Goal: Contribute content: Contribute content

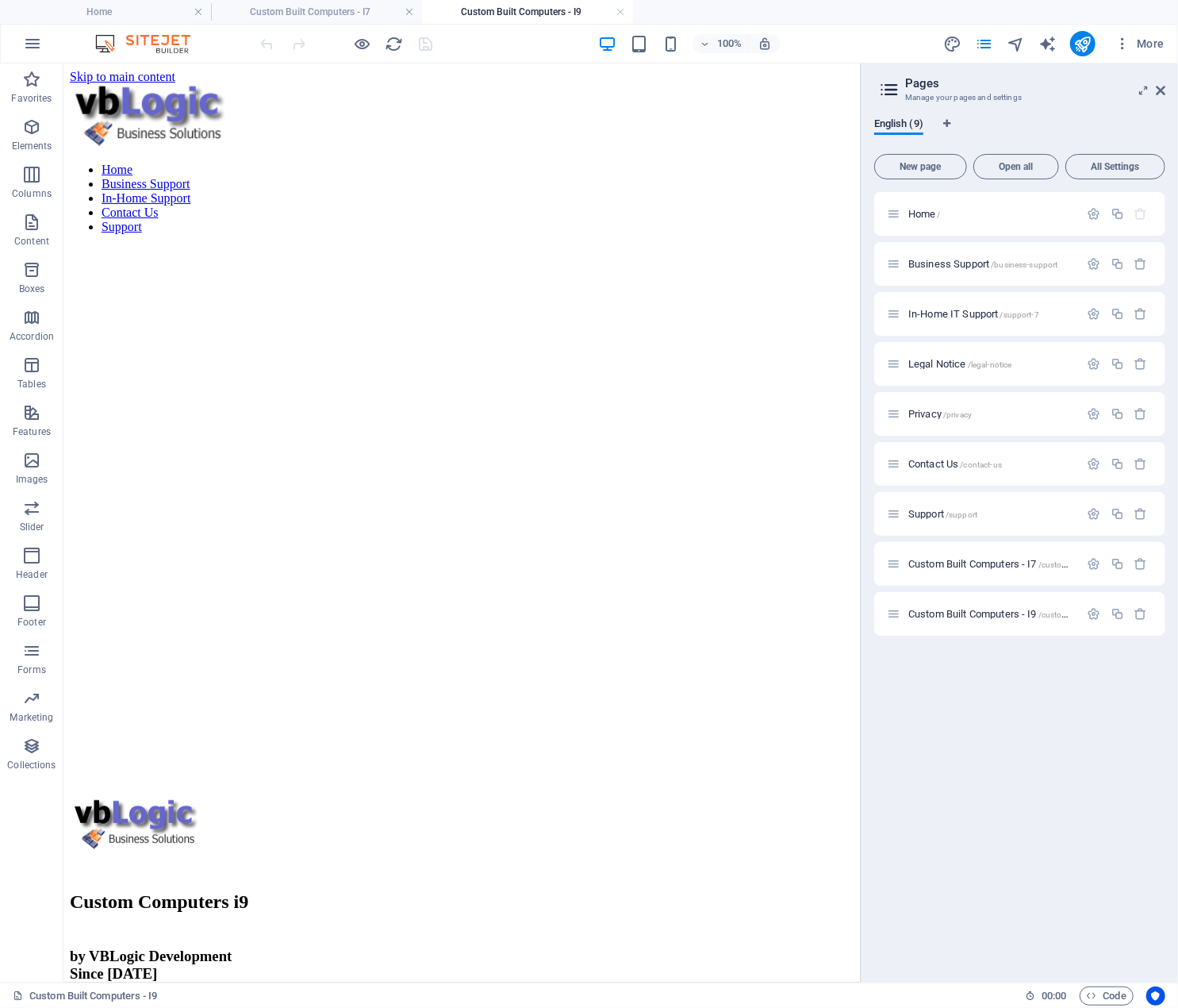
scroll to position [2600, 0]
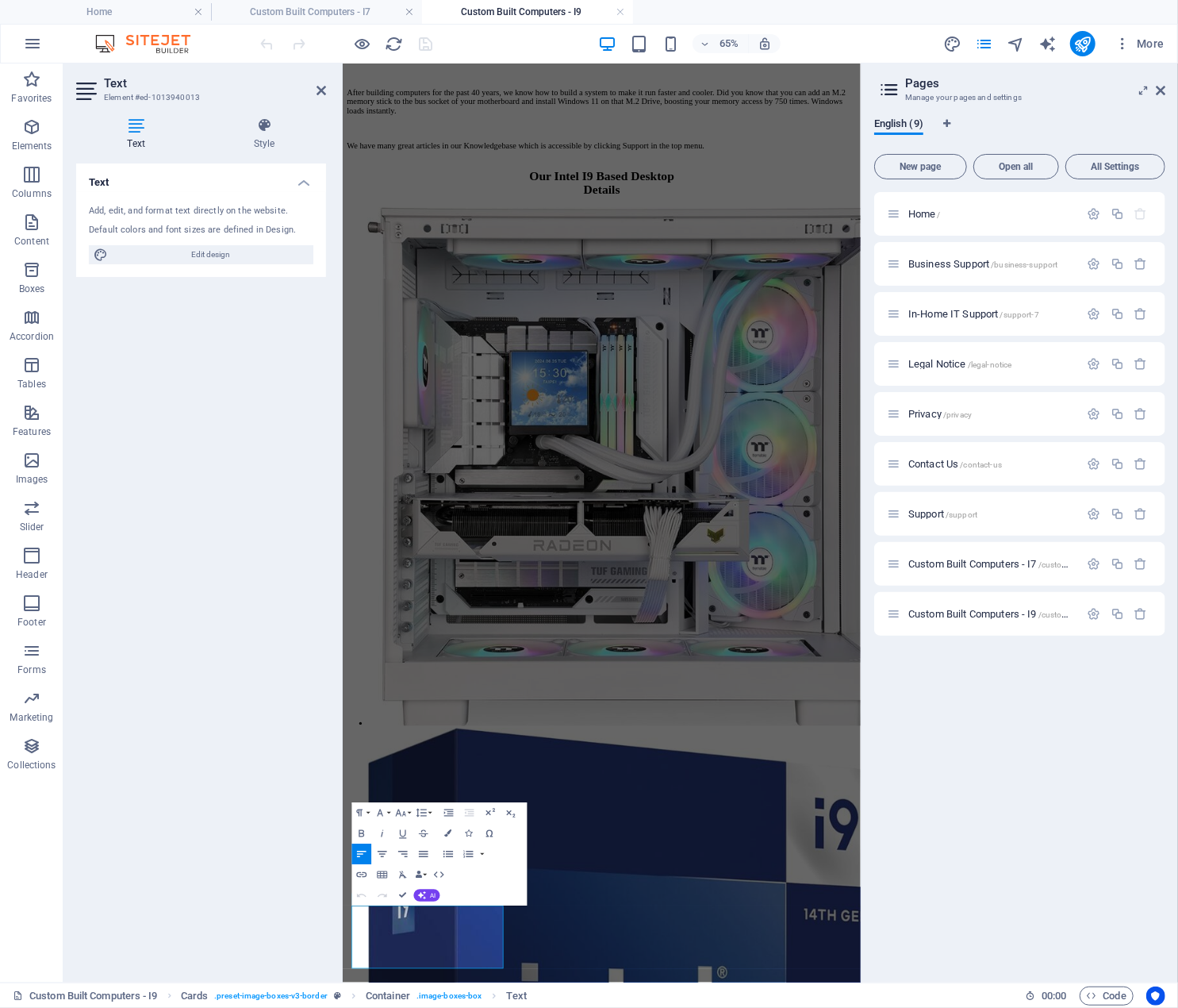
scroll to position [2358, 0]
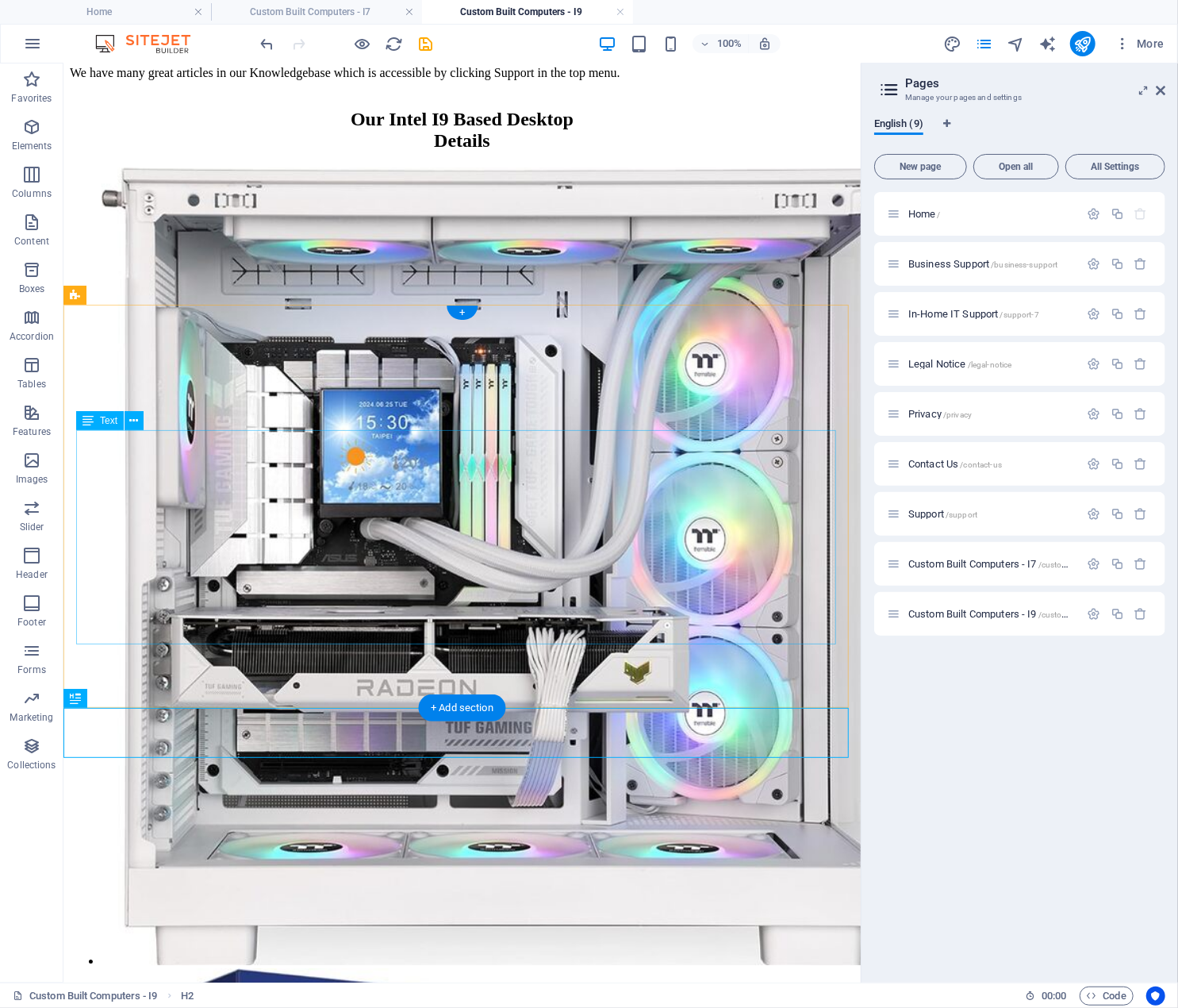
scroll to position [2642, 0]
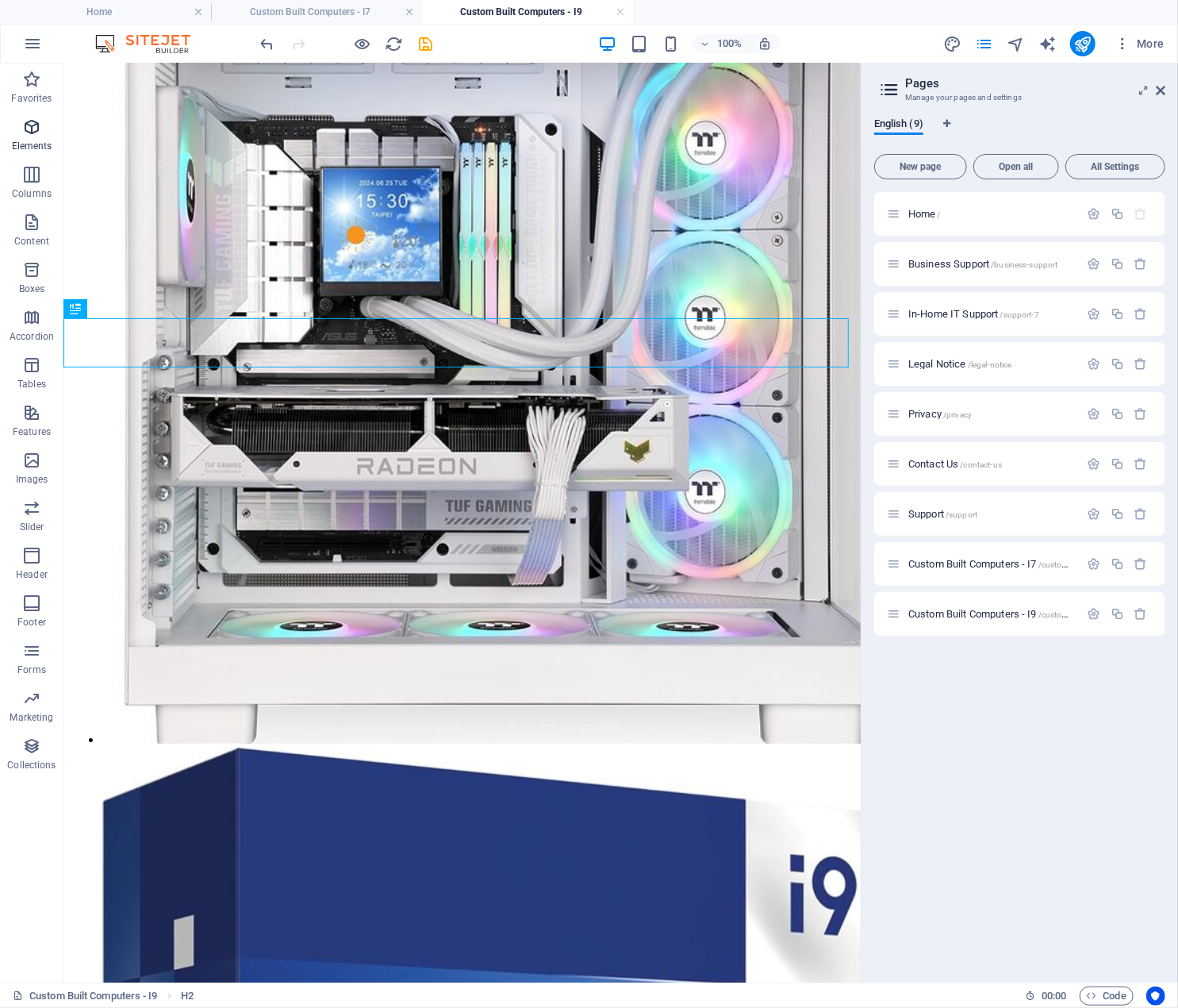
click at [27, 132] on icon "button" at bounding box center [32, 126] width 19 height 19
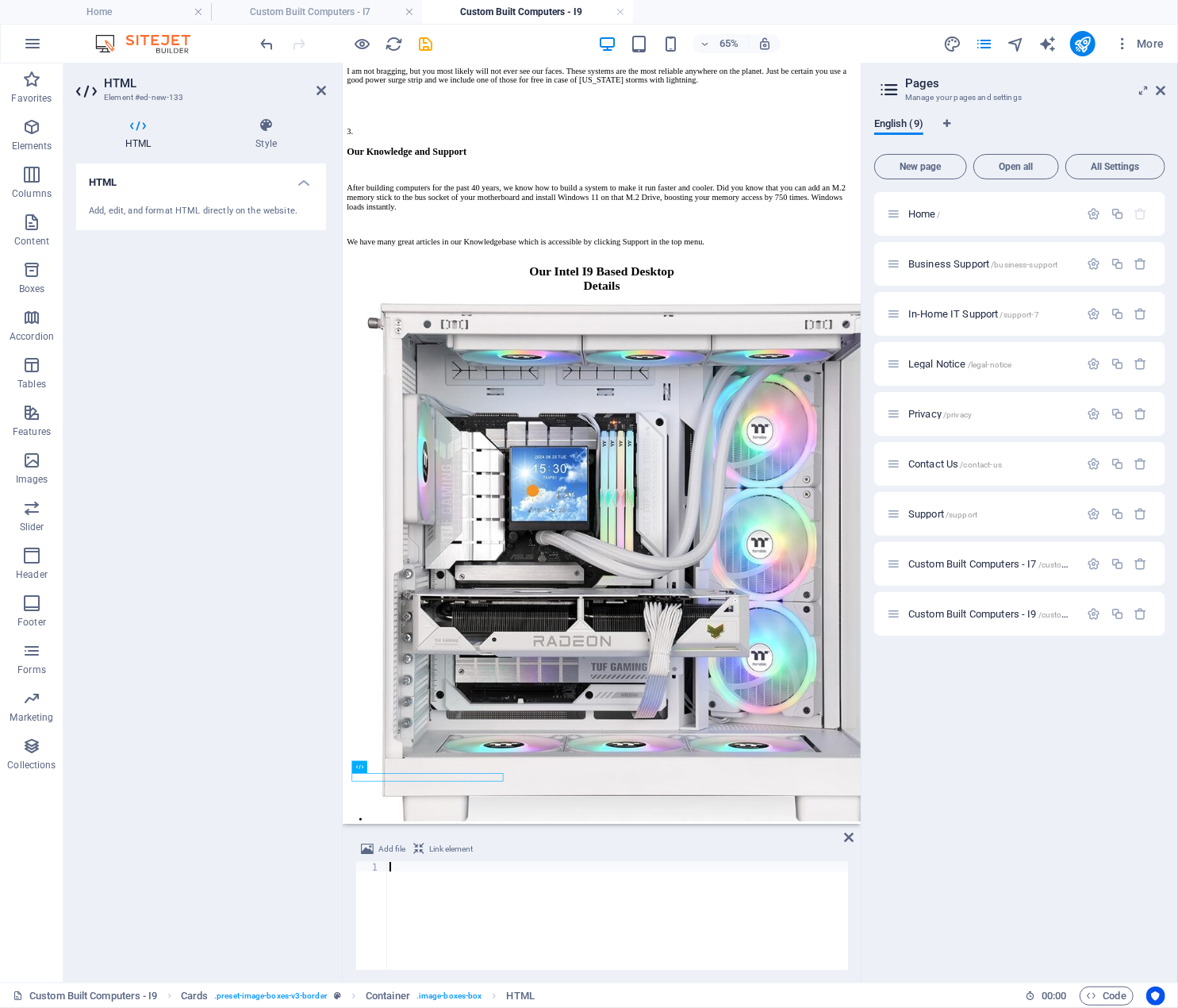
scroll to position [2541, 0]
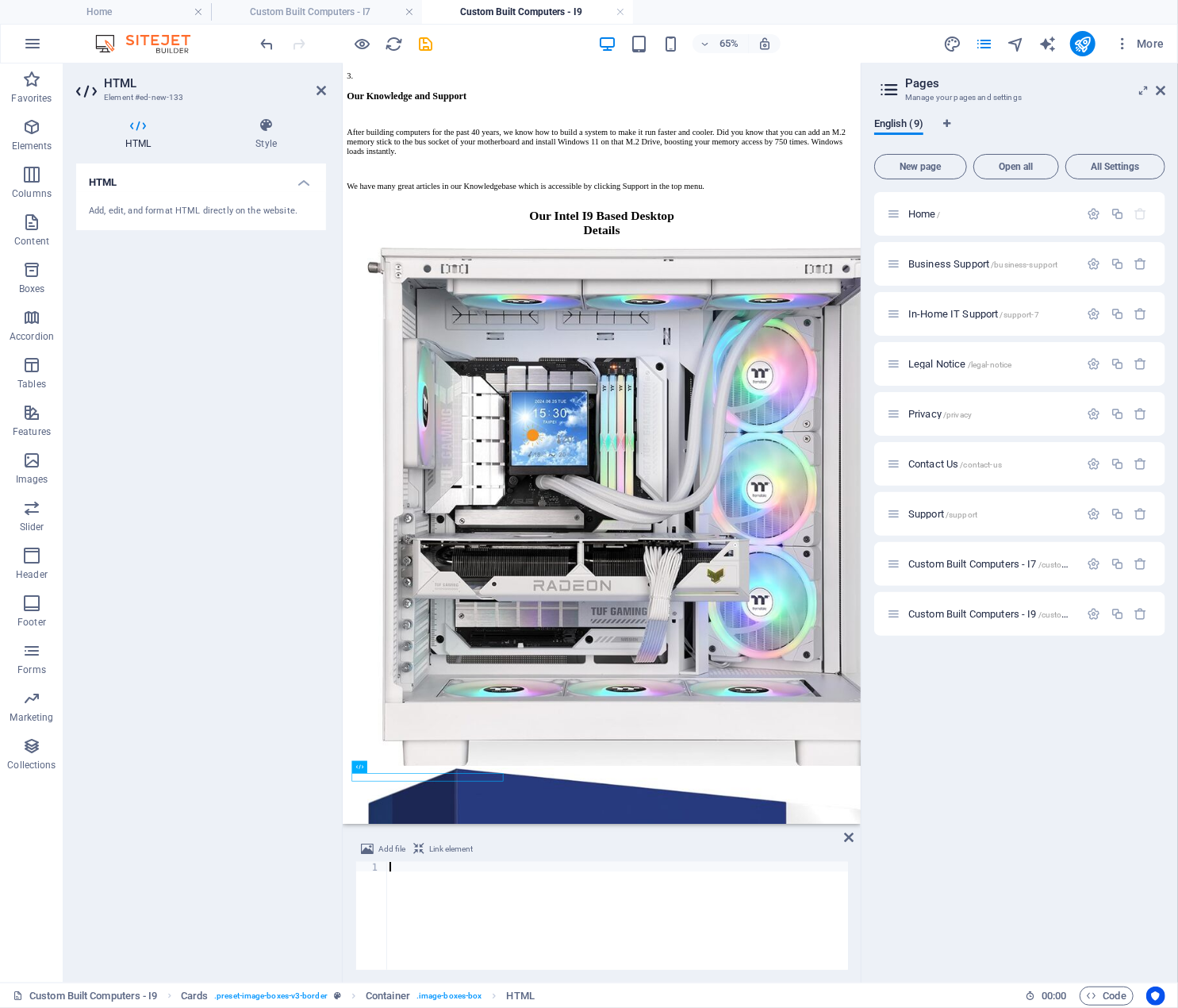
type textarea "</div>"
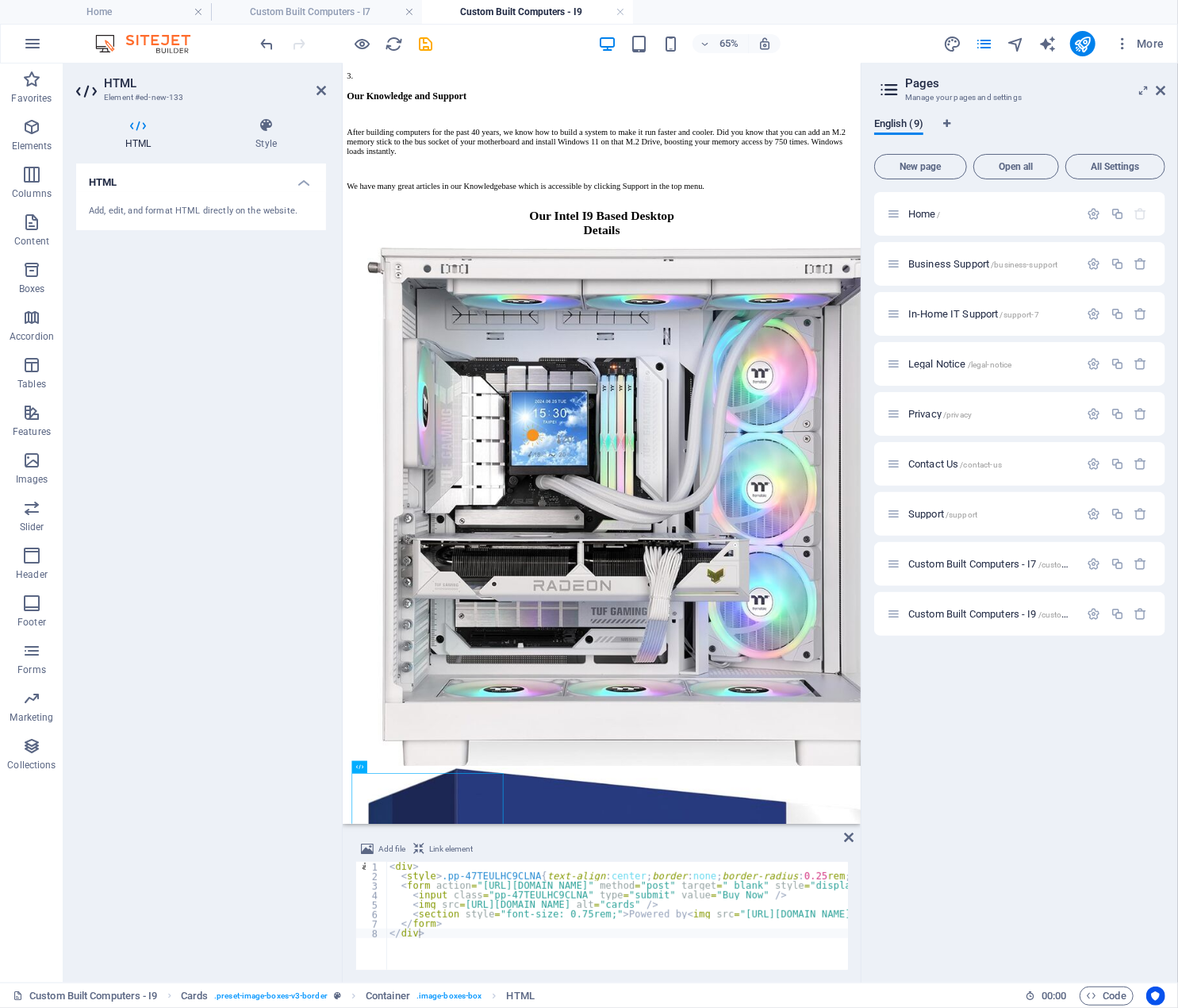
click at [887, 812] on div "Home / Business Support /business-support In-Home IT Support /support-7 Legal N…" at bounding box center [1020, 581] width 292 height 778
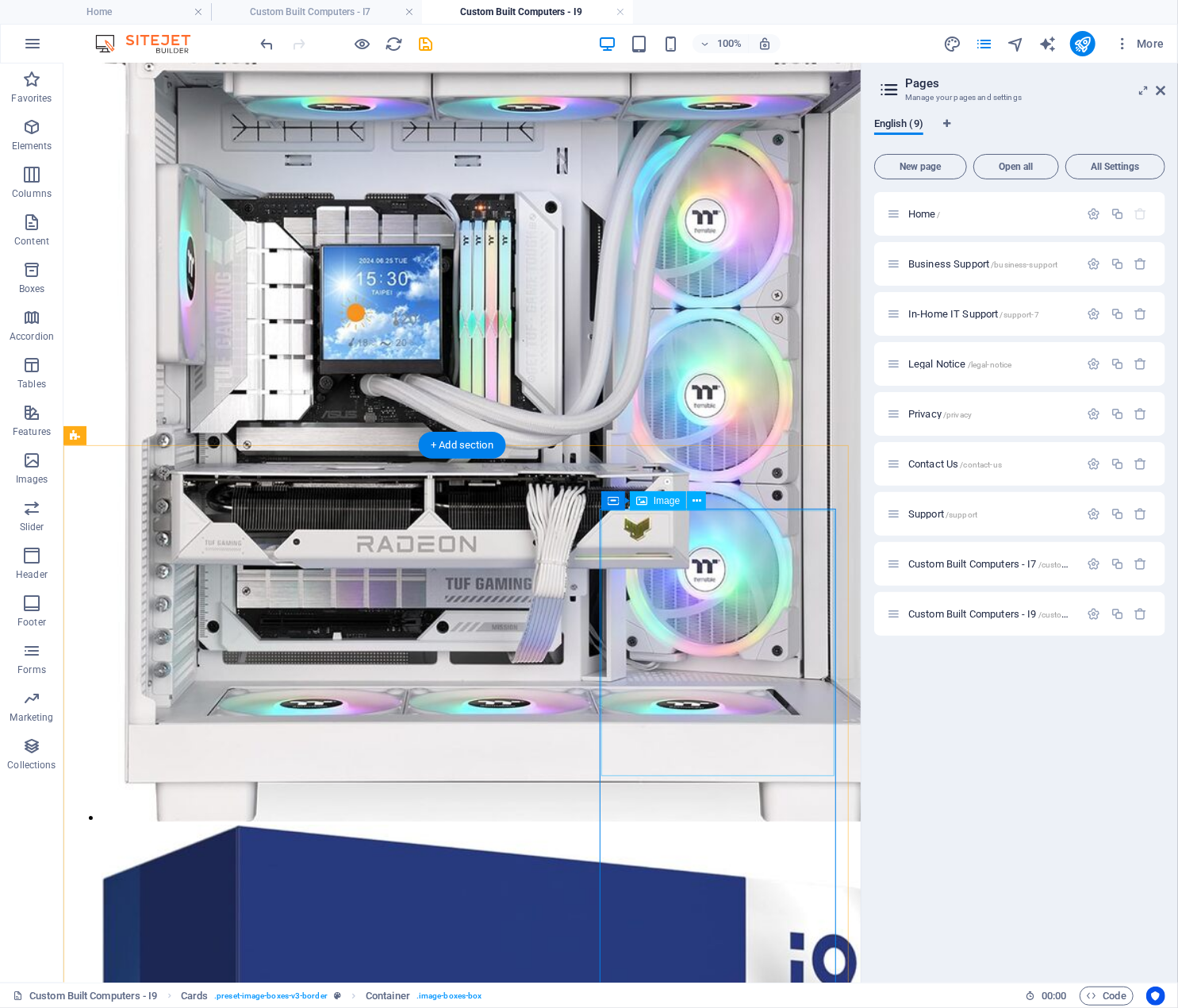
scroll to position [2719, 0]
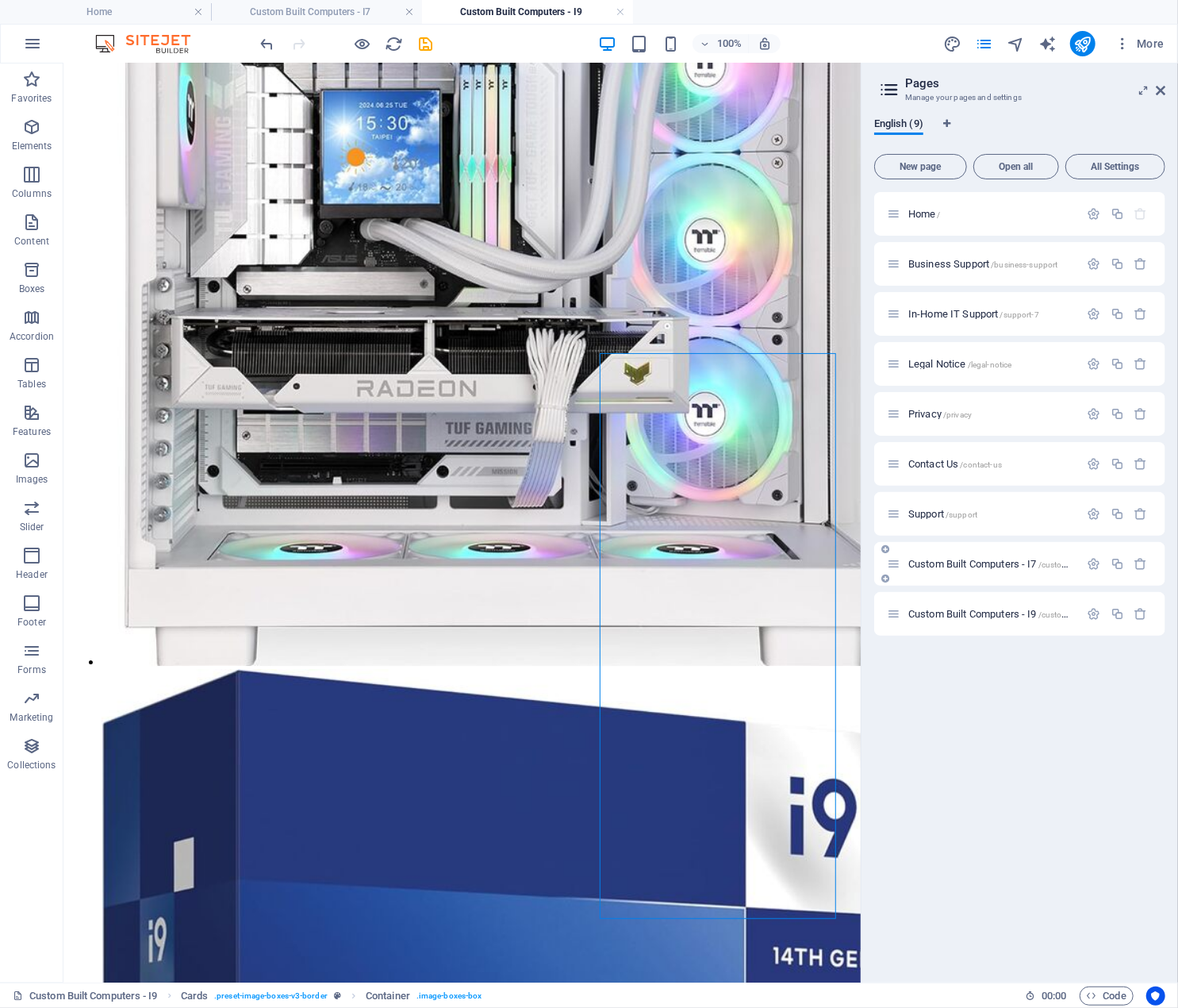
click at [991, 561] on span "Custom Built Computers - I7 /custom-built-computers-i7" at bounding box center [1023, 563] width 229 height 12
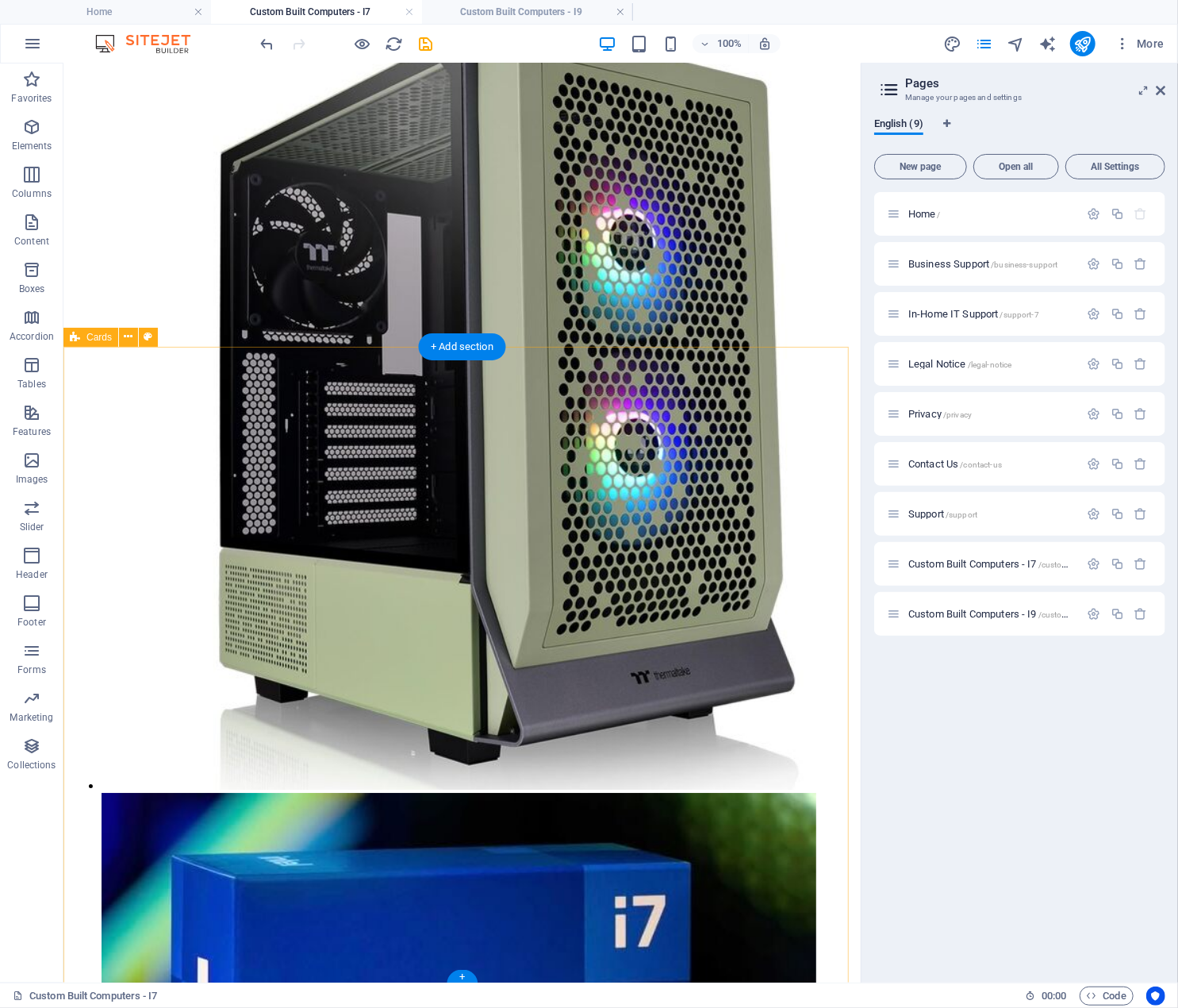
scroll to position [2623, 0]
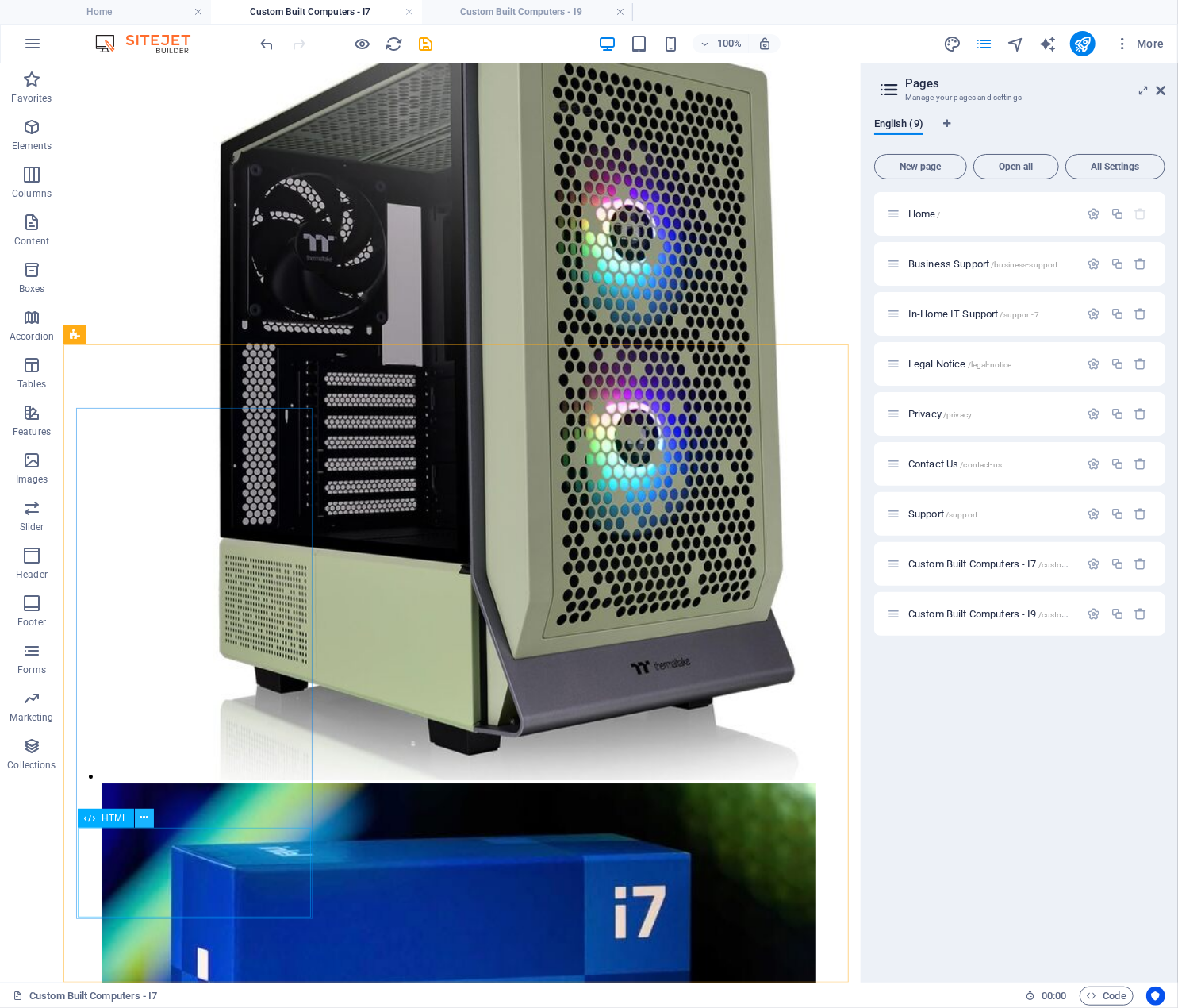
click at [145, 818] on icon at bounding box center [144, 818] width 9 height 17
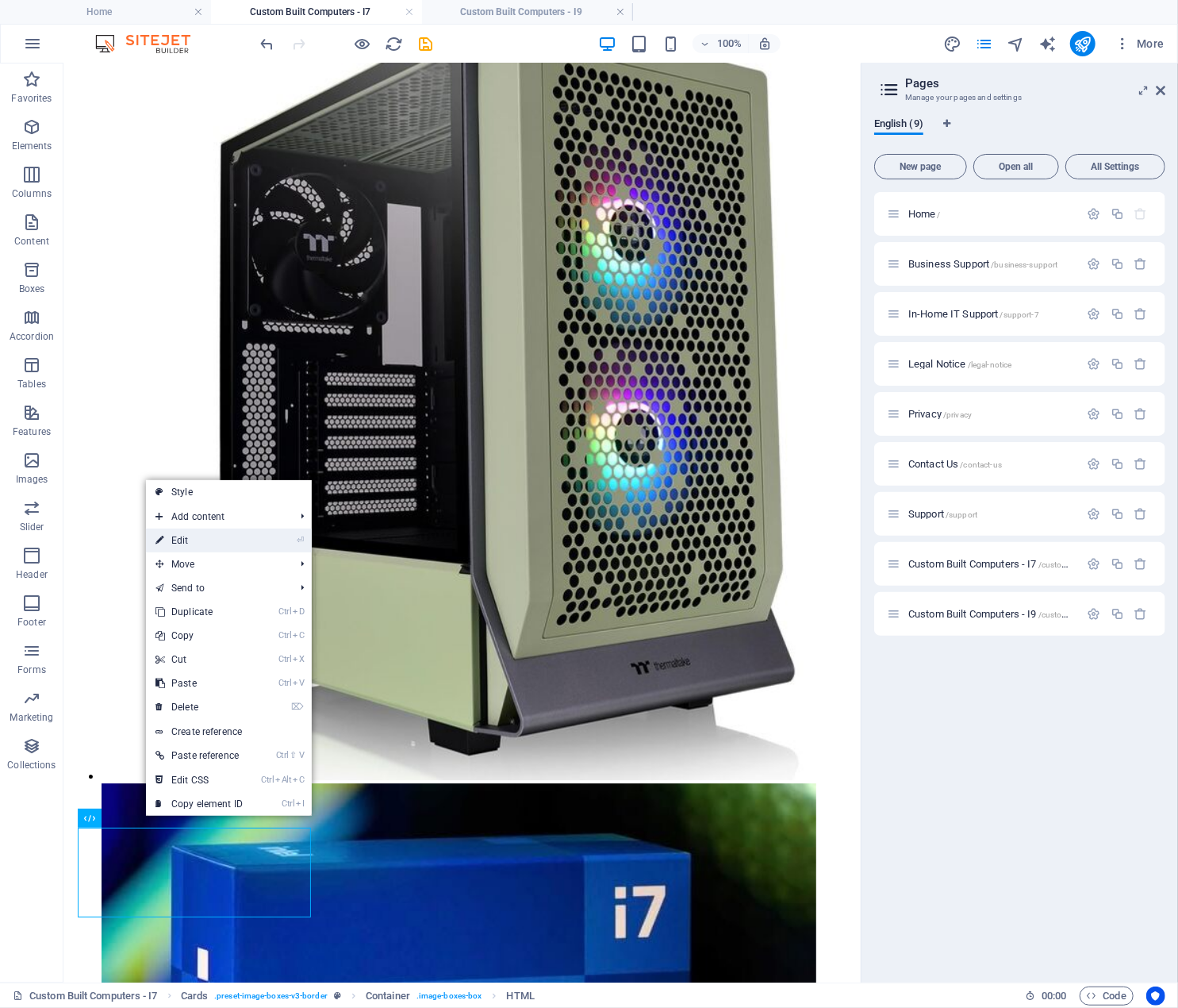
click at [219, 536] on link "⏎ Edit" at bounding box center [199, 540] width 106 height 24
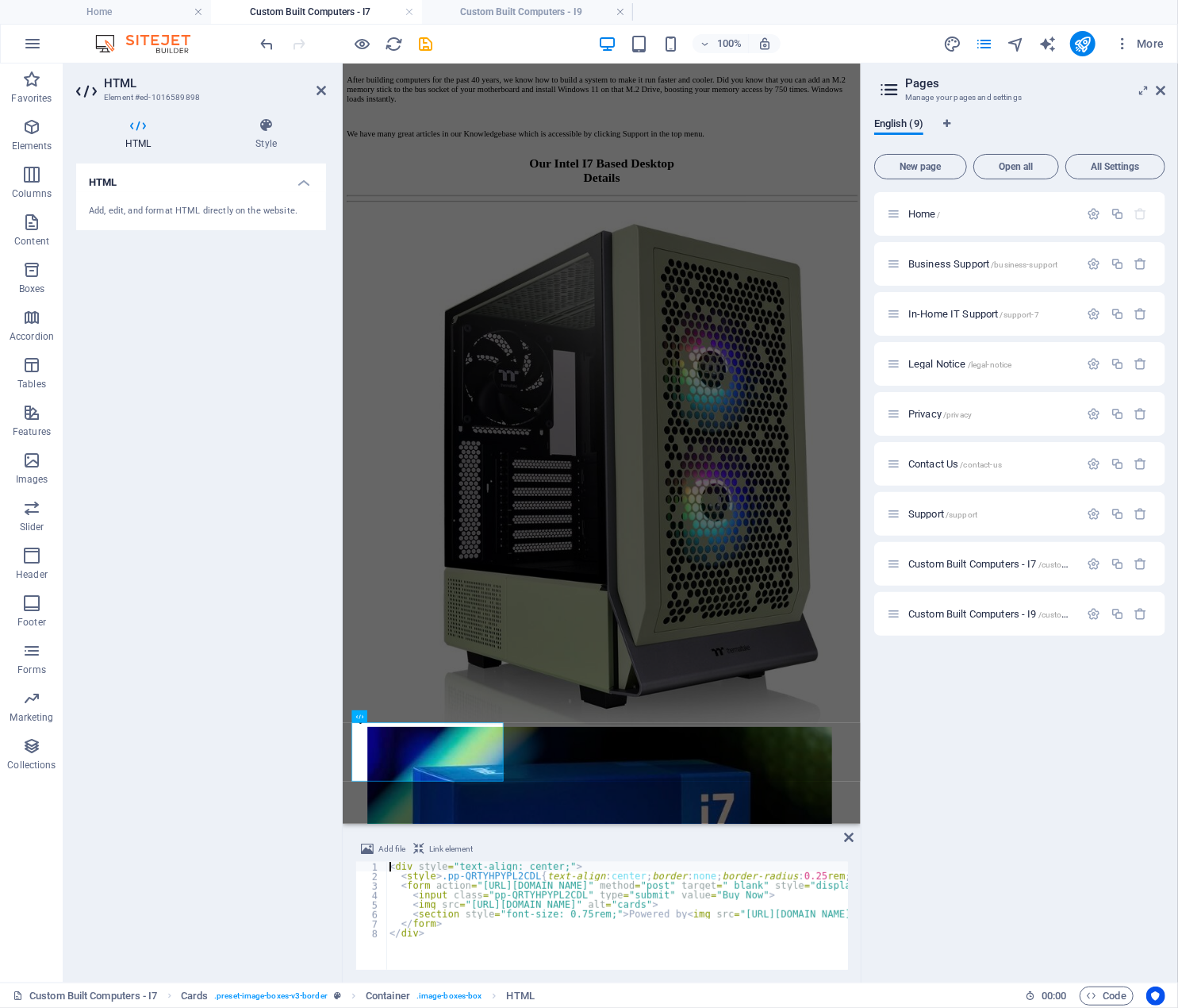
scroll to position [2522, 0]
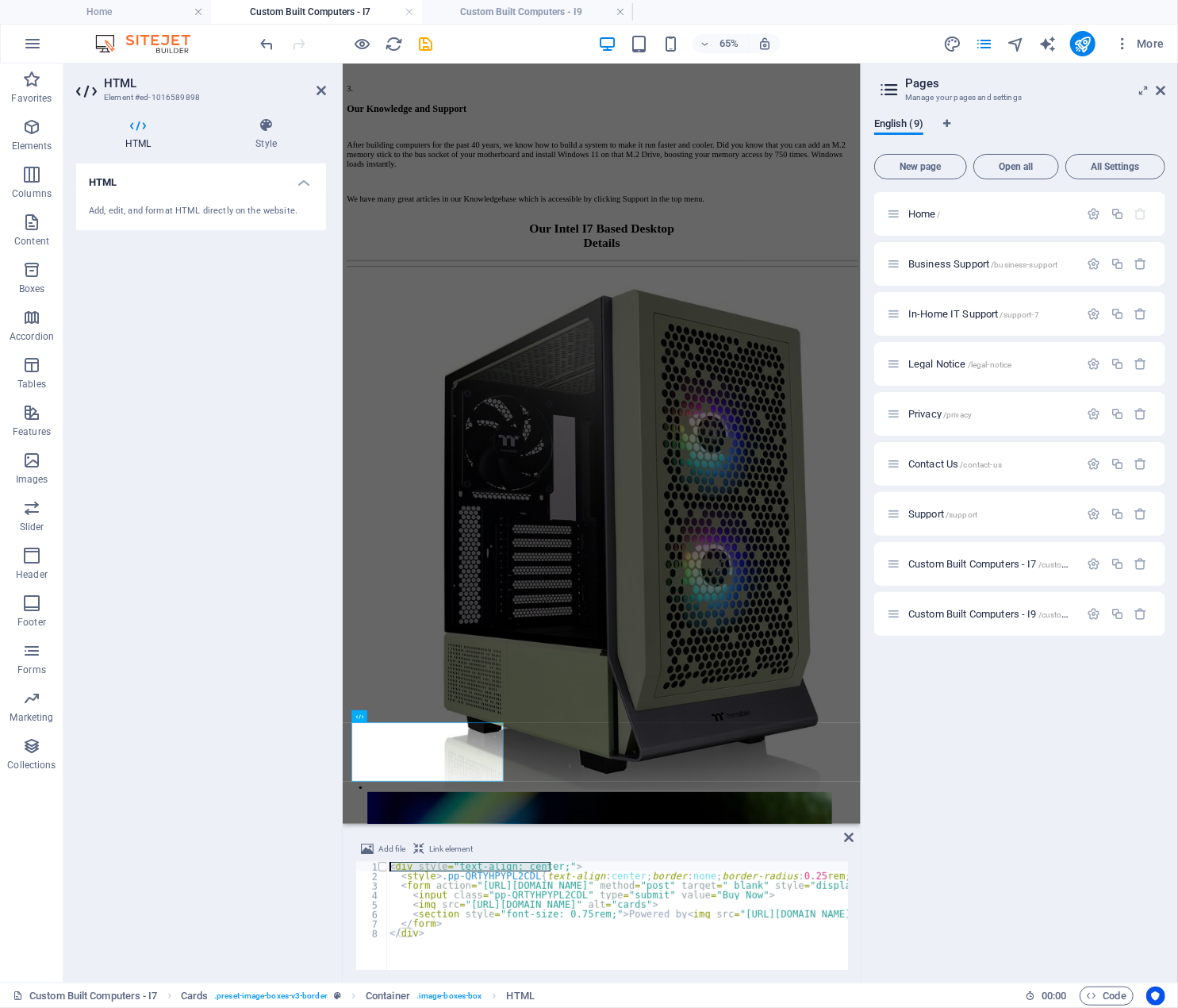
drag, startPoint x: 549, startPoint y: 868, endPoint x: 378, endPoint y: 864, distance: 171.0
click at [378, 864] on div "<div style="text-align: center;"> 1 2 3 4 5 6 7 8 < div style = "text-align: ce…" at bounding box center [601, 916] width 493 height 108
click at [289, 871] on div "HTML Add, edit, and format HTML directly on the website." at bounding box center [201, 567] width 250 height 806
click at [850, 841] on icon at bounding box center [848, 837] width 9 height 12
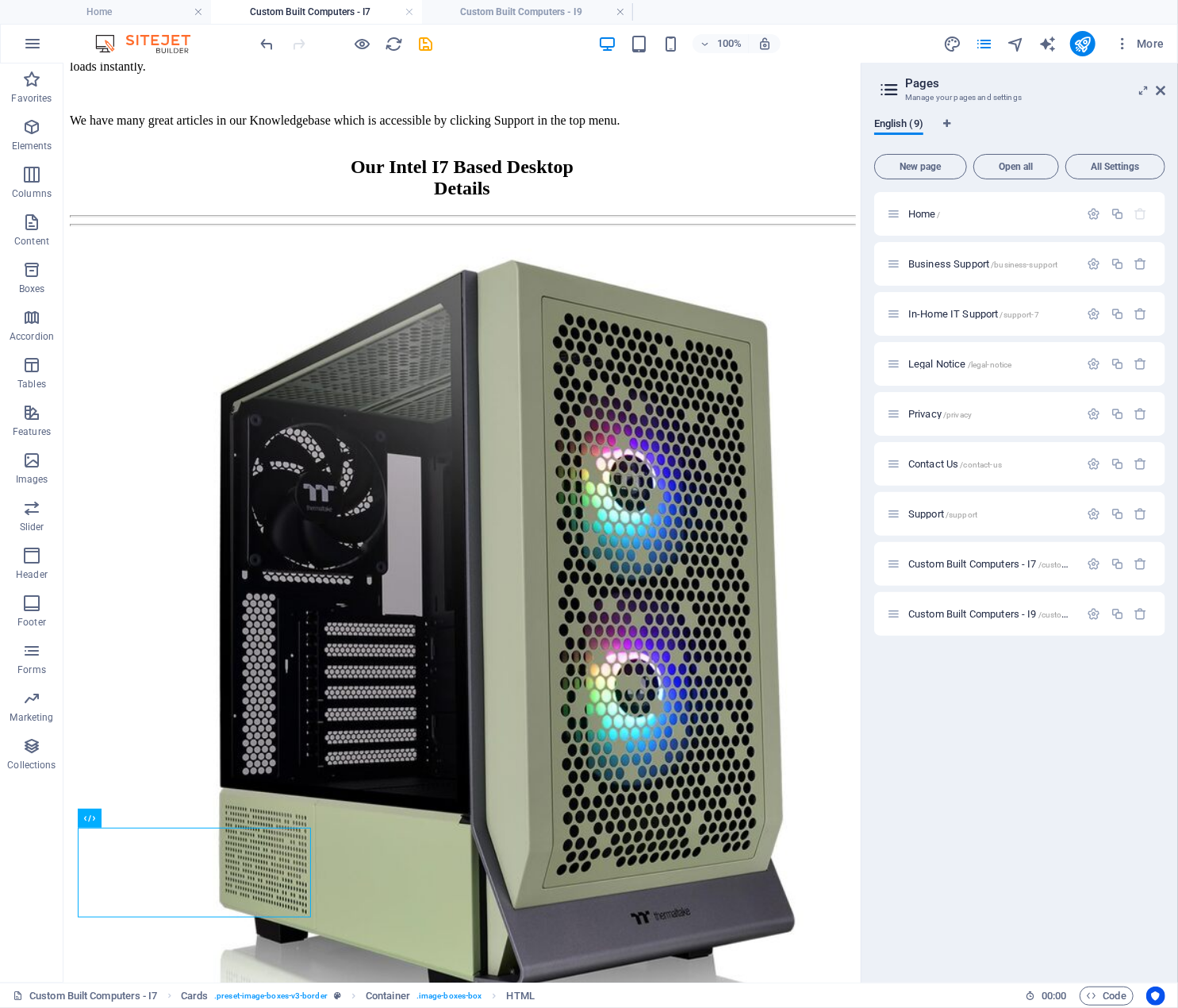
scroll to position [2623, 0]
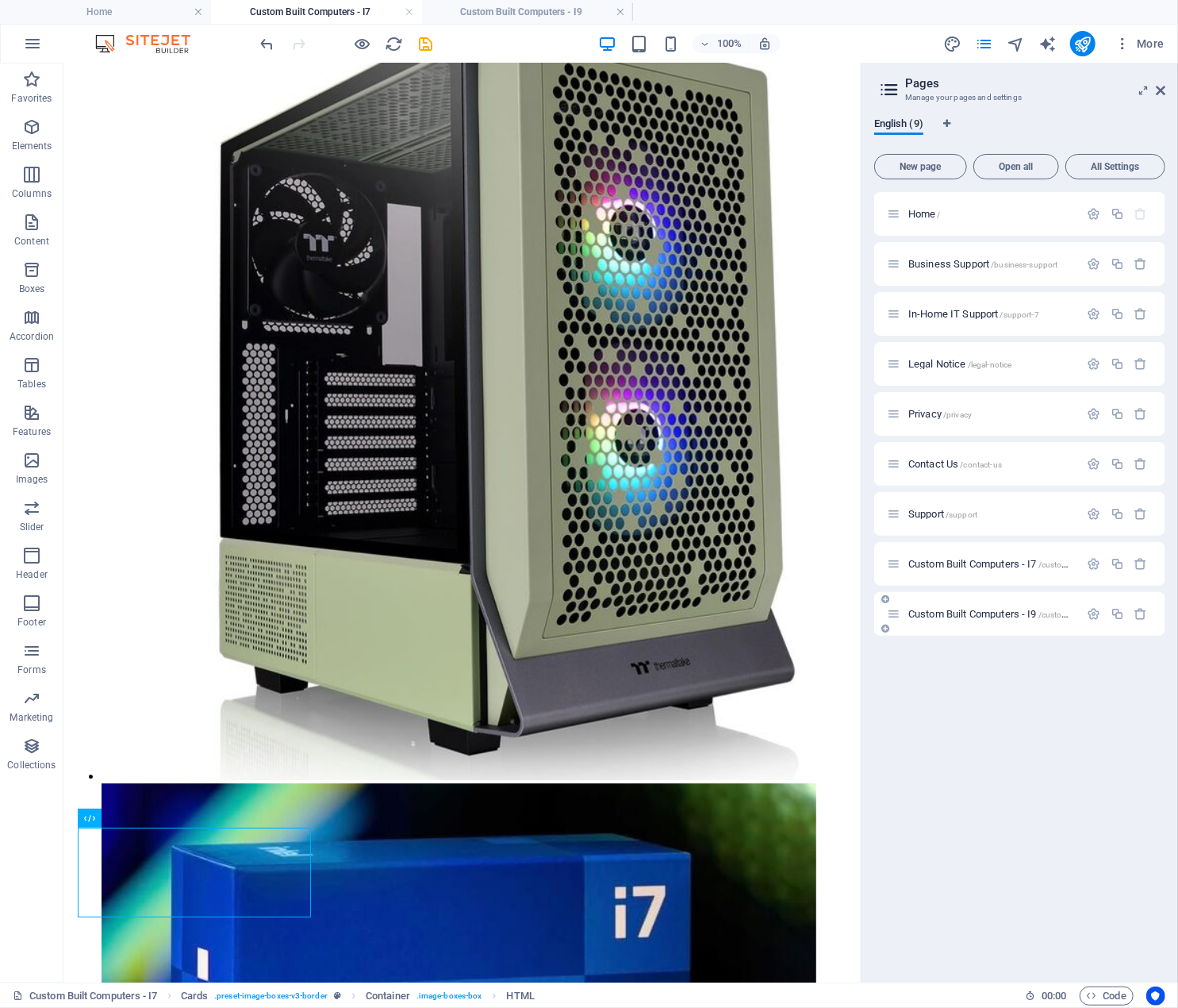
click at [979, 606] on div "Custom Built Computers - I9 /custom-built-computers-i9" at bounding box center [984, 614] width 193 height 18
click at [982, 613] on span "Custom Built Computers - I9 /custom-built-computers-i9" at bounding box center [1023, 614] width 229 height 12
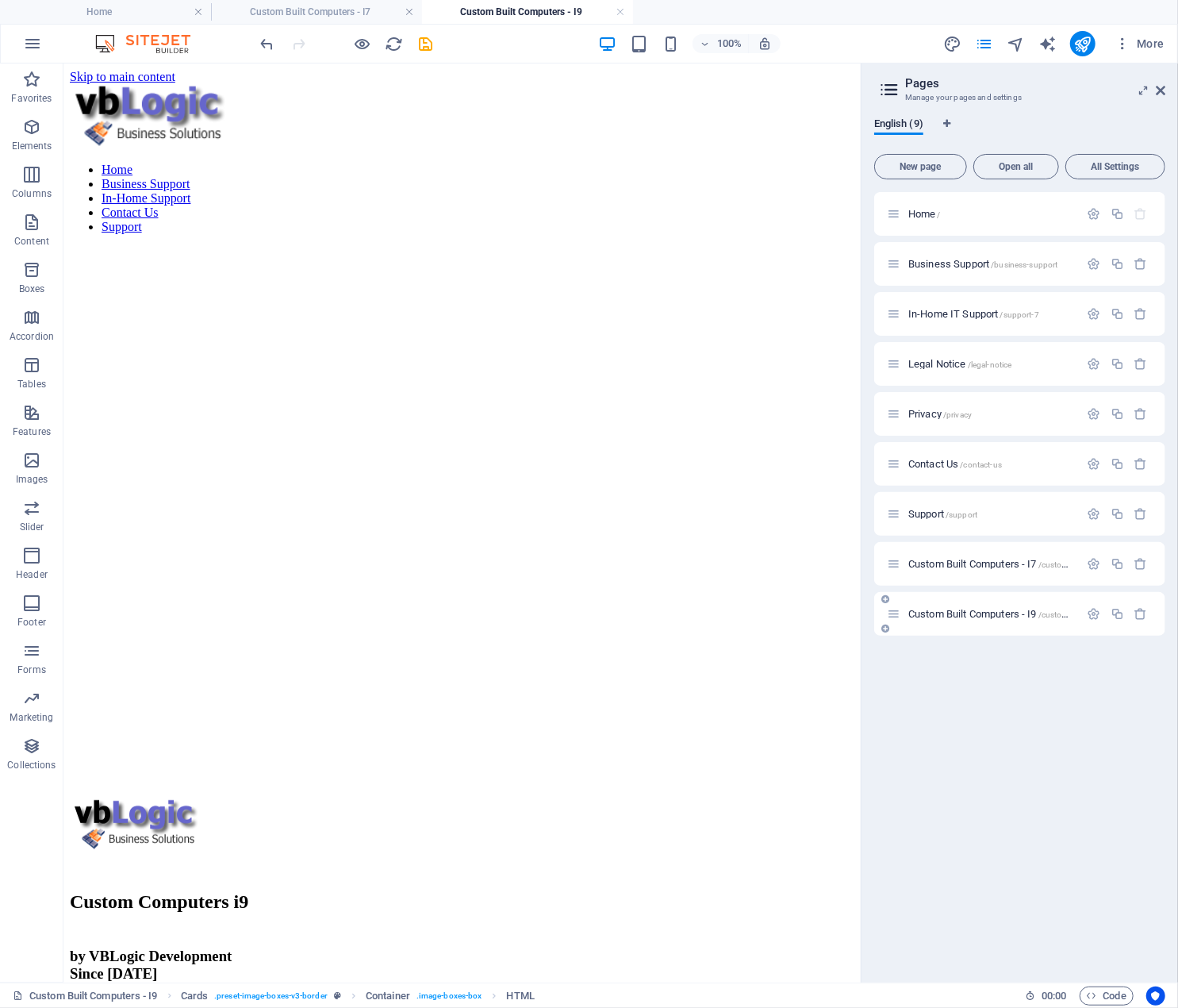
scroll to position [2719, 0]
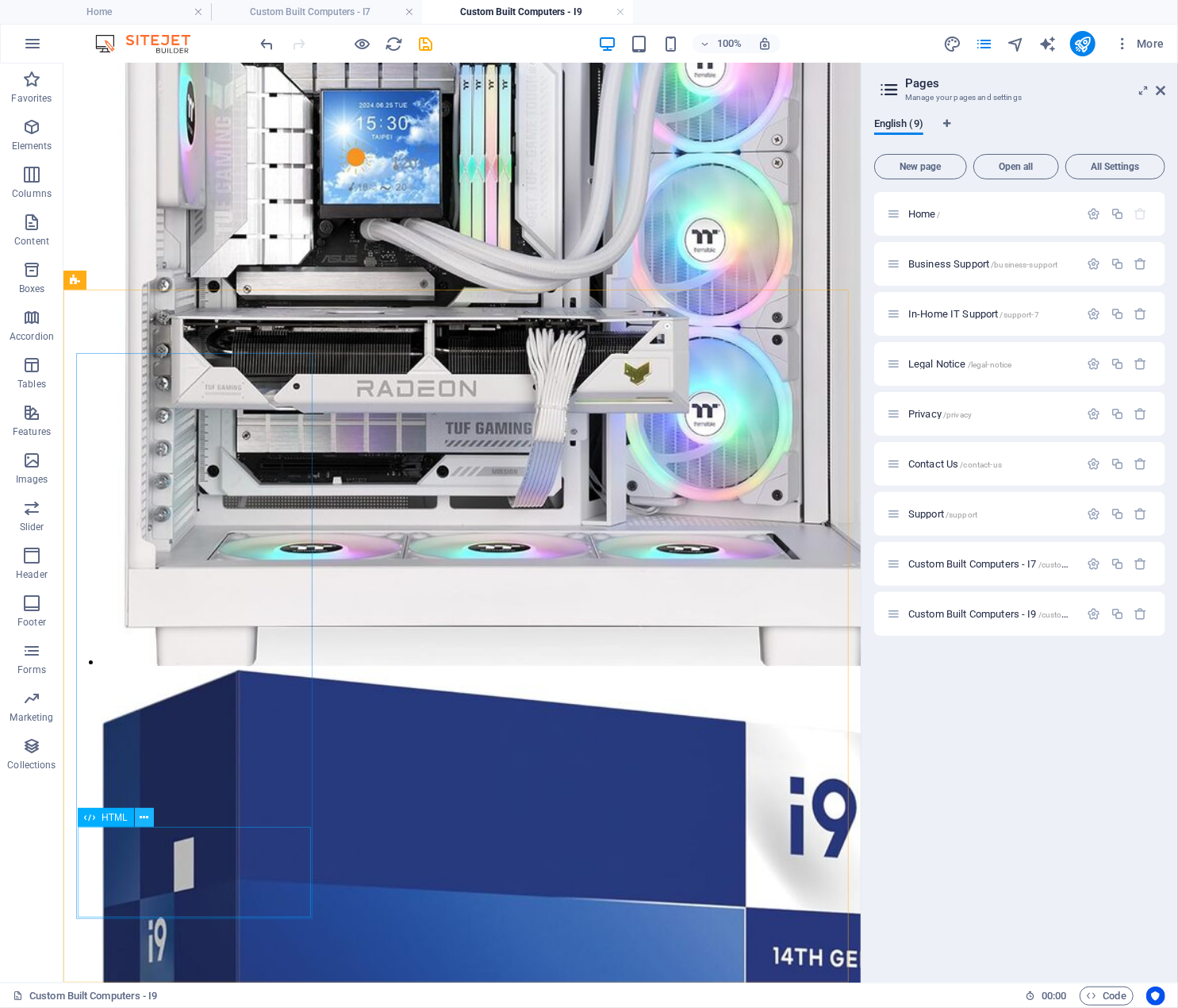
click at [145, 817] on icon at bounding box center [144, 818] width 9 height 17
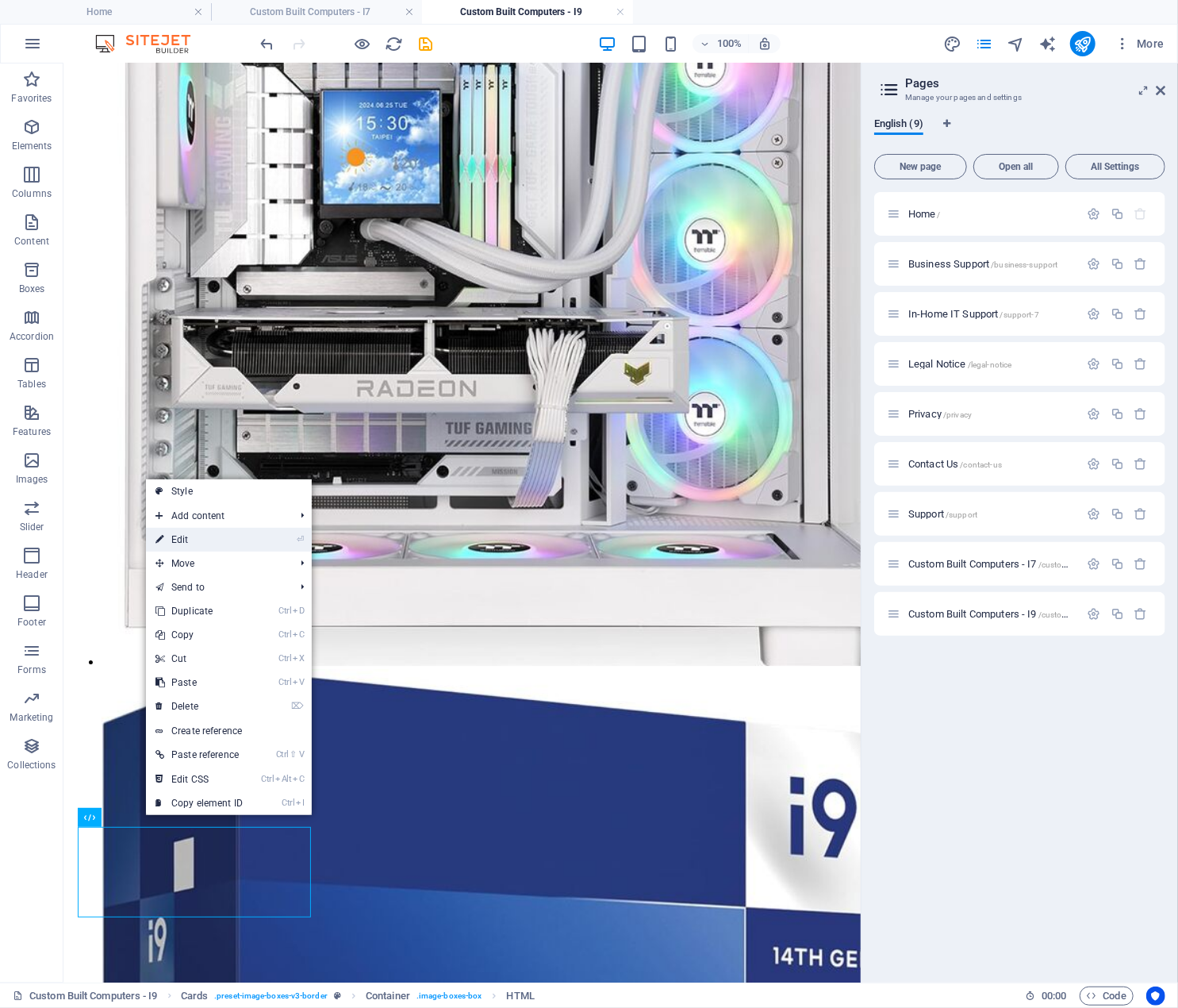
click at [214, 538] on link "⏎ Edit" at bounding box center [199, 539] width 106 height 24
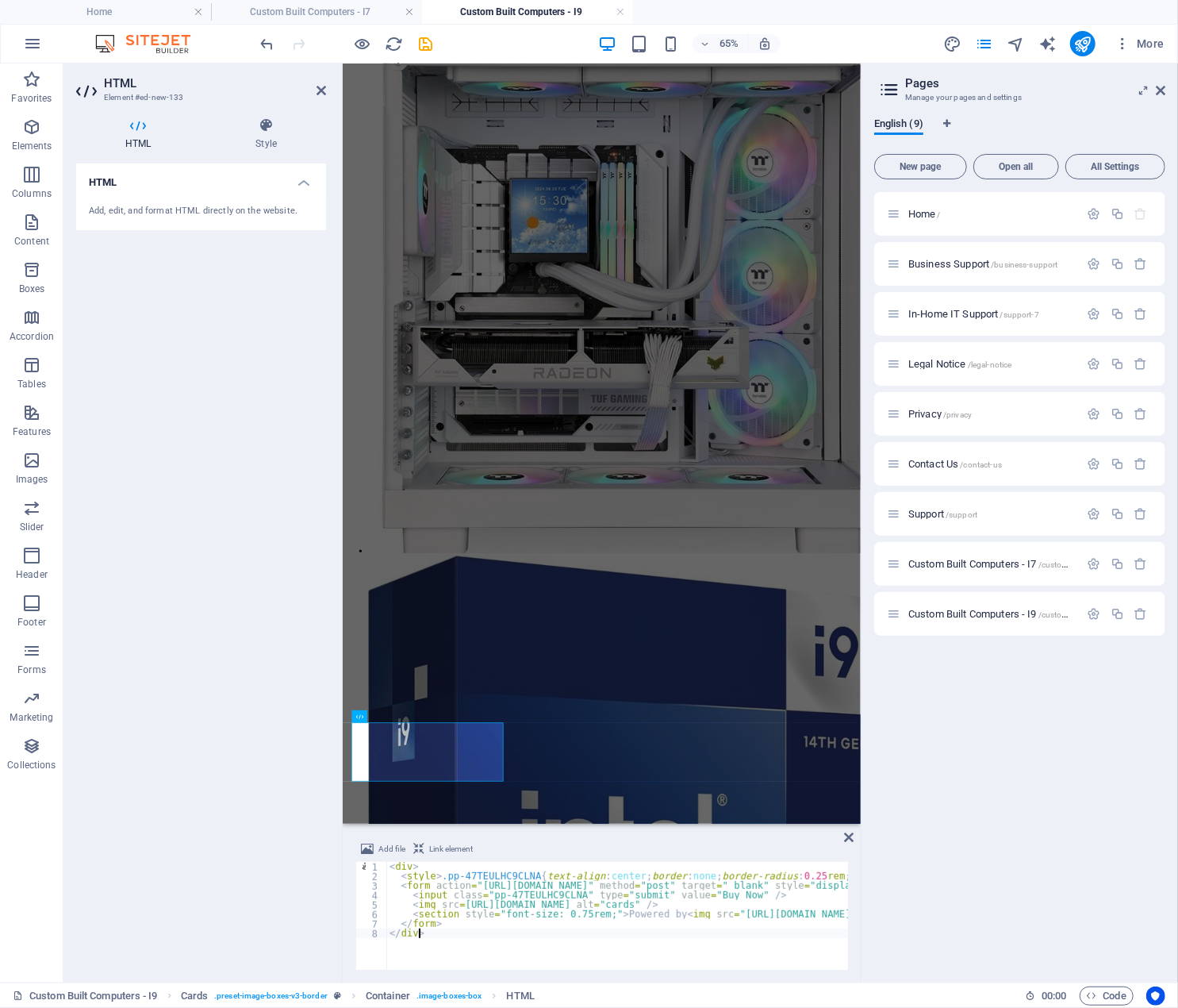
scroll to position [2619, 0]
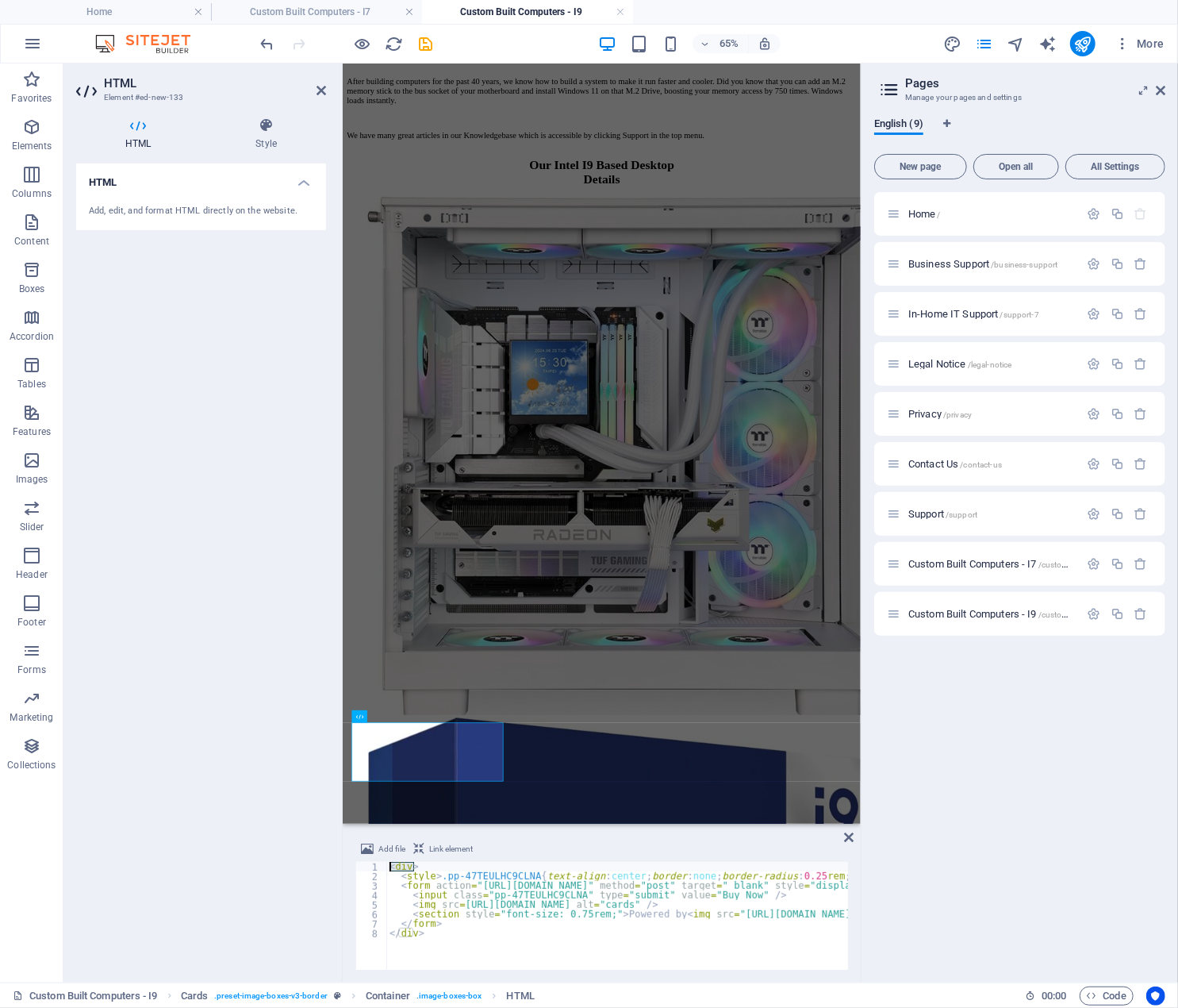
drag, startPoint x: 427, startPoint y: 867, endPoint x: 356, endPoint y: 880, distance: 72.2
click at [382, 871] on div "</div> 1 2 3 4 5 6 7 8 < div > < style > .pp-47TEULHC9CLNA { text-align : cente…" at bounding box center [601, 916] width 493 height 108
type textarea "<div style="text-align: center;">"
click at [891, 892] on div "Home / Business Support /business-support In-Home IT Support /support-7 Legal N…" at bounding box center [1020, 581] width 292 height 778
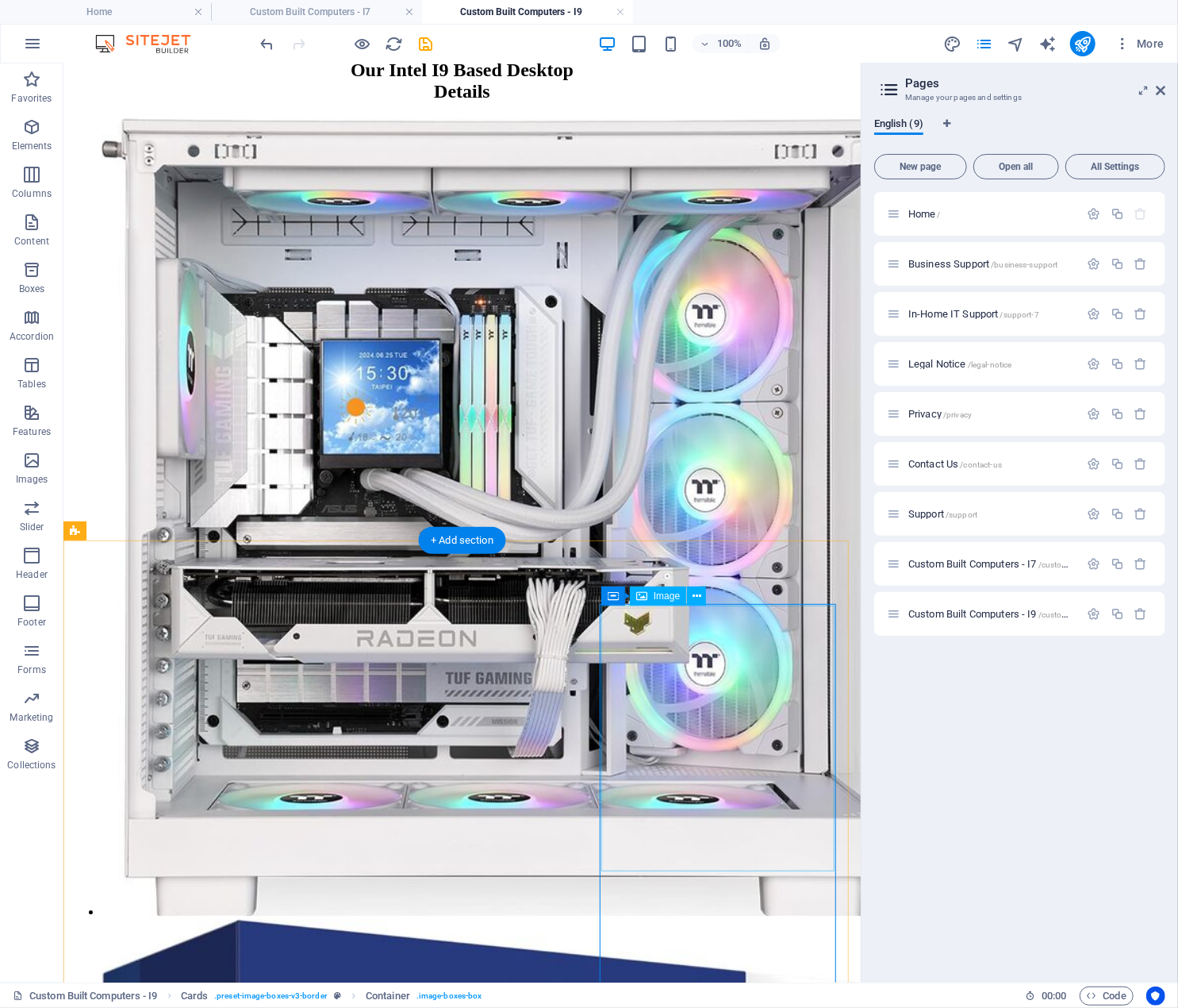
scroll to position [2469, 0]
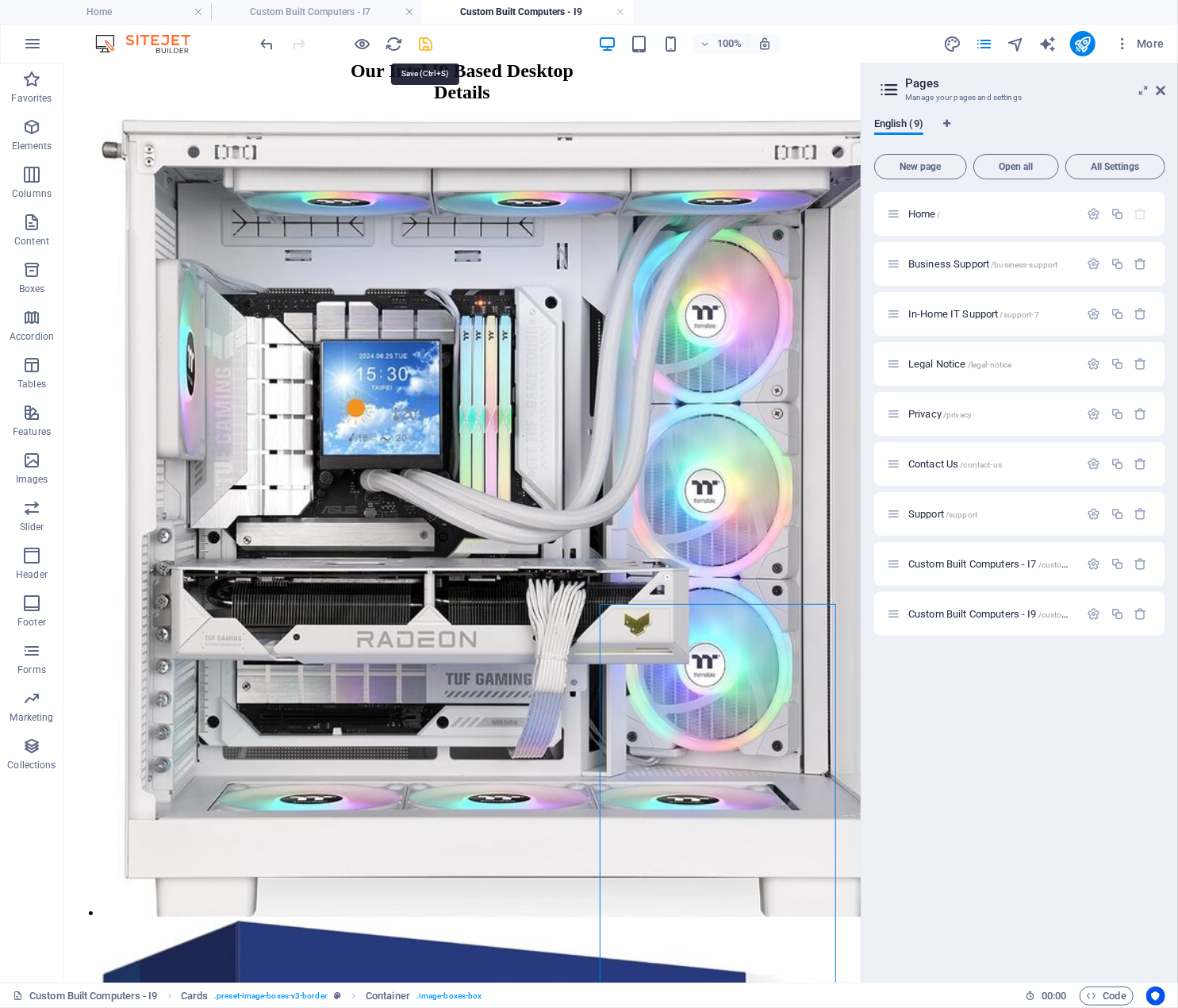
click at [425, 45] on icon "save" at bounding box center [426, 44] width 18 height 18
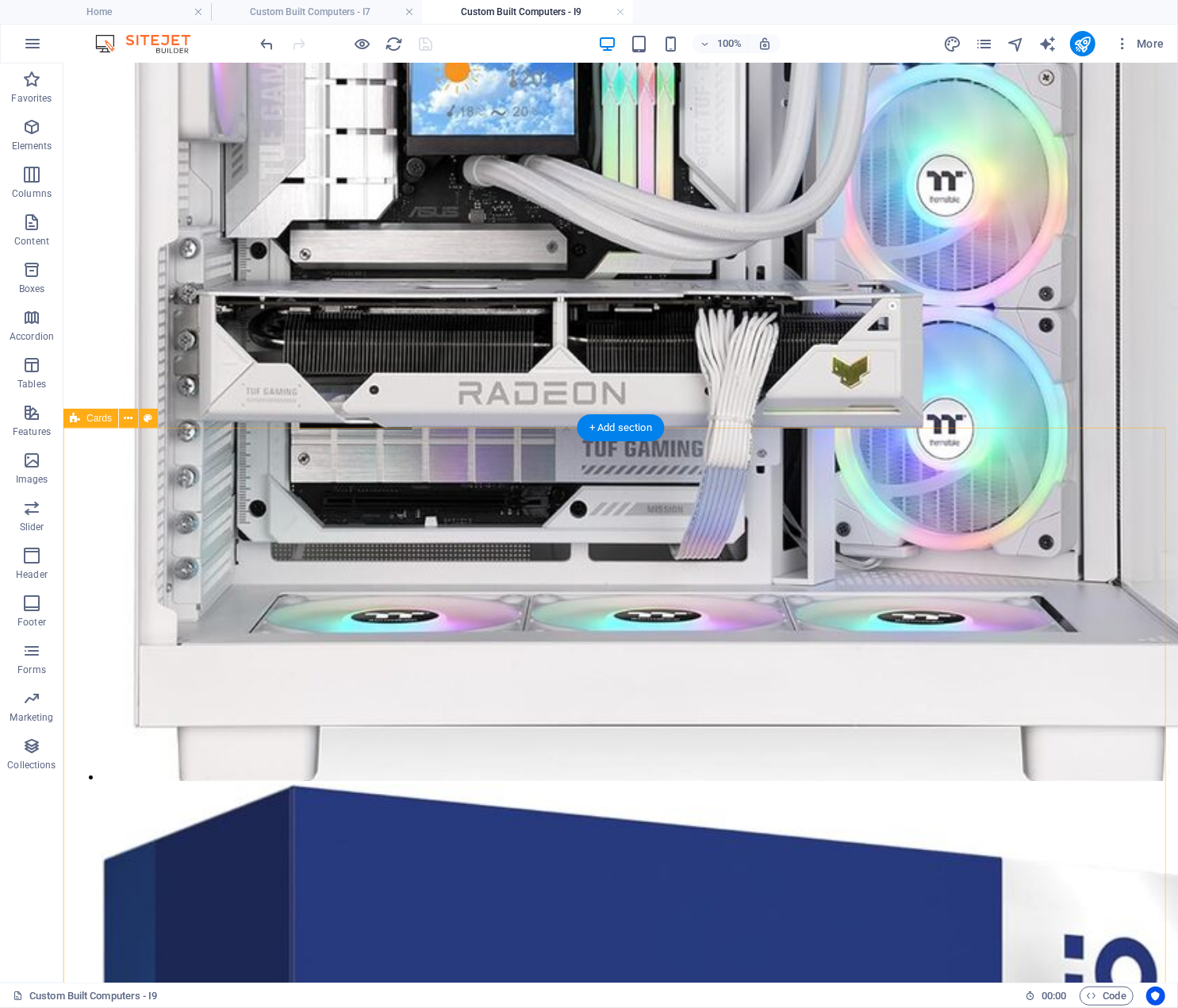
scroll to position [2876, 0]
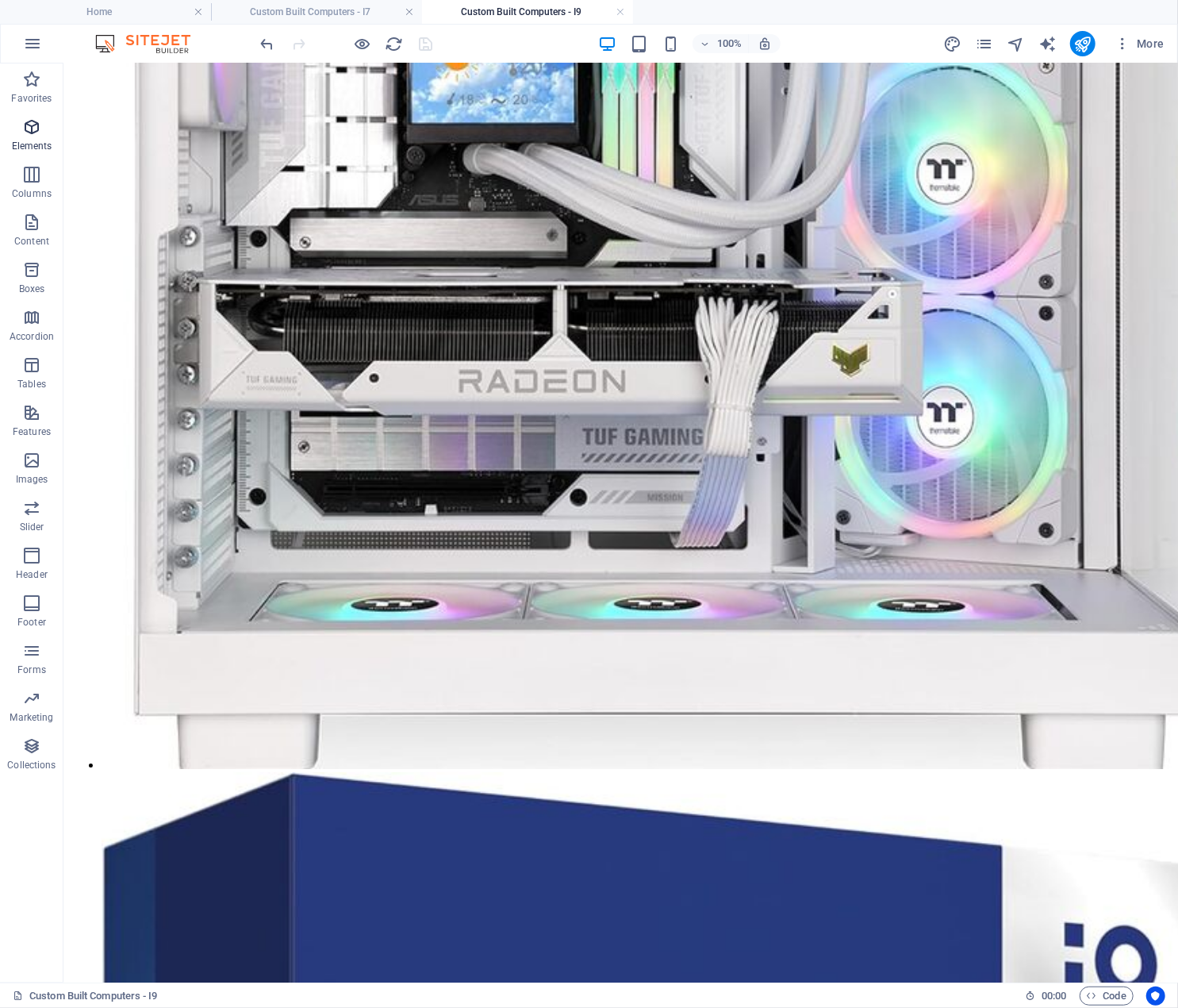
click at [27, 139] on span "Elements" at bounding box center [32, 136] width 63 height 38
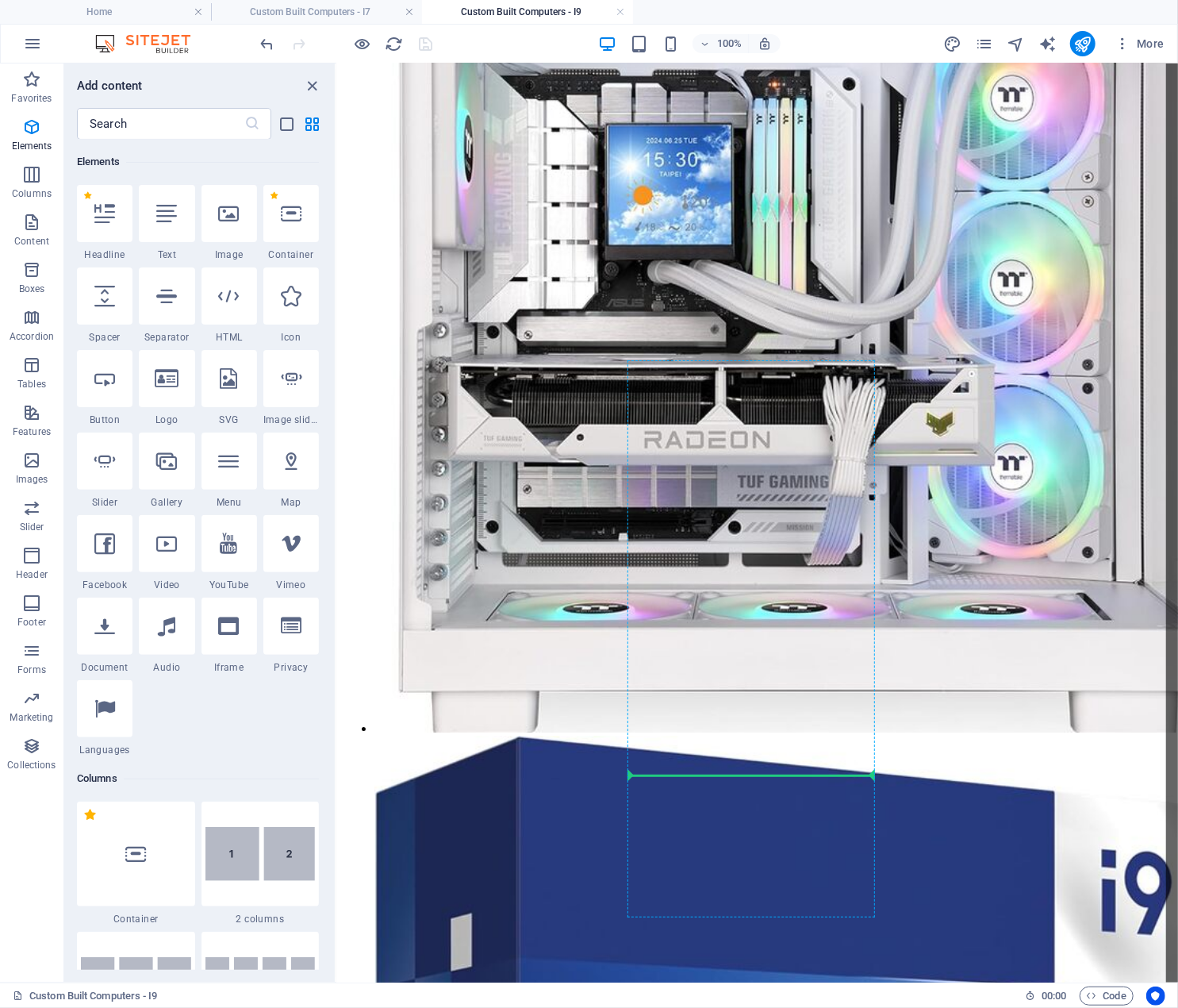
scroll to position [2816, 0]
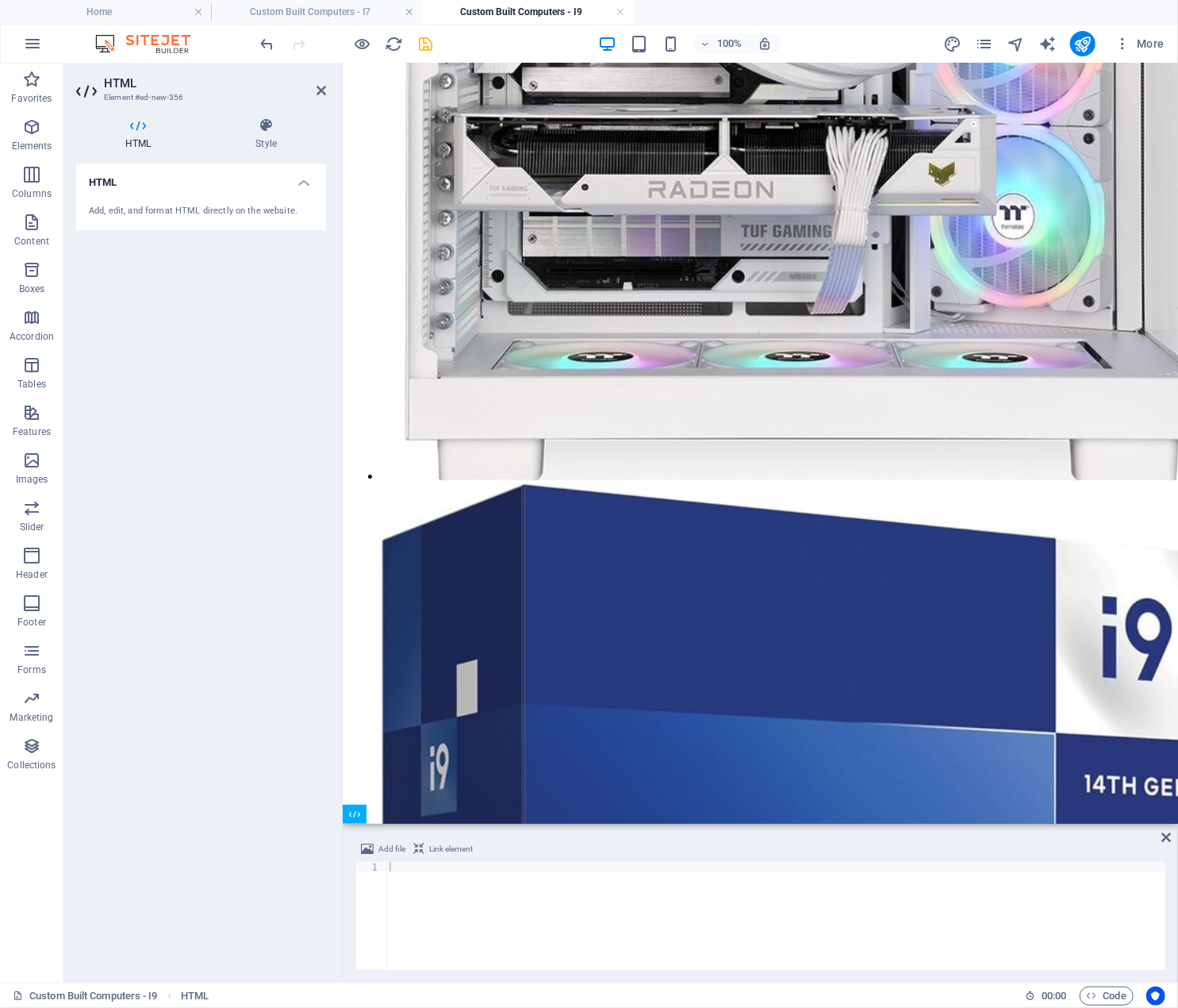
click at [429, 868] on div at bounding box center [776, 925] width 779 height 127
paste textarea "</div>"
type textarea "</div>"
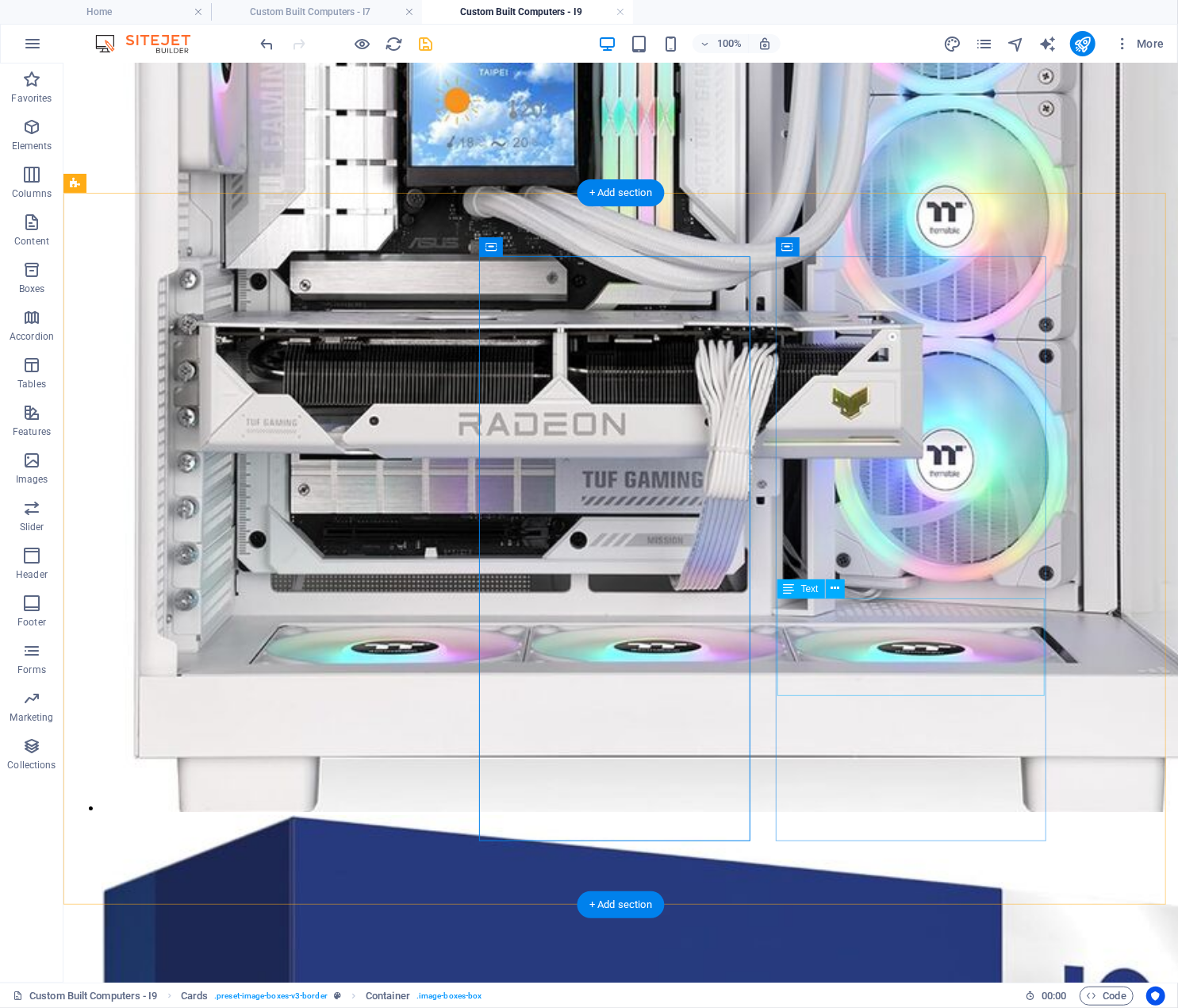
scroll to position [2954, 0]
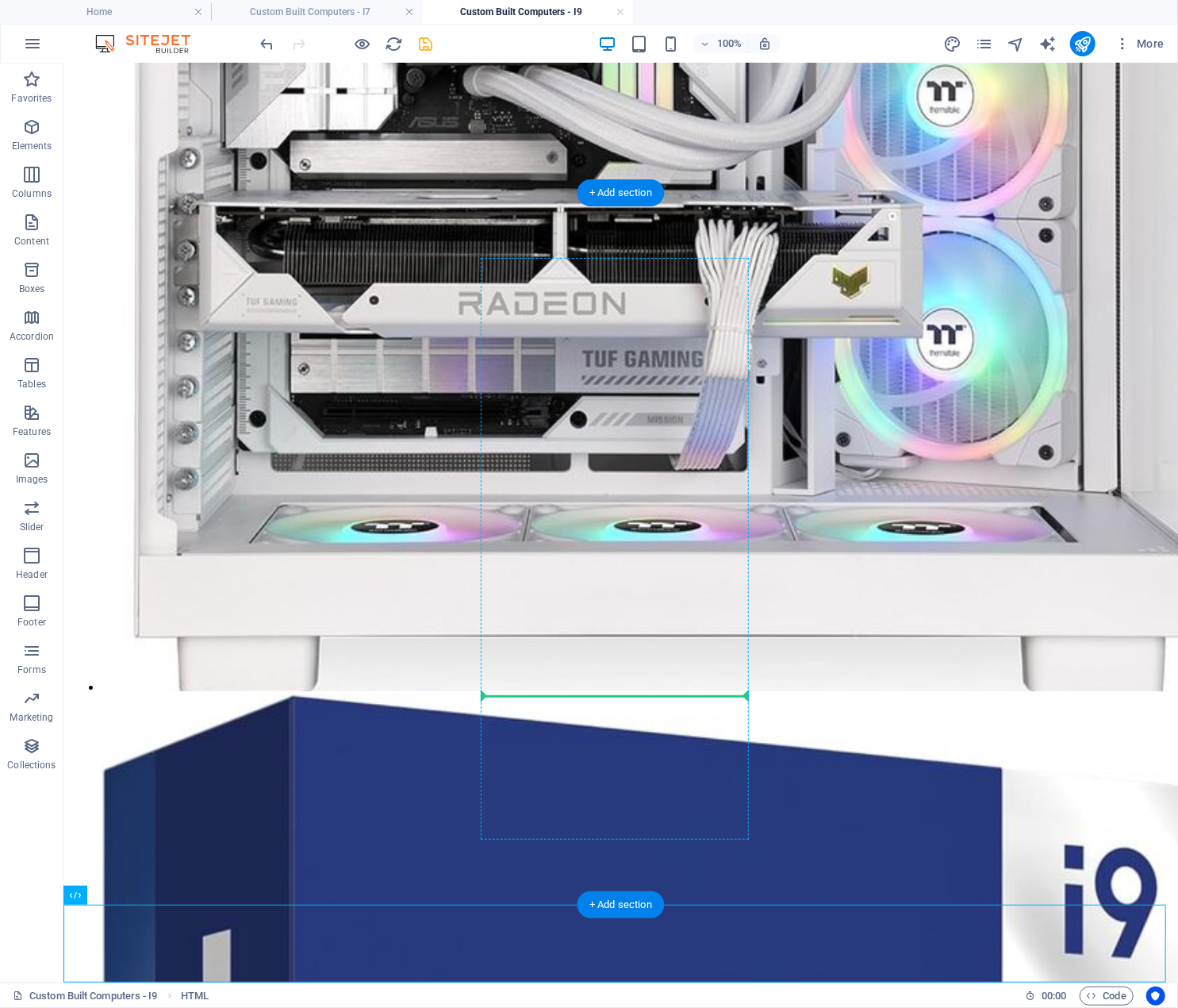
drag, startPoint x: 165, startPoint y: 959, endPoint x: 665, endPoint y: 694, distance: 565.9
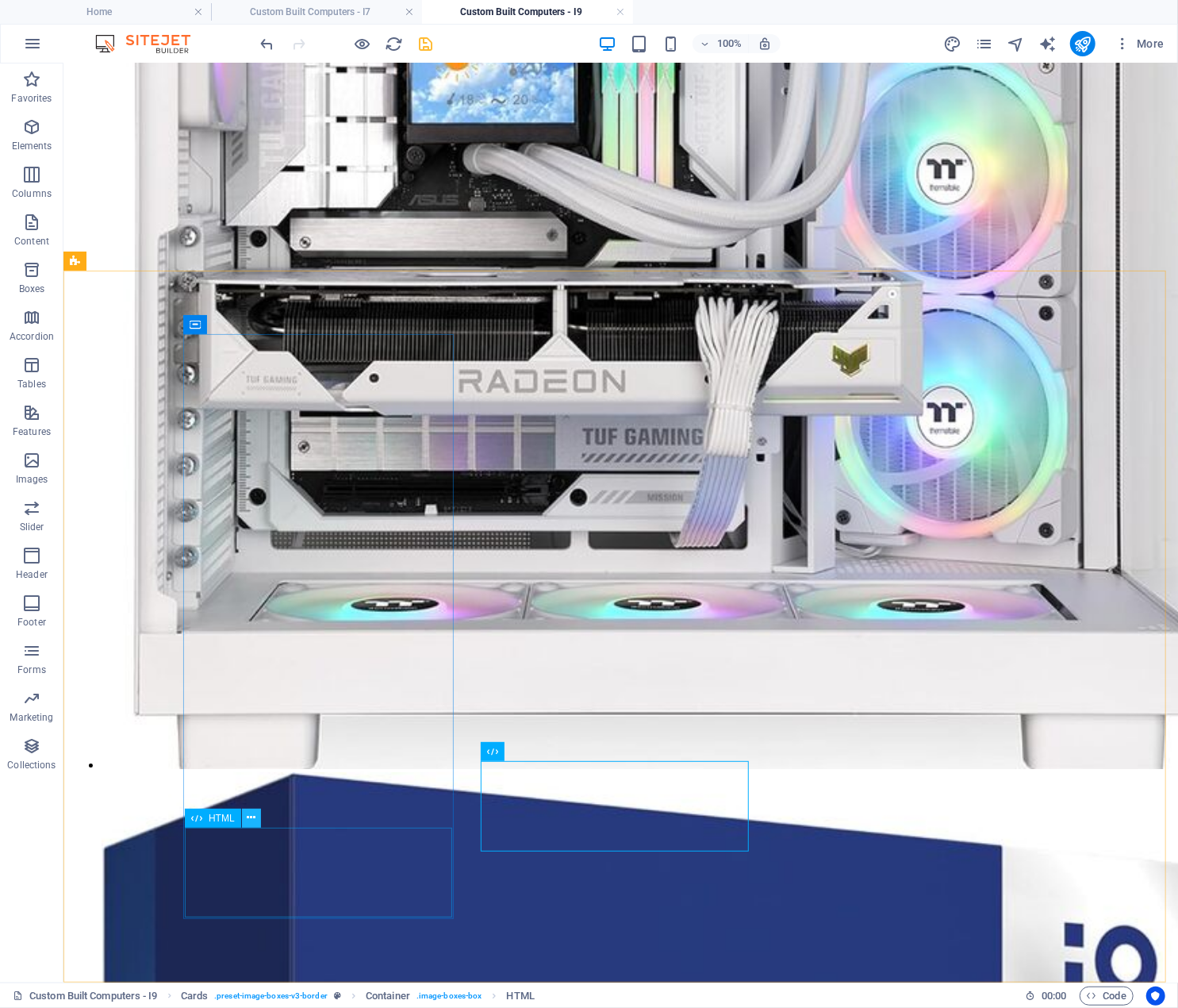
click at [250, 815] on icon at bounding box center [251, 818] width 9 height 17
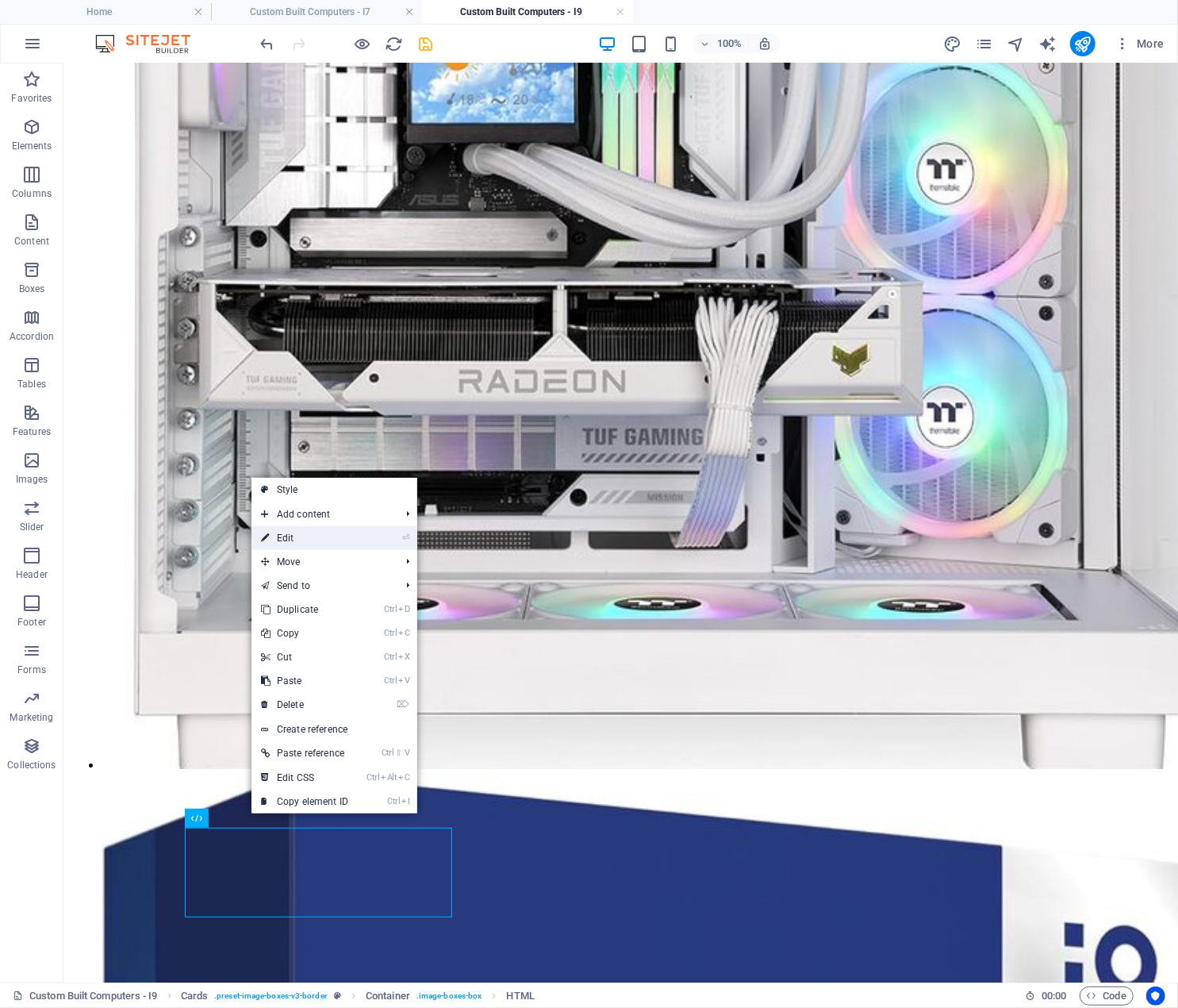
click at [341, 536] on link "⏎ Edit" at bounding box center [305, 538] width 106 height 24
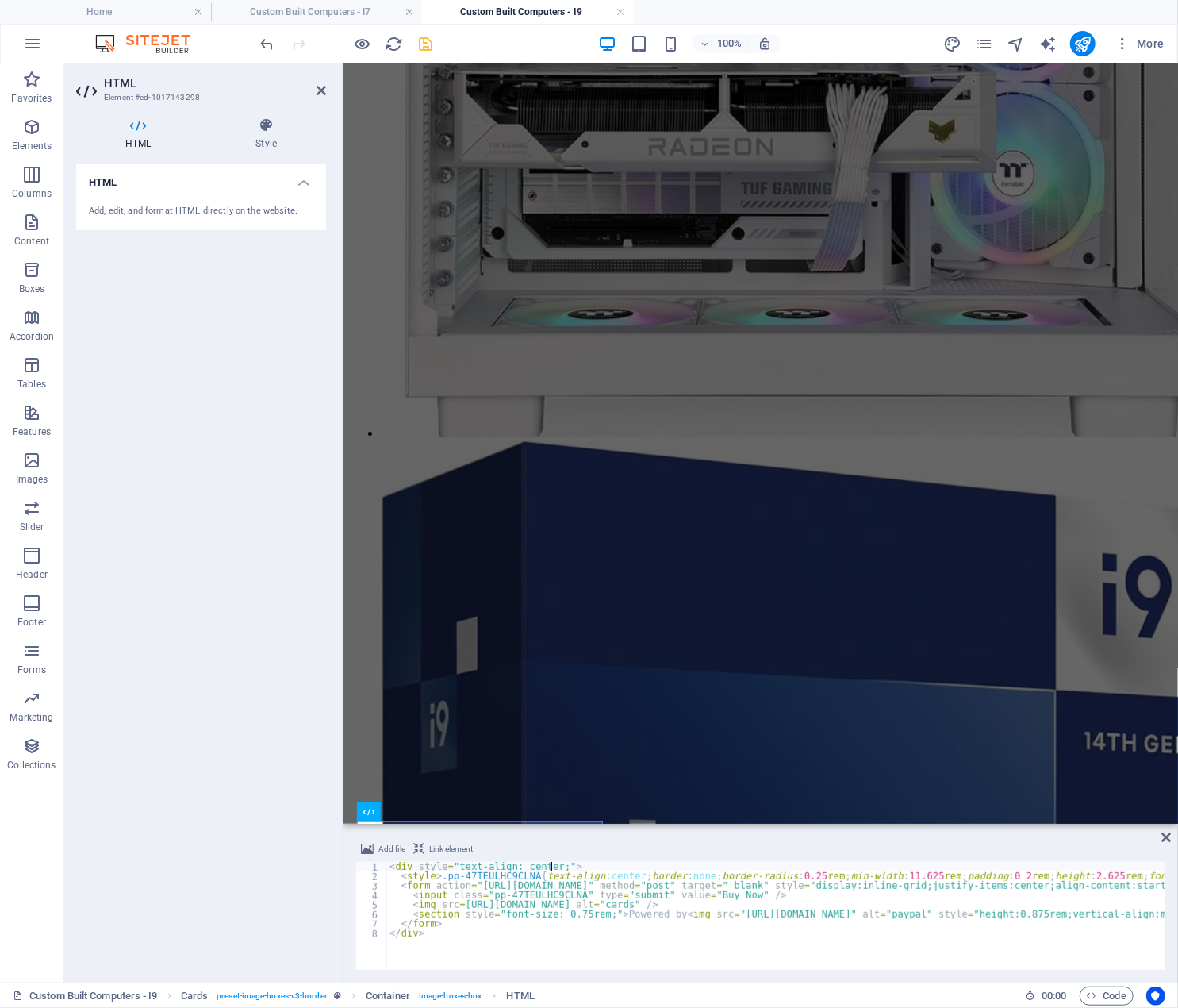
scroll to position [2664, 0]
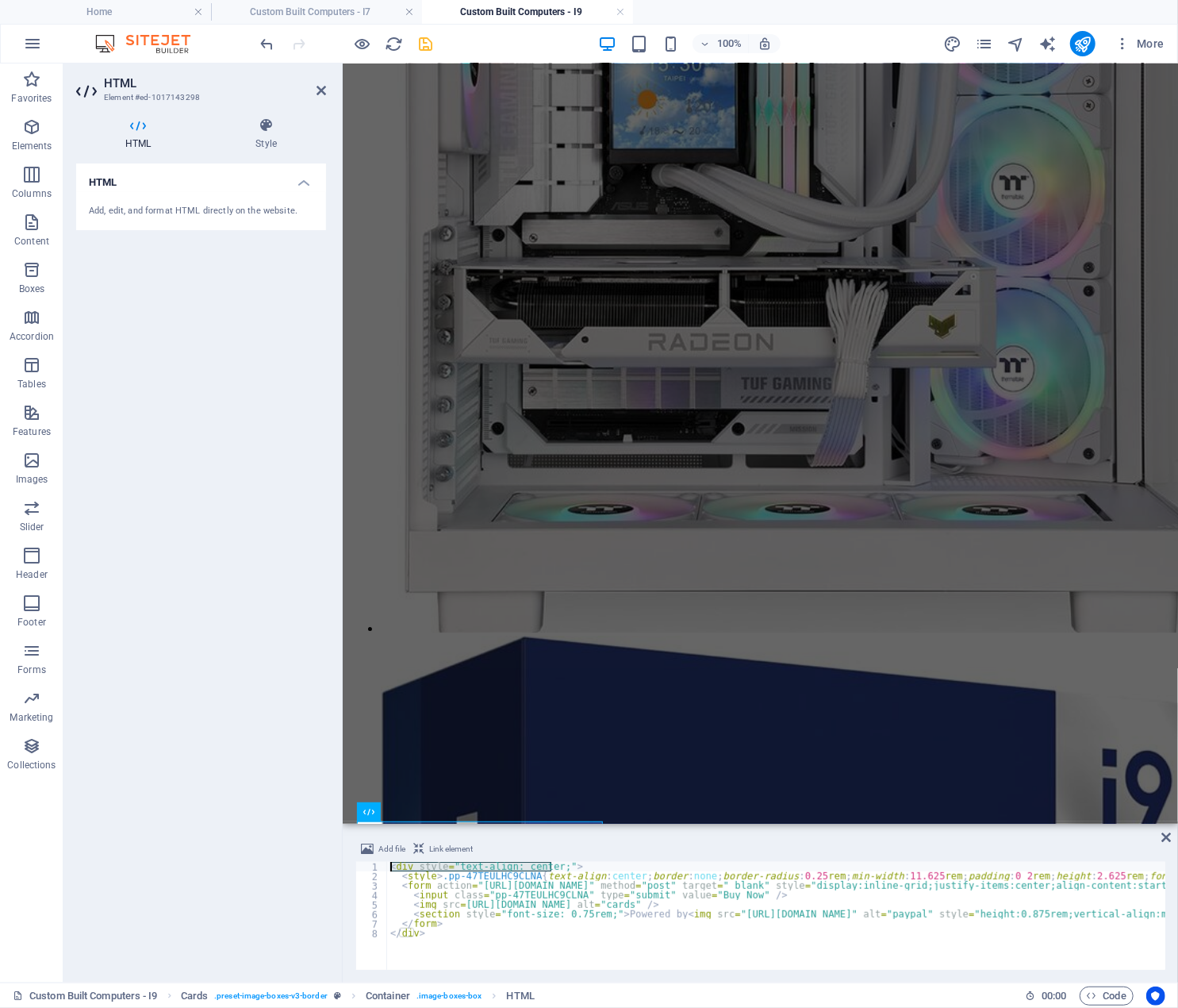
drag, startPoint x: 560, startPoint y: 868, endPoint x: 376, endPoint y: 866, distance: 184.0
click at [376, 866] on div "<div style="text-align: center;"> 1 2 3 4 5 6 7 8 < div style = "text-align: ce…" at bounding box center [760, 916] width 810 height 108
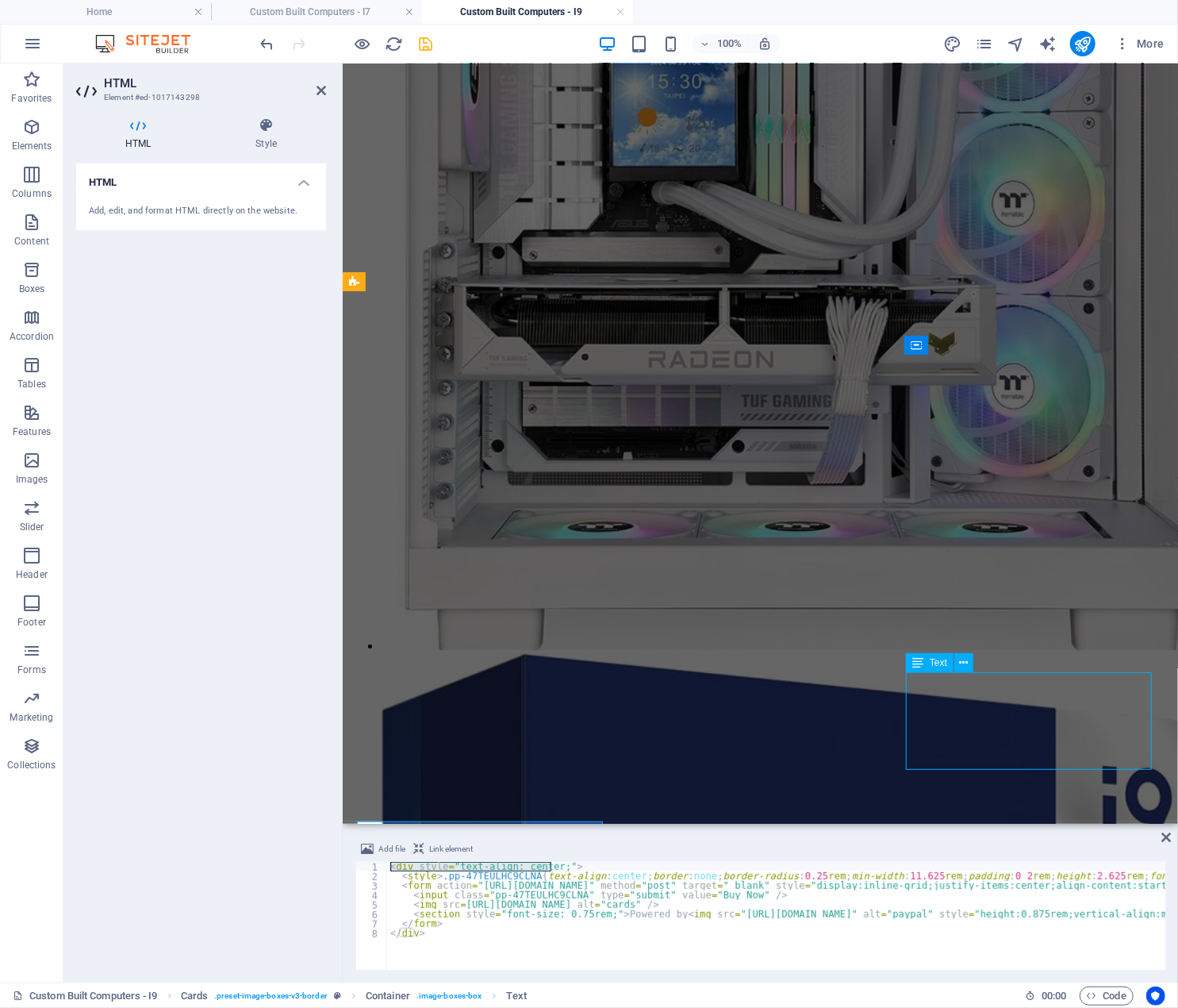
scroll to position [2876, 0]
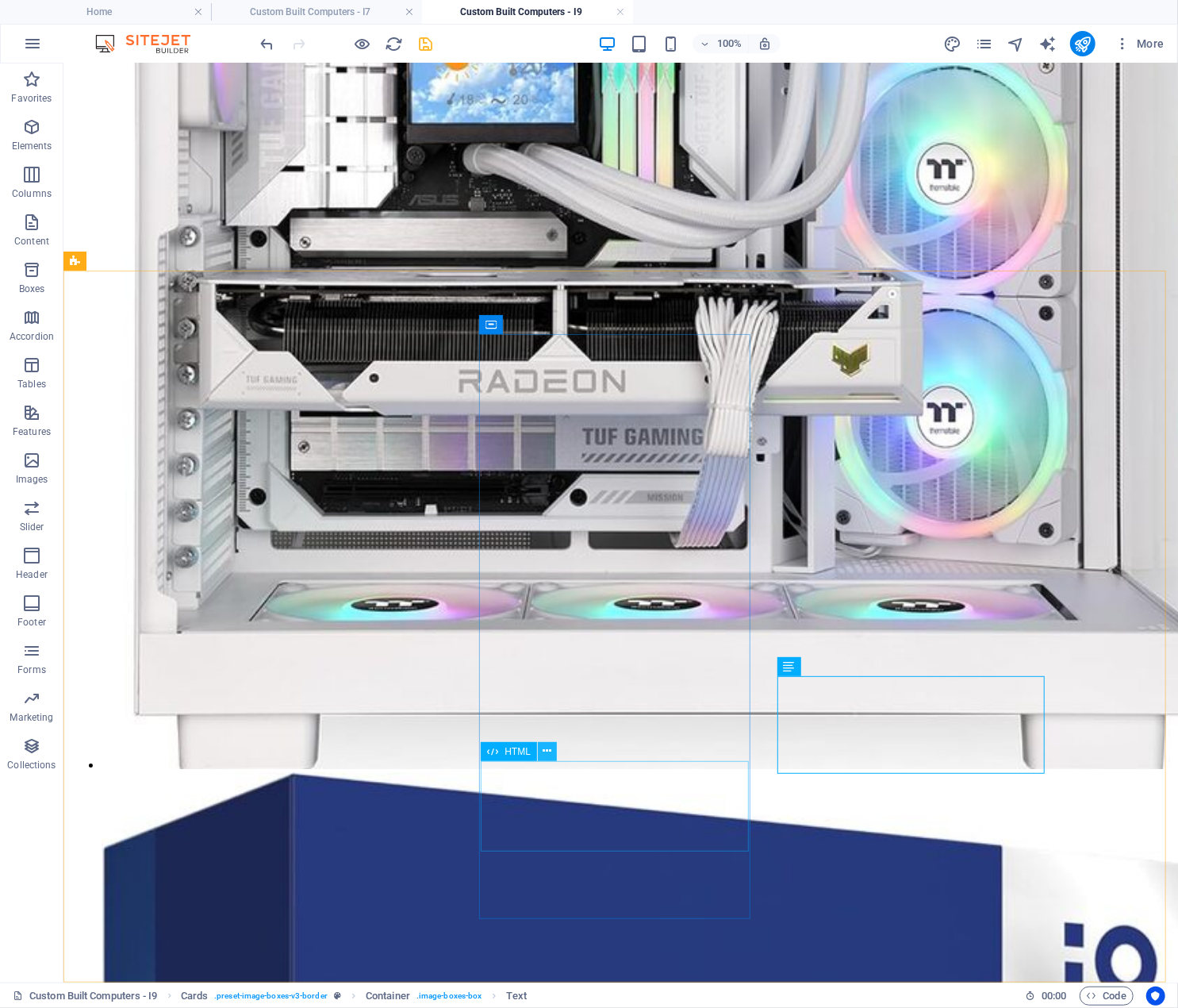
click at [547, 750] on icon at bounding box center [547, 751] width 9 height 17
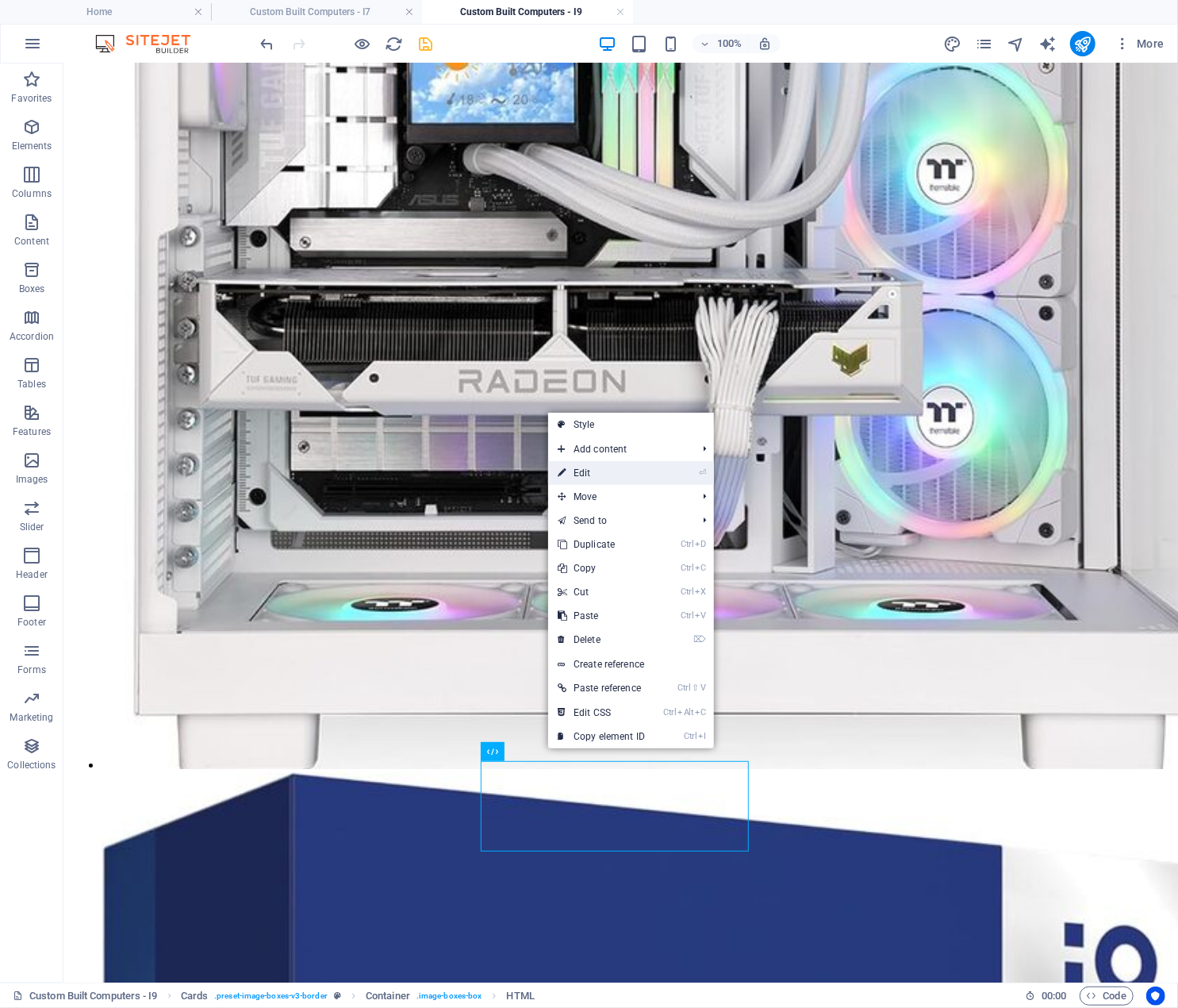
click at [640, 470] on link "⏎ Edit" at bounding box center [601, 473] width 106 height 24
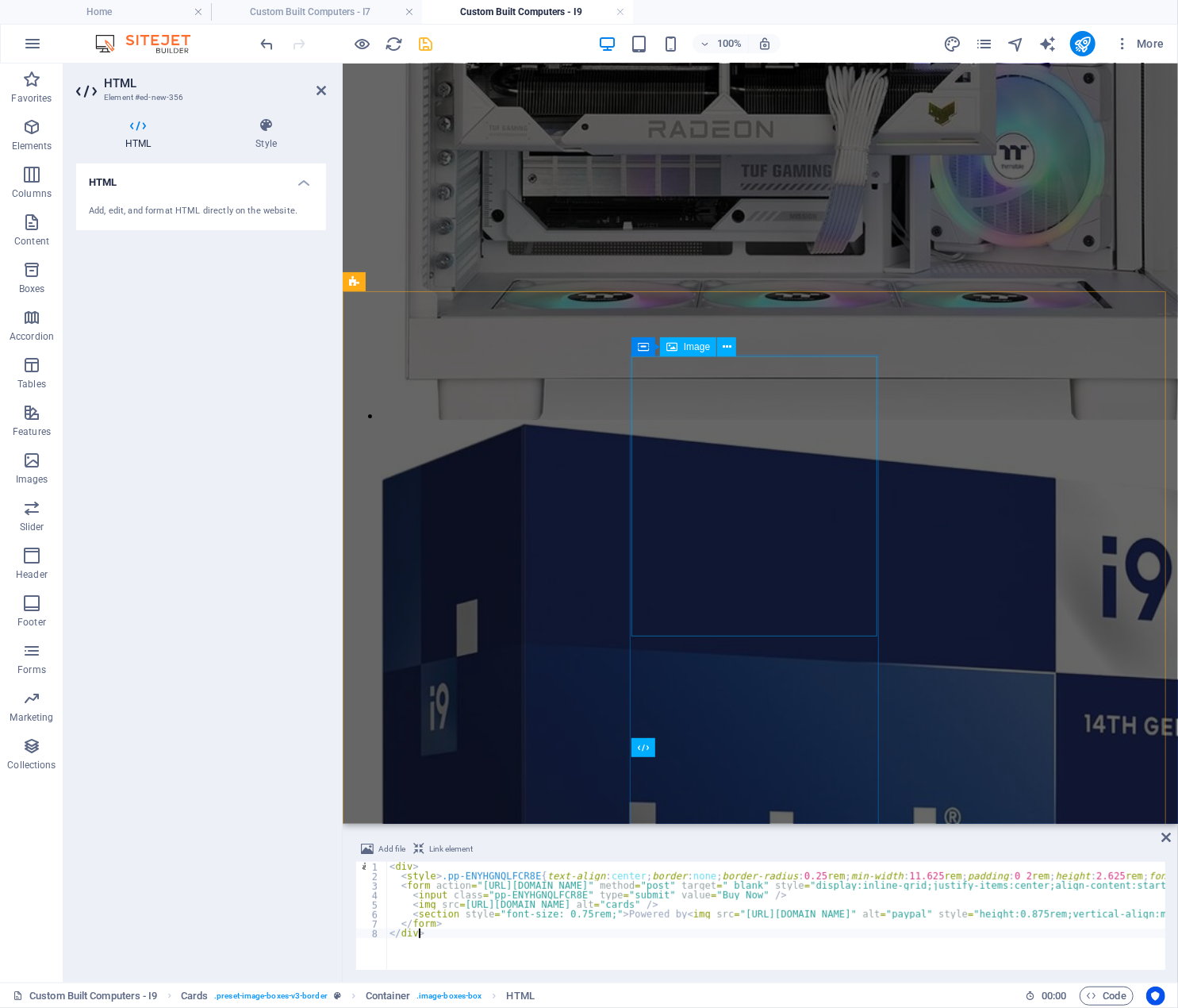
scroll to position [2664, 0]
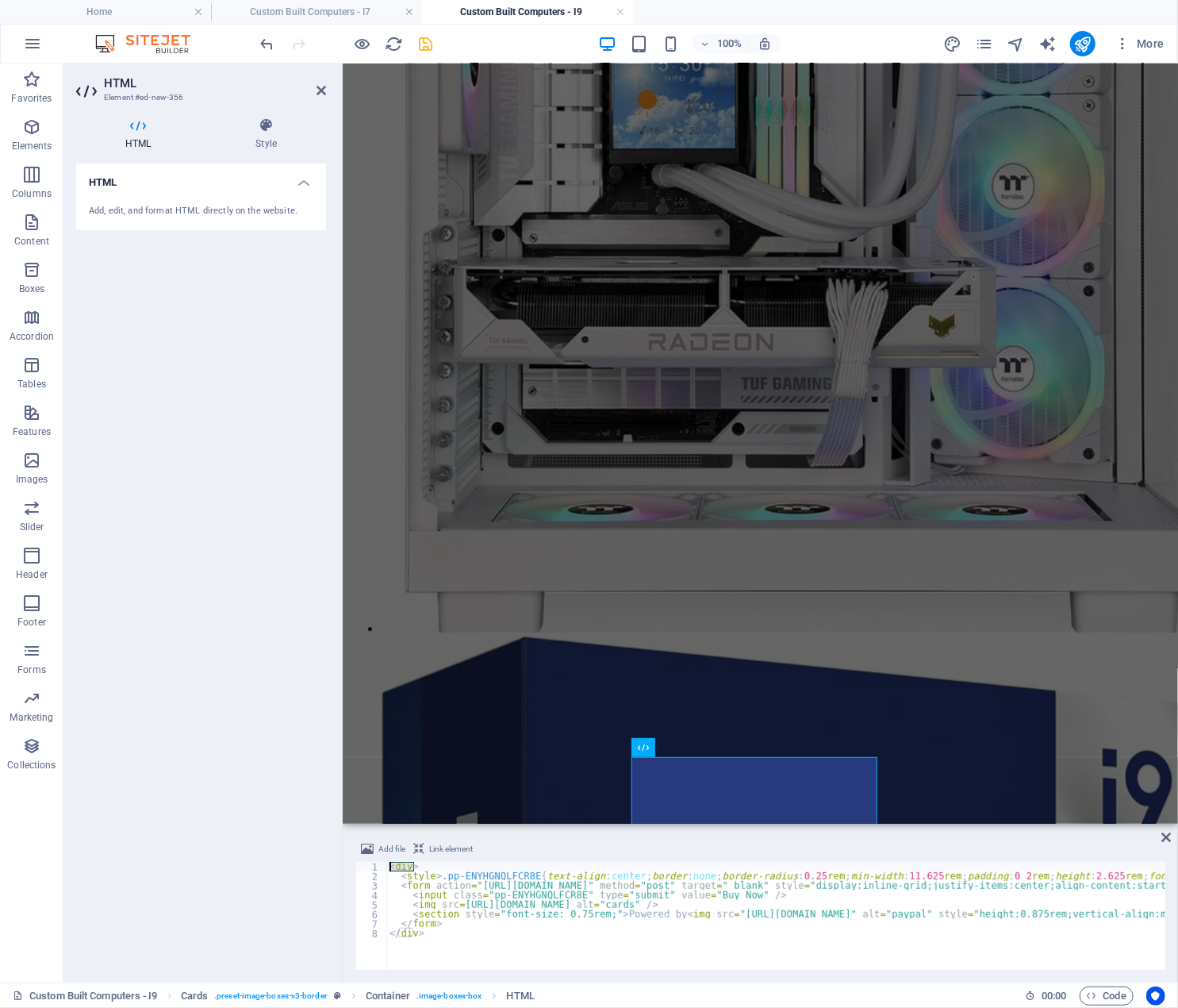
drag, startPoint x: 419, startPoint y: 866, endPoint x: 375, endPoint y: 869, distance: 44.1
click at [375, 869] on div "</div> 1 2 3 4 5 6 7 8 < div > < style > .pp-ENYHGNQLFCR8E { text-align : cente…" at bounding box center [760, 916] width 810 height 108
type textarea "<div style="text-align: center;">"
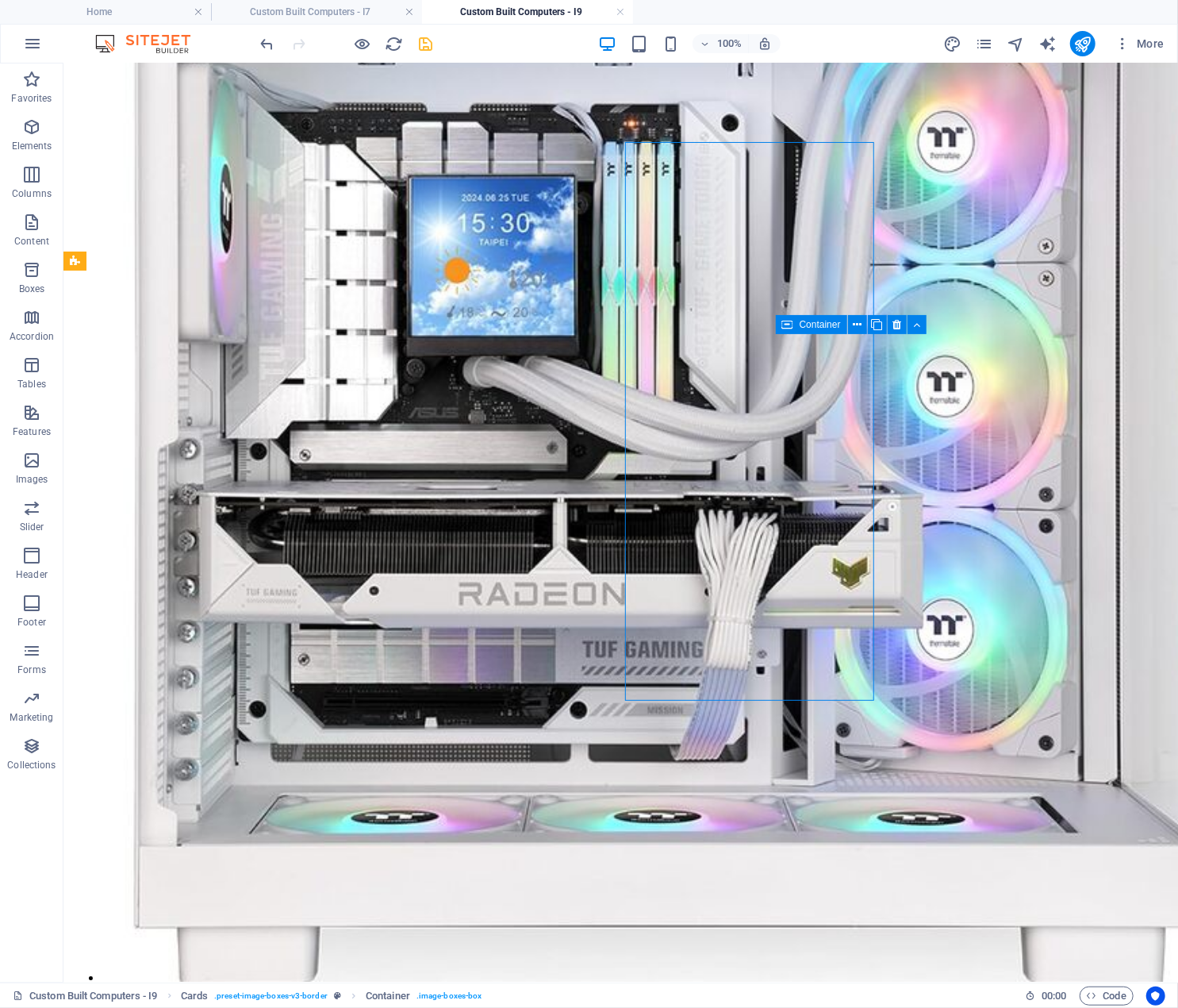
scroll to position [2876, 0]
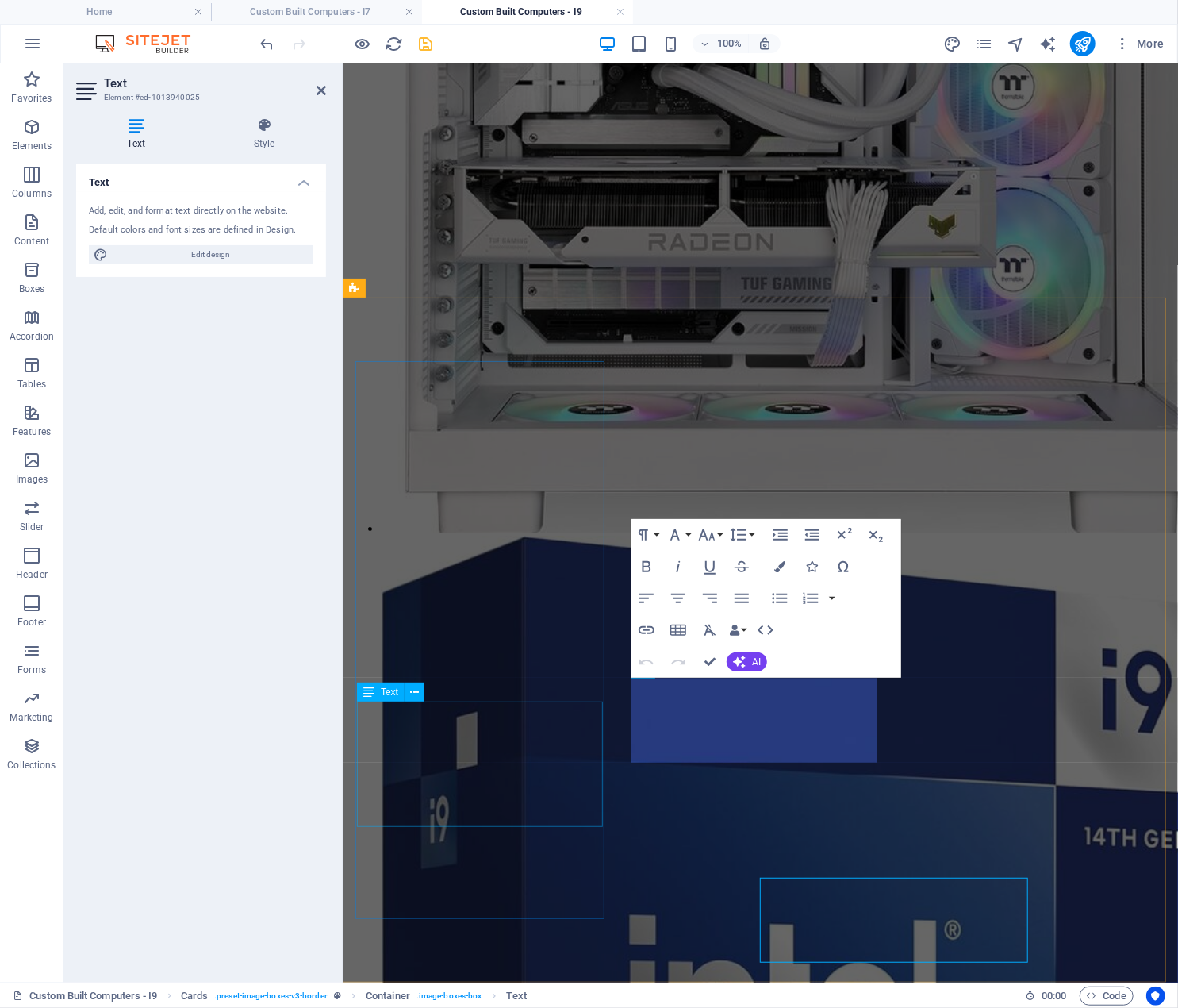
scroll to position [2675, 0]
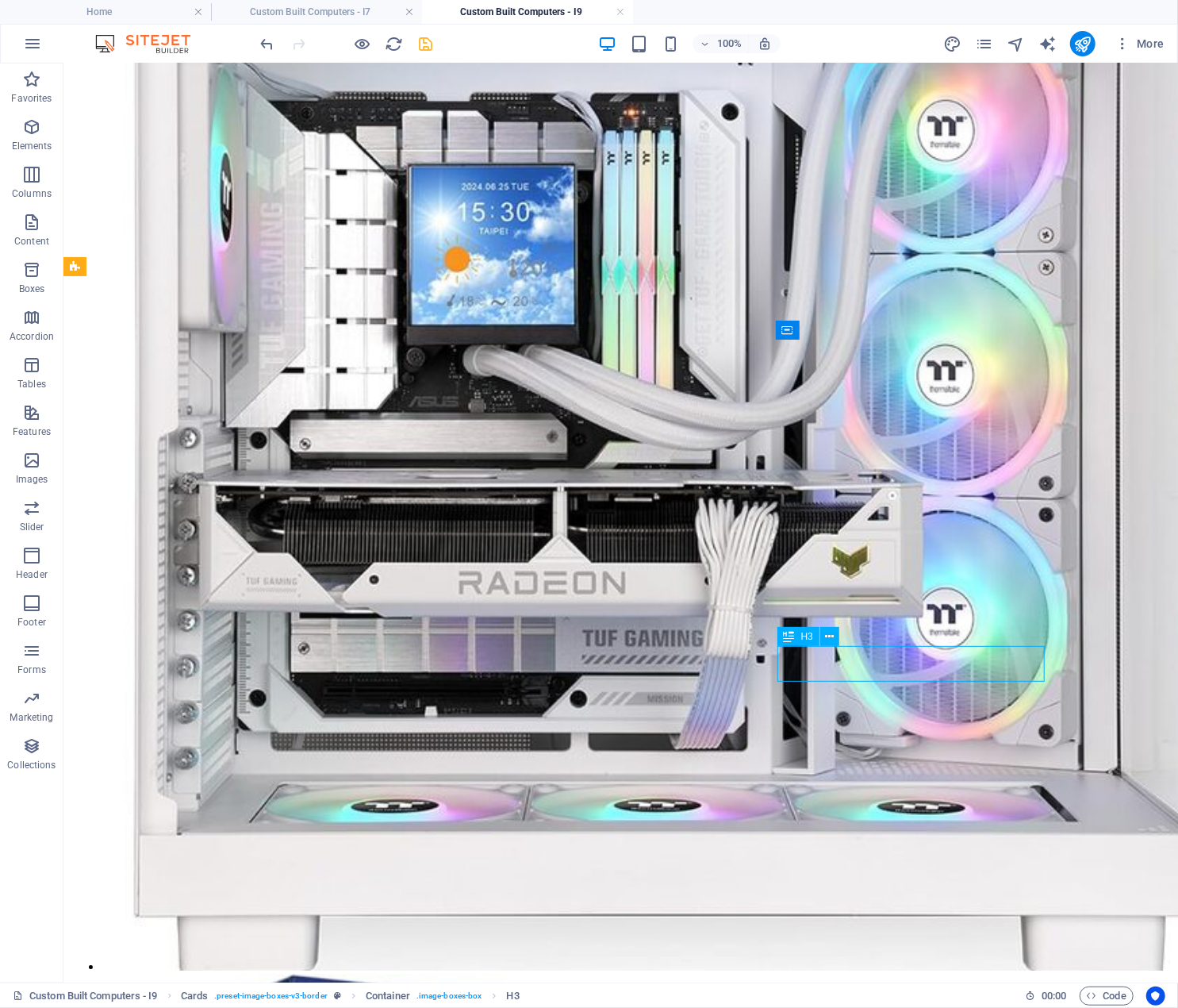
scroll to position [2870, 0]
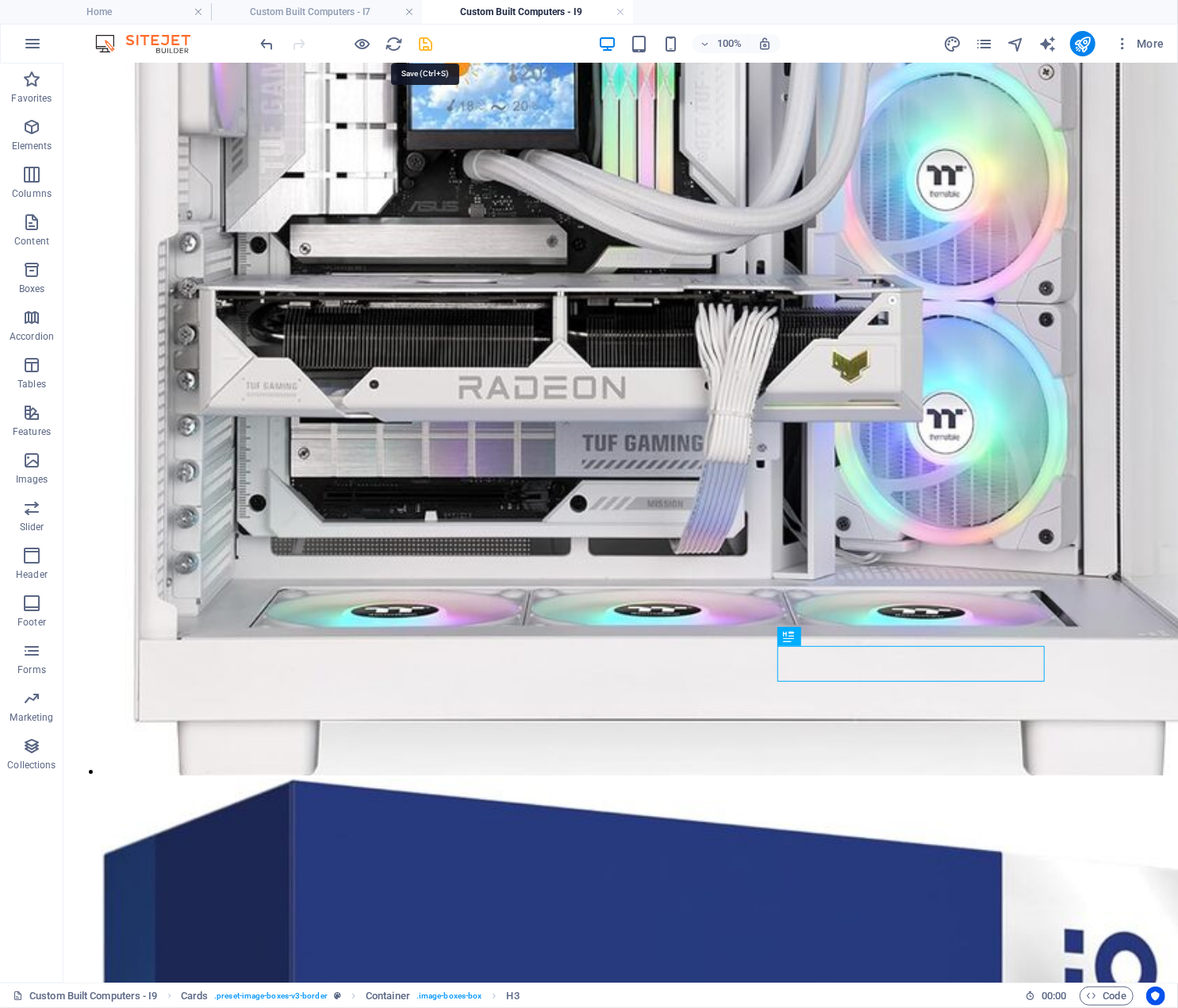
click at [424, 42] on icon "save" at bounding box center [426, 44] width 18 height 18
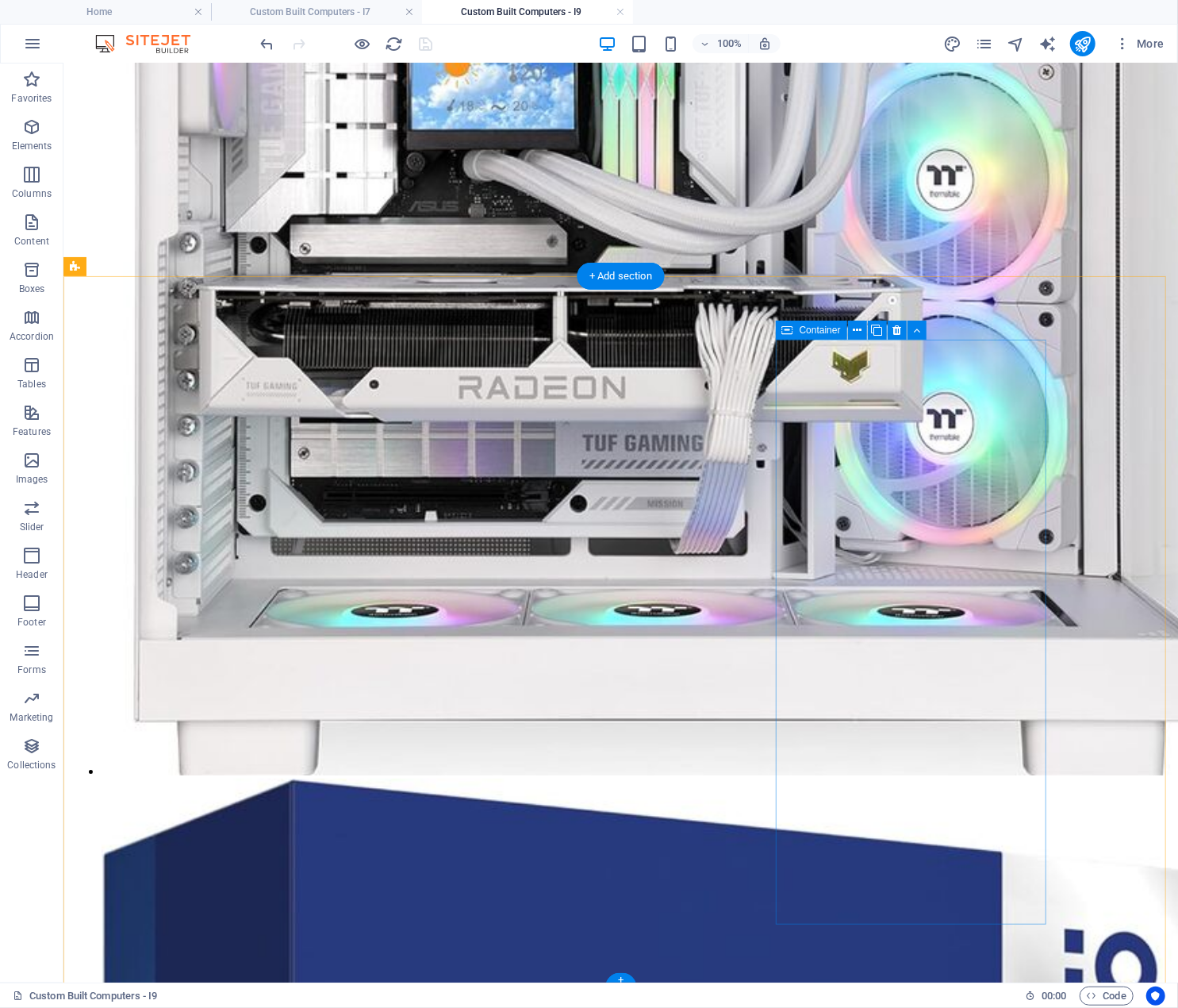
click at [35, 135] on icon "button" at bounding box center [32, 126] width 19 height 19
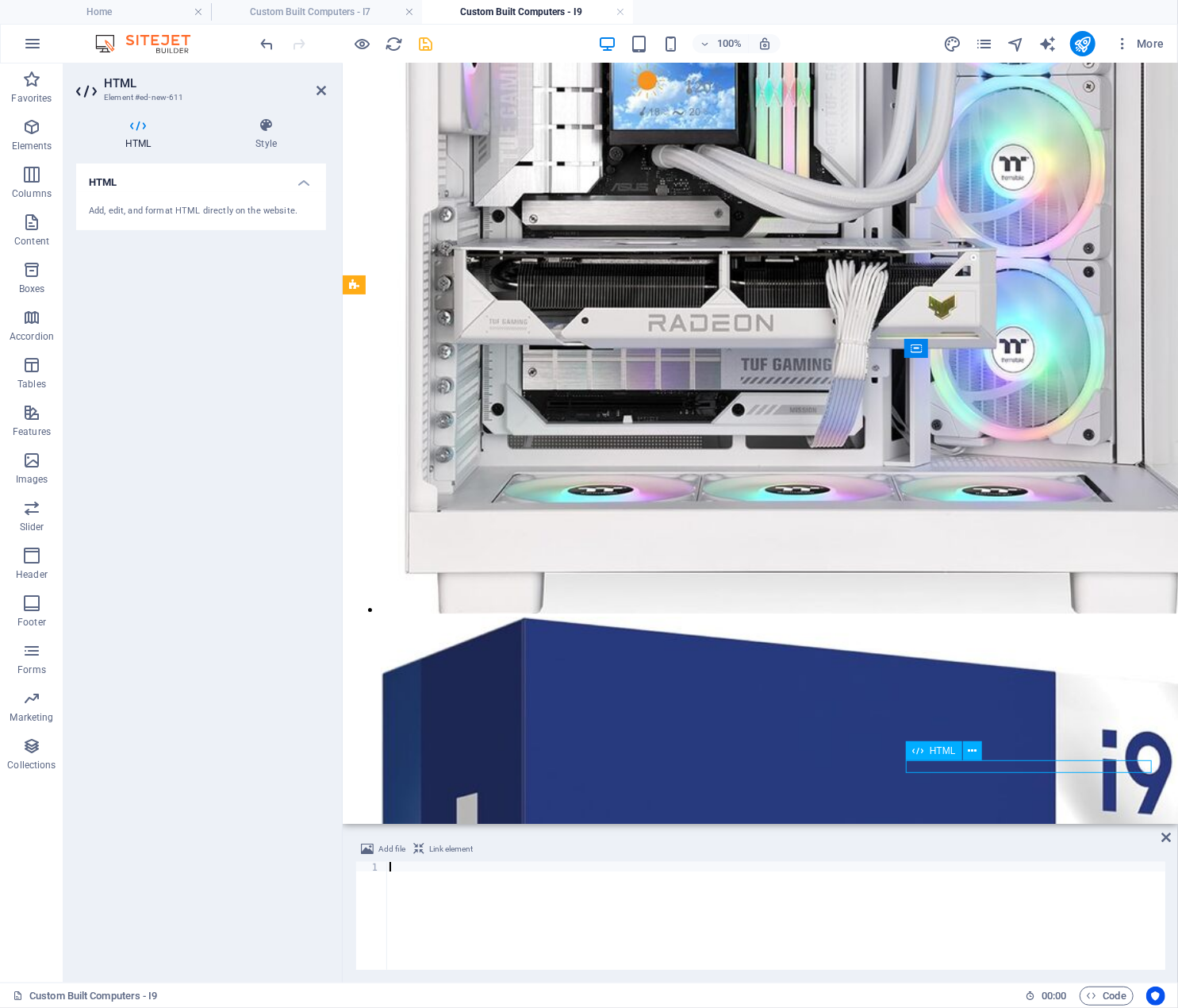
scroll to position [2661, 0]
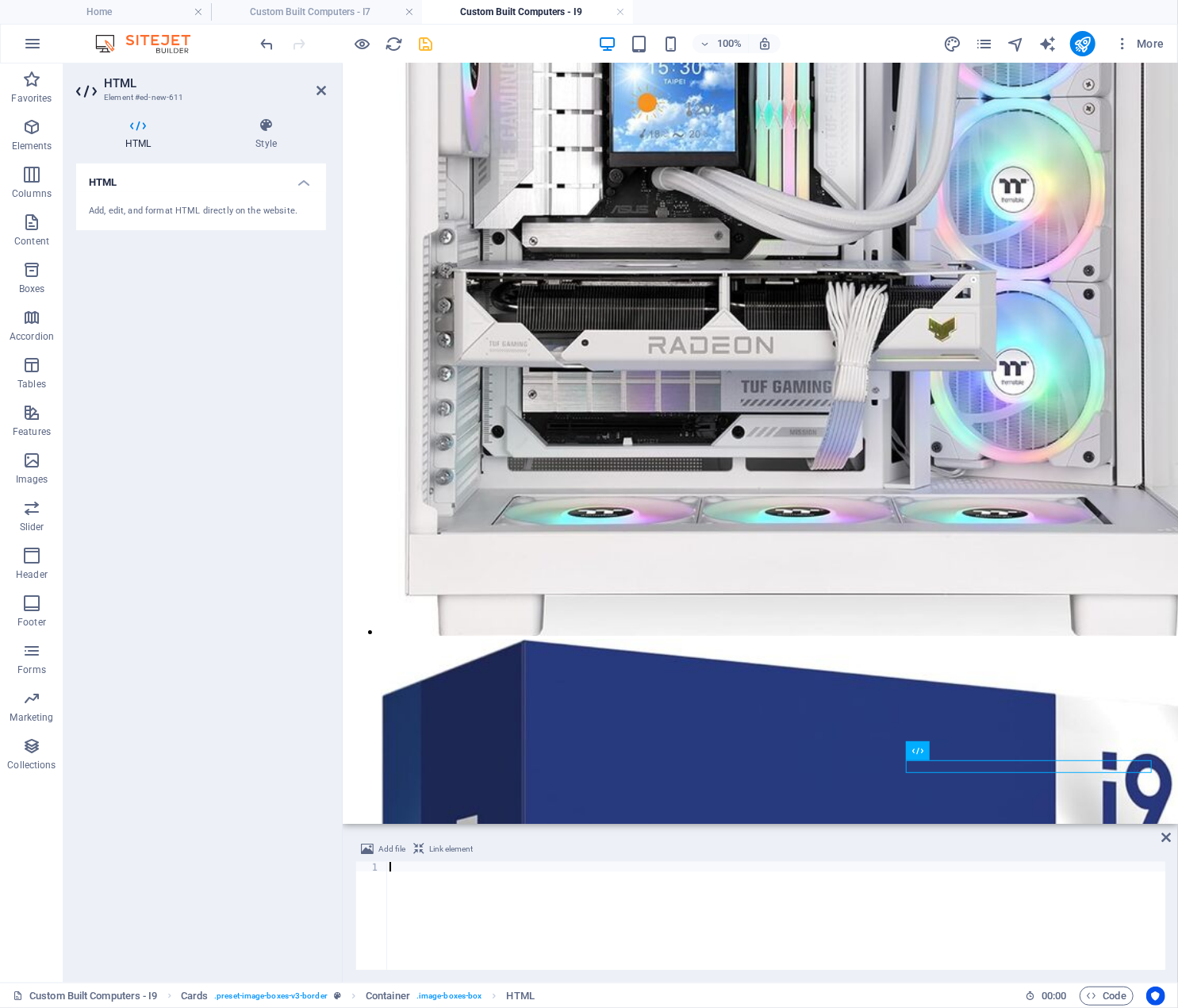
type textarea "</div>"
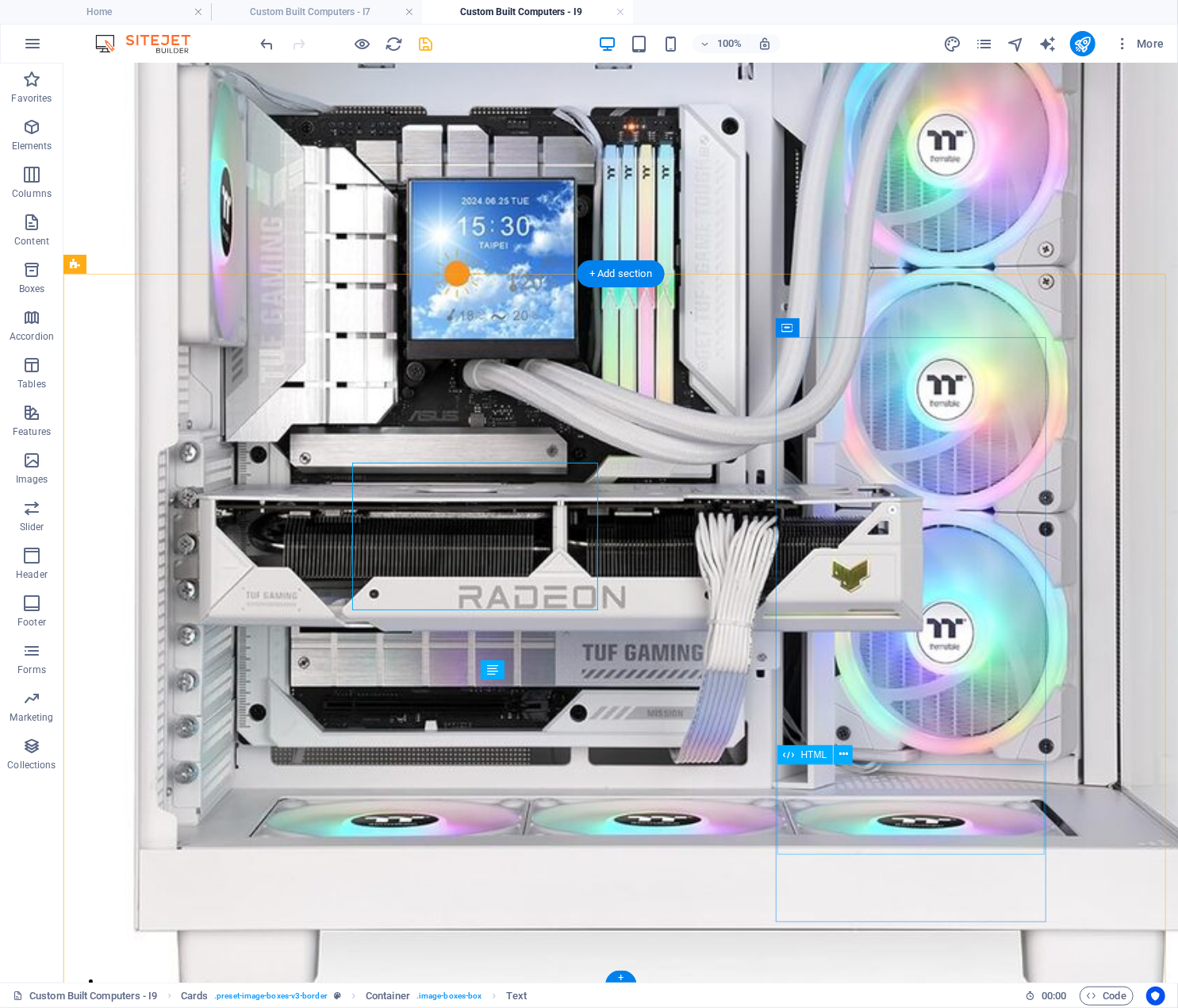
scroll to position [2874, 0]
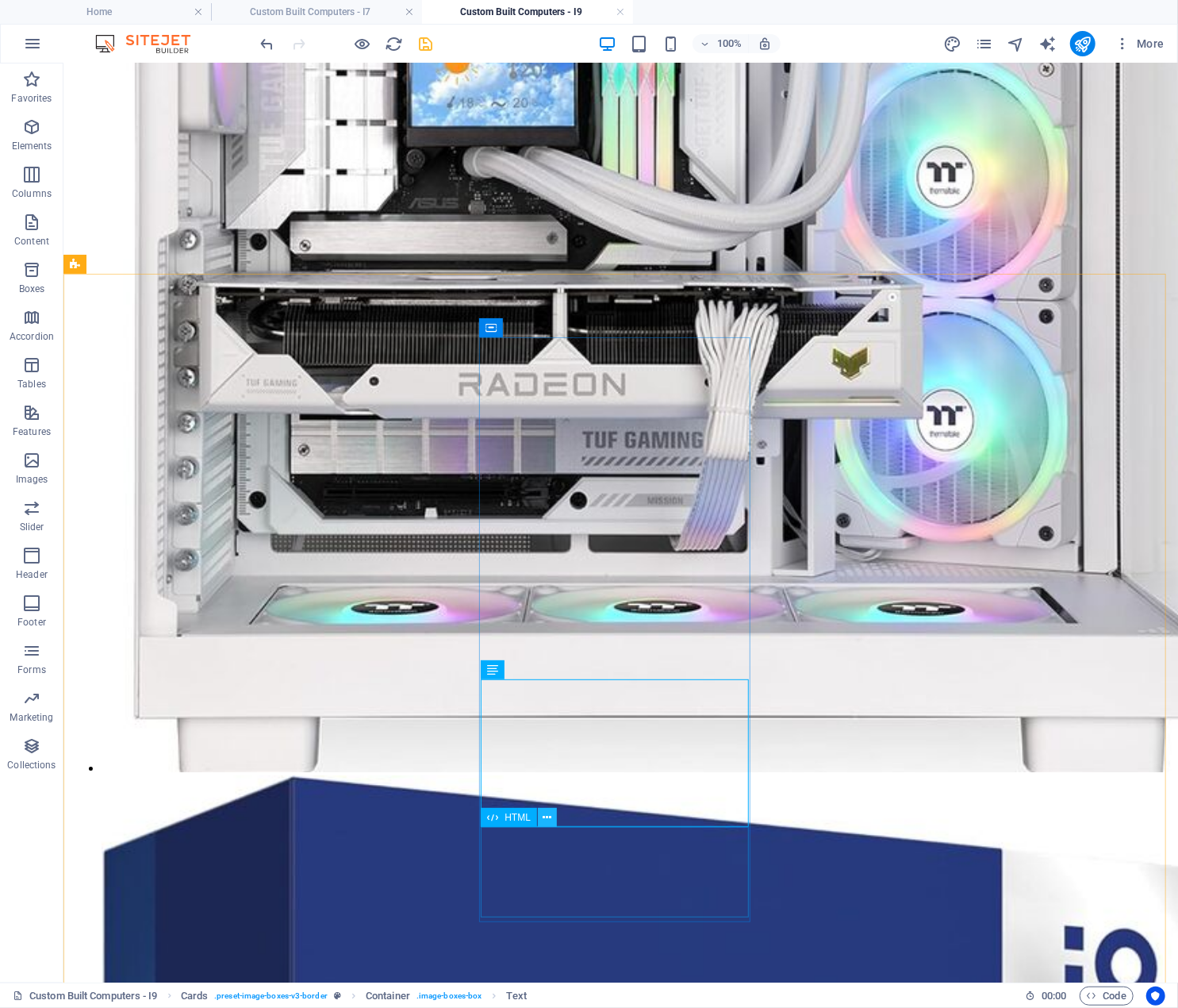
click at [545, 816] on icon at bounding box center [547, 818] width 9 height 17
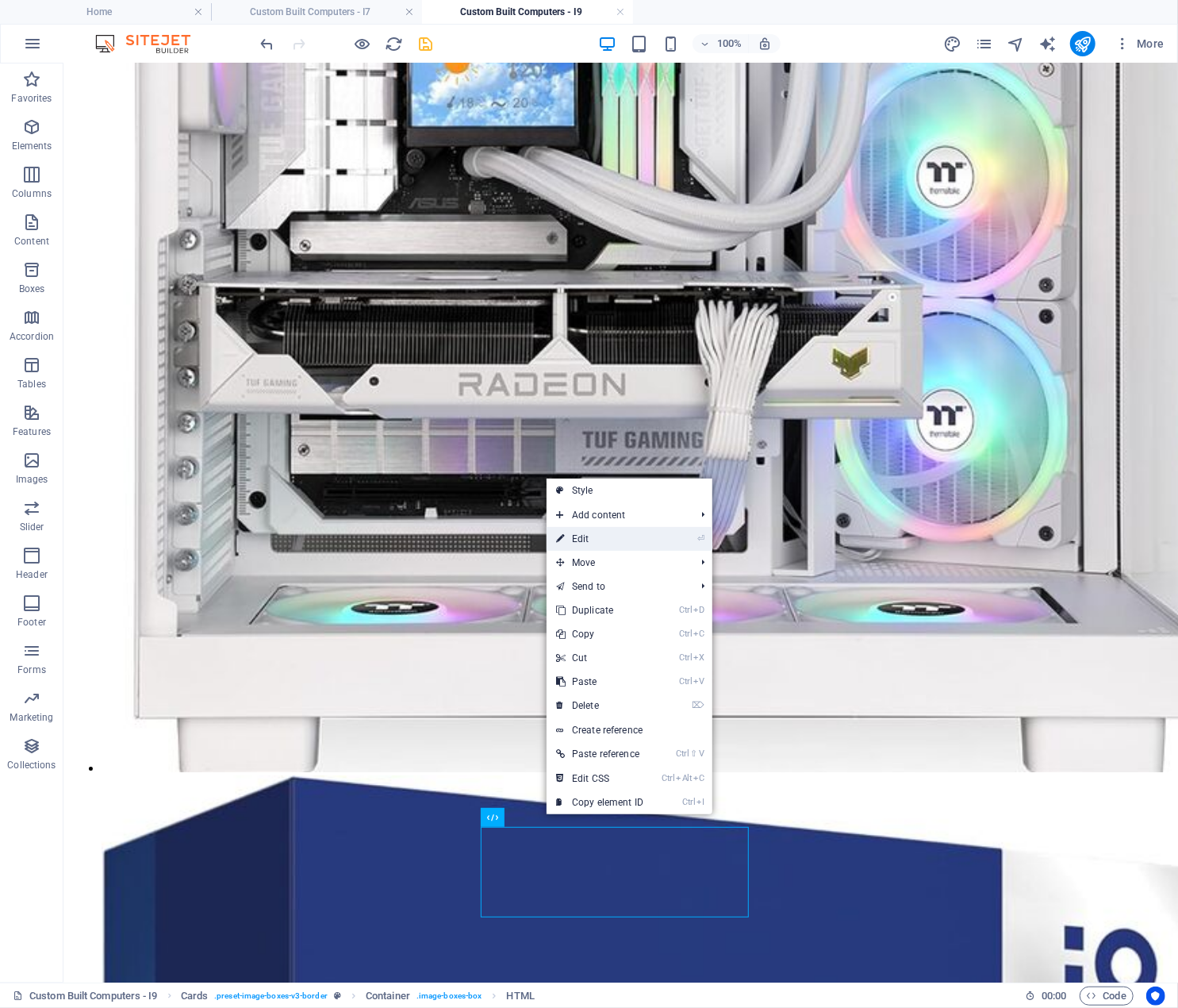
click at [640, 534] on link "⏎ Edit" at bounding box center [600, 538] width 106 height 24
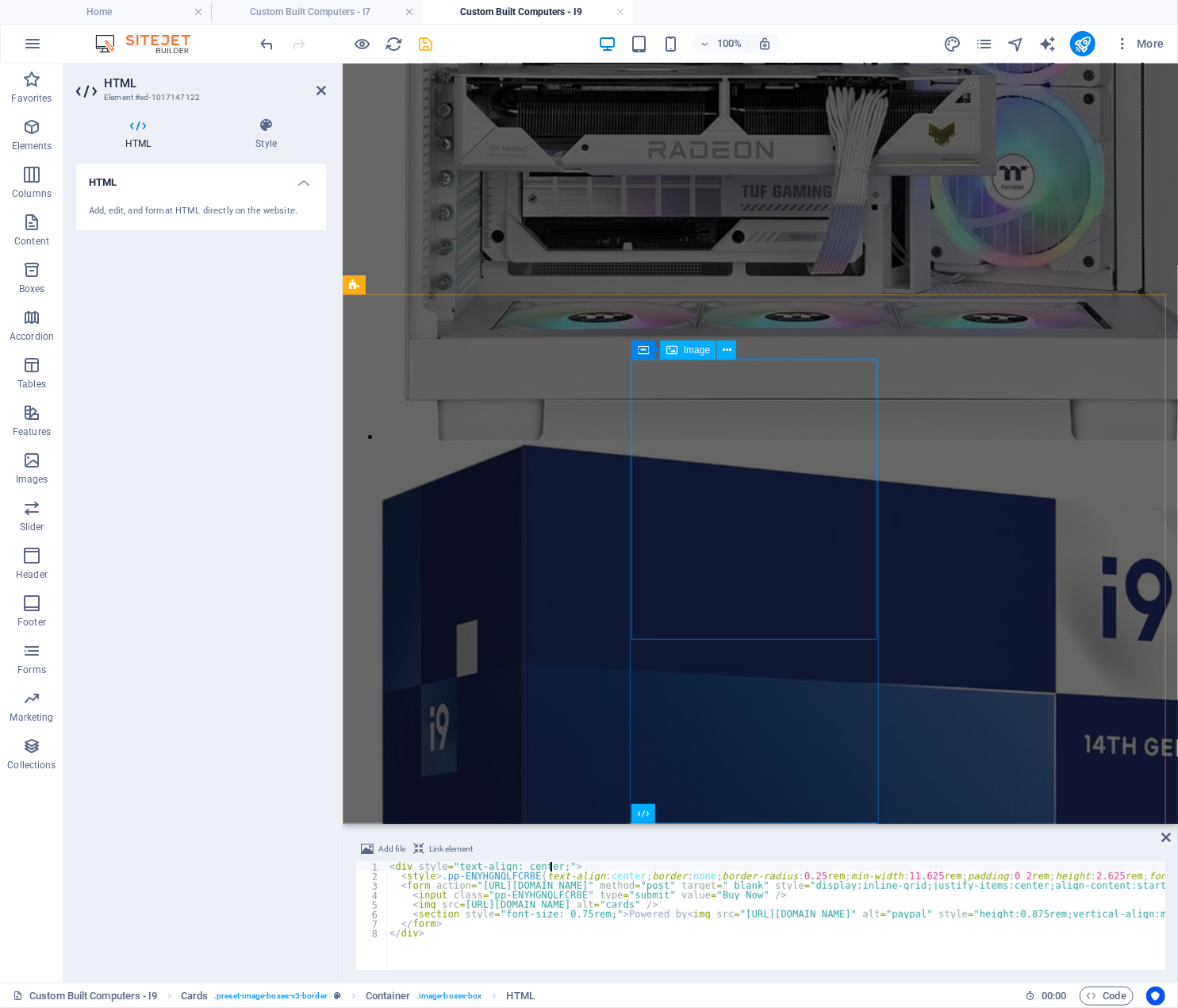
scroll to position [2661, 0]
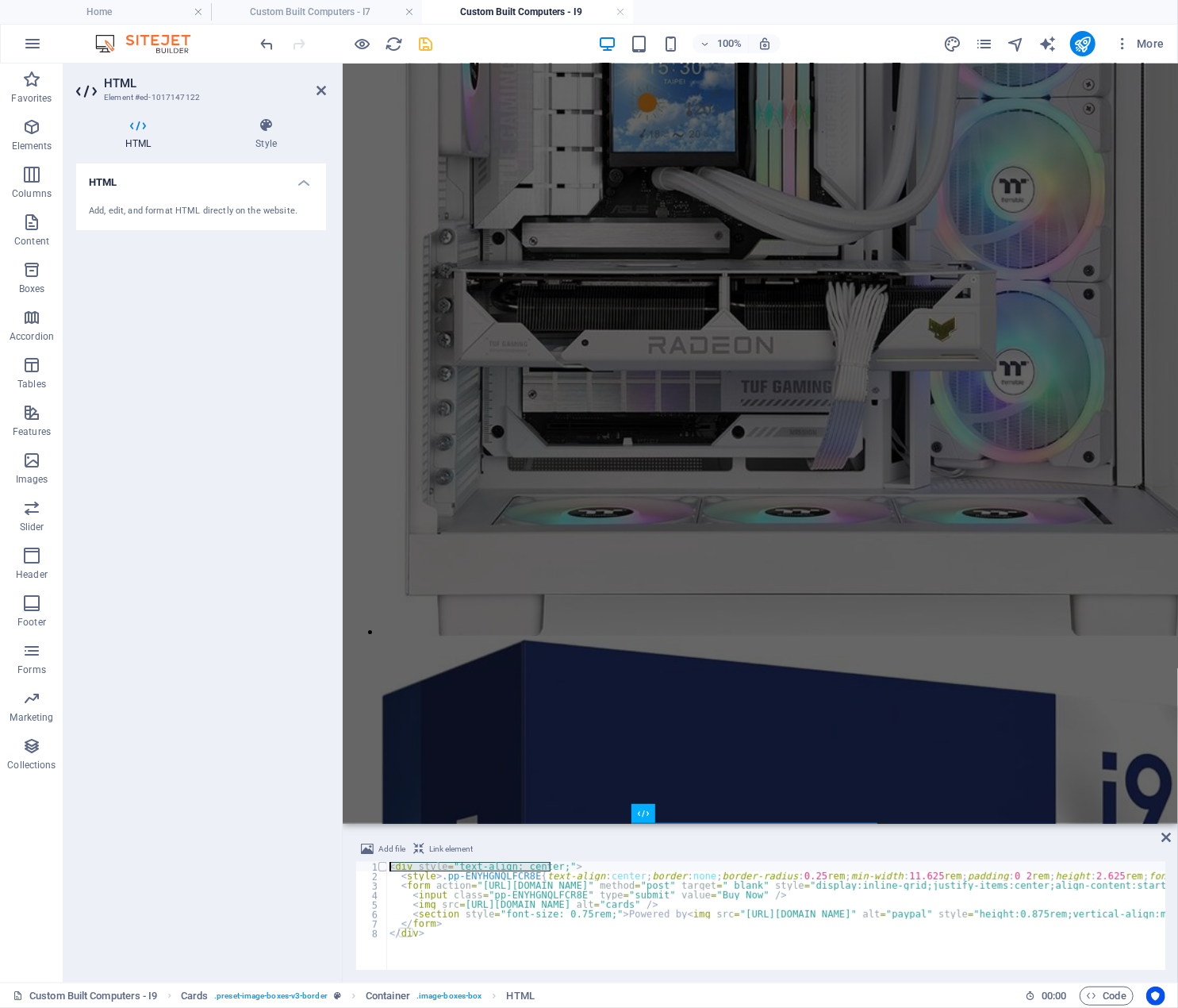
drag, startPoint x: 560, startPoint y: 866, endPoint x: 382, endPoint y: 865, distance: 178.0
click at [382, 865] on div "<div style="text-align: center;"> 1 2 3 4 5 6 7 8 < div style = "text-align: ce…" at bounding box center [760, 916] width 810 height 108
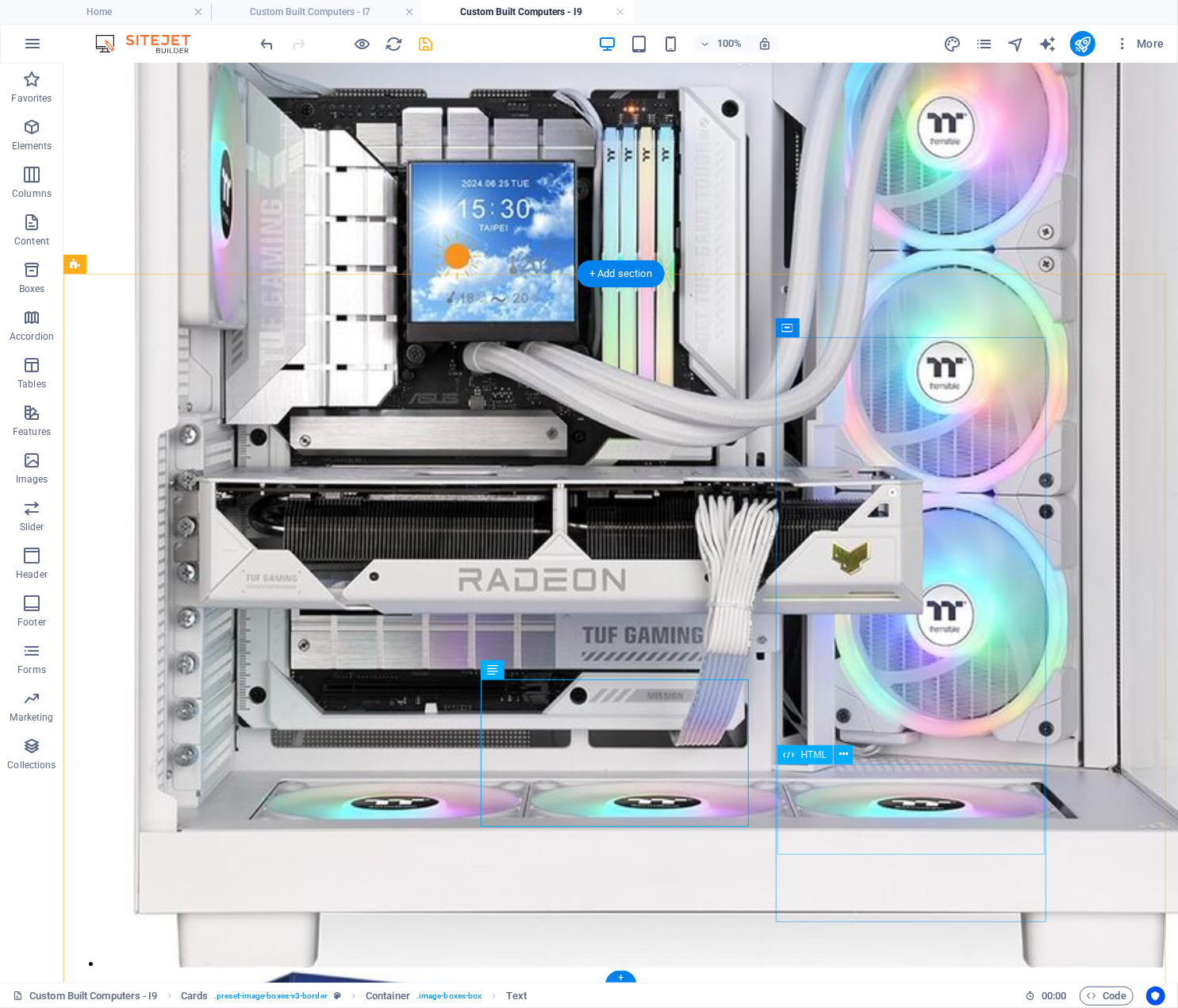
scroll to position [2874, 0]
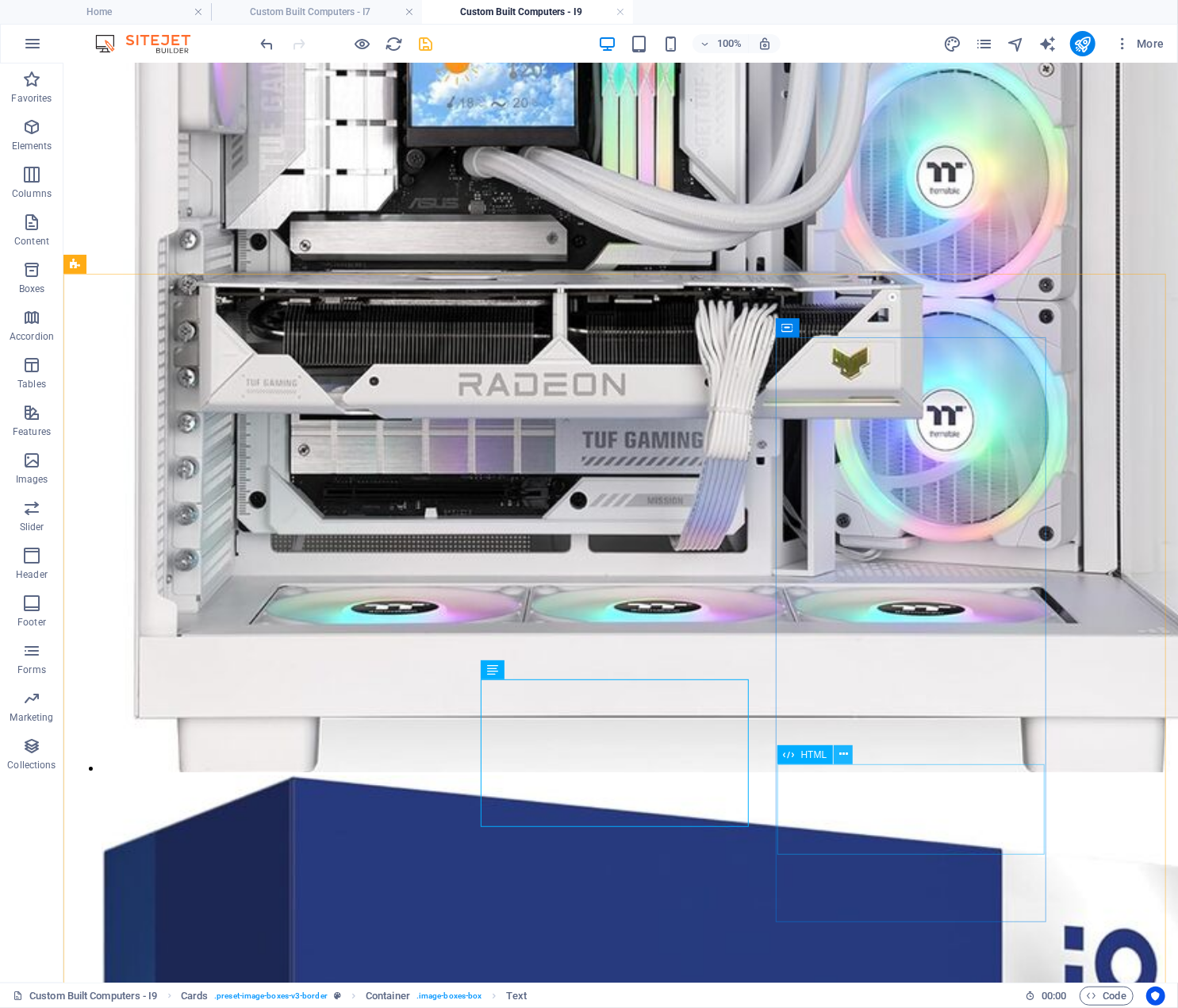
click at [844, 753] on icon at bounding box center [844, 755] width 9 height 17
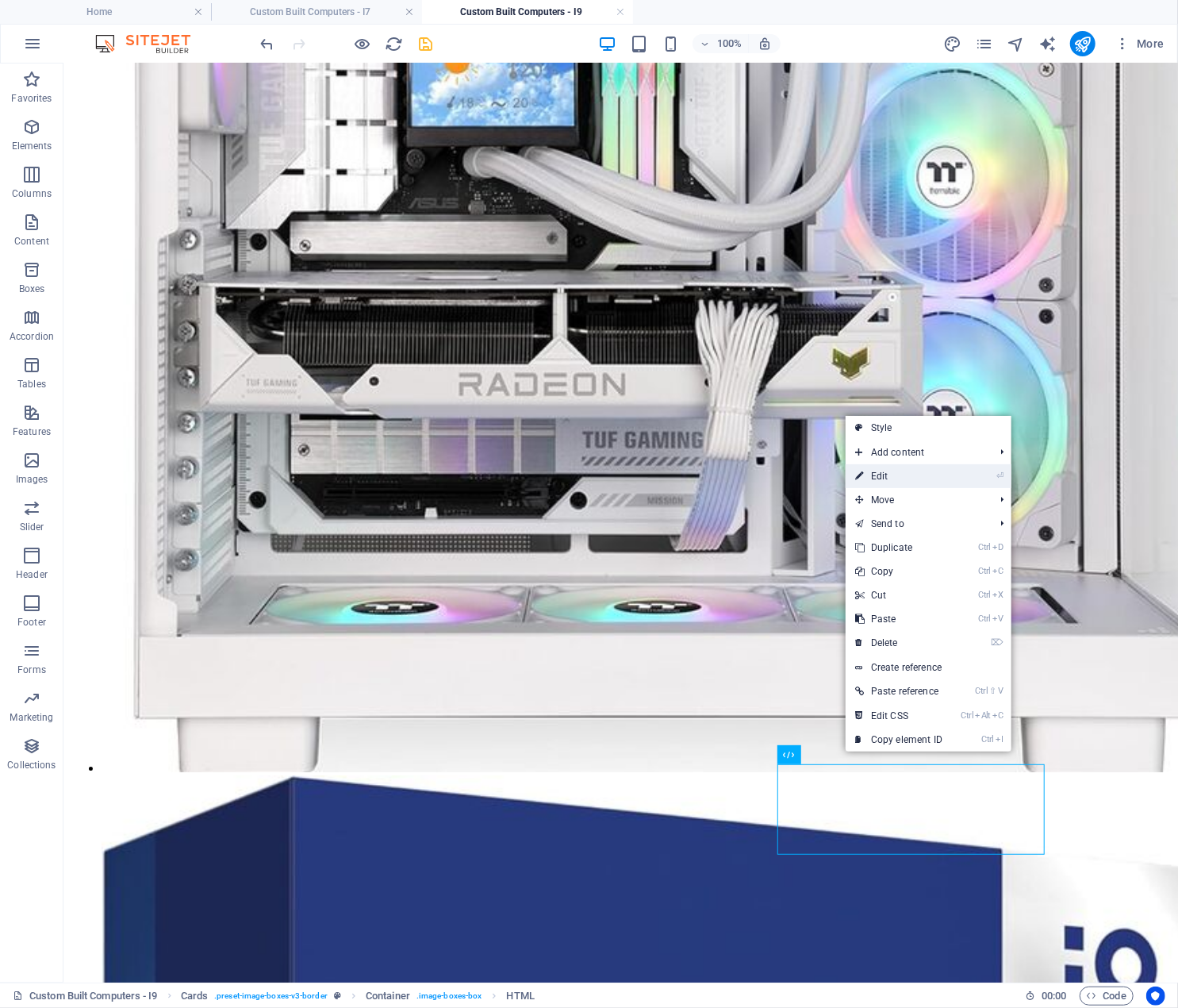
click at [958, 476] on li "⏎ Edit" at bounding box center [929, 476] width 166 height 24
drag, startPoint x: 946, startPoint y: 469, endPoint x: 601, endPoint y: 409, distance: 350.2
click at [946, 469] on link "⏎ Edit" at bounding box center [899, 476] width 106 height 24
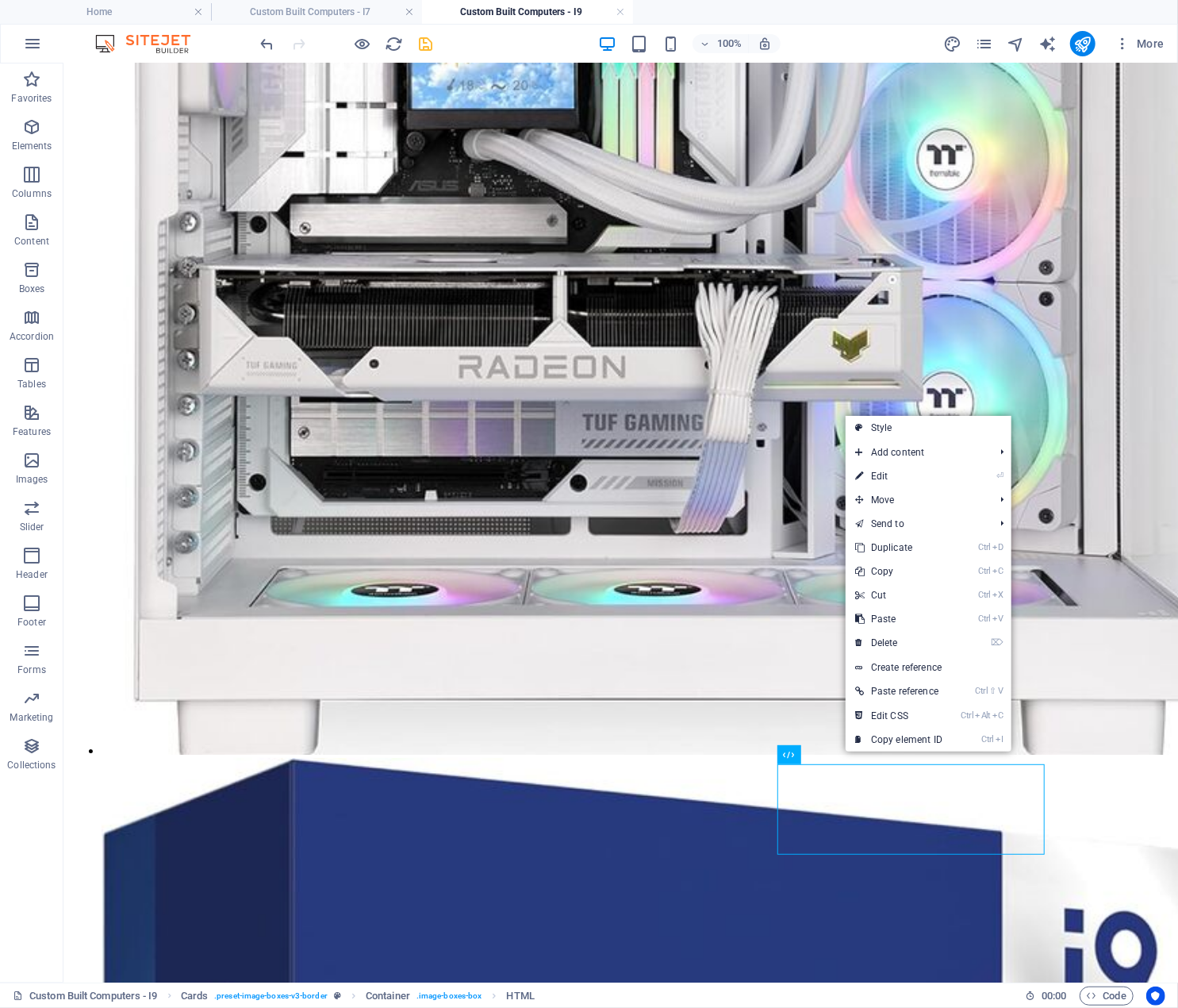
scroll to position [2661, 0]
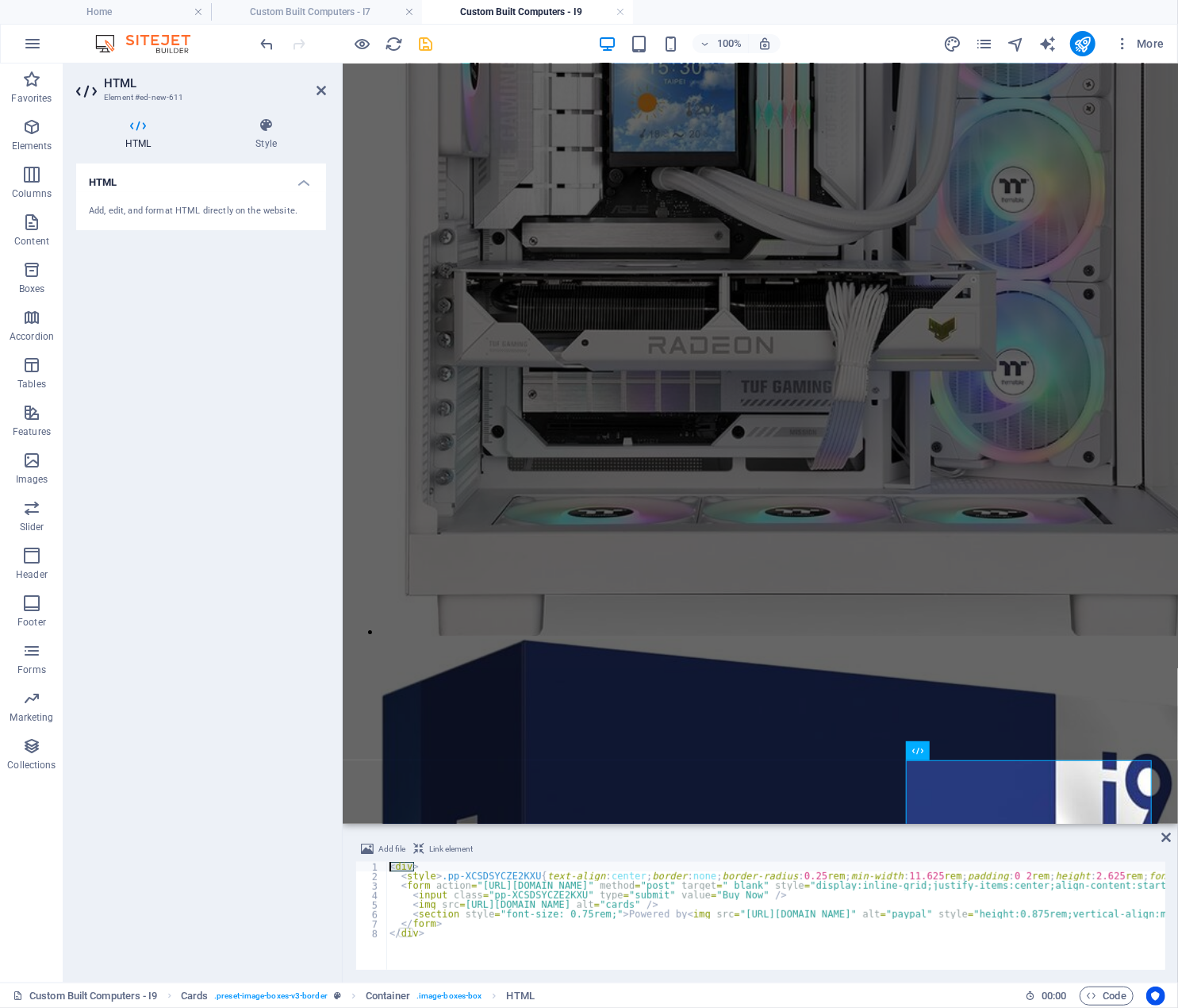
drag, startPoint x: 422, startPoint y: 866, endPoint x: 387, endPoint y: 870, distance: 35.2
click at [387, 870] on div "< div > < style > .pp-XCSDSYCZE2KXU { text-align : center ; border : none ; bor…" at bounding box center [1098, 925] width 1425 height 127
type textarea "<div style="text-align: center;">"
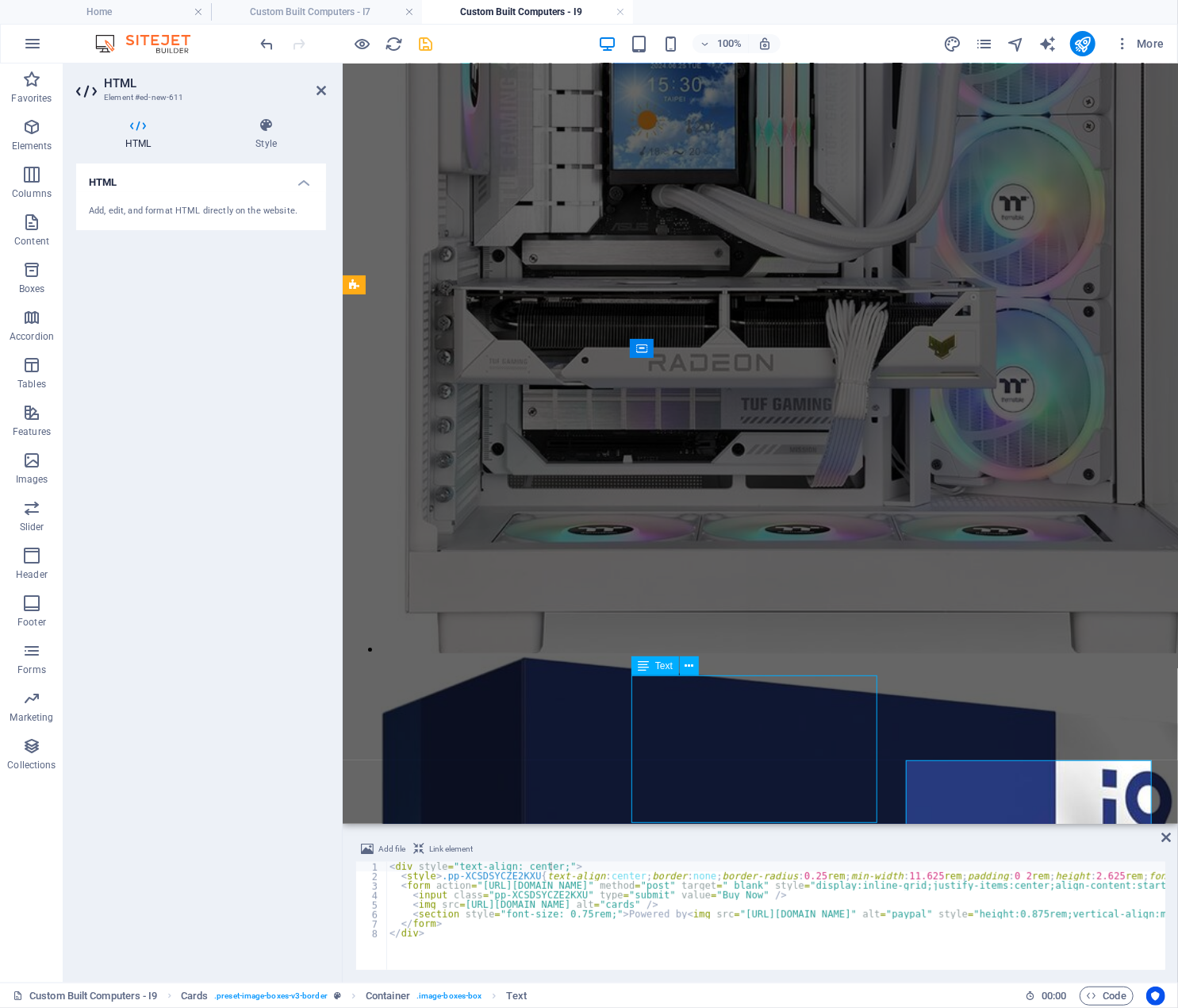
scroll to position [2874, 0]
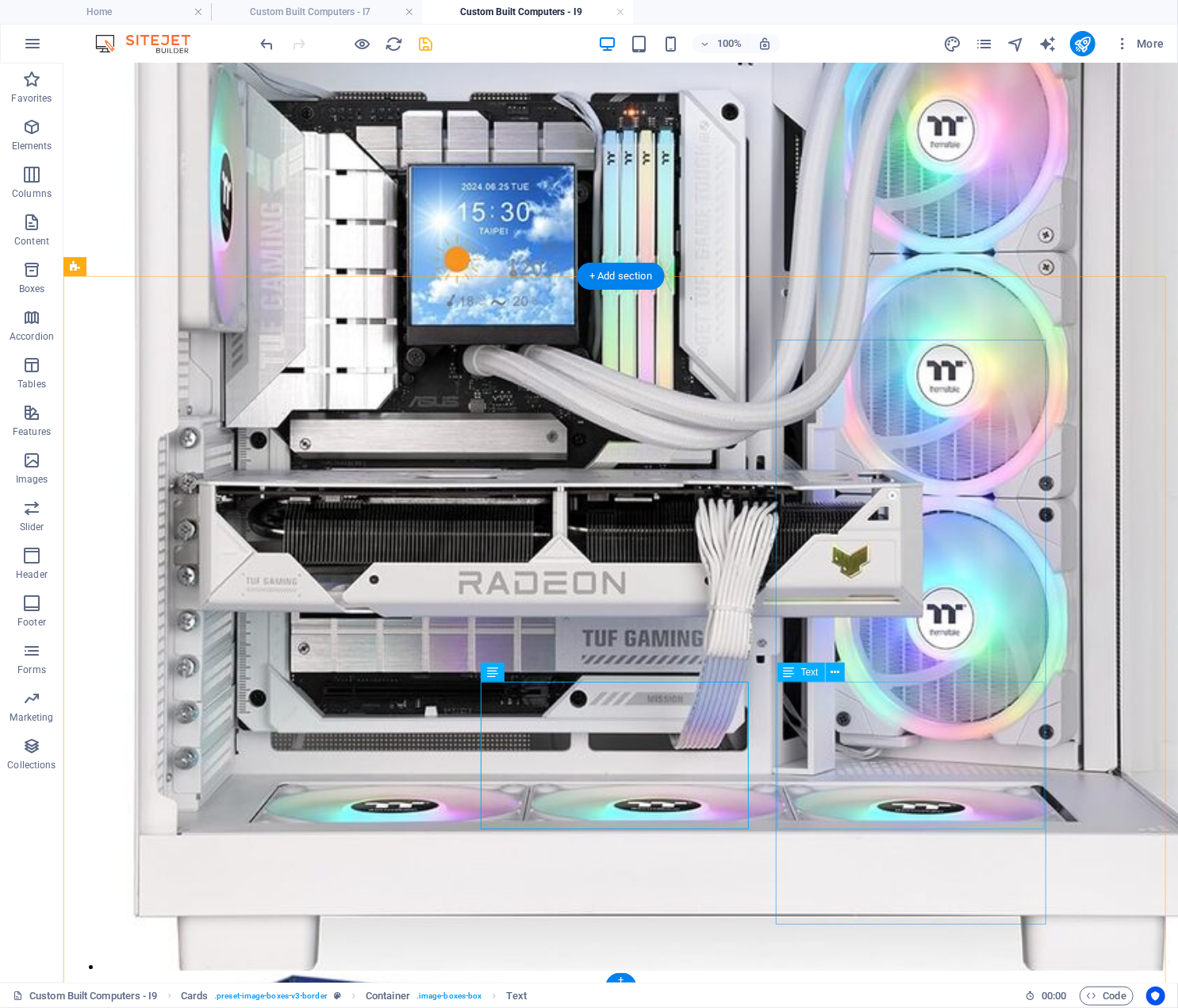
scroll to position [2870, 0]
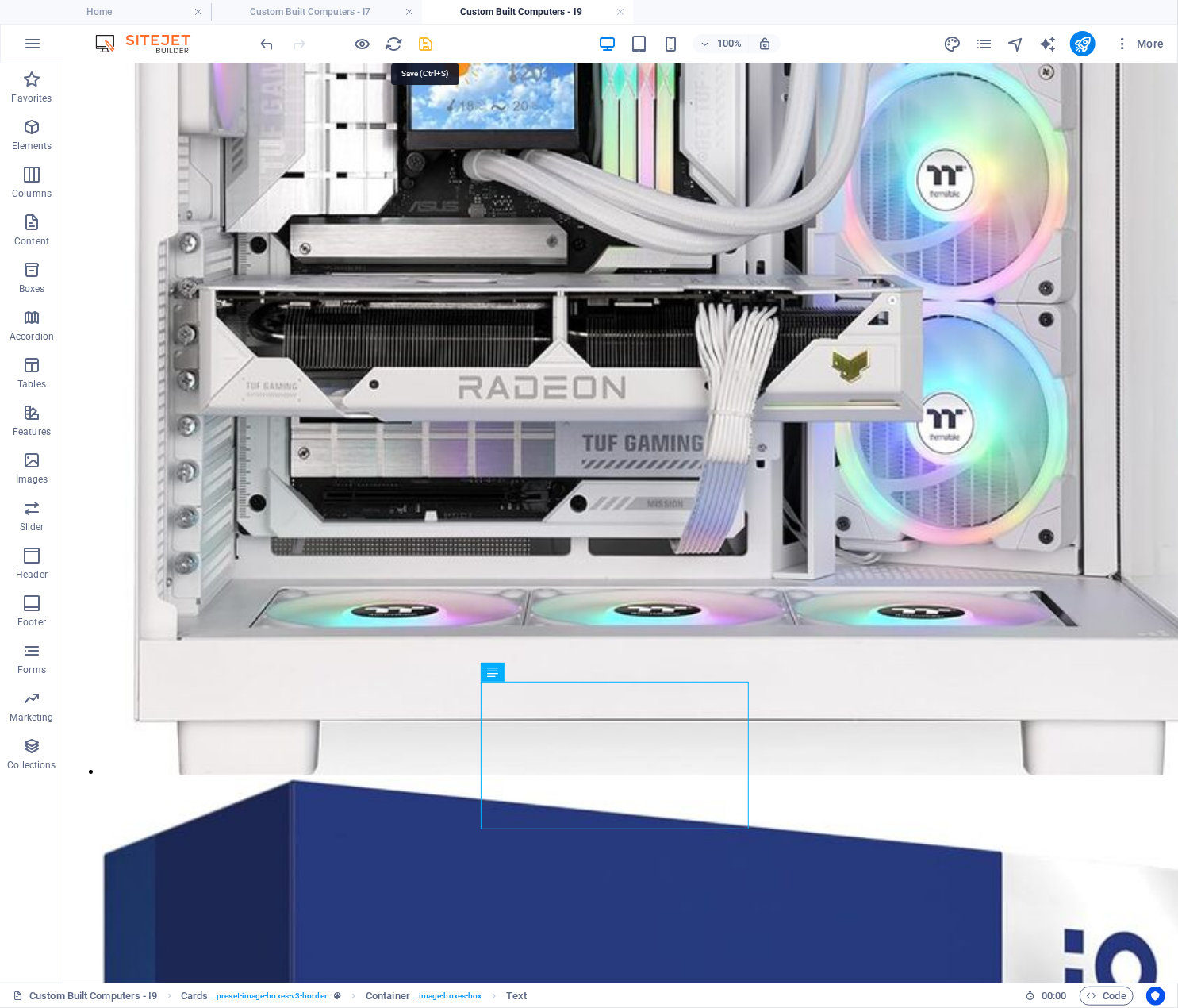
click at [425, 45] on icon "save" at bounding box center [426, 44] width 18 height 18
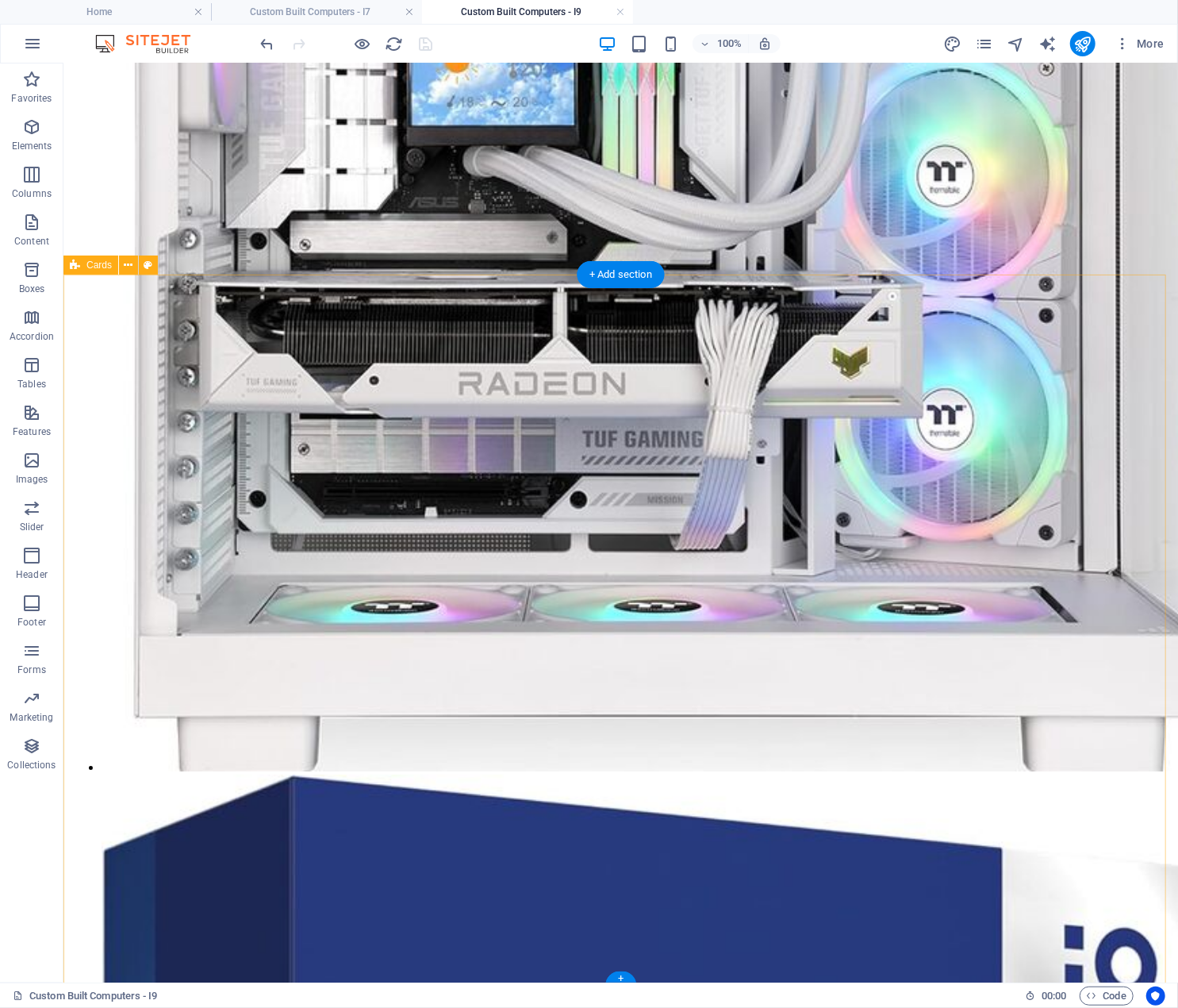
scroll to position [2876, 0]
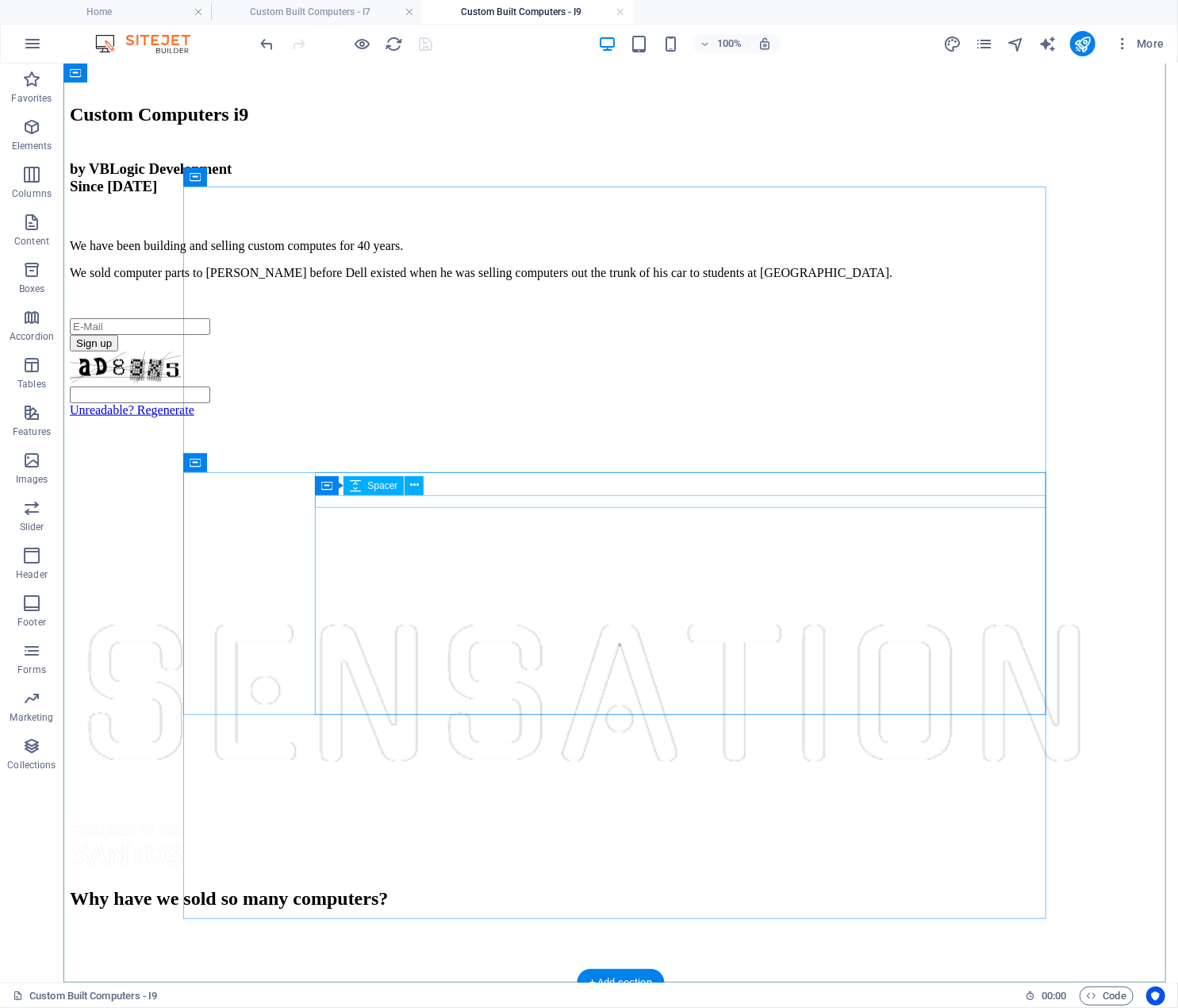
scroll to position [794, 0]
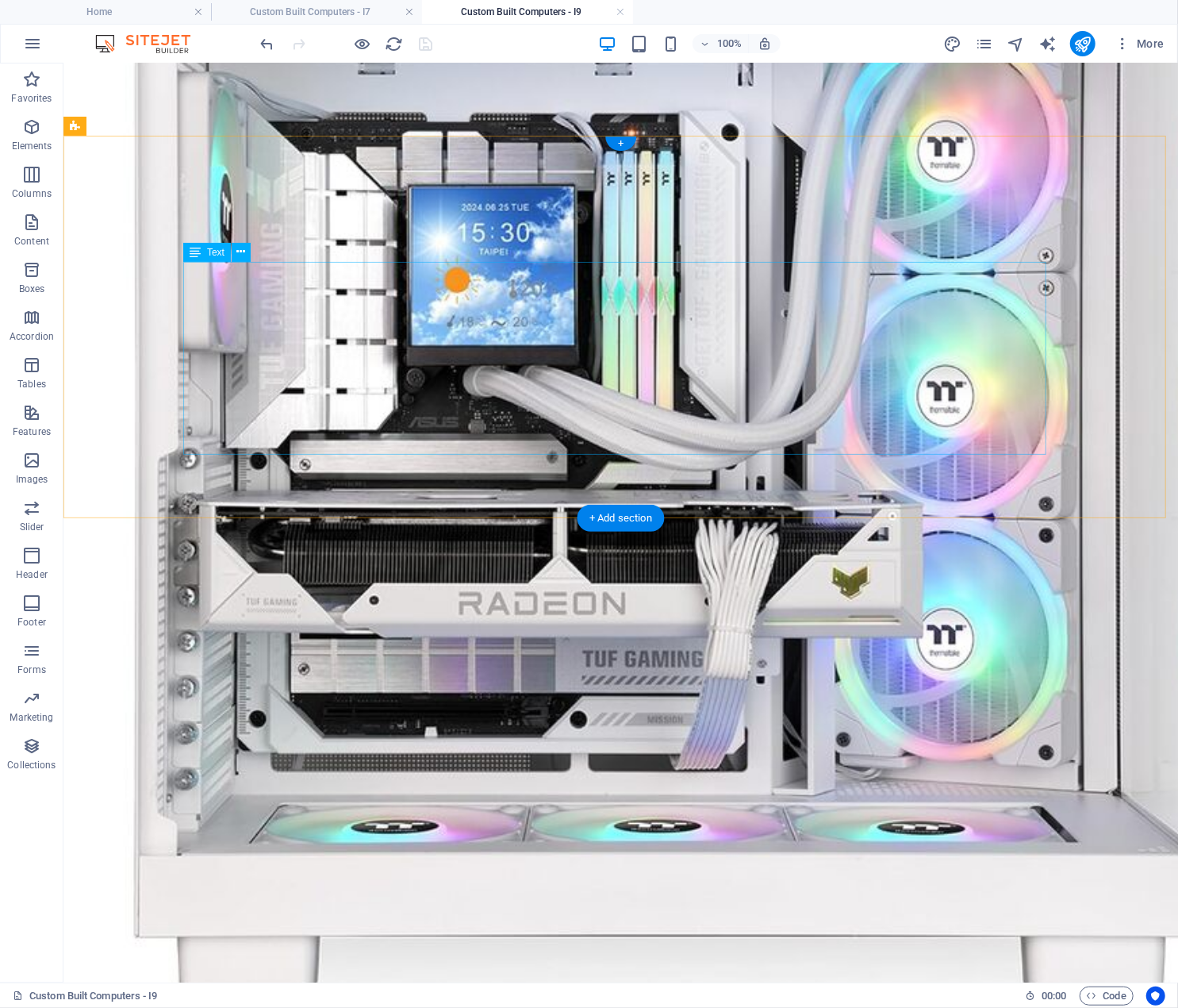
scroll to position [2699, 0]
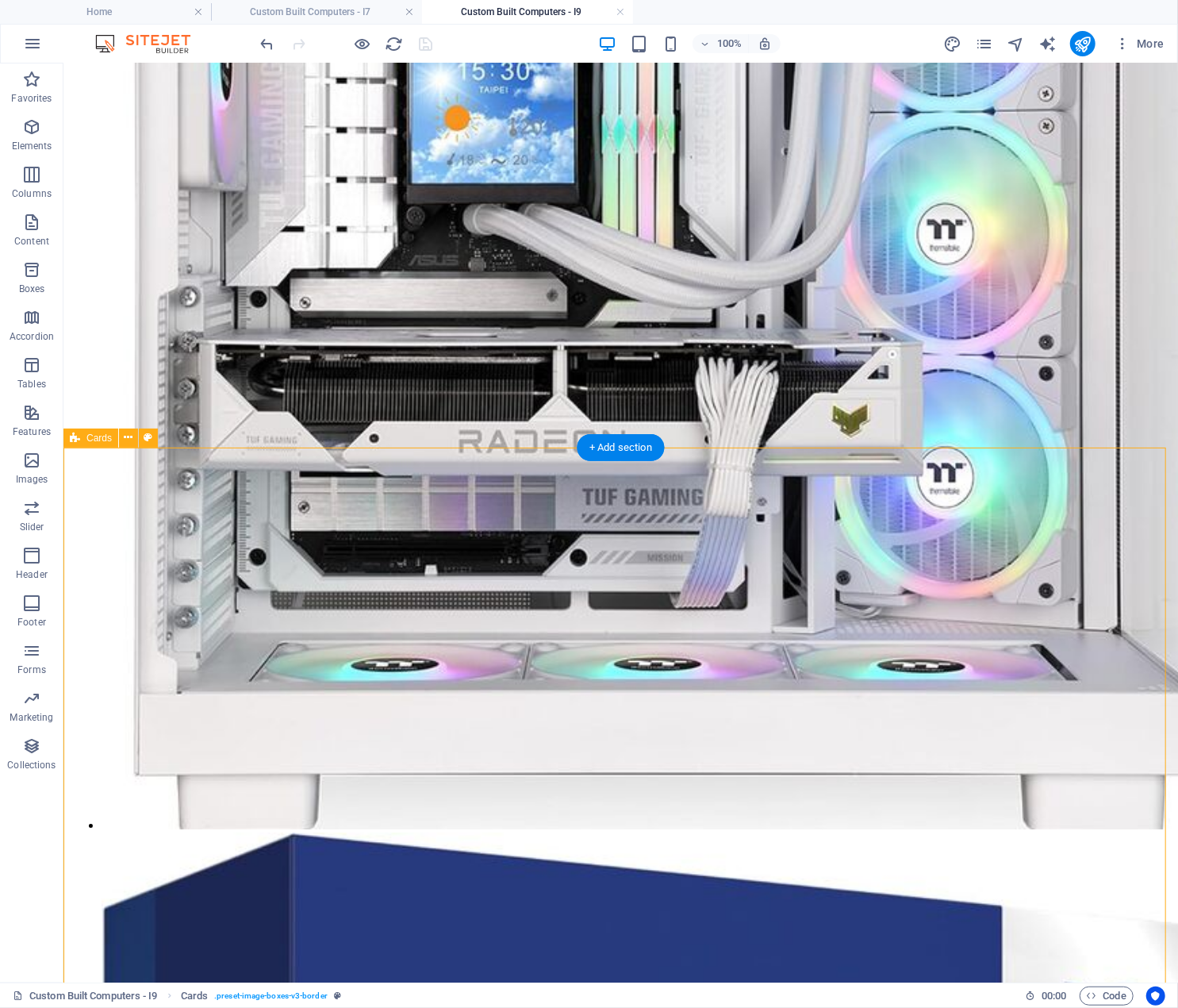
scroll to position [2876, 0]
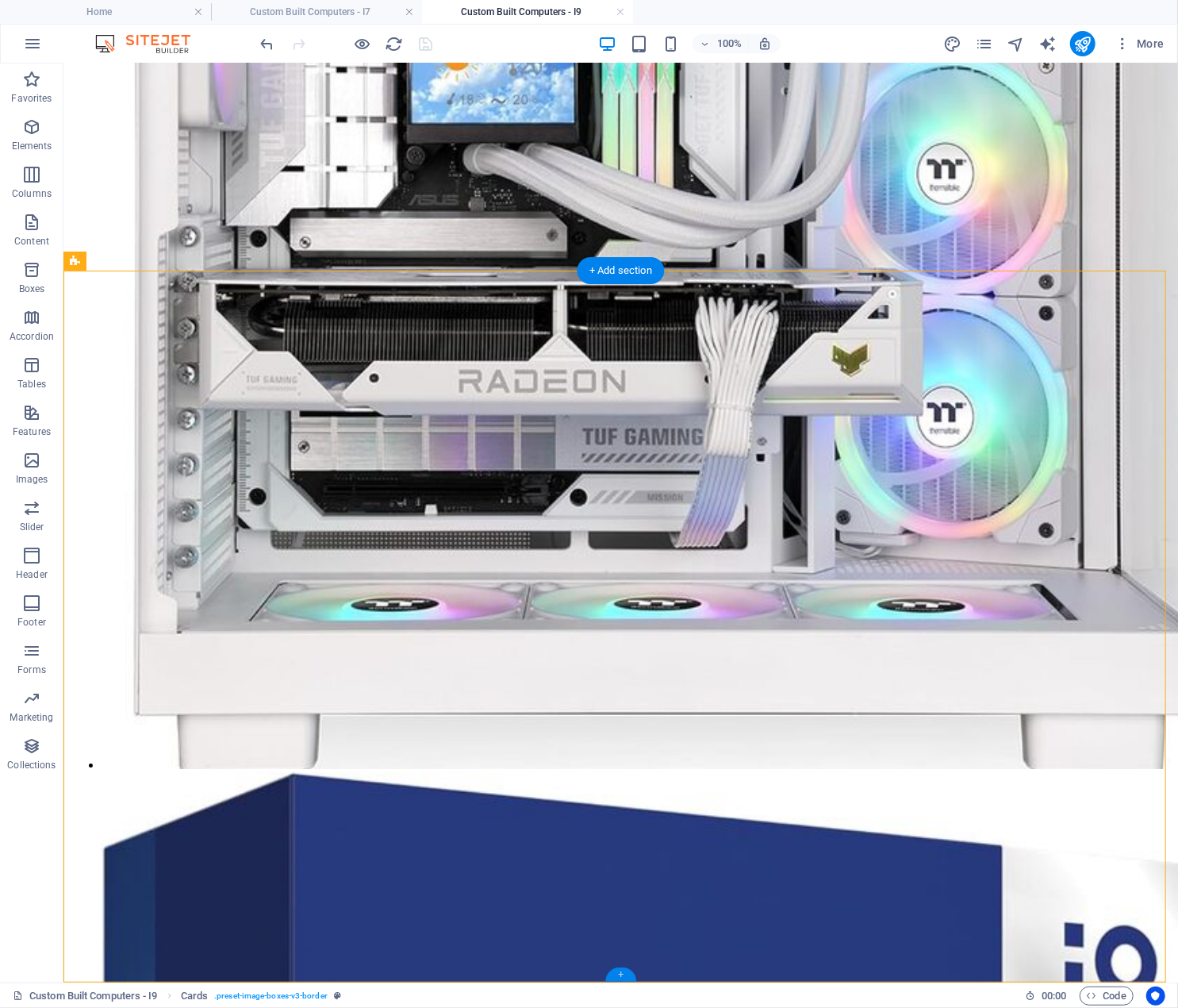
click at [623, 971] on div "+" at bounding box center [621, 974] width 31 height 14
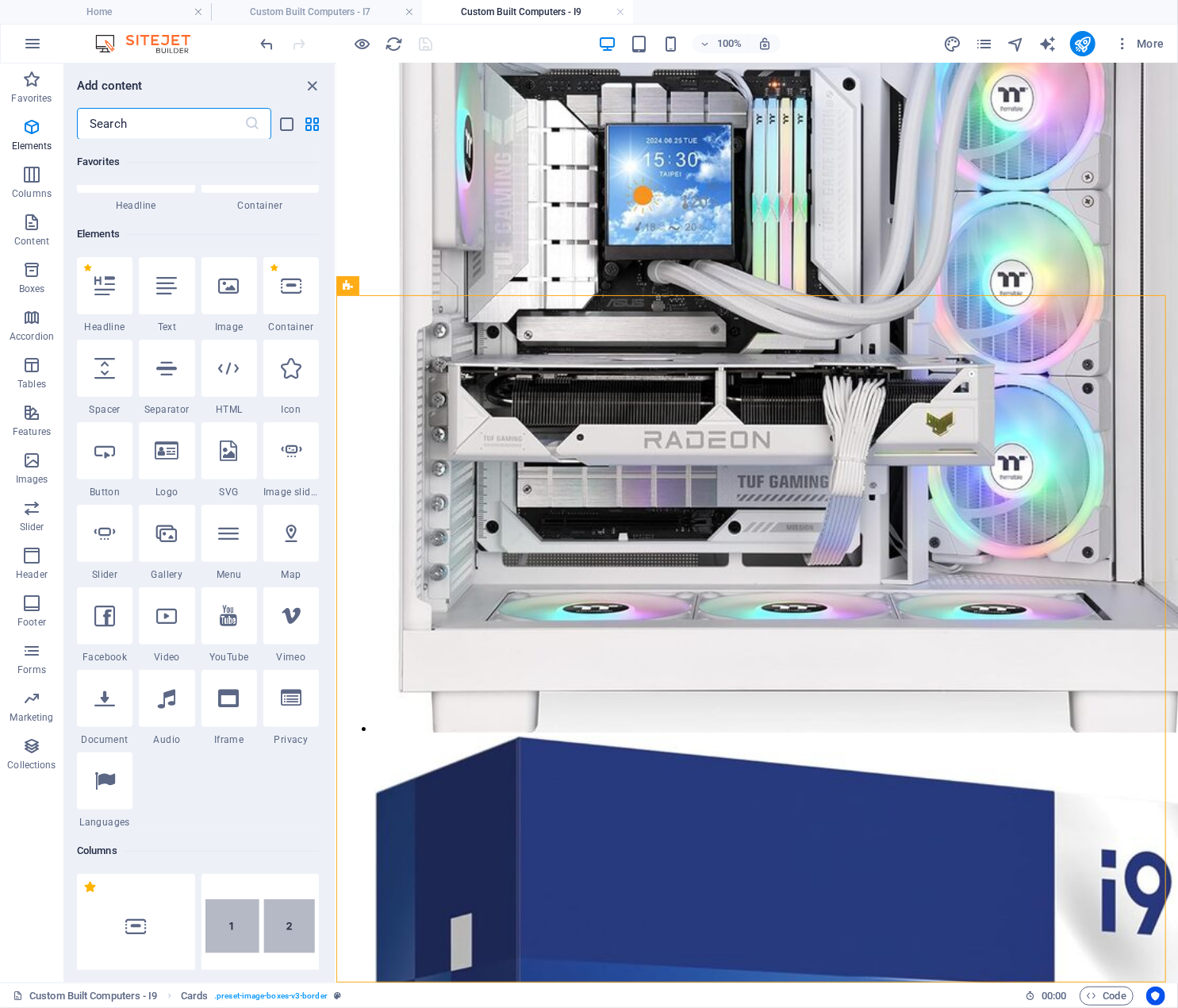
scroll to position [0, 0]
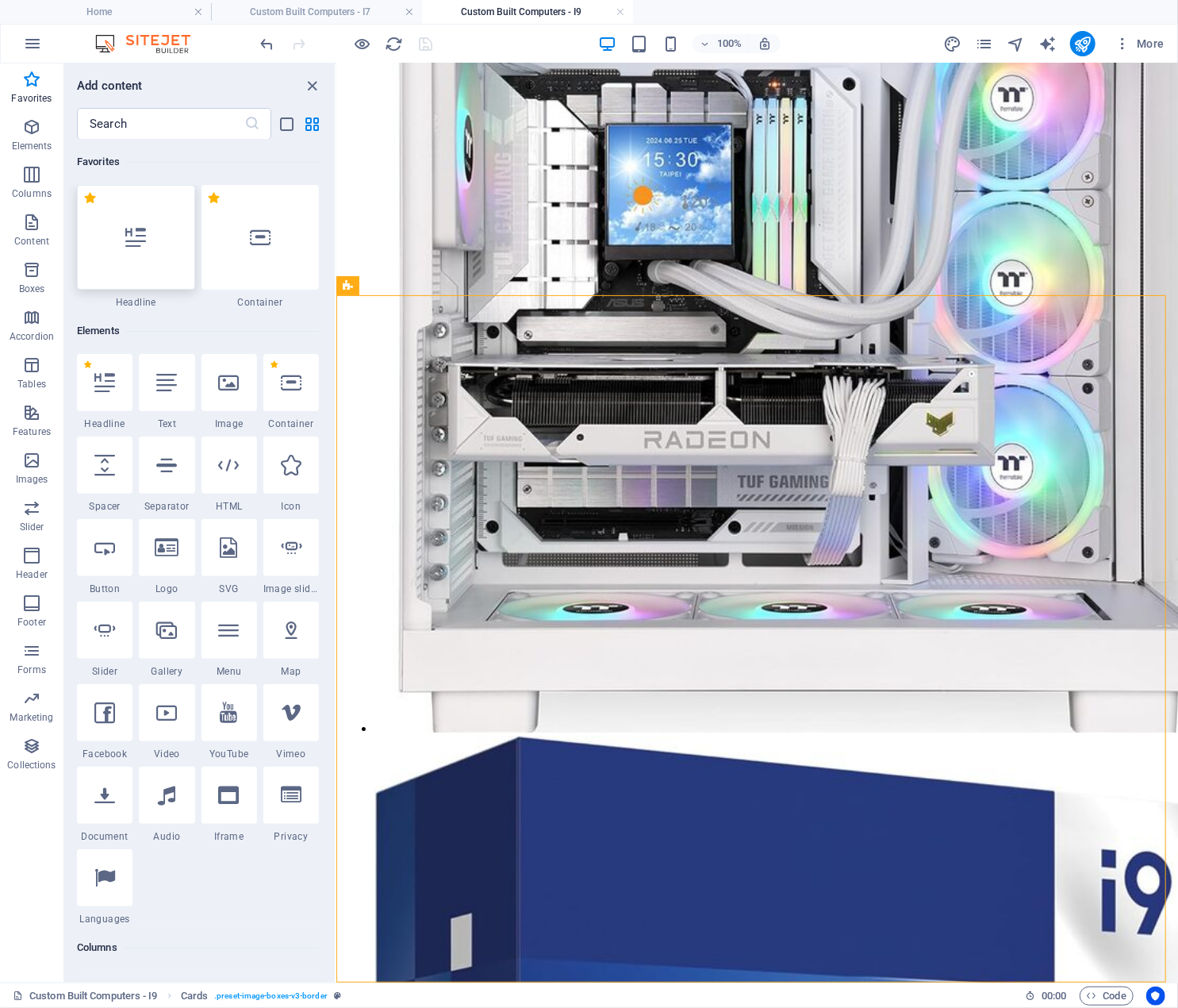
click at [146, 247] on icon at bounding box center [135, 237] width 21 height 21
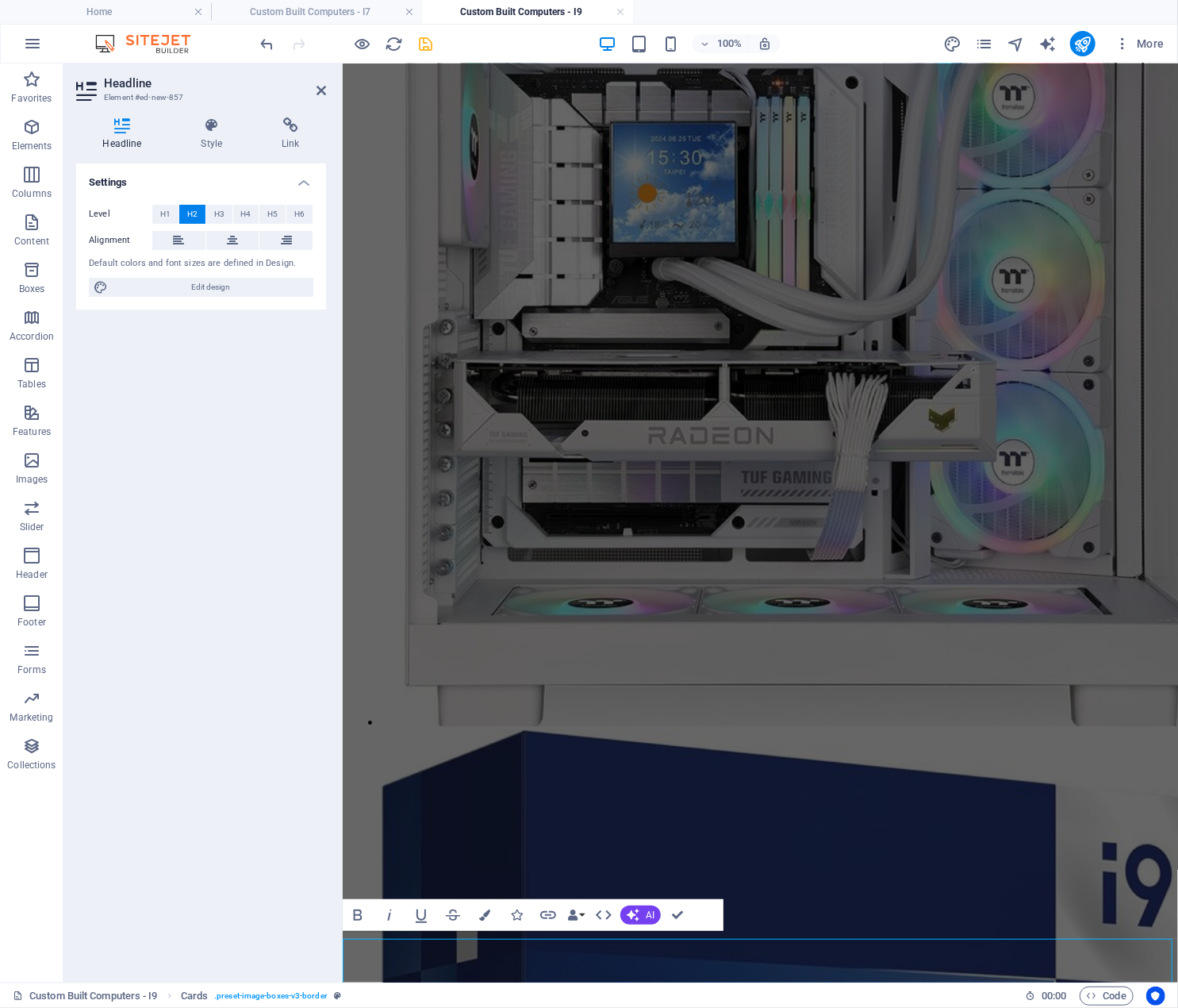
scroll to position [2726, 0]
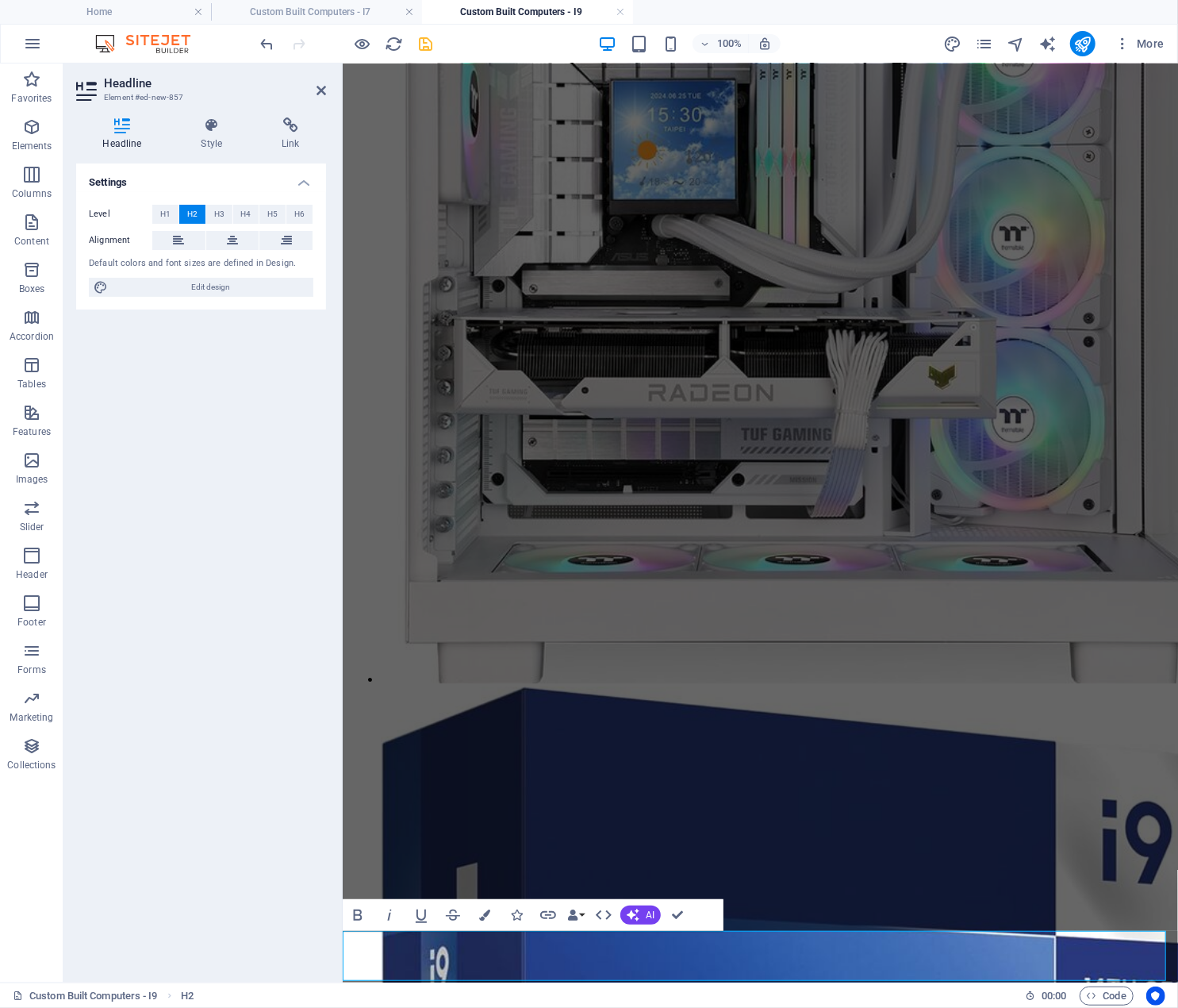
drag, startPoint x: 634, startPoint y: 956, endPoint x: 355, endPoint y: 955, distance: 279.0
click at [196, 698] on div "Settings Level H1 H2 H3 H4 H5 H6 Alignment Default colors and font sizes are de…" at bounding box center [201, 567] width 250 height 806
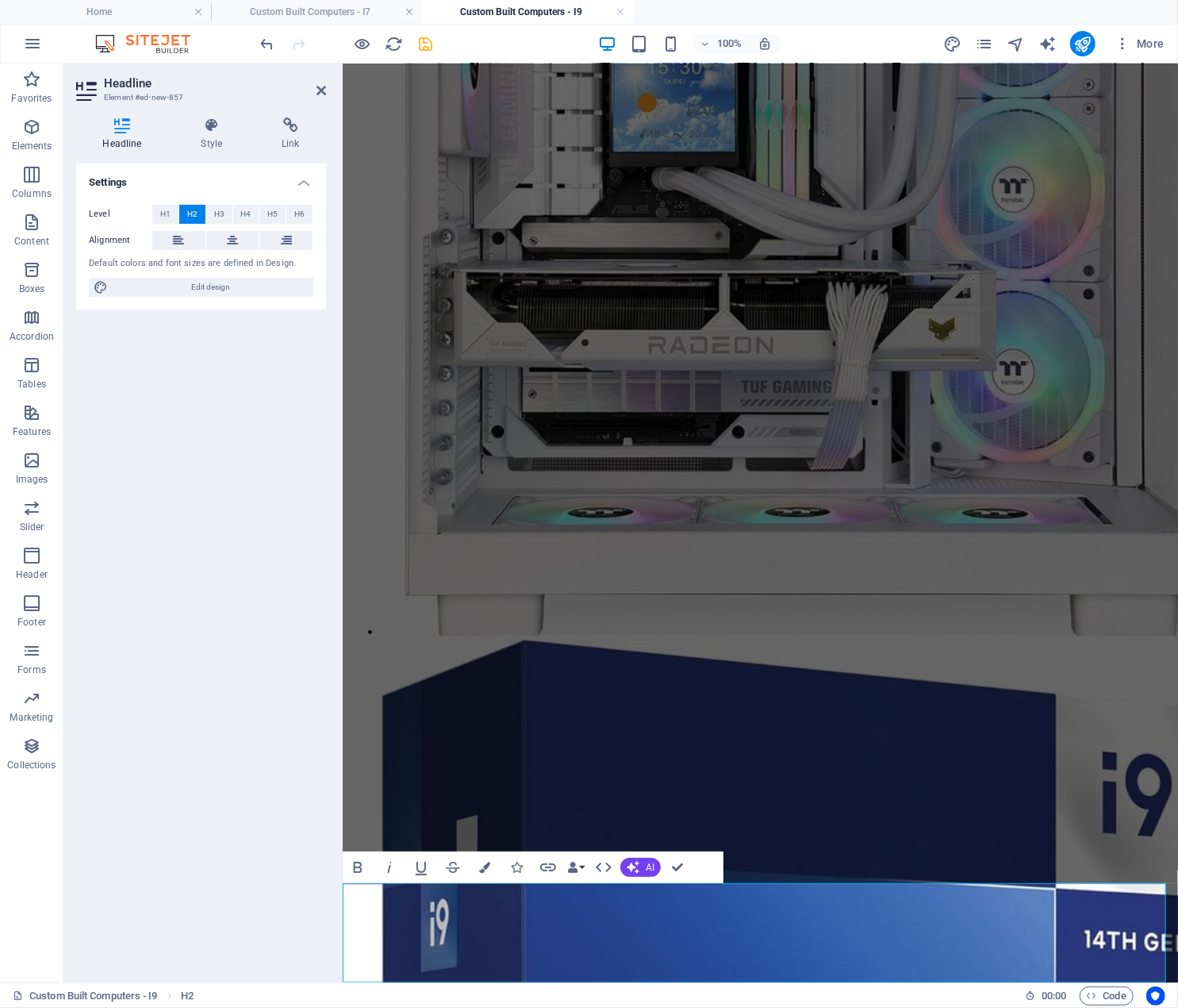
drag, startPoint x: 779, startPoint y: 909, endPoint x: 340, endPoint y: 903, distance: 439.0
click at [231, 239] on icon at bounding box center [232, 240] width 11 height 19
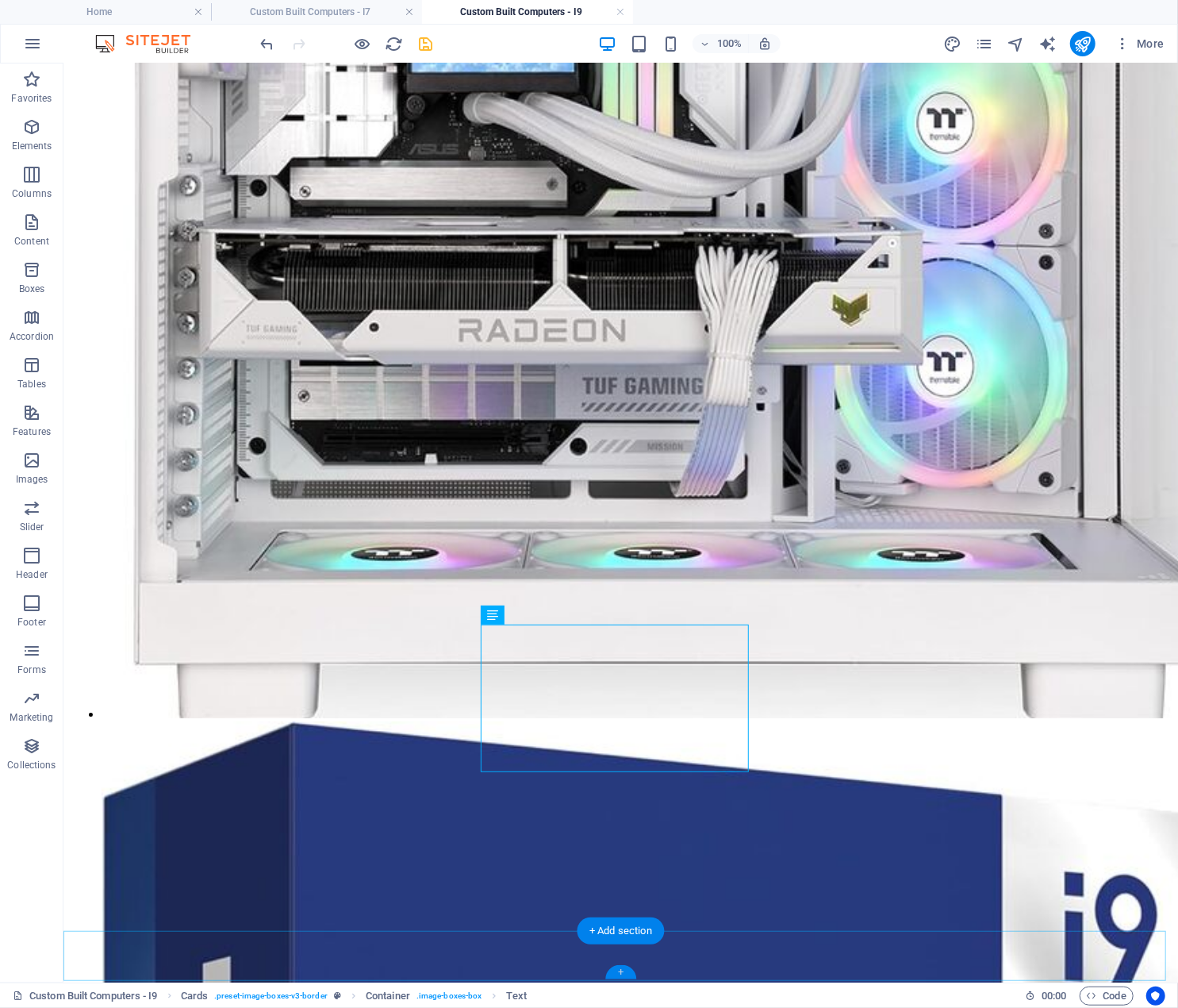
click at [621, 972] on div "+" at bounding box center [621, 971] width 31 height 14
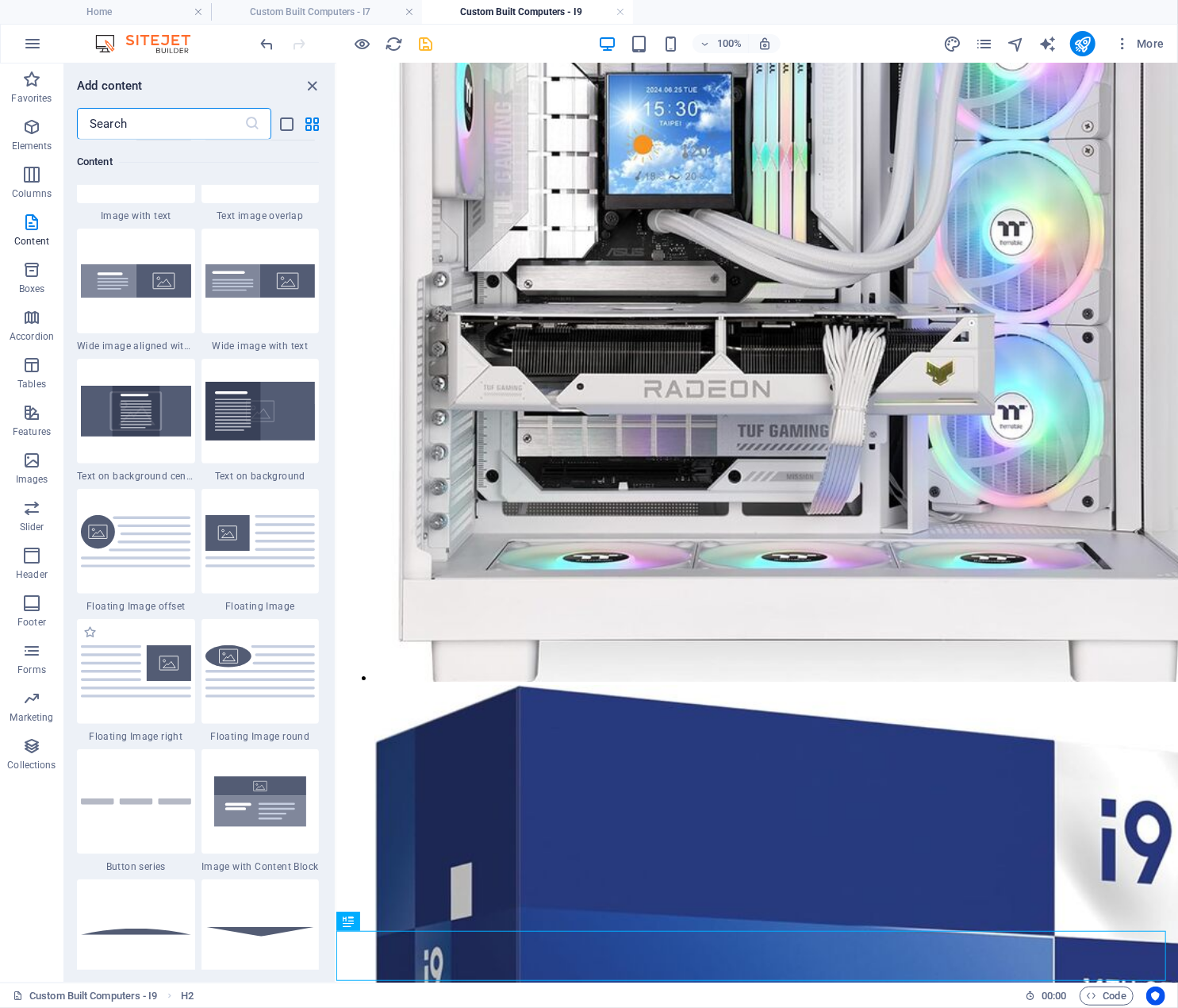
scroll to position [3016, 0]
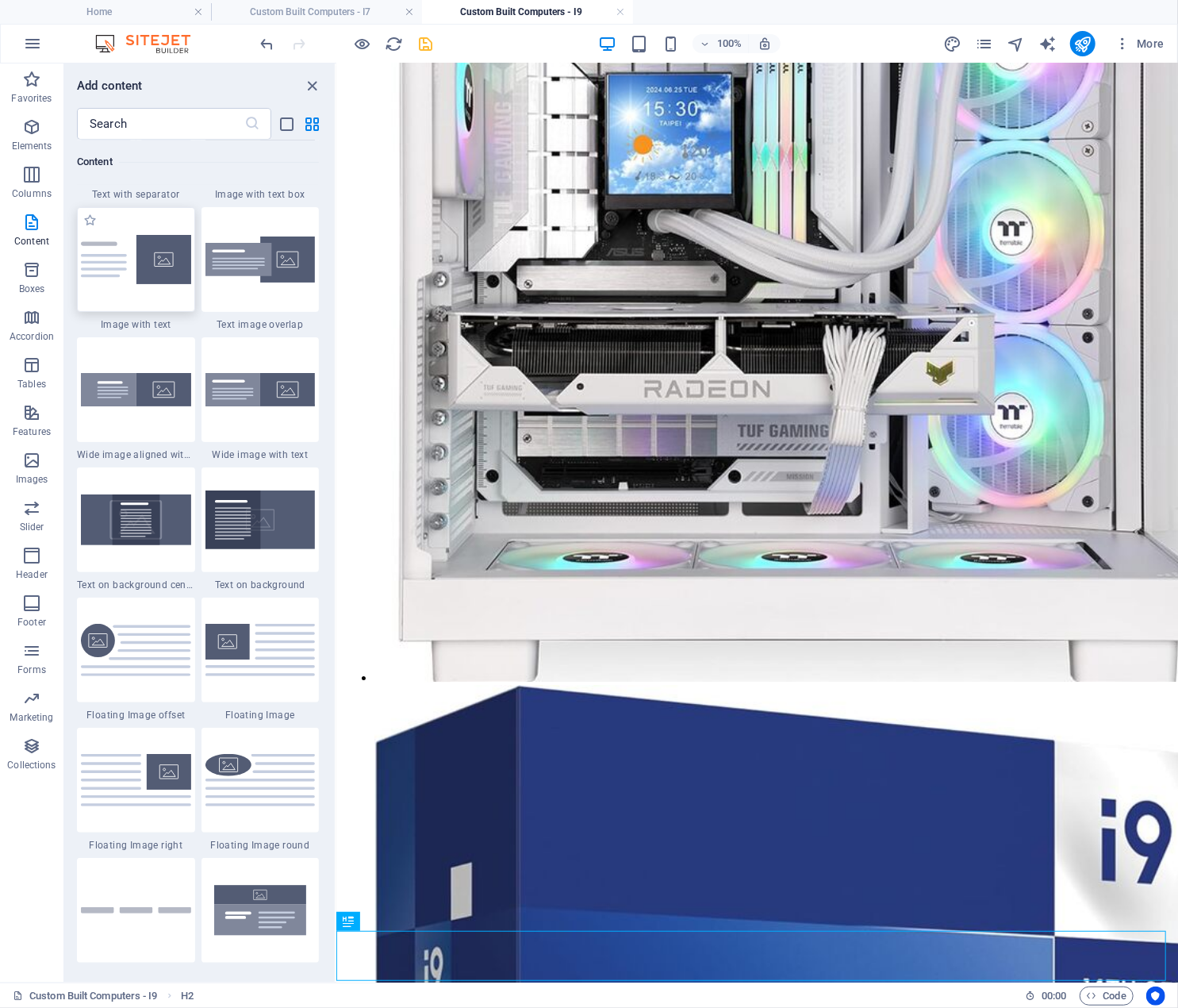
click at [164, 265] on img at bounding box center [135, 259] width 110 height 49
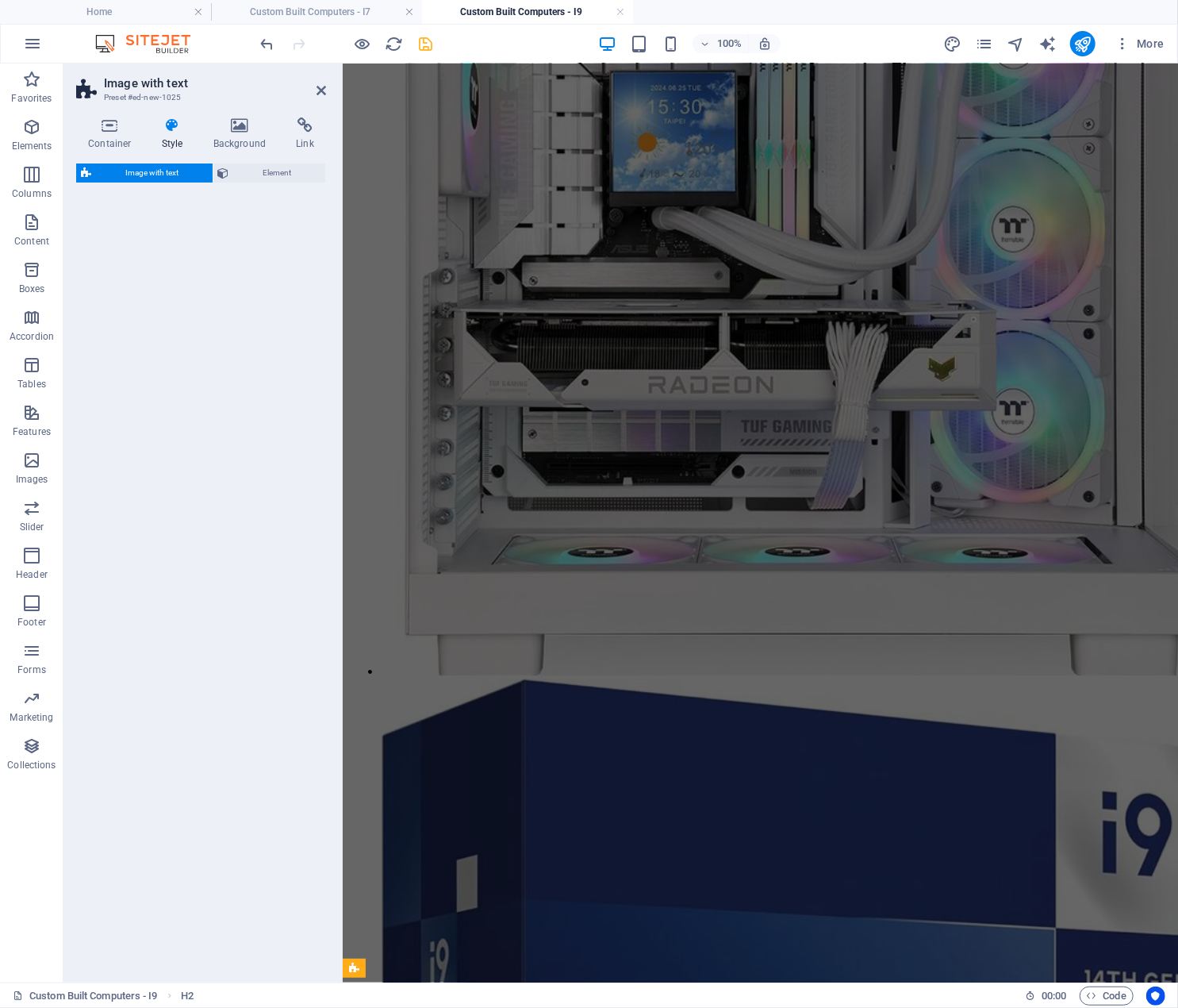
select select "rem"
select select "px"
select select "preset-text-with-image-v4-default"
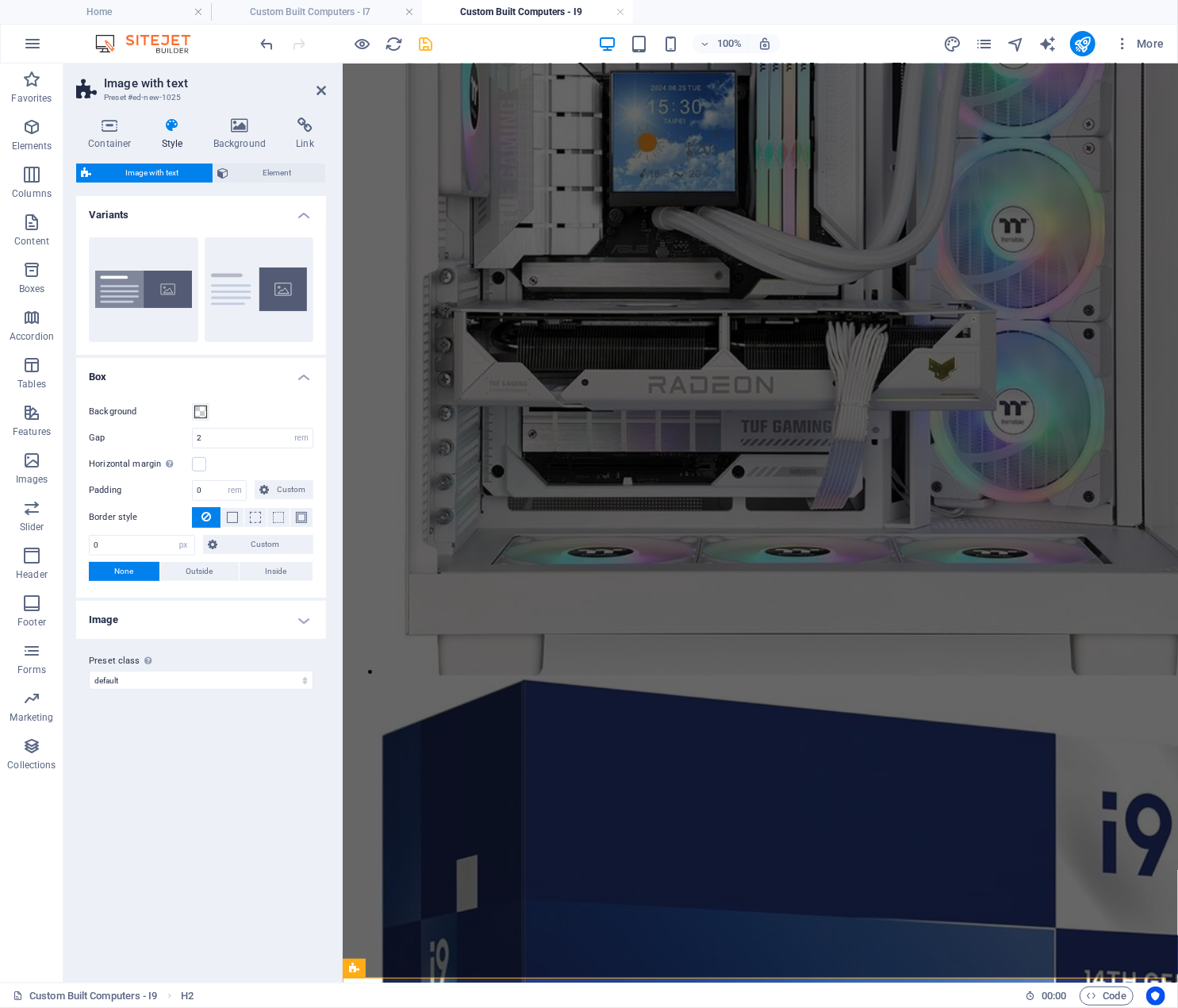
scroll to position [2729, 0]
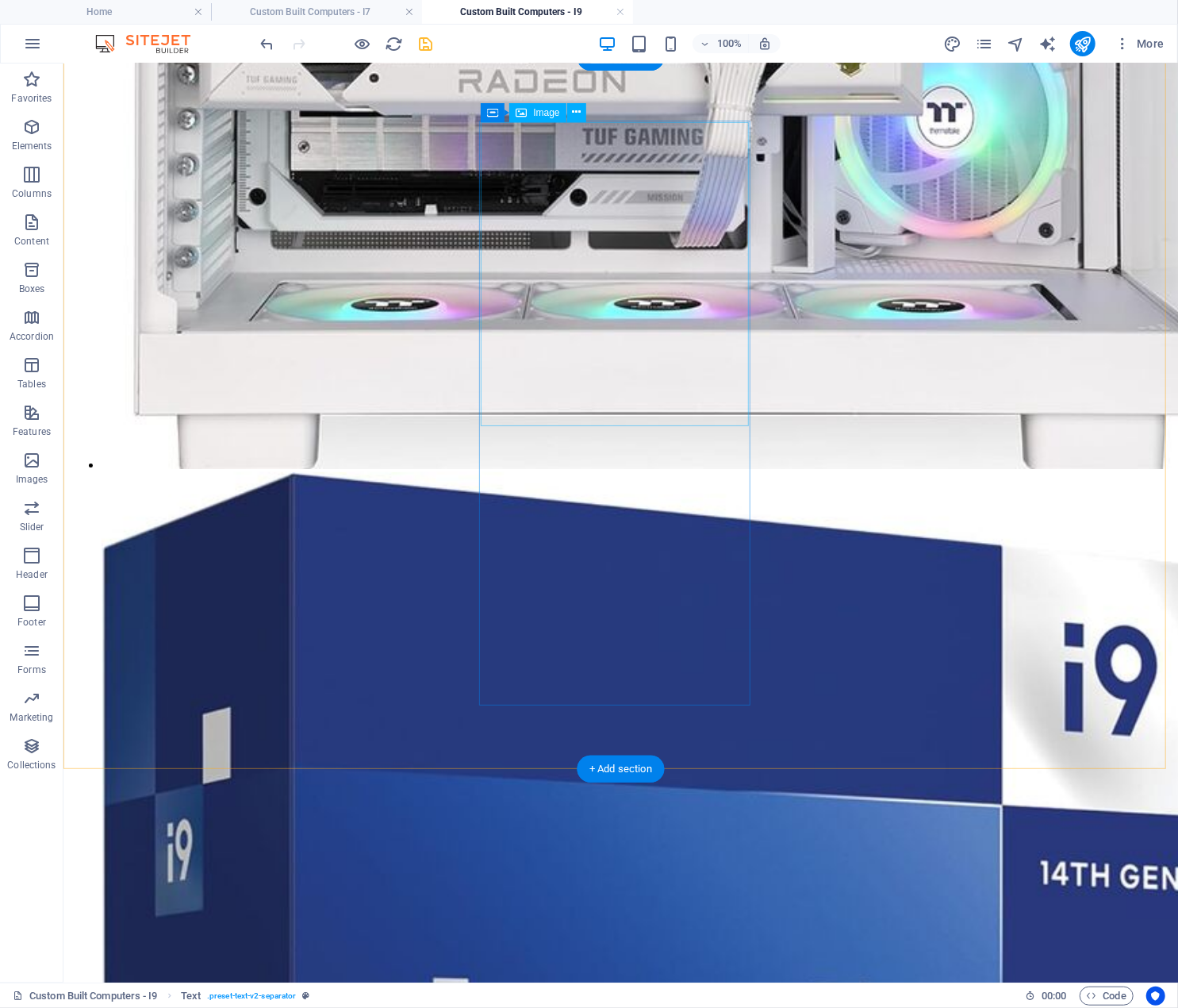
scroll to position [3228, 0]
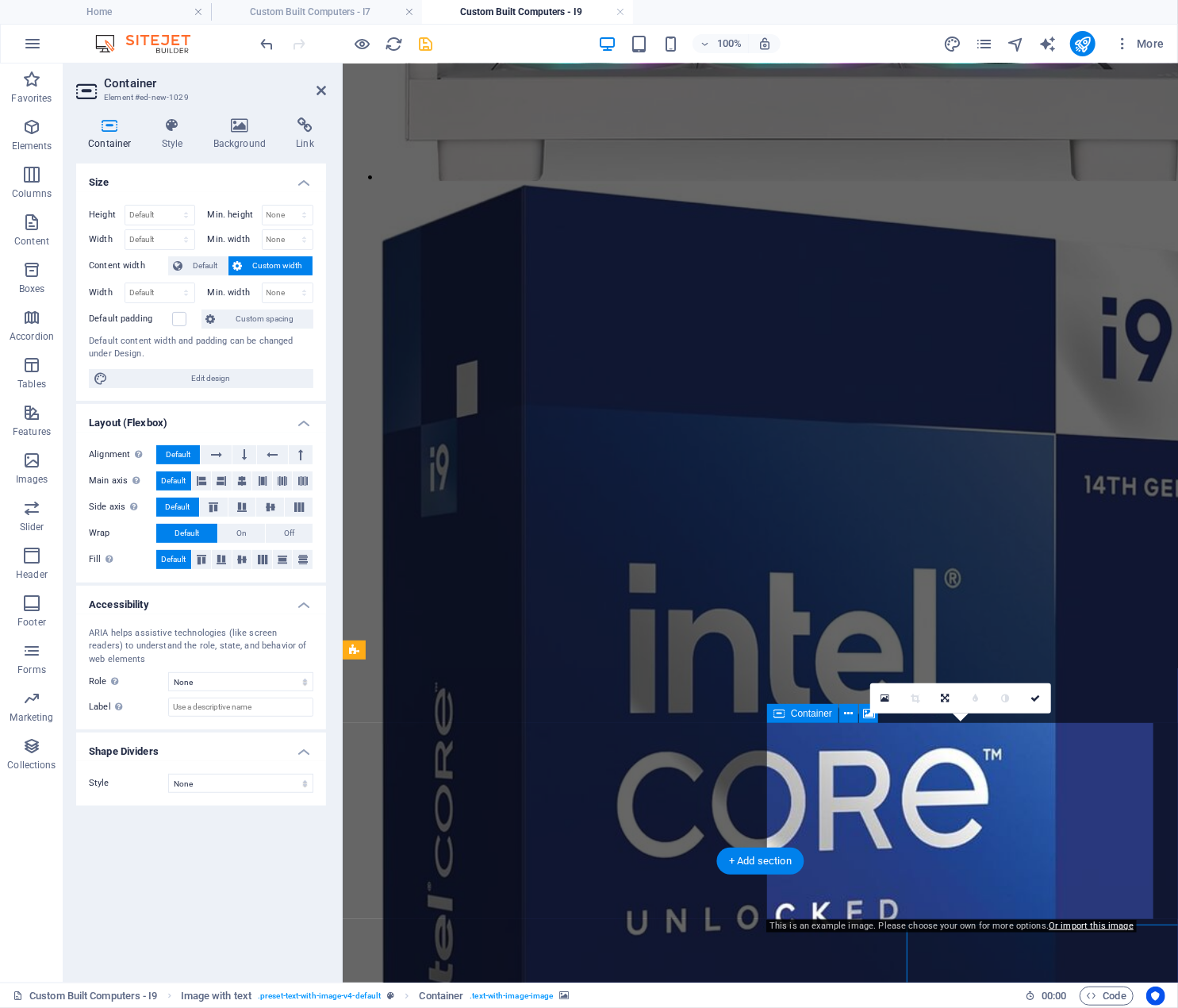
scroll to position [3047, 0]
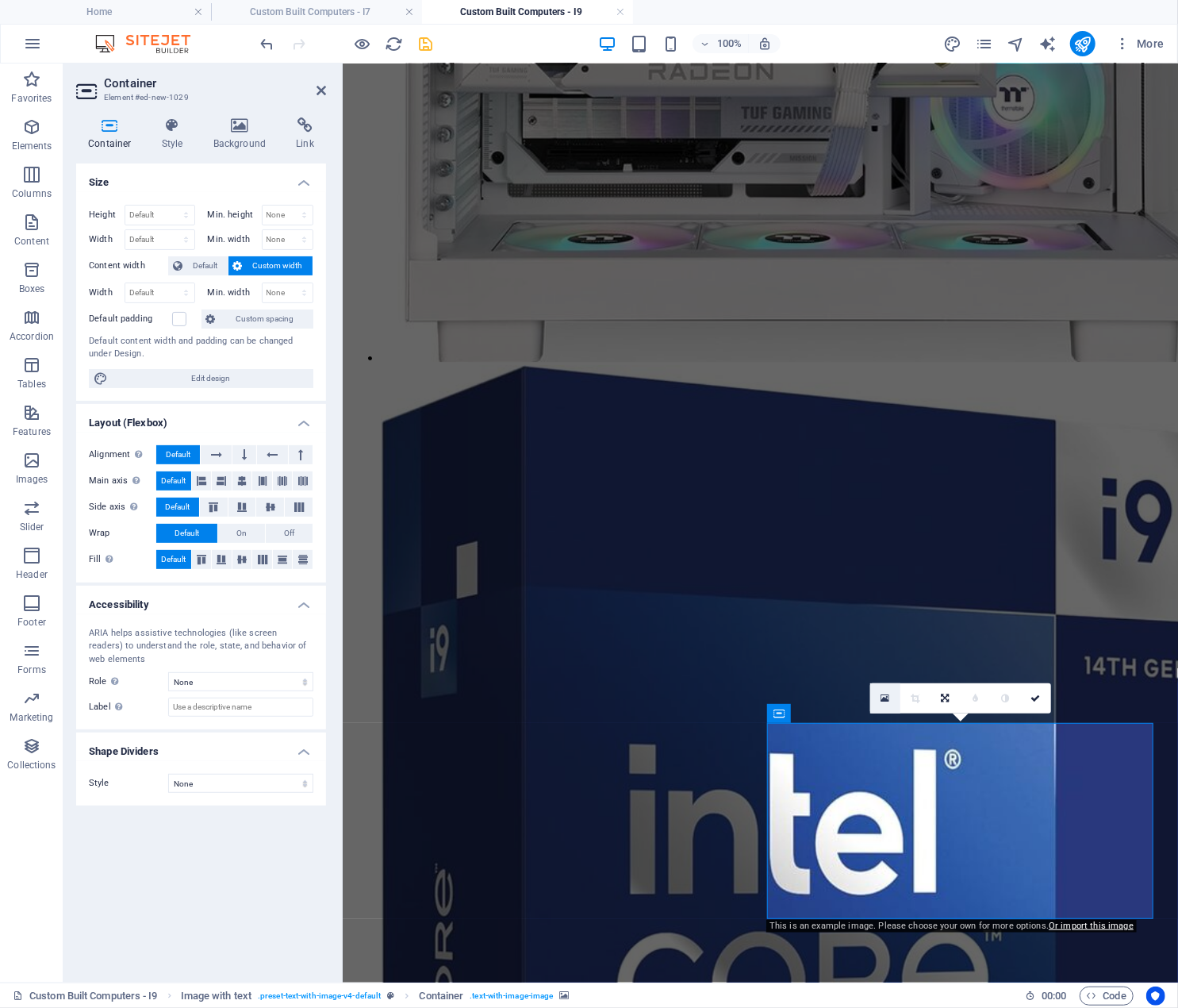
click at [886, 700] on icon at bounding box center [885, 698] width 9 height 11
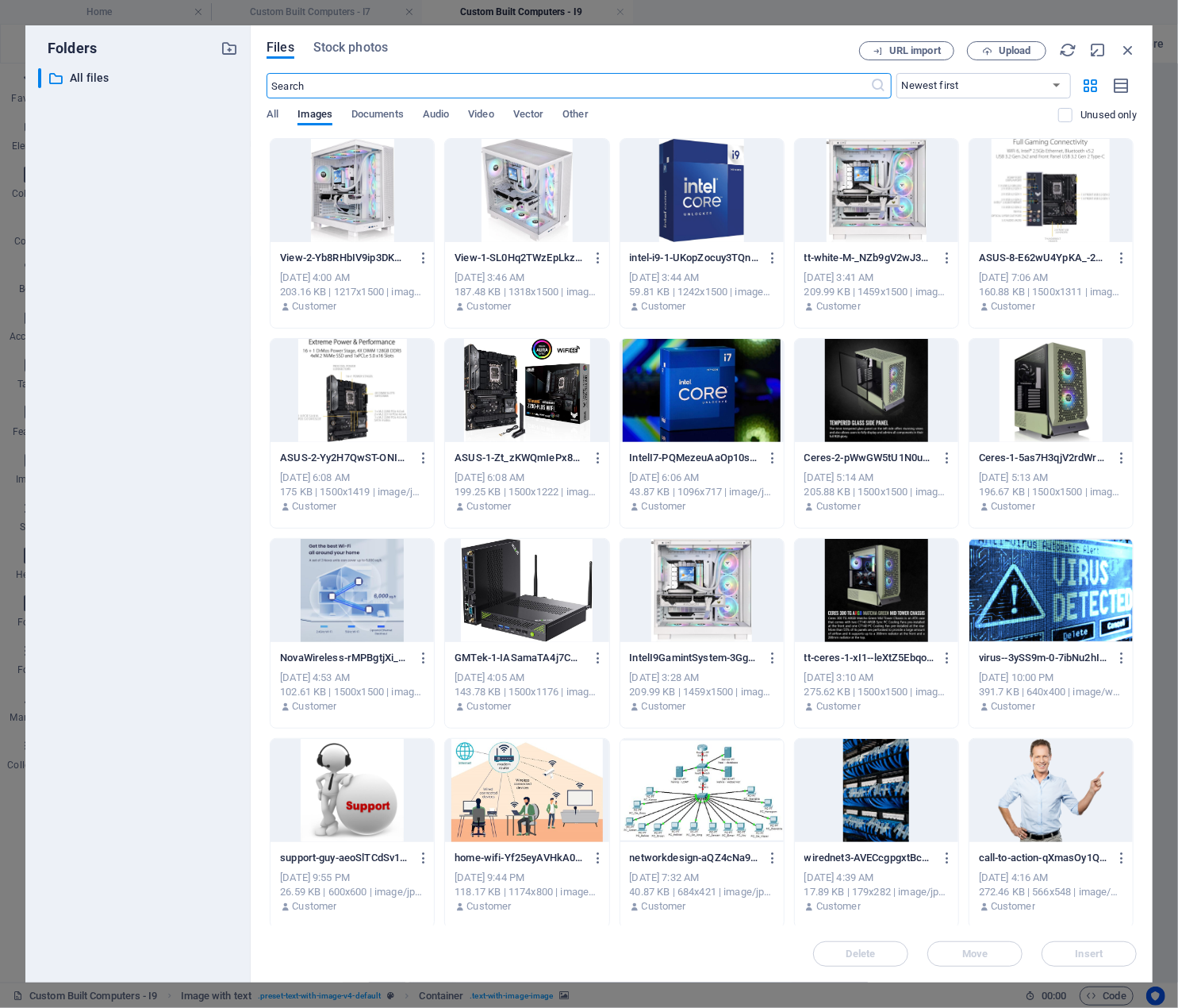
scroll to position [2908, 0]
click at [500, 609] on div at bounding box center [527, 591] width 164 height 103
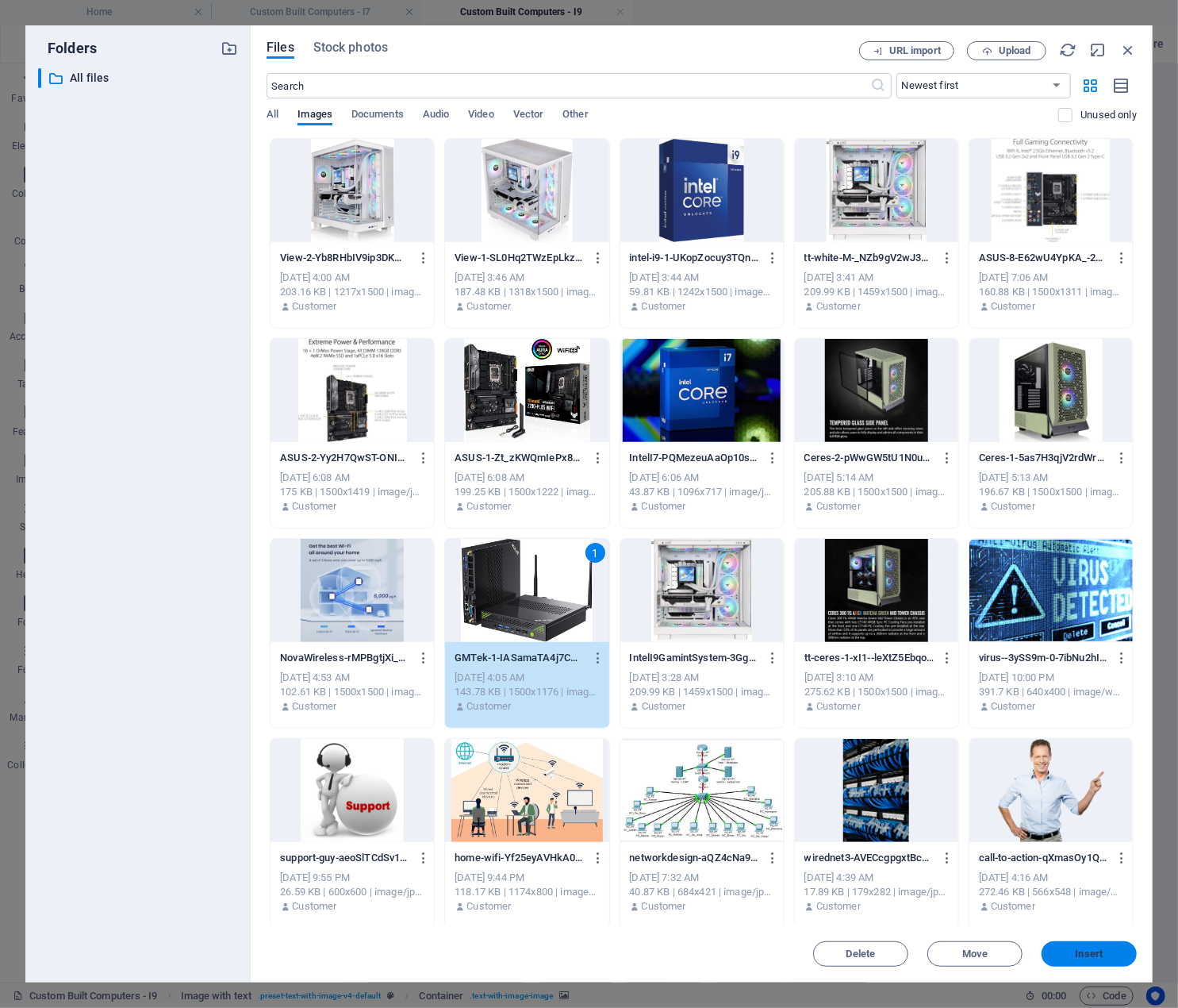
click at [1068, 949] on span "Insert" at bounding box center [1089, 953] width 82 height 9
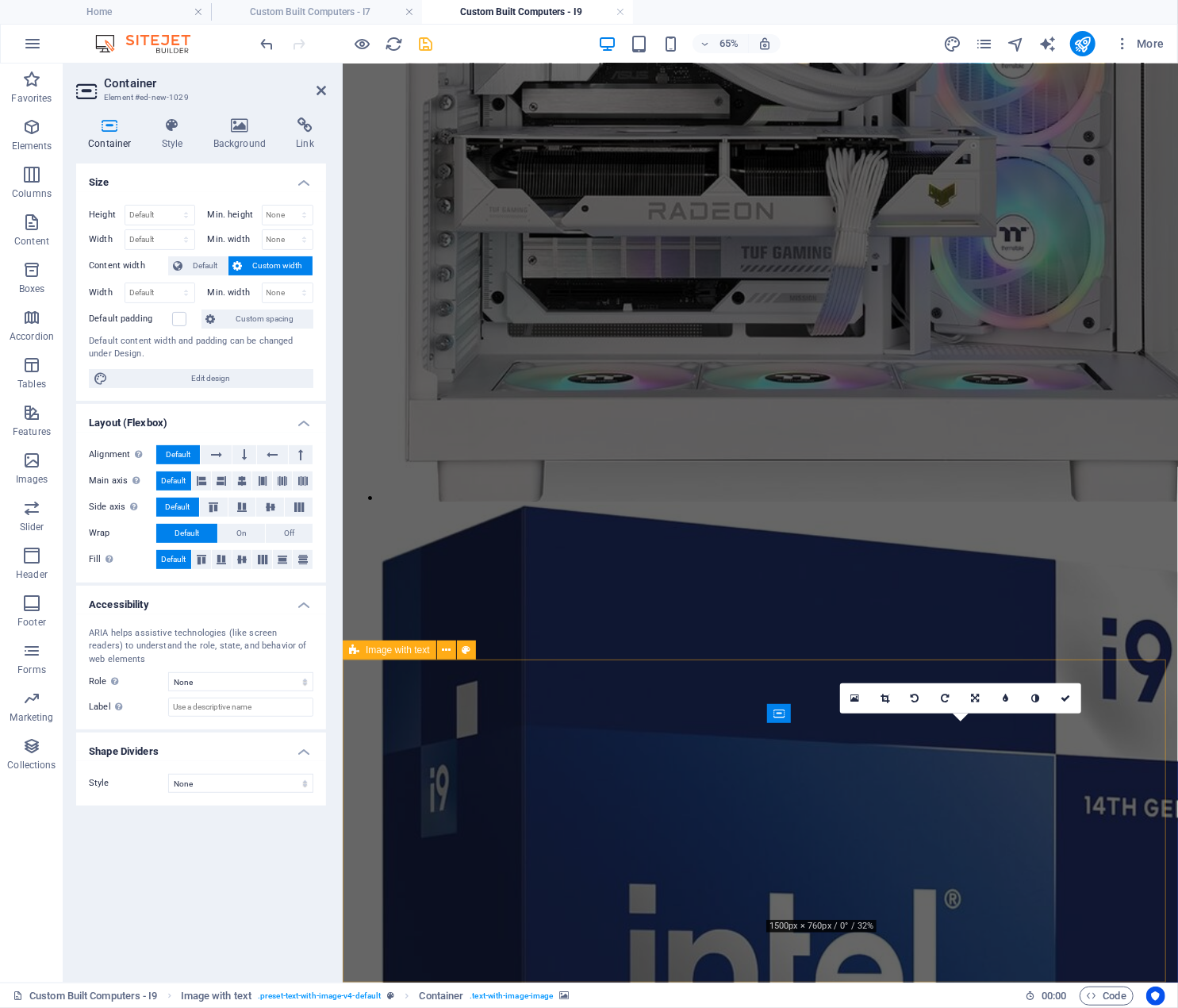
scroll to position [3047, 0]
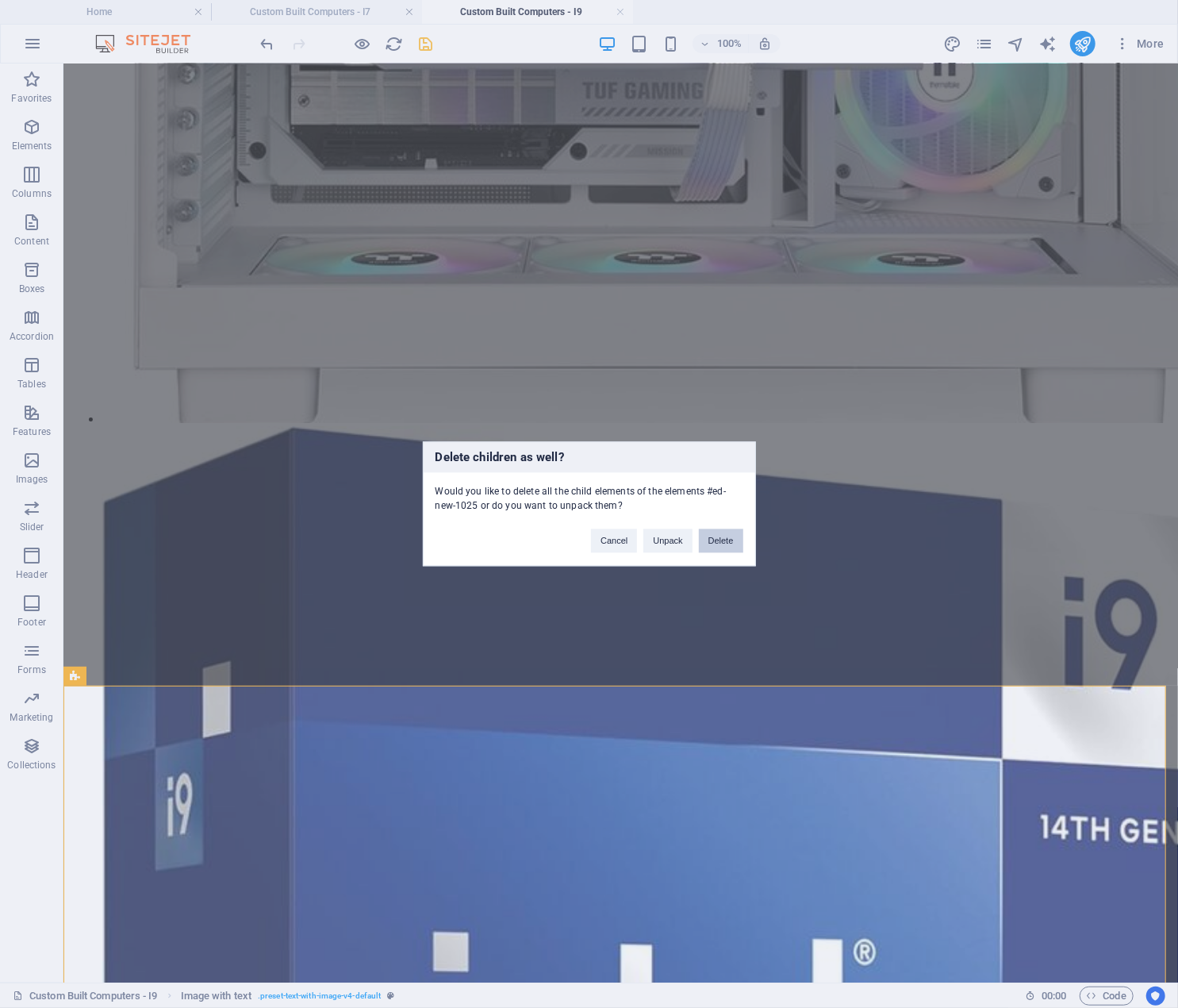
click at [720, 550] on button "Delete" at bounding box center [720, 541] width 44 height 24
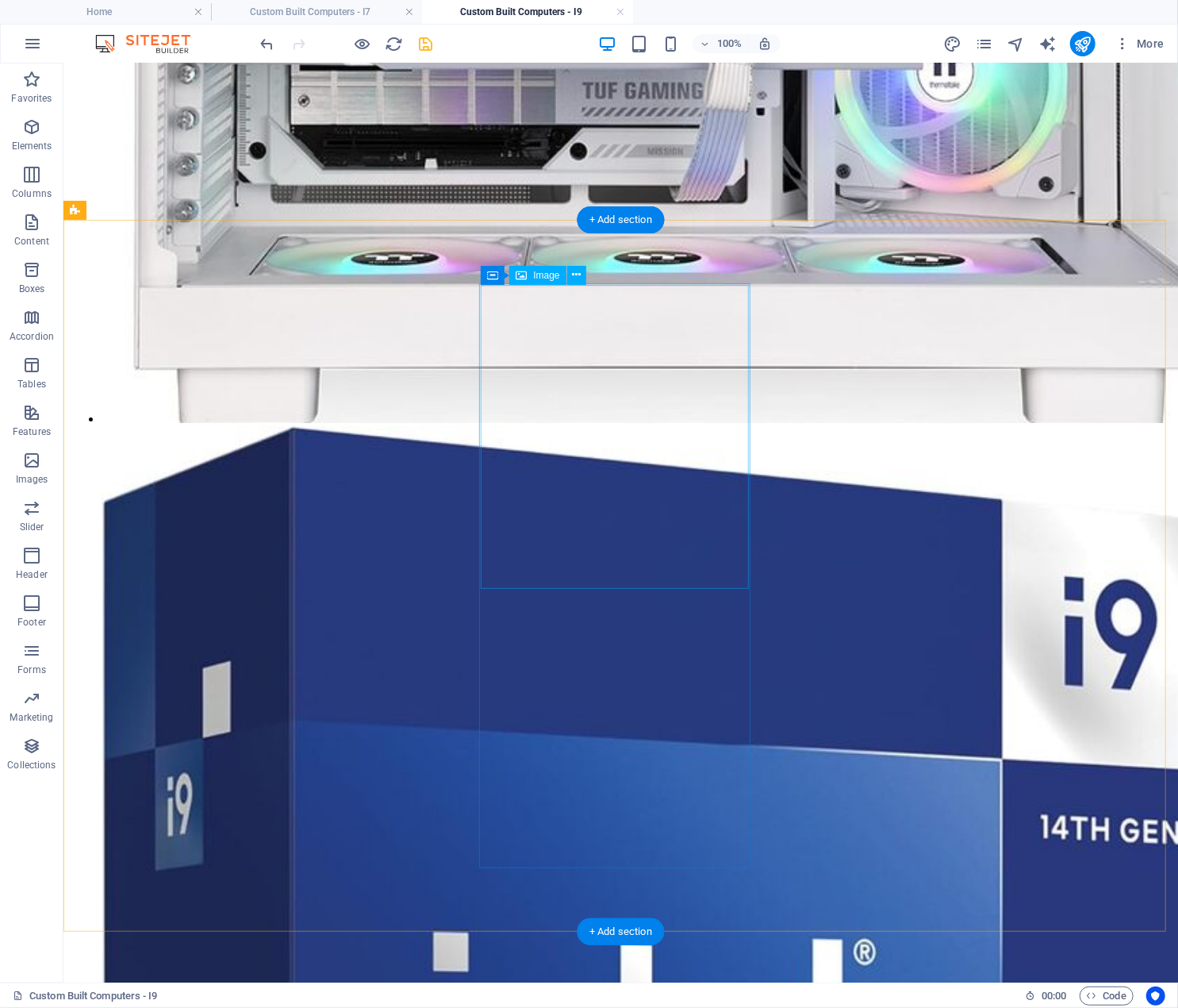
scroll to position [2928, 0]
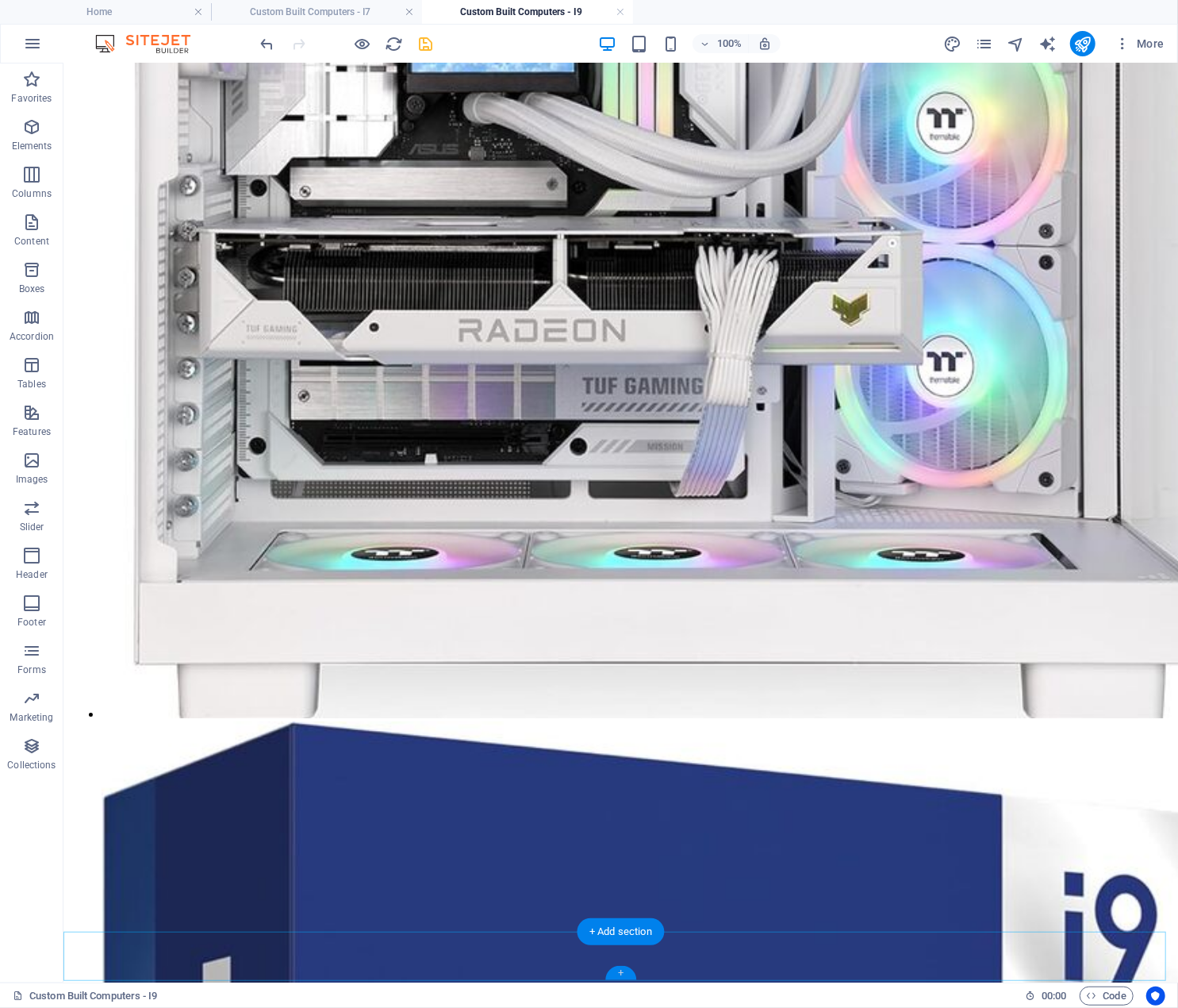
click at [622, 972] on div "+" at bounding box center [621, 972] width 31 height 14
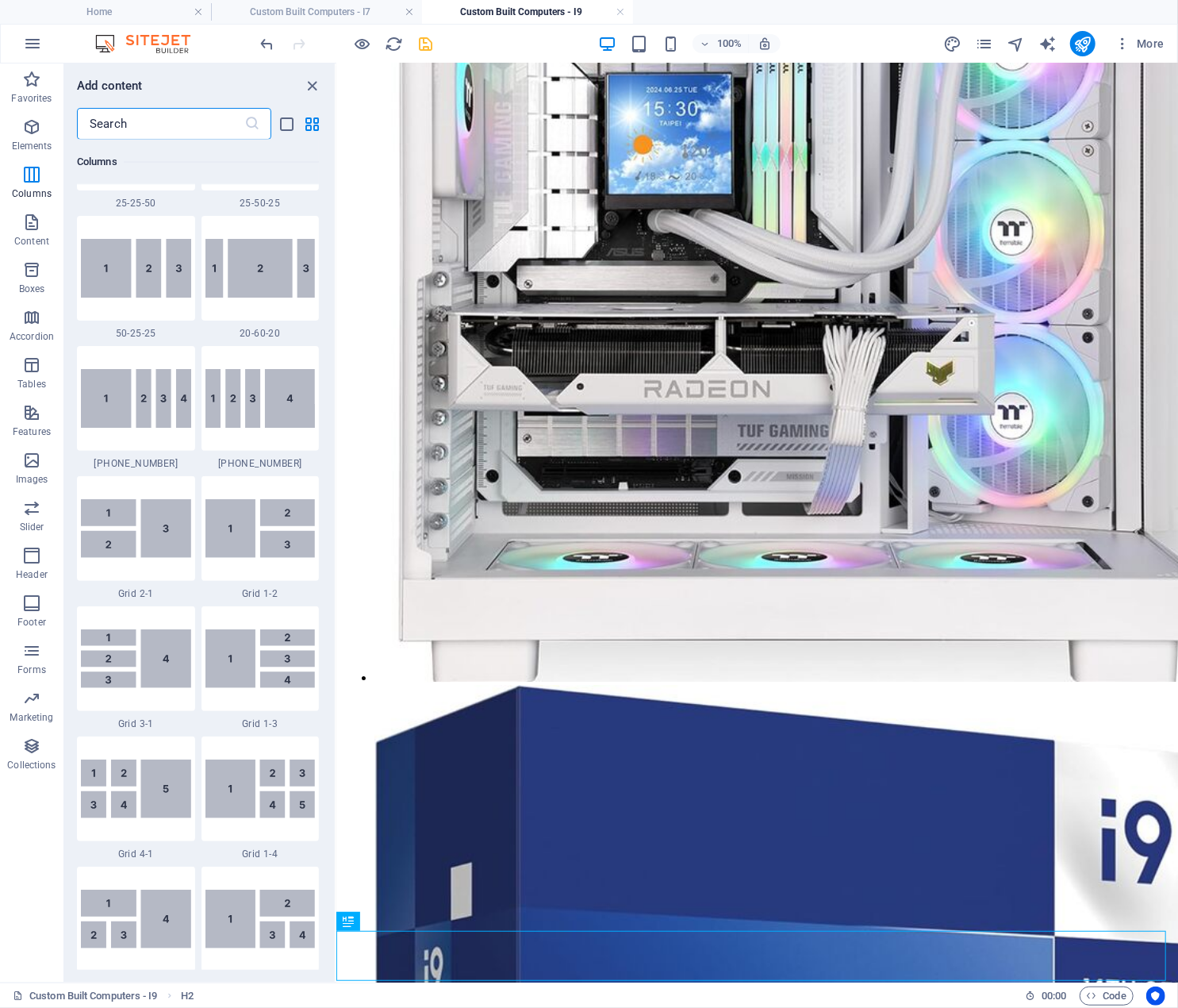
scroll to position [1110, 0]
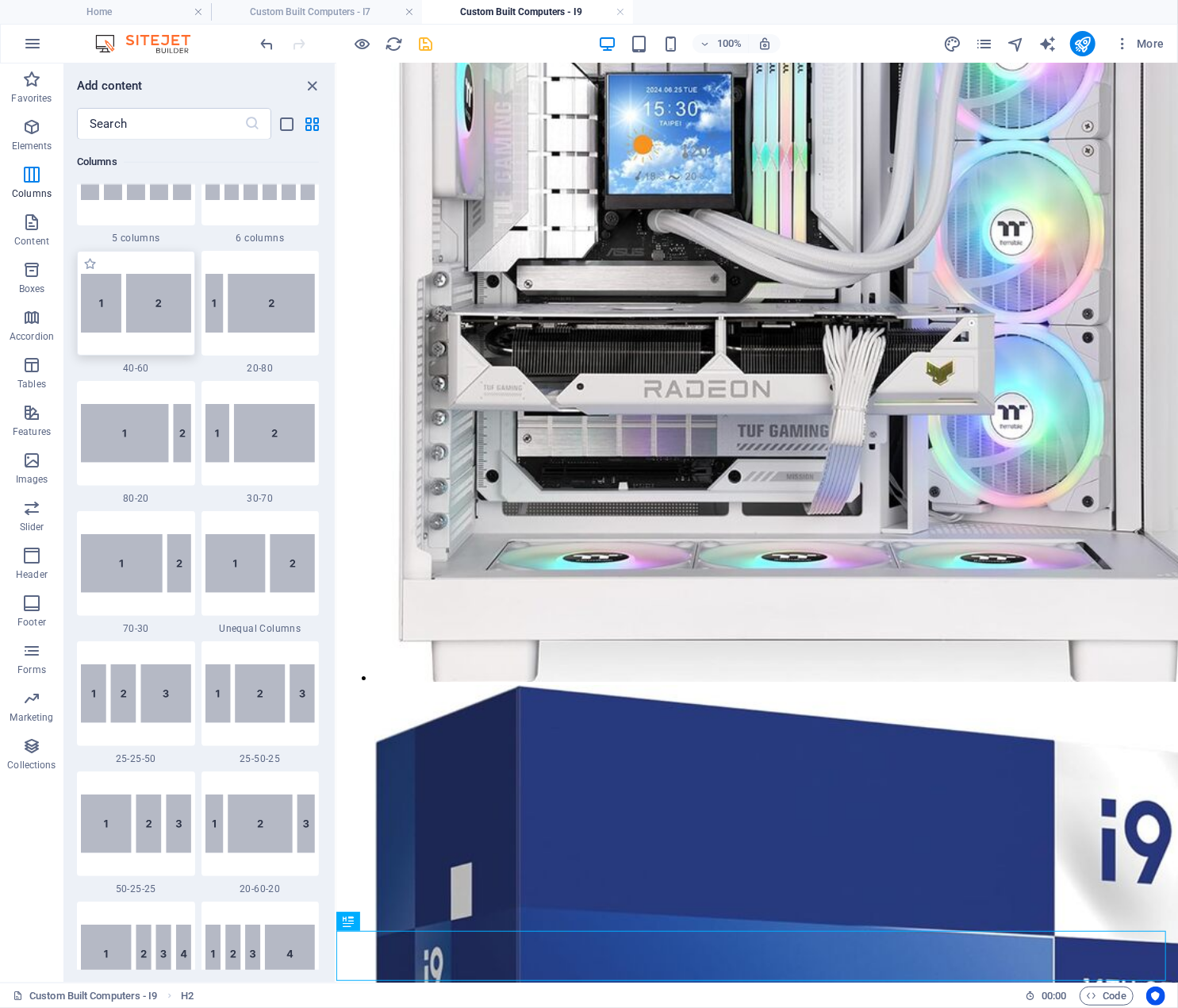
click at [145, 297] on img at bounding box center [135, 303] width 110 height 59
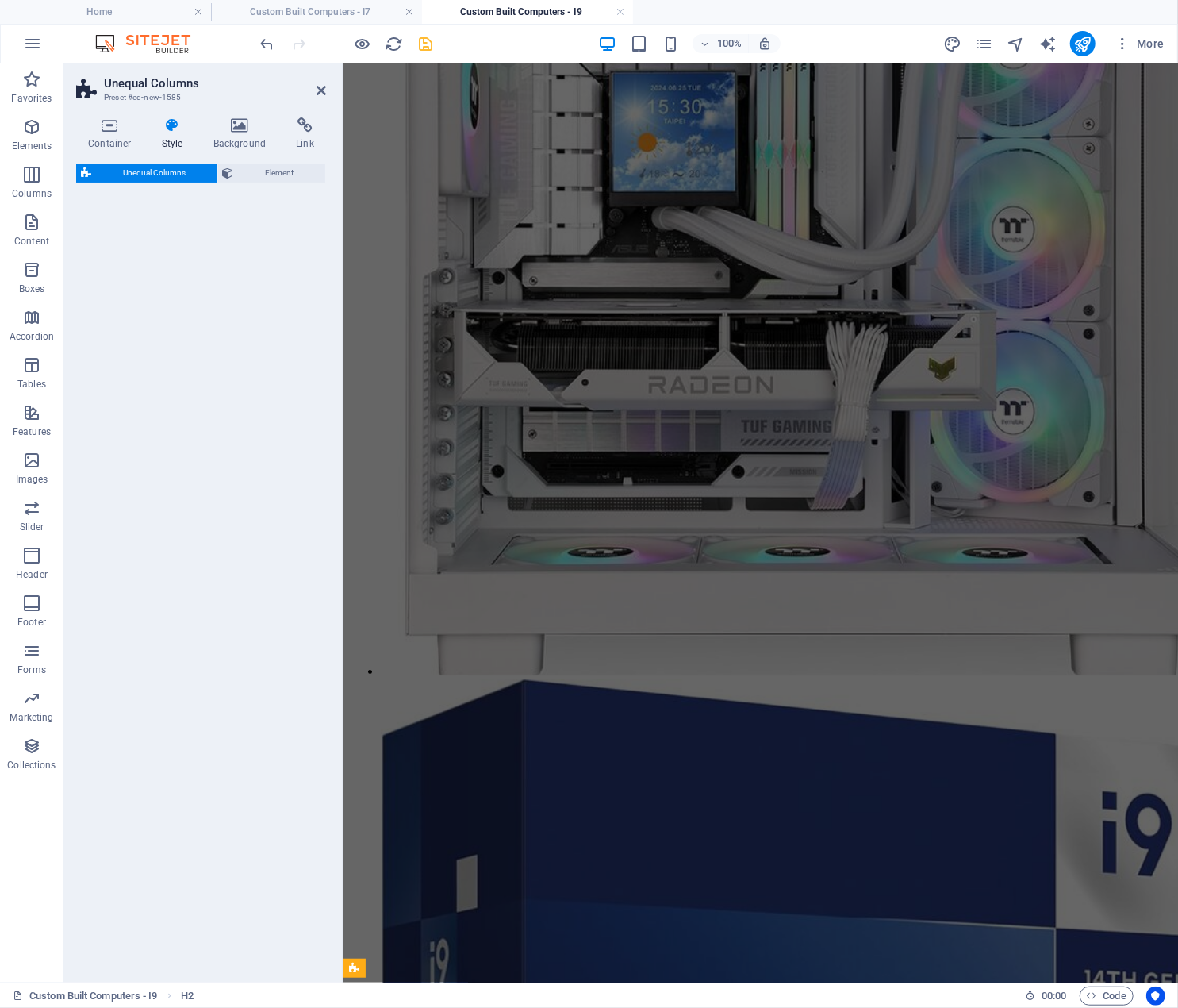
select select "%"
select select "rem"
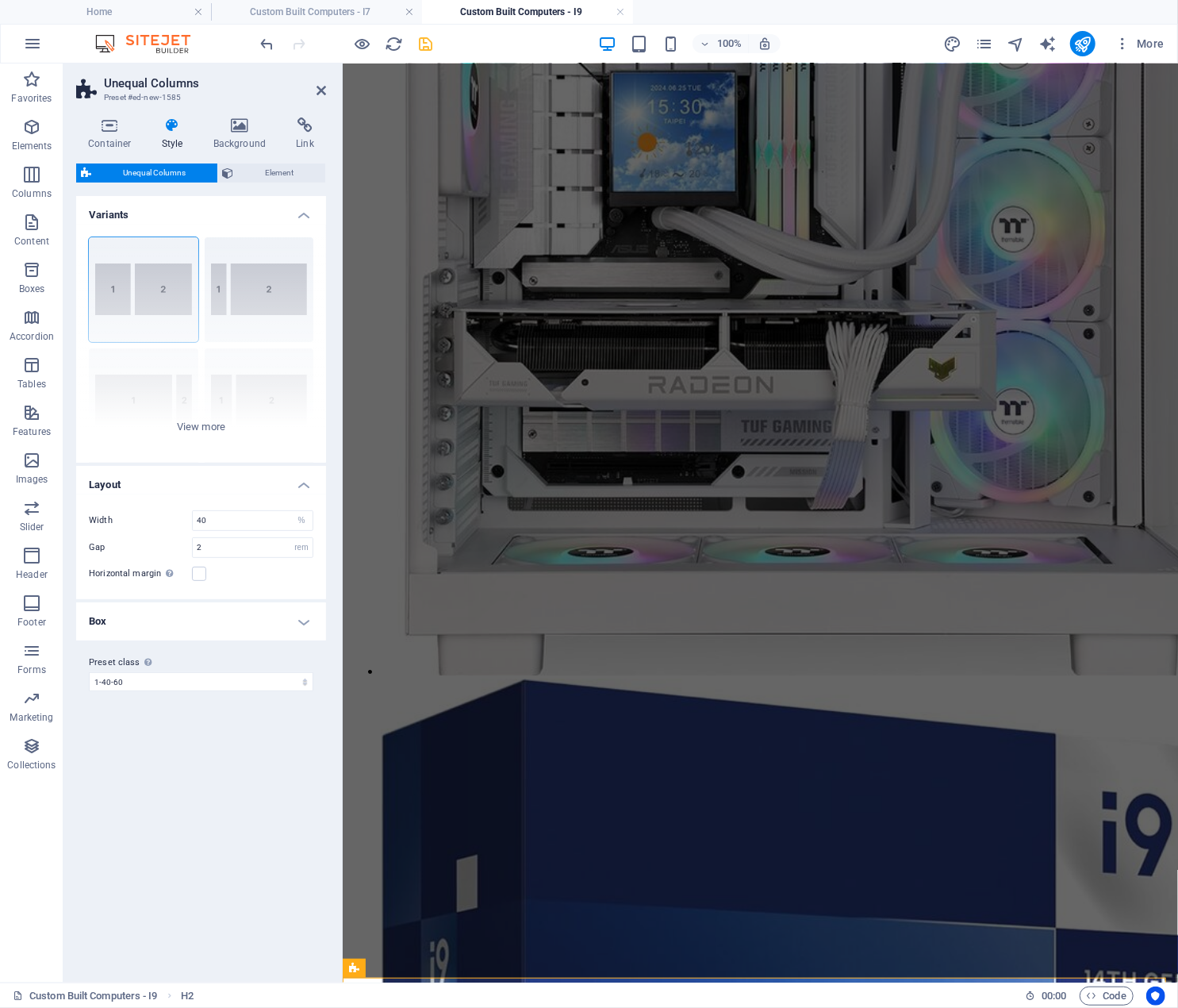
scroll to position [2729, 0]
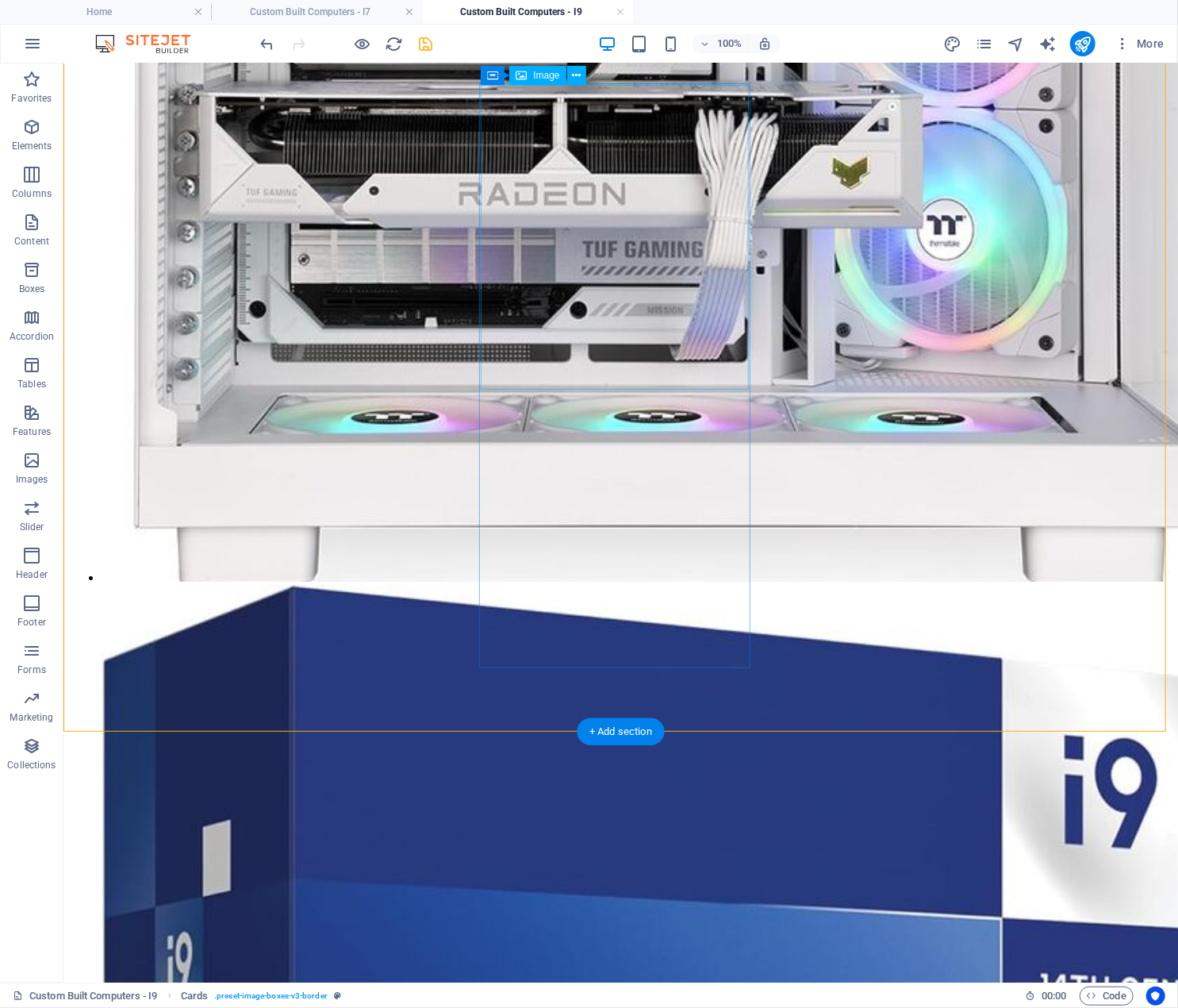
scroll to position [3166, 0]
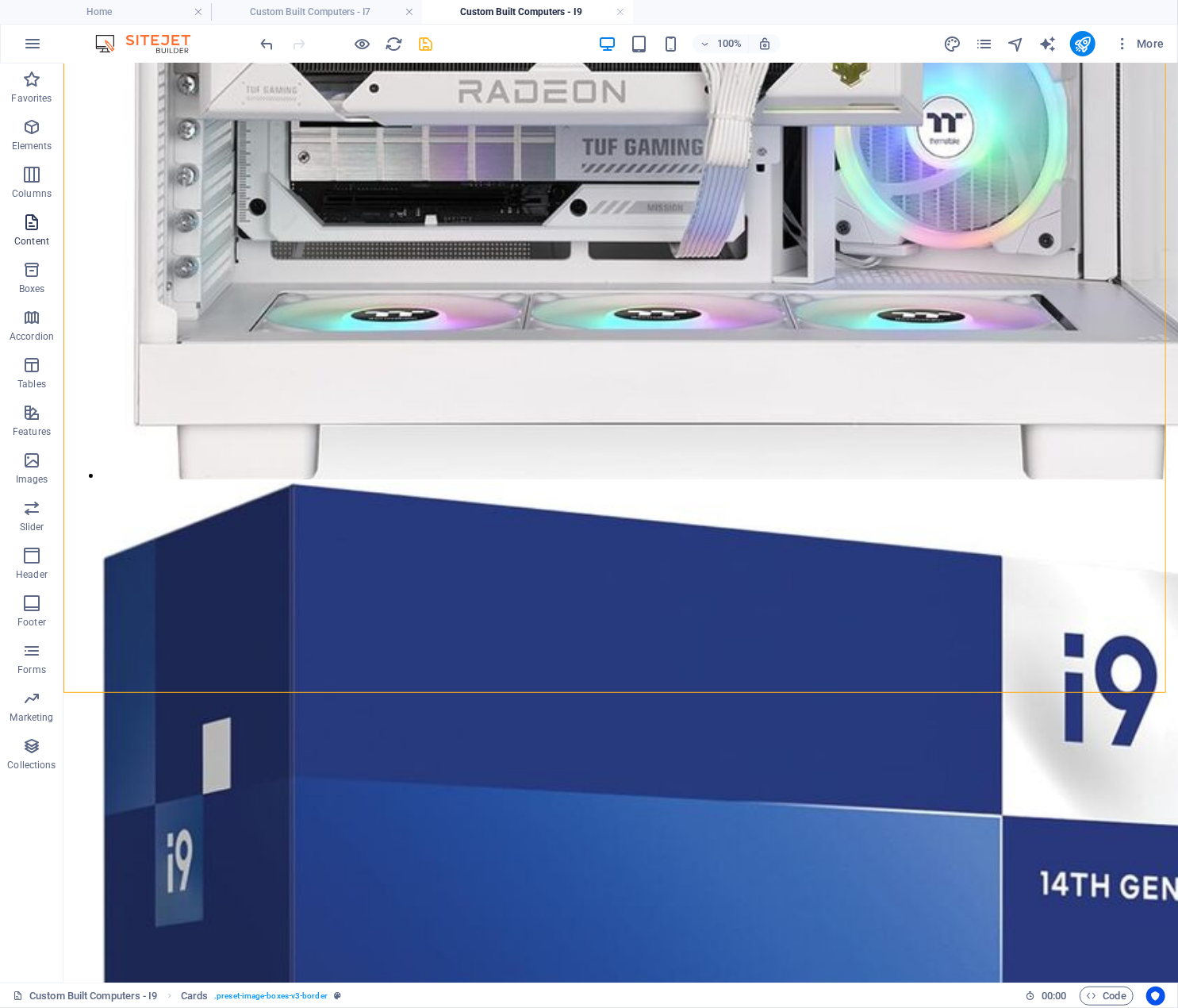
click at [42, 222] on span "Content" at bounding box center [32, 232] width 63 height 38
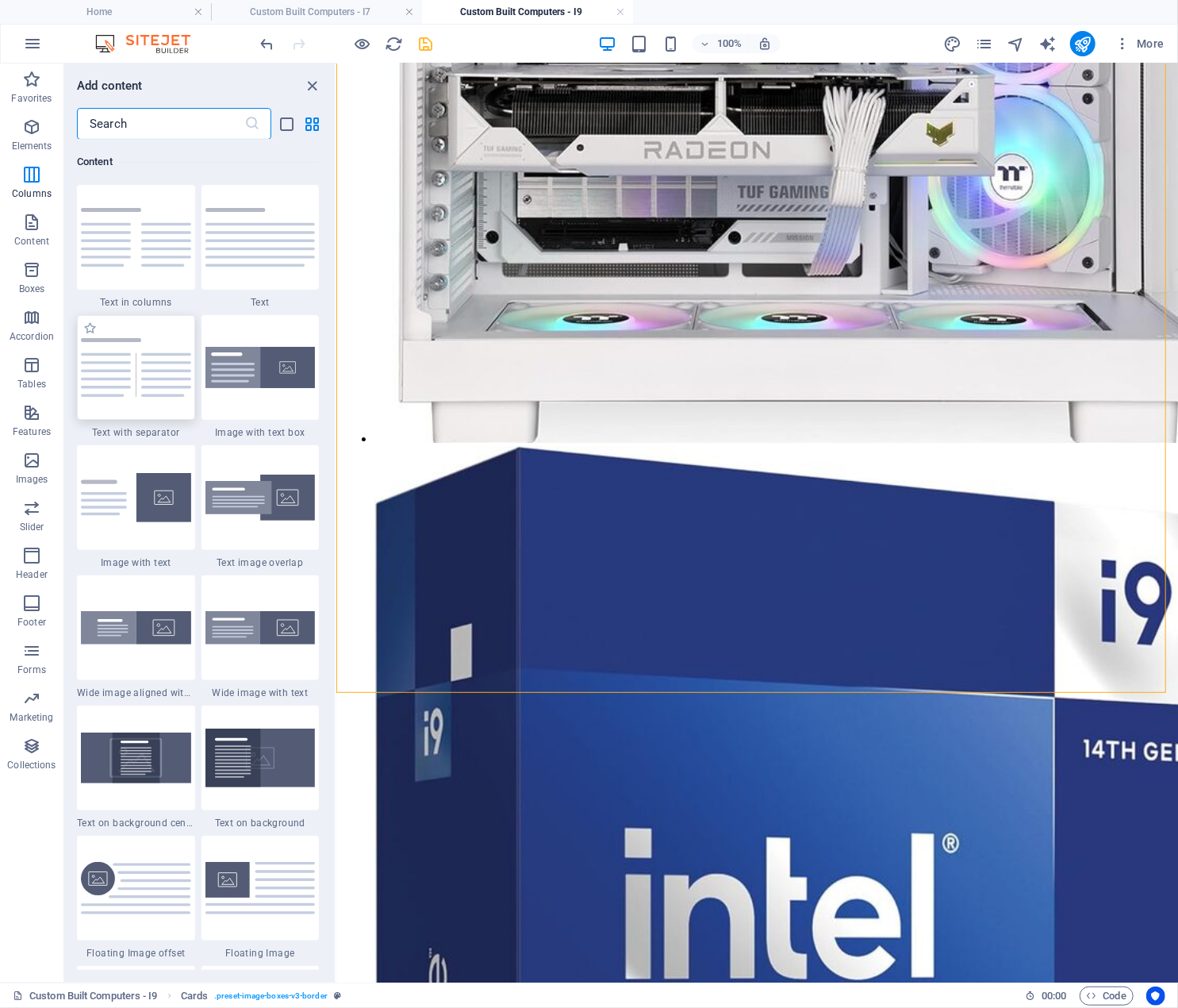
scroll to position [2618, 0]
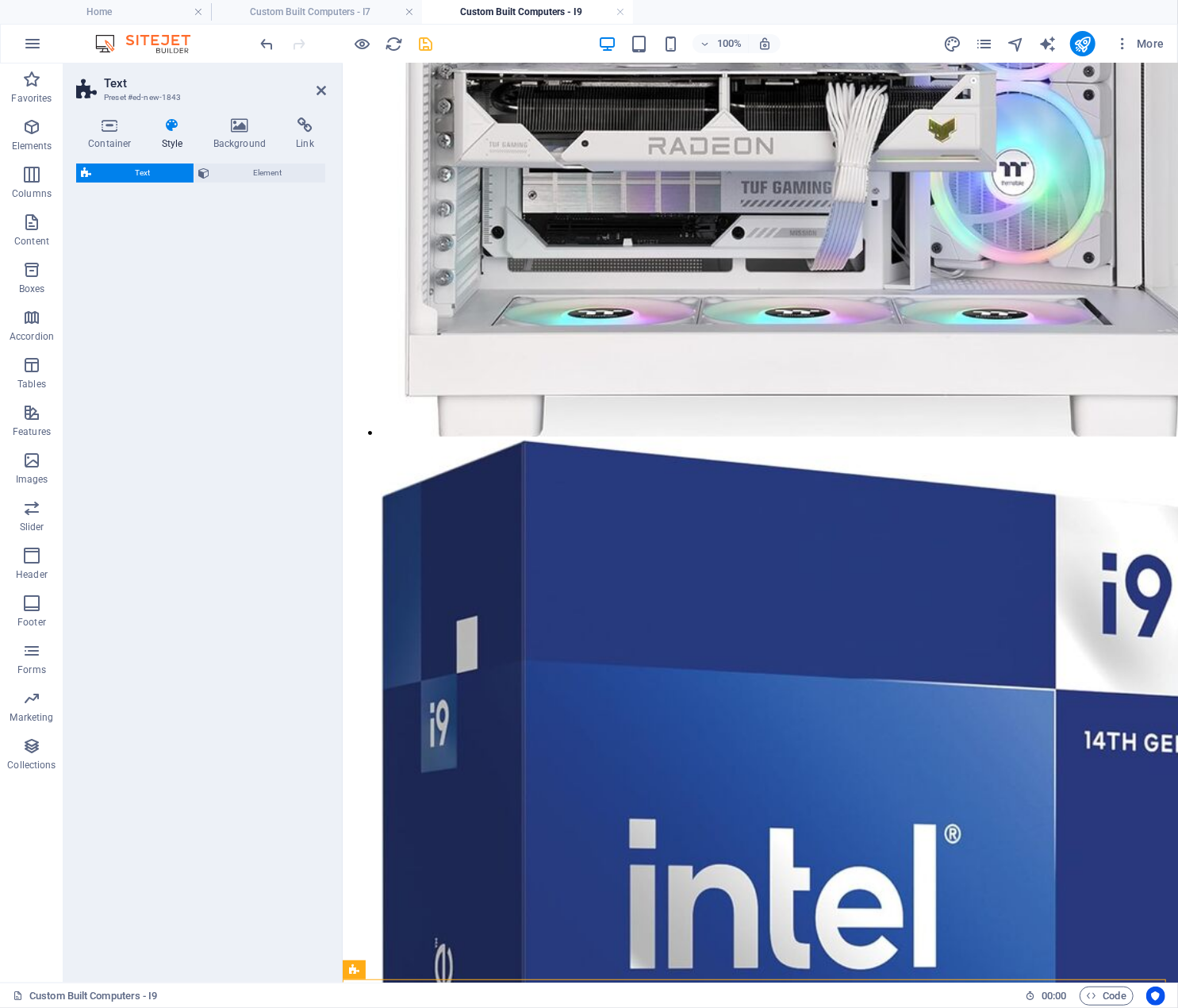
scroll to position [2967, 0]
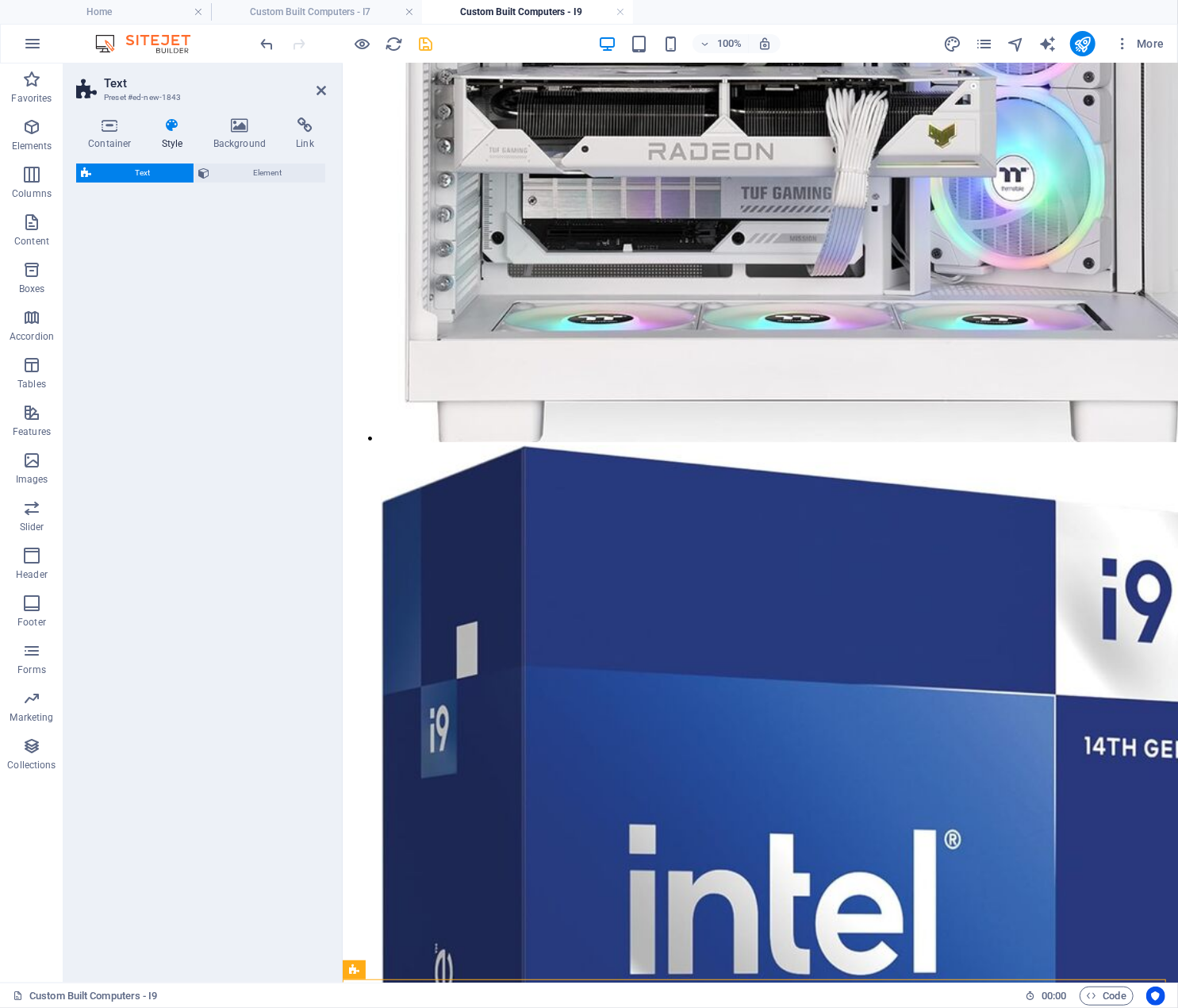
select select "preset-text-v2-default"
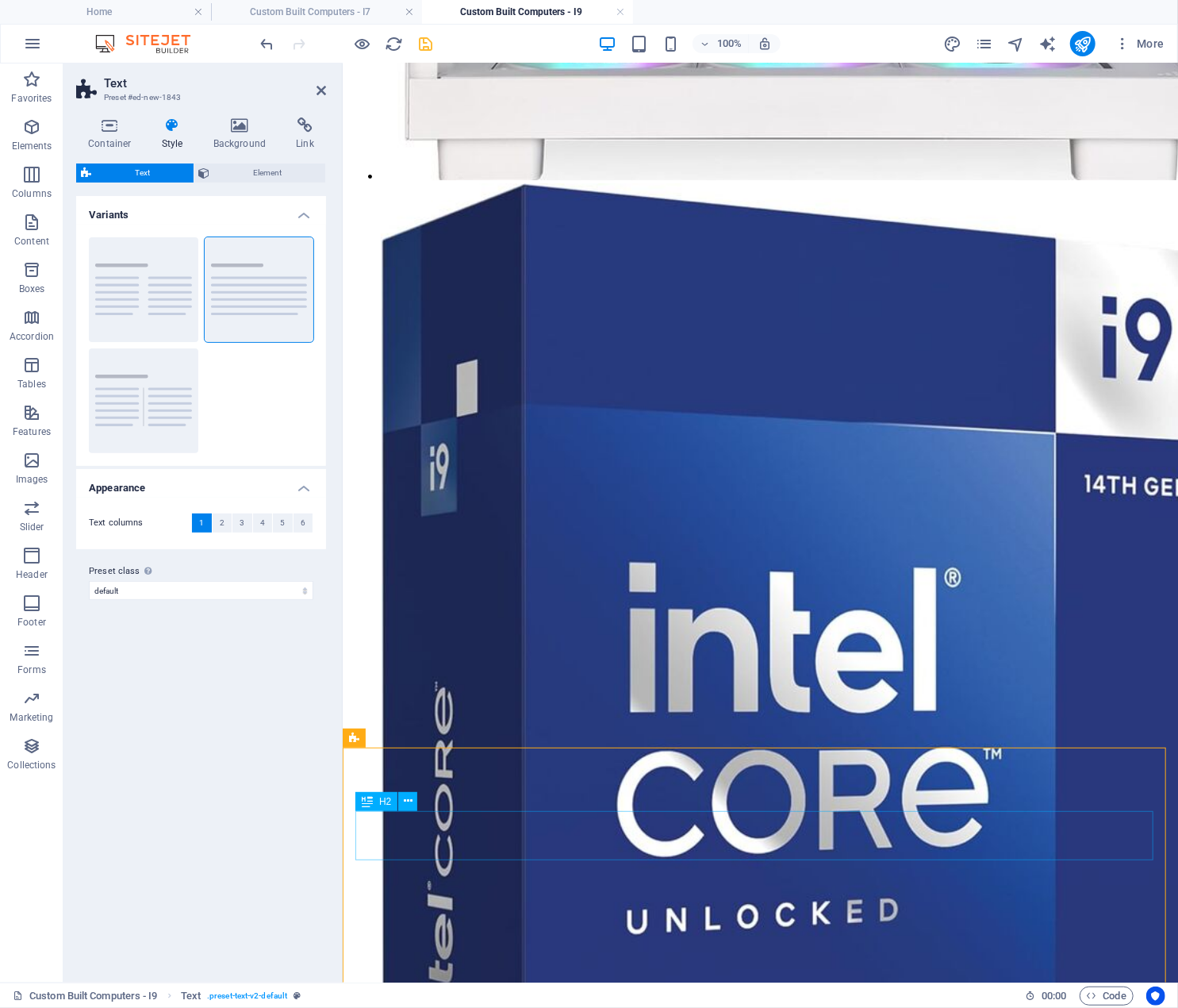
scroll to position [3258, 0]
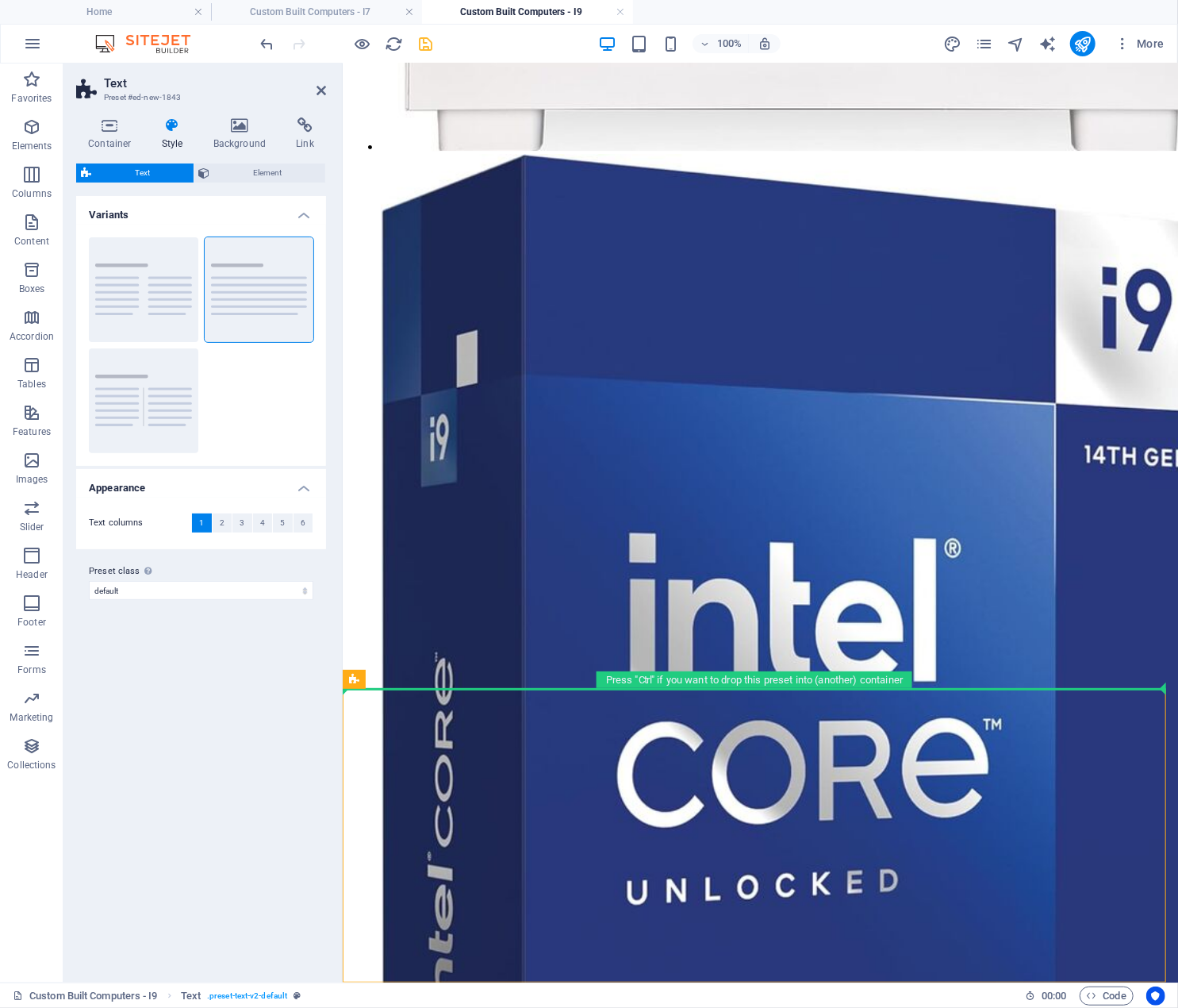
drag, startPoint x: 709, startPoint y: 741, endPoint x: 399, endPoint y: 686, distance: 314.8
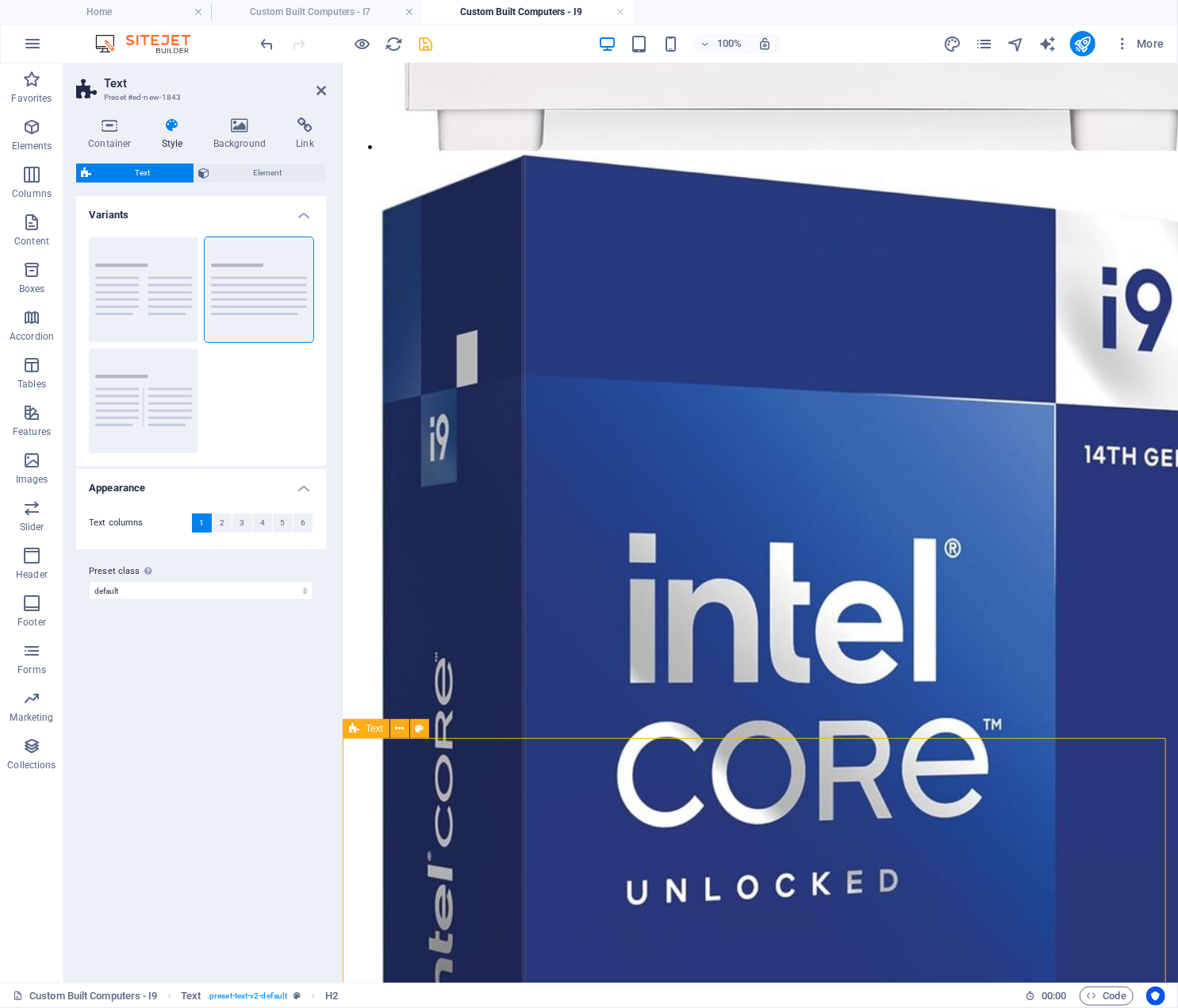
scroll to position [3208, 0]
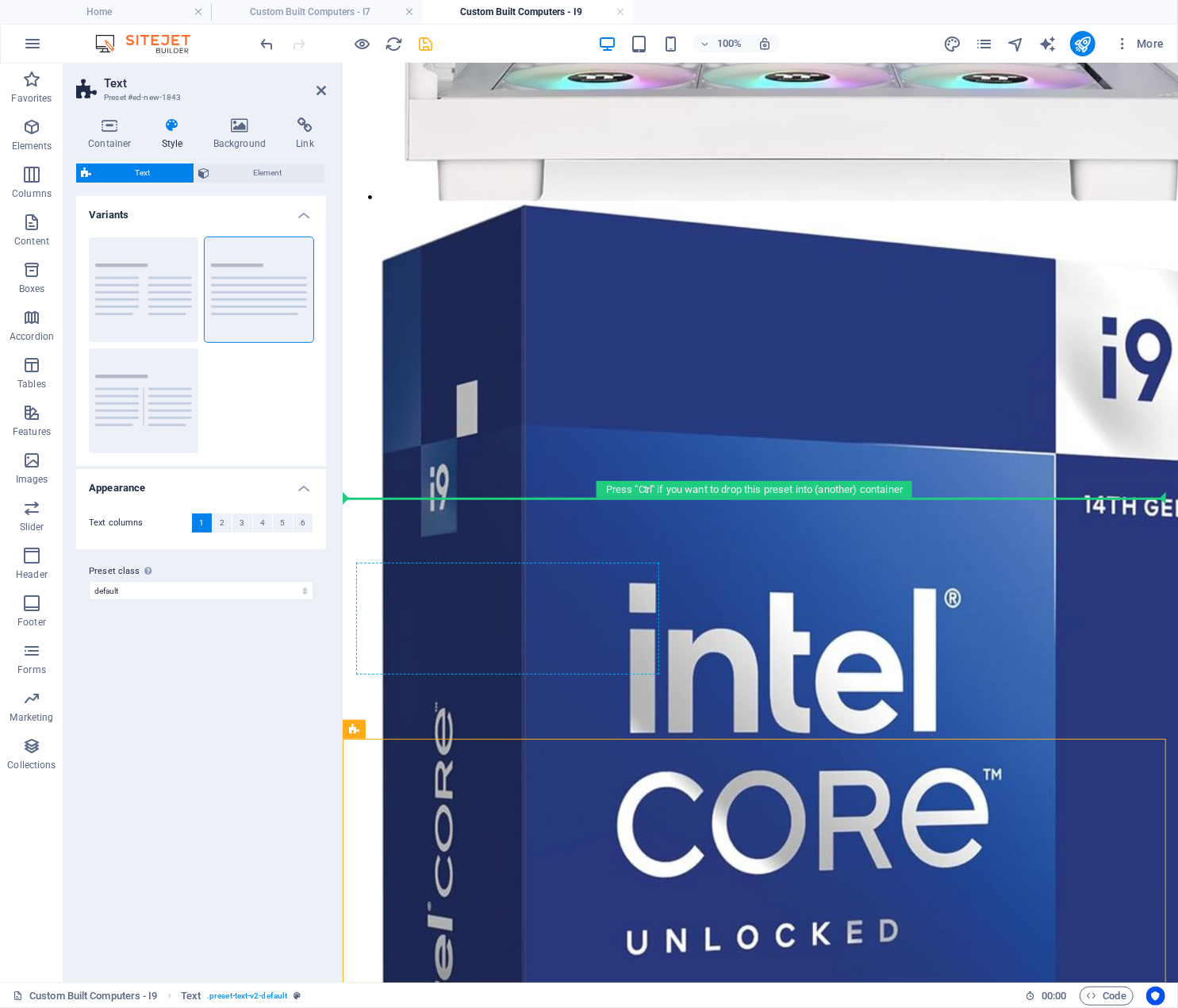
drag, startPoint x: 717, startPoint y: 869, endPoint x: 439, endPoint y: 607, distance: 382.0
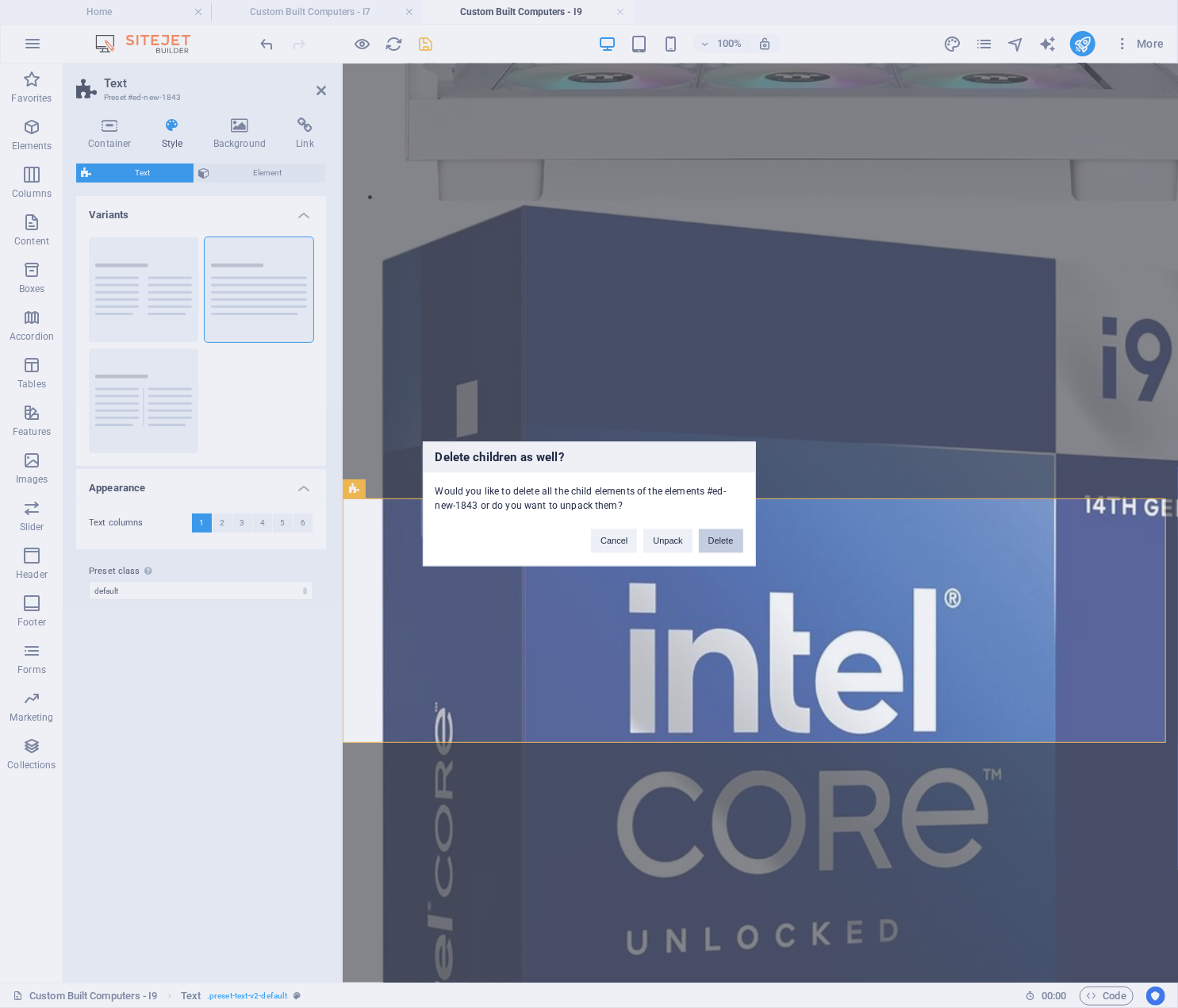
click at [713, 540] on button "Delete" at bounding box center [720, 541] width 44 height 24
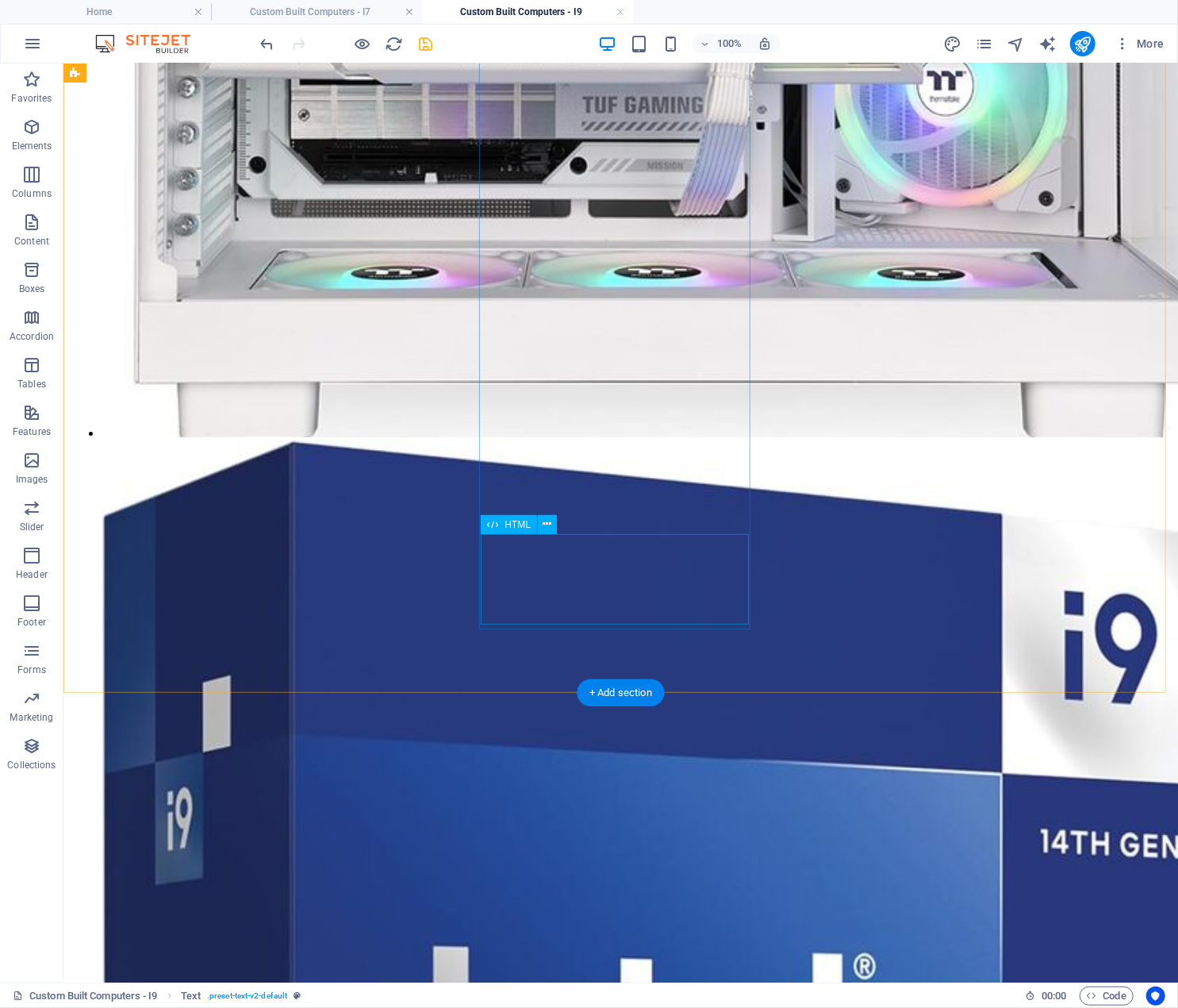
scroll to position [3166, 0]
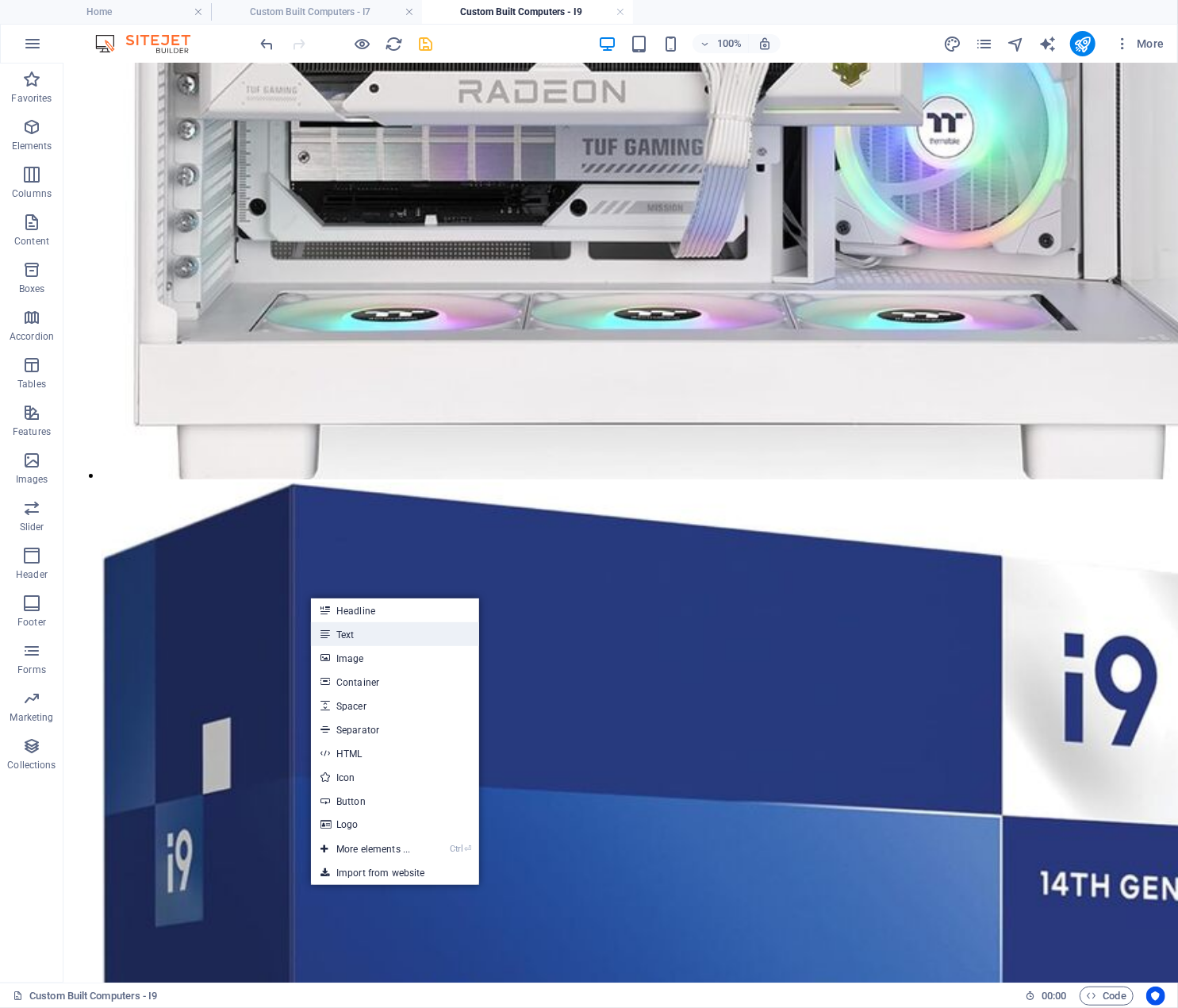
click at [377, 632] on link "Text" at bounding box center [395, 634] width 168 height 24
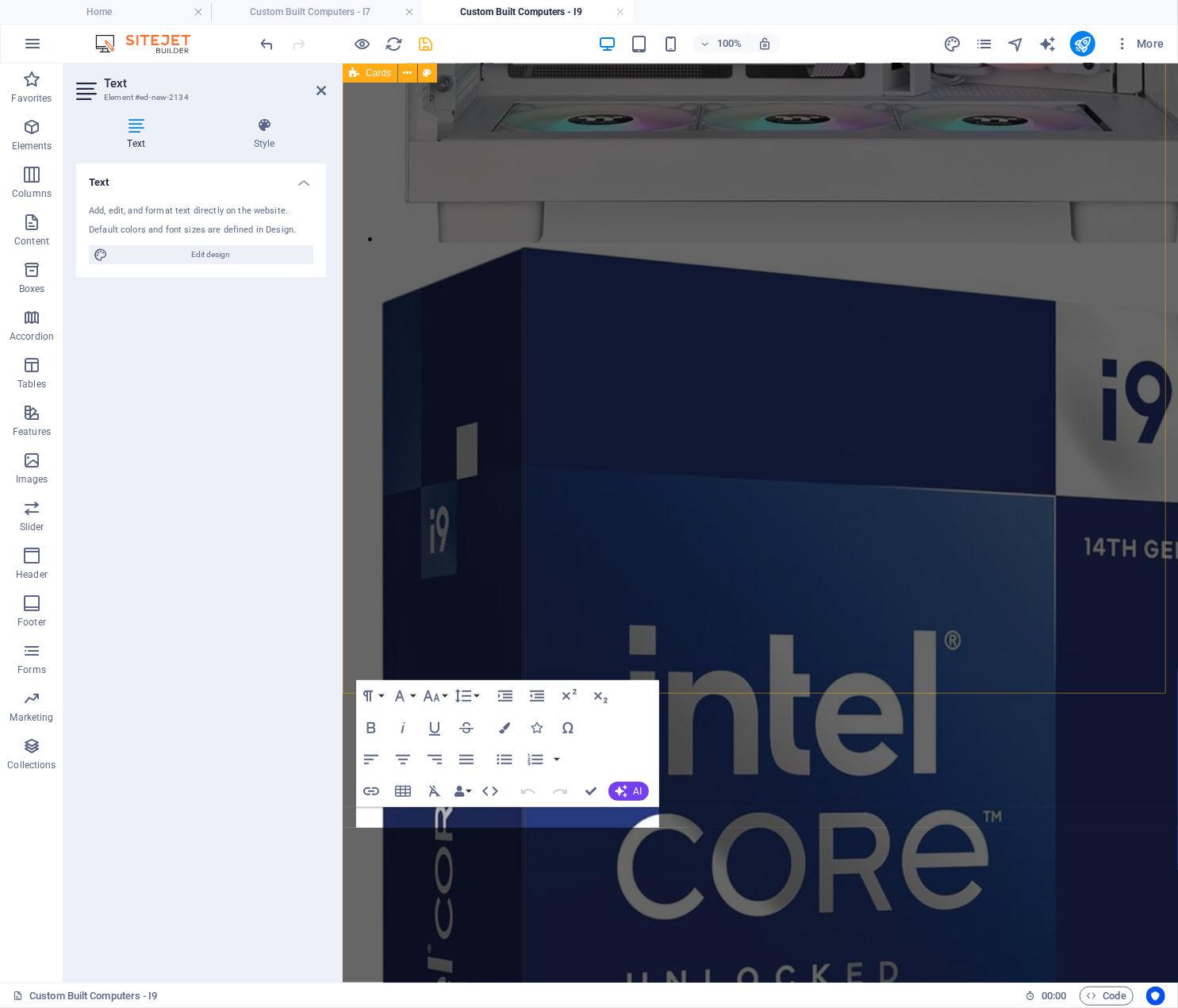
scroll to position [2964, 0]
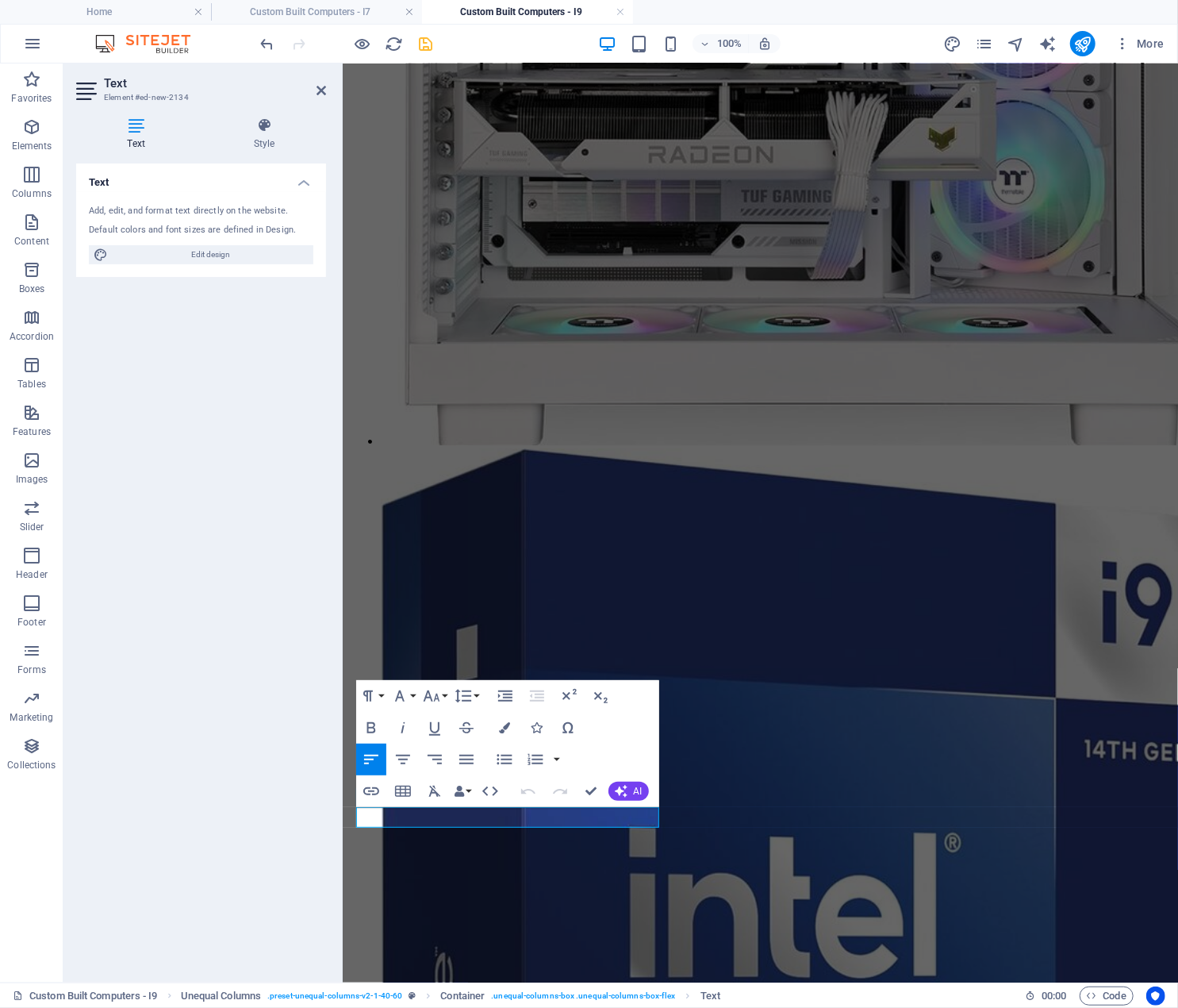
click at [371, 766] on icon "button" at bounding box center [371, 760] width 19 height 19
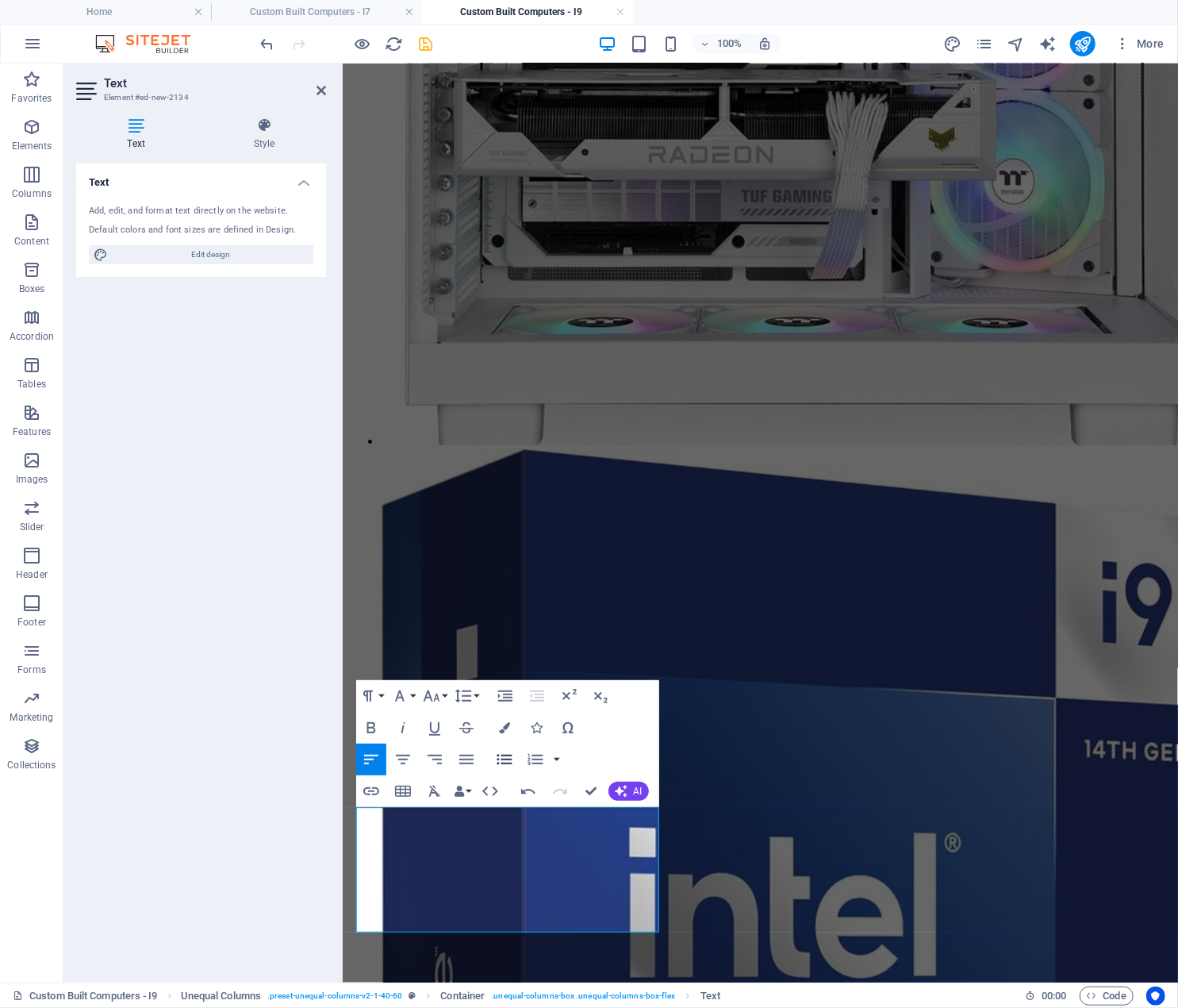
click at [504, 760] on icon "button" at bounding box center [504, 760] width 15 height 10
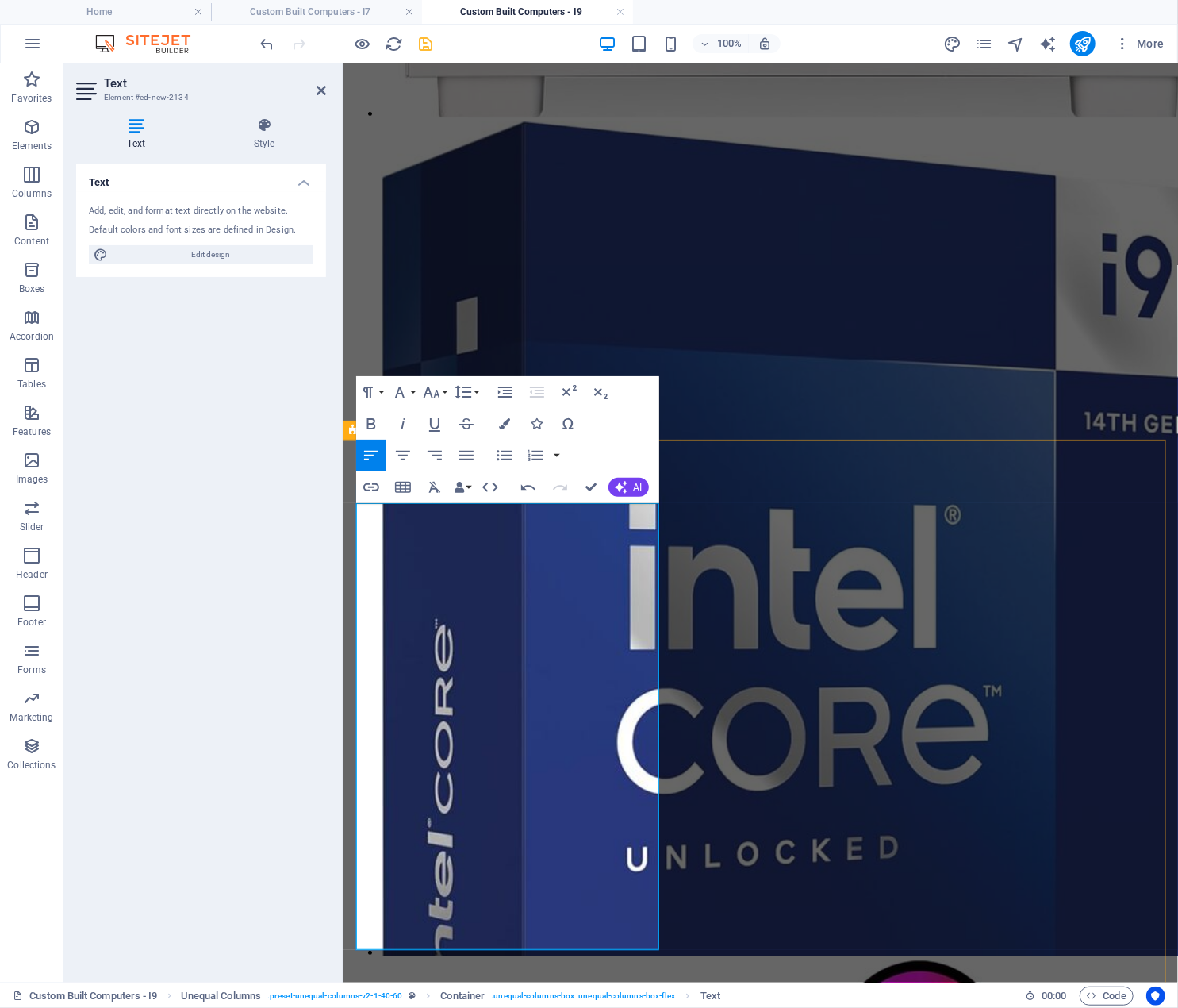
scroll to position [3299, 0]
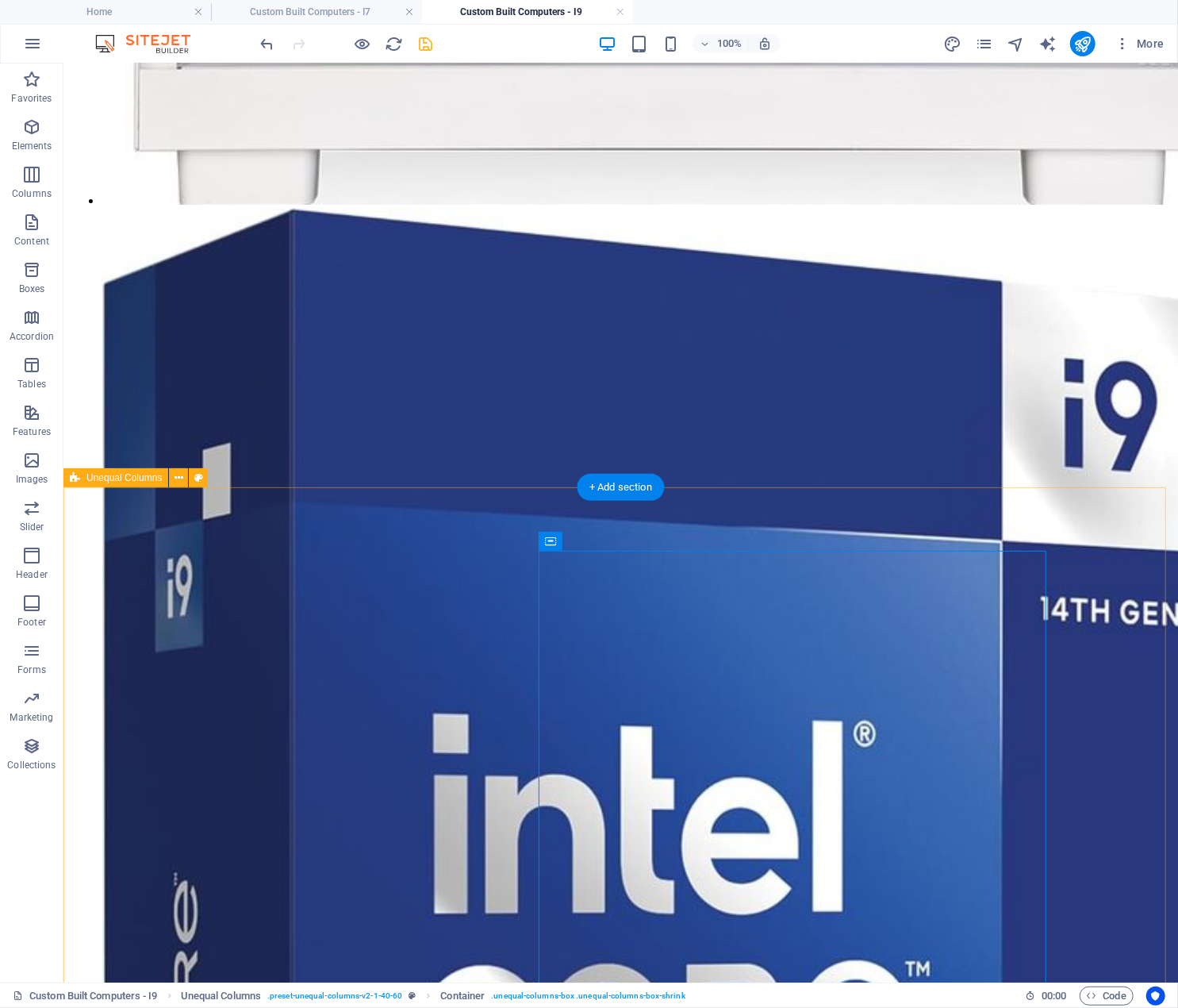
scroll to position [3421, 0]
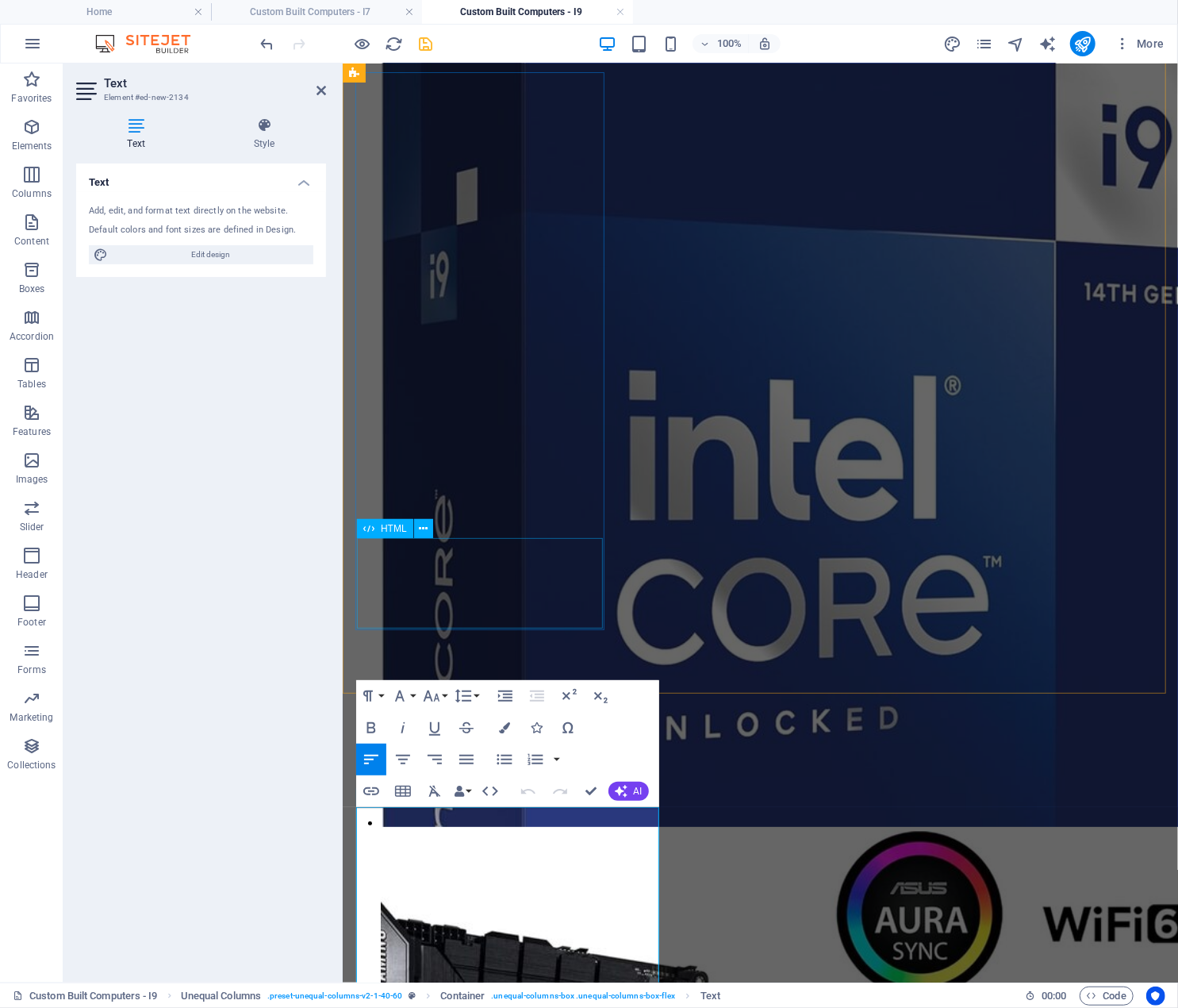
scroll to position [2964, 0]
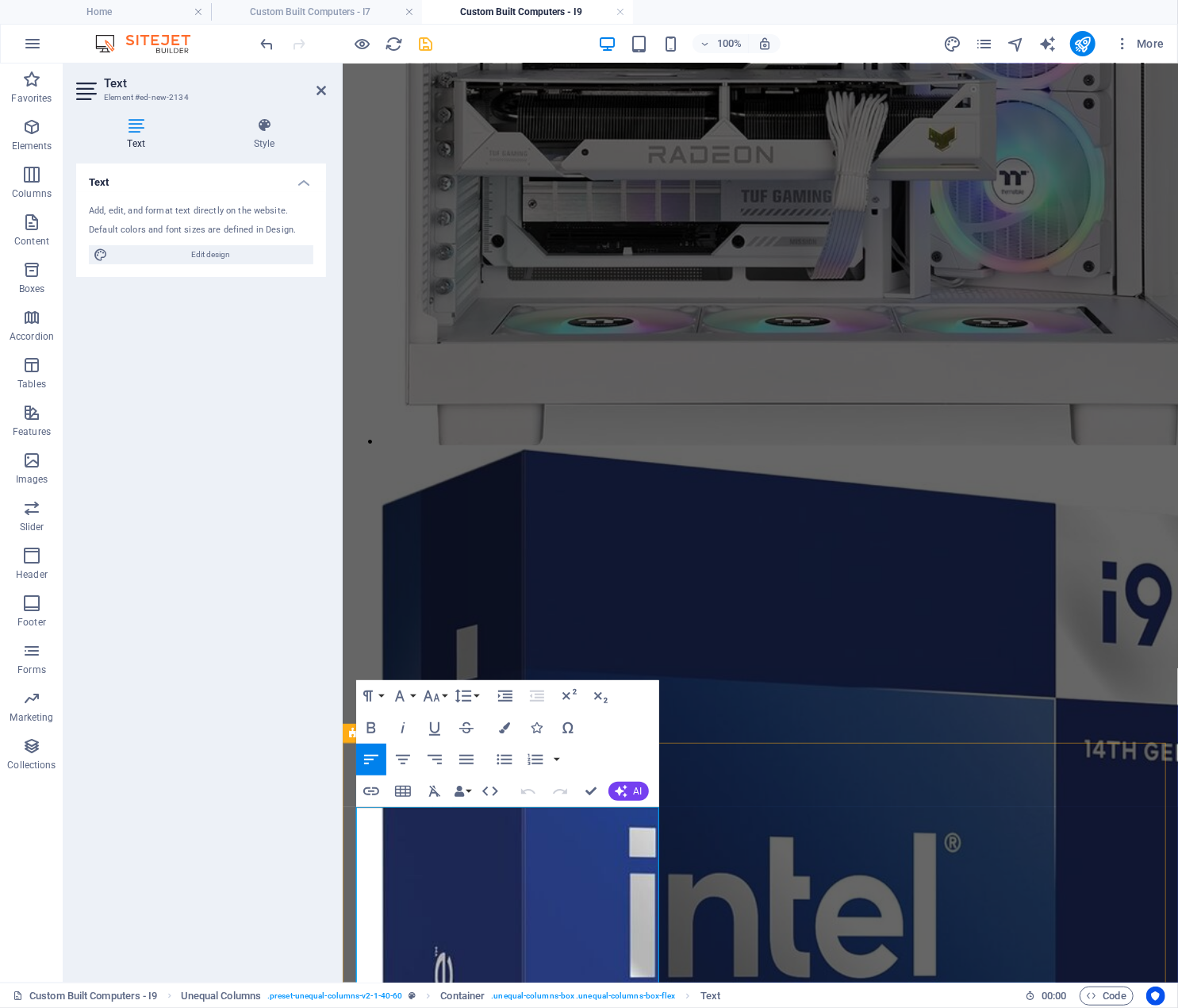
drag, startPoint x: 594, startPoint y: 819, endPoint x: 424, endPoint y: 821, distance: 170.0
click at [370, 728] on icon "button" at bounding box center [371, 727] width 9 height 11
click at [504, 728] on icon "button" at bounding box center [504, 727] width 11 height 11
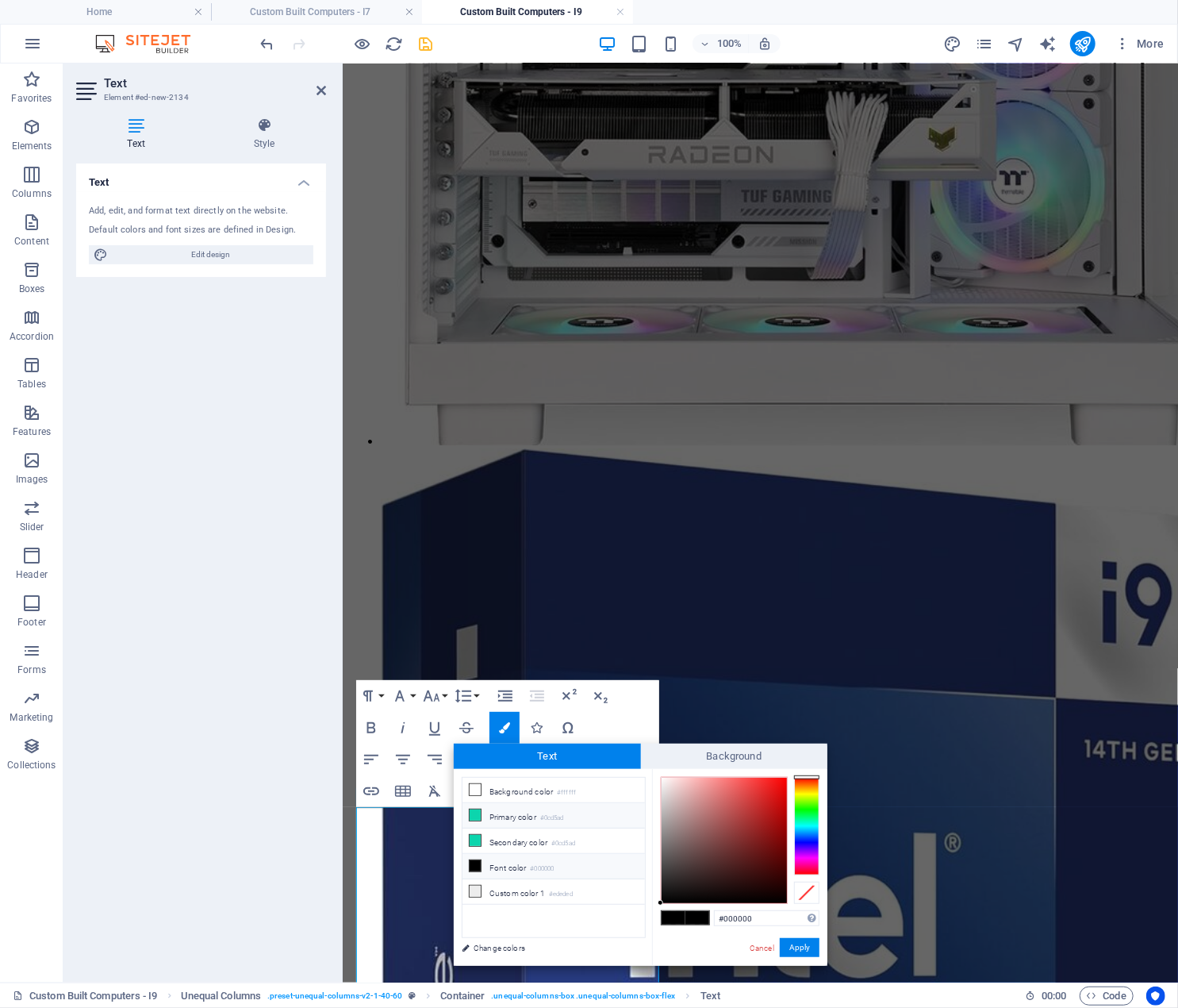
click at [514, 811] on li "Primary color #0cd5ad" at bounding box center [554, 816] width 183 height 26
type input "#0cd5ad"
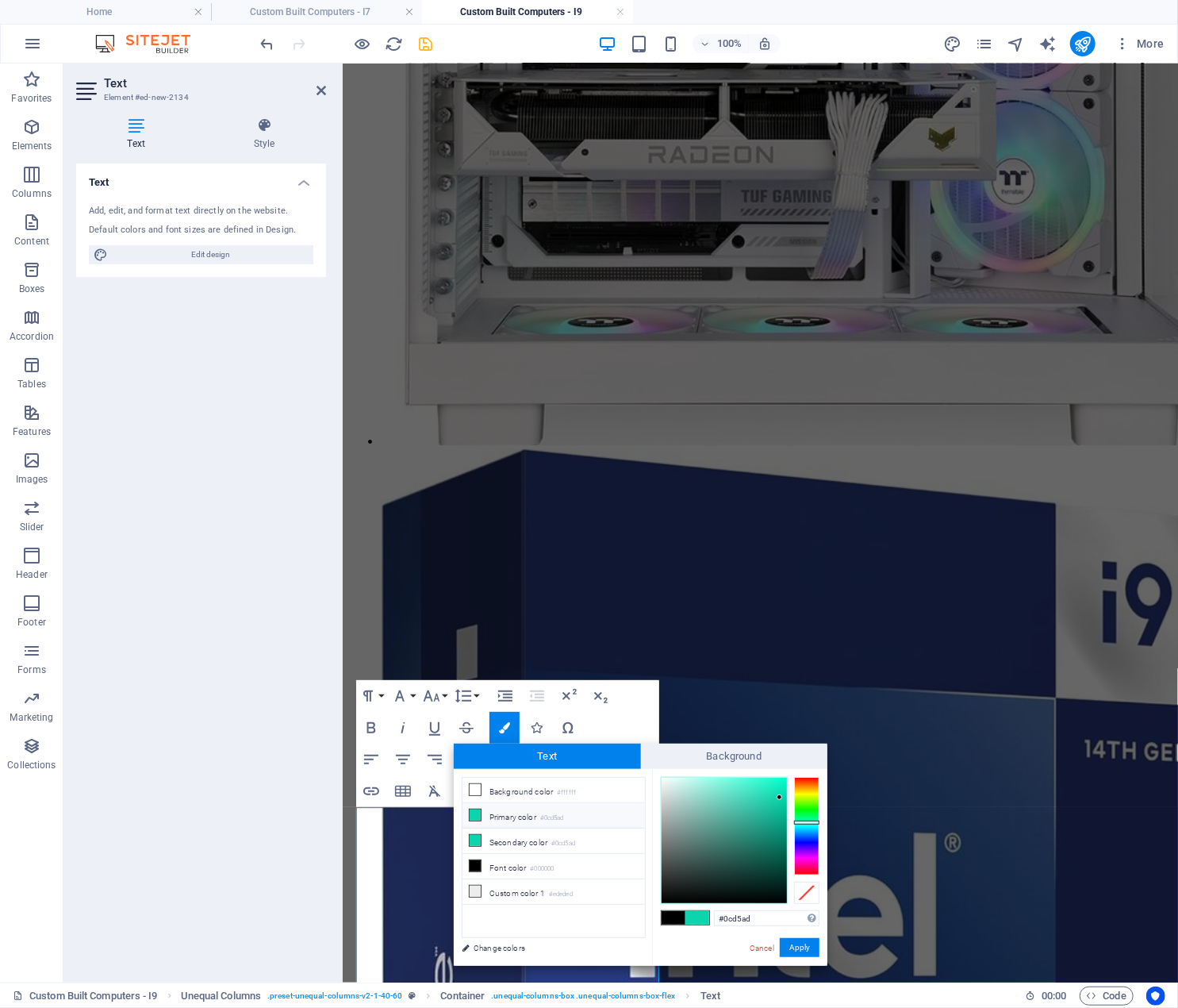
click at [704, 913] on span at bounding box center [697, 918] width 24 height 13
click at [800, 944] on button "Apply" at bounding box center [800, 947] width 40 height 19
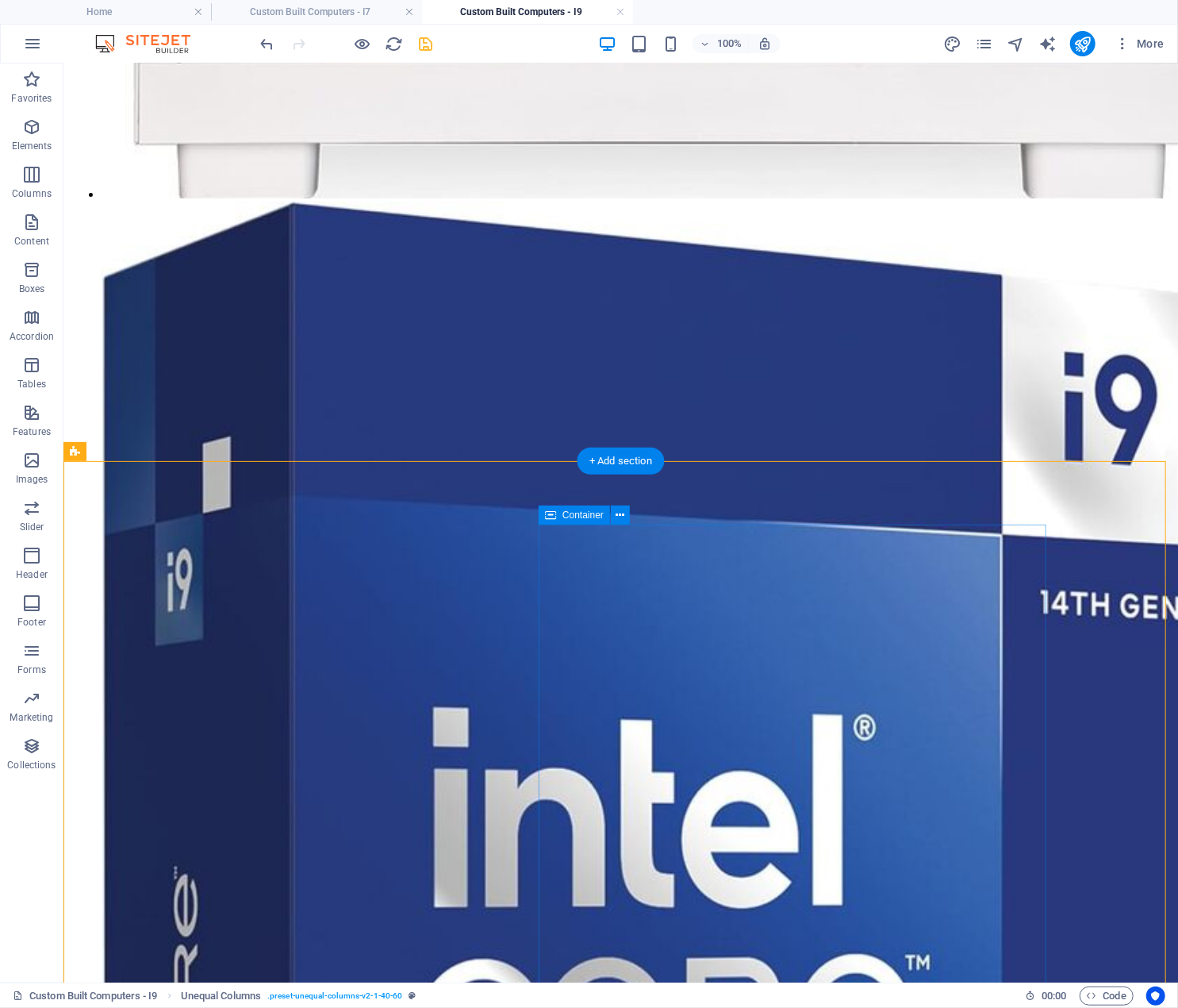
scroll to position [3535, 0]
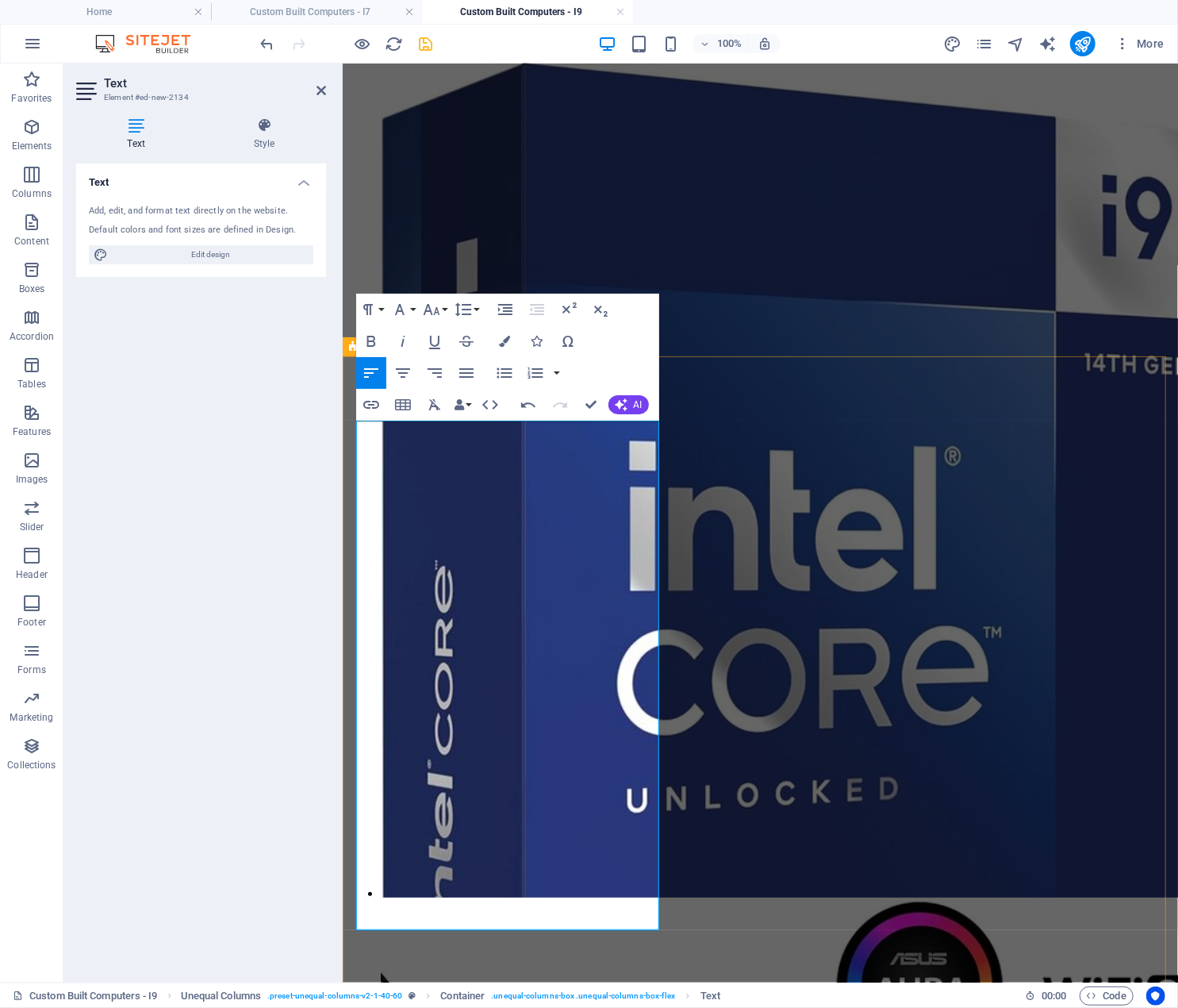
scroll to position [3362, 0]
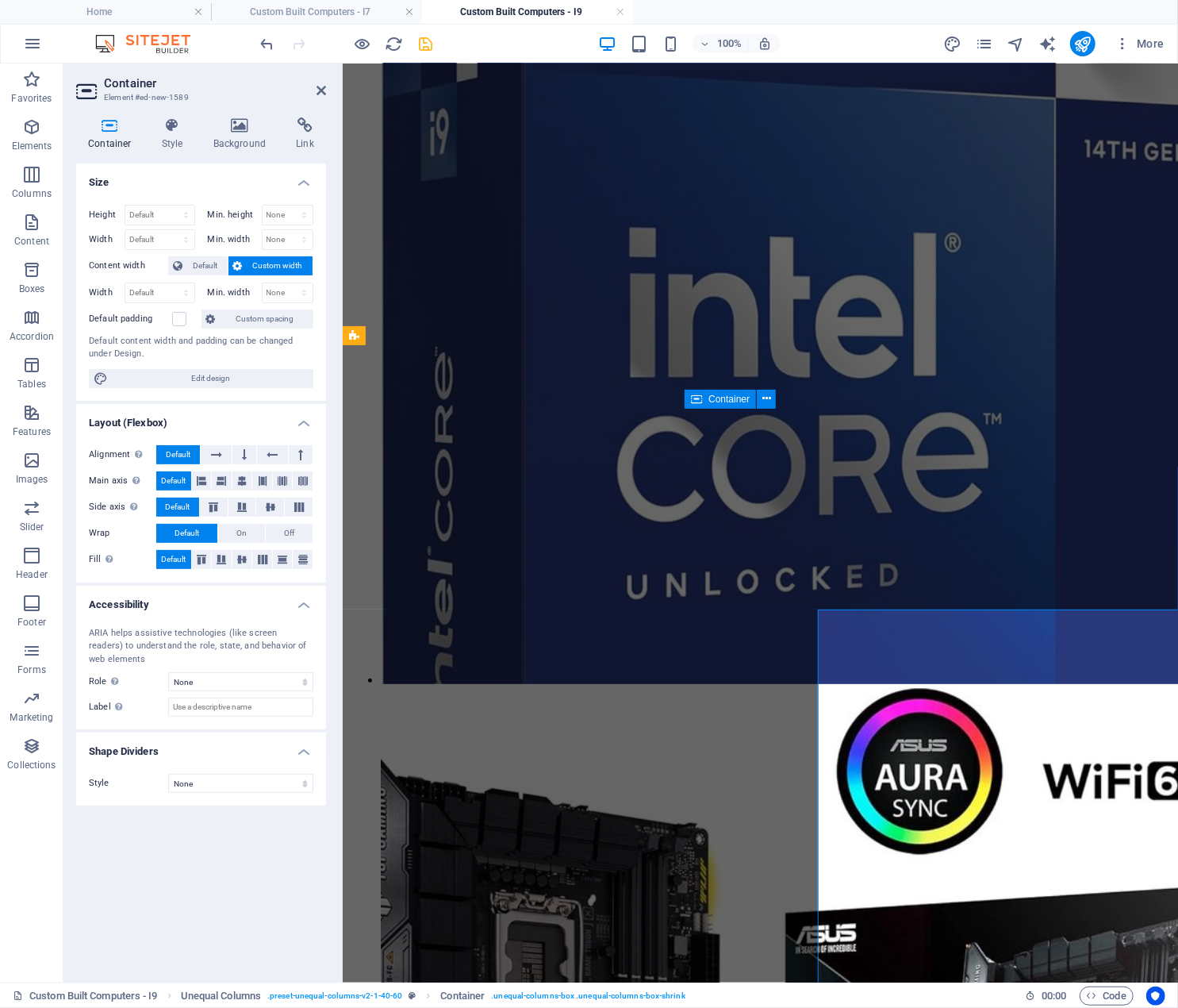
scroll to position [3362, 0]
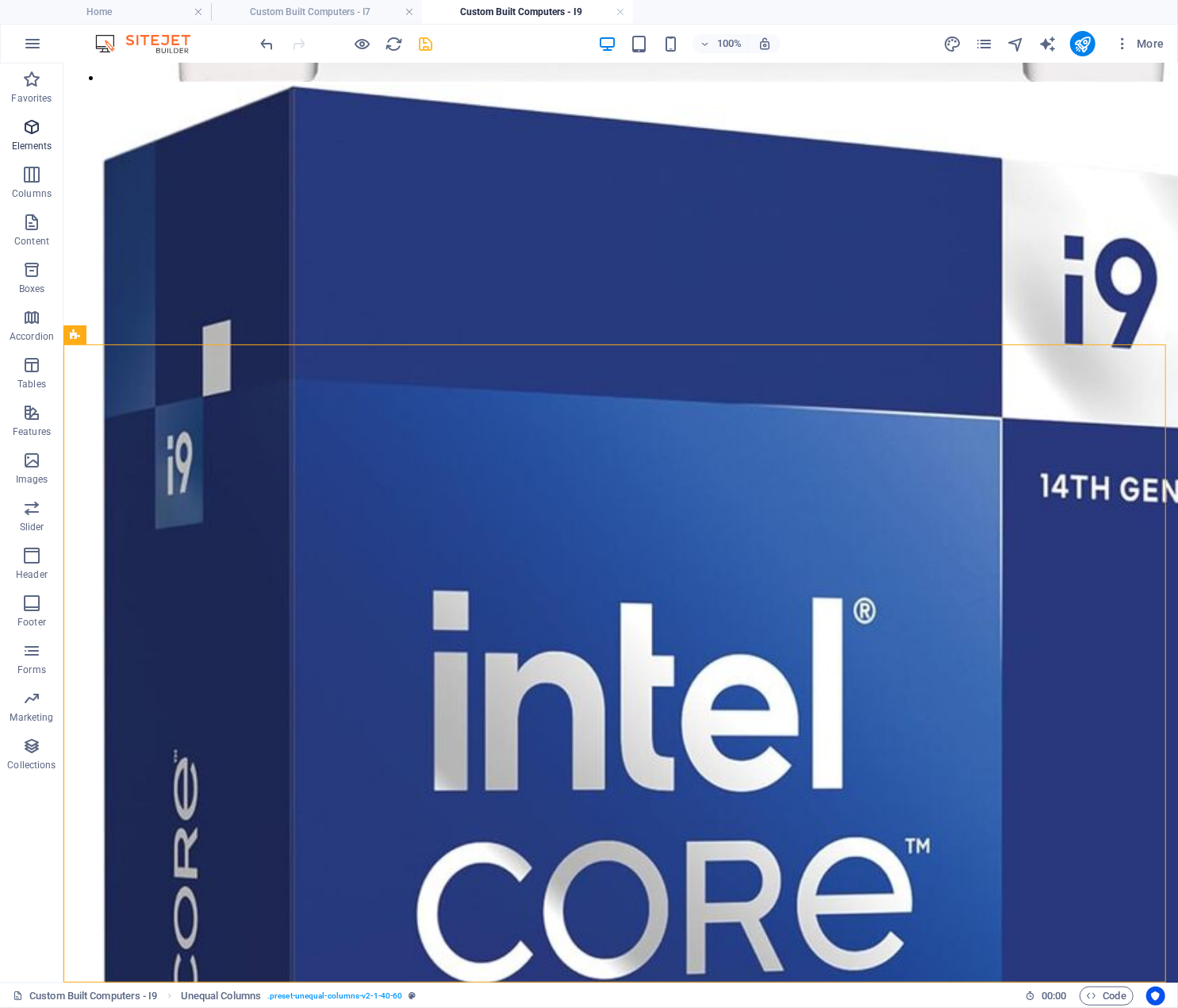
click at [27, 130] on icon "button" at bounding box center [32, 126] width 19 height 19
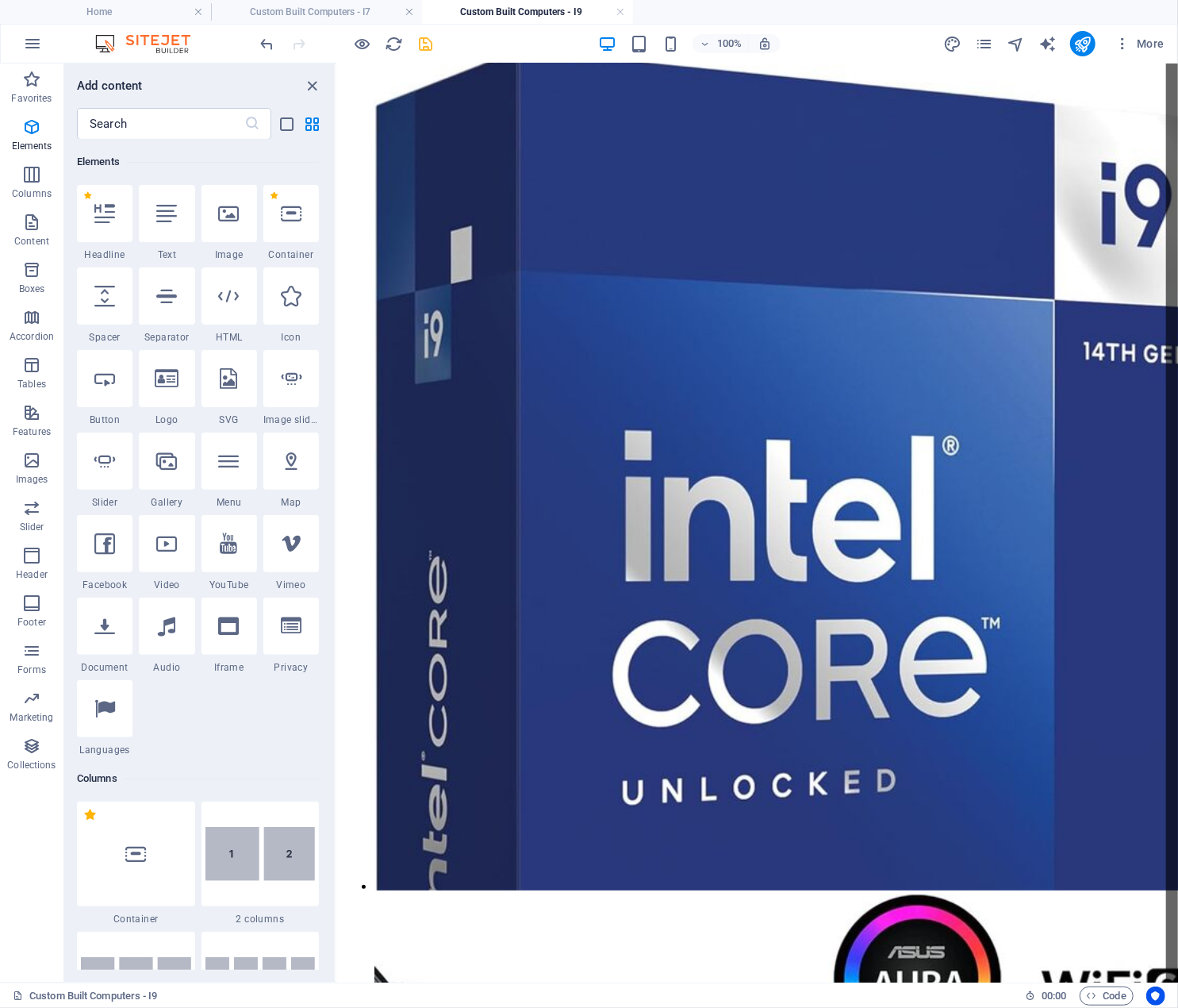
scroll to position [3362, 0]
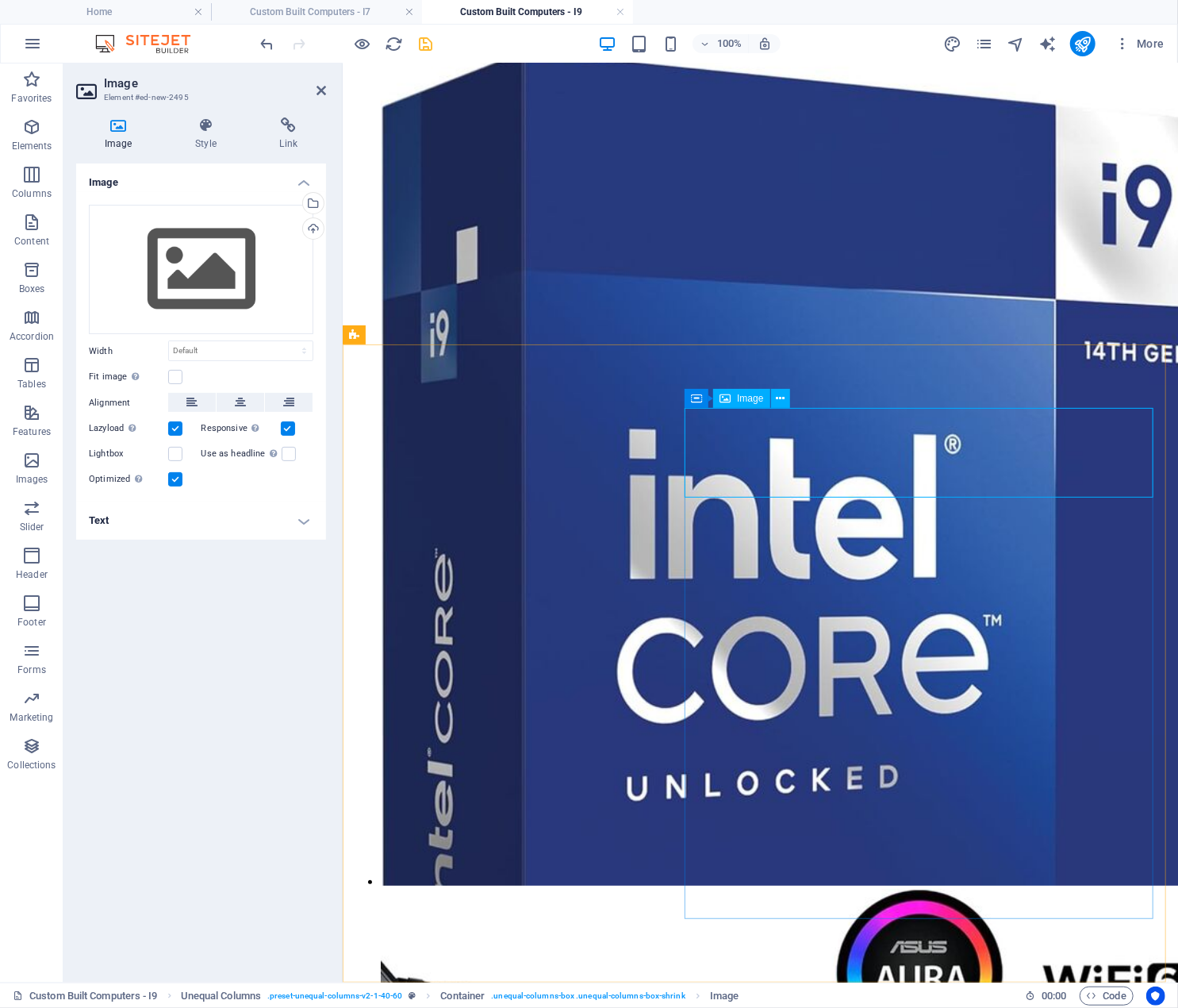
click at [313, 229] on div "Upload" at bounding box center [312, 230] width 24 height 24
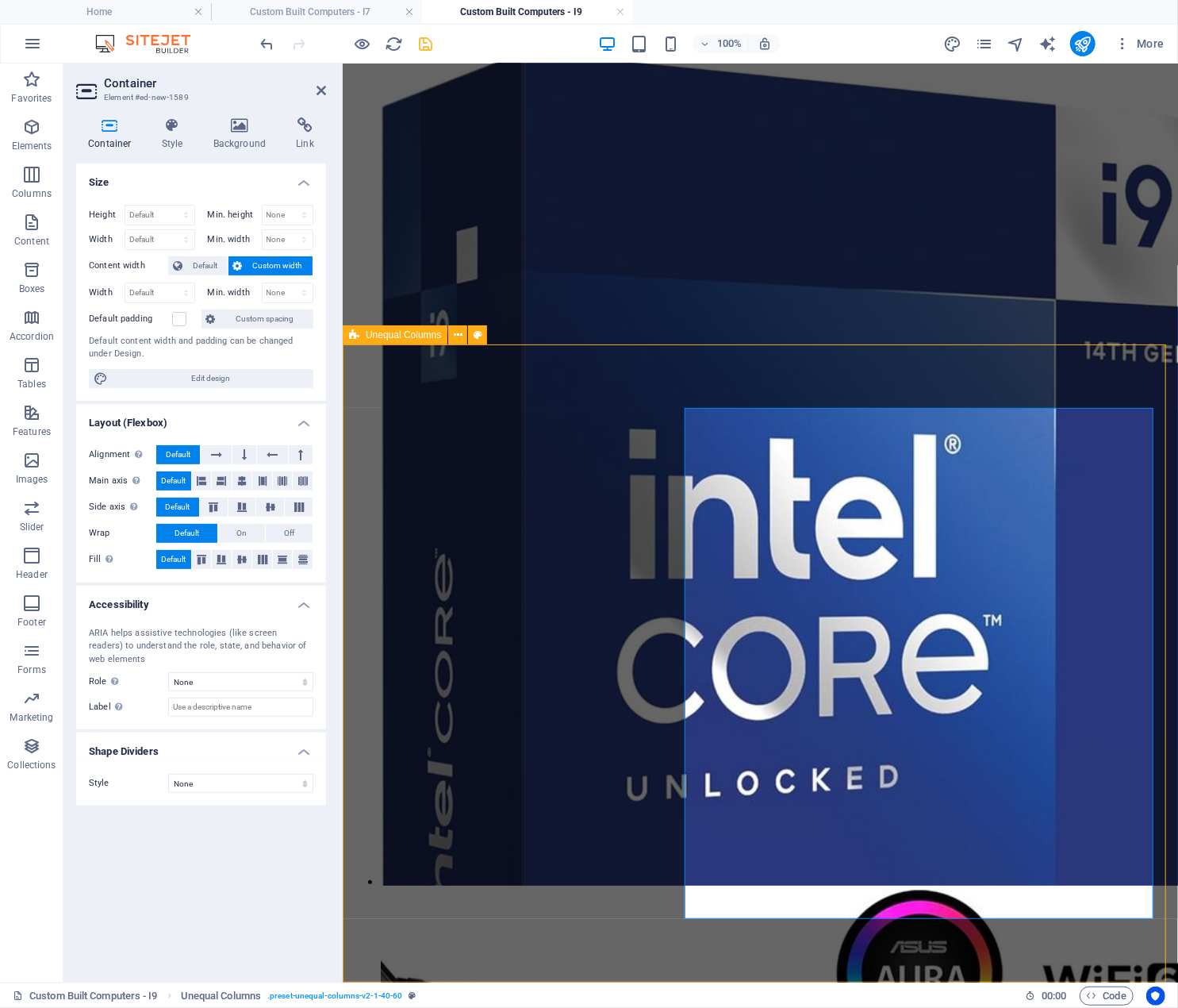
scroll to position [3564, 0]
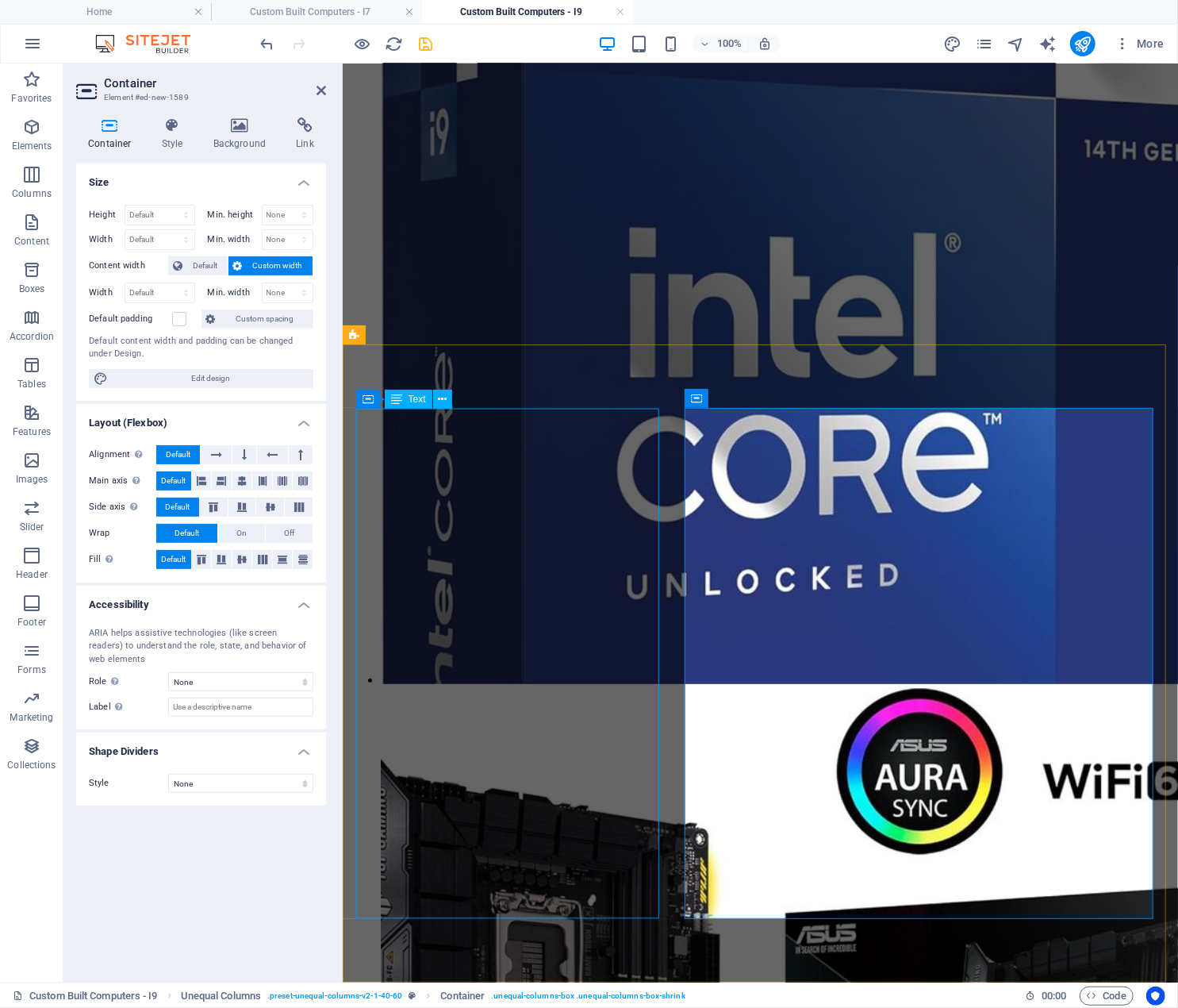
scroll to position [3362, 0]
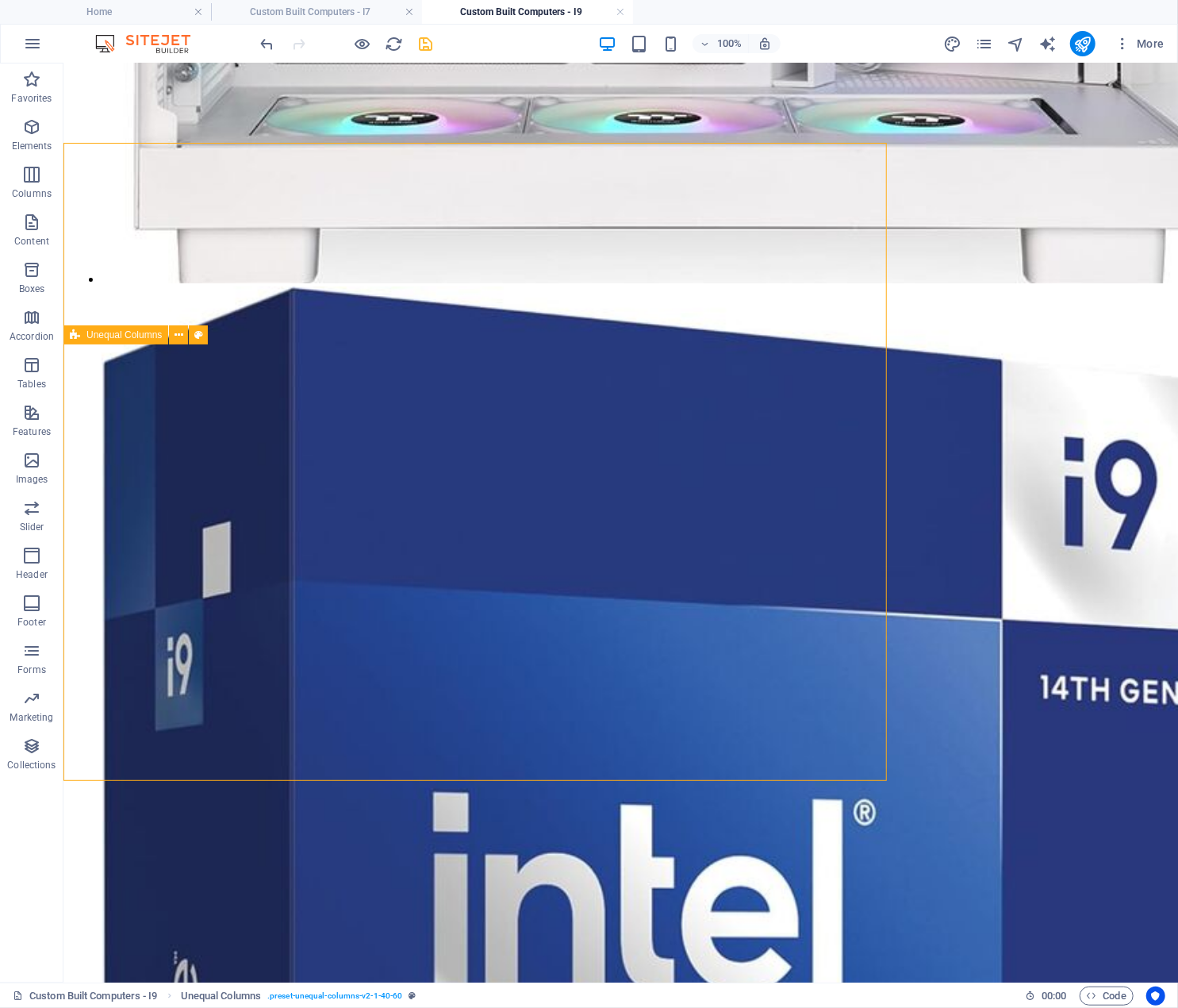
scroll to position [3564, 0]
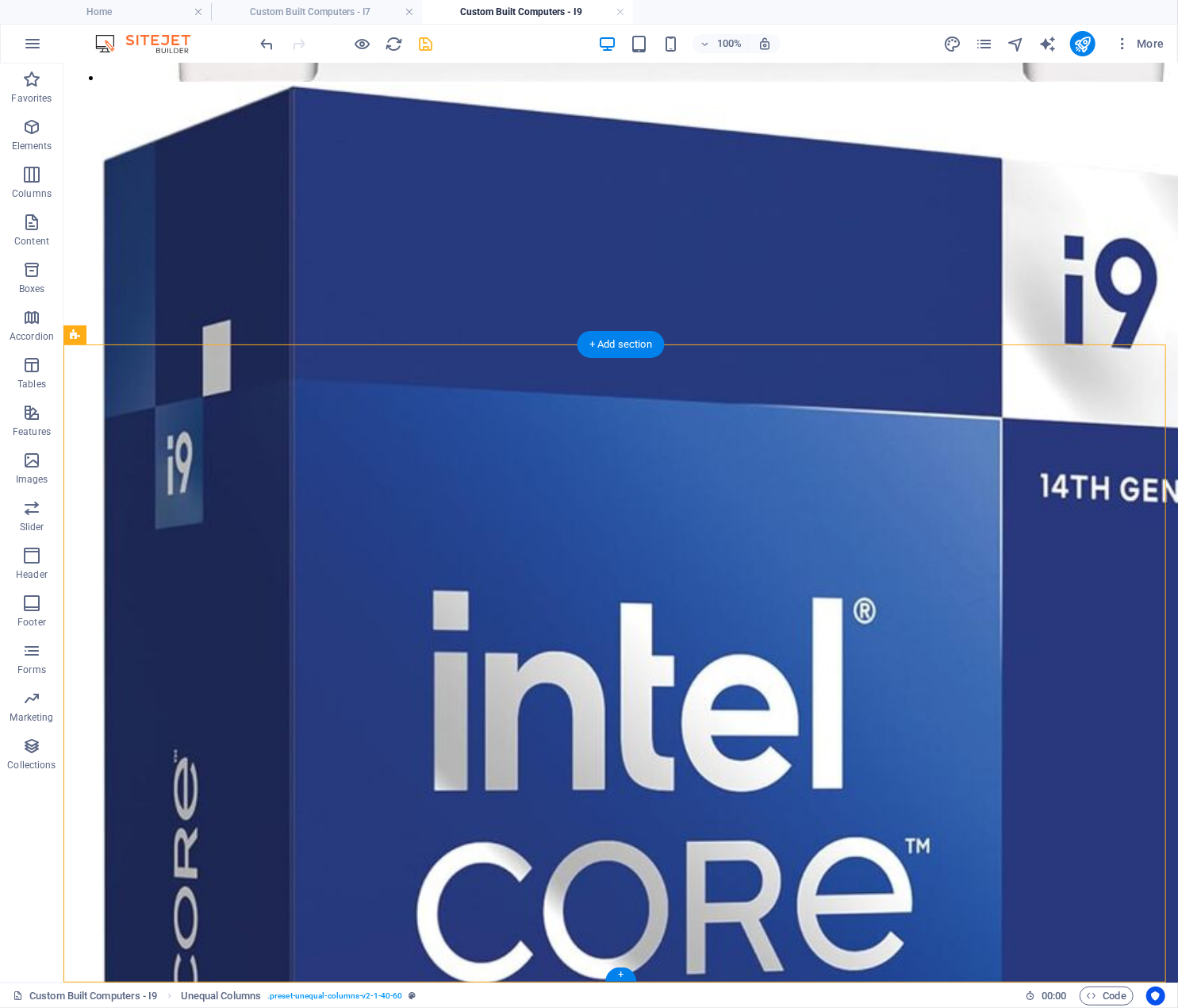
drag, startPoint x: 683, startPoint y: 1035, endPoint x: 588, endPoint y: 926, distance: 144.6
click at [622, 973] on div "+" at bounding box center [621, 974] width 31 height 14
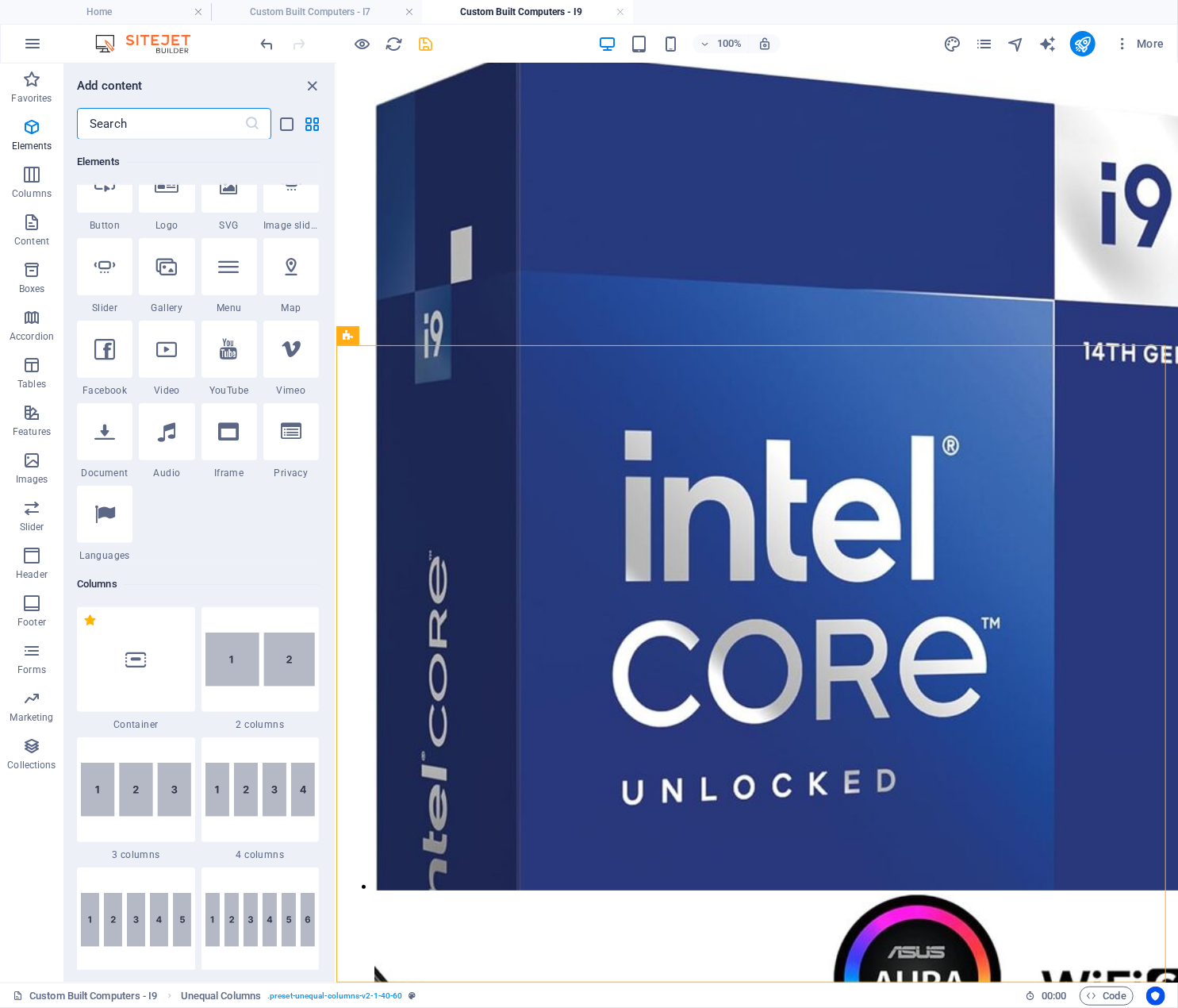
scroll to position [0, 0]
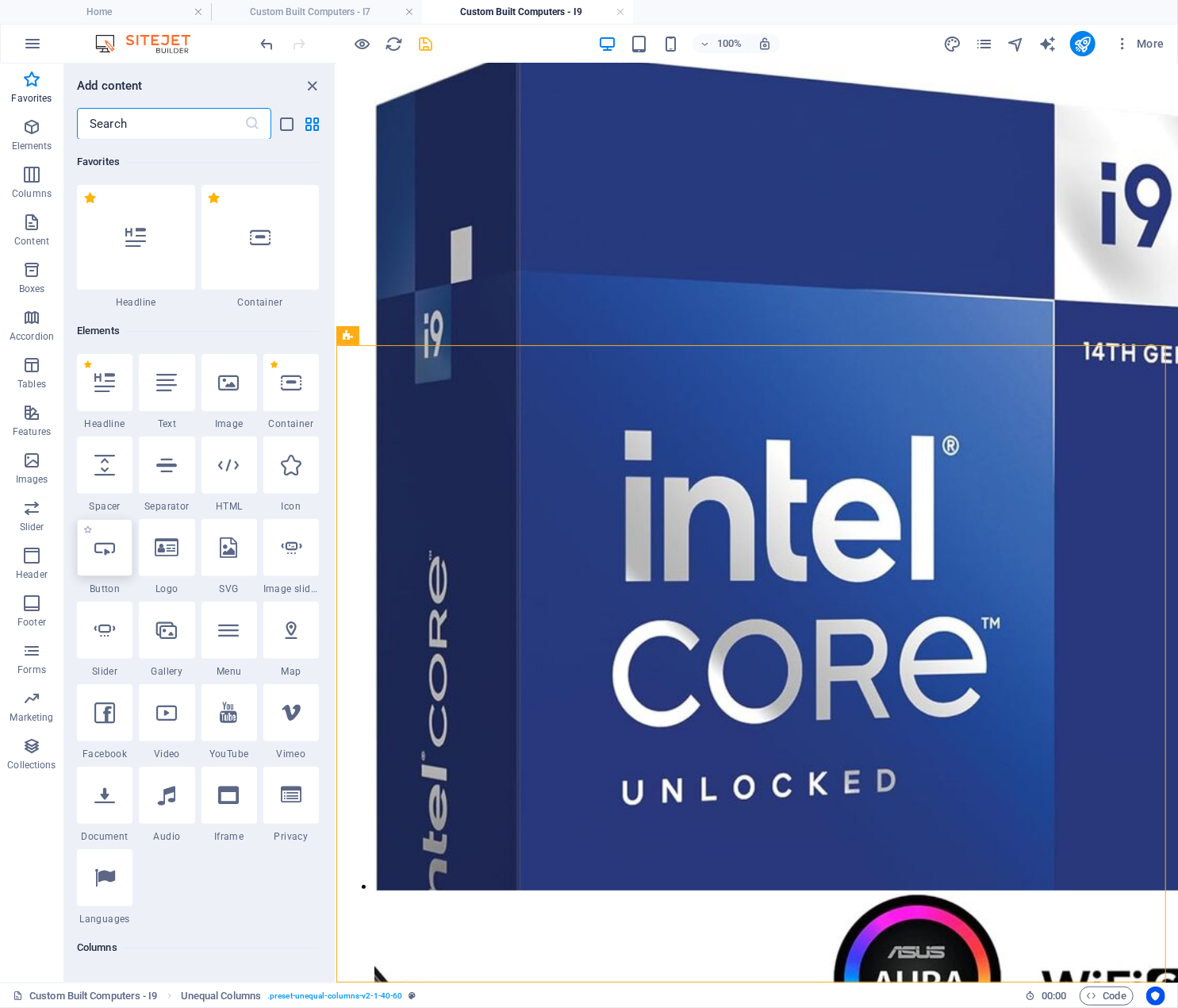
click at [105, 550] on icon at bounding box center [105, 548] width 21 height 21
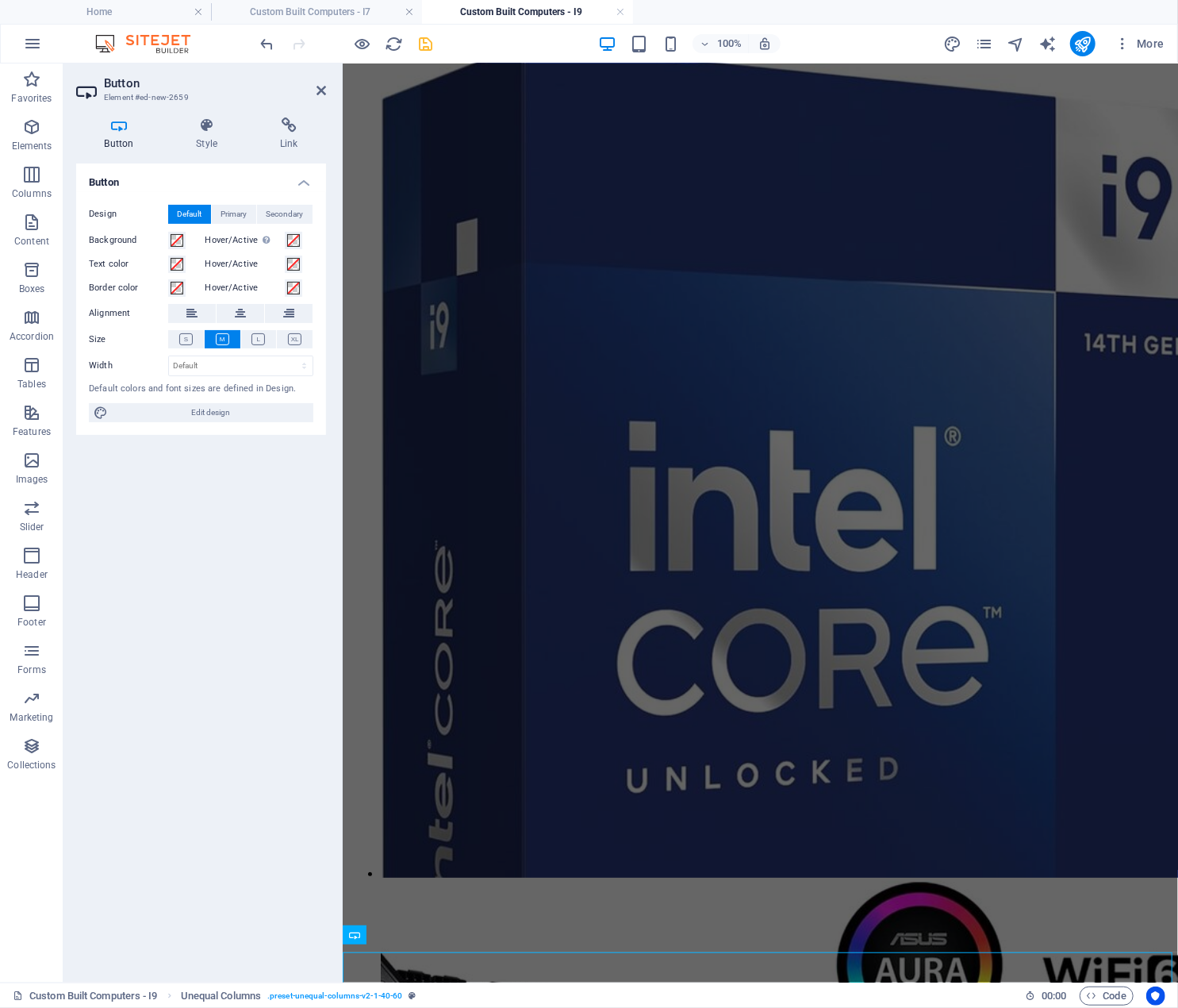
scroll to position [3400, 0]
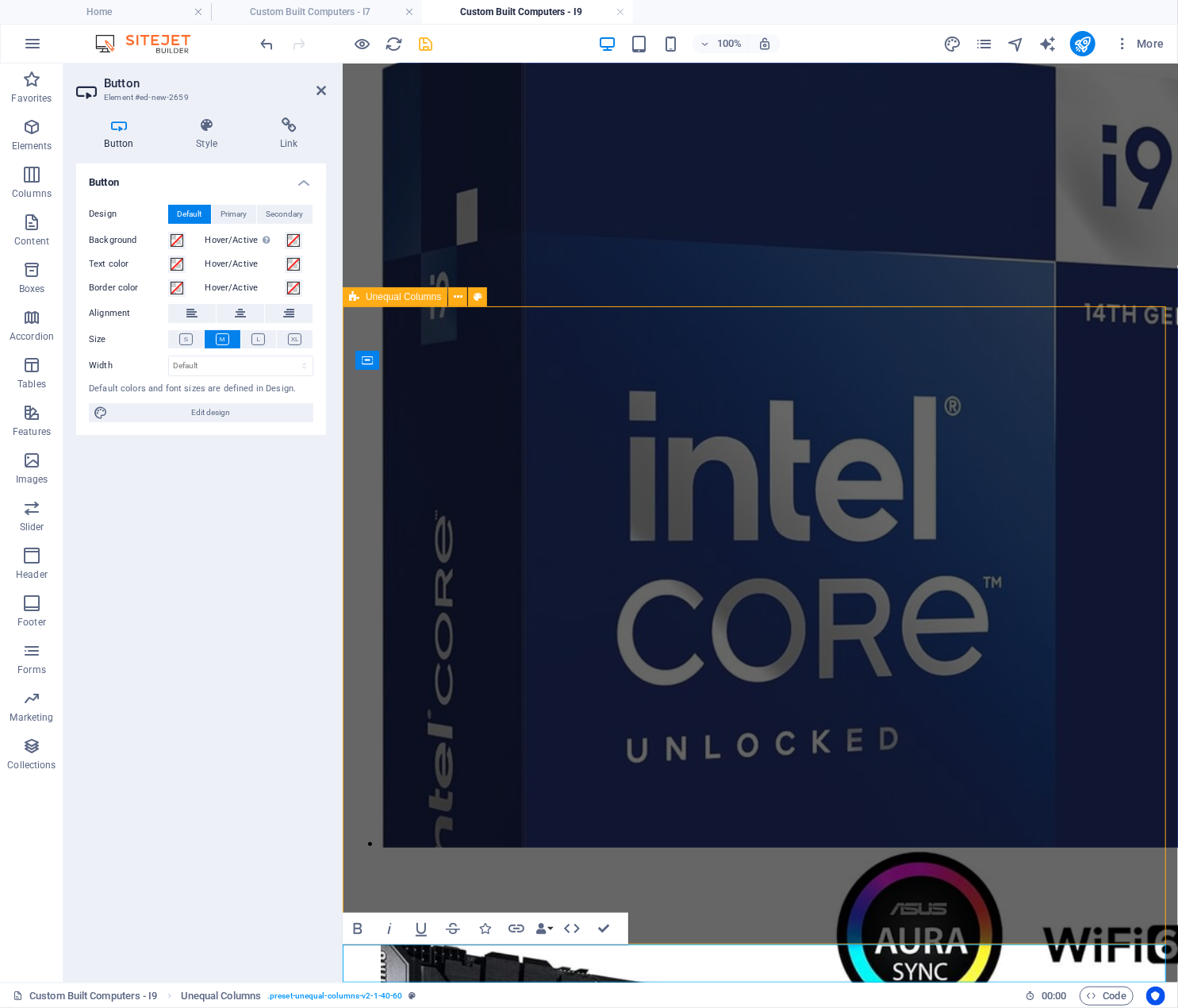
scroll to position [3602, 0]
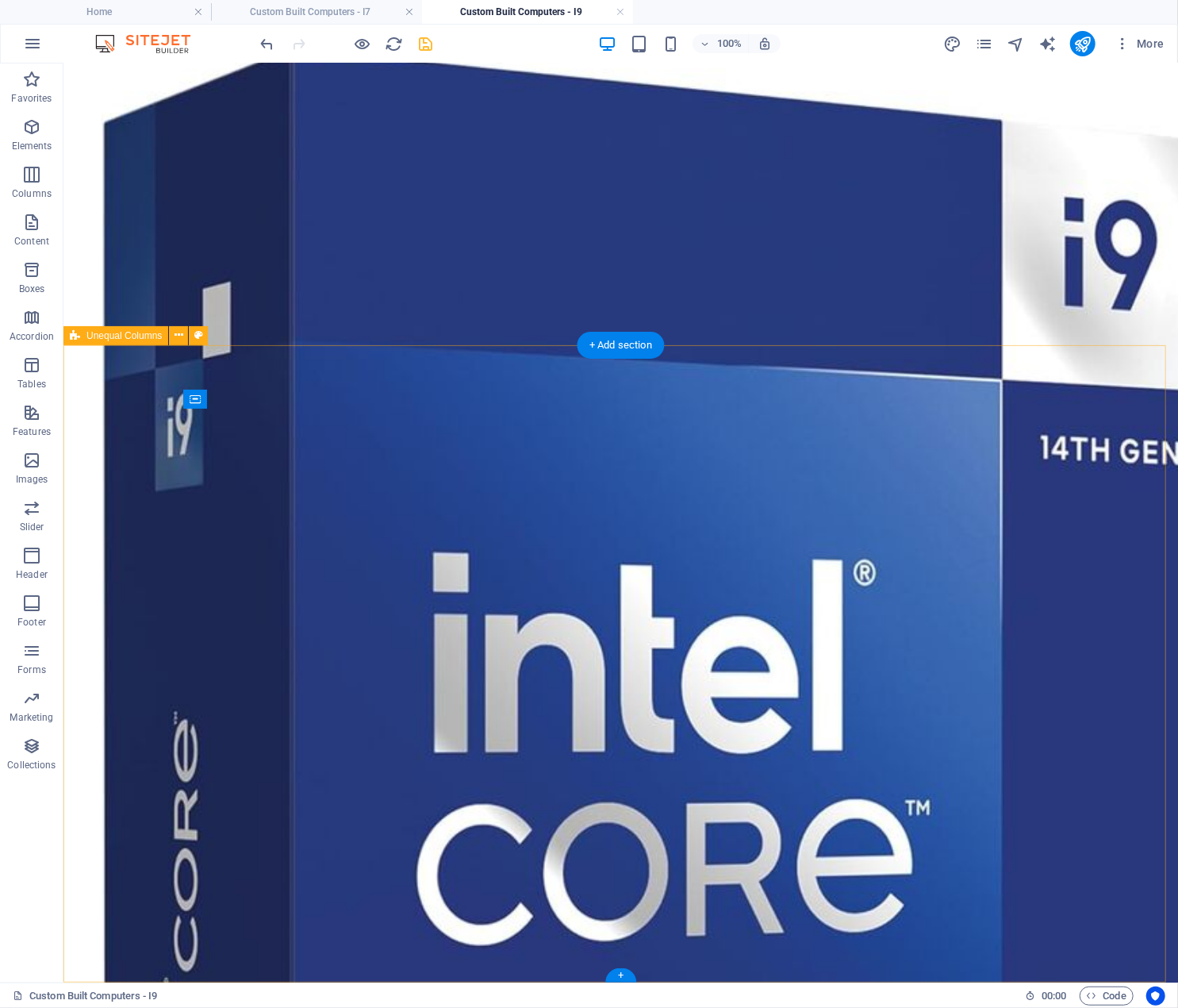
scroll to position [3564, 0]
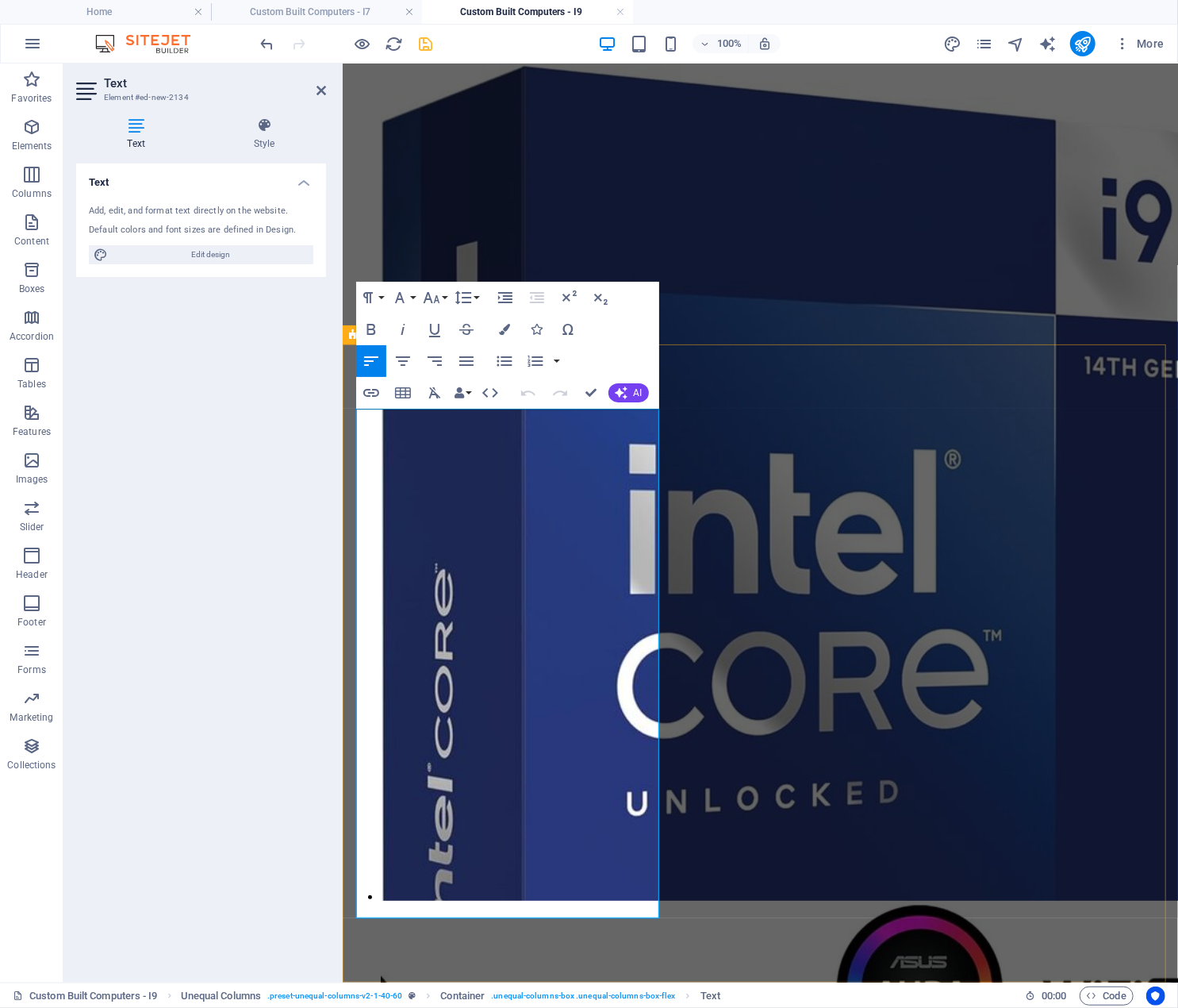
scroll to position [3362, 0]
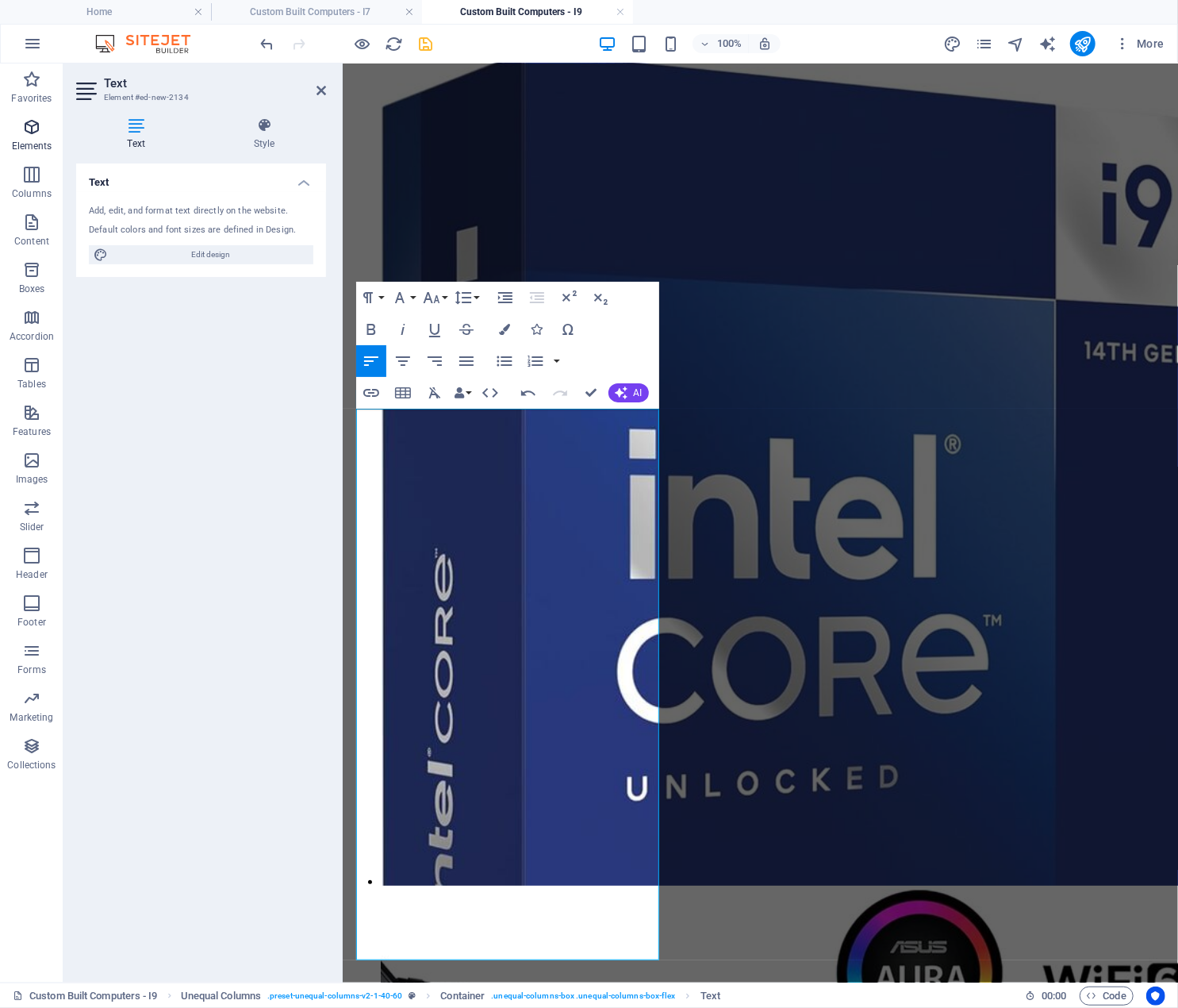
click at [34, 140] on p "Elements" at bounding box center [32, 145] width 41 height 12
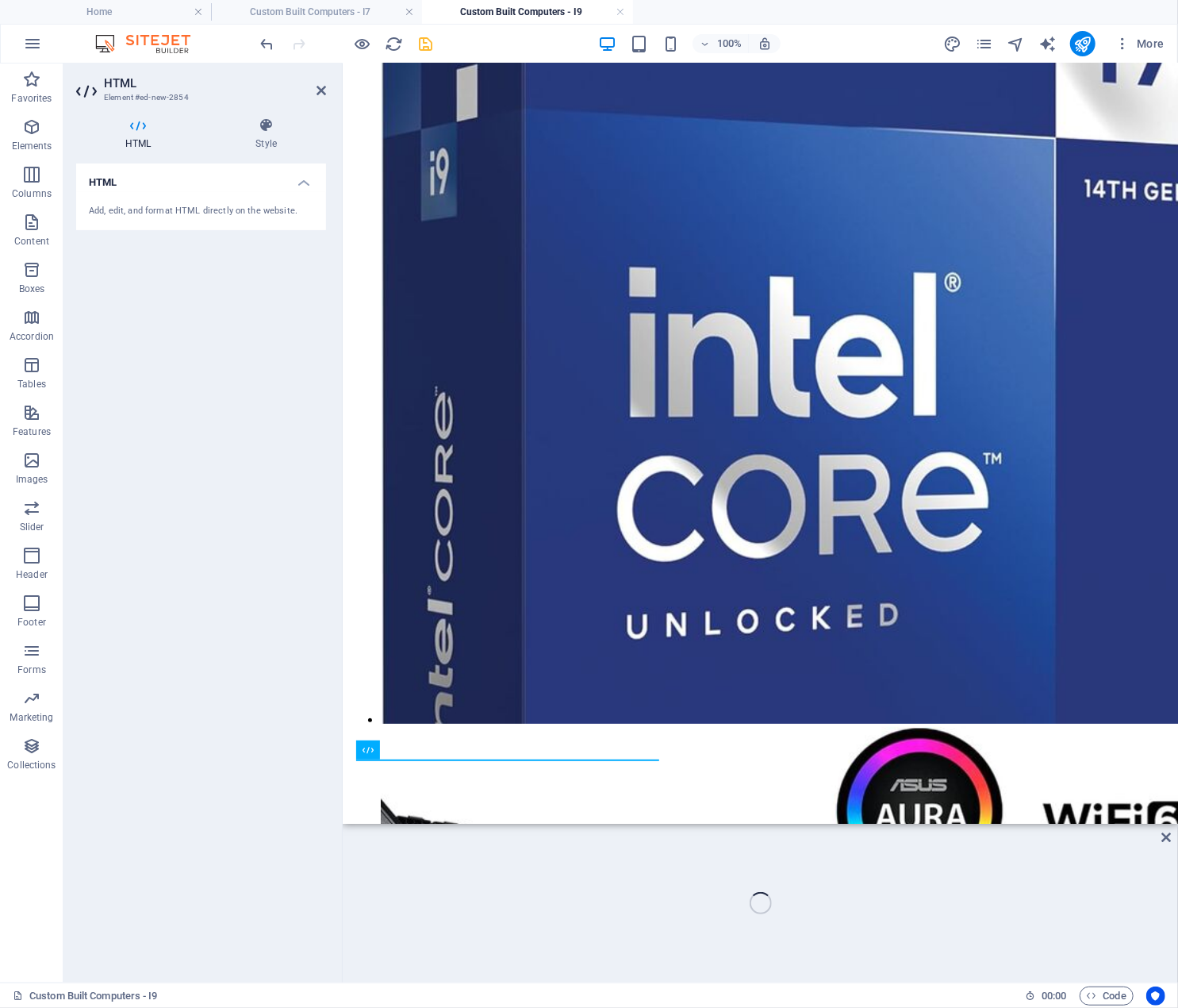
scroll to position [3546, 0]
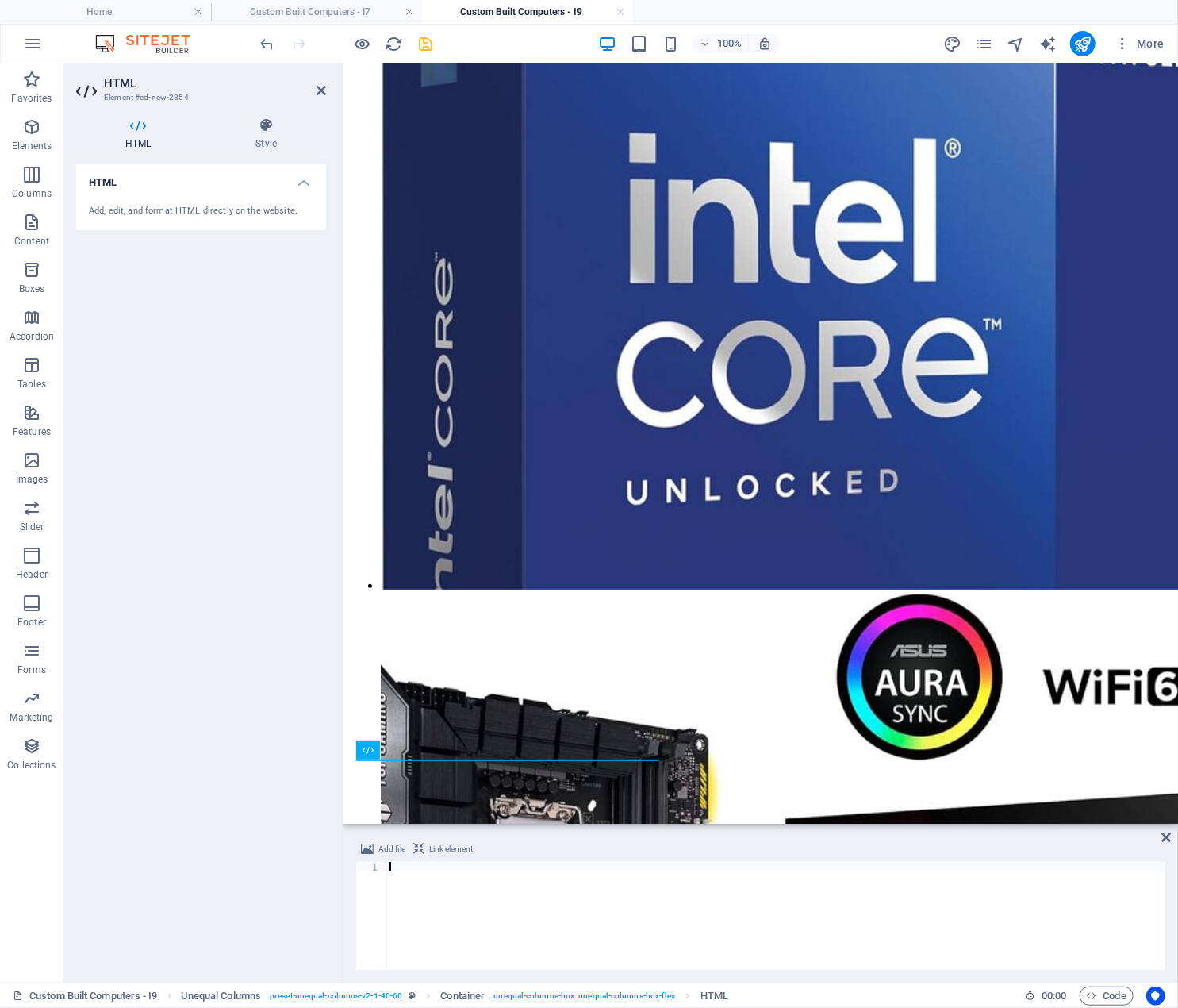
click at [420, 866] on div at bounding box center [776, 925] width 779 height 127
paste textarea "</div>"
type textarea "</div>"
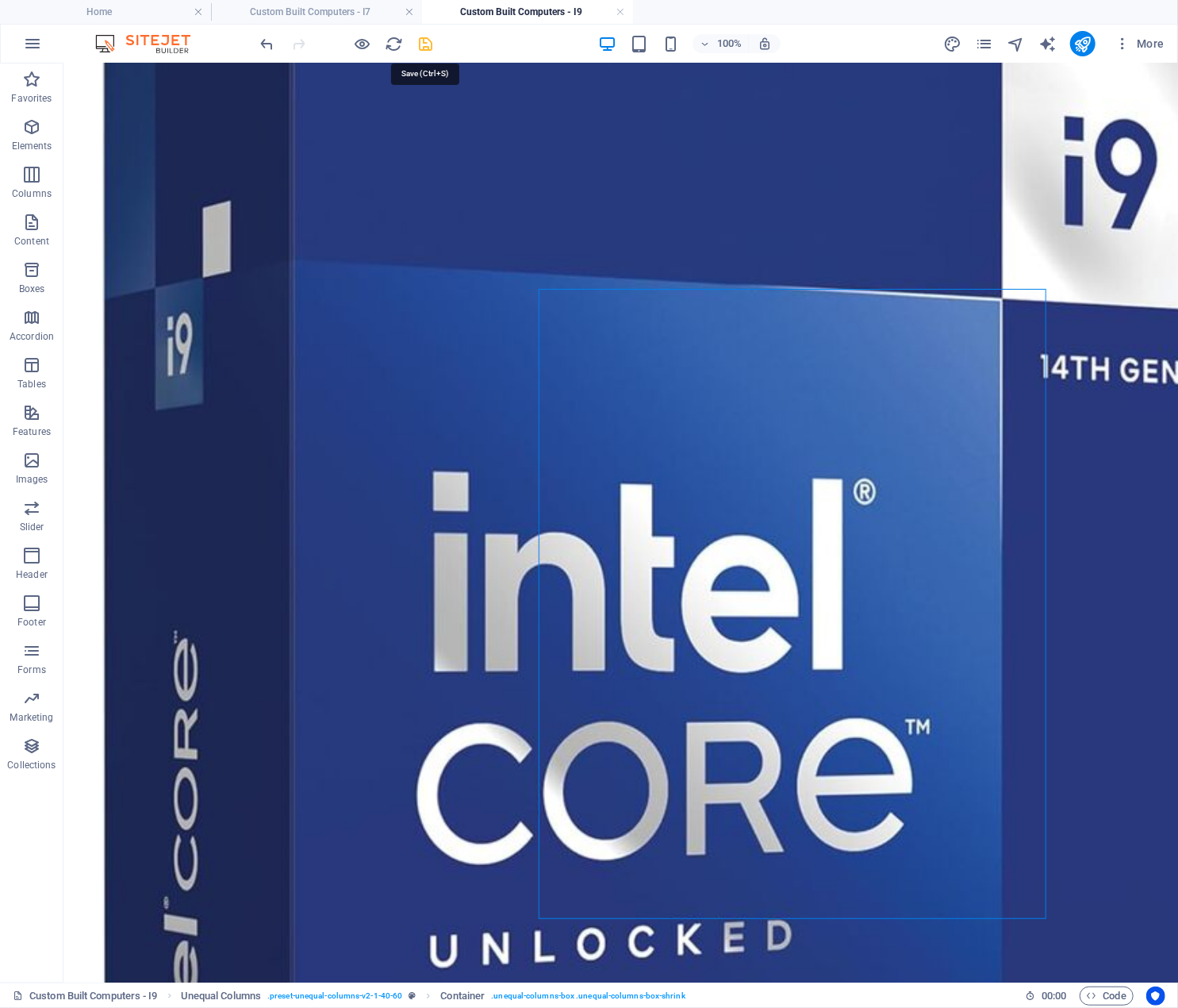
click at [426, 43] on icon "save" at bounding box center [426, 44] width 18 height 18
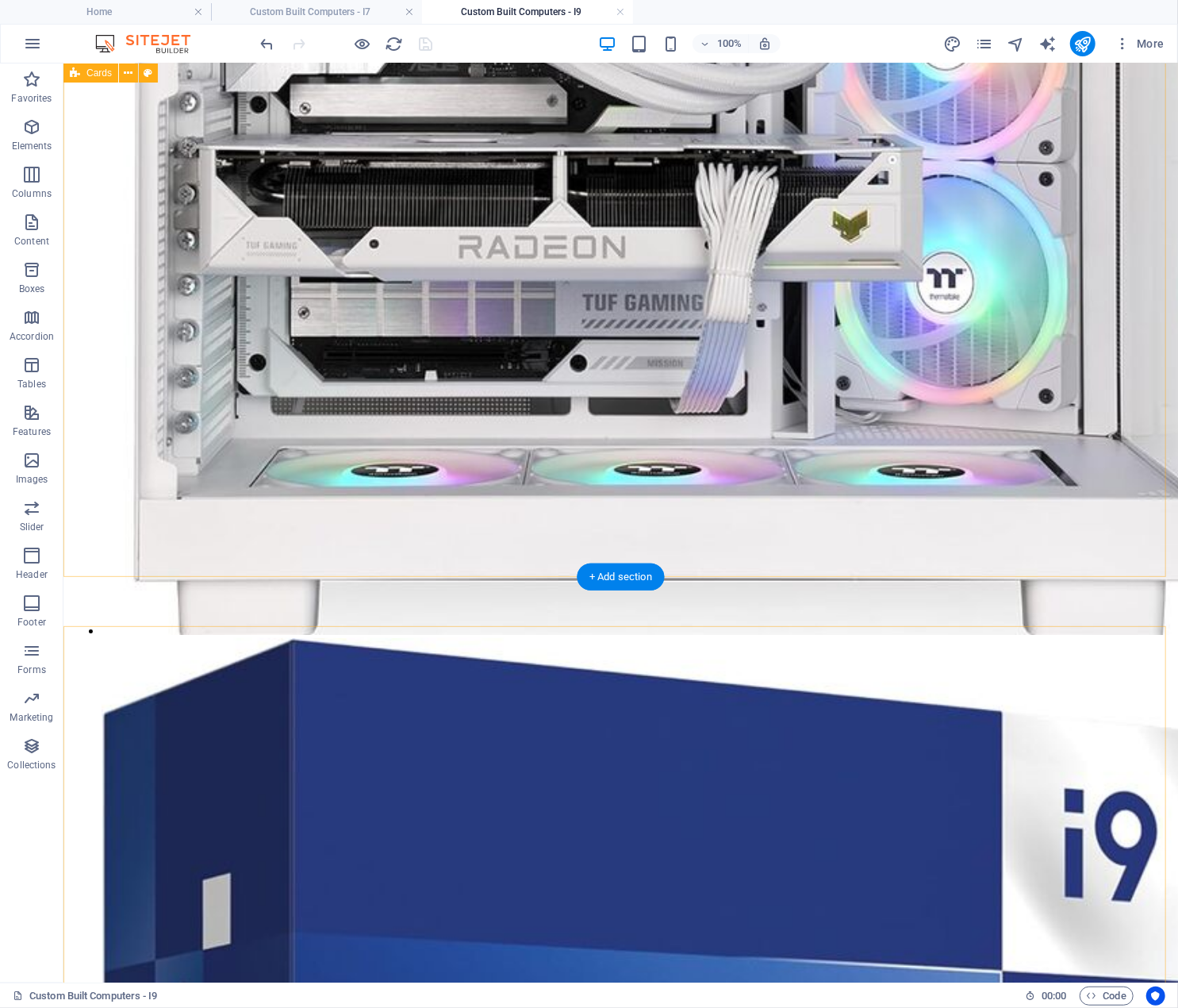
scroll to position [2889, 0]
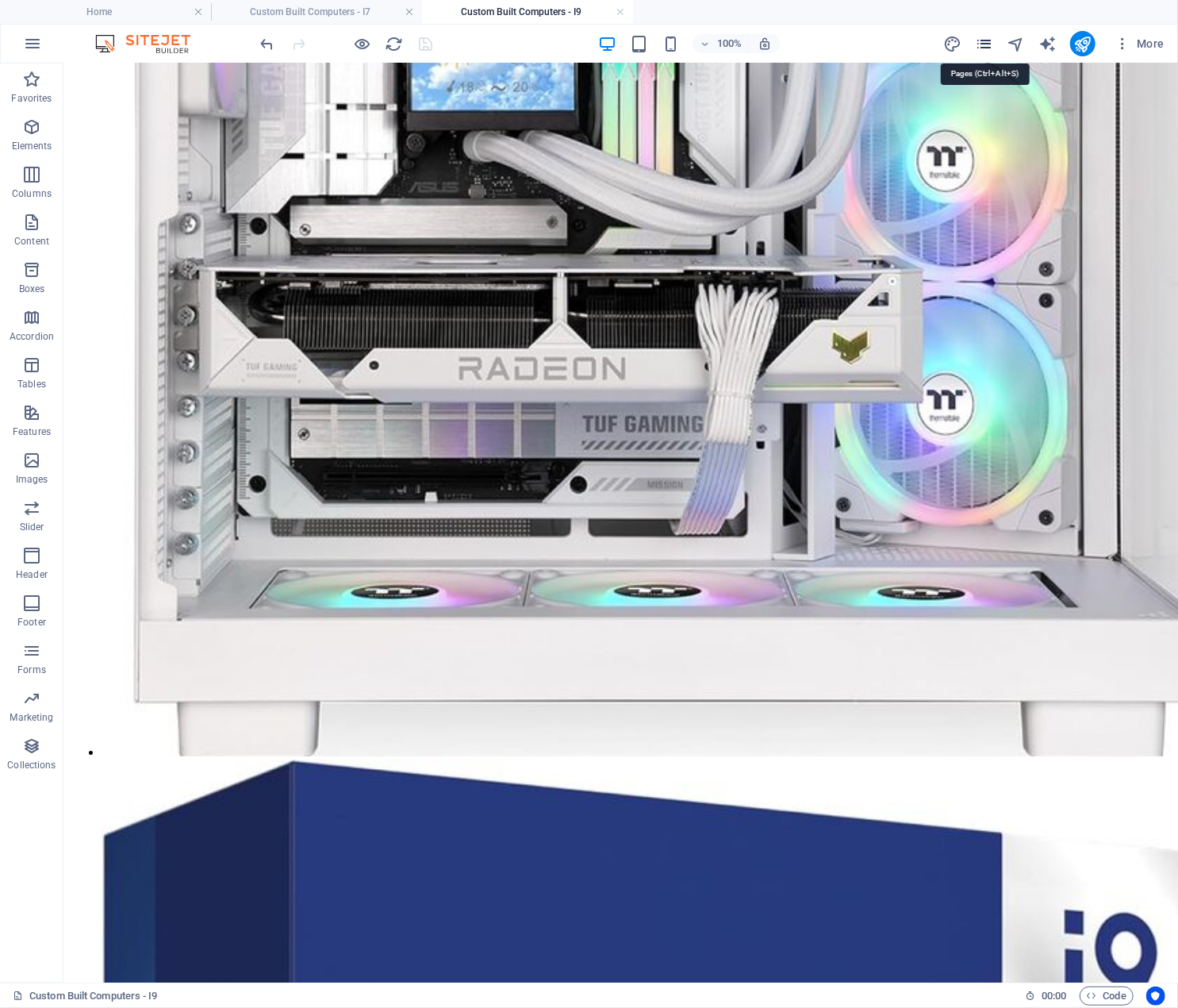
click at [984, 48] on icon "pages" at bounding box center [984, 44] width 18 height 18
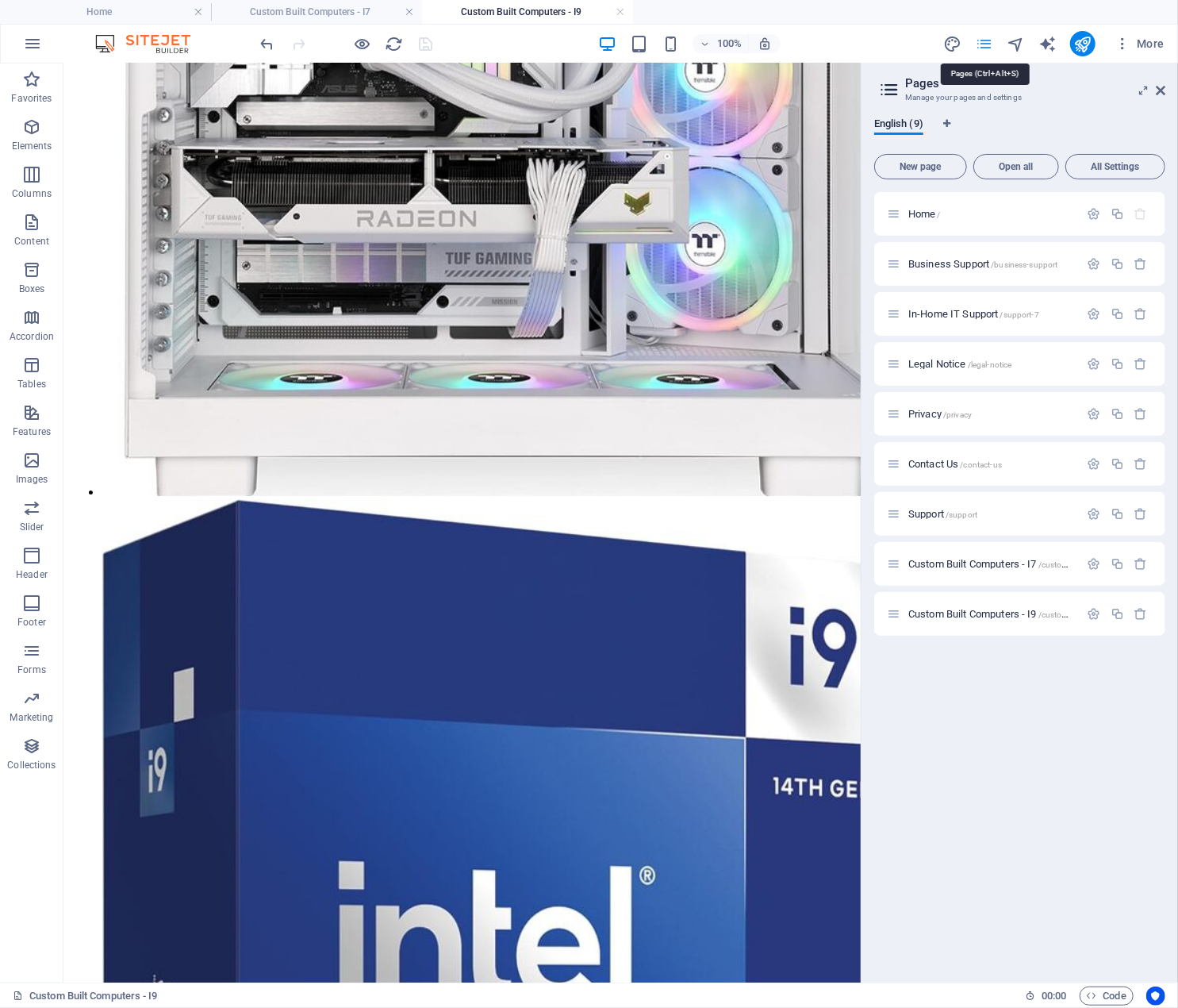
scroll to position [2731, 0]
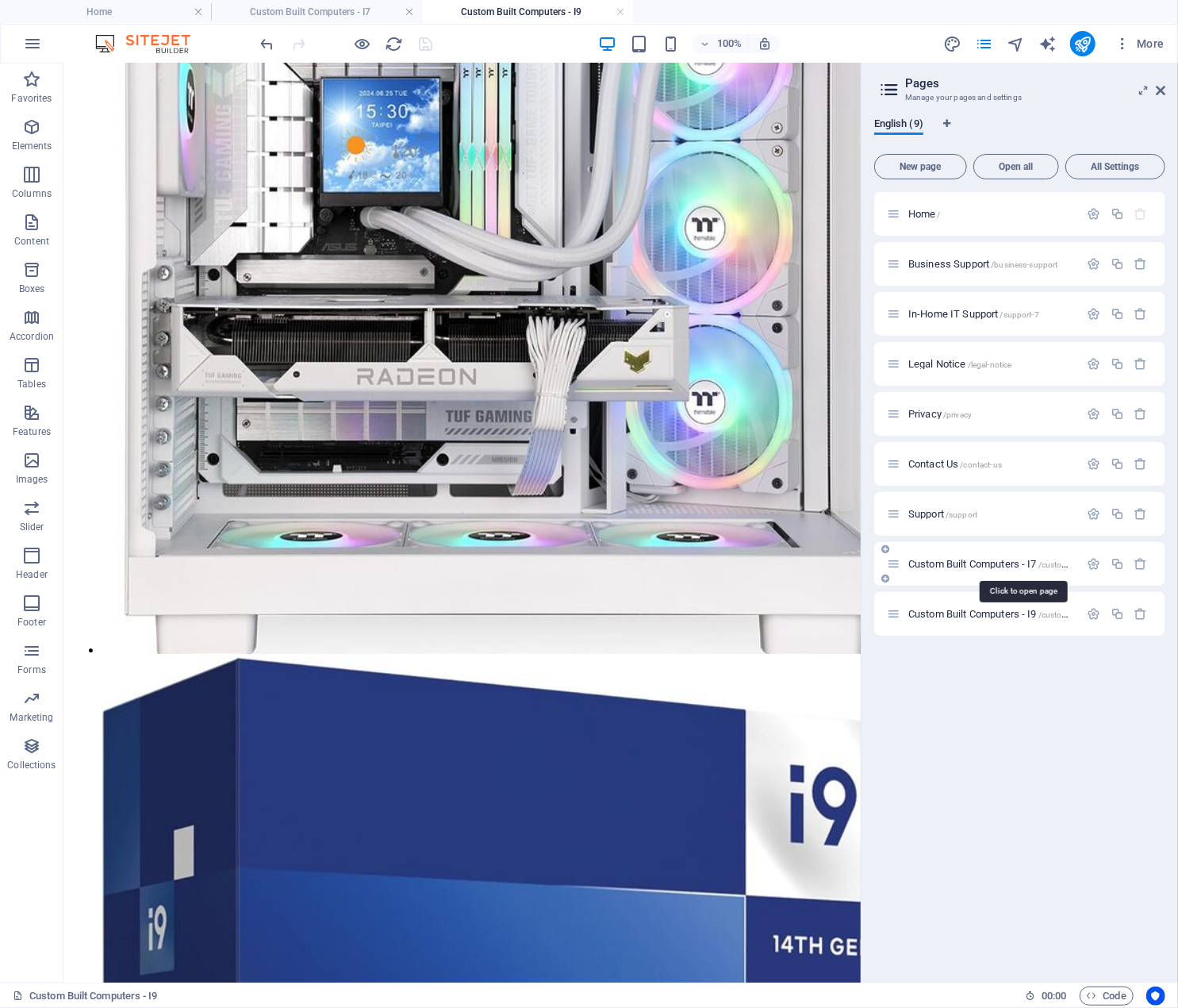
click at [1004, 561] on span "Custom Built Computers - I7 /custom-built-computers-i7" at bounding box center [1023, 563] width 229 height 12
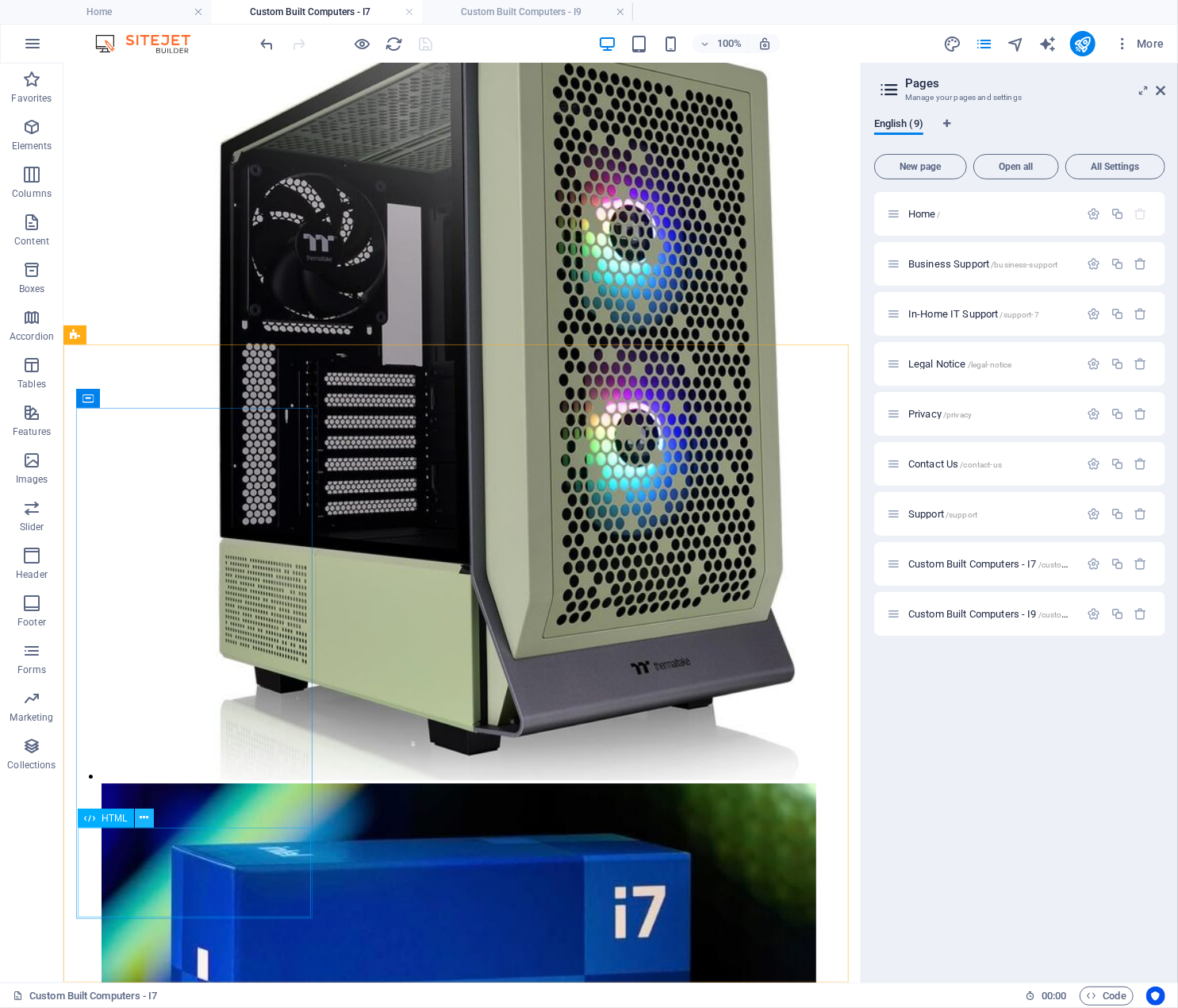
click at [146, 815] on icon at bounding box center [144, 818] width 9 height 17
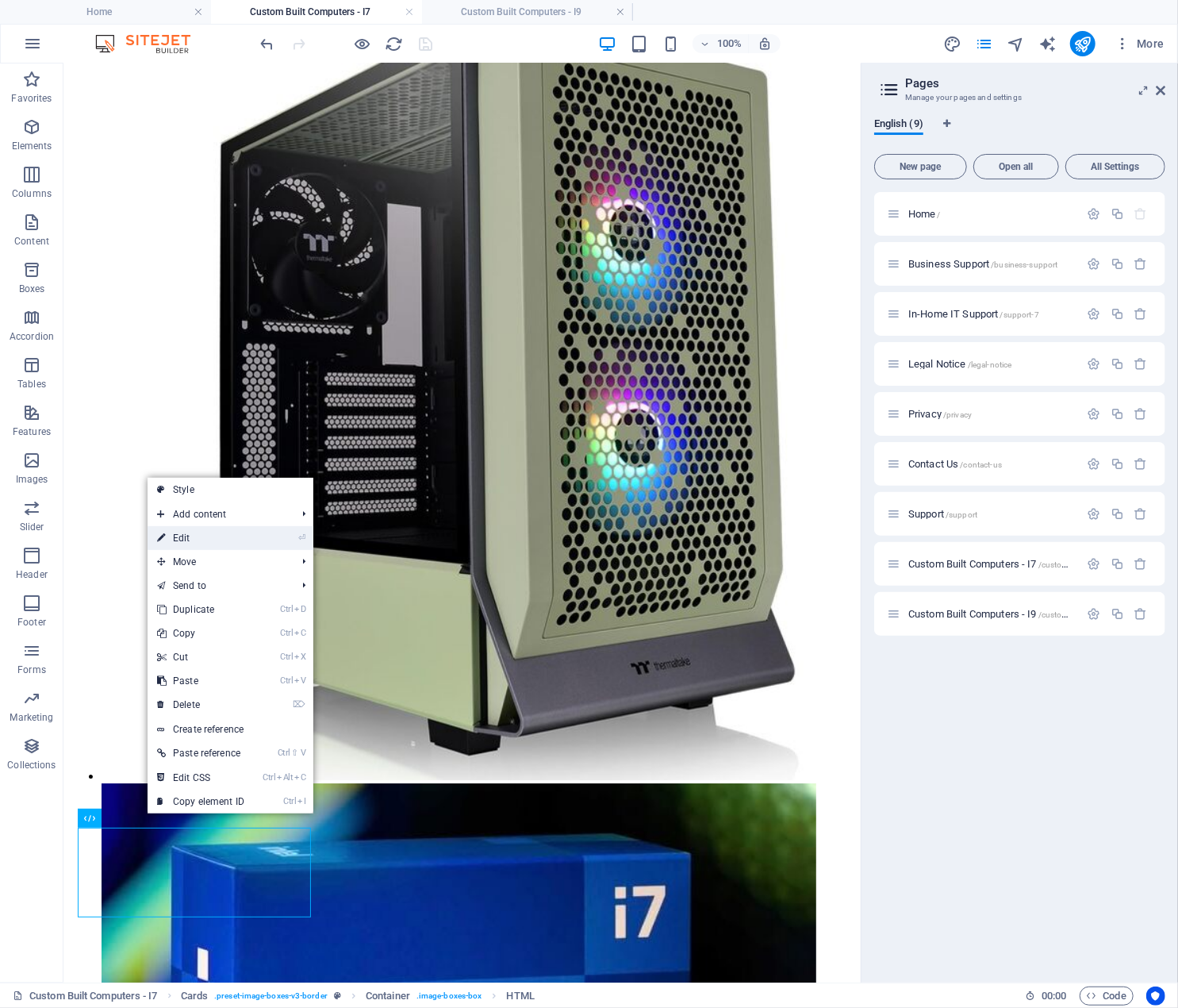
click at [262, 534] on li "⏎ Edit" at bounding box center [231, 538] width 166 height 24
click at [193, 538] on link "⏎ Edit" at bounding box center [201, 538] width 106 height 24
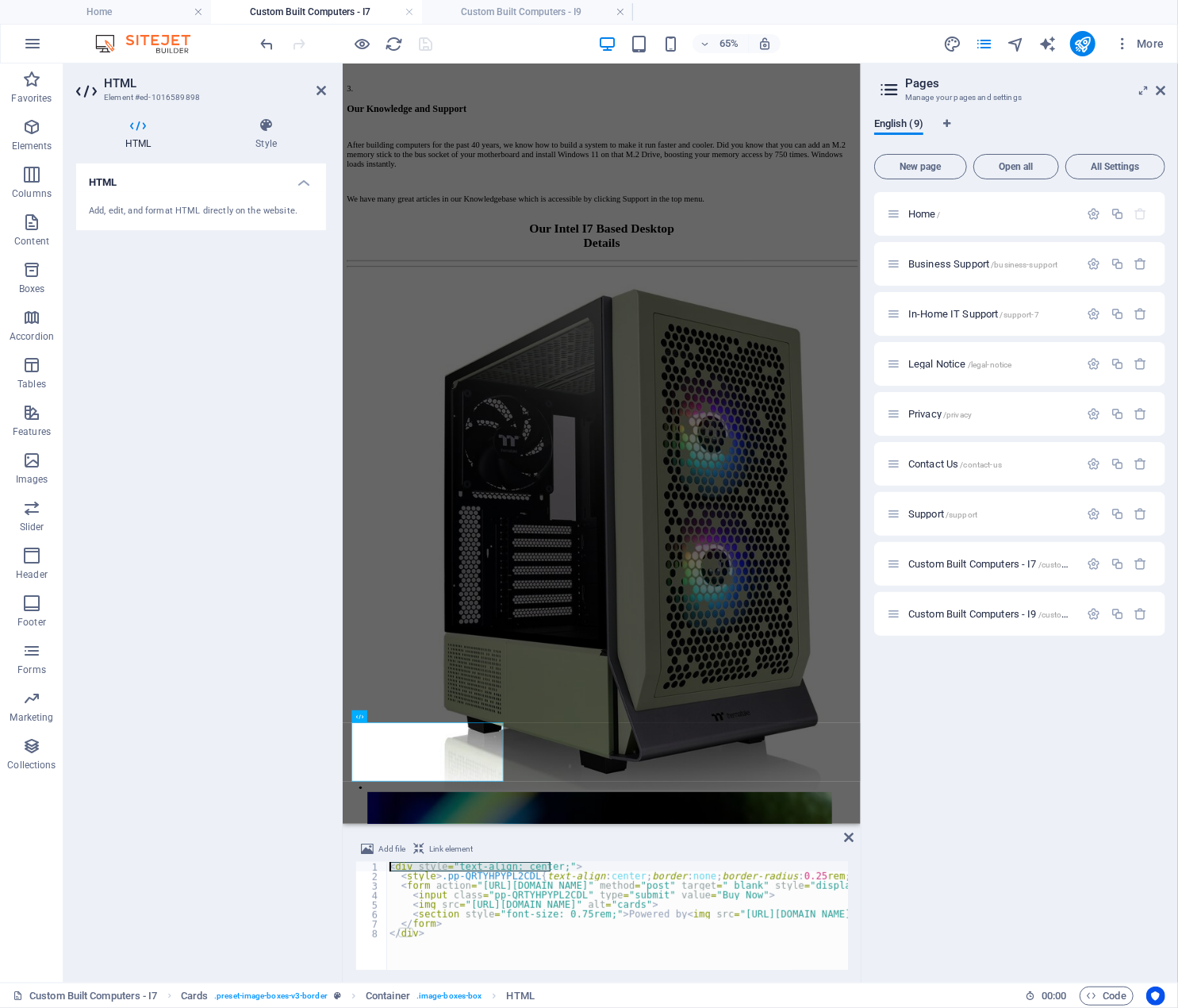
click at [589, 871] on div "< div style = "text-align: center;" > < style > .pp-QRTYHPYPL2CDL { text-align …" at bounding box center [617, 916] width 462 height 108
drag, startPoint x: 558, startPoint y: 868, endPoint x: 388, endPoint y: 868, distance: 170.0
click at [388, 868] on div "< div style = "text-align: center;" > < style > .pp-QRTYHPYPL2CDL { text-align …" at bounding box center [1098, 923] width 1425 height 124
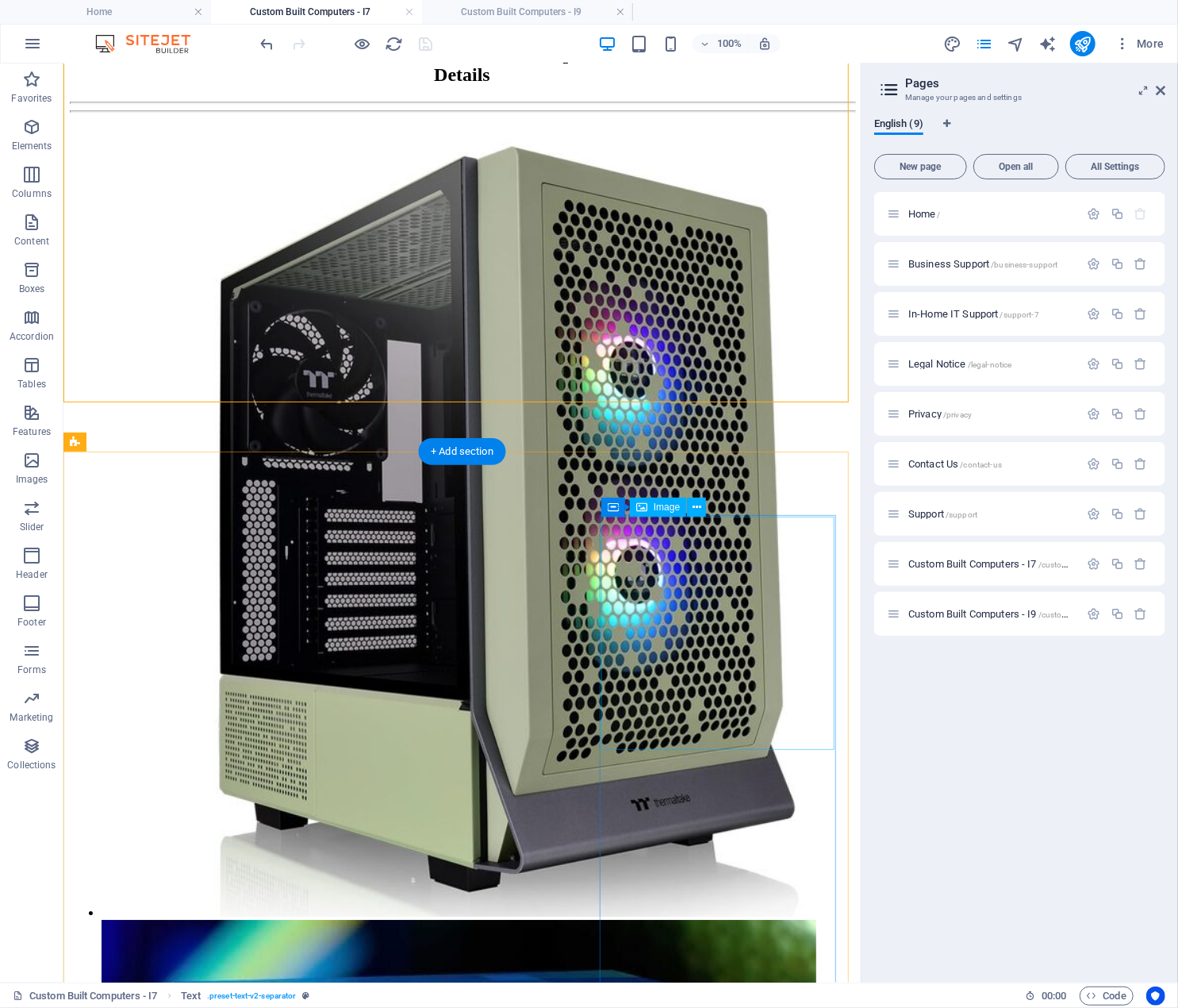
scroll to position [2623, 0]
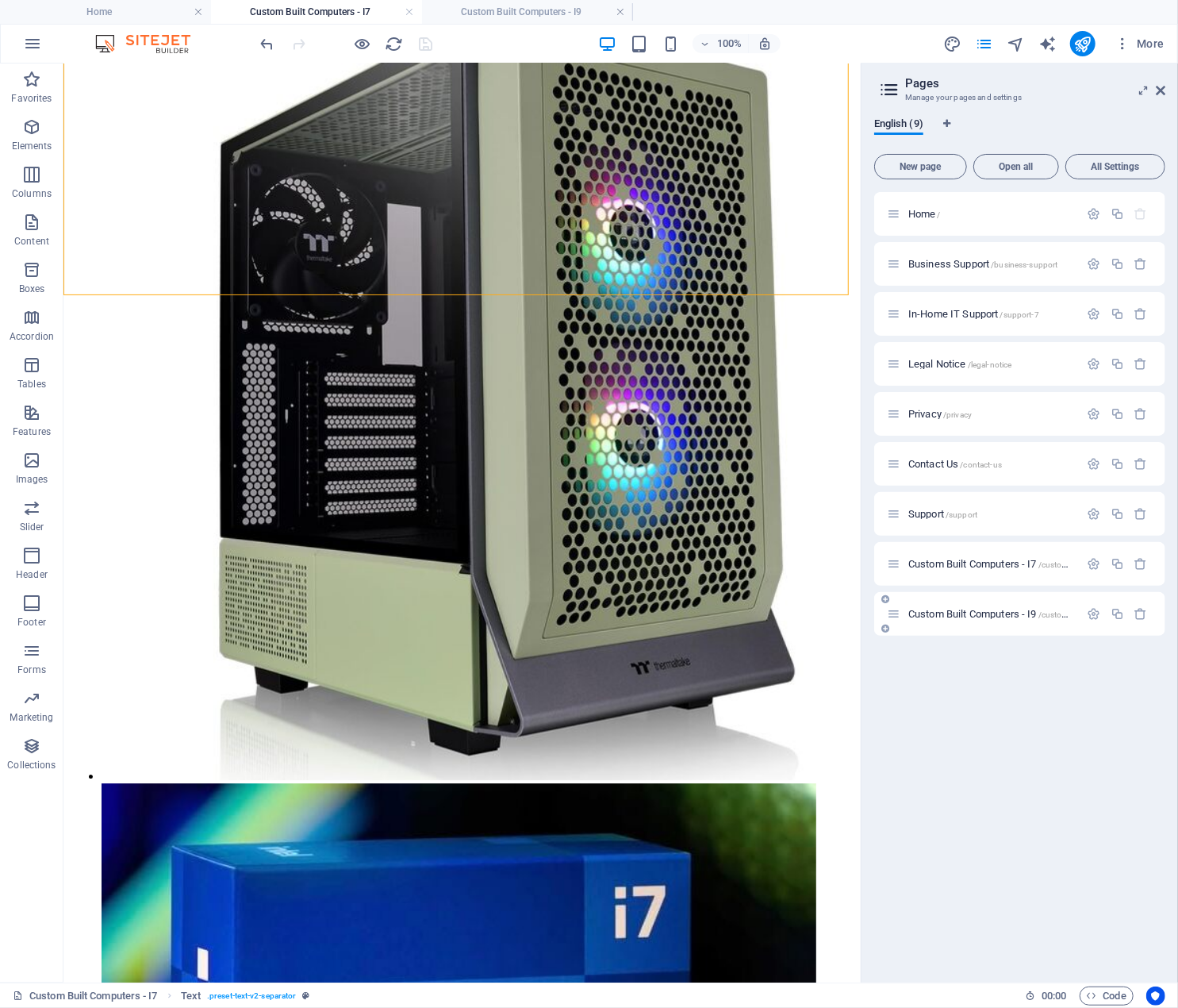
click at [1004, 613] on span "Custom Built Computers - I9 /custom-built-computers-i9" at bounding box center [1023, 614] width 229 height 12
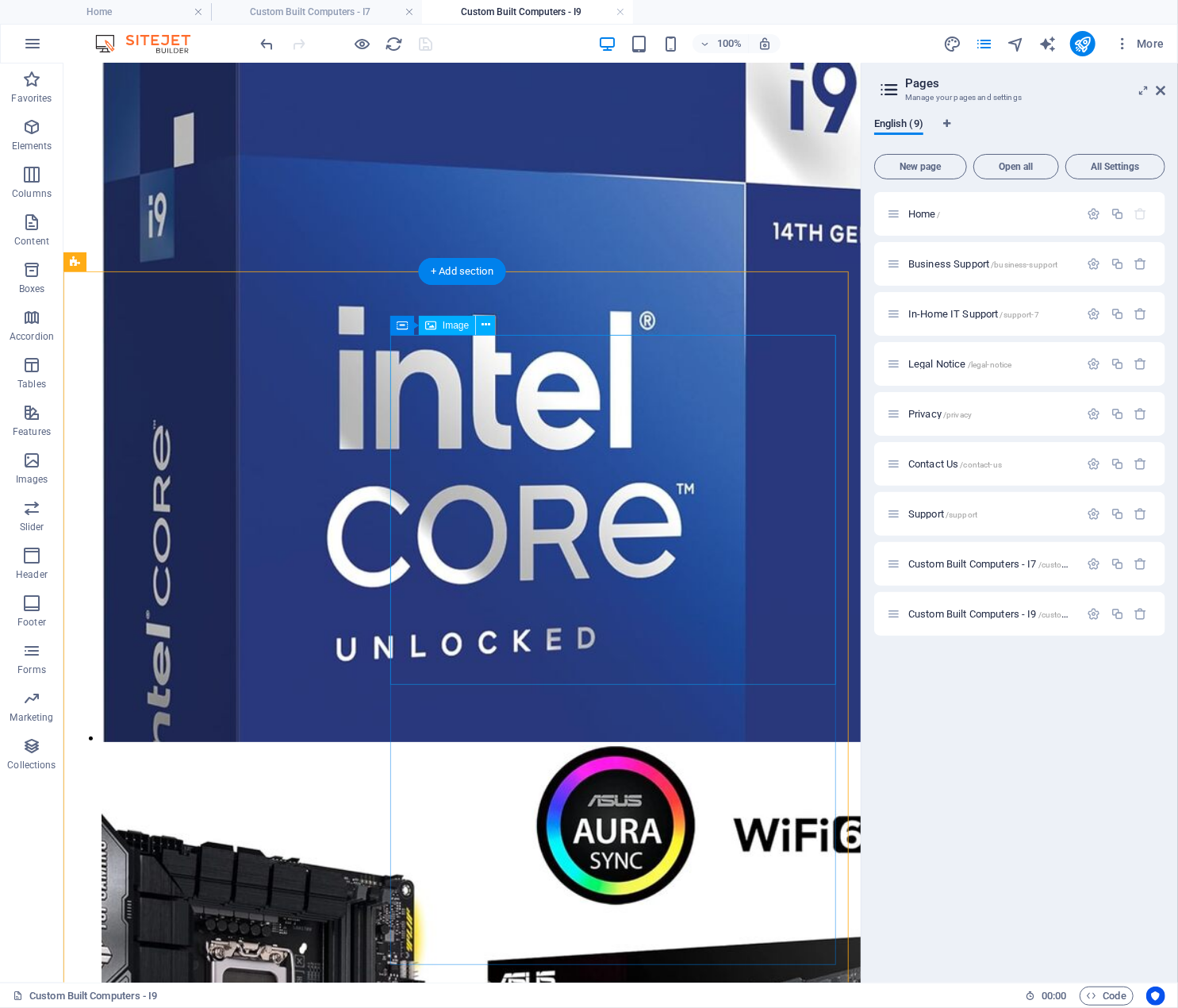
scroll to position [3527, 0]
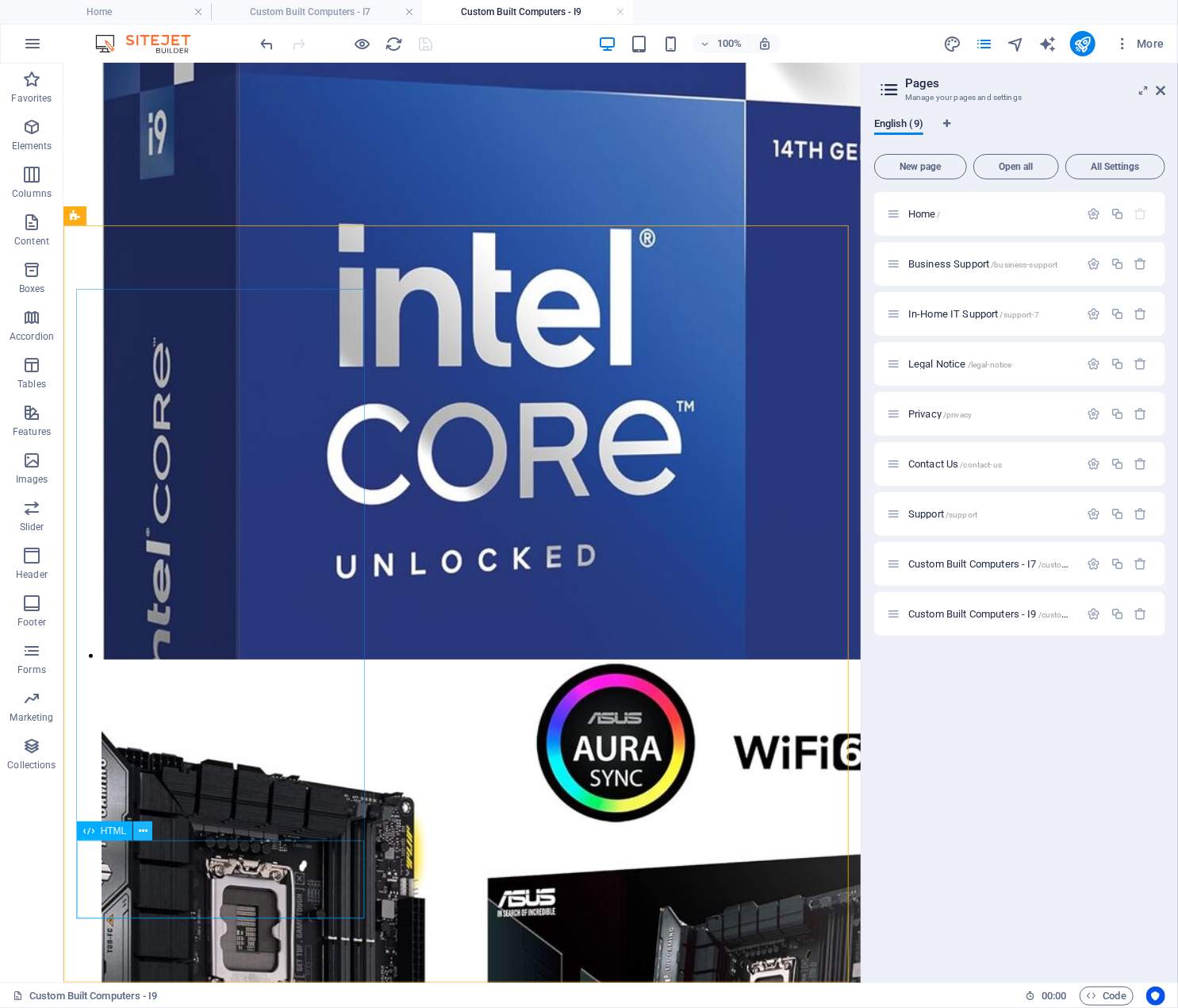
click at [148, 829] on button at bounding box center [142, 831] width 19 height 19
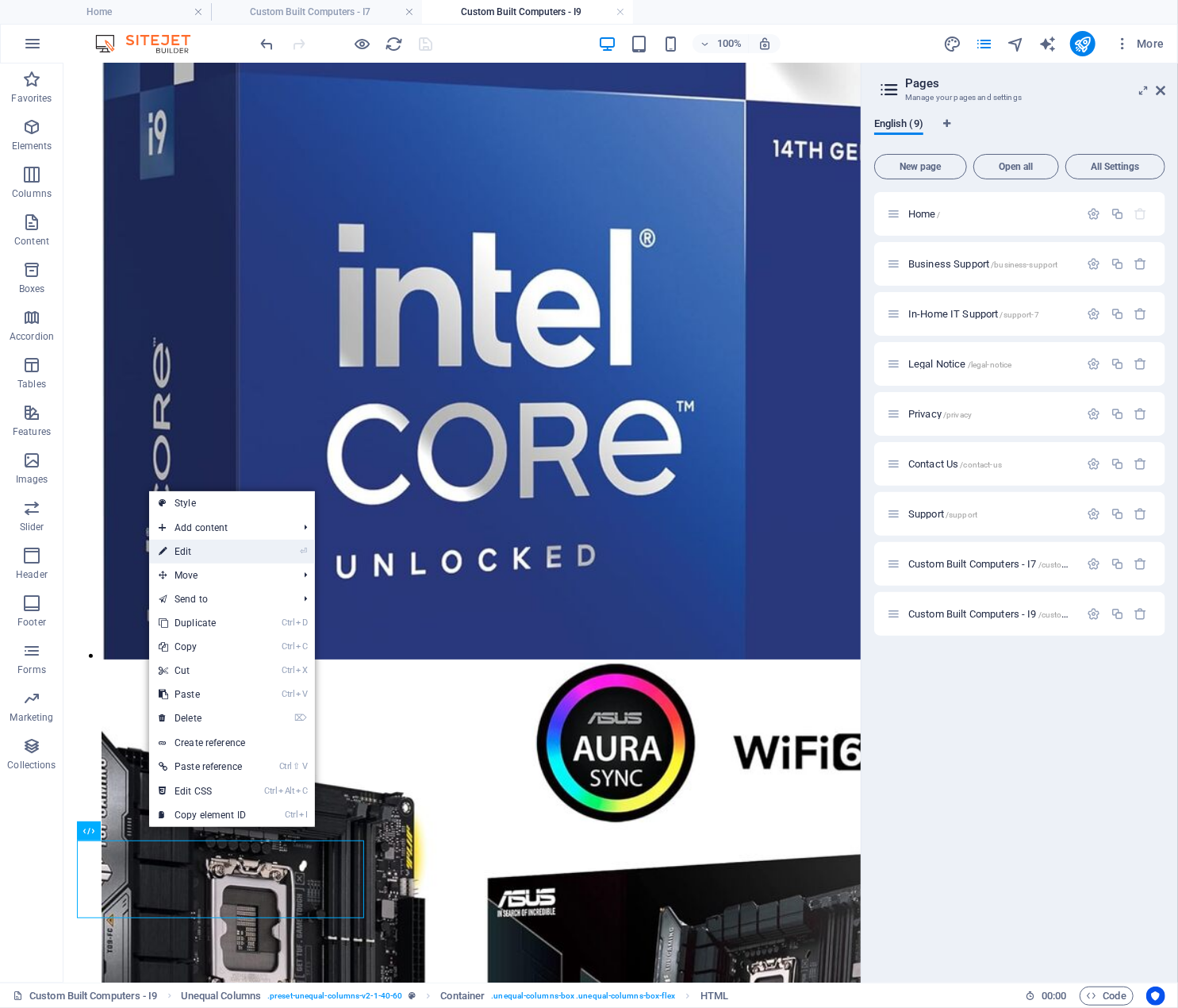
click at [230, 548] on link "⏎ Edit" at bounding box center [203, 552] width 106 height 24
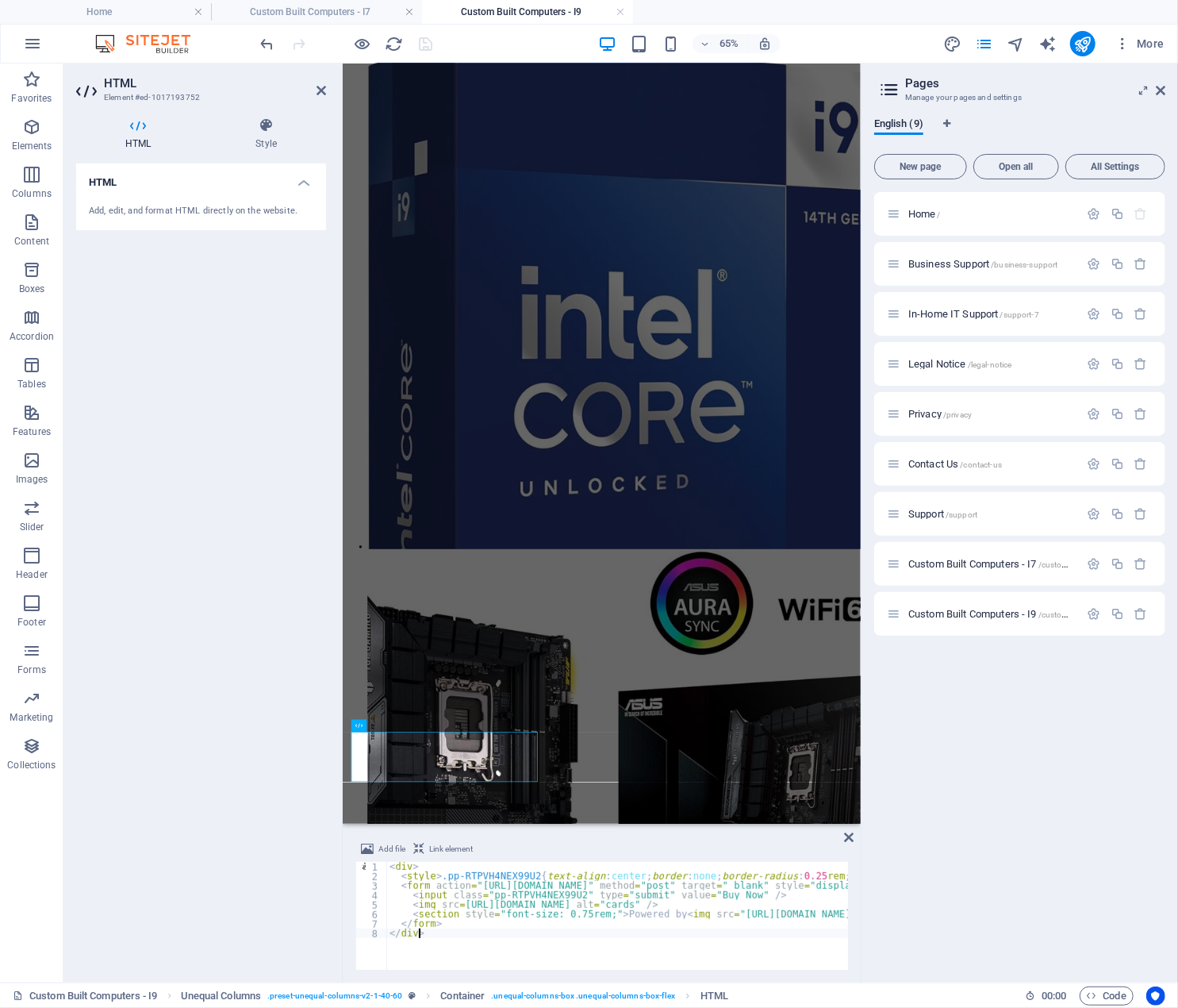
scroll to position [3425, 0]
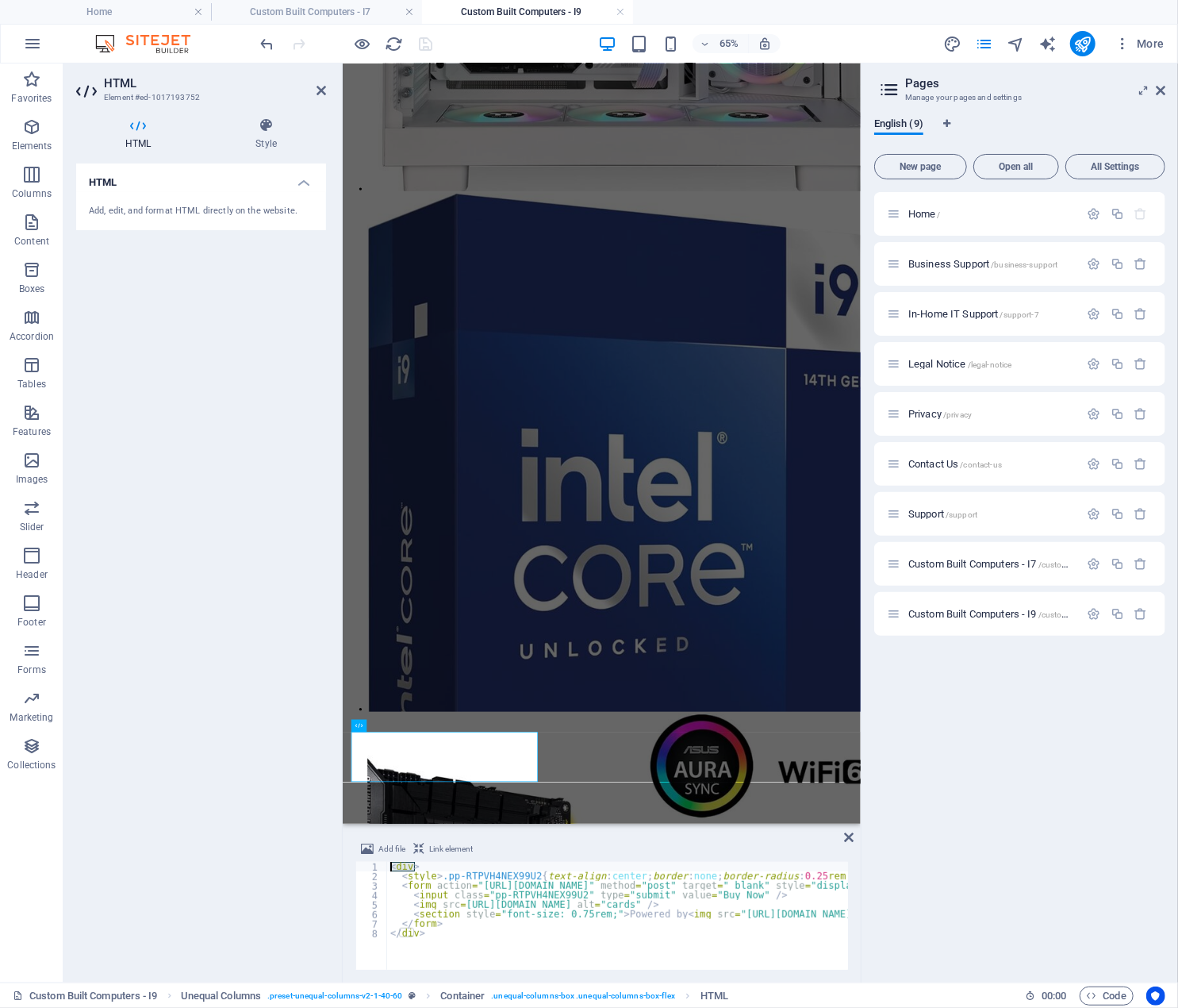
drag, startPoint x: 422, startPoint y: 868, endPoint x: 387, endPoint y: 871, distance: 35.1
click at [387, 871] on div "< div > < style > .pp-RTPVH4NEX99U2 { text-align : center ; border : none ; bor…" at bounding box center [1099, 923] width 1425 height 124
type textarea "<div style="text-align: center;">"
click at [883, 899] on div "Home / Business Support /business-support In-Home IT Support /support-7 Legal N…" at bounding box center [1020, 581] width 292 height 778
click at [925, 760] on div "Home / Business Support /business-support In-Home IT Support /support-7 Legal N…" at bounding box center [1020, 581] width 292 height 778
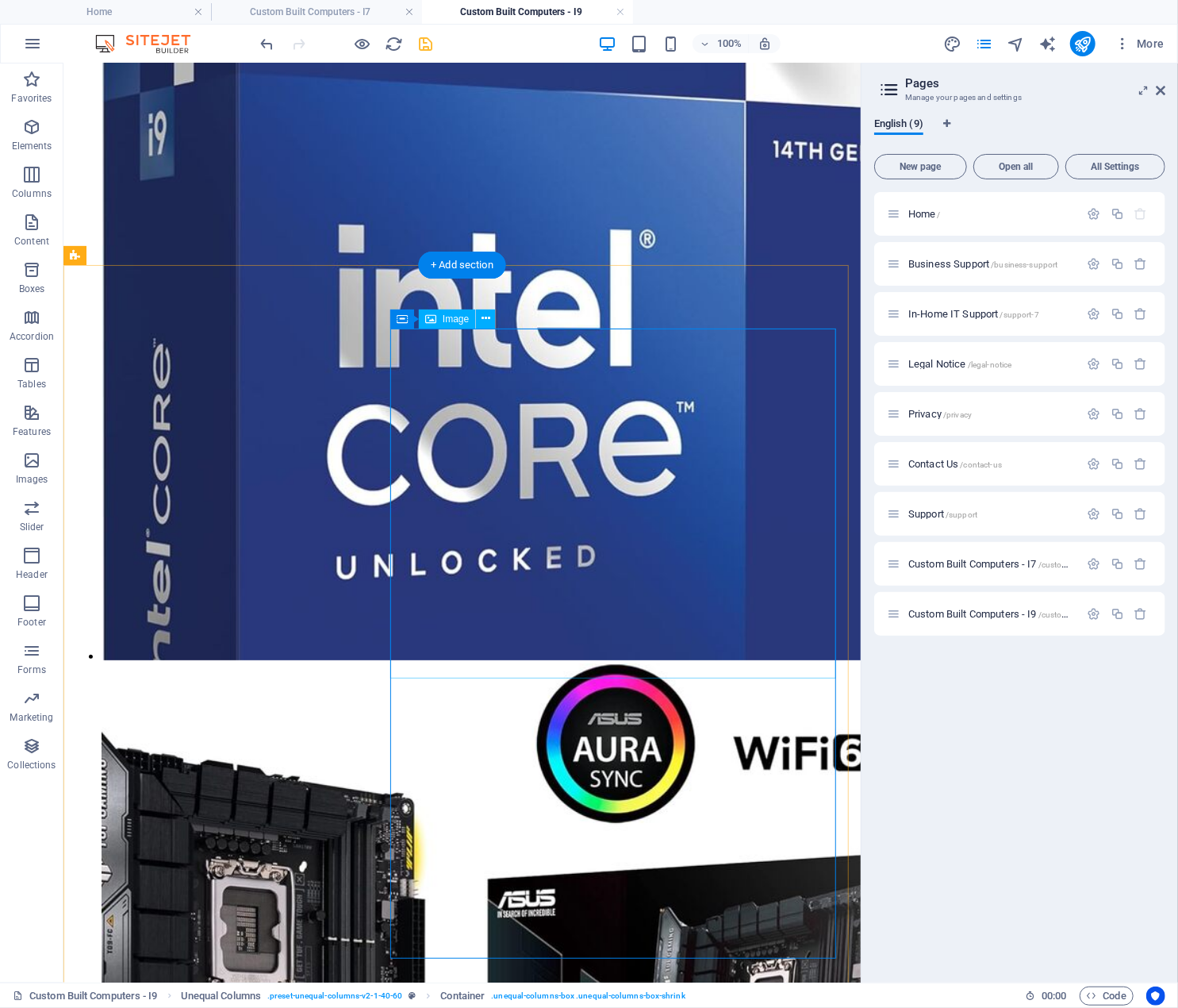
scroll to position [3527, 0]
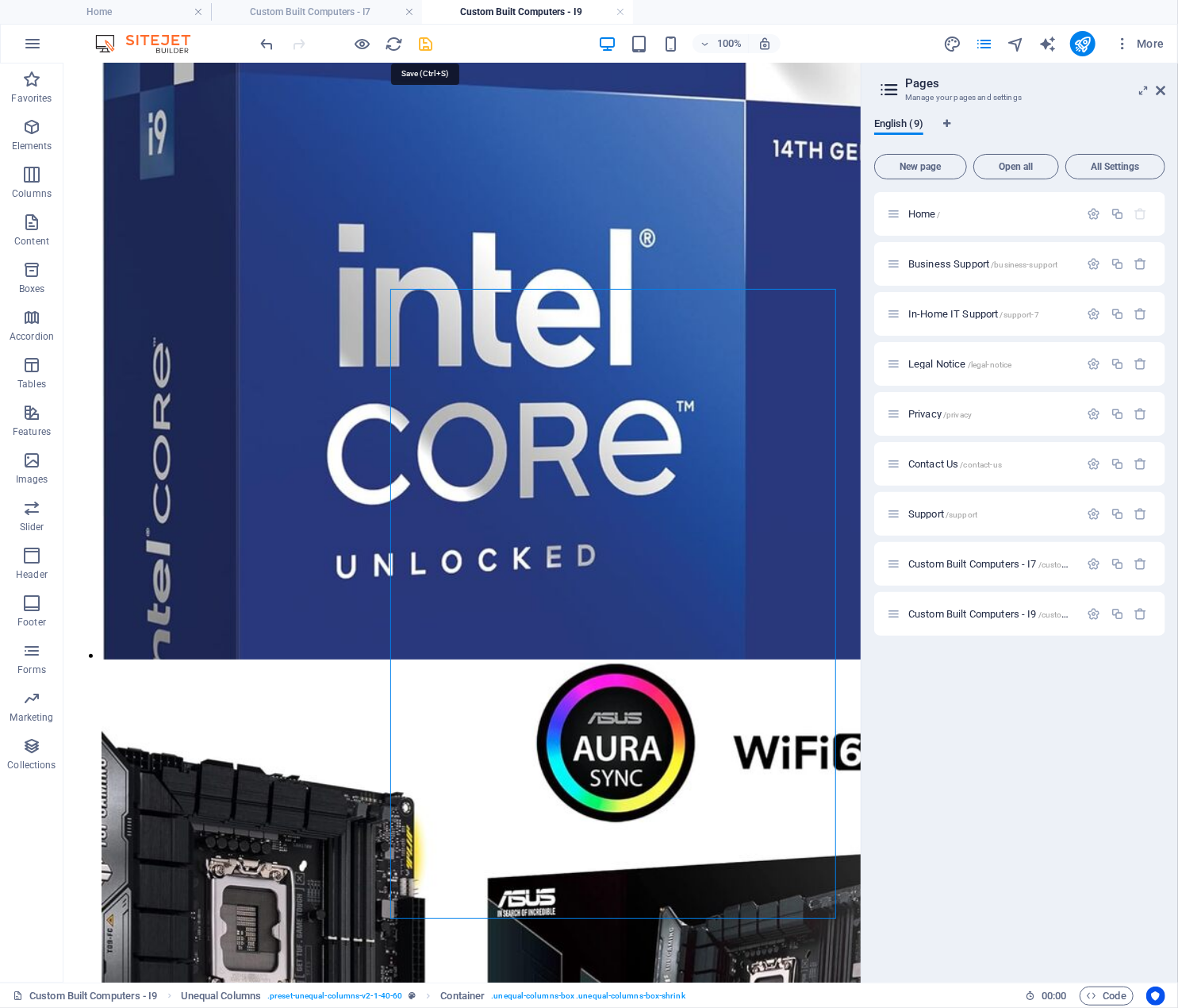
click at [429, 40] on icon "save" at bounding box center [426, 44] width 18 height 18
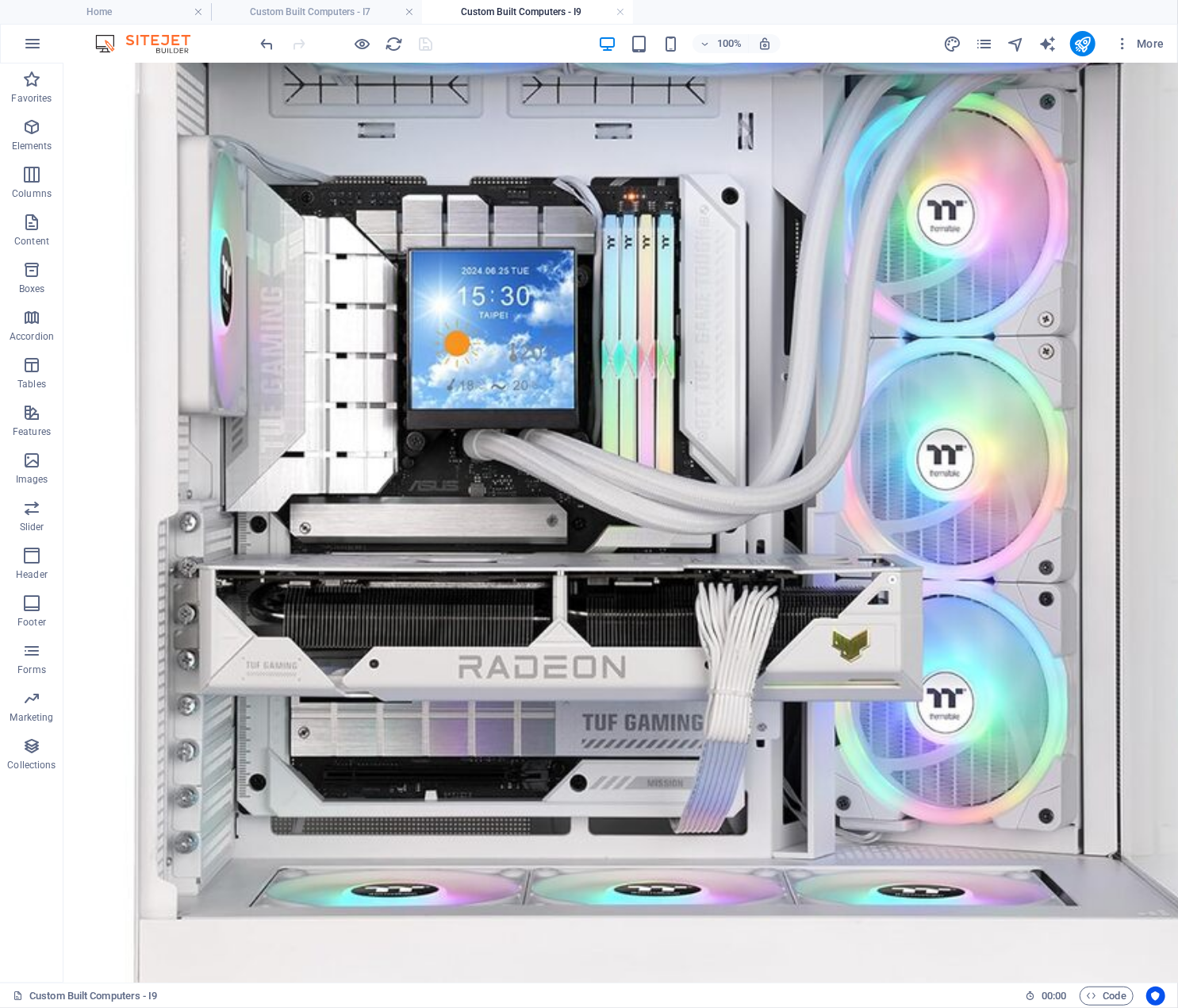
scroll to position [2534, 0]
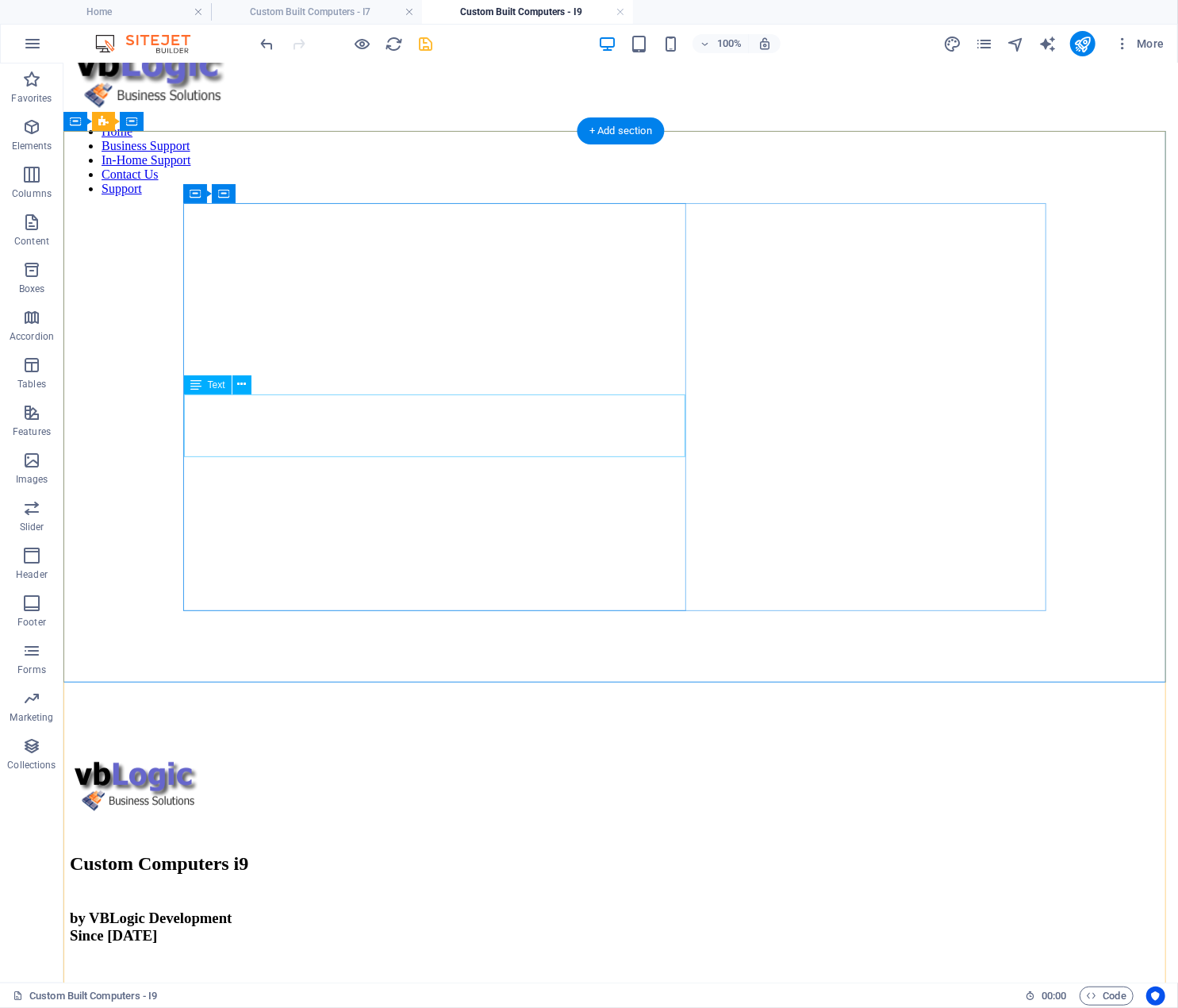
scroll to position [0, 0]
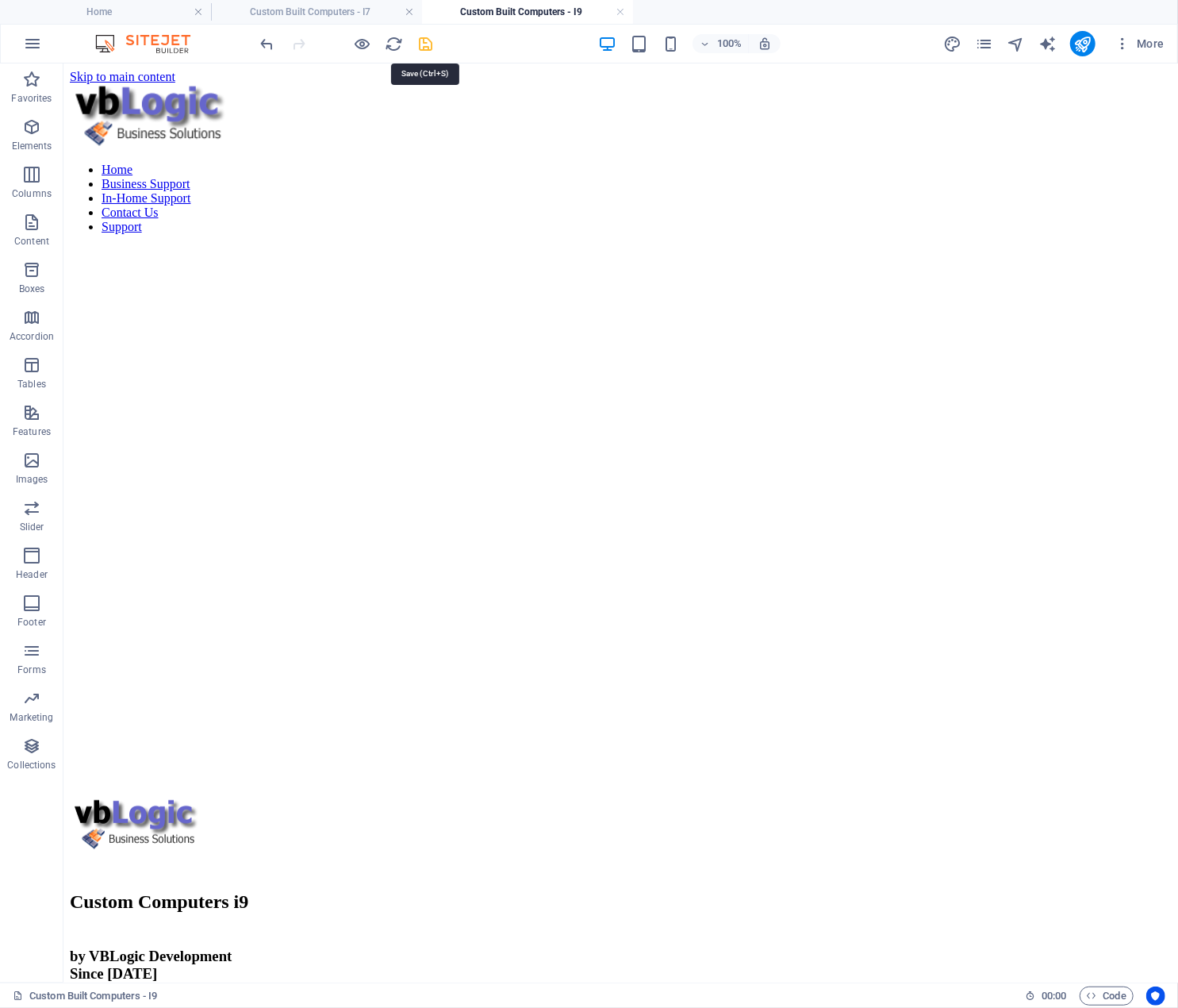
click at [424, 42] on icon "save" at bounding box center [426, 44] width 18 height 18
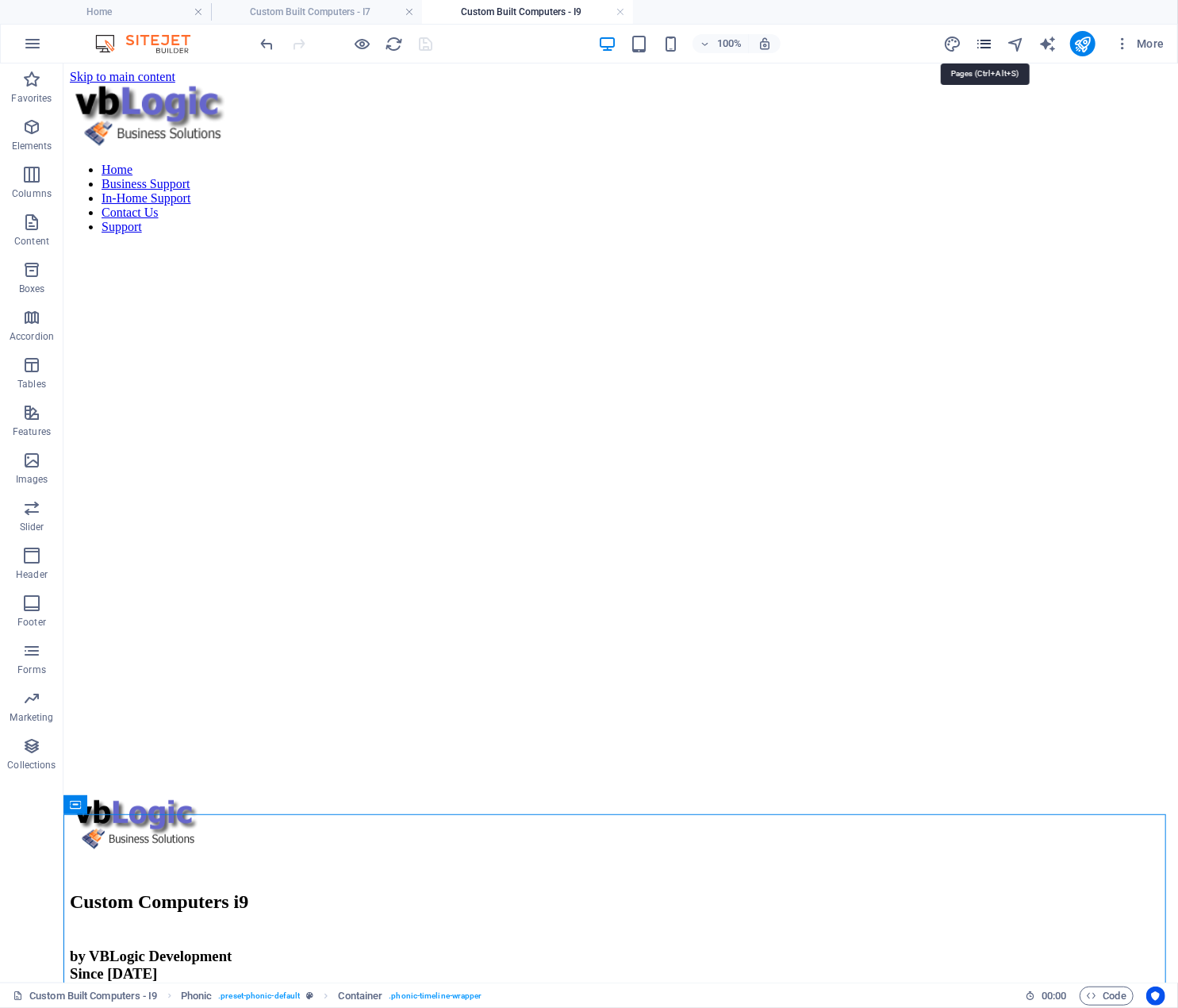
click at [987, 42] on icon "pages" at bounding box center [984, 44] width 18 height 18
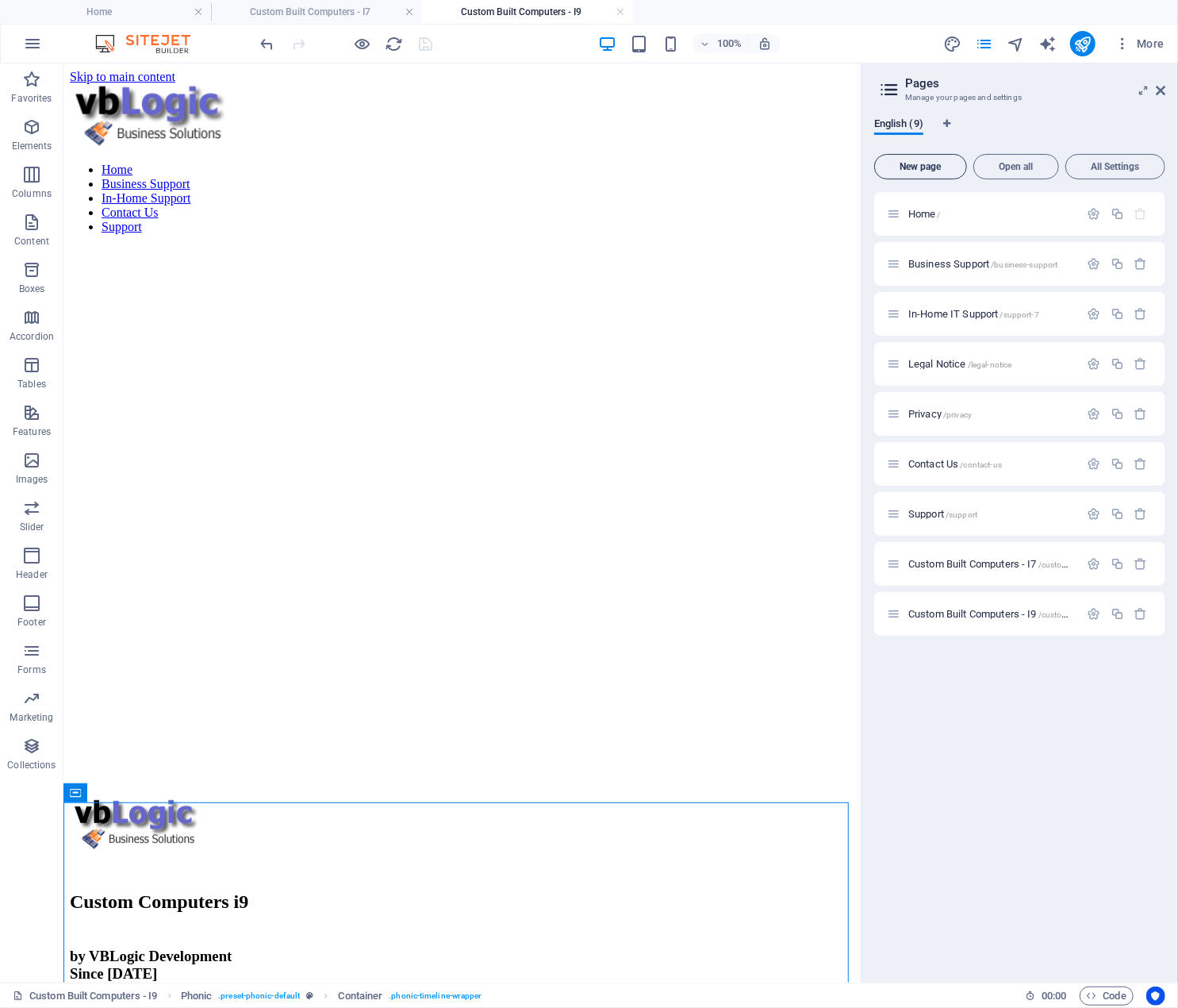
click at [934, 163] on span "New page" at bounding box center [920, 166] width 79 height 9
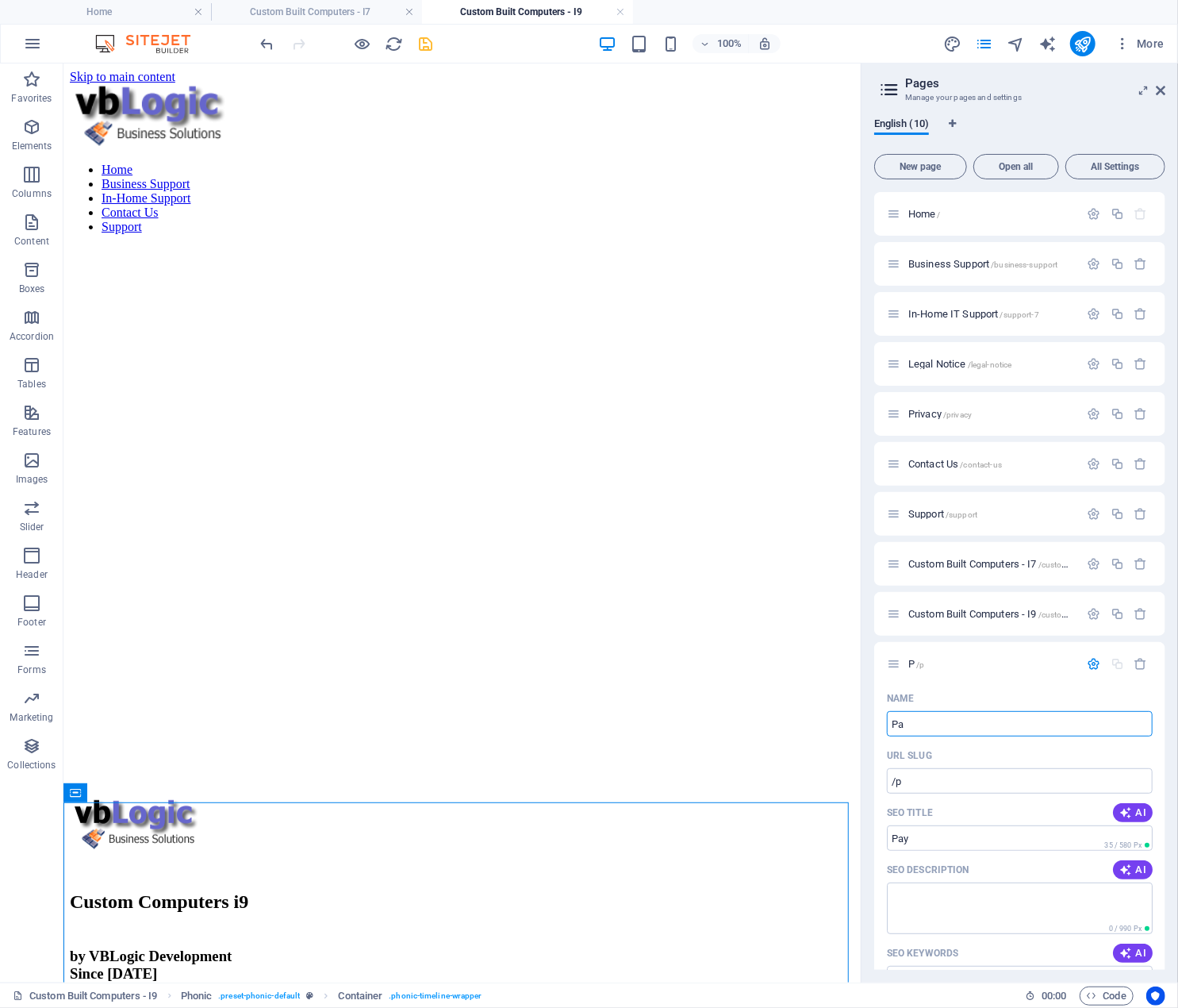
type input "Pay"
type input "/p"
type input "Paypal Thank You"
type input "/paypal-thank-you"
type input "Paypal Thank You"
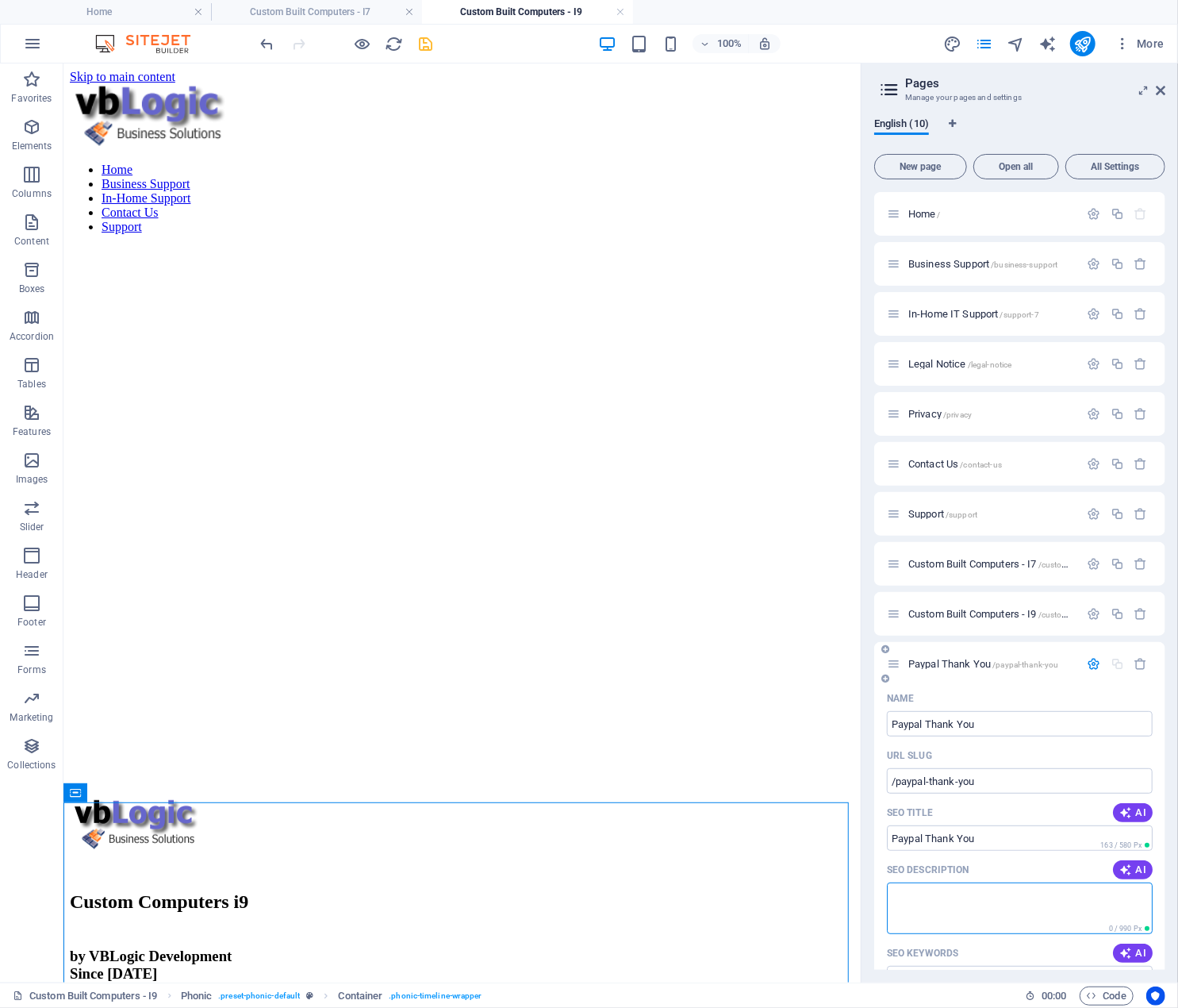
click at [1009, 895] on textarea "SEO Description" at bounding box center [1020, 908] width 266 height 52
click at [1090, 663] on icon "button" at bounding box center [1095, 664] width 13 height 13
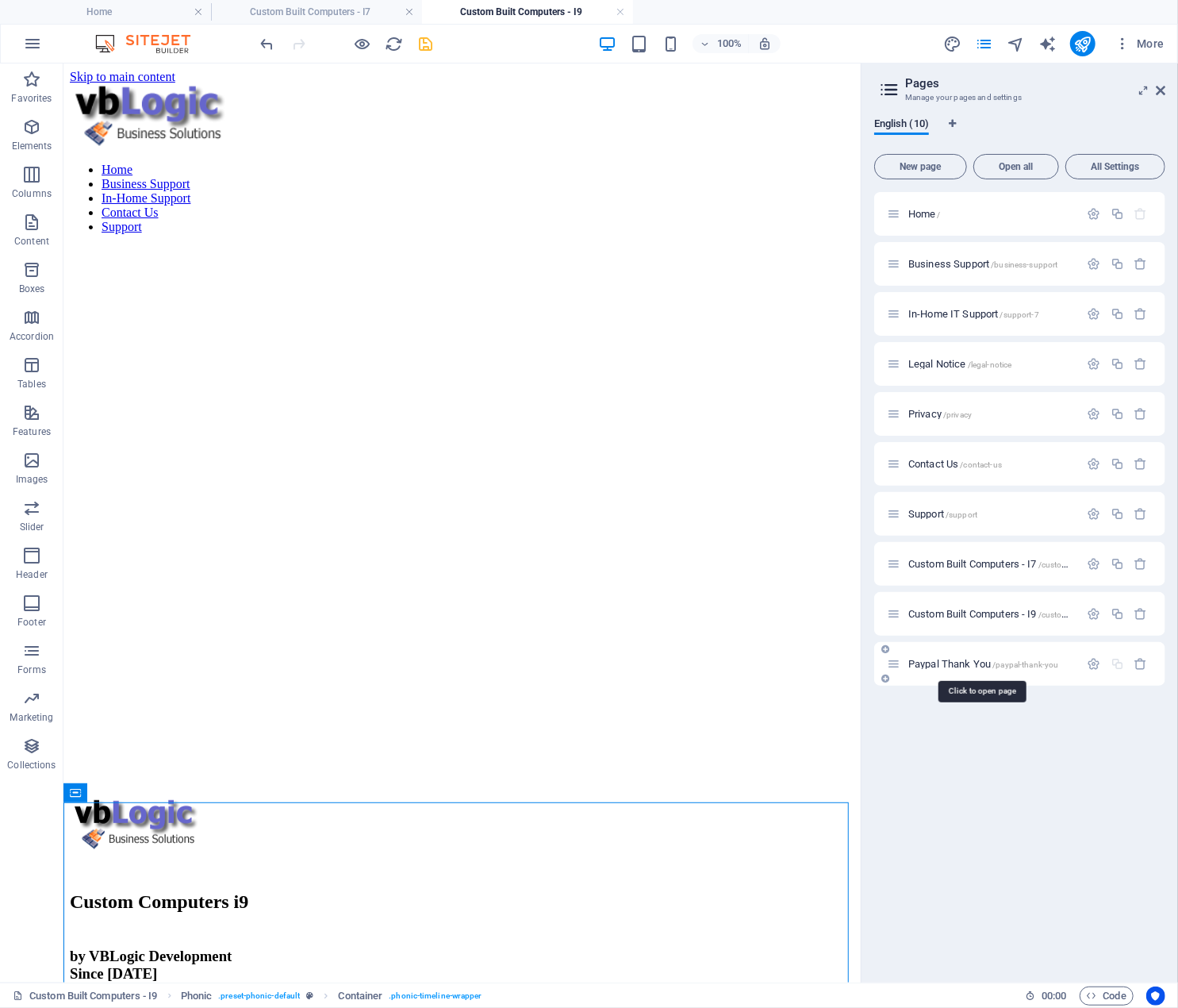
click at [950, 662] on span "Paypal Thank You /paypal-thank-you" at bounding box center [984, 664] width 150 height 12
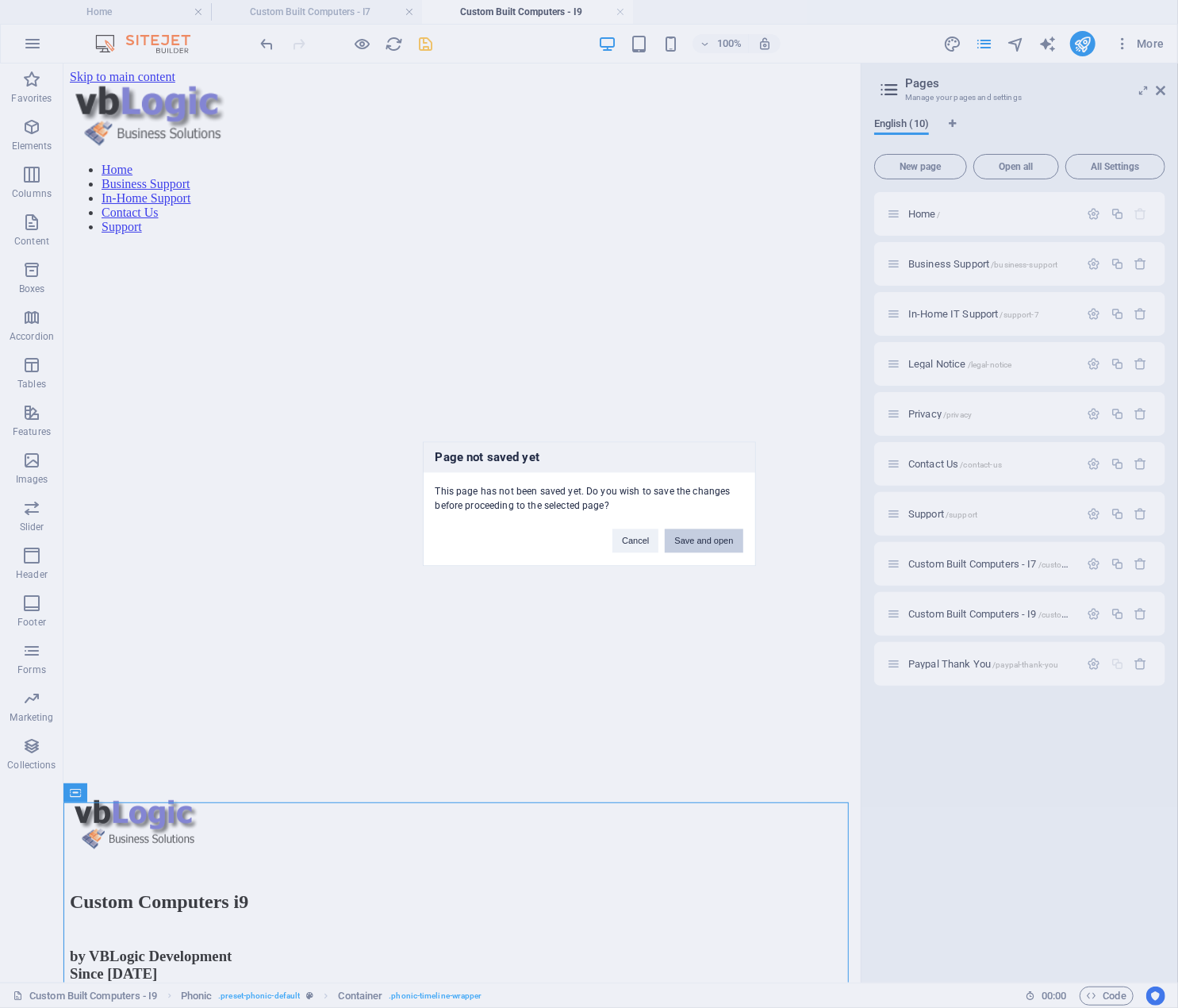
click at [716, 536] on button "Save and open" at bounding box center [704, 541] width 78 height 24
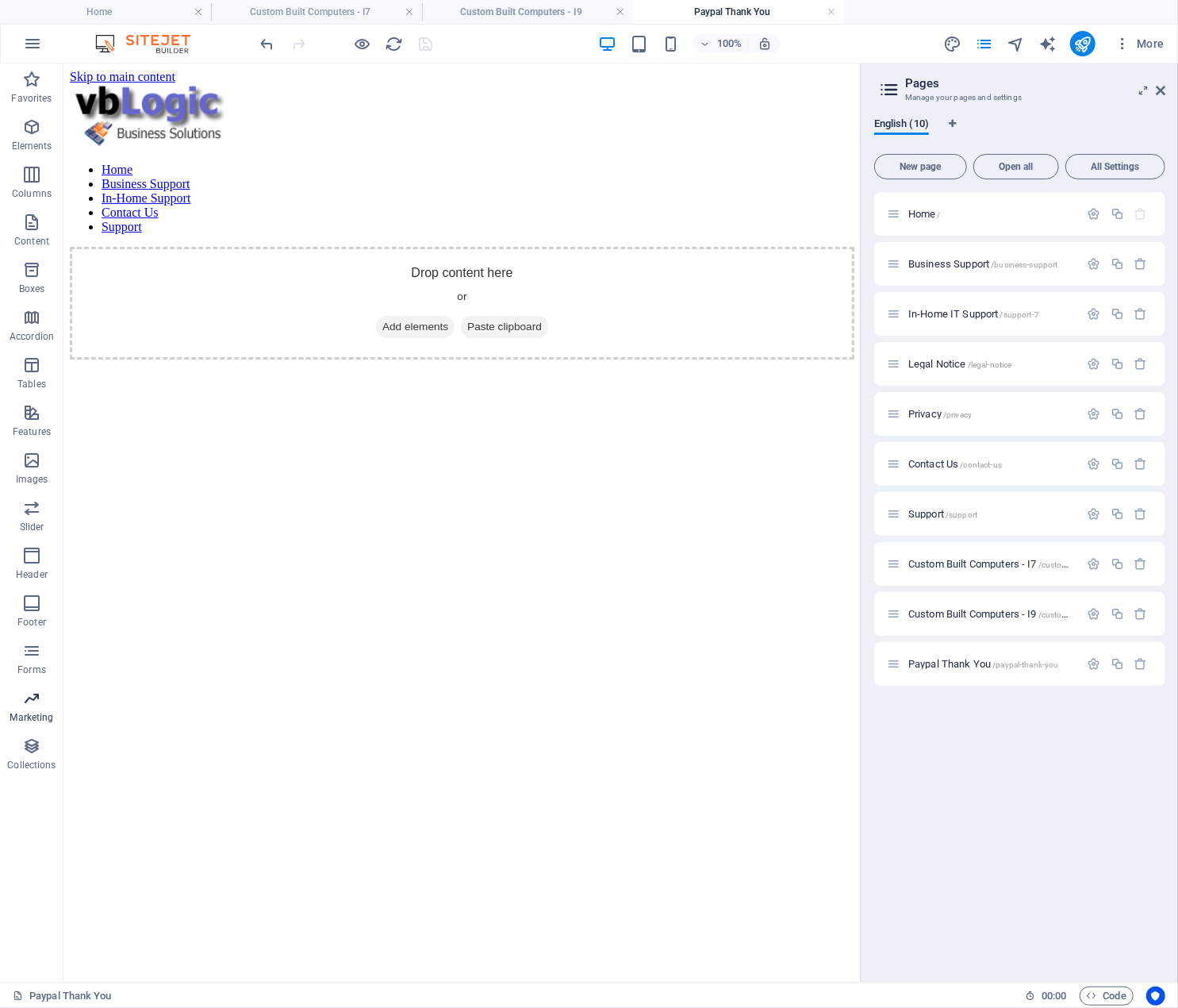
click at [28, 696] on icon "button" at bounding box center [32, 698] width 19 height 19
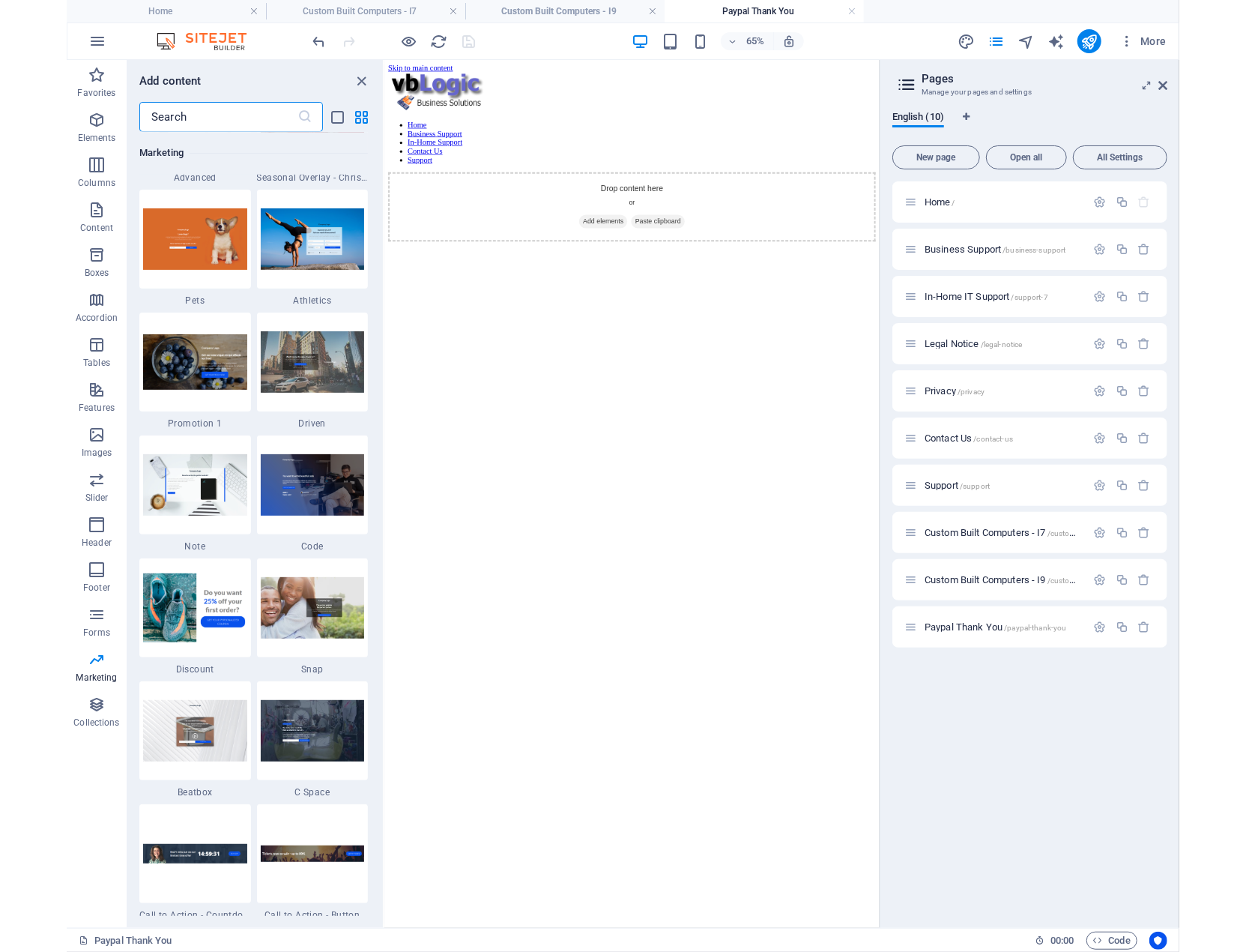
scroll to position [12735, 0]
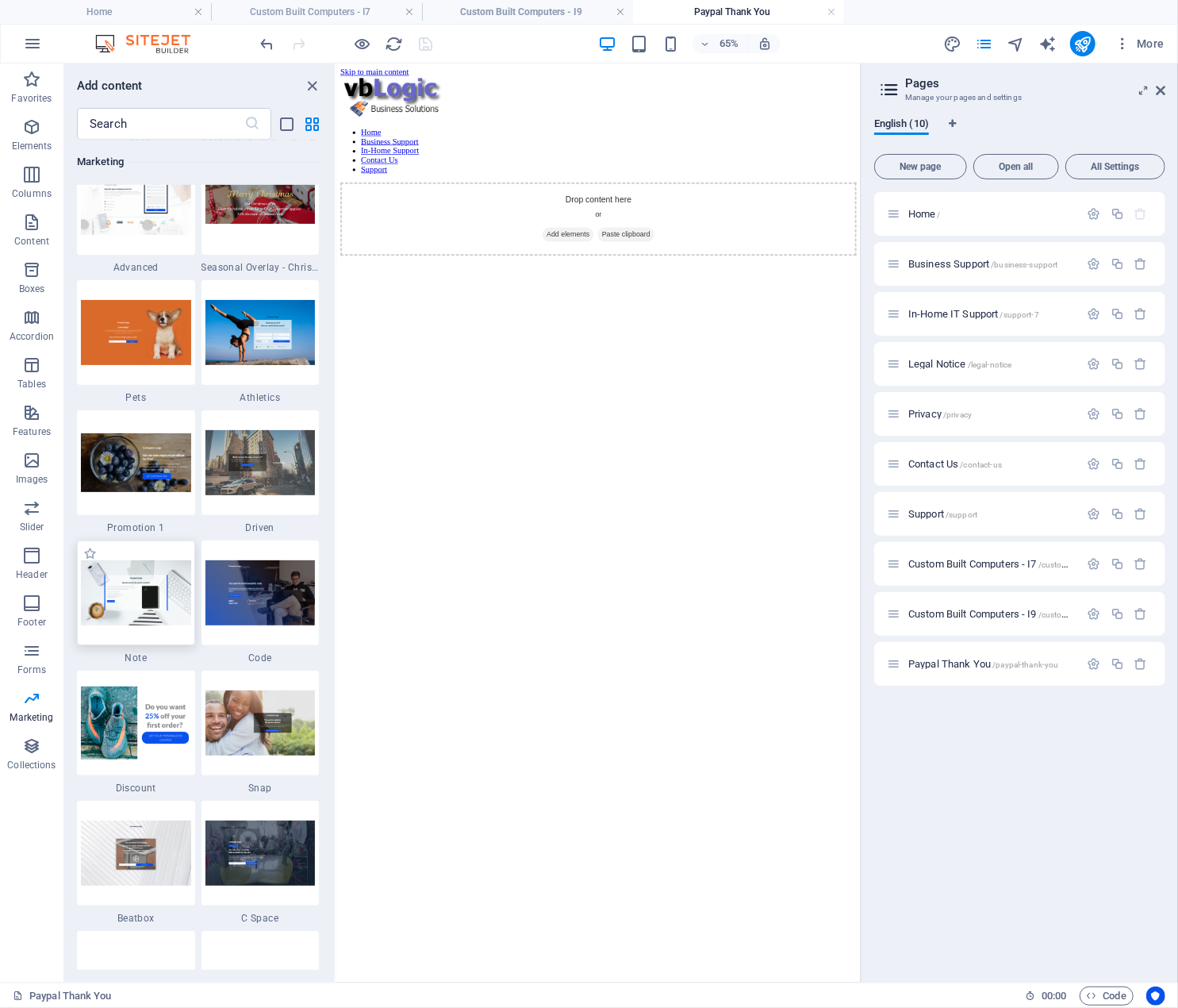
click at [146, 597] on img at bounding box center [135, 592] width 110 height 64
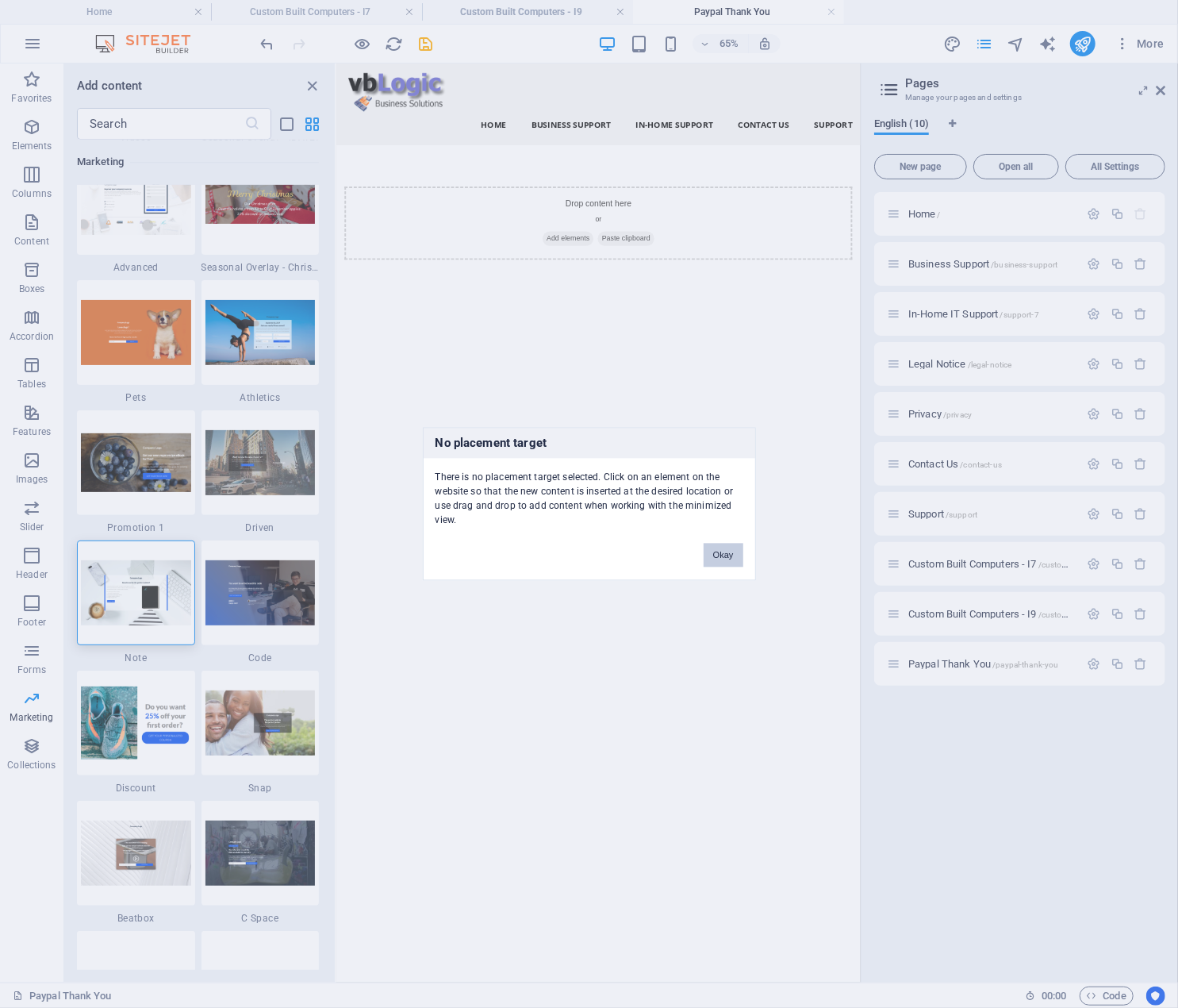
click at [724, 551] on button "Okay" at bounding box center [724, 555] width 40 height 24
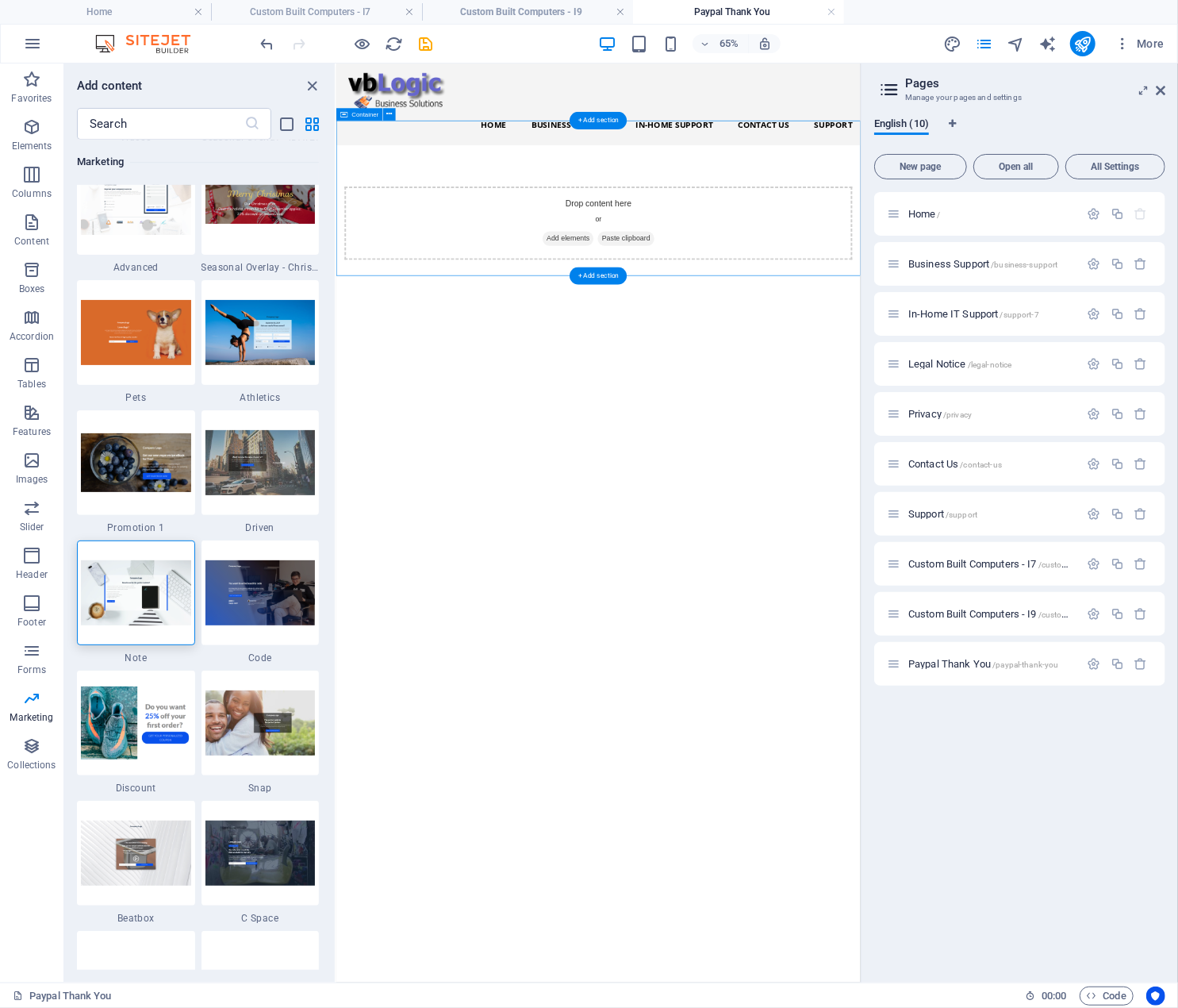
click at [579, 268] on div "Drop content here or Add elements Paste clipboard" at bounding box center [739, 309] width 782 height 113
click at [132, 578] on img at bounding box center [135, 592] width 110 height 64
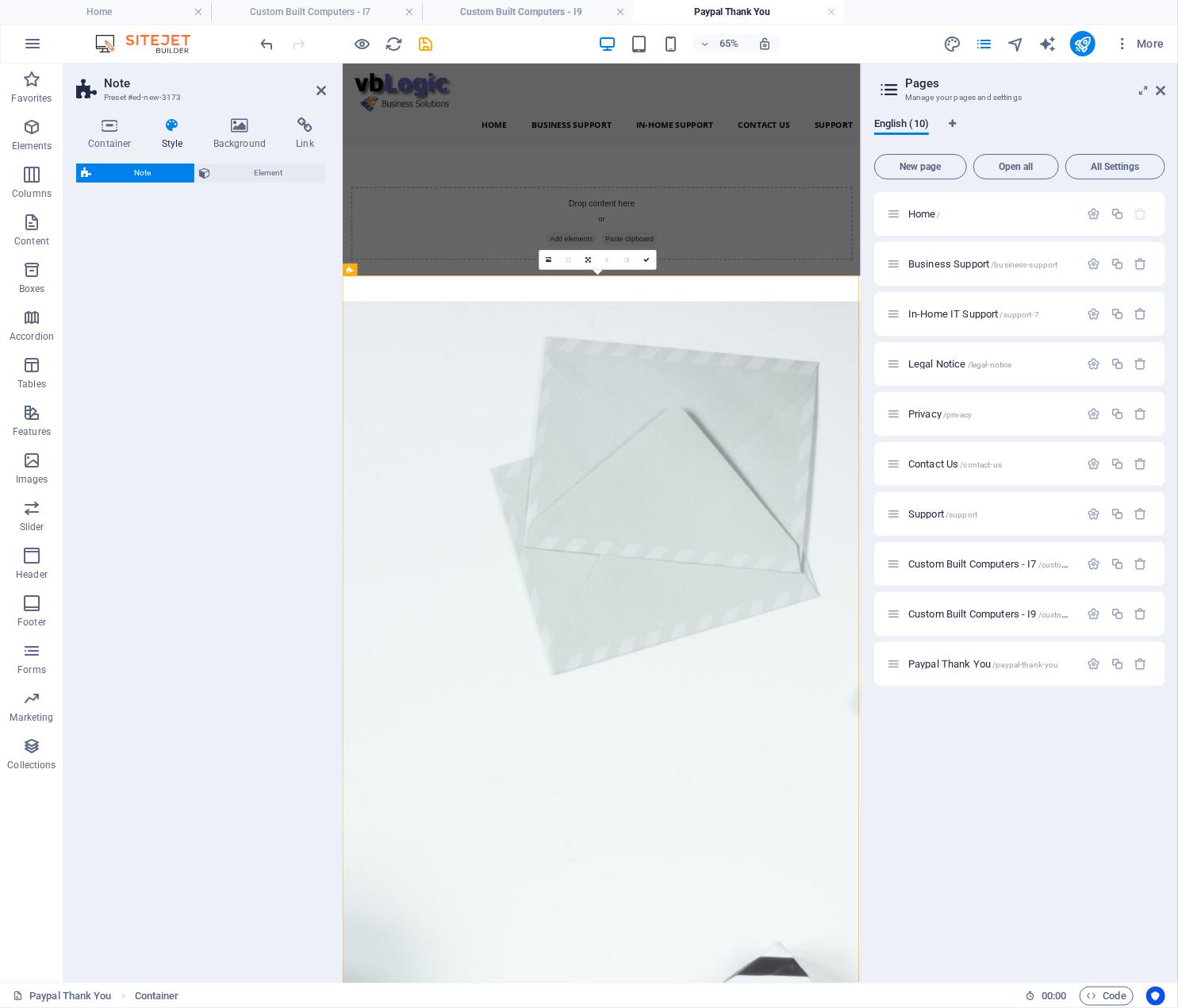
select select "rem"
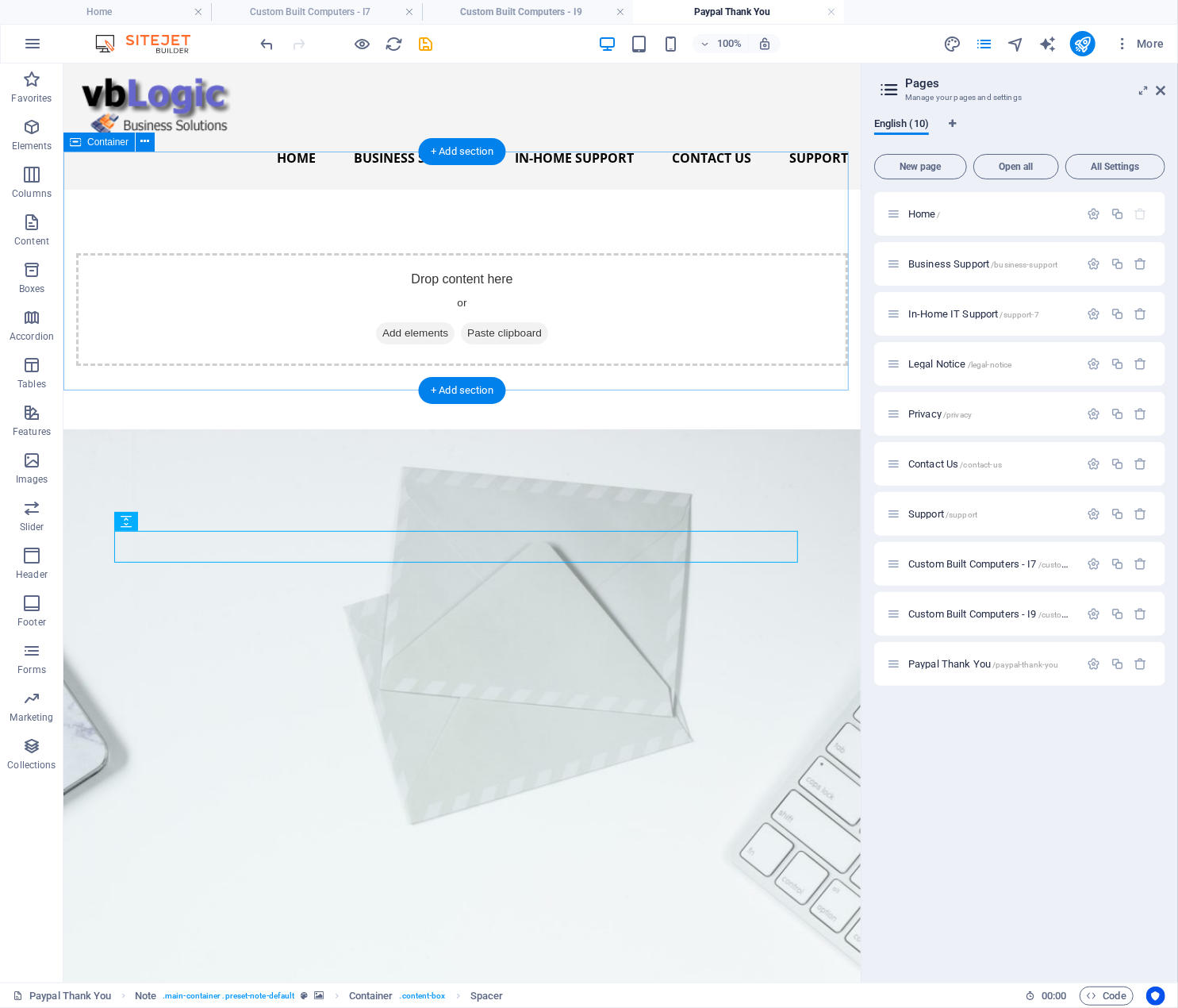
click at [596, 253] on div "Drop content here or Add elements Paste clipboard" at bounding box center [461, 309] width 772 height 113
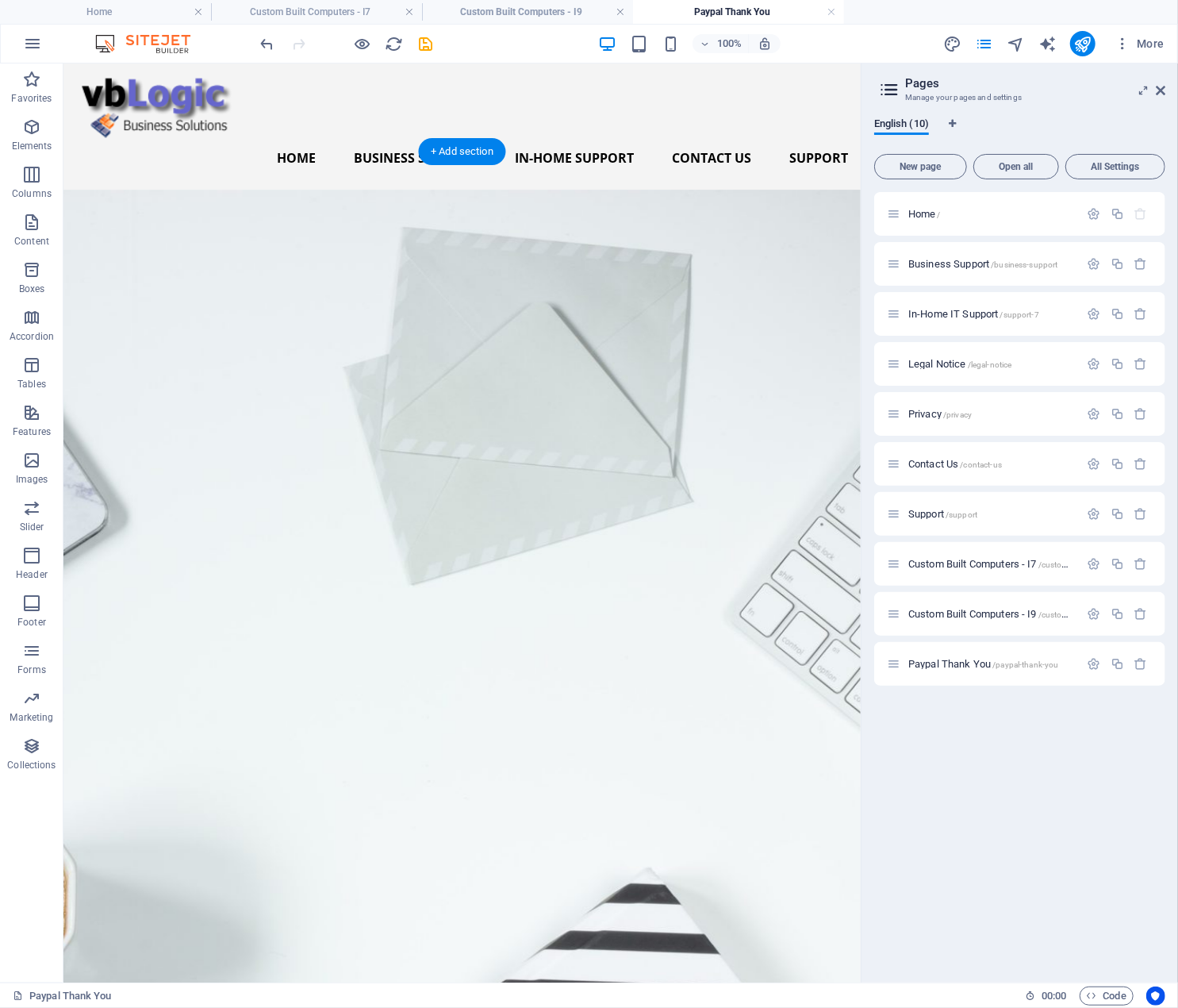
click at [534, 189] on figure at bounding box center [461, 675] width 798 height 973
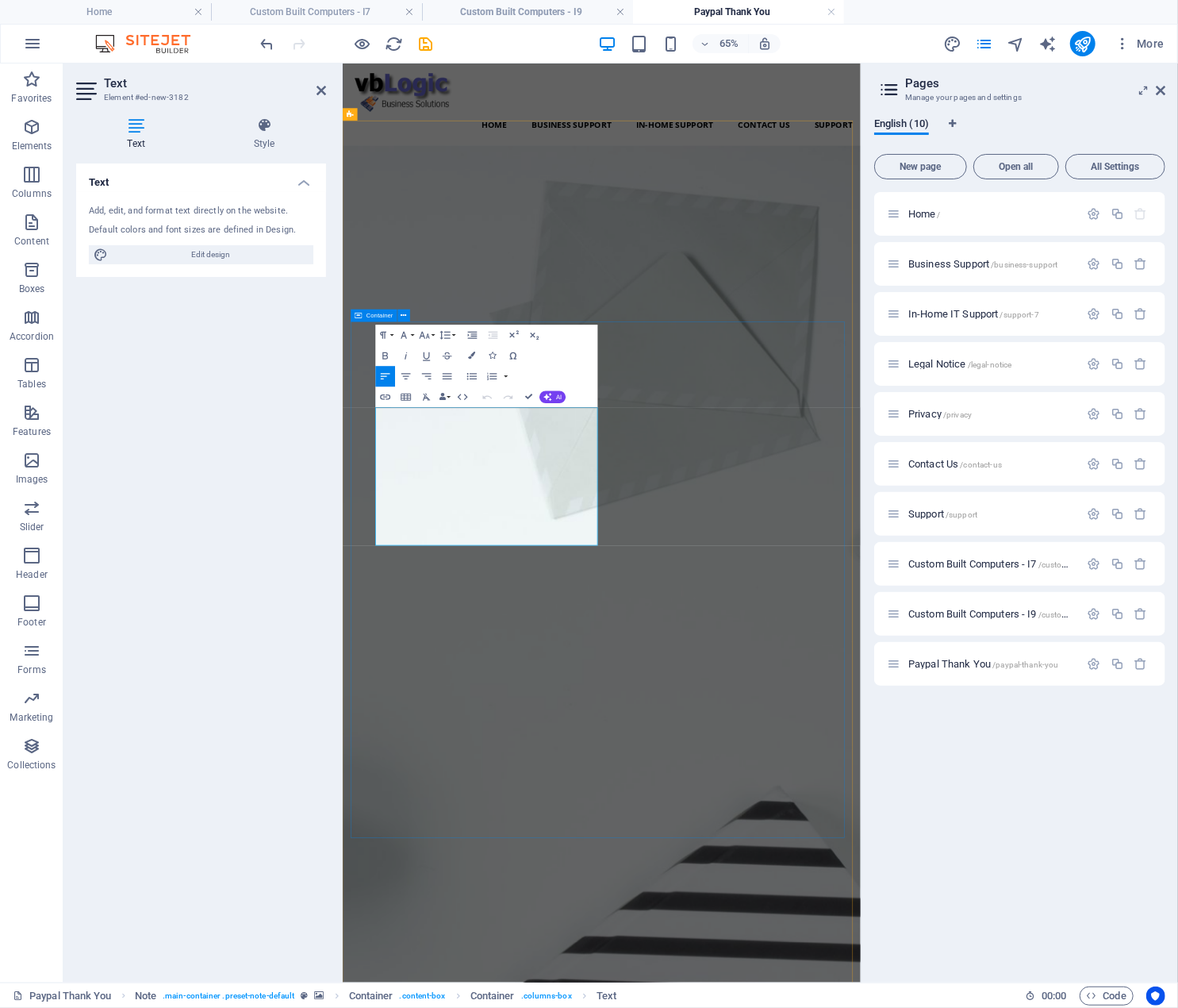
drag, startPoint x: 527, startPoint y: 664, endPoint x: 382, endPoint y: 604, distance: 156.9
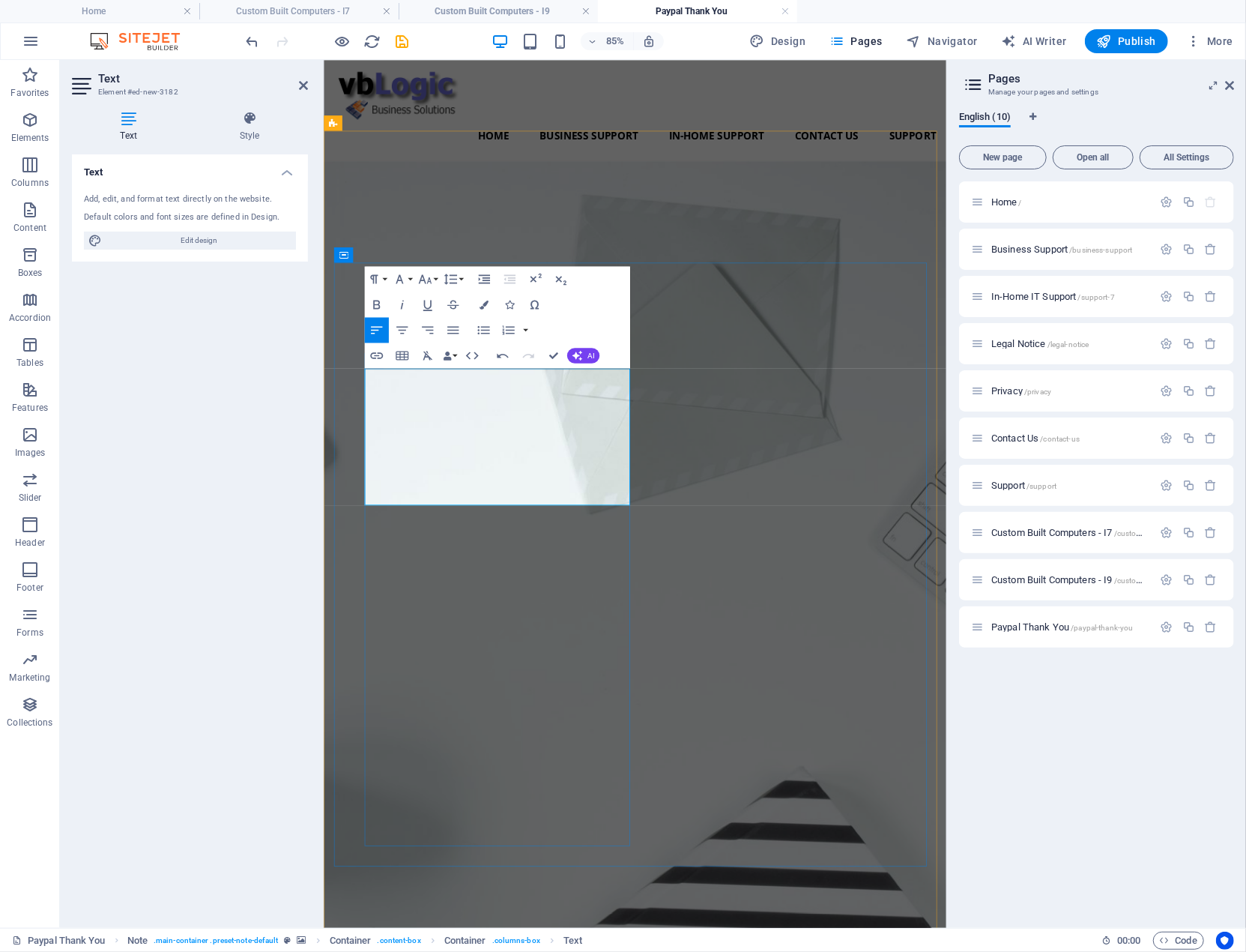
drag, startPoint x: 548, startPoint y: 491, endPoint x: 382, endPoint y: 486, distance: 166.1
drag, startPoint x: 543, startPoint y: 516, endPoint x: 385, endPoint y: 516, distance: 158.0
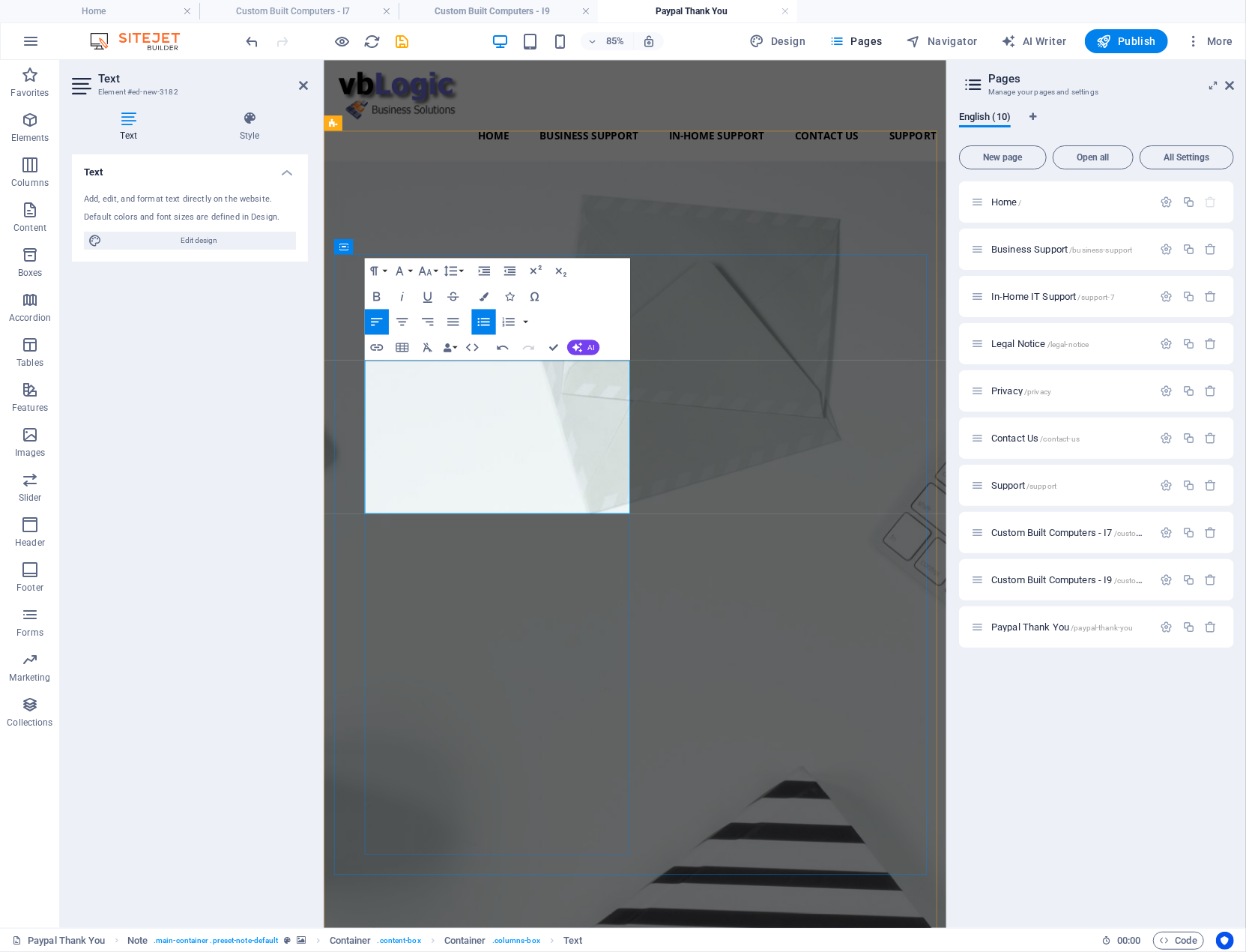
drag, startPoint x: 511, startPoint y: 523, endPoint x: 383, endPoint y: 505, distance: 129.3
copy li "We will contact you [DATE] to schedule your visit by our engineer."
drag, startPoint x: 588, startPoint y: 543, endPoint x: 381, endPoint y: 543, distance: 207.0
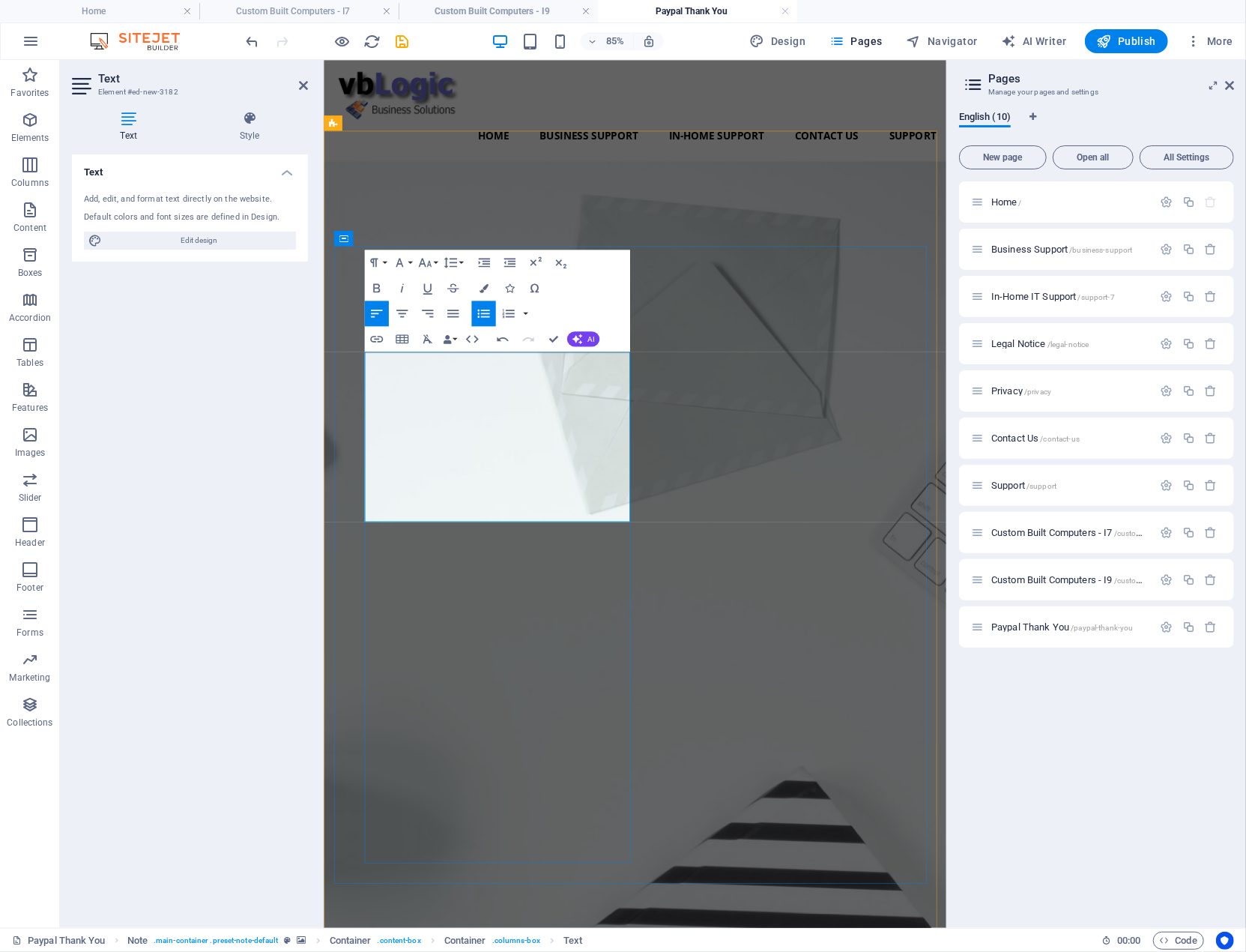
drag, startPoint x: 510, startPoint y: 510, endPoint x: 388, endPoint y: 499, distance: 122.5
drag, startPoint x: 644, startPoint y: 490, endPoint x: 567, endPoint y: 494, distance: 77.1
drag, startPoint x: 543, startPoint y: 574, endPoint x: 382, endPoint y: 578, distance: 161.0
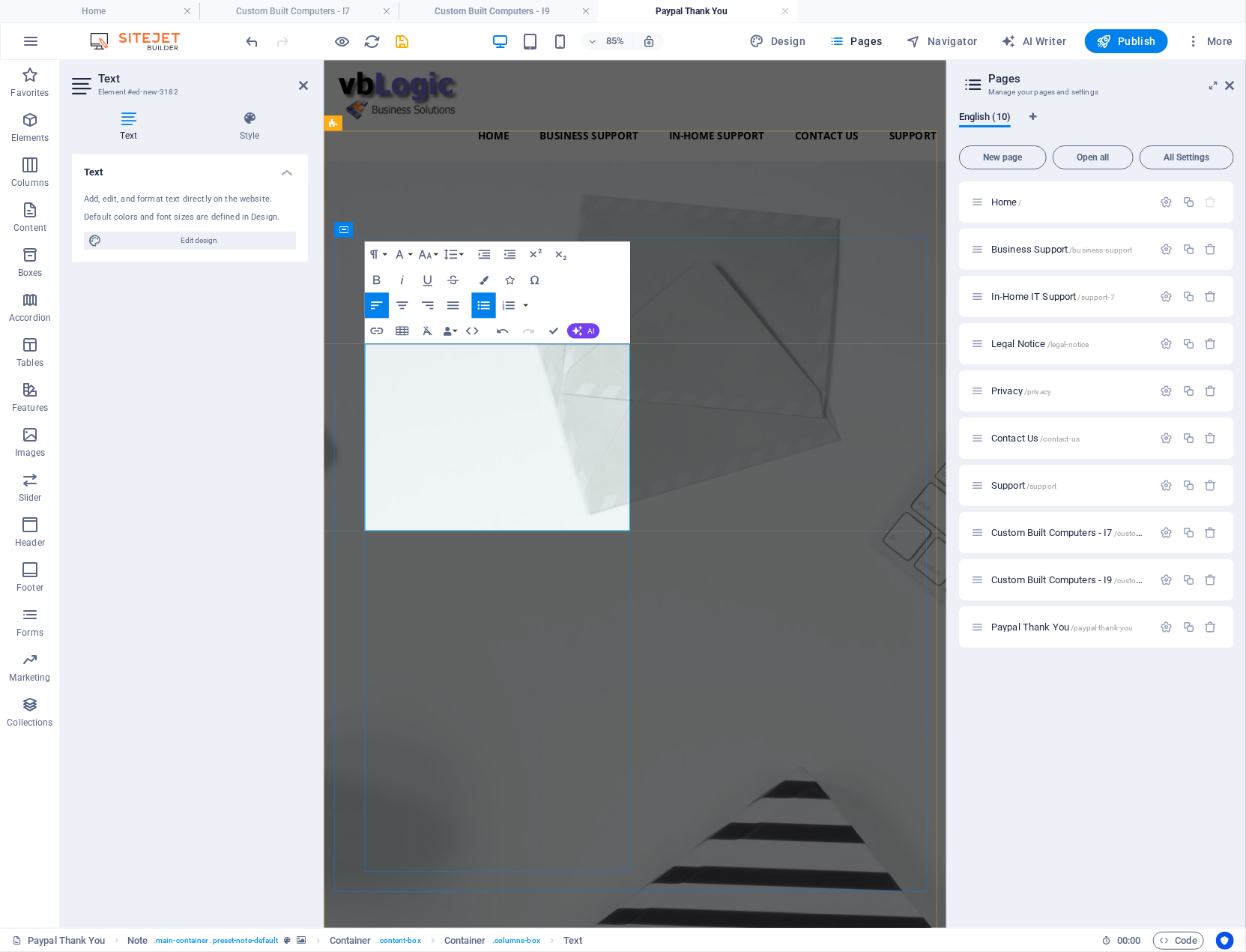
drag, startPoint x: 514, startPoint y: 600, endPoint x: 386, endPoint y: 600, distance: 128.0
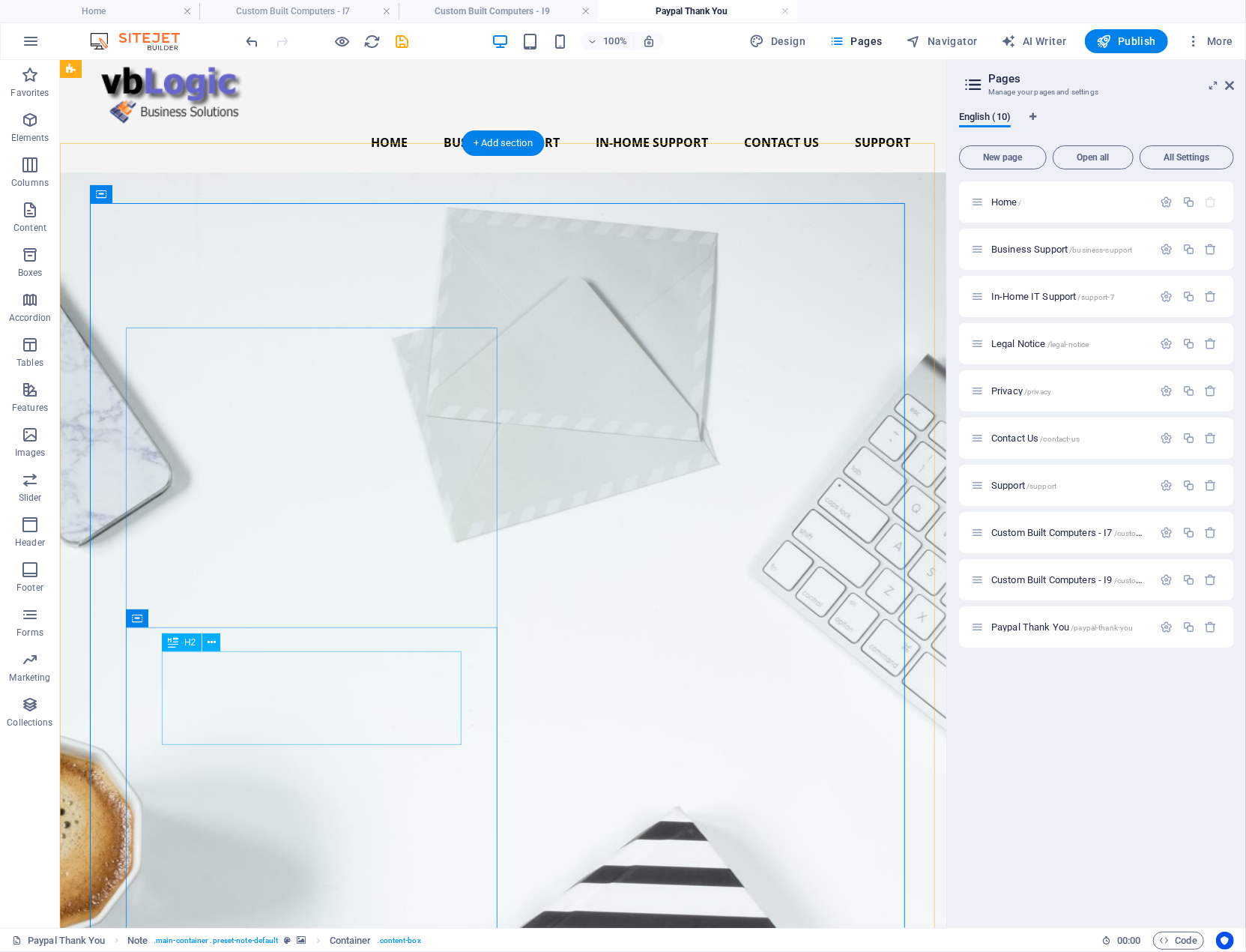
scroll to position [0, 0]
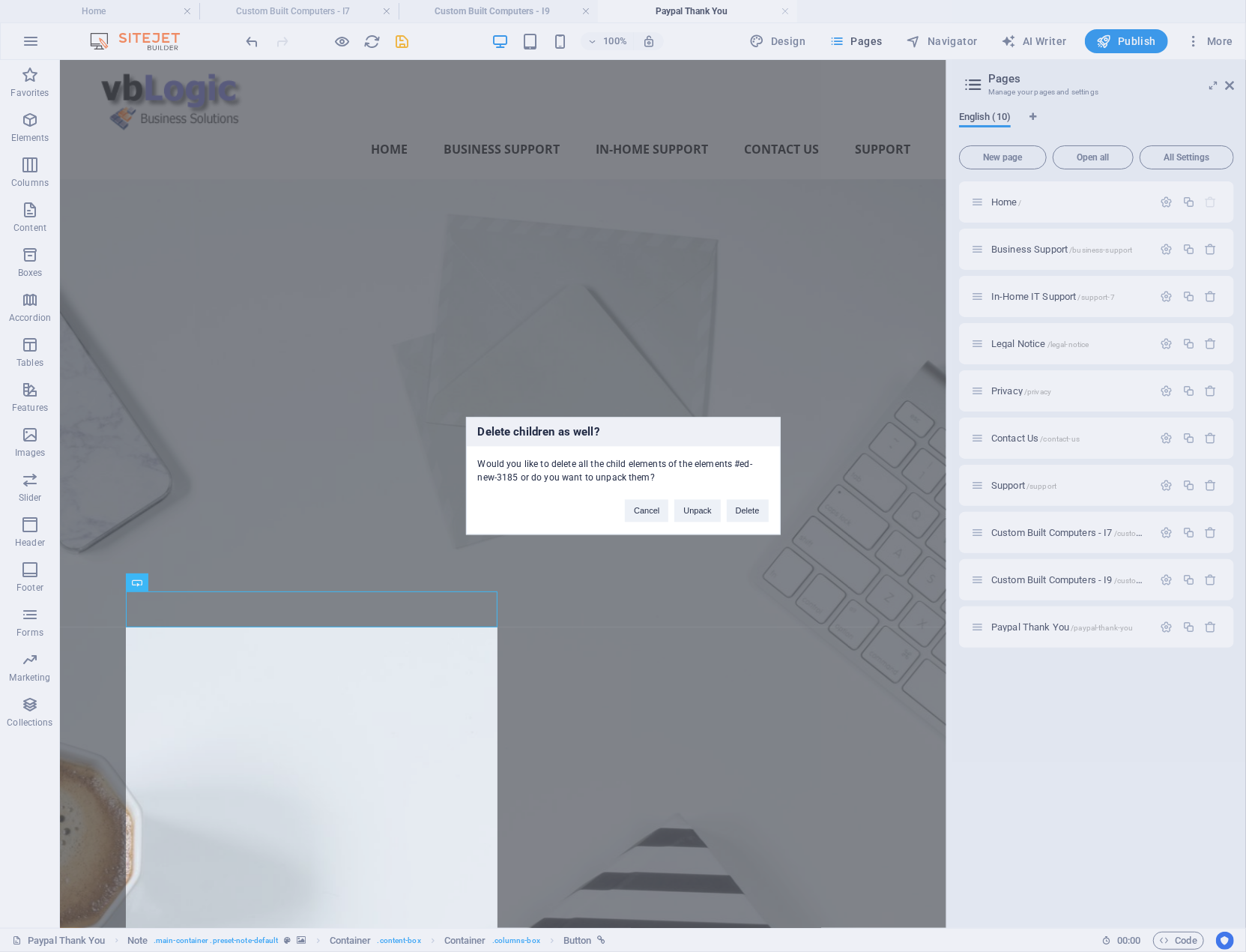
click at [723, 512] on div "Cancel Unpack Delete" at bounding box center [696, 504] width 166 height 38
click at [762, 497] on div "Cancel Unpack Delete" at bounding box center [696, 504] width 166 height 38
click at [759, 505] on button "Delete" at bounding box center [748, 511] width 42 height 23
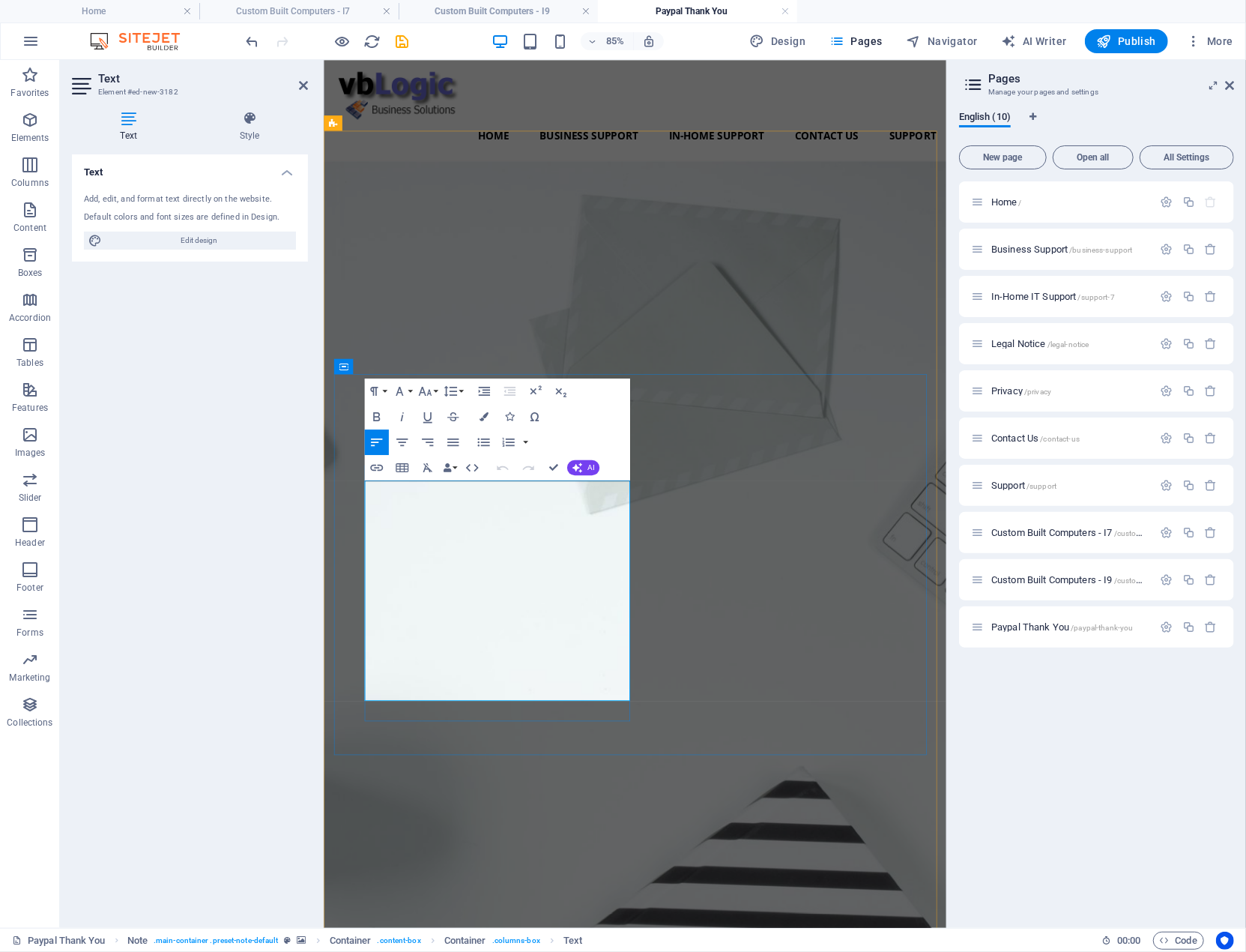
drag, startPoint x: 607, startPoint y: 581, endPoint x: 525, endPoint y: 589, distance: 82.4
click at [376, 414] on icon "button" at bounding box center [376, 417] width 15 height 15
click at [482, 414] on icon "button" at bounding box center [483, 416] width 9 height 9
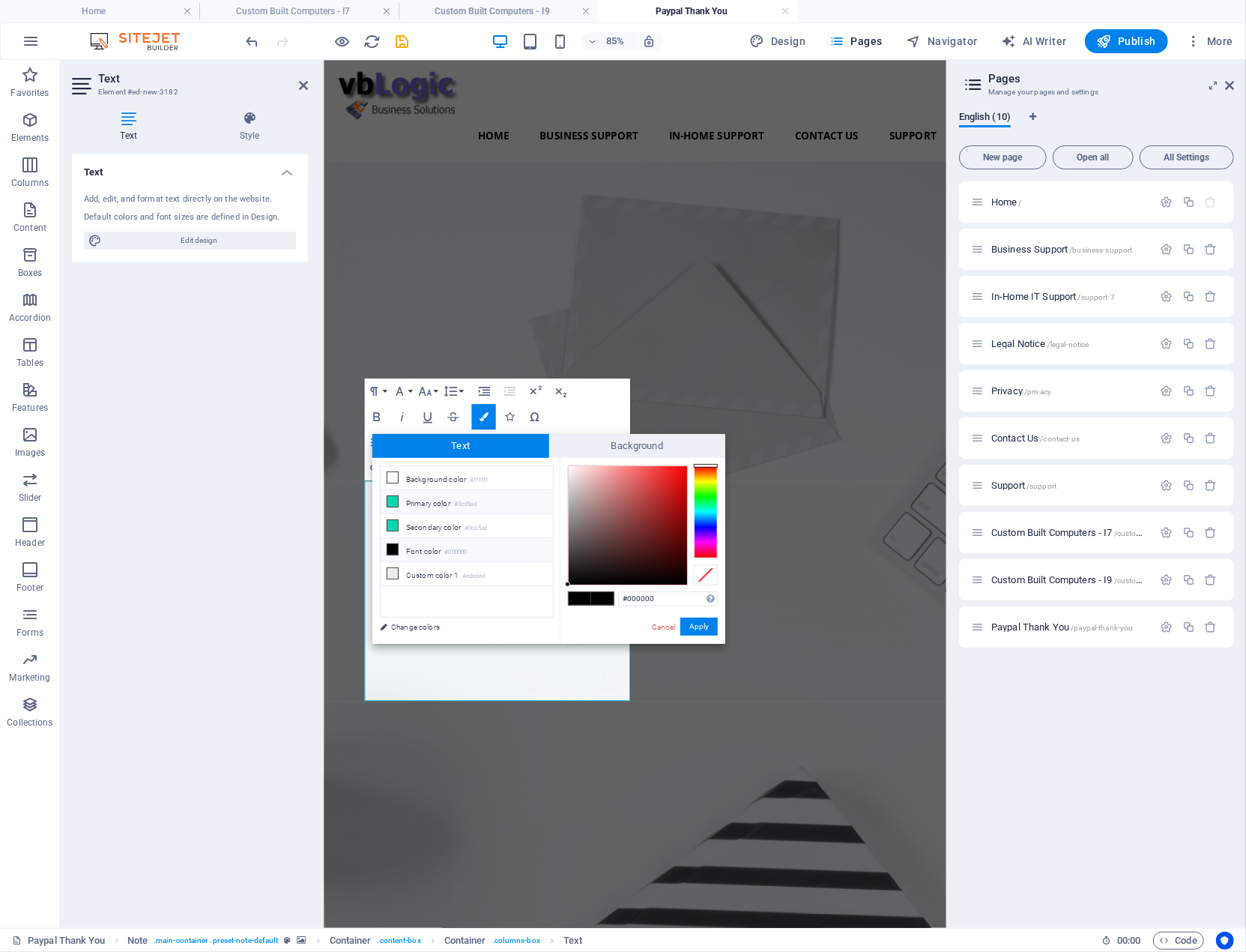
click at [443, 497] on li "Primary color #0cd5ad" at bounding box center [467, 502] width 173 height 24
type input "#0cd5ad"
click at [604, 596] on span at bounding box center [603, 599] width 23 height 13
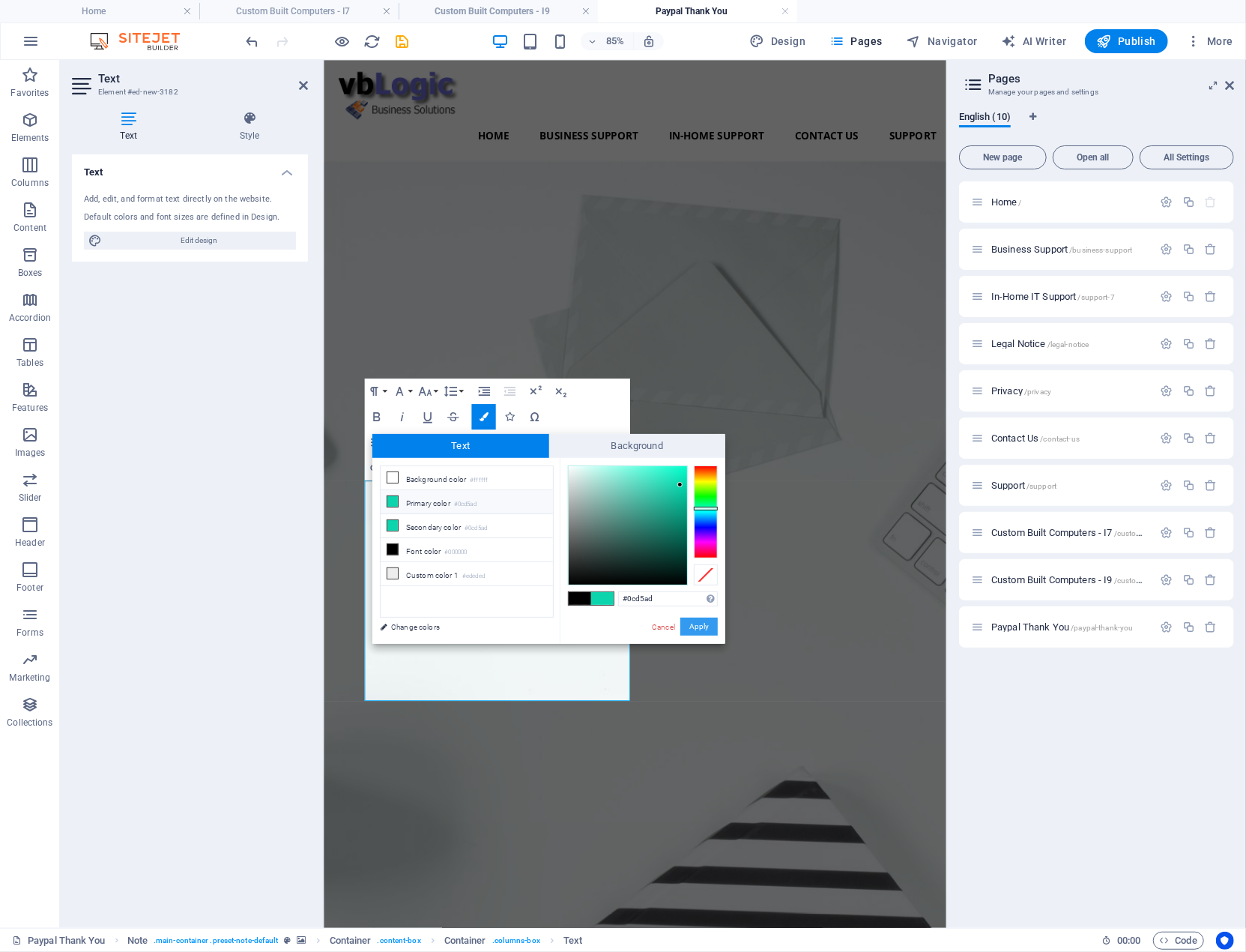
click at [703, 626] on button "Apply" at bounding box center [699, 626] width 38 height 18
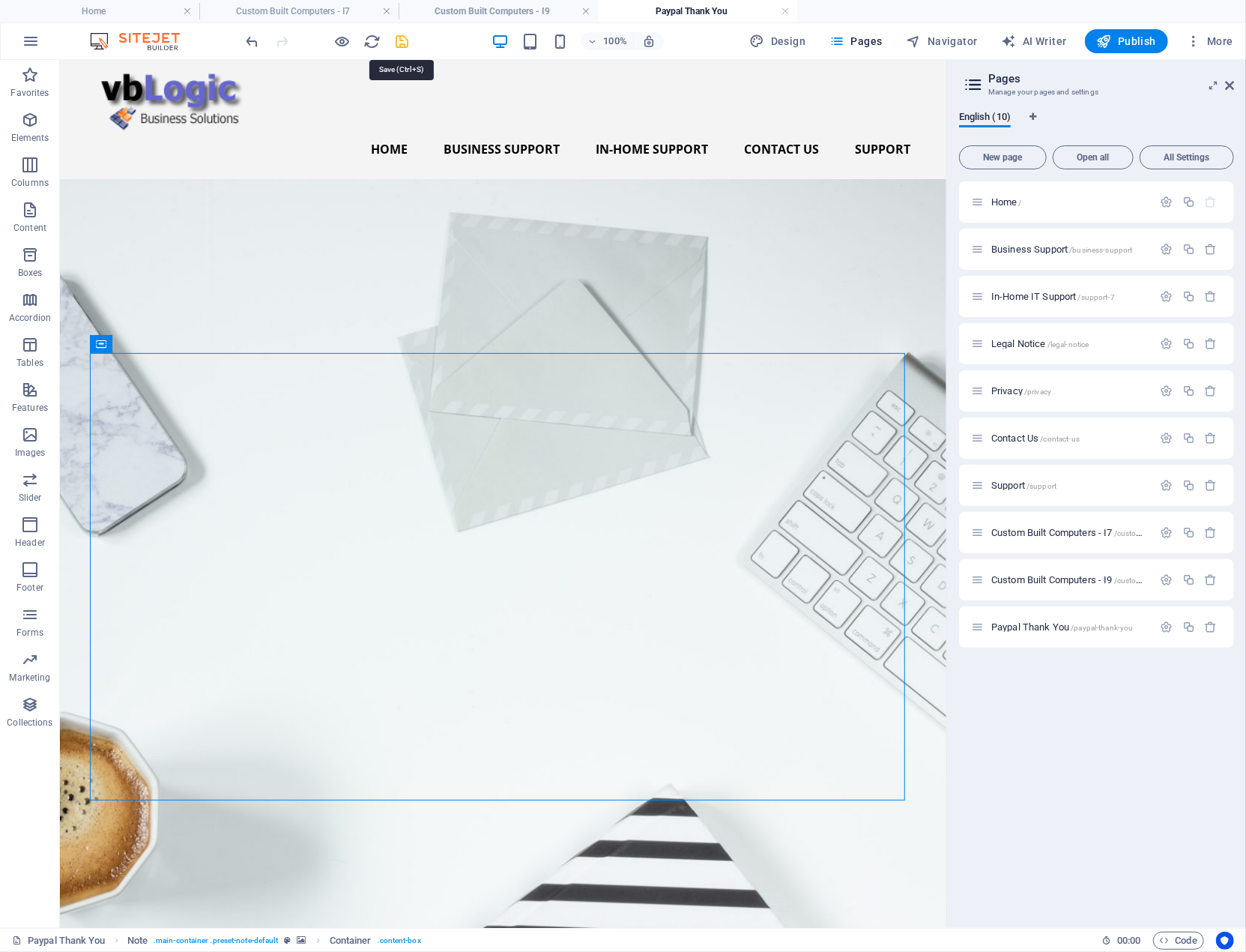
click at [401, 39] on icon "save" at bounding box center [403, 42] width 17 height 17
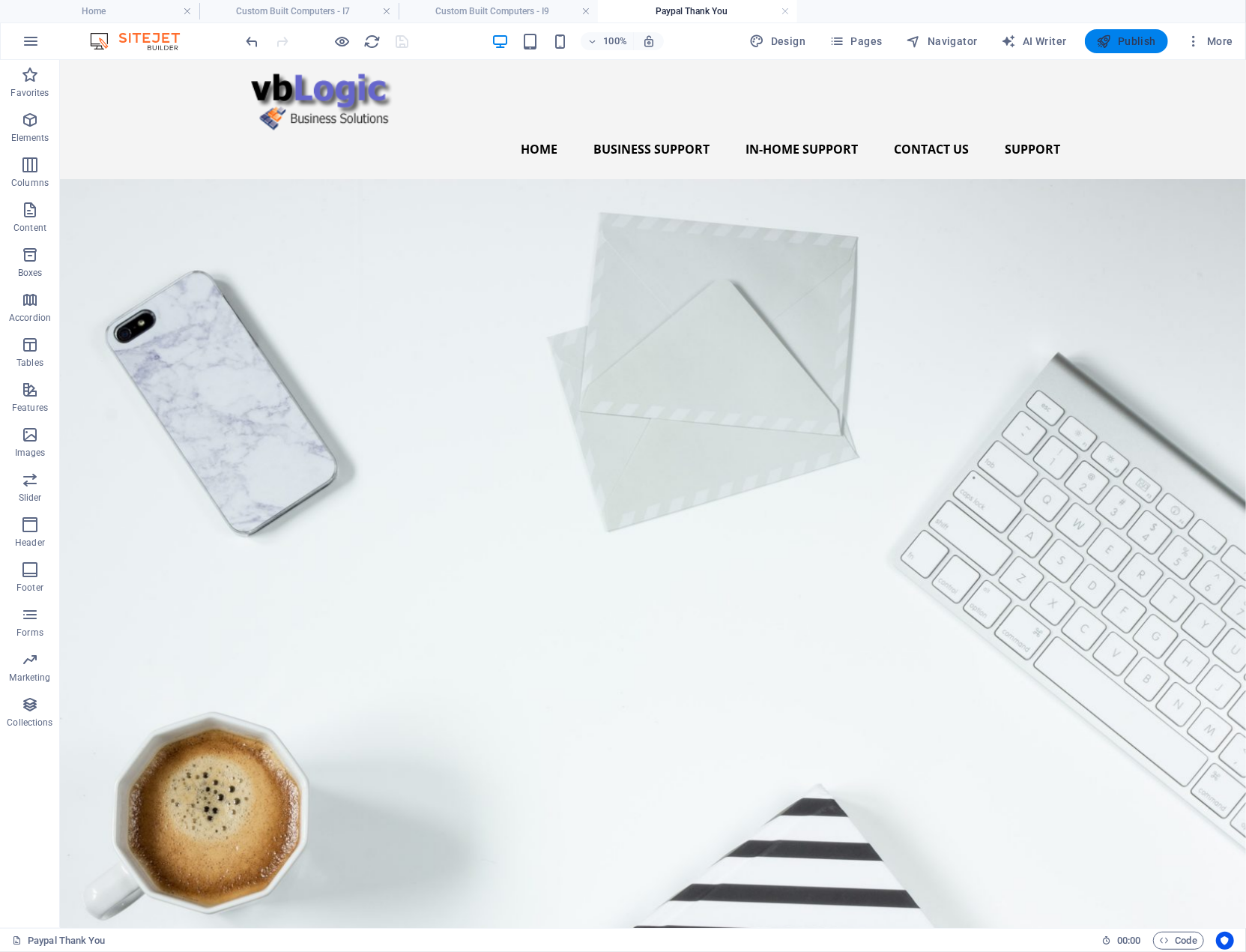
click at [1112, 38] on span "Publish" at bounding box center [1126, 41] width 59 height 15
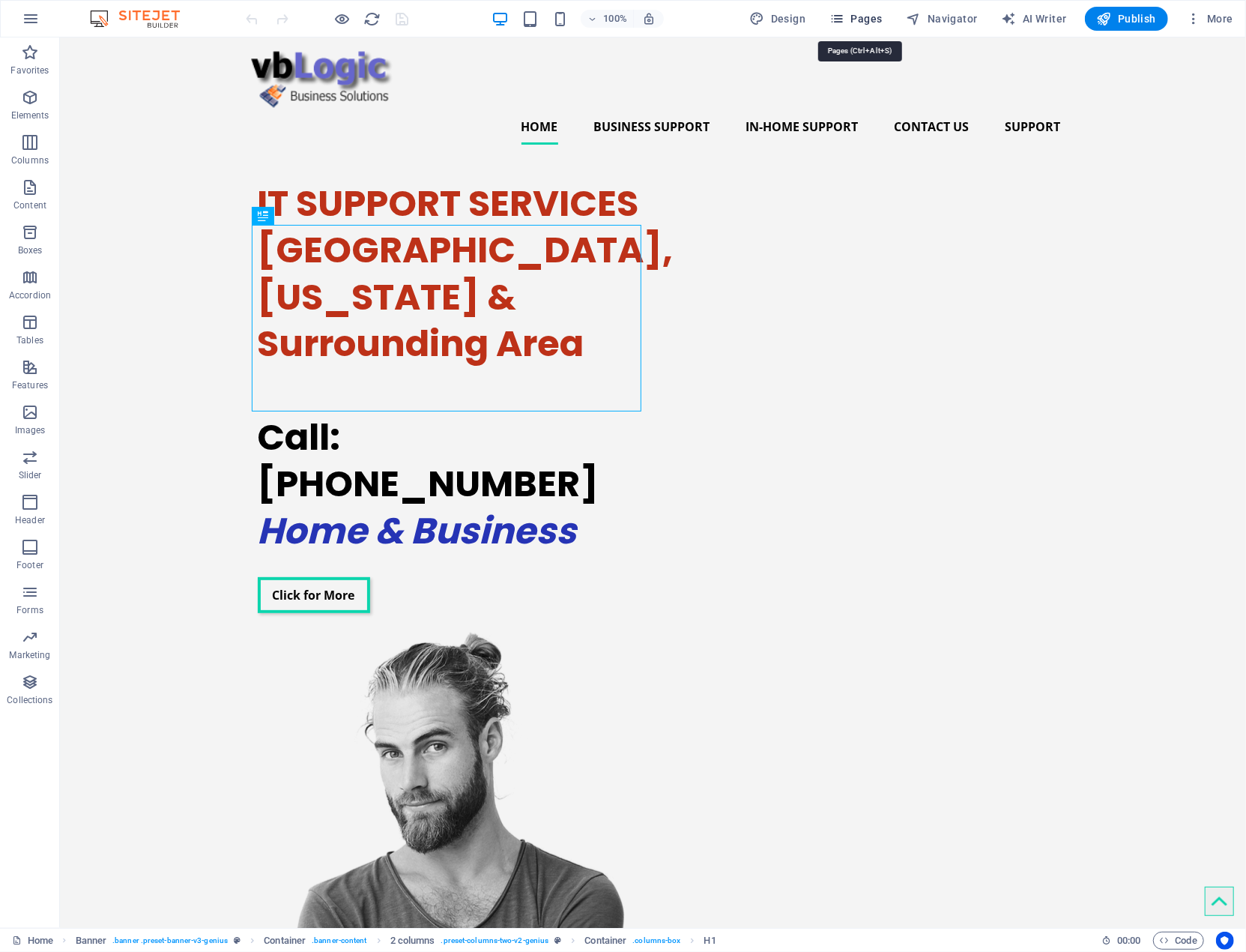
click at [868, 18] on span "Pages" at bounding box center [855, 18] width 53 height 15
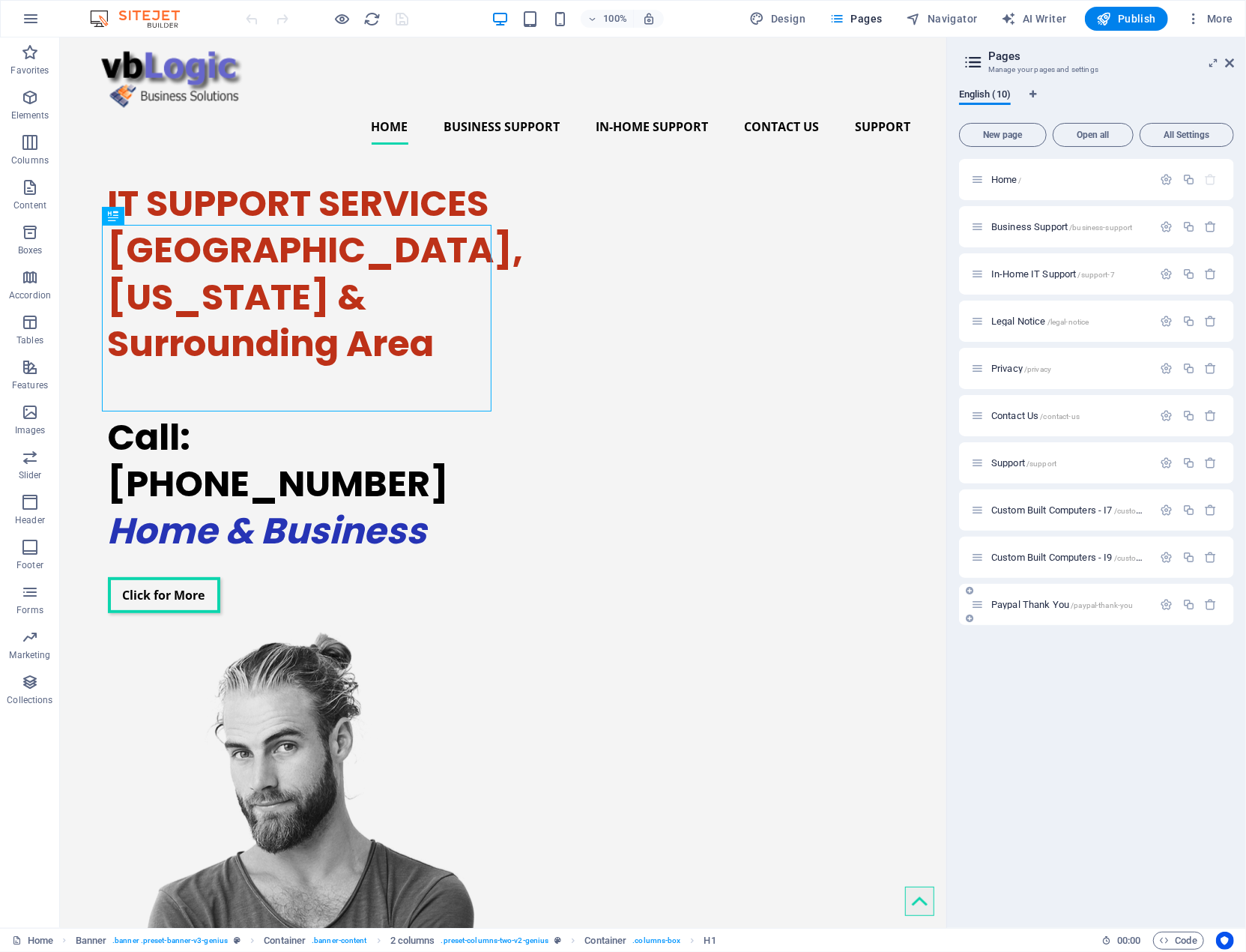
click at [1044, 602] on span "Paypal Thank You /paypal-thank-you" at bounding box center [1062, 604] width 142 height 11
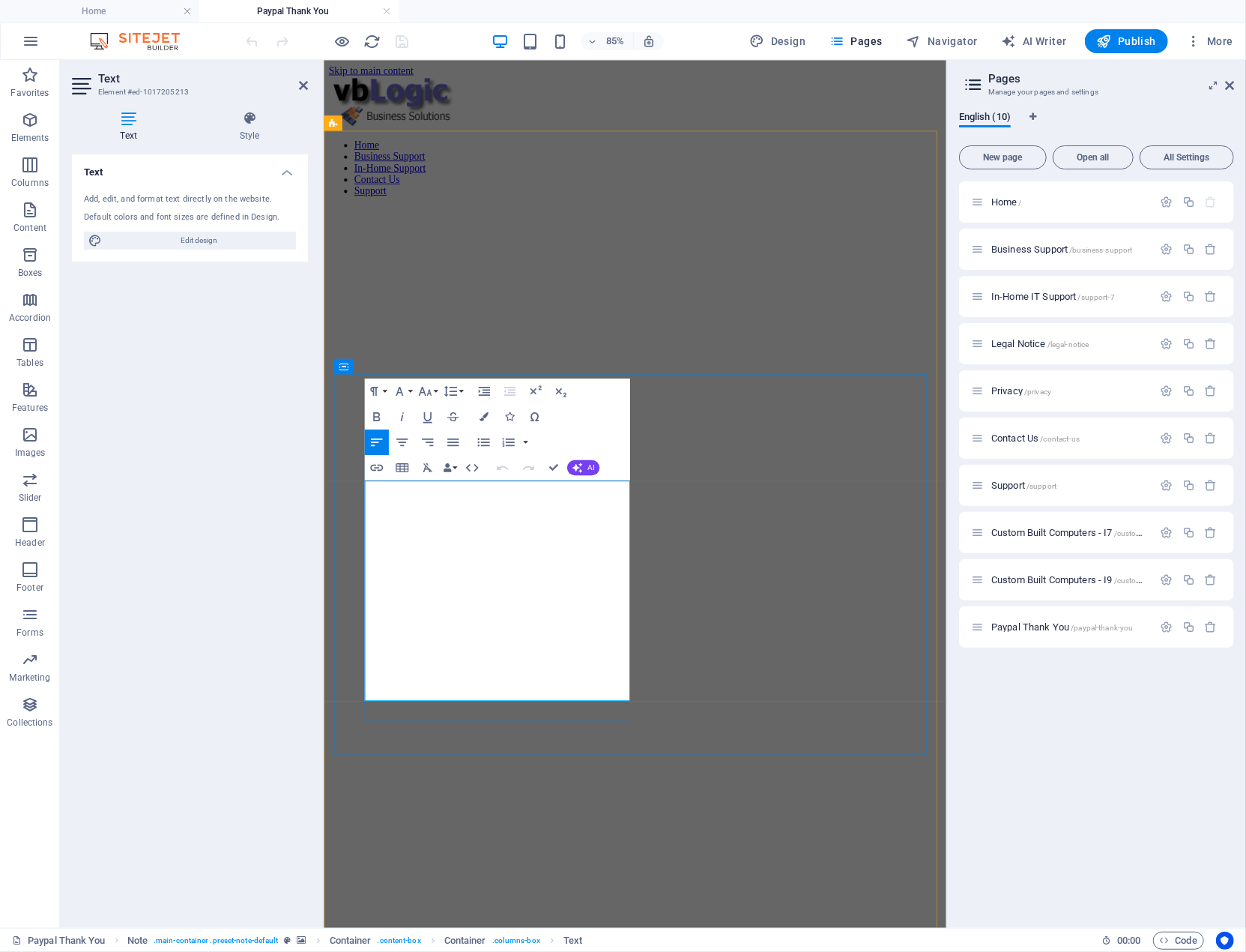
drag, startPoint x: 461, startPoint y: 801, endPoint x: 382, endPoint y: 771, distance: 84.5
click at [375, 415] on icon "button" at bounding box center [376, 417] width 15 height 15
click at [564, 232] on figure at bounding box center [689, 232] width 721 height 0
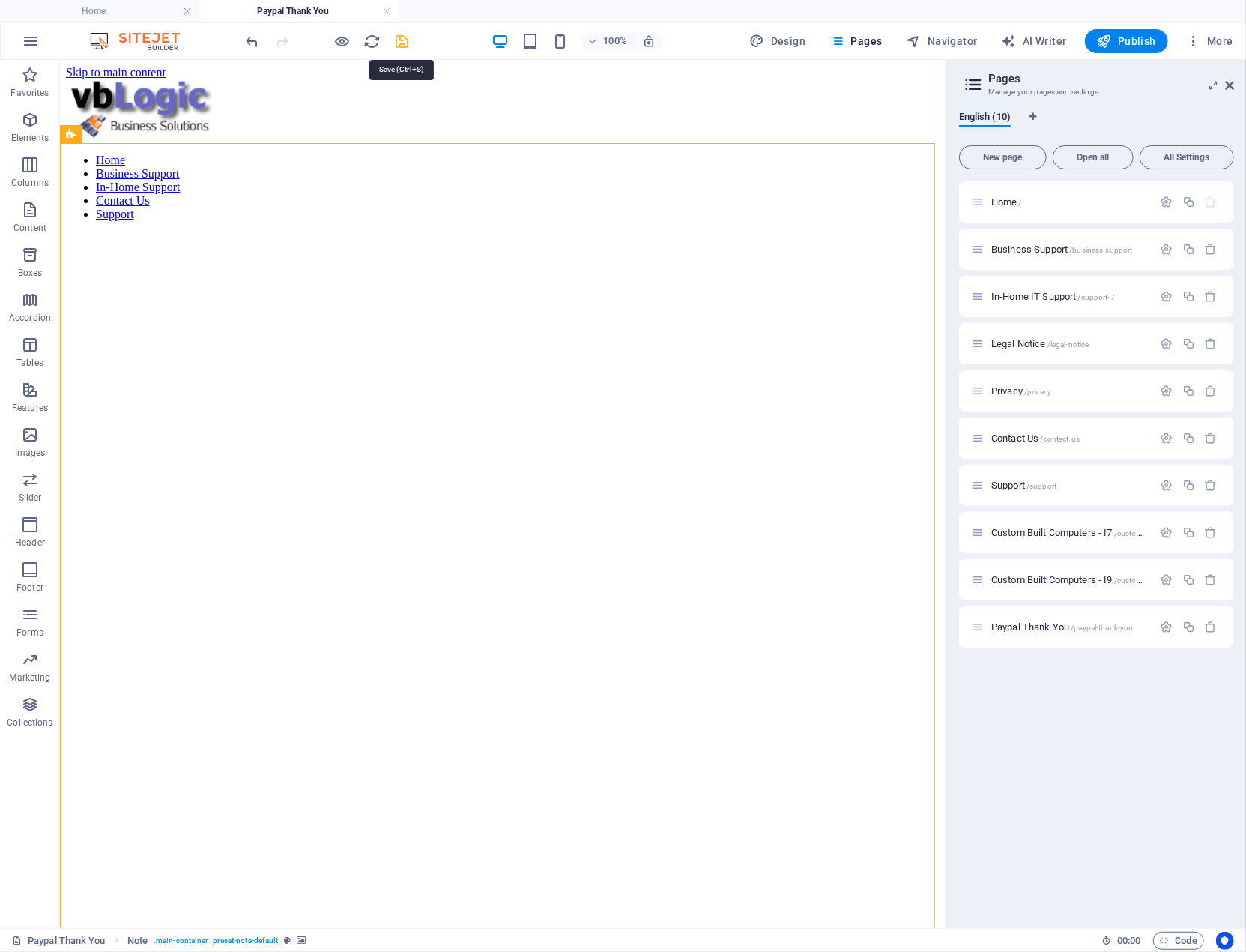
click at [399, 42] on icon "save" at bounding box center [403, 42] width 17 height 17
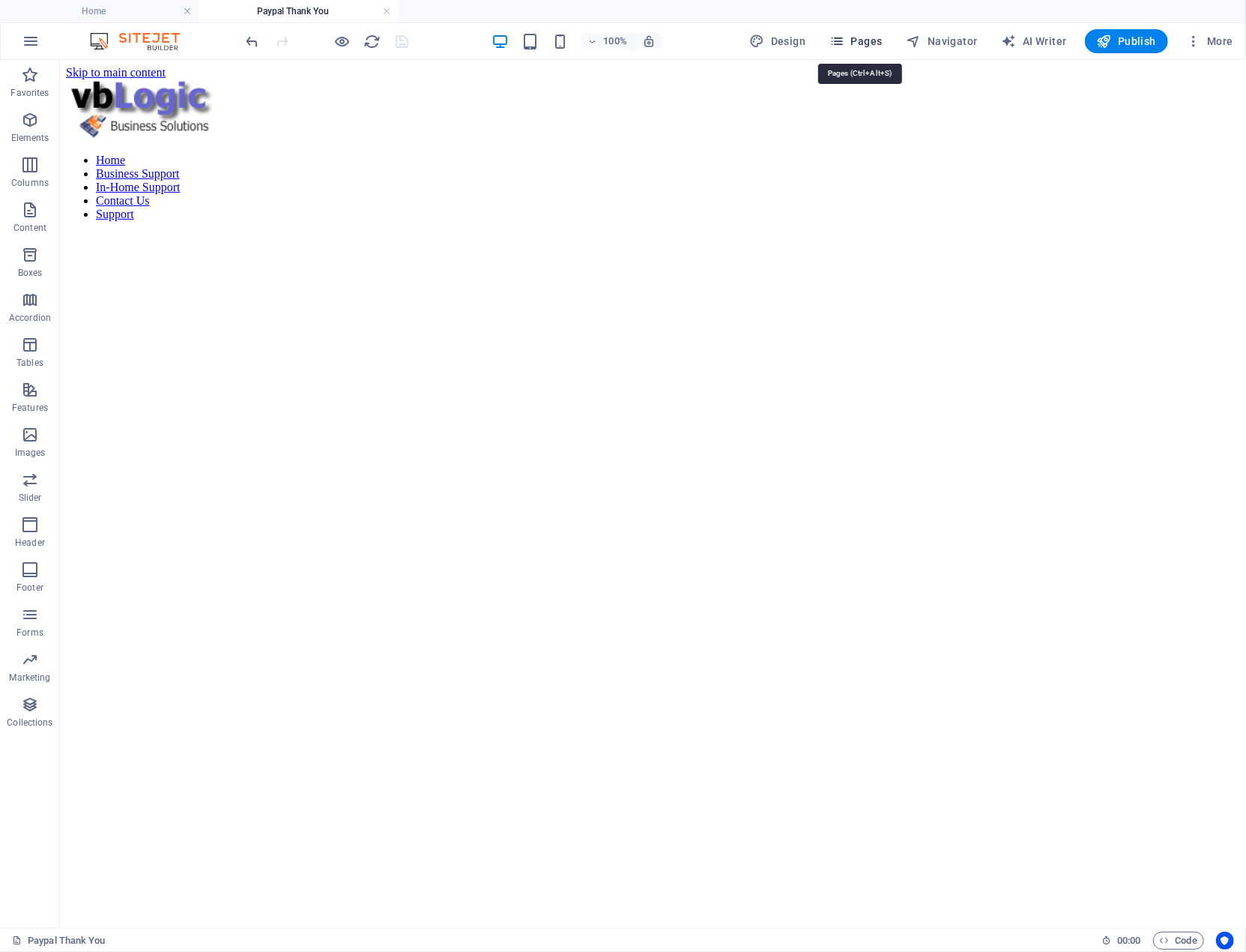
click at [866, 42] on span "Pages" at bounding box center [855, 41] width 53 height 15
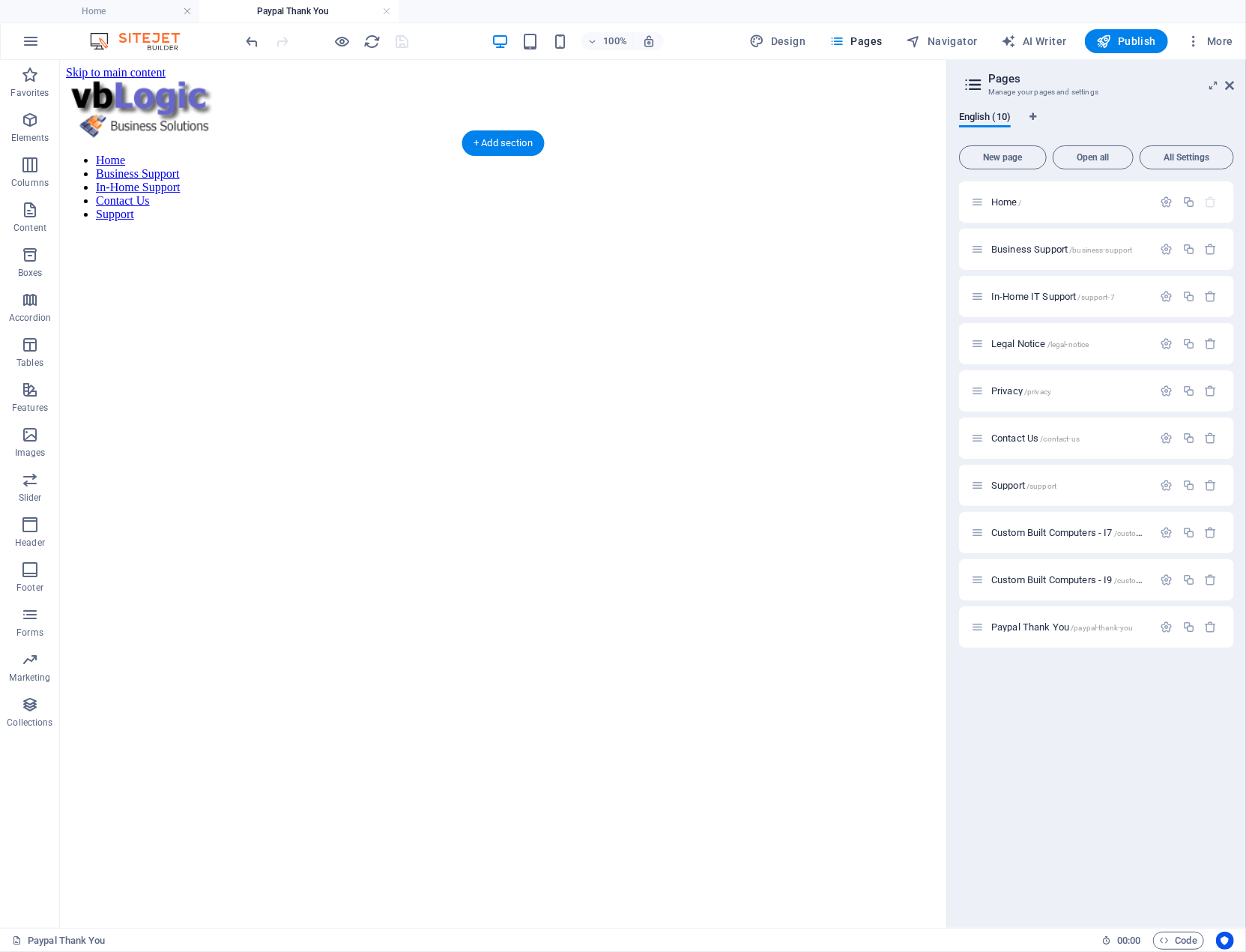
click at [722, 232] on figure at bounding box center [502, 232] width 875 height 0
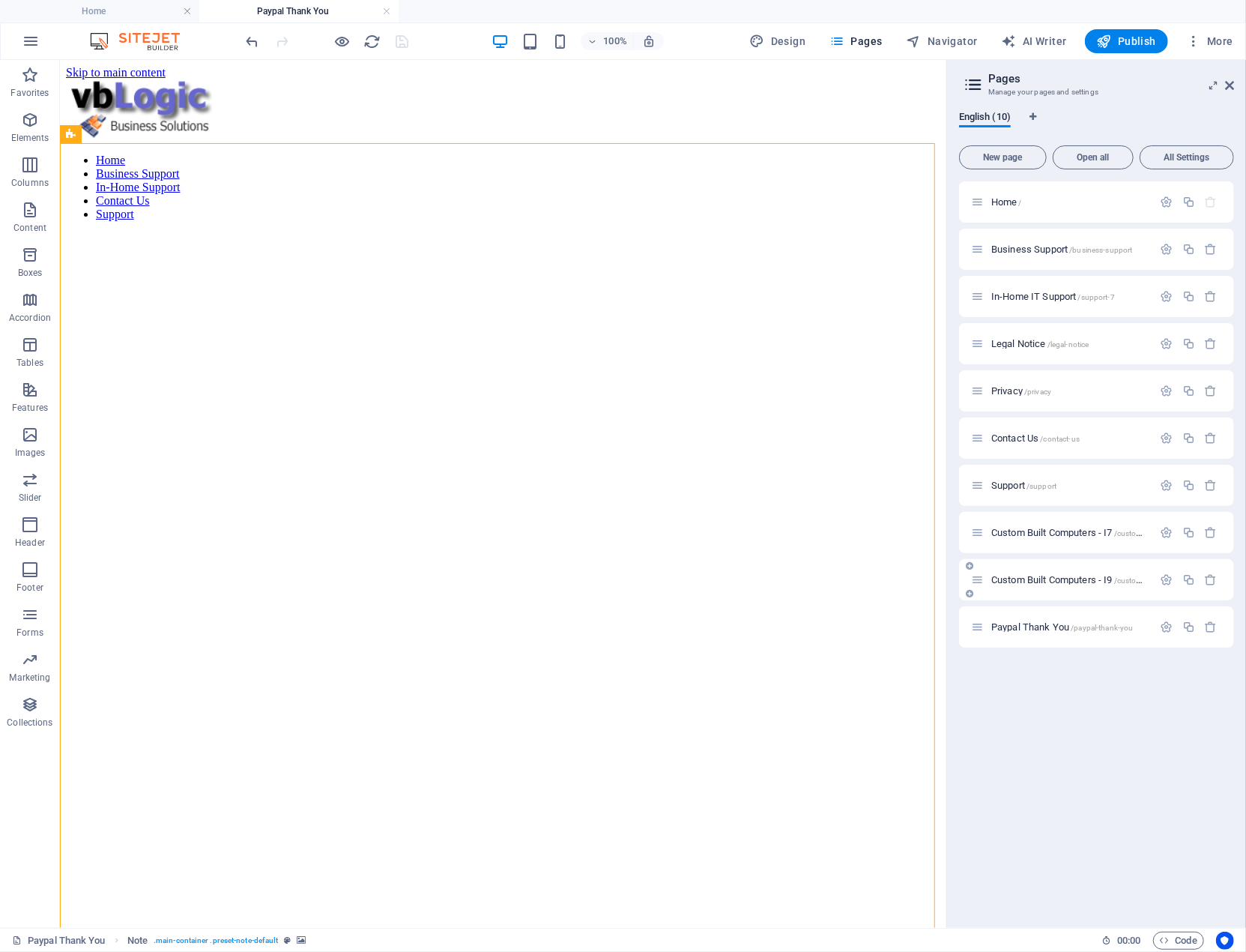
click at [1055, 578] on span "Custom Built Computers - I9 /custom-built-computers-i9" at bounding box center [1100, 580] width 217 height 11
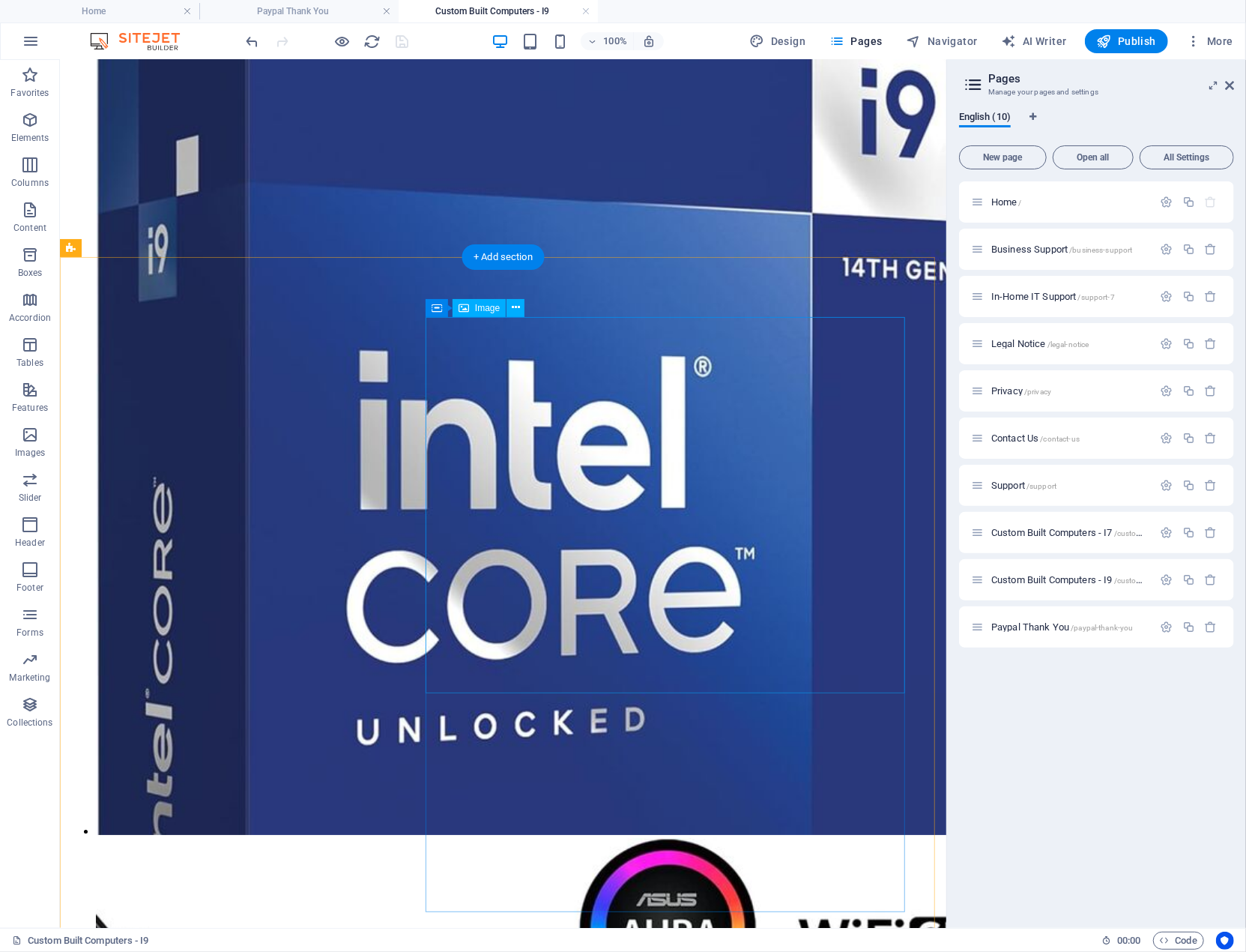
scroll to position [3354, 0]
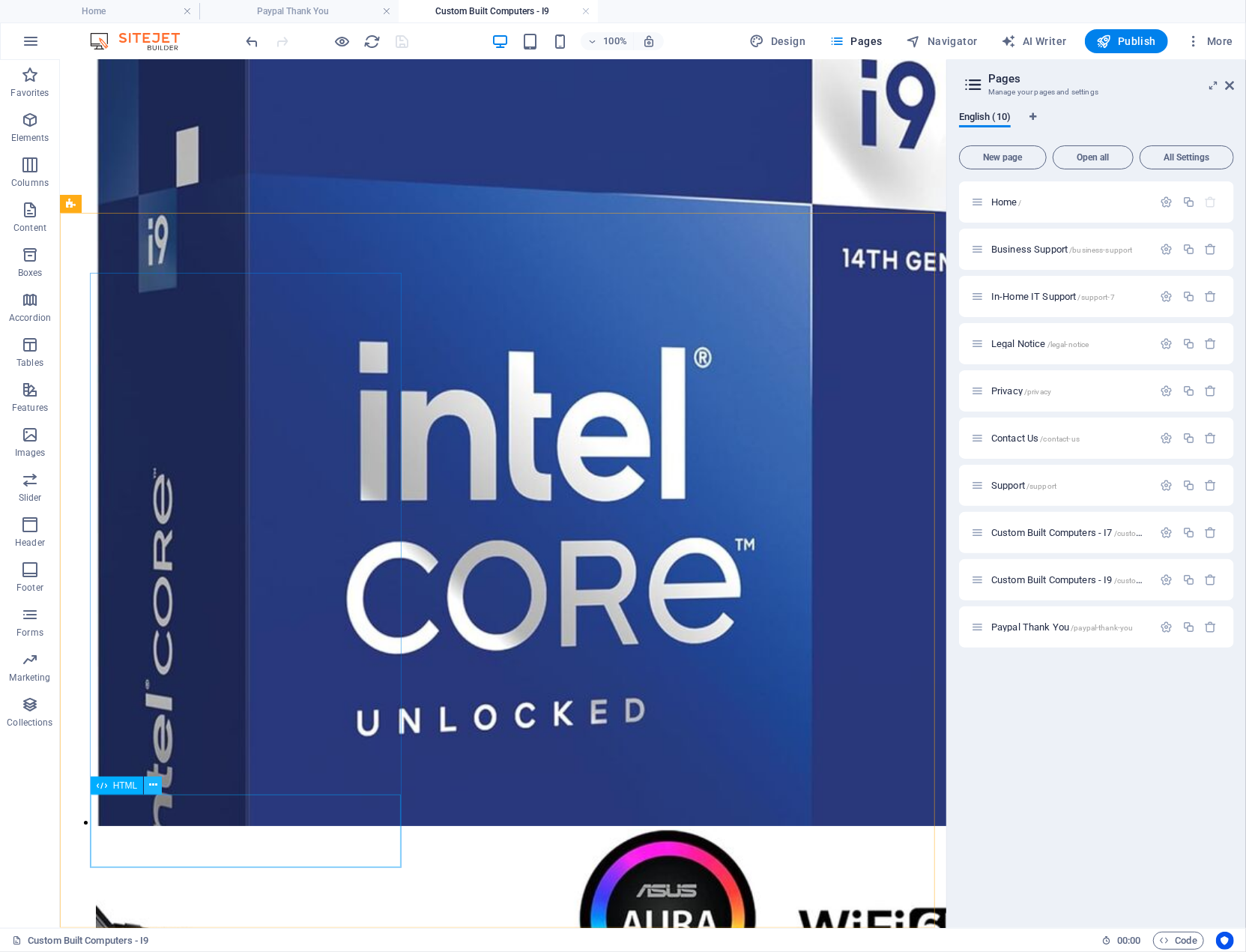
click at [154, 780] on icon at bounding box center [153, 785] width 9 height 16
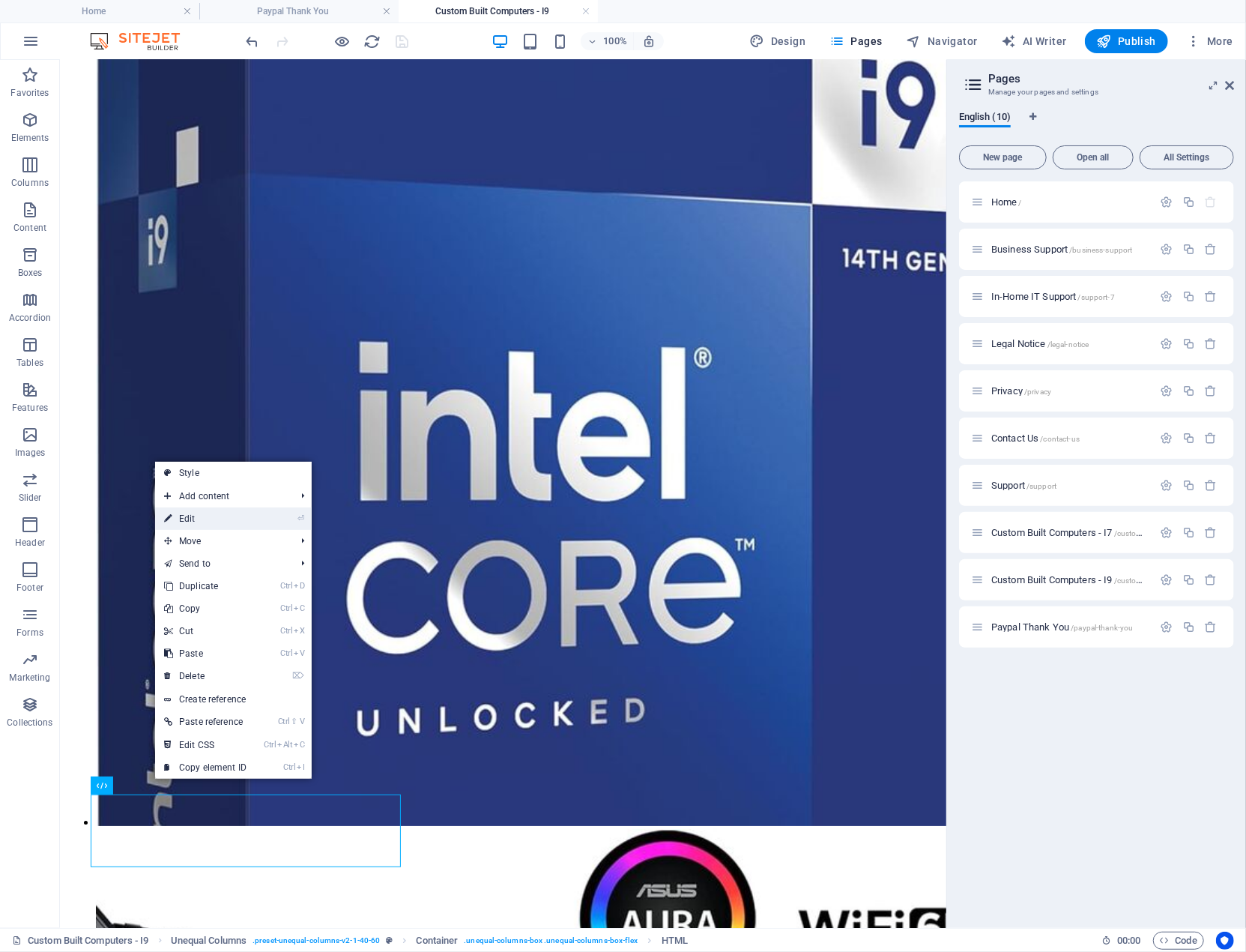
click at [259, 518] on li "⏎ Edit" at bounding box center [234, 519] width 157 height 23
click at [196, 518] on link "⏎ Edit" at bounding box center [206, 519] width 100 height 23
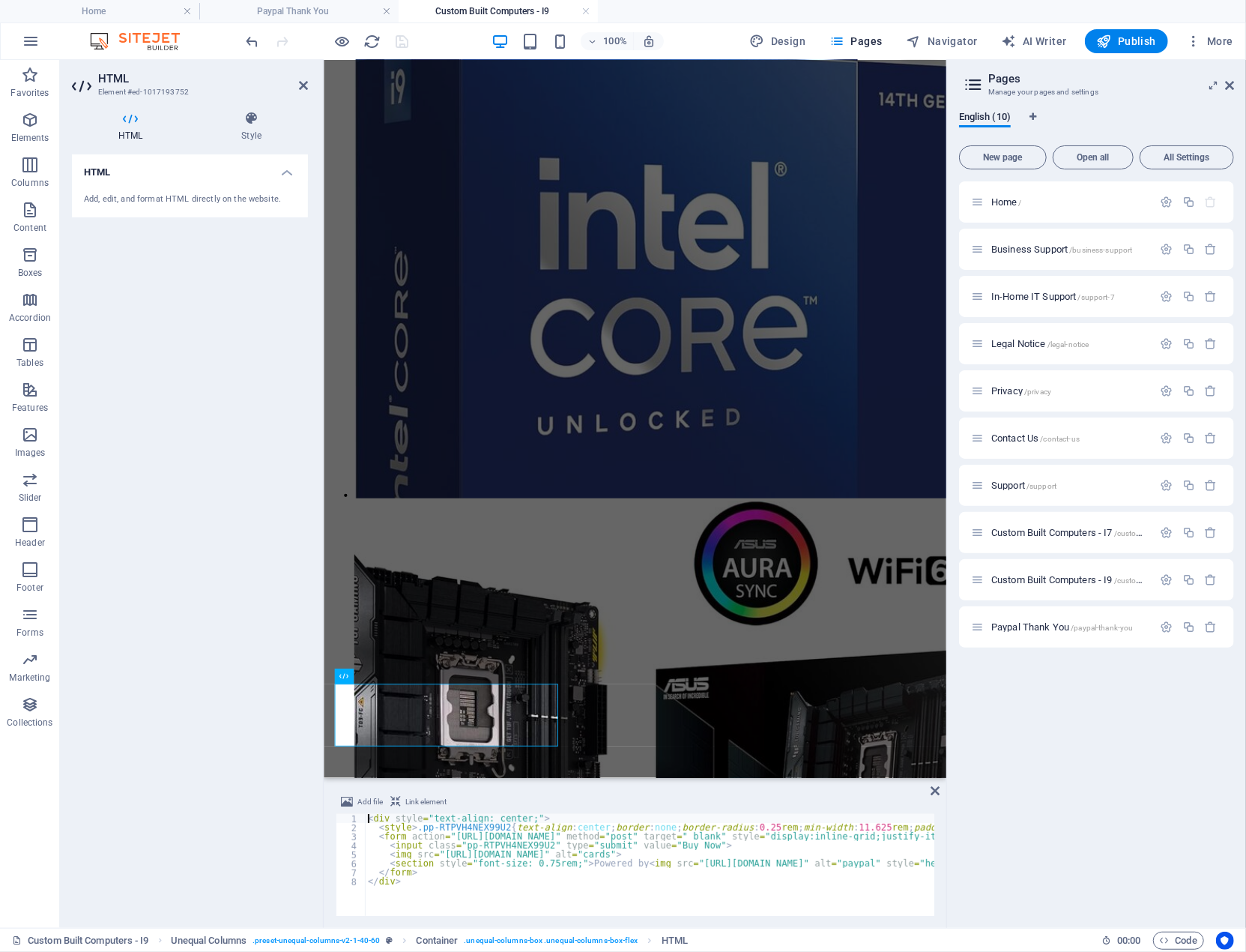
scroll to position [3375, 0]
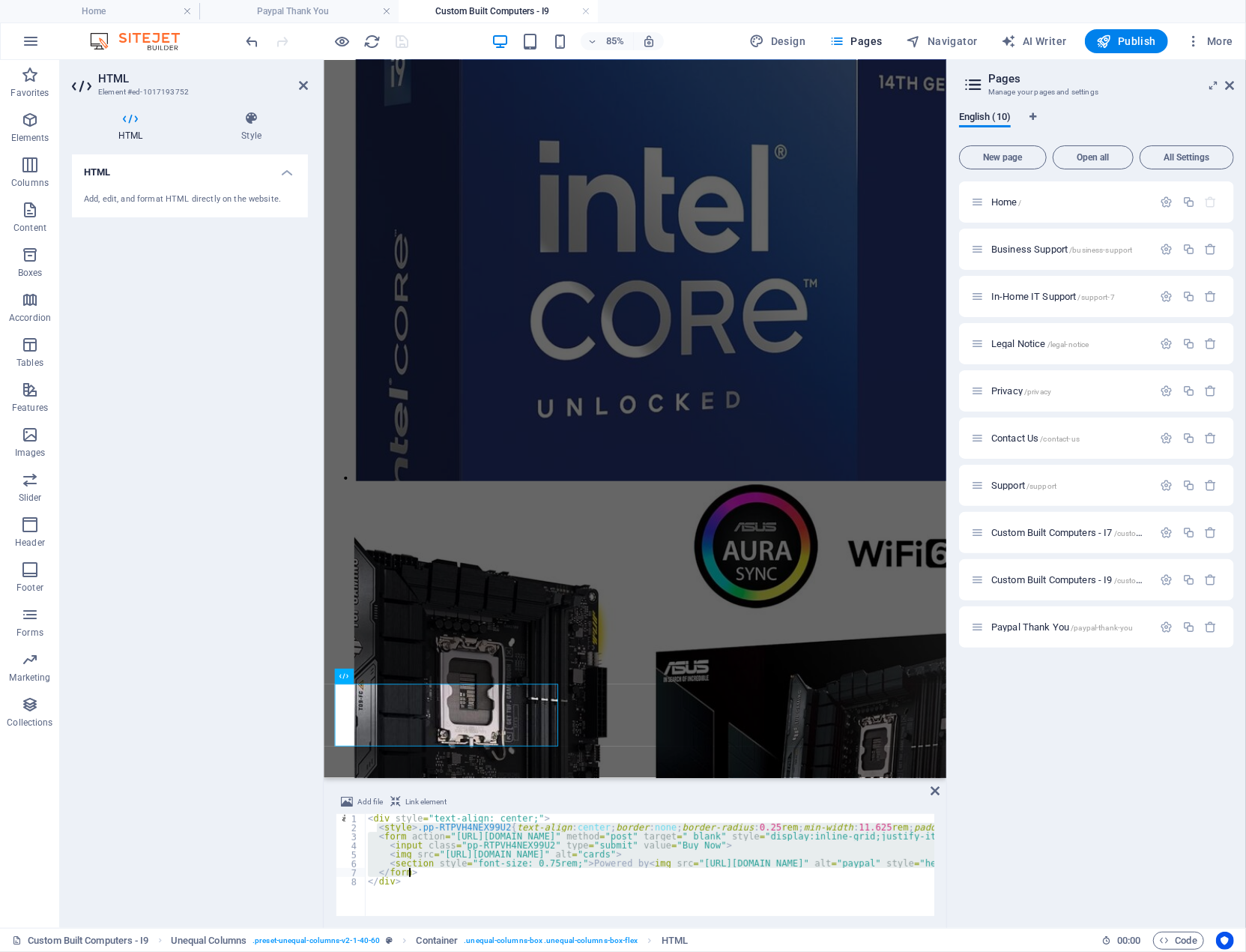
drag, startPoint x: 376, startPoint y: 828, endPoint x: 422, endPoint y: 871, distance: 63.0
click at [422, 871] on div "< div style = "text-align: center;" > < style > .pp-RTPVH4NEX99U2 { text-align …" at bounding box center [1037, 872] width 1346 height 117
type textarea "</form>"
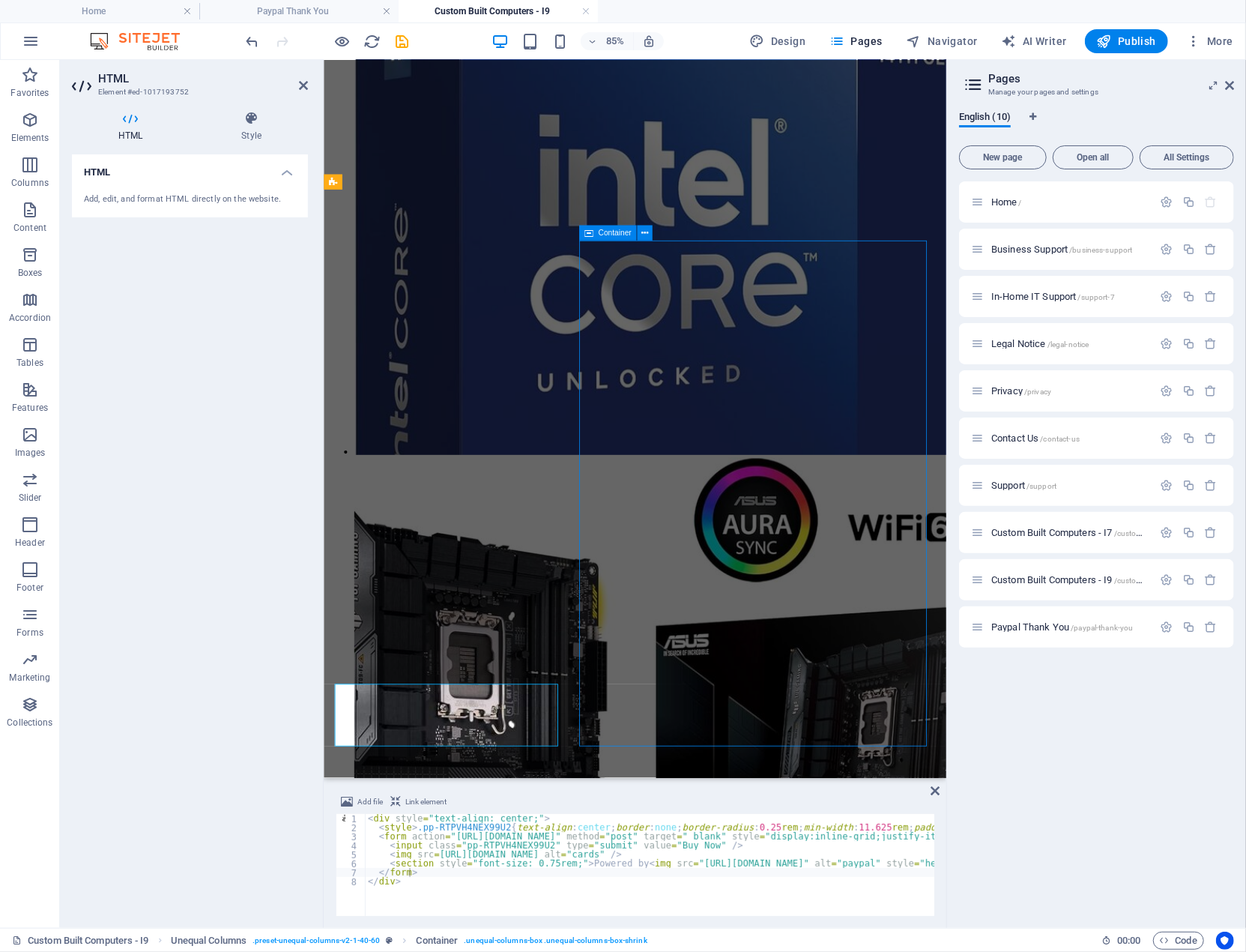
scroll to position [3354, 0]
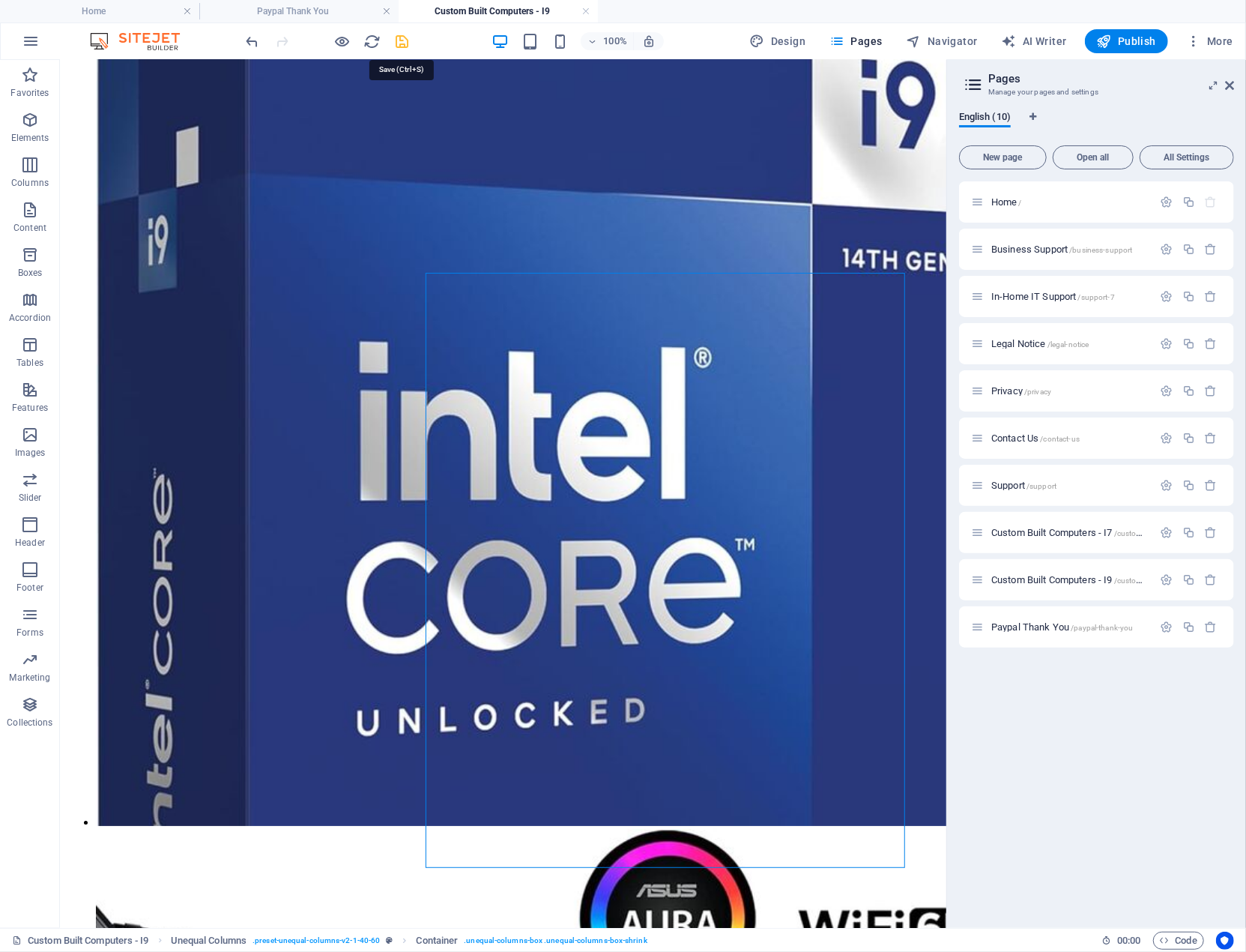
click at [402, 40] on icon "save" at bounding box center [403, 42] width 17 height 17
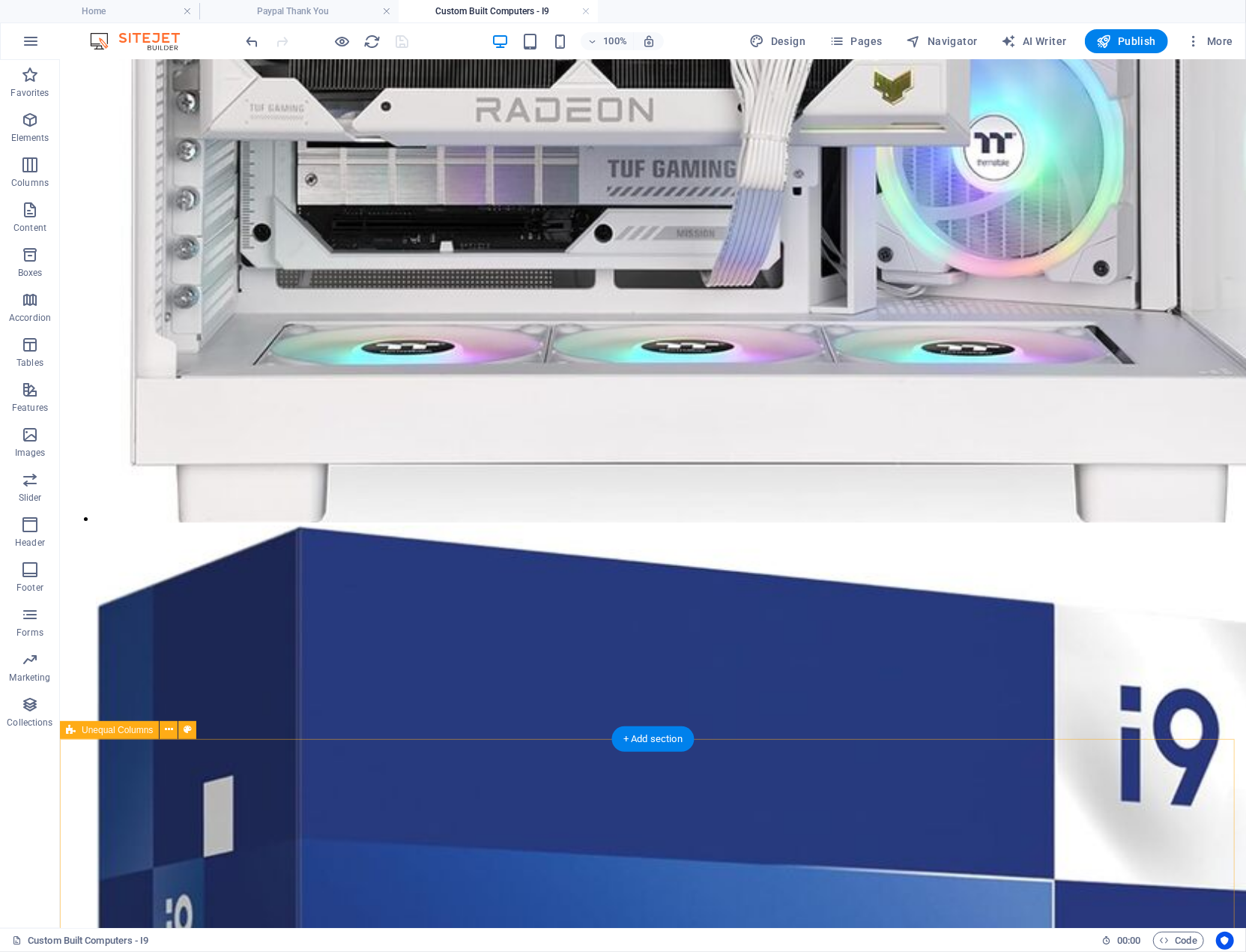
scroll to position [2979, 0]
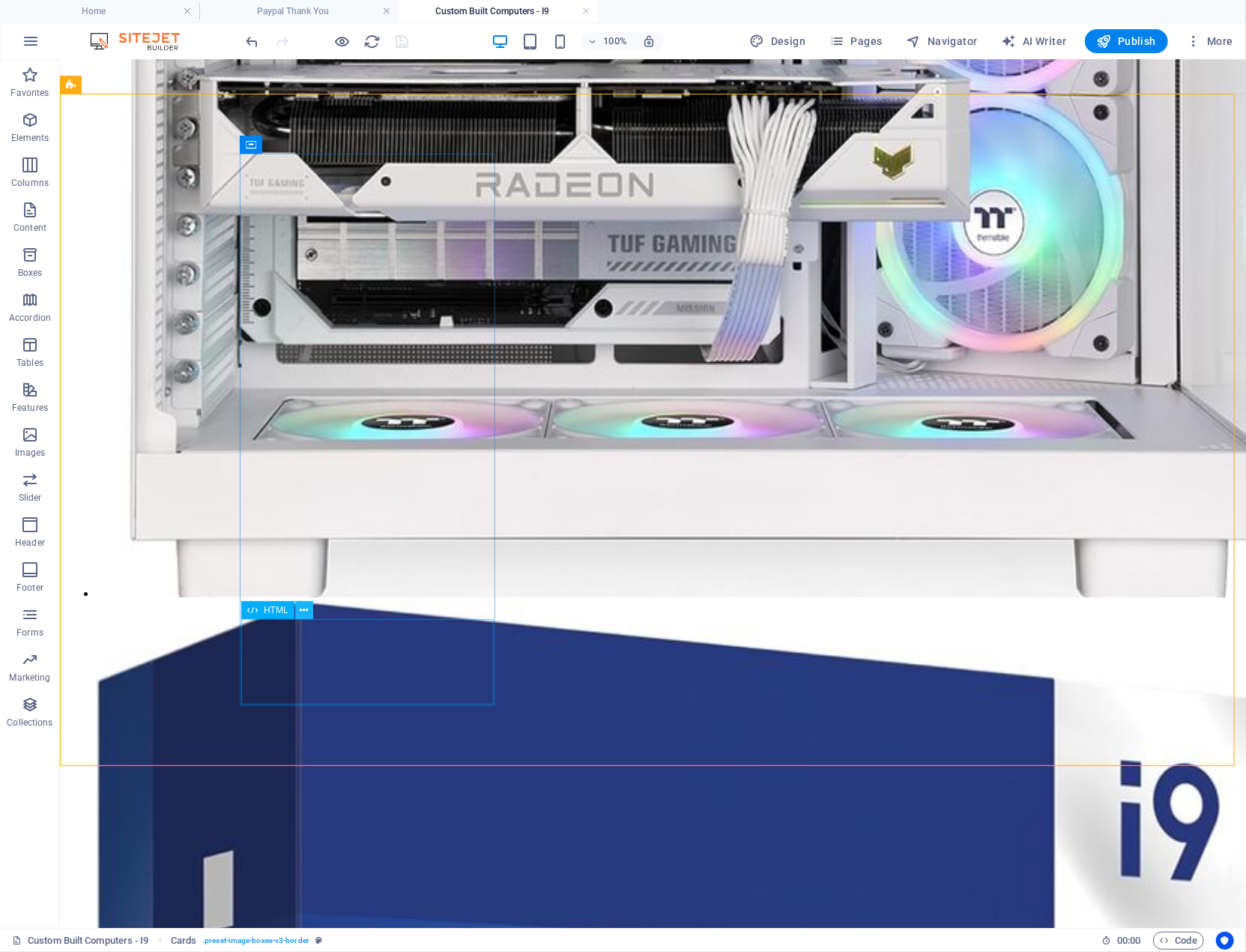
click at [304, 608] on icon at bounding box center [304, 611] width 9 height 16
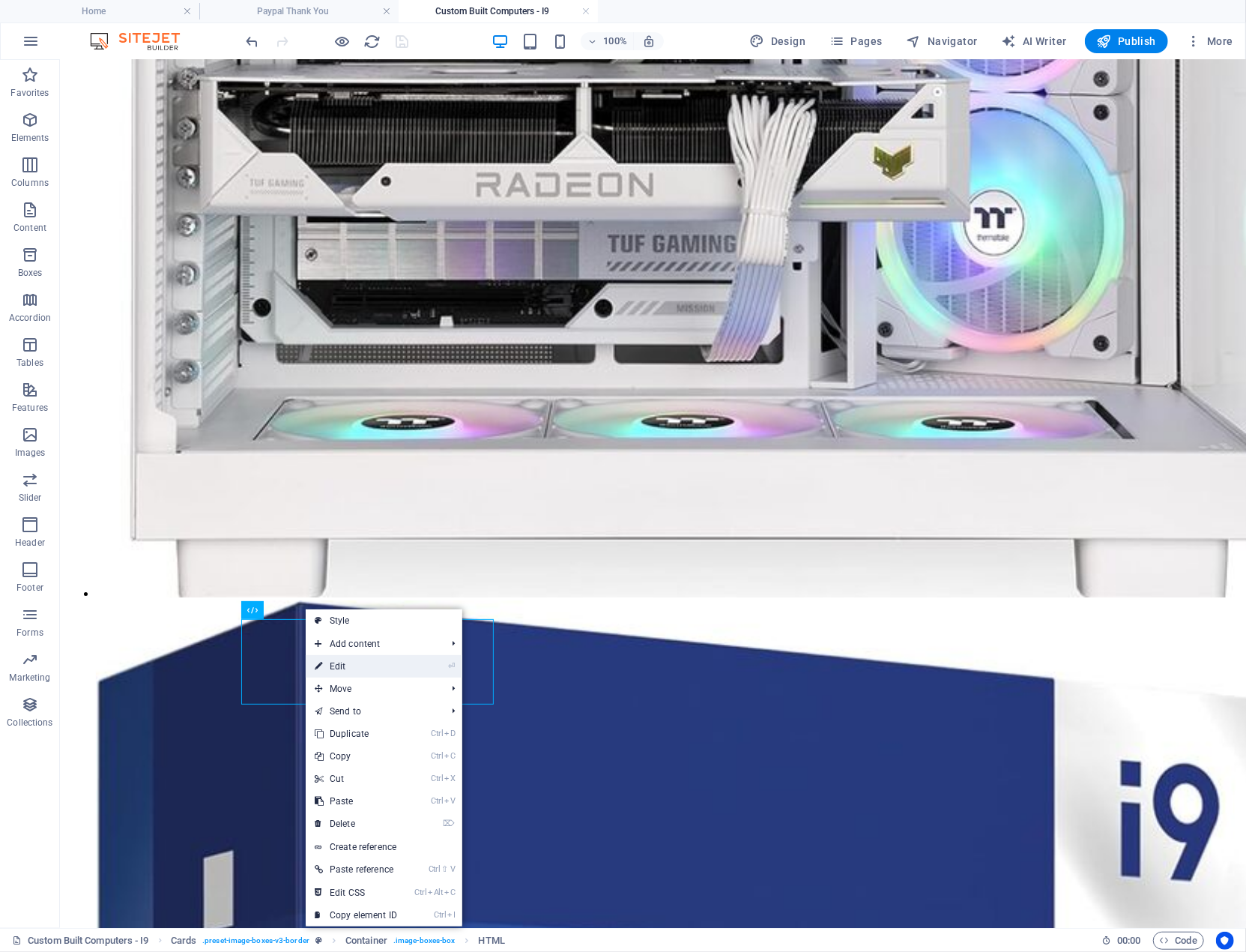
click at [364, 666] on link "⏎ Edit" at bounding box center [356, 666] width 100 height 23
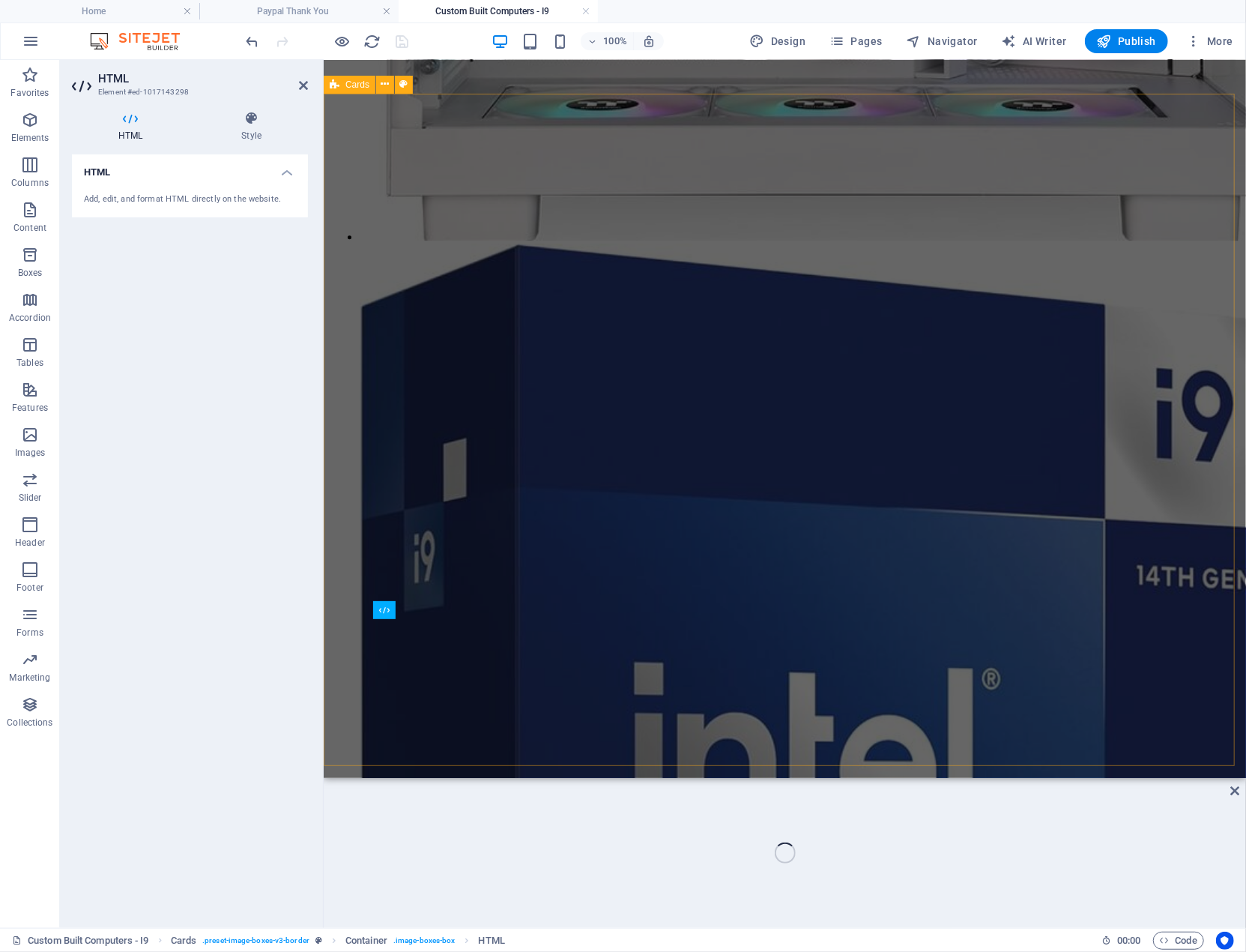
scroll to position [2765, 0]
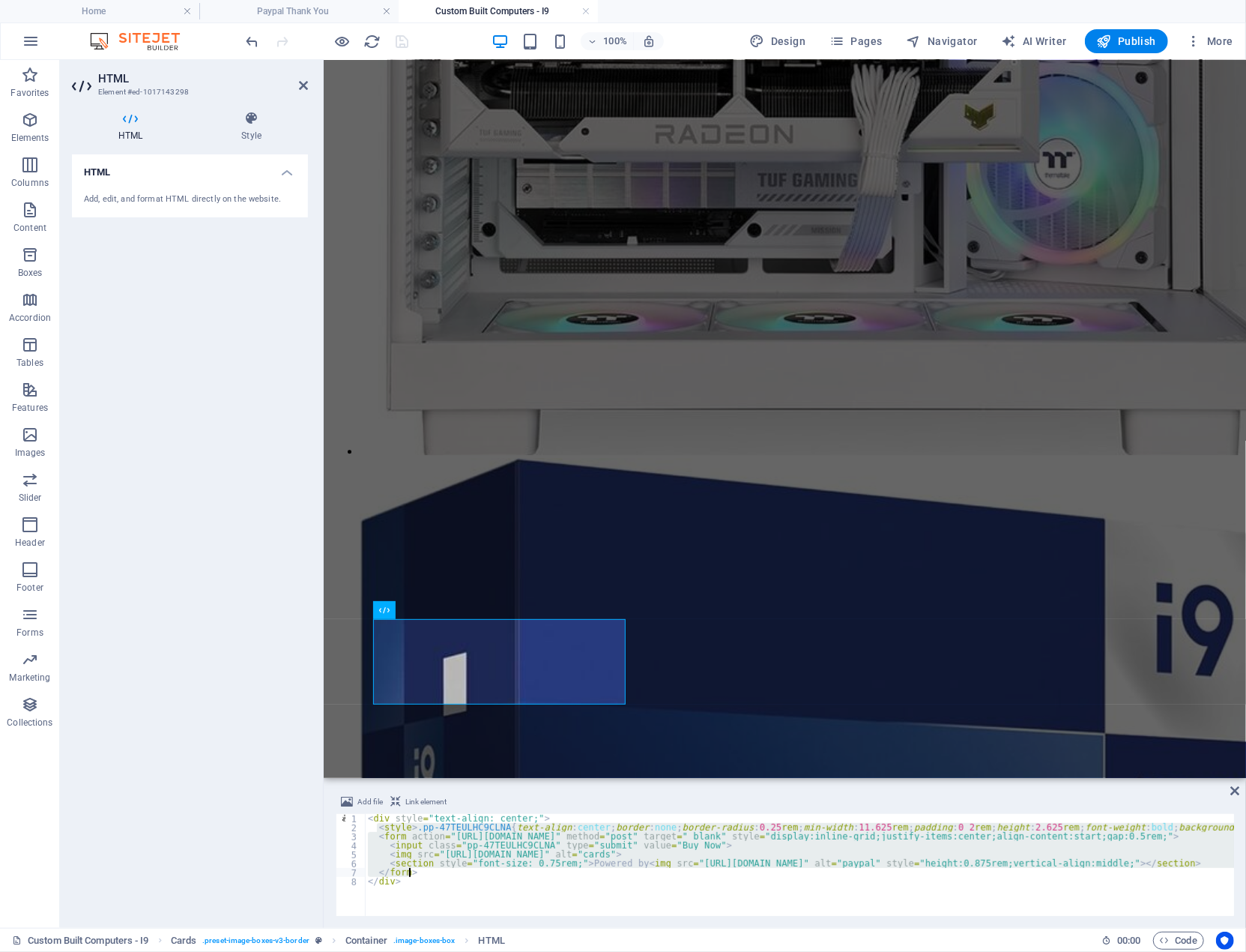
drag, startPoint x: 376, startPoint y: 828, endPoint x: 415, endPoint y: 869, distance: 56.6
click at [415, 869] on div "< div style = "text-align: center;" > < style > .pp-47TEULHC9CLNA { text-align …" at bounding box center [1037, 872] width 1346 height 117
type textarea "</form>"
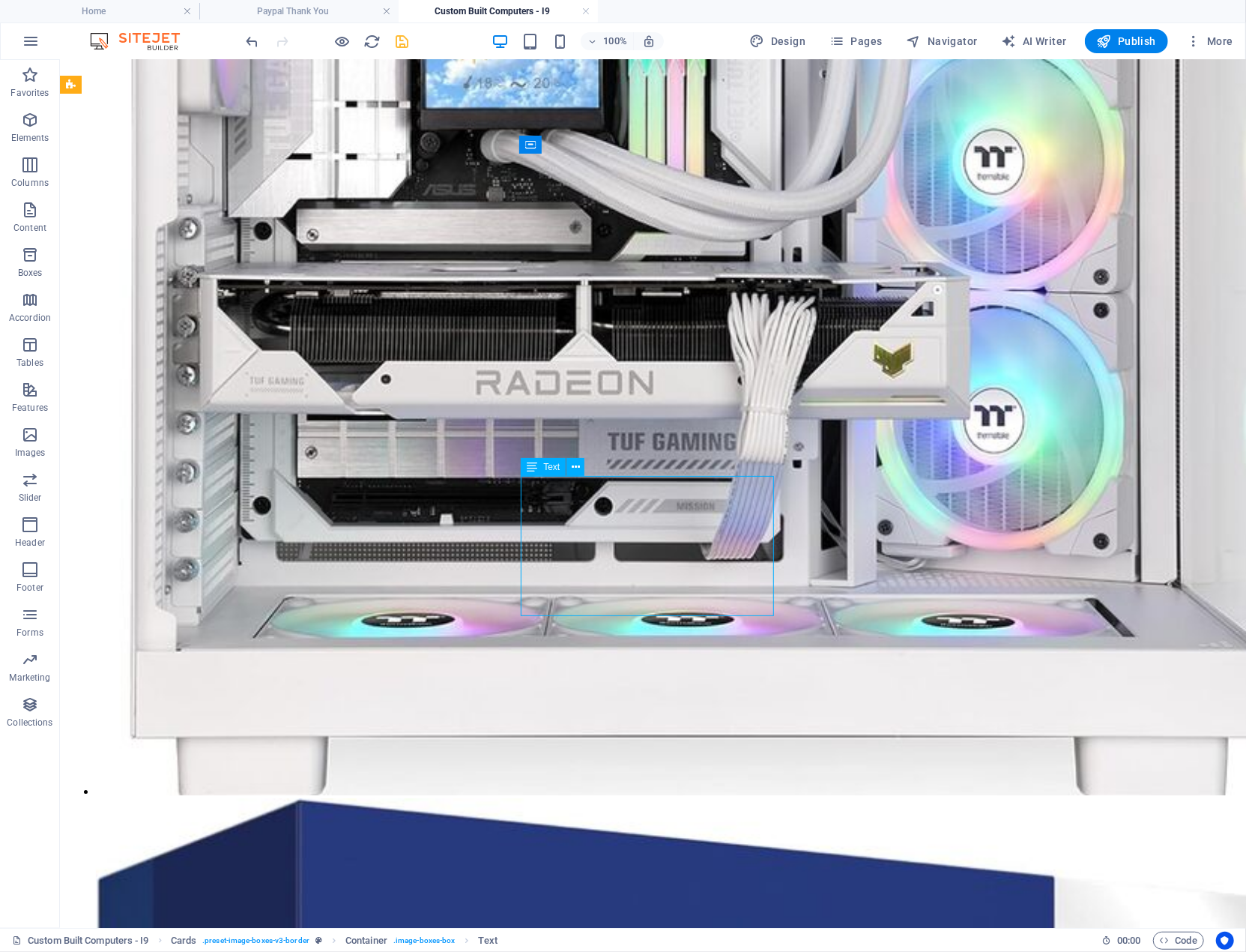
scroll to position [2979, 0]
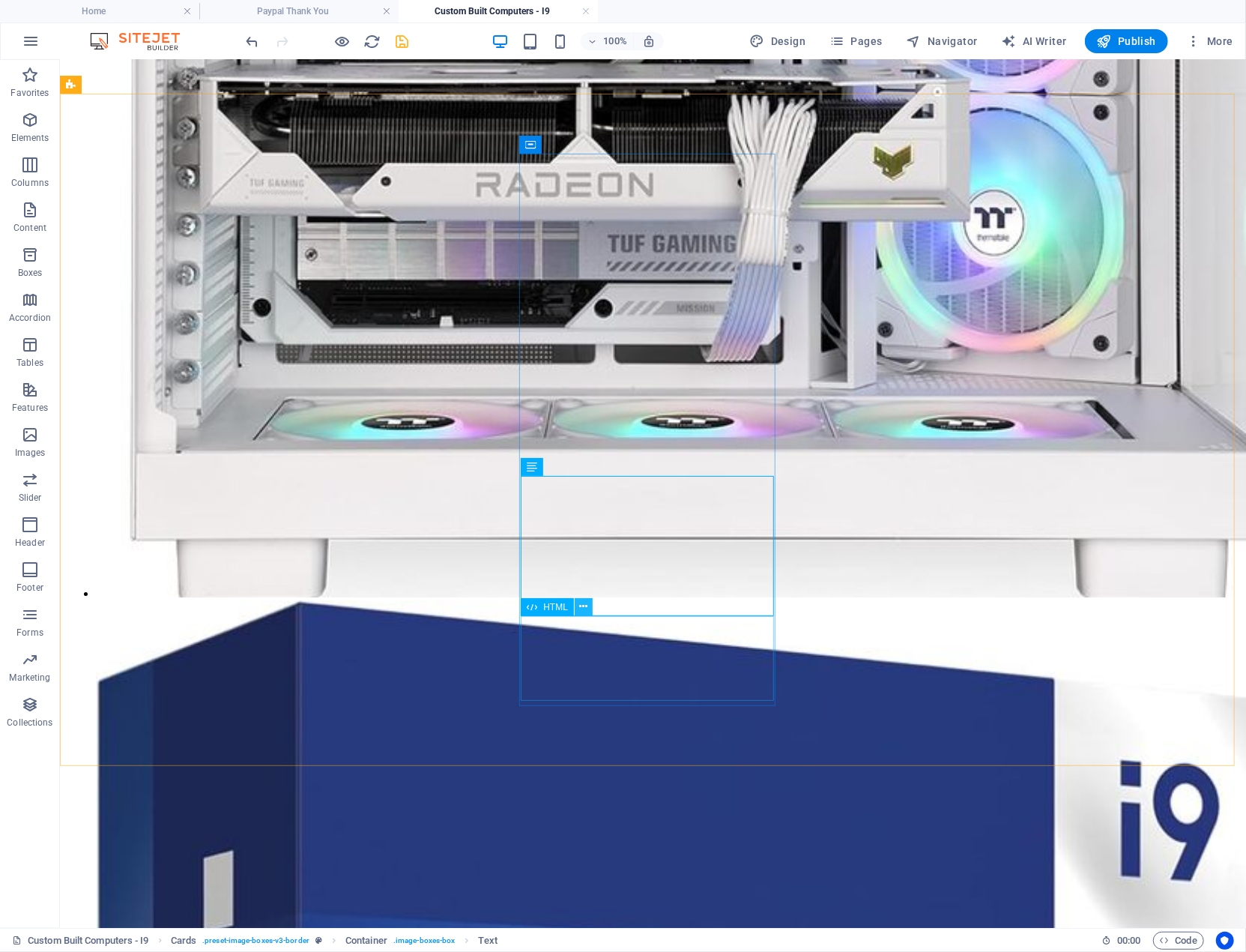
click at [581, 605] on icon at bounding box center [583, 607] width 9 height 16
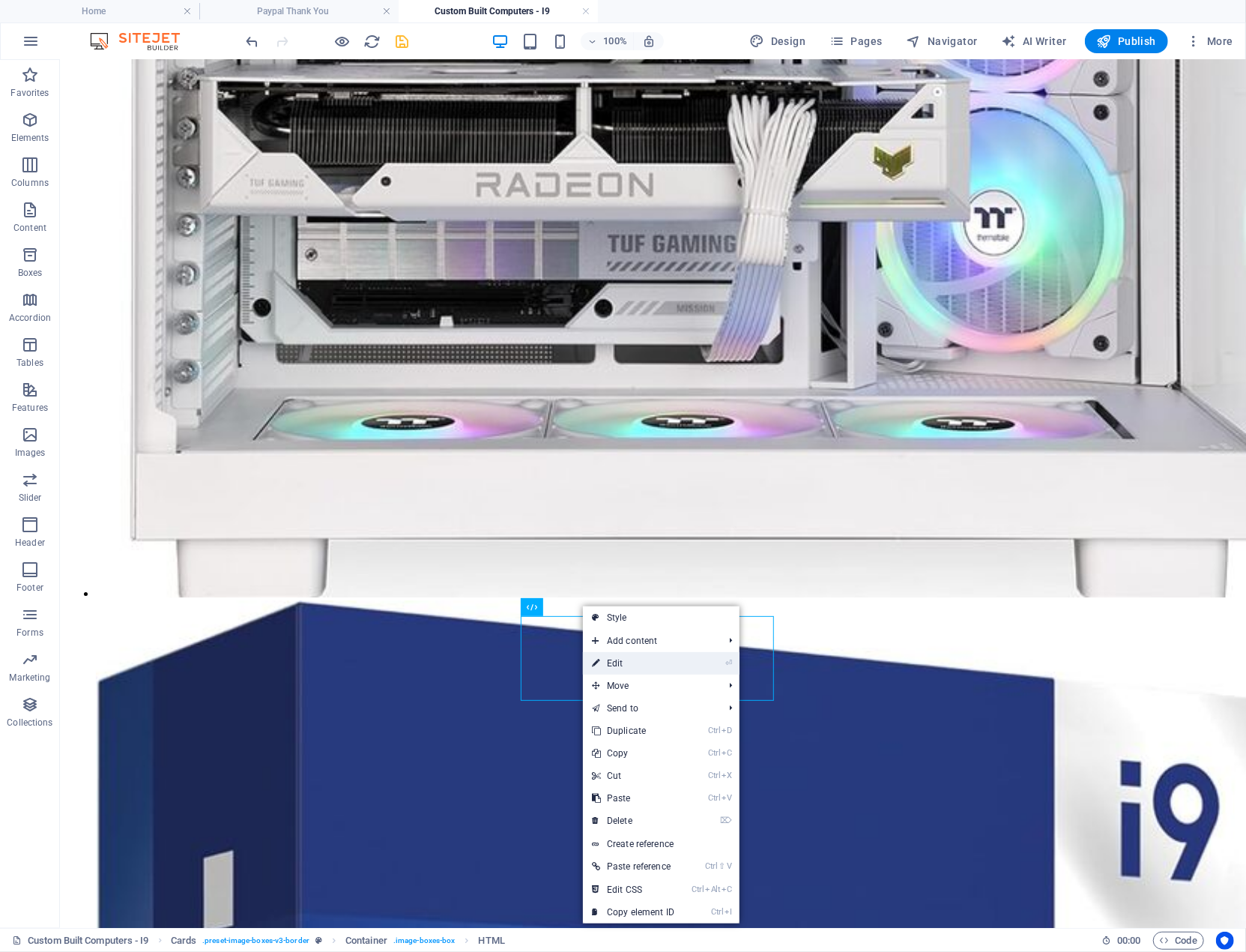
click at [618, 660] on link "⏎ Edit" at bounding box center [633, 663] width 100 height 23
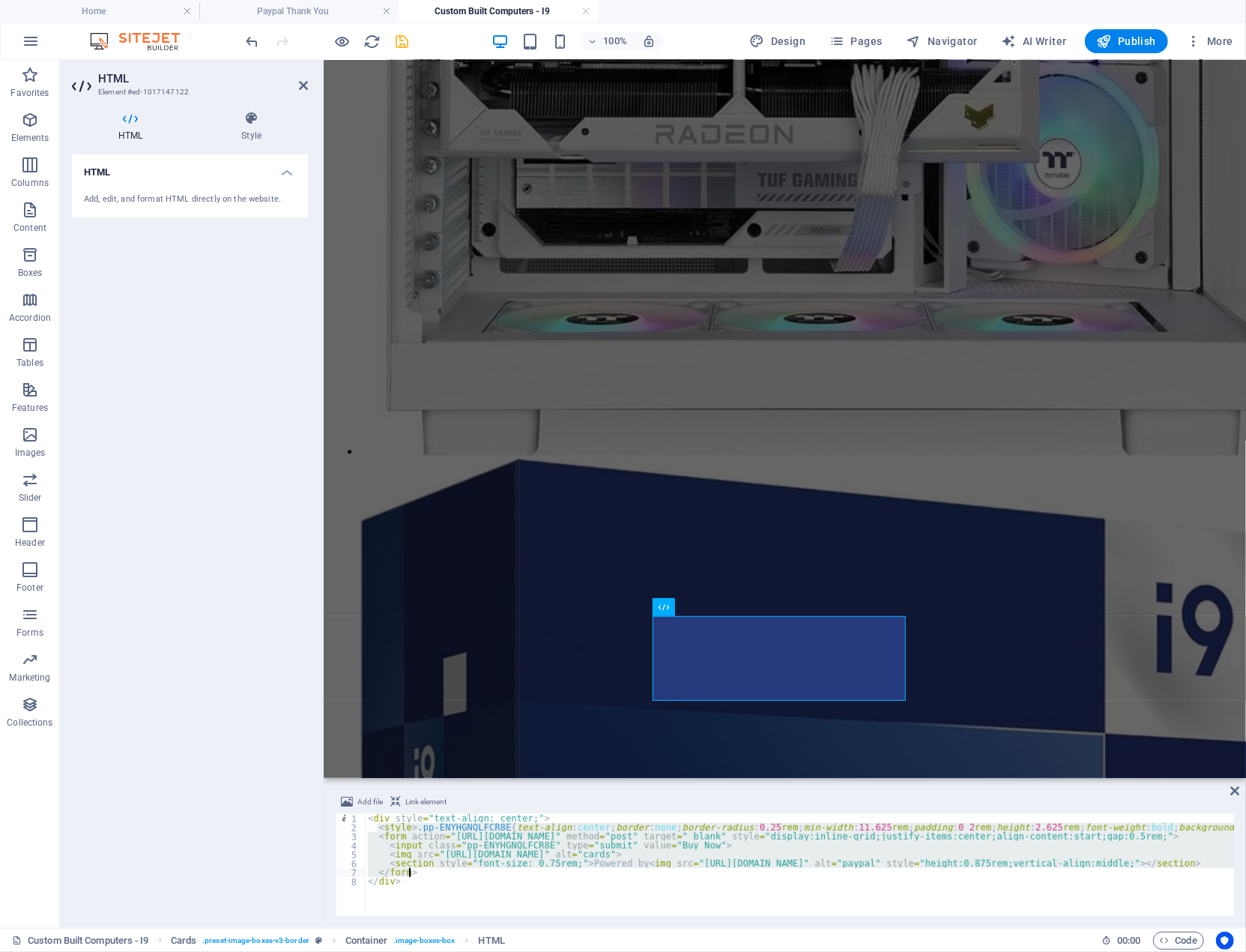
drag, startPoint x: 377, startPoint y: 828, endPoint x: 414, endPoint y: 874, distance: 59.0
click at [414, 874] on div "< div style = "text-align: center;" > < style > .pp-ENYHGNQLFCR8E { text-align …" at bounding box center [1037, 872] width 1346 height 117
type textarea "</form>"
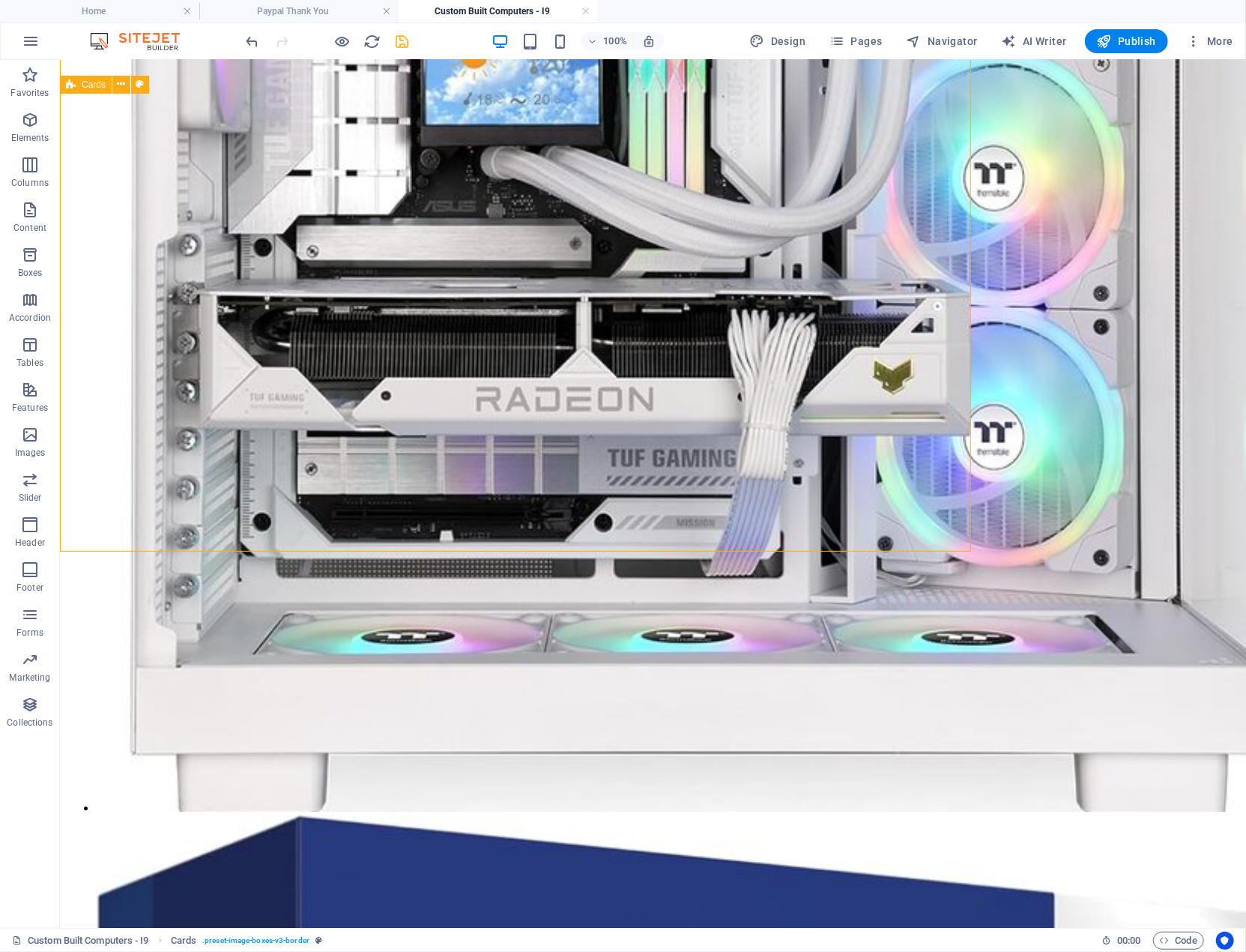
scroll to position [2979, 0]
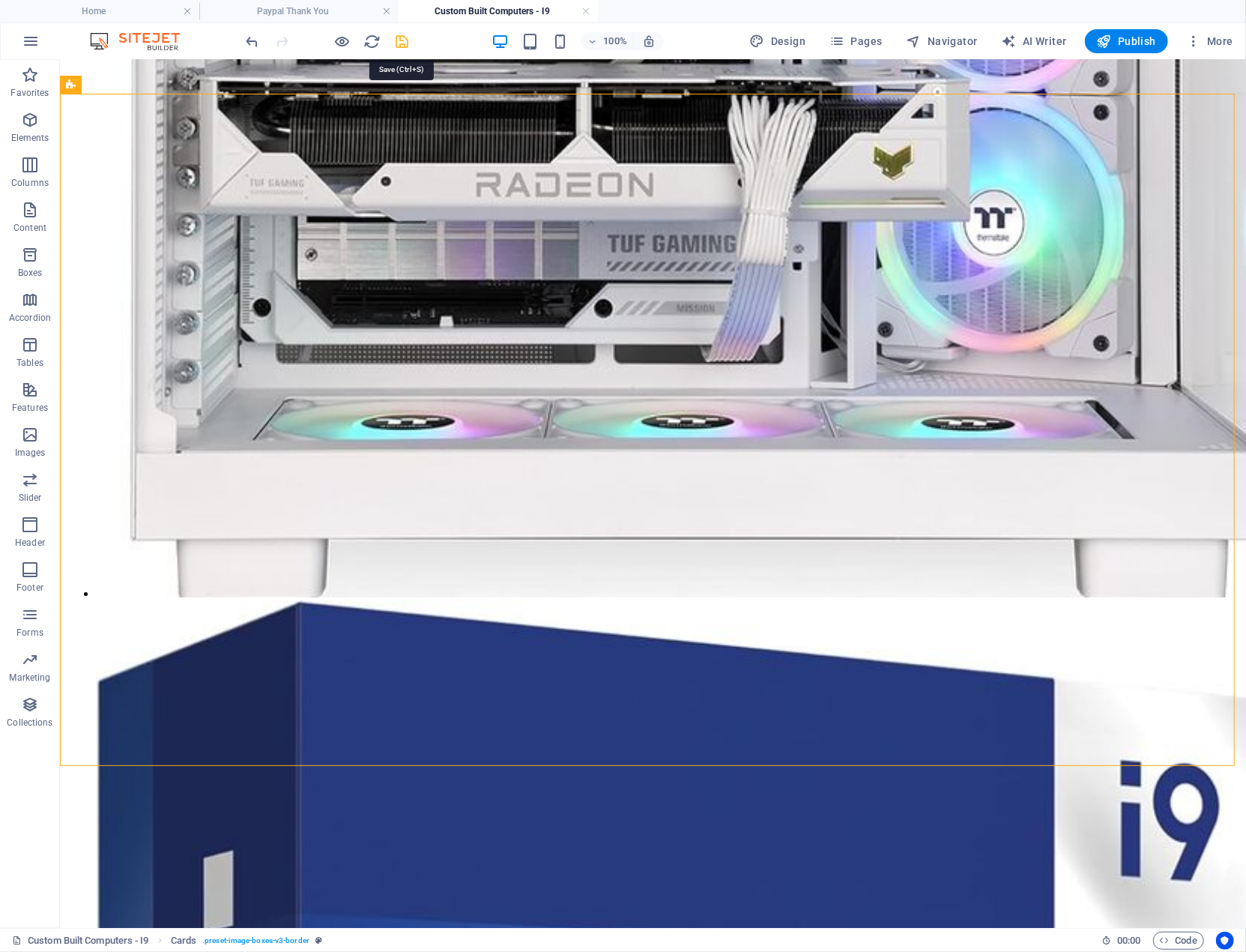
click at [401, 45] on icon "save" at bounding box center [403, 42] width 17 height 17
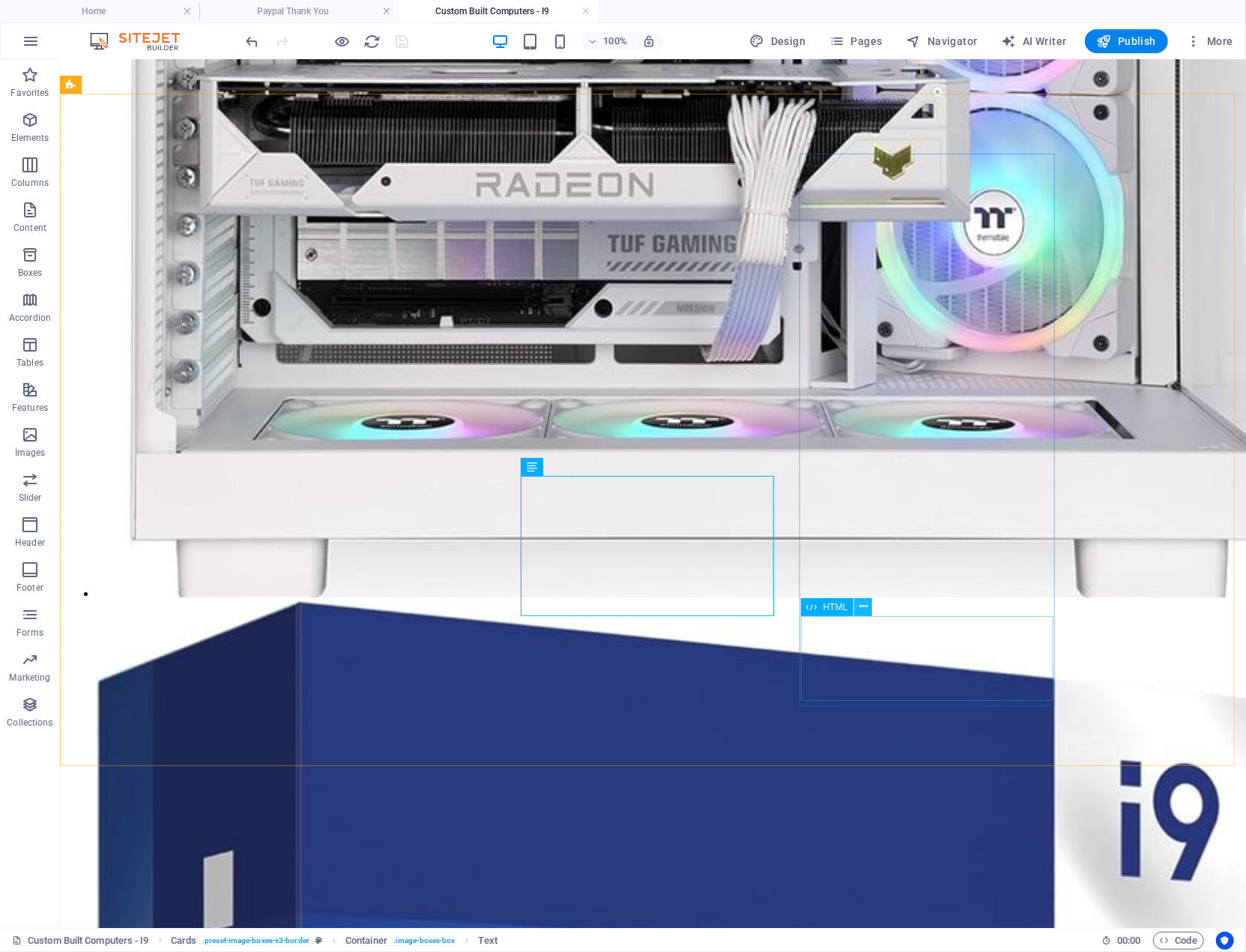
click at [864, 605] on icon at bounding box center [864, 607] width 9 height 16
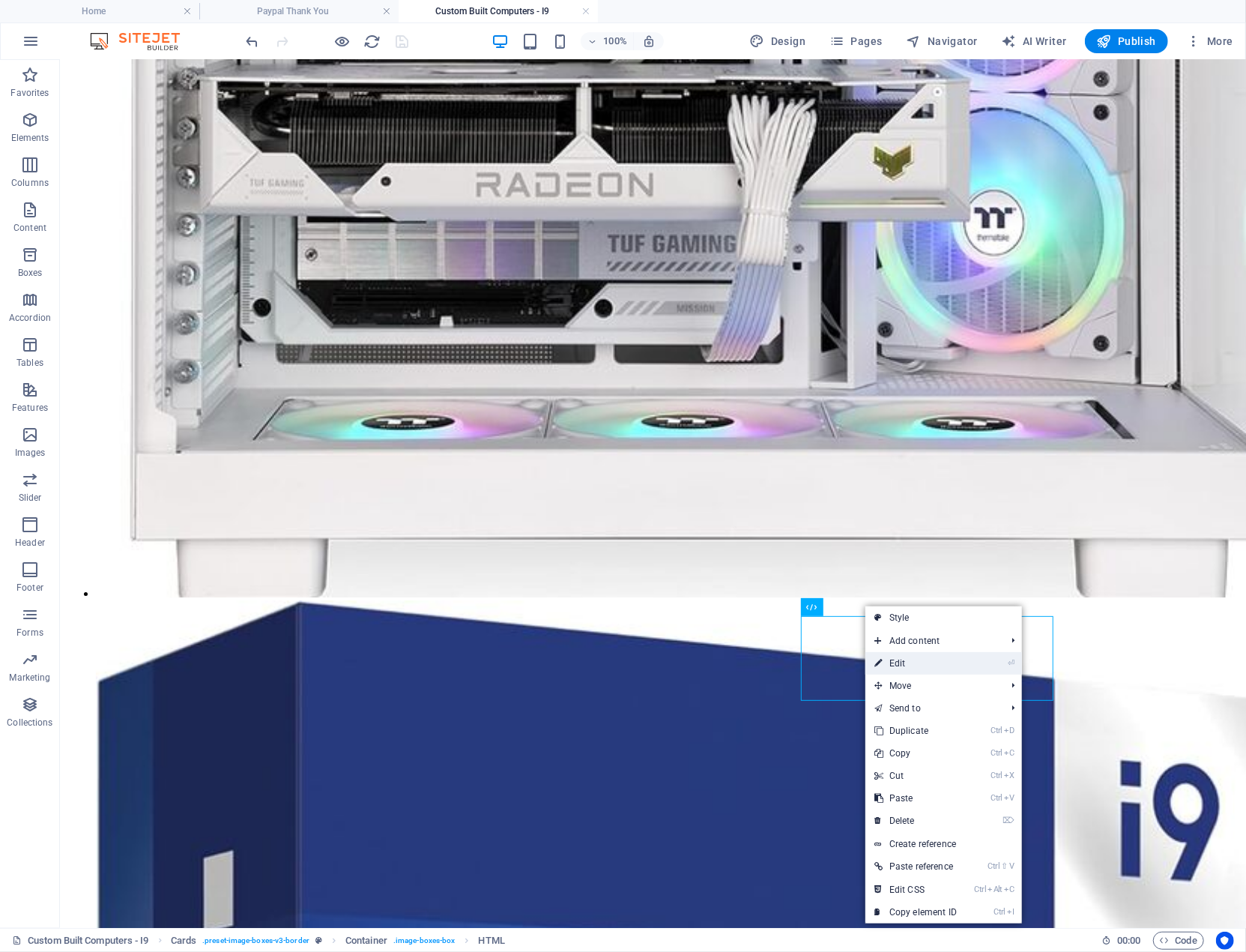
click at [897, 659] on link "⏎ Edit" at bounding box center [916, 663] width 100 height 23
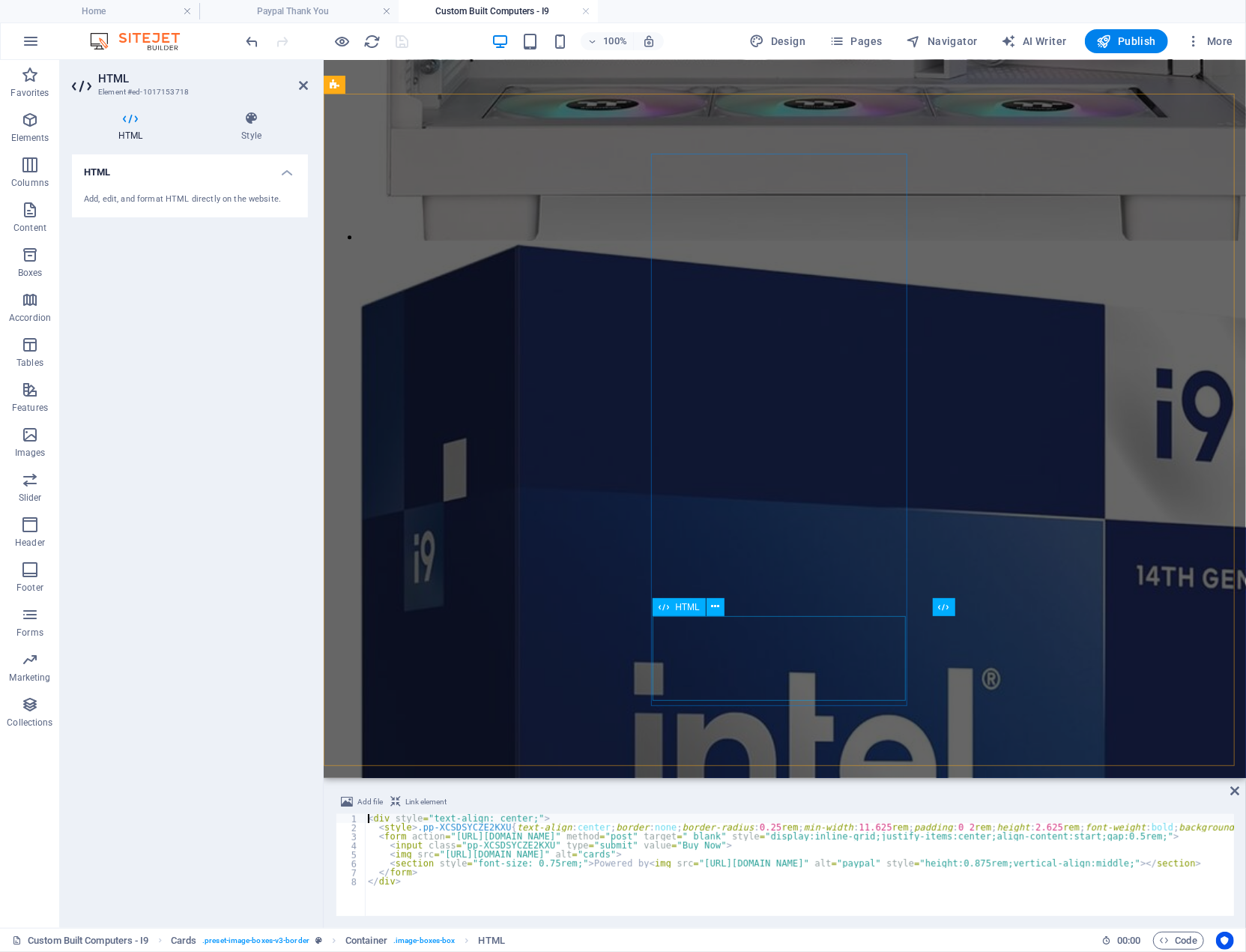
scroll to position [2765, 0]
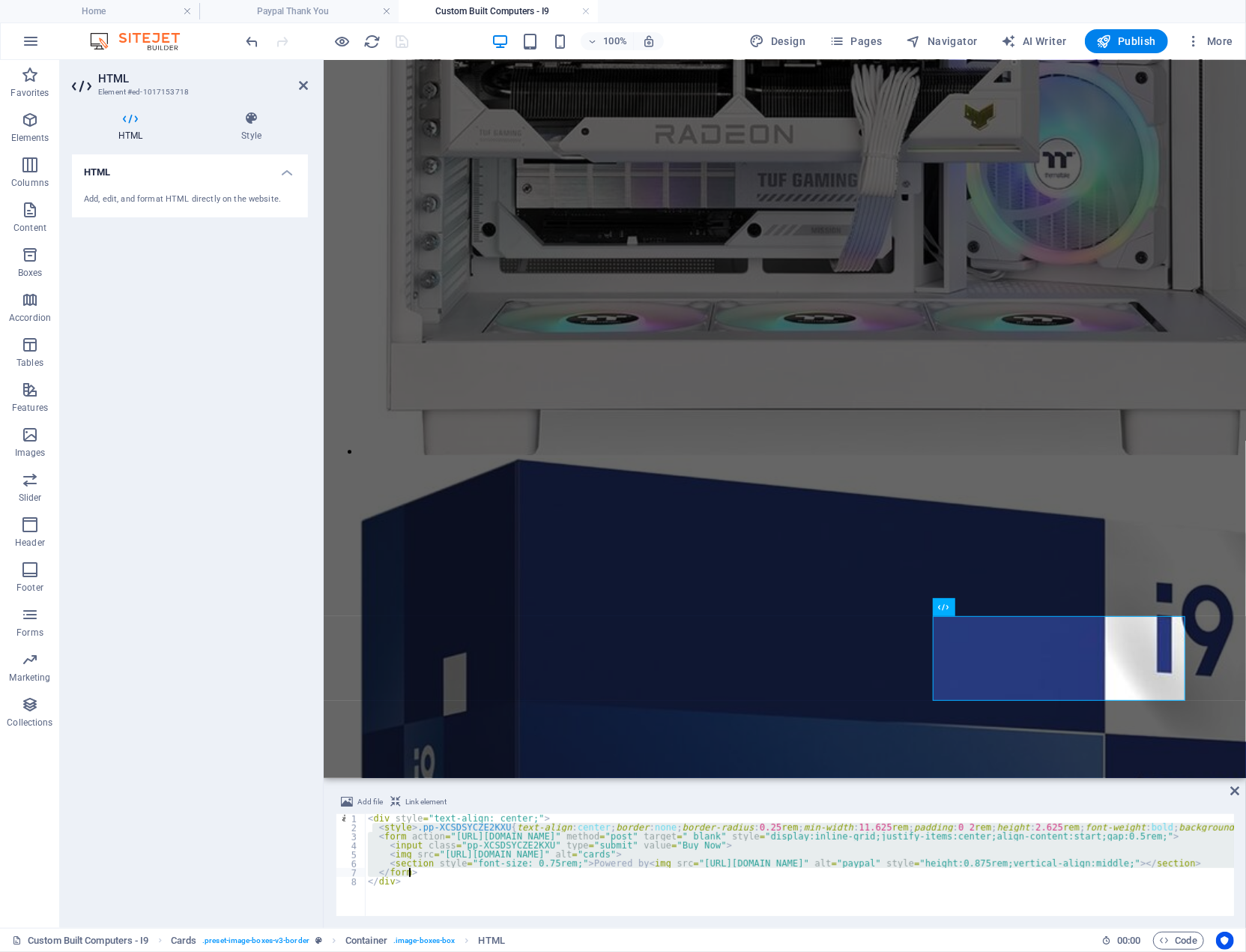
drag, startPoint x: 375, startPoint y: 831, endPoint x: 427, endPoint y: 875, distance: 68.1
click at [427, 875] on div "< div style = "text-align: center;" > < style > .pp-XCSDSYCZE2KXU { text-align …" at bounding box center [1037, 872] width 1346 height 117
type textarea "</form>"
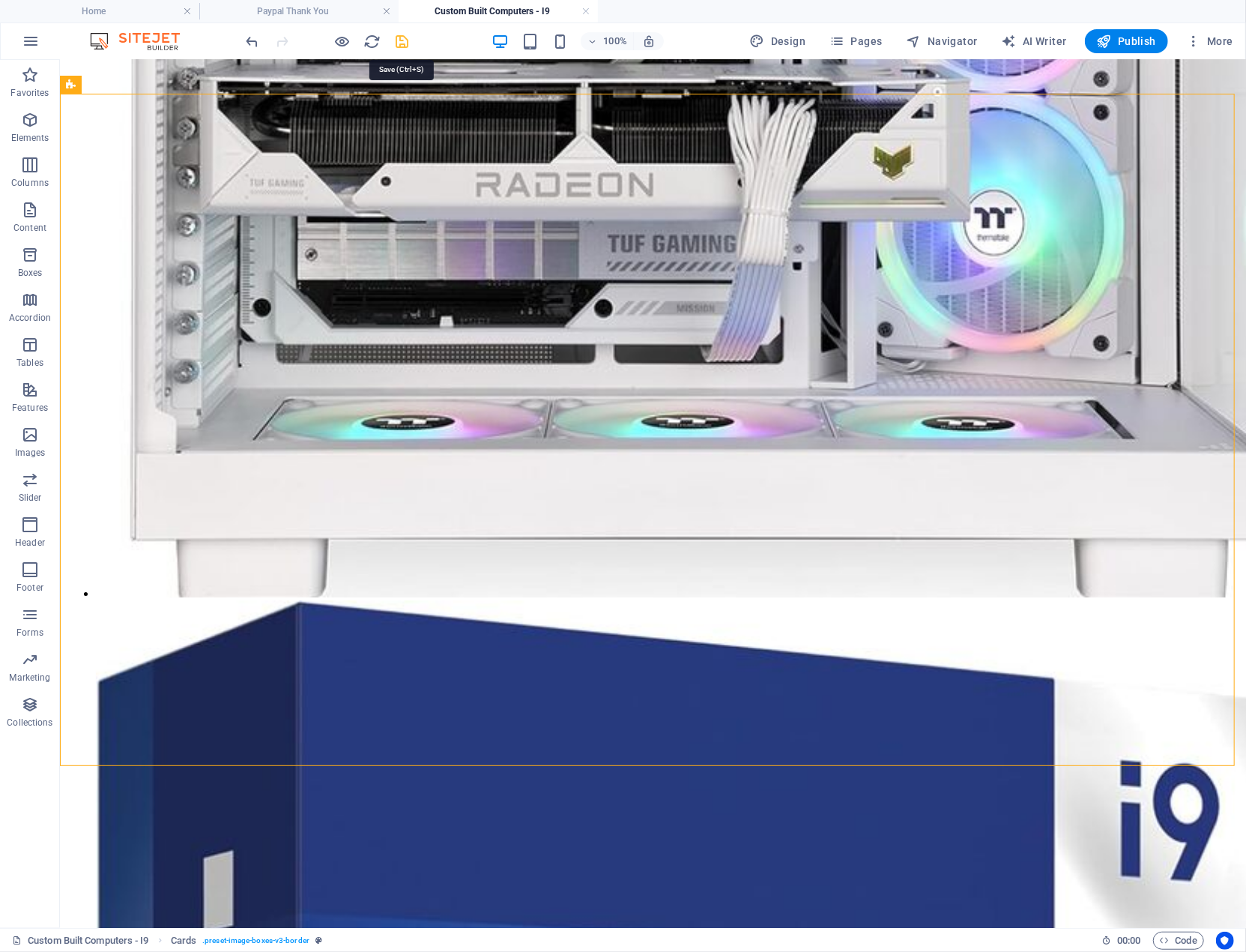
click at [403, 42] on icon "save" at bounding box center [403, 42] width 17 height 17
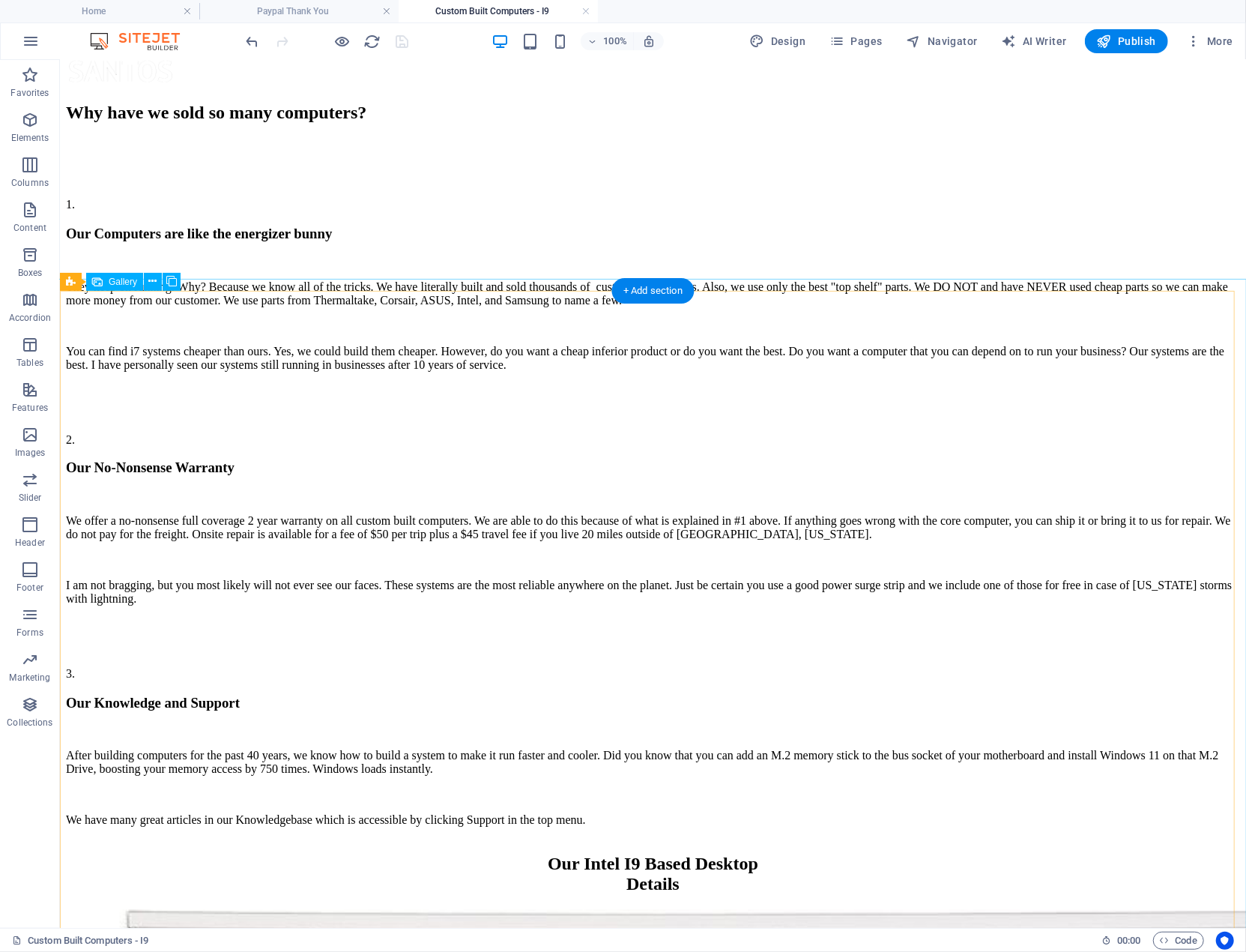
scroll to position [1030, 0]
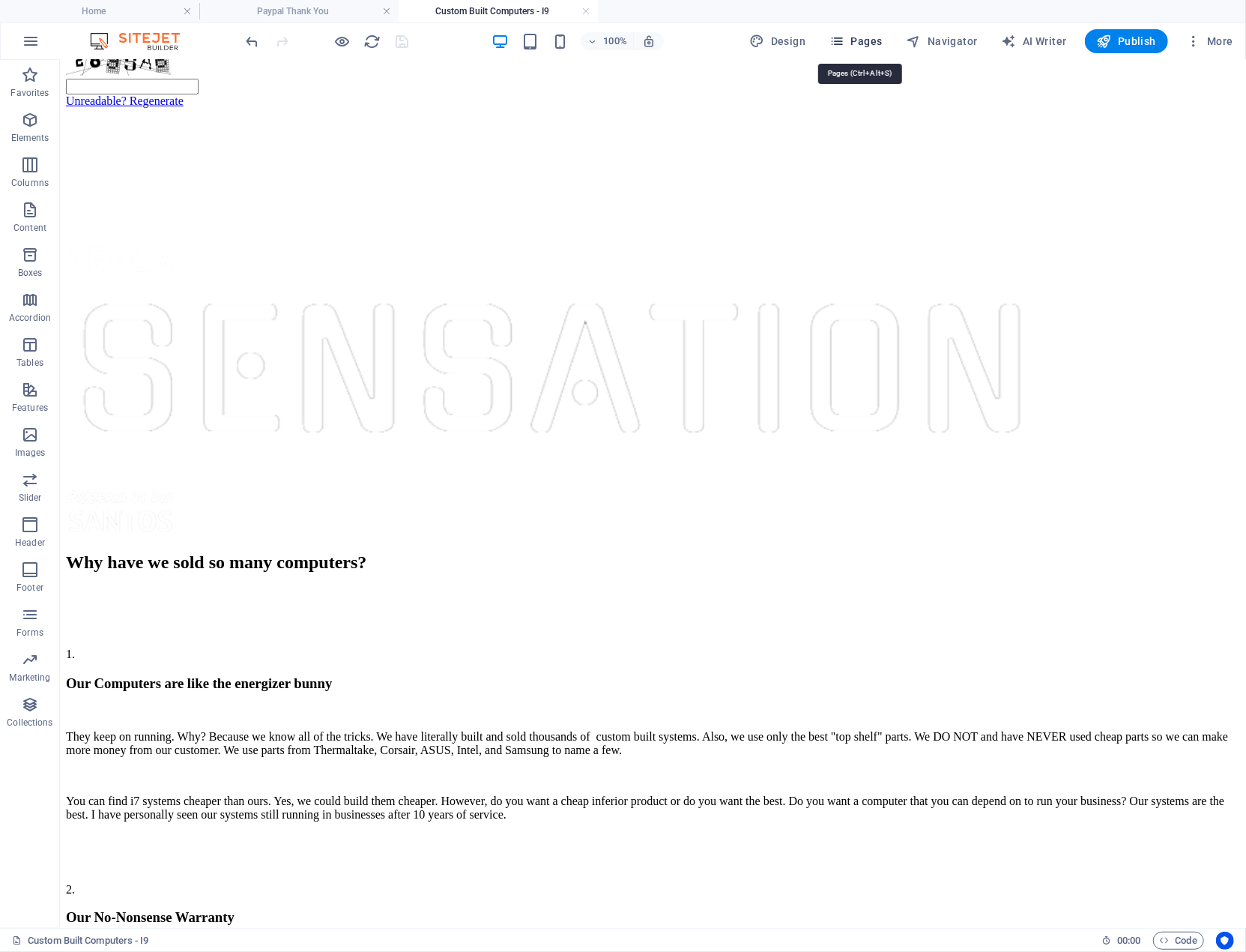
click at [876, 41] on span "Pages" at bounding box center [855, 41] width 53 height 15
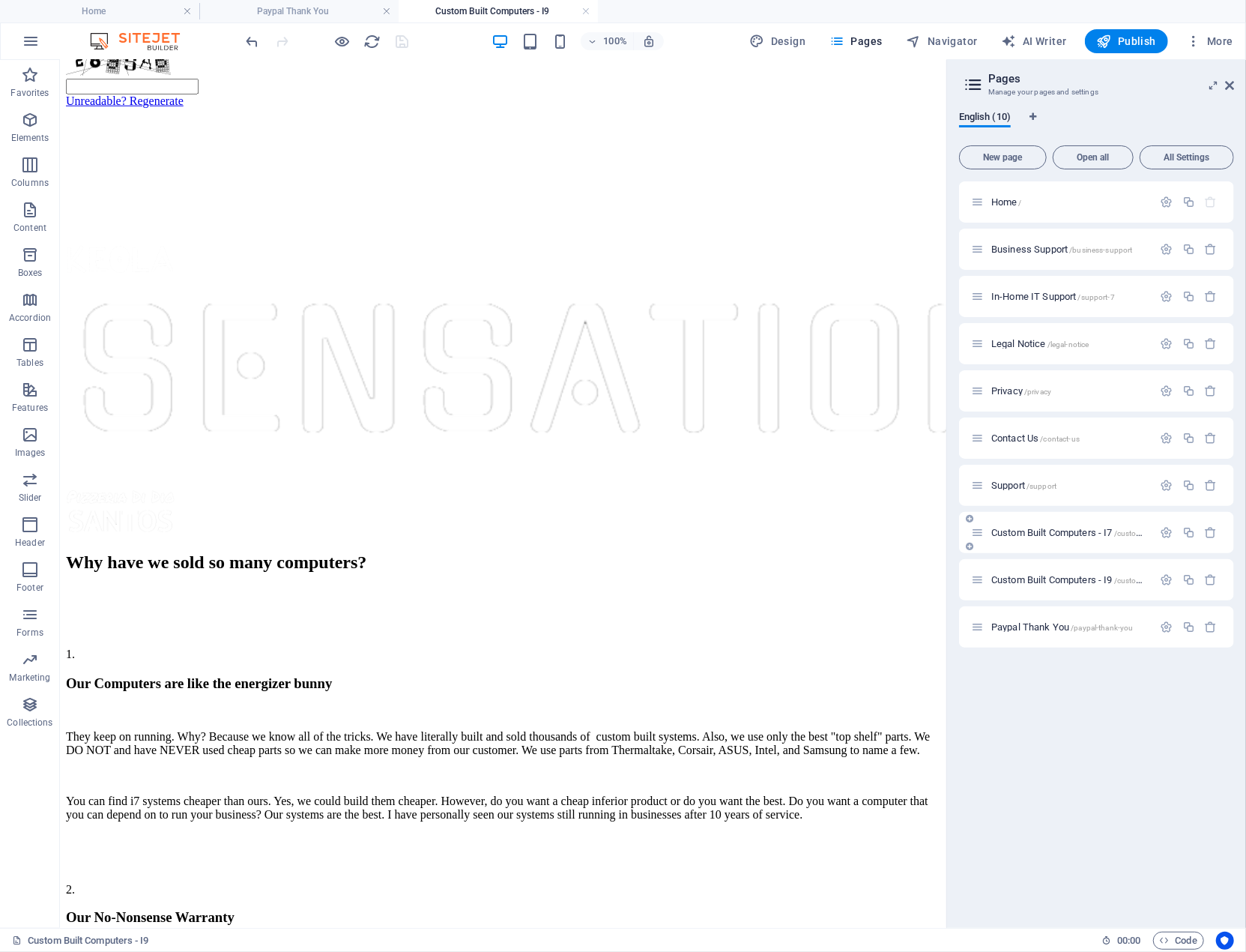
click at [1069, 531] on span "Custom Built Computers - I7 /custom-built-computers-i7" at bounding box center [1100, 532] width 217 height 11
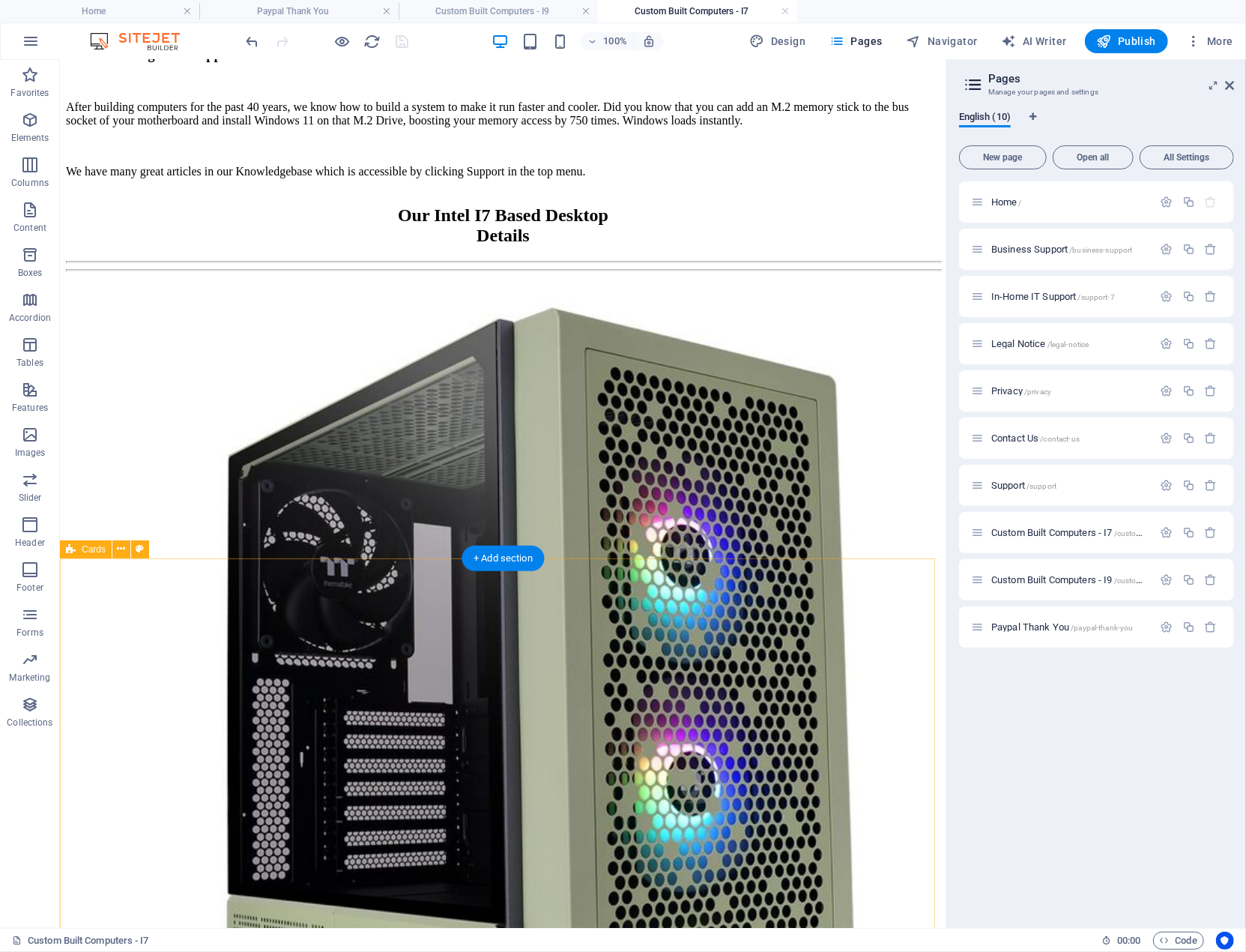
scroll to position [2514, 0]
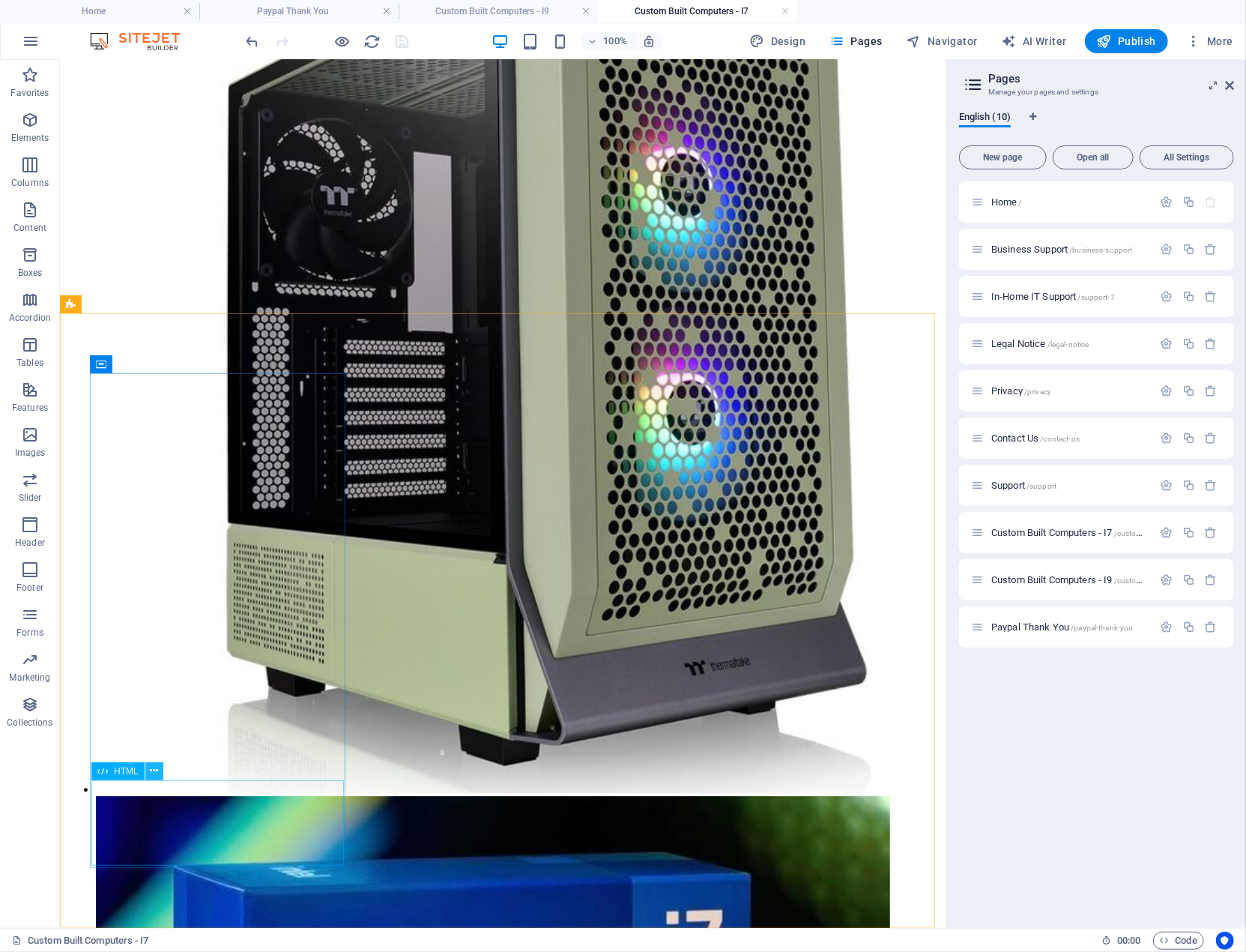
click at [154, 768] on icon at bounding box center [154, 771] width 9 height 16
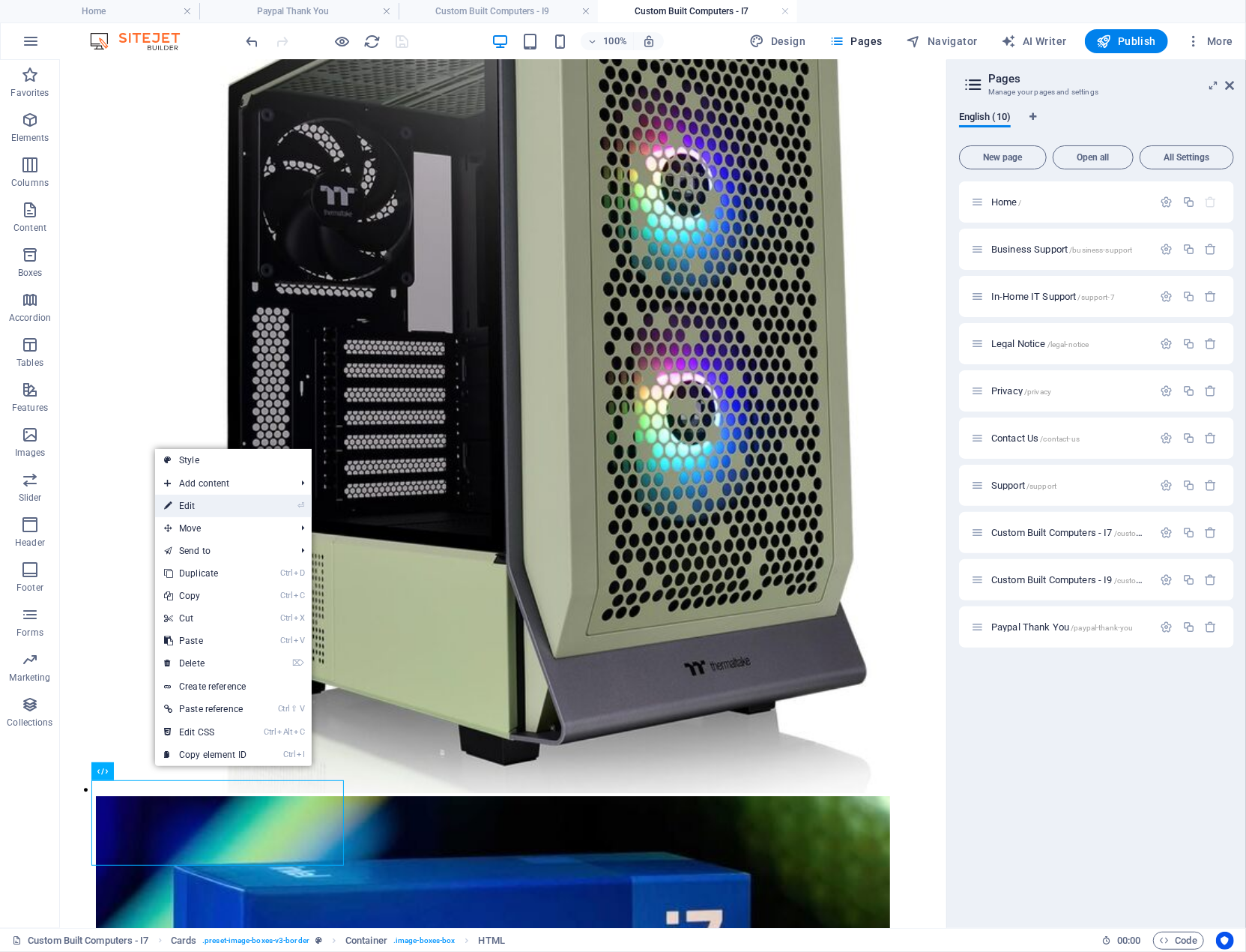
click at [192, 505] on link "⏎ Edit" at bounding box center [206, 505] width 100 height 23
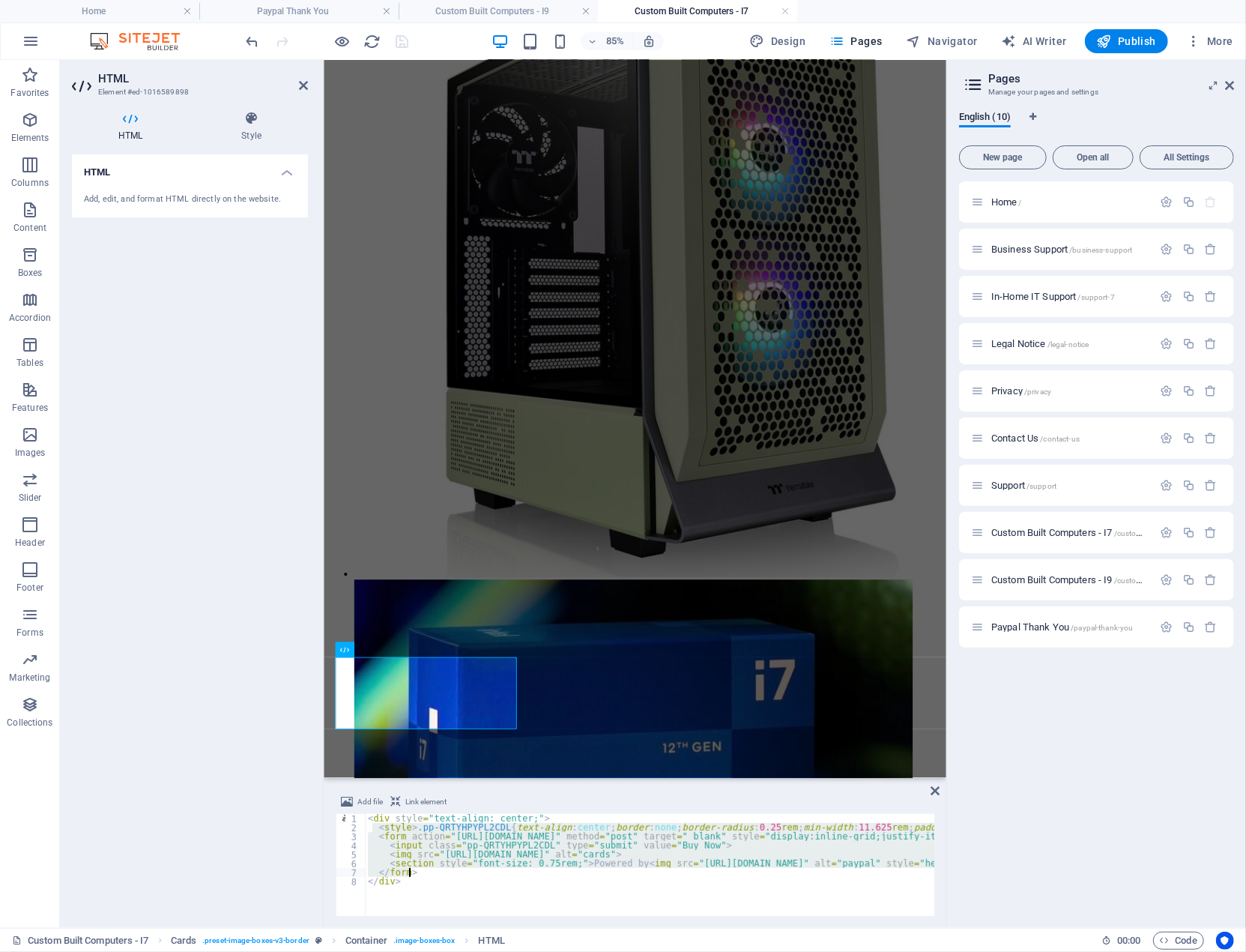
drag, startPoint x: 375, startPoint y: 830, endPoint x: 413, endPoint y: 870, distance: 55.2
click at [413, 870] on div "< div style = "text-align: center;" > < style > .pp-QRTYHPYPL2CDL { text-align …" at bounding box center [1037, 872] width 1346 height 117
type textarea "</form>"
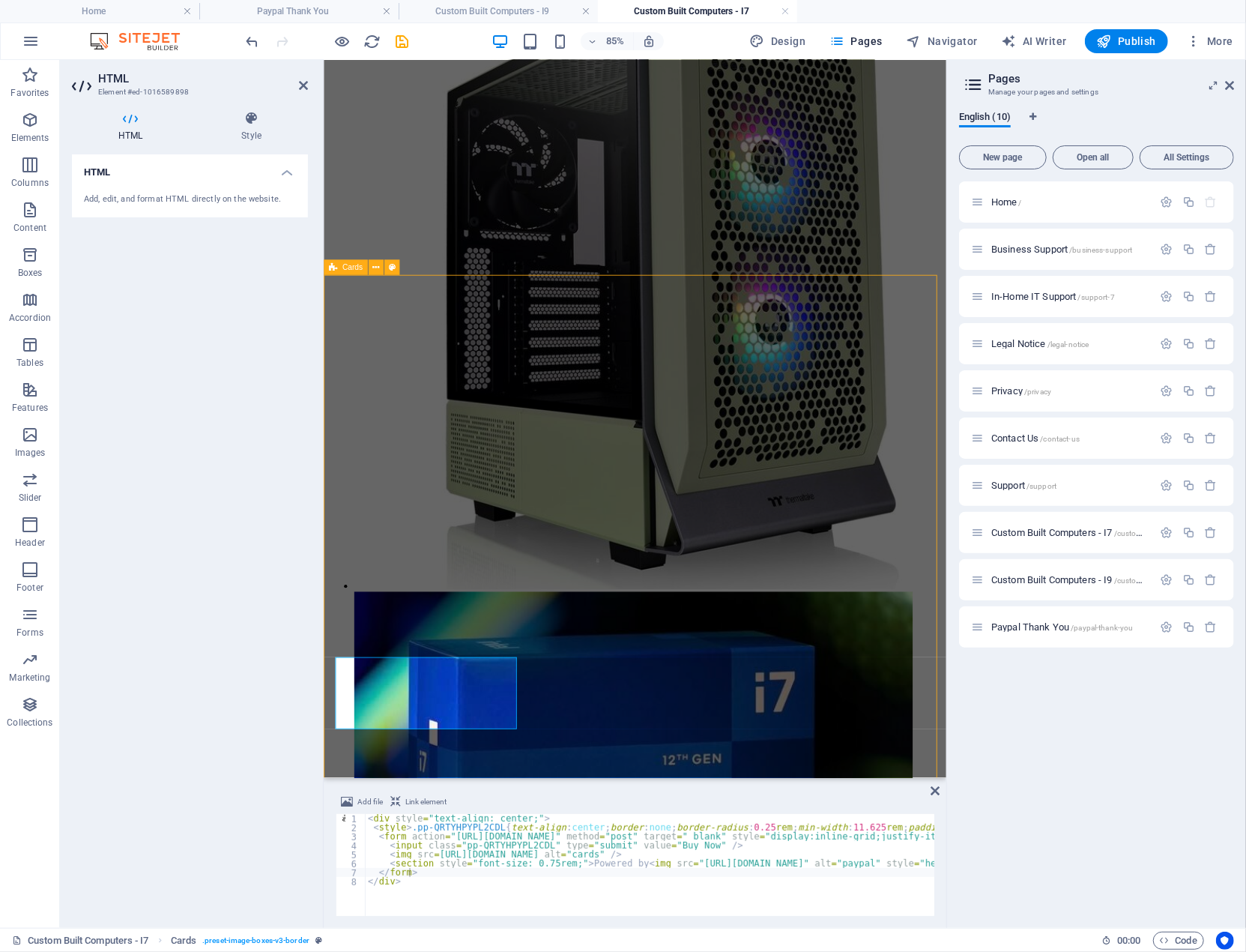
scroll to position [2514, 0]
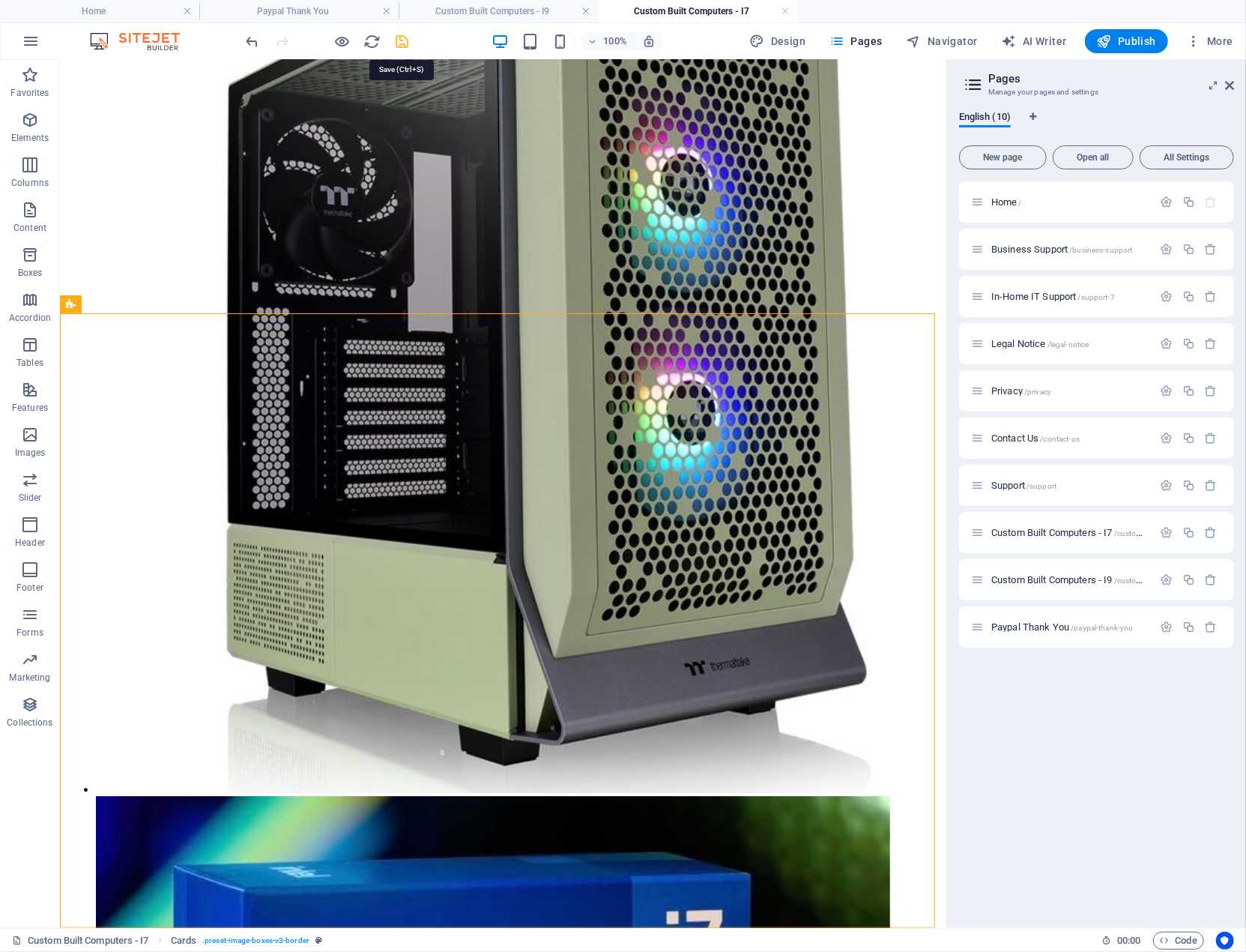
click at [401, 42] on icon "save" at bounding box center [403, 42] width 17 height 17
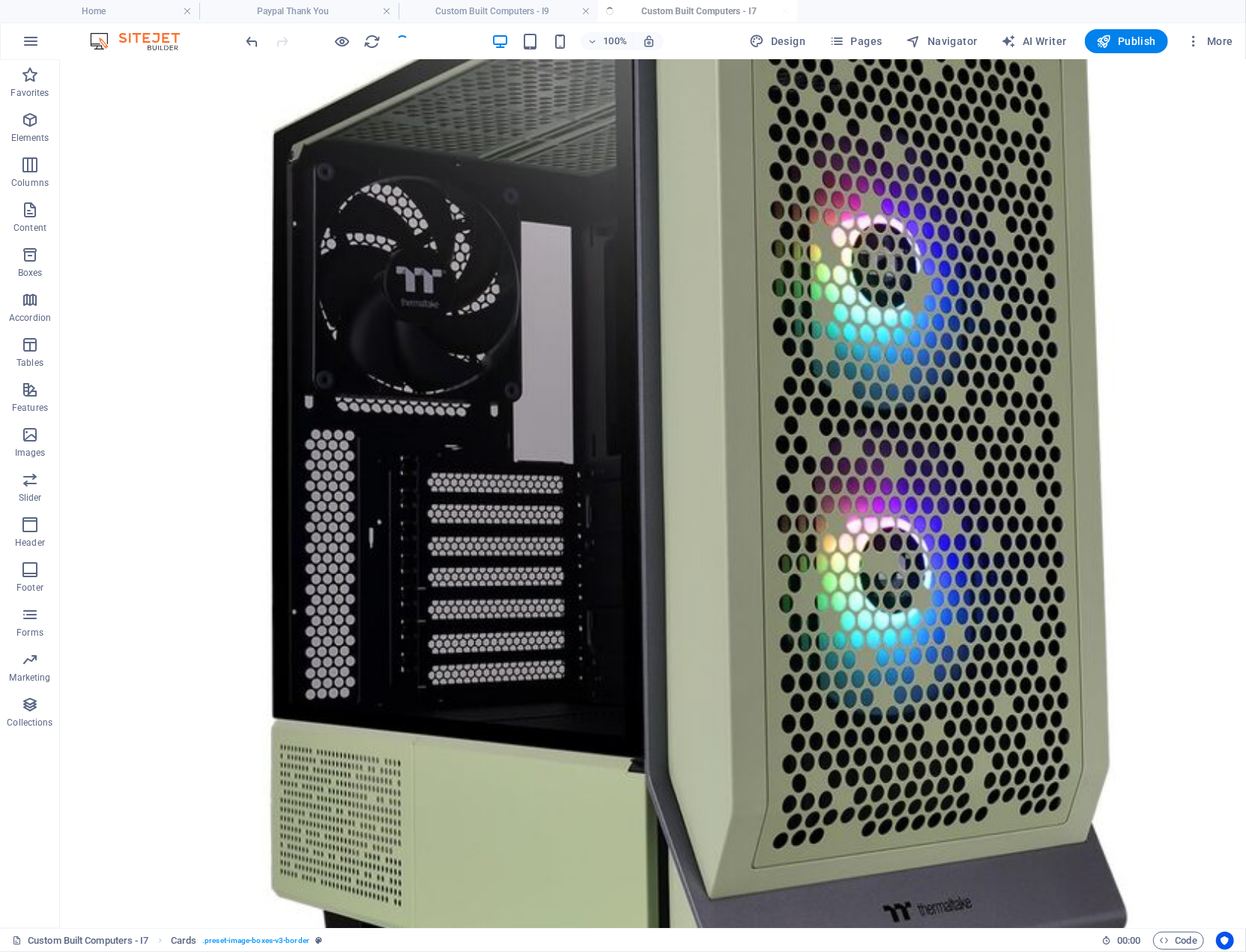
scroll to position [2738, 0]
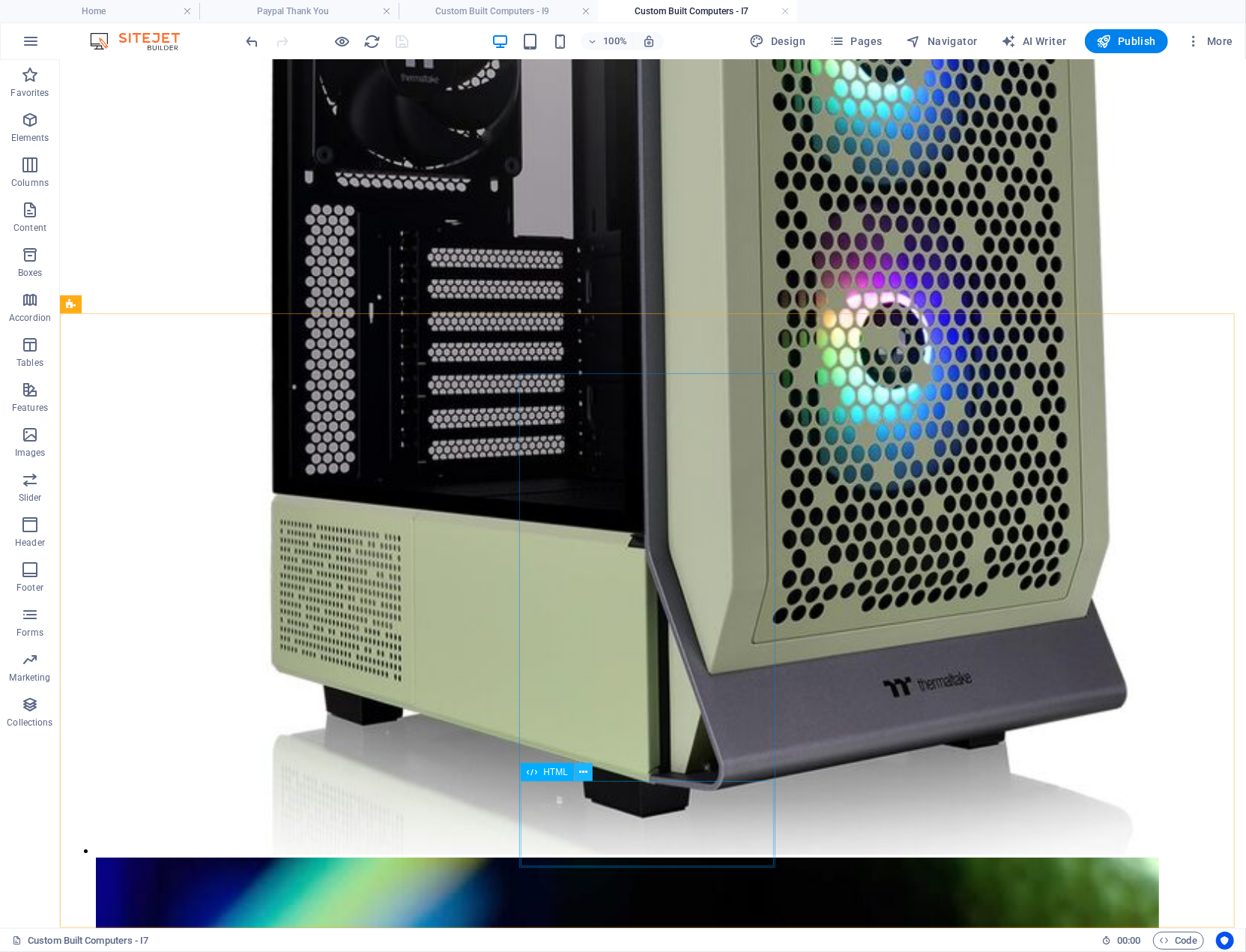
click at [588, 771] on icon at bounding box center [583, 772] width 9 height 16
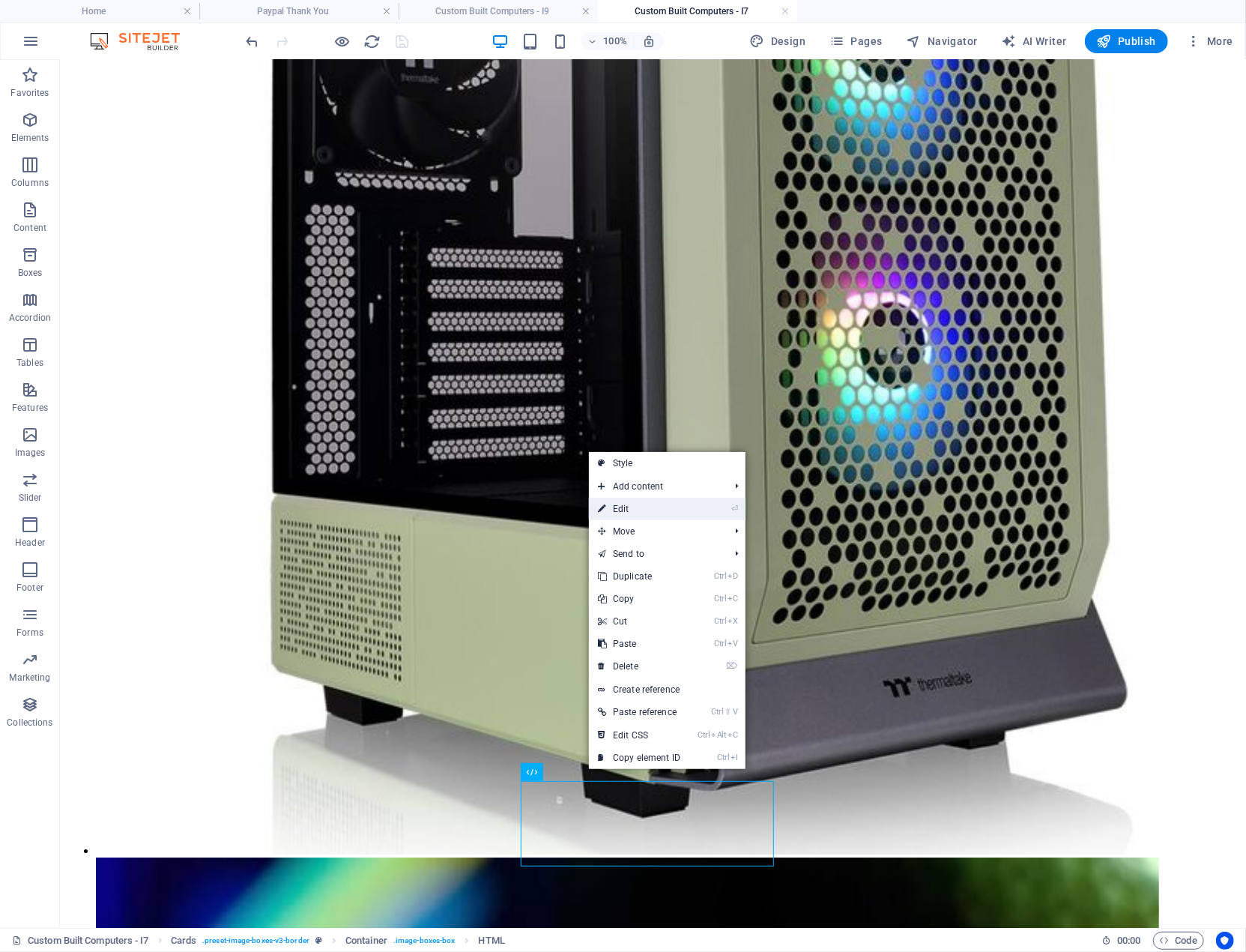
click at [617, 508] on link "⏎ Edit" at bounding box center [639, 509] width 100 height 23
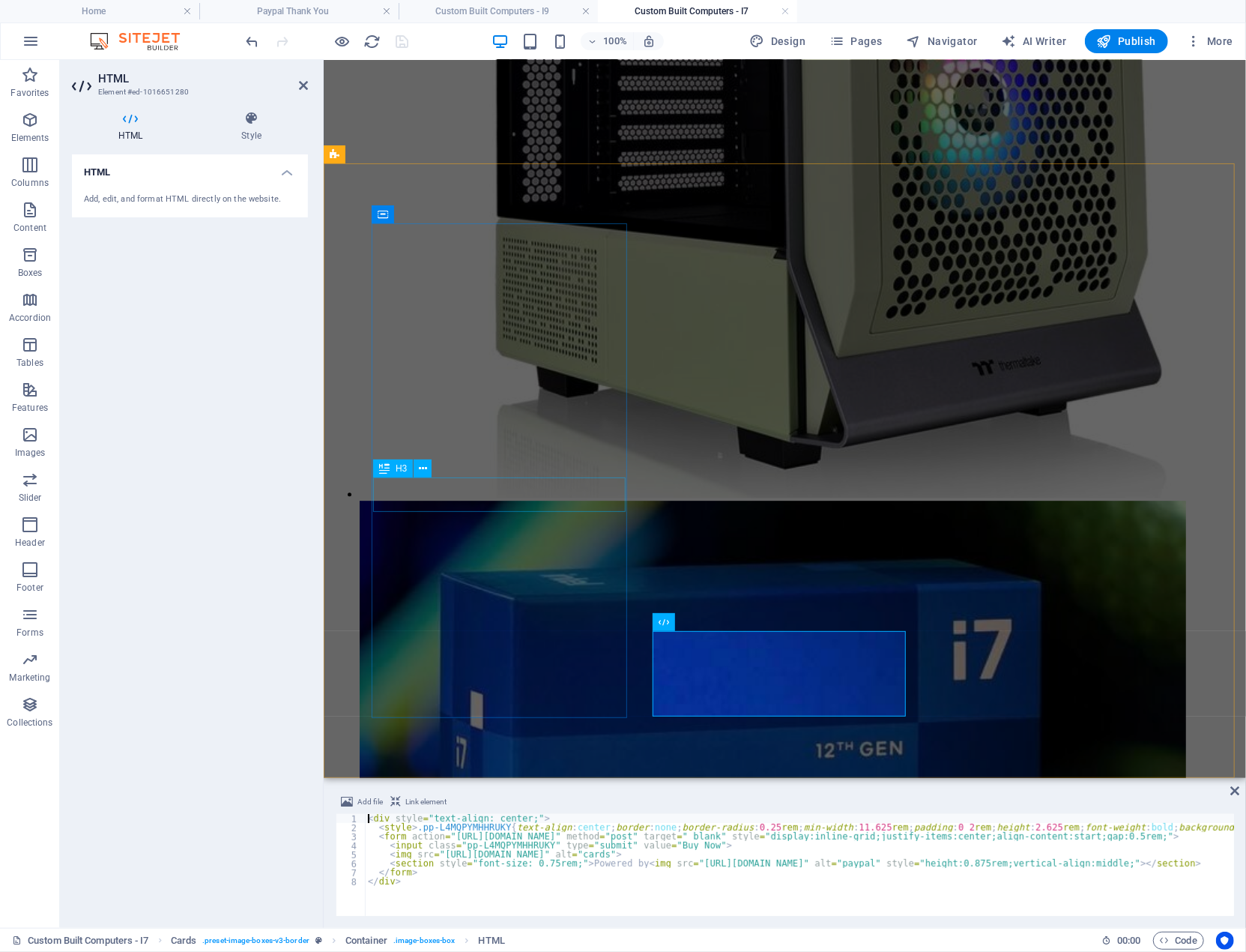
scroll to position [2675, 0]
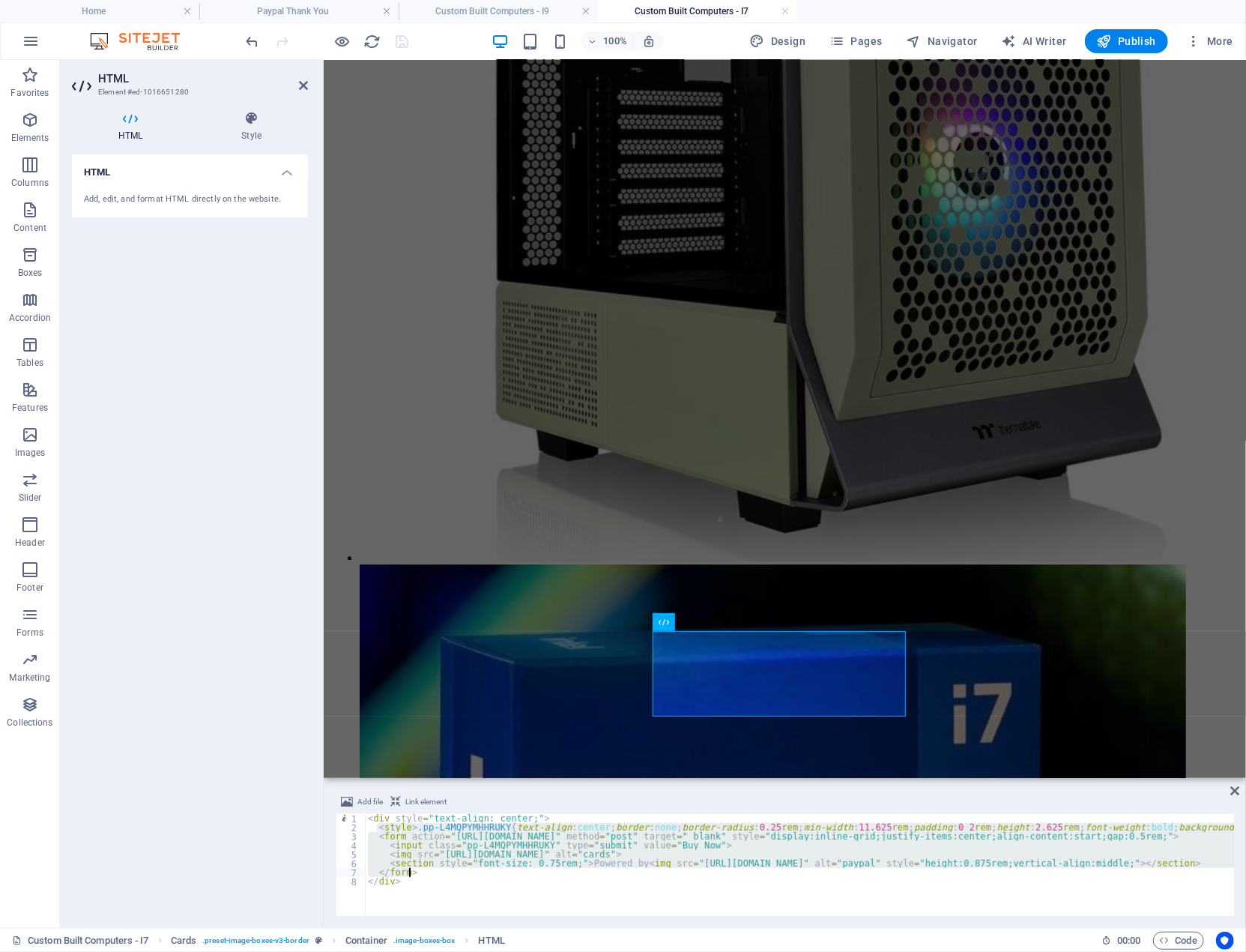
drag, startPoint x: 376, startPoint y: 830, endPoint x: 423, endPoint y: 875, distance: 65.1
click at [423, 875] on div "< div style = "text-align: center;" > < style > .pp-L4MQPYMHHRUKY { text-align …" at bounding box center [1037, 872] width 1346 height 117
type textarea "</form>"
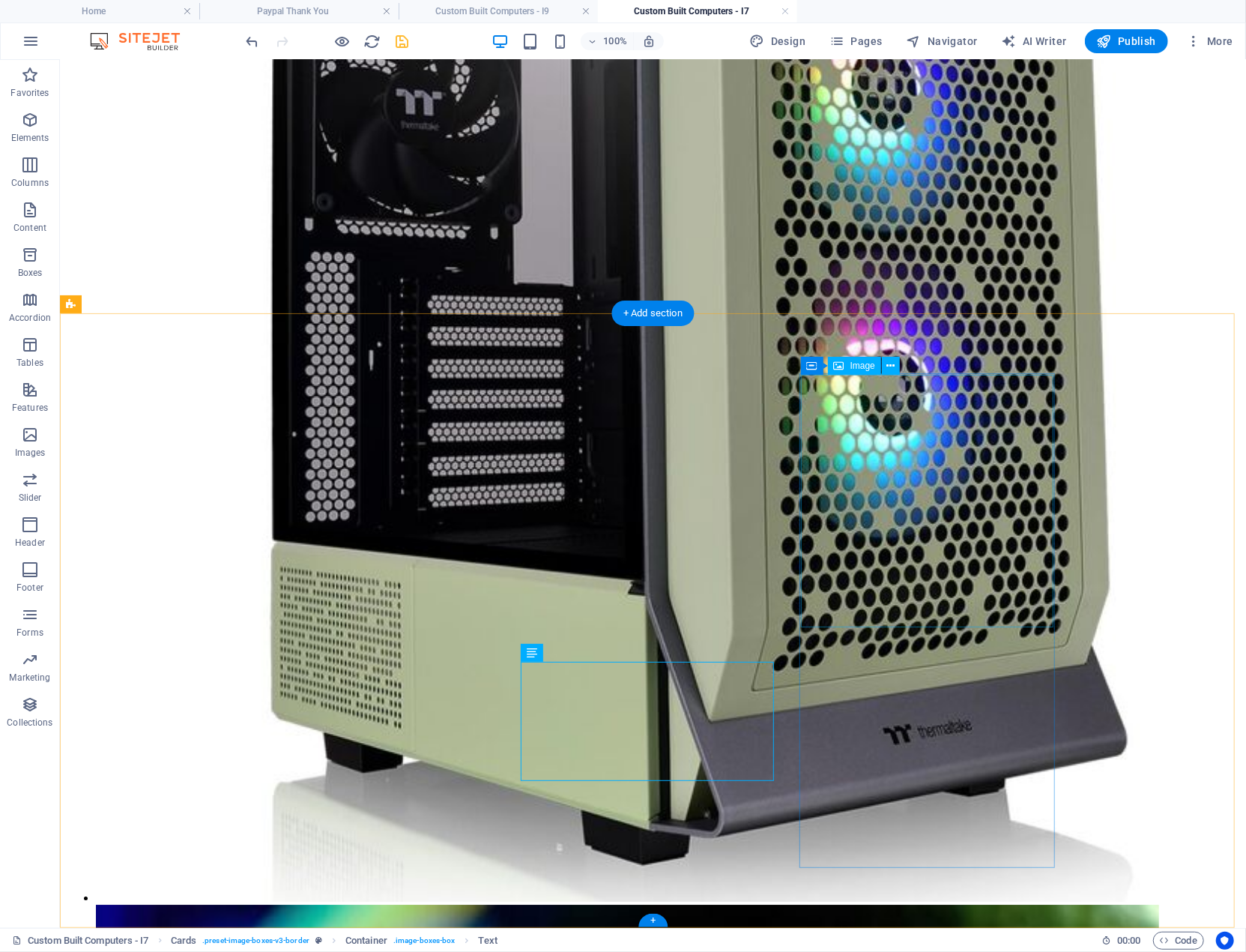
scroll to position [2738, 0]
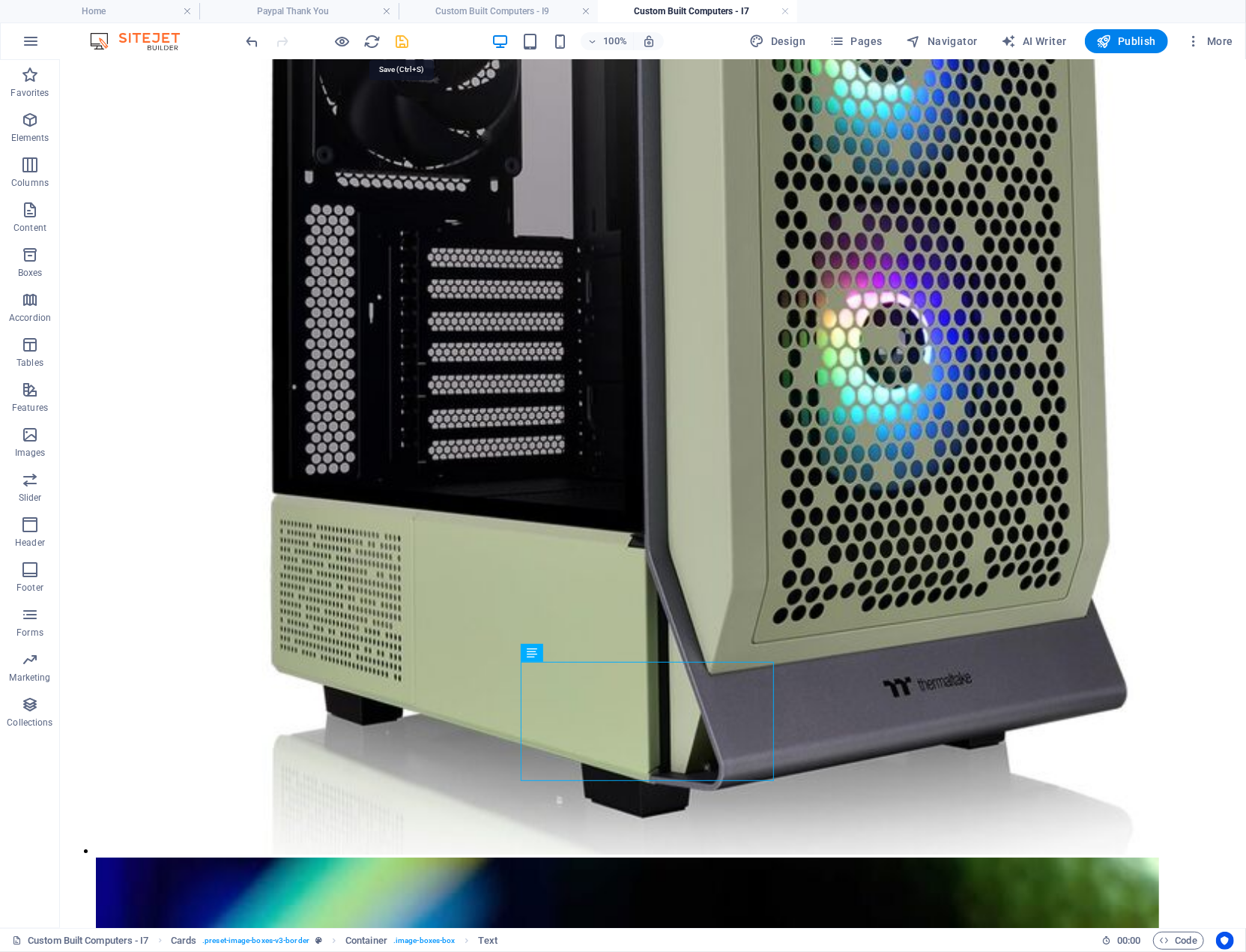
click at [399, 42] on icon "save" at bounding box center [403, 42] width 17 height 17
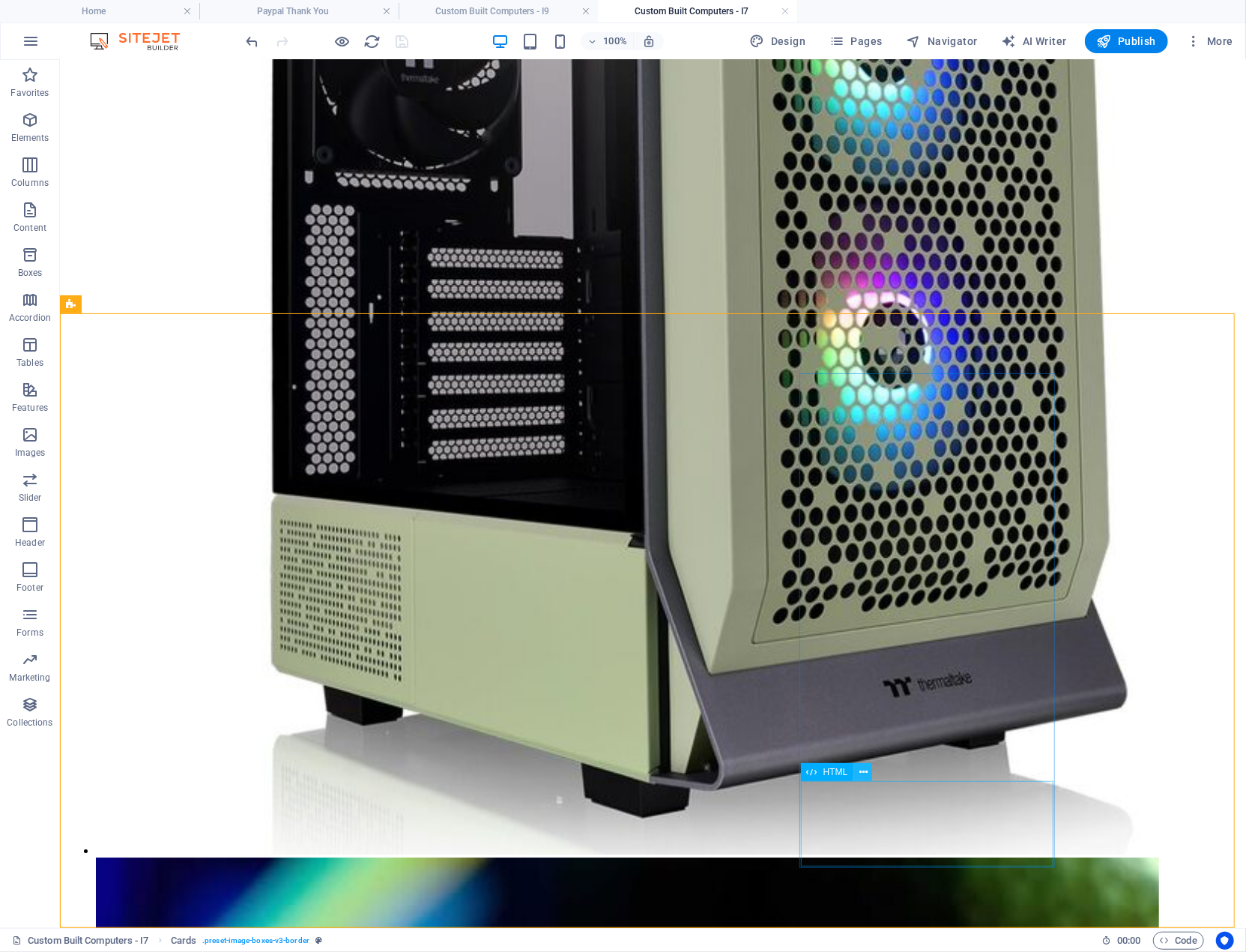
click at [864, 768] on icon at bounding box center [864, 772] width 9 height 16
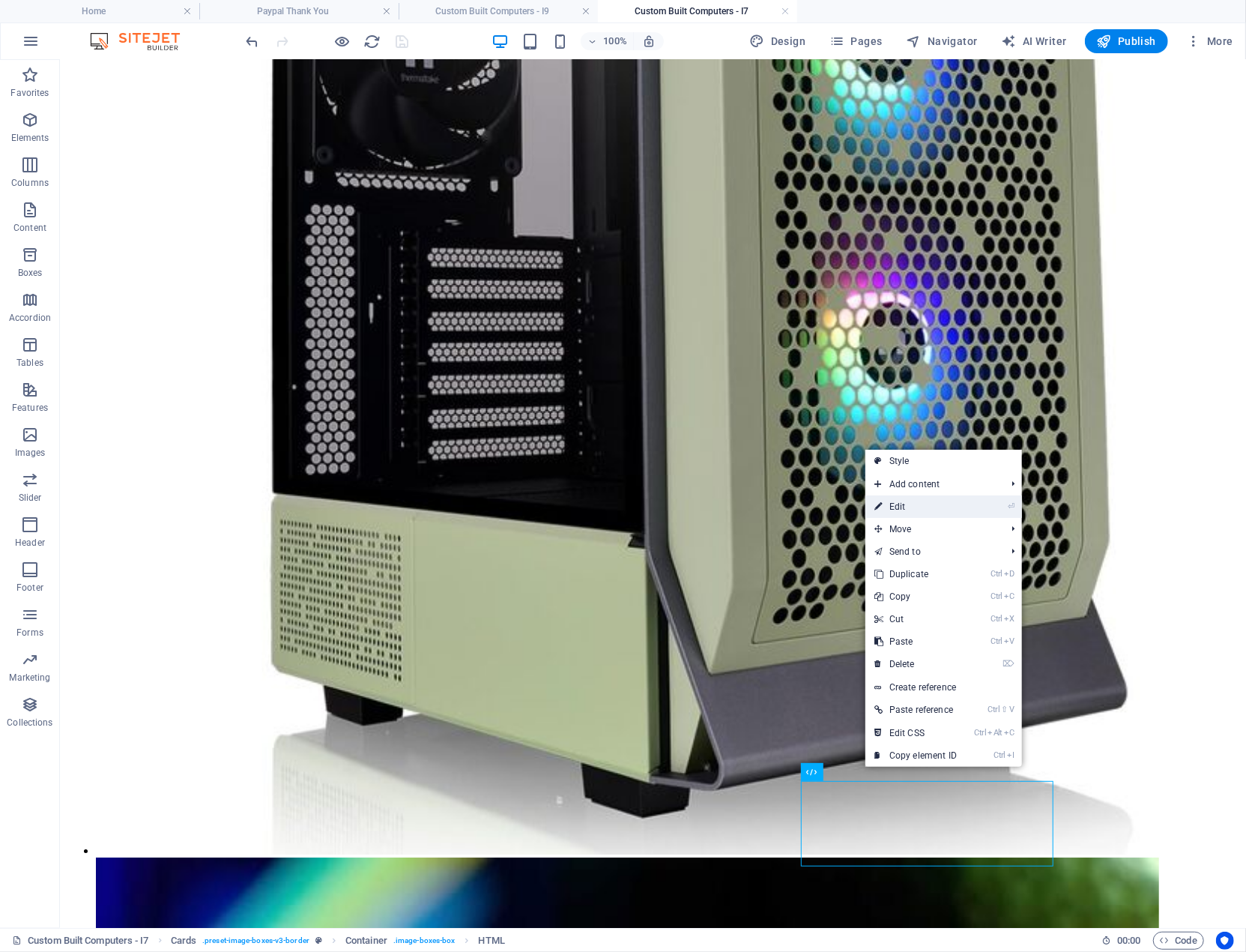
click at [894, 506] on link "⏎ Edit" at bounding box center [916, 506] width 100 height 23
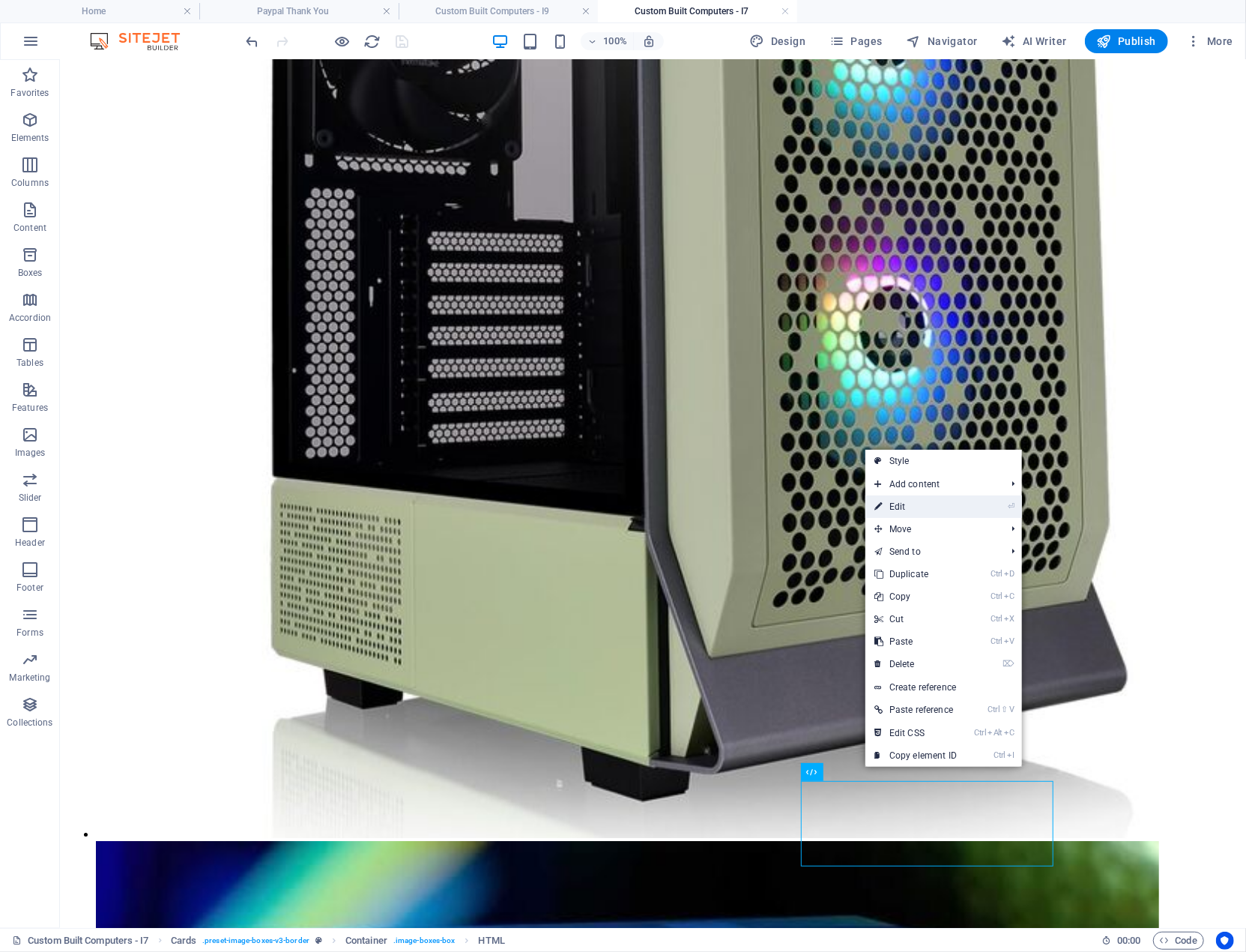
scroll to position [2675, 0]
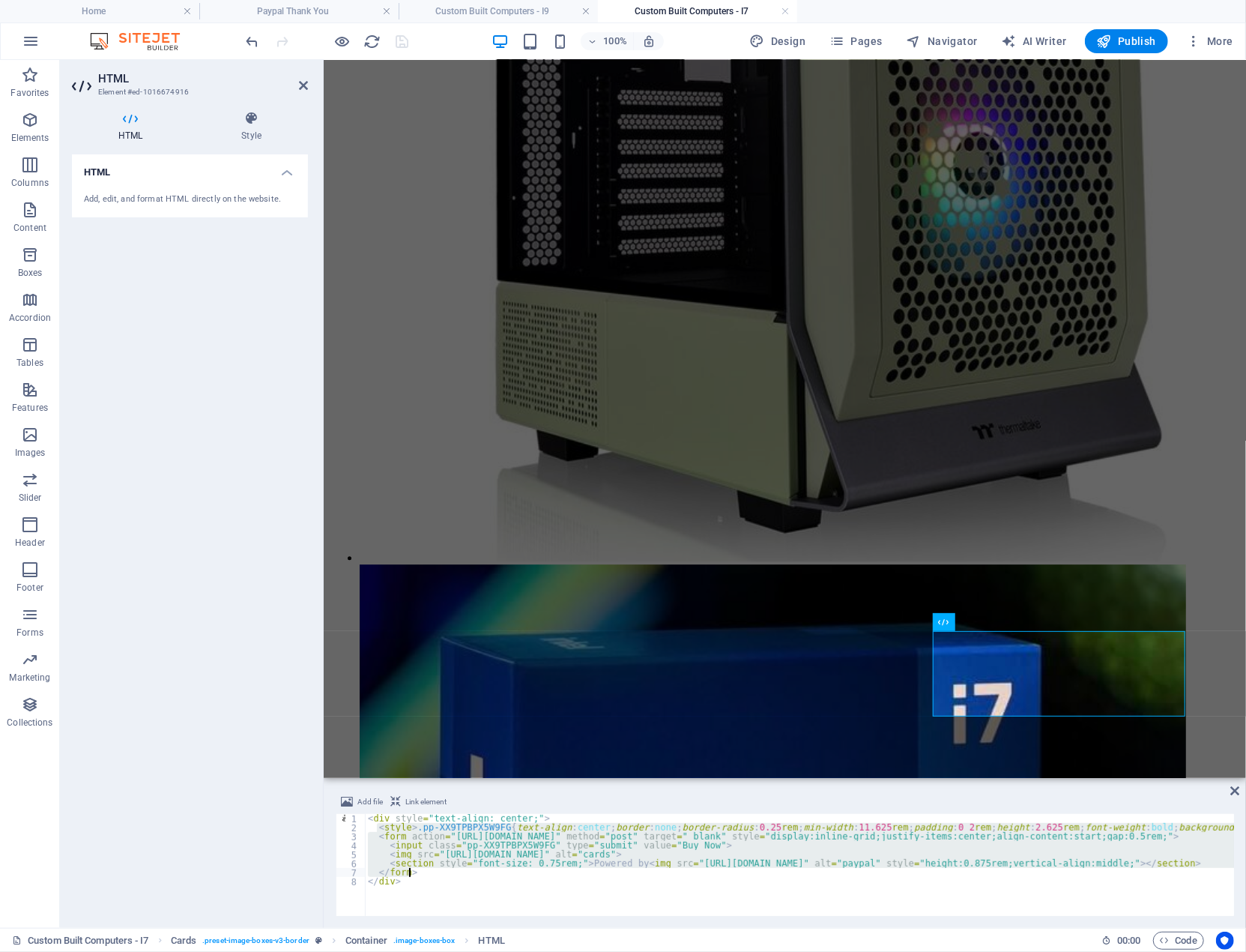
drag, startPoint x: 376, startPoint y: 830, endPoint x: 418, endPoint y: 873, distance: 60.1
click at [418, 873] on div "< div style = "text-align: center;" > < style > .pp-XX9TPBPX5W9FG { text-align …" at bounding box center [1037, 872] width 1346 height 117
type textarea "</form>"
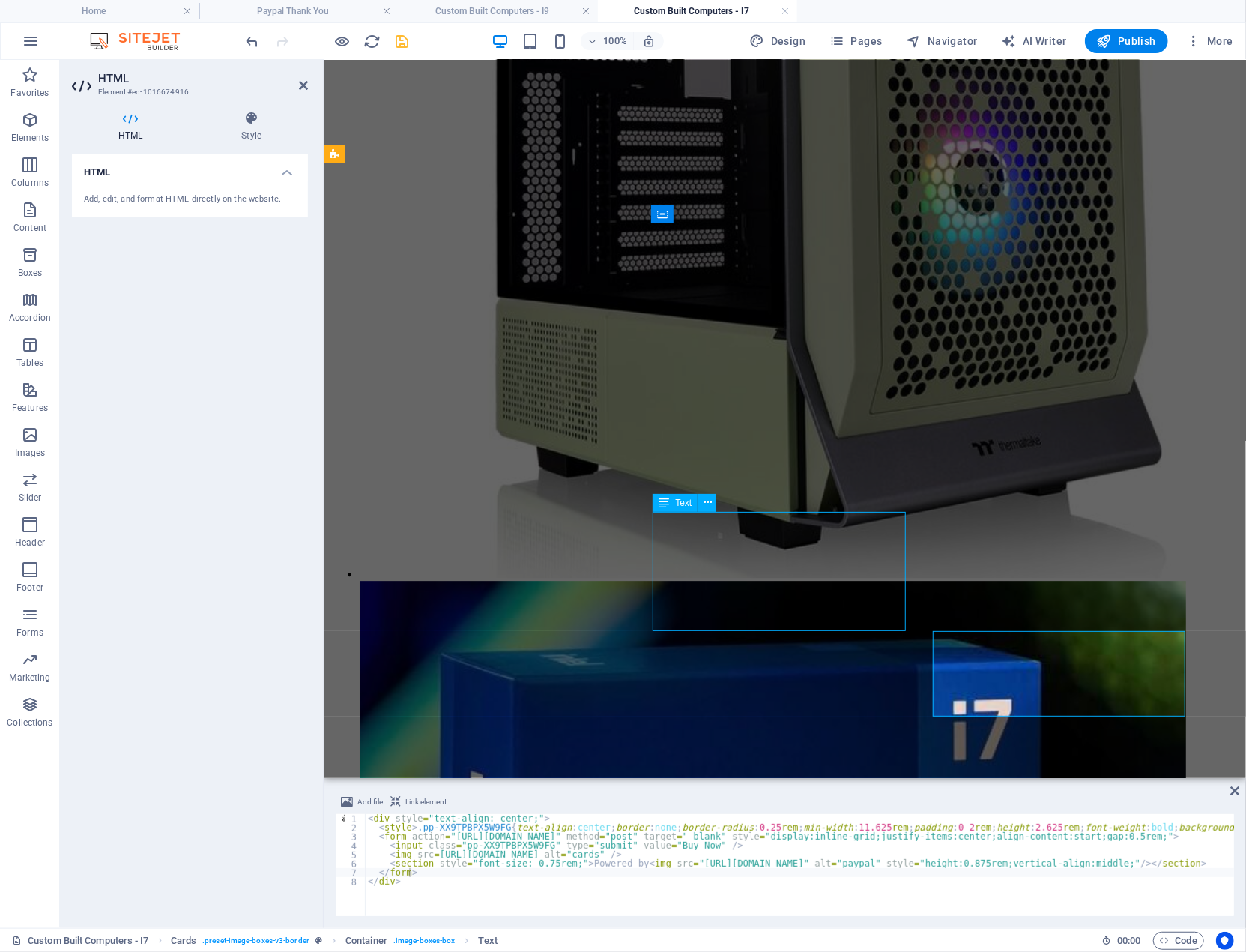
scroll to position [2738, 0]
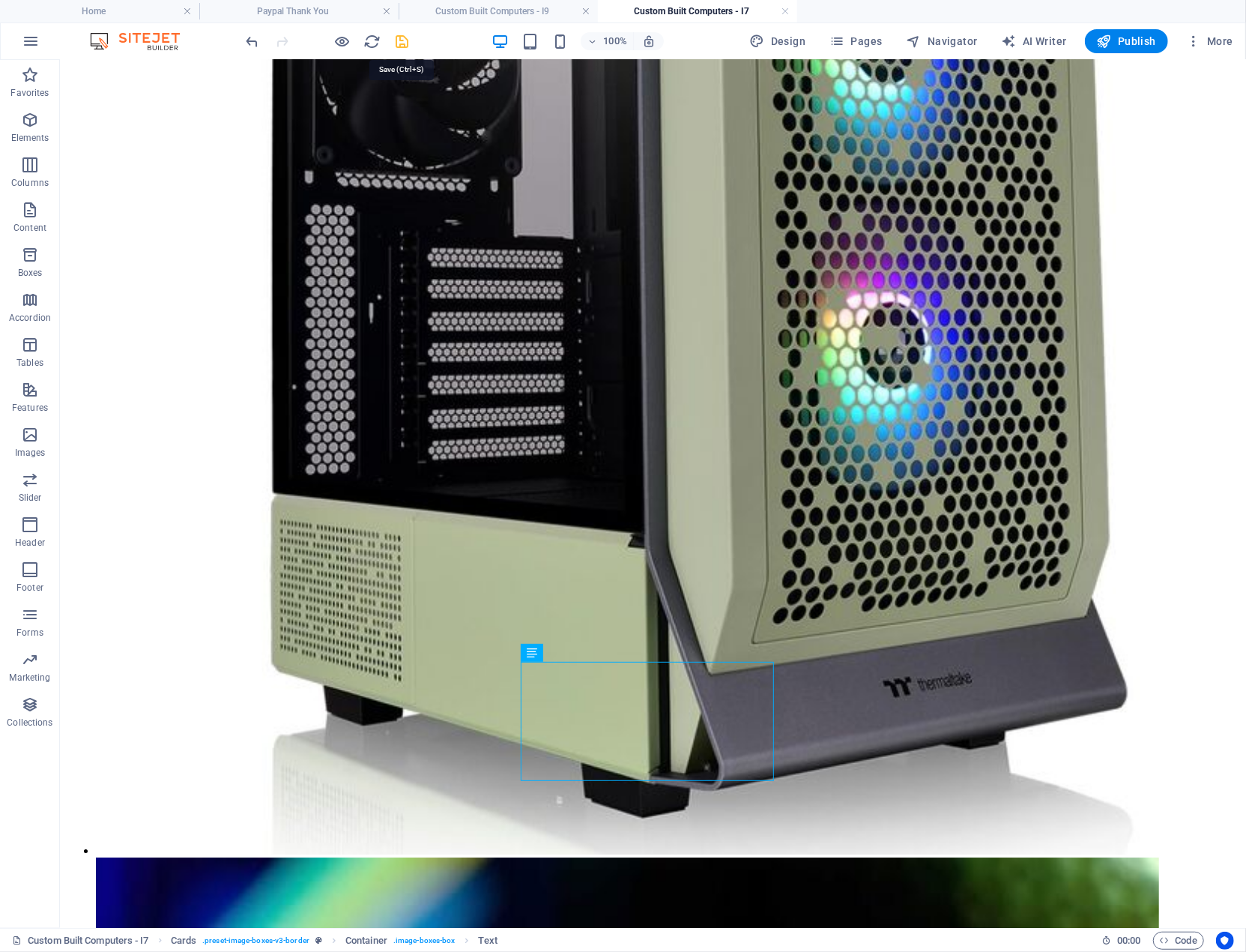
click at [403, 40] on icon "save" at bounding box center [403, 42] width 17 height 17
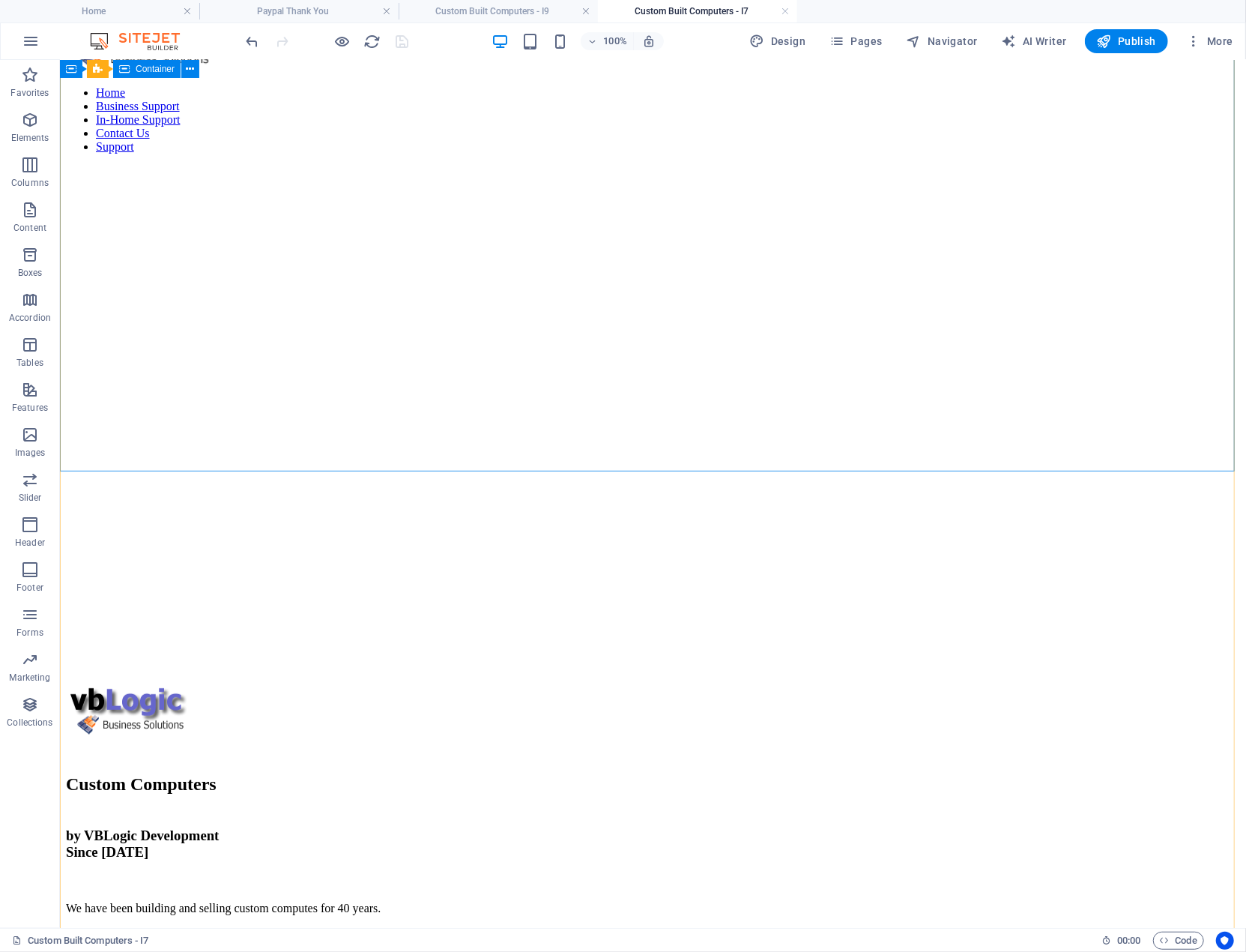
scroll to position [0, 0]
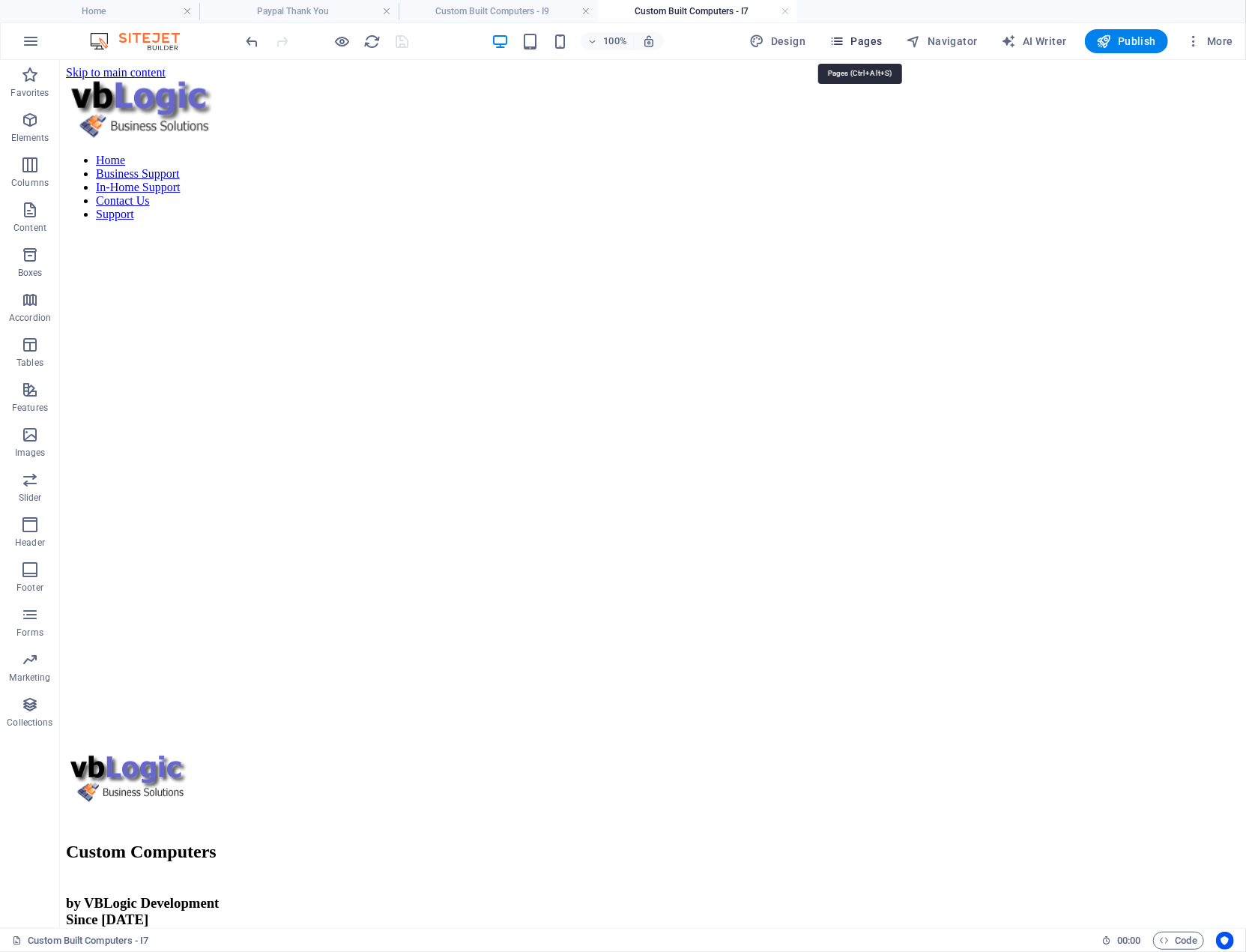
click at [865, 40] on span "Pages" at bounding box center [855, 41] width 53 height 15
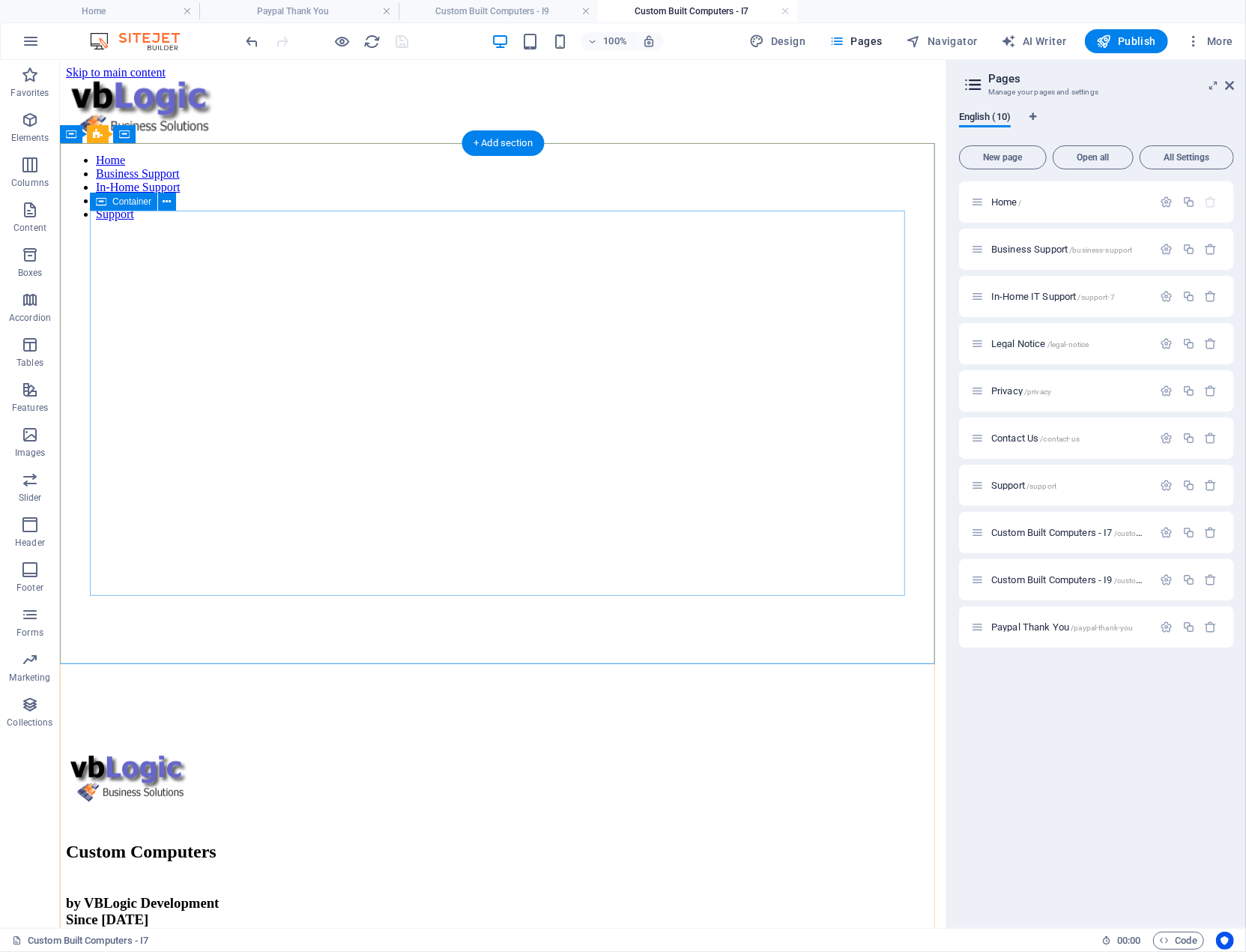
click at [653, 753] on div "Custom Computers by VBLogic Development Since 1986 We have been building and se…" at bounding box center [502, 946] width 875 height 385
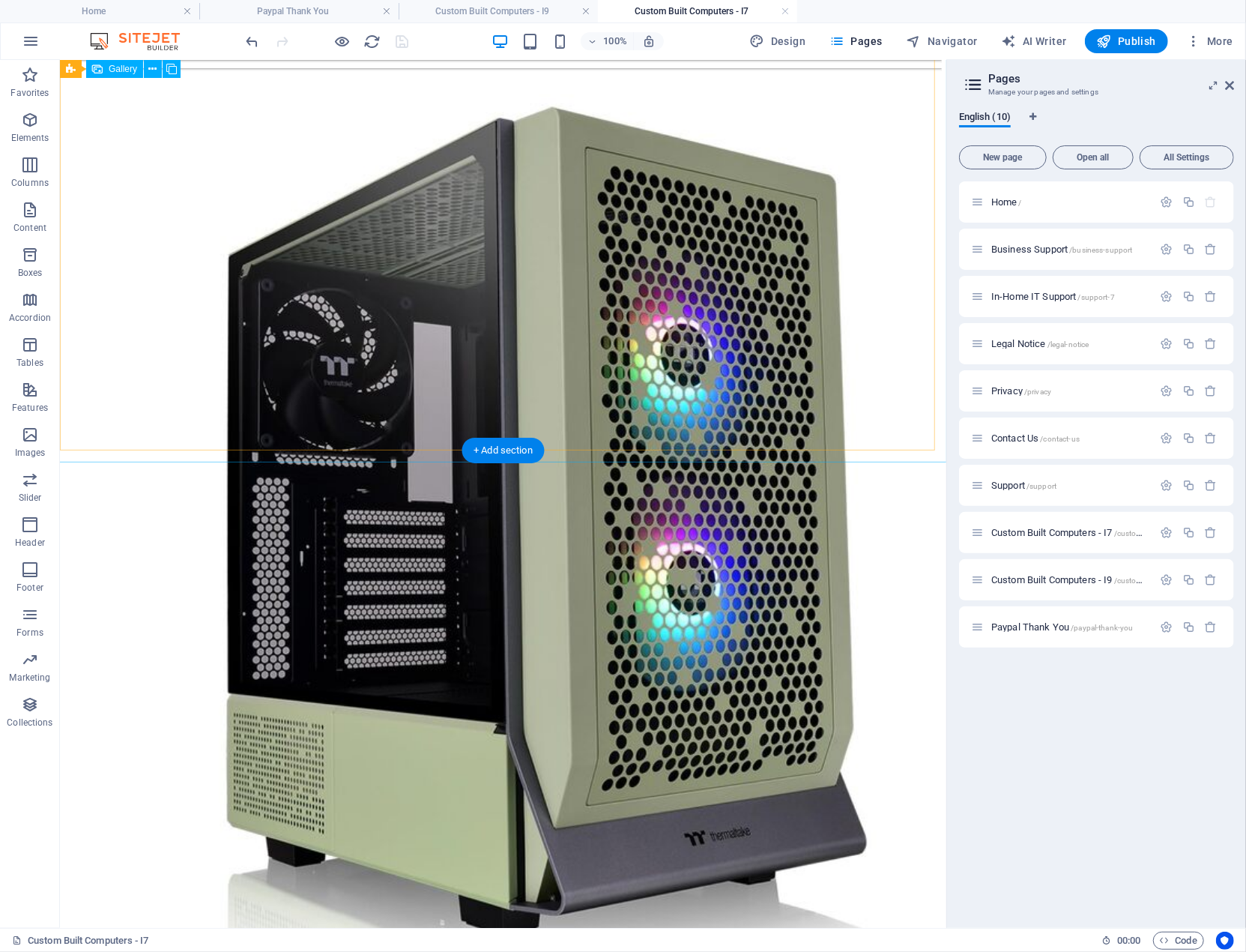
scroll to position [1989, 0]
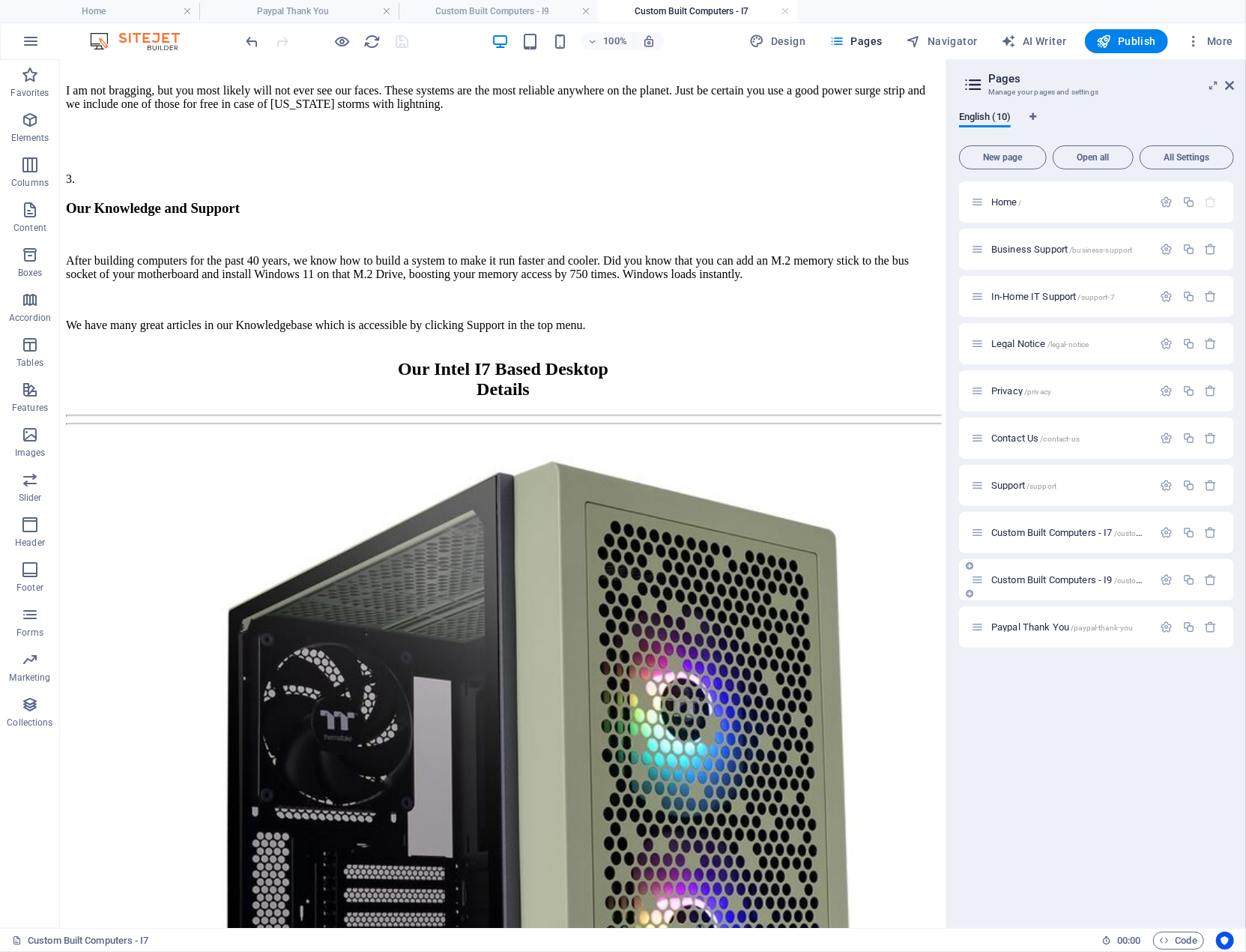
click at [1057, 578] on span "Custom Built Computers - I9 /custom-built-computers-i9" at bounding box center [1100, 580] width 217 height 11
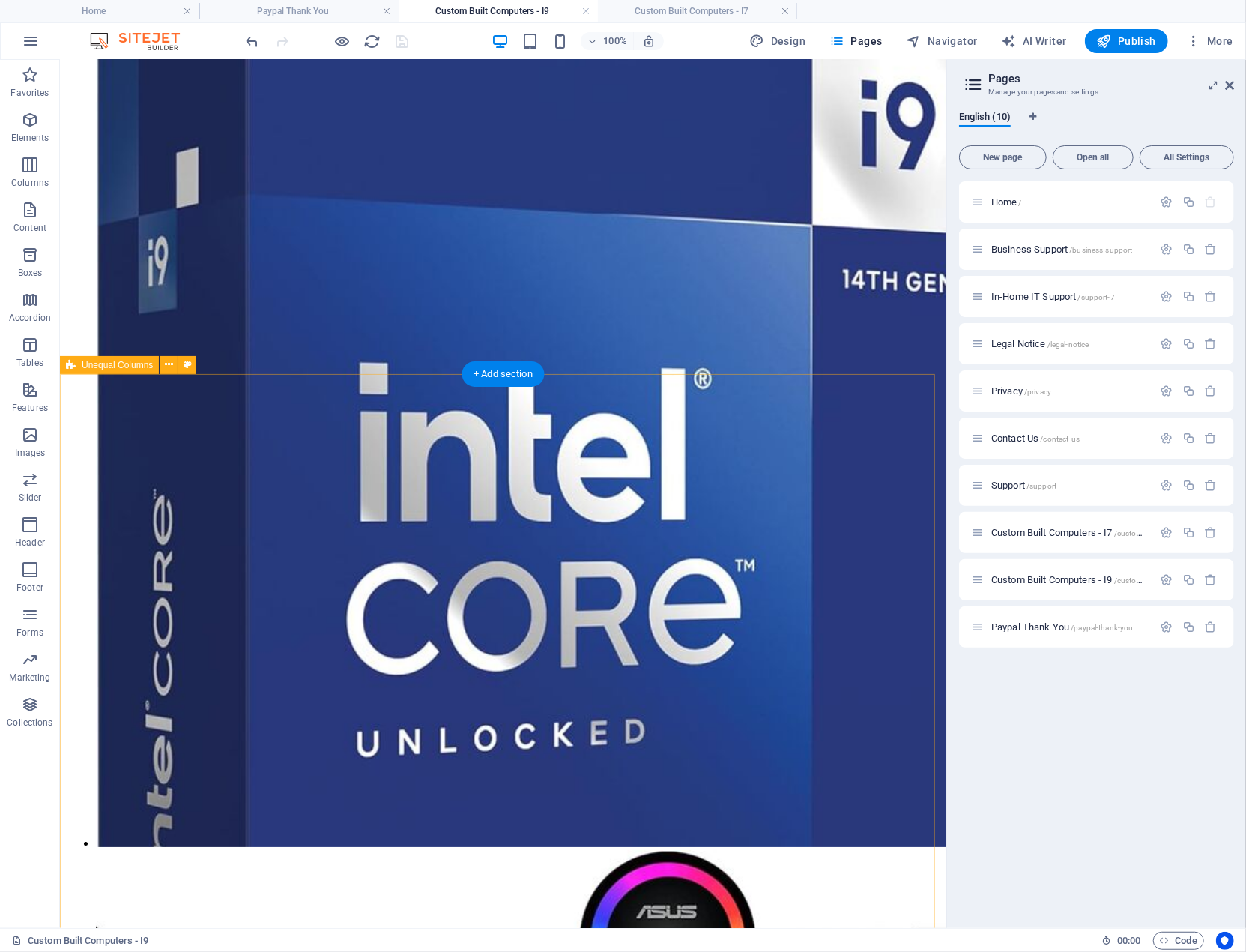
scroll to position [3354, 0]
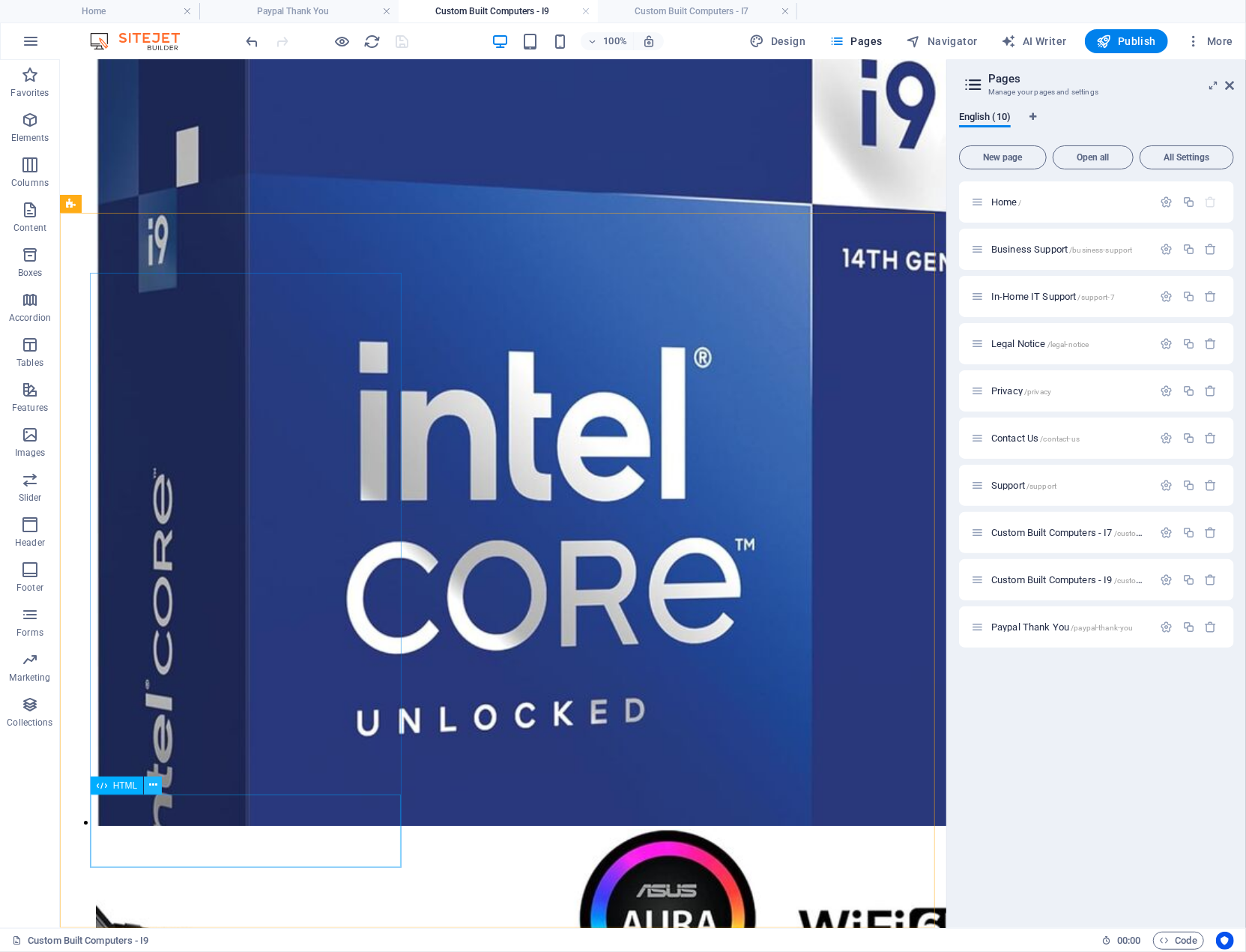
click at [150, 783] on icon at bounding box center [153, 785] width 9 height 16
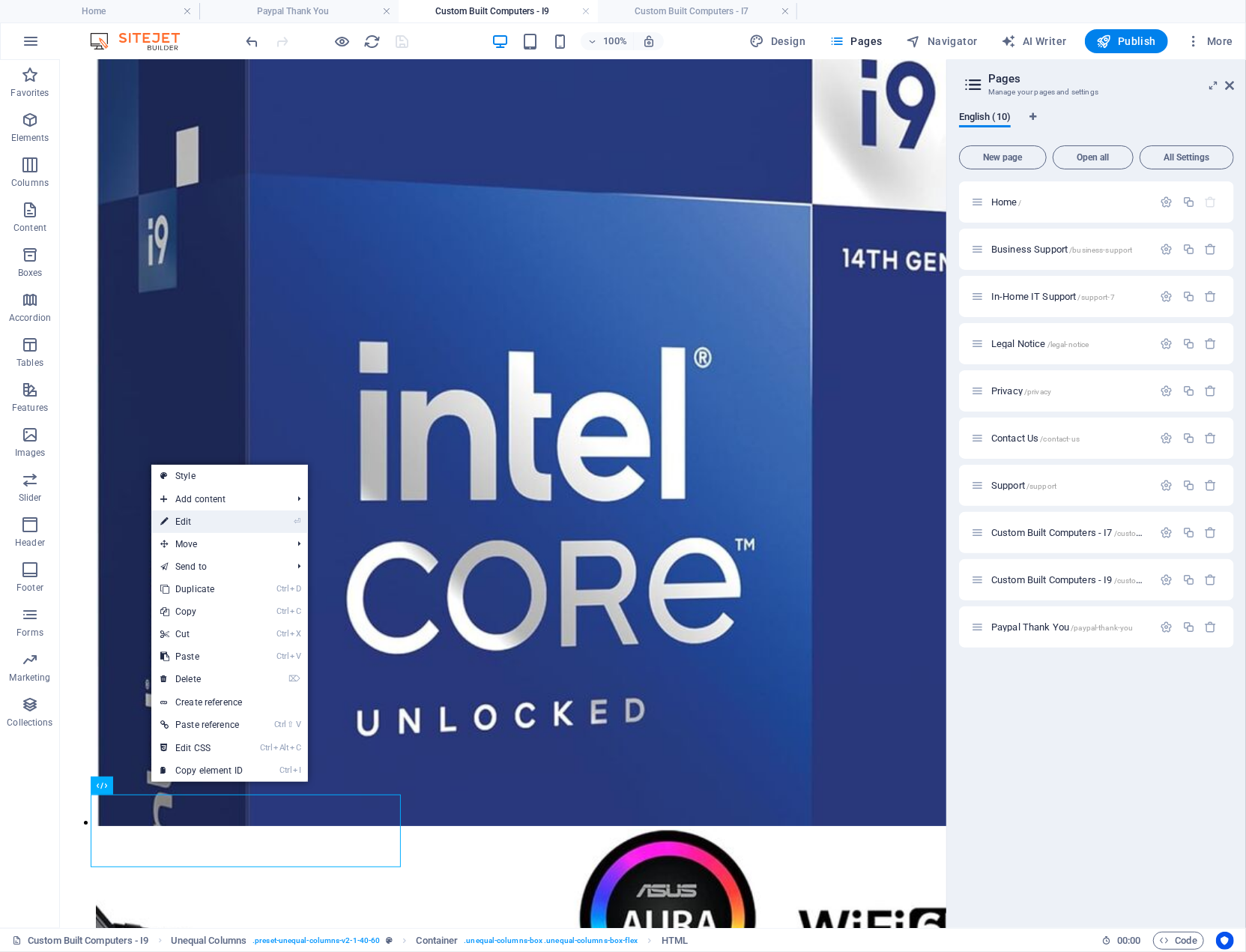
click at [189, 521] on link "⏎ Edit" at bounding box center [202, 521] width 100 height 23
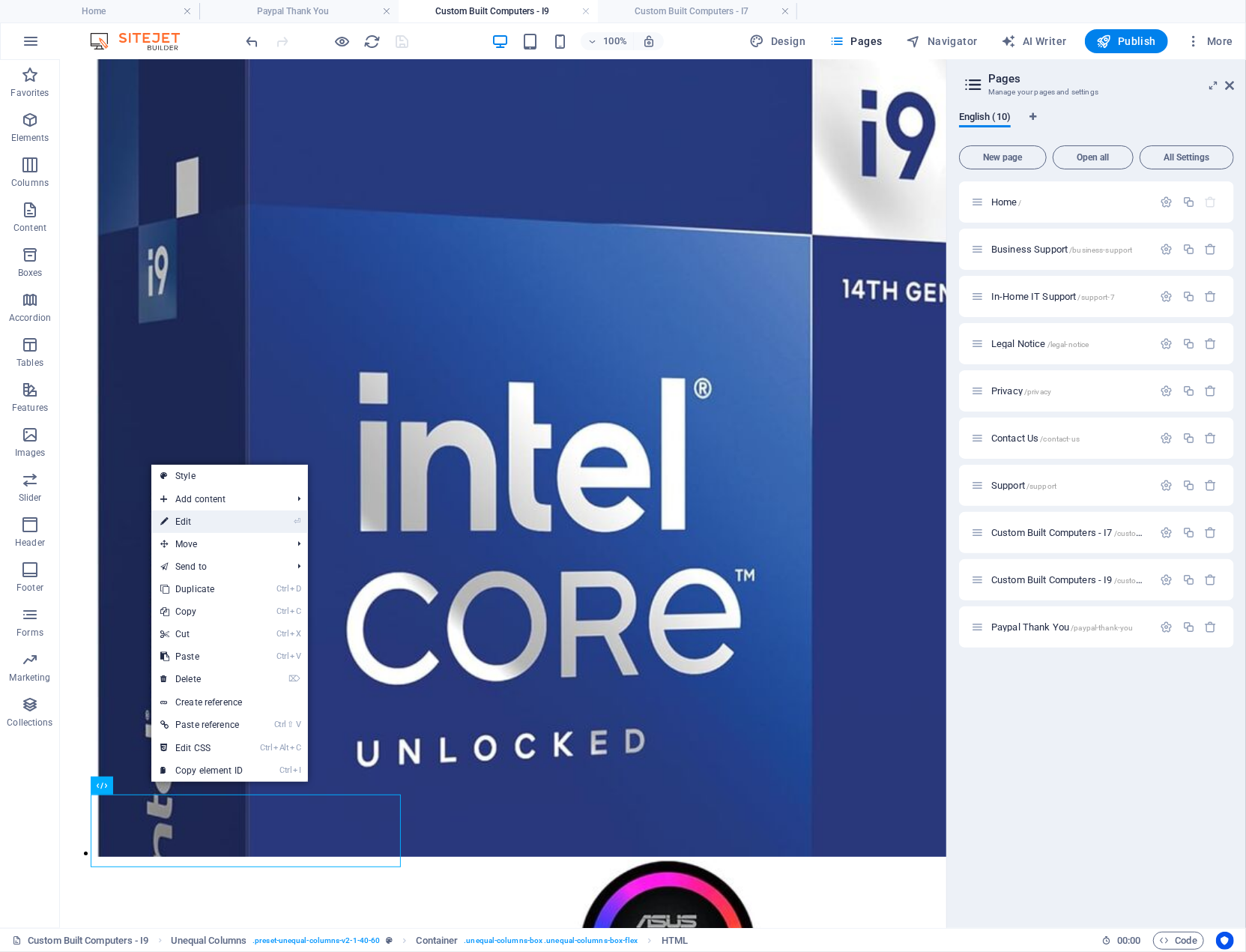
scroll to position [3375, 0]
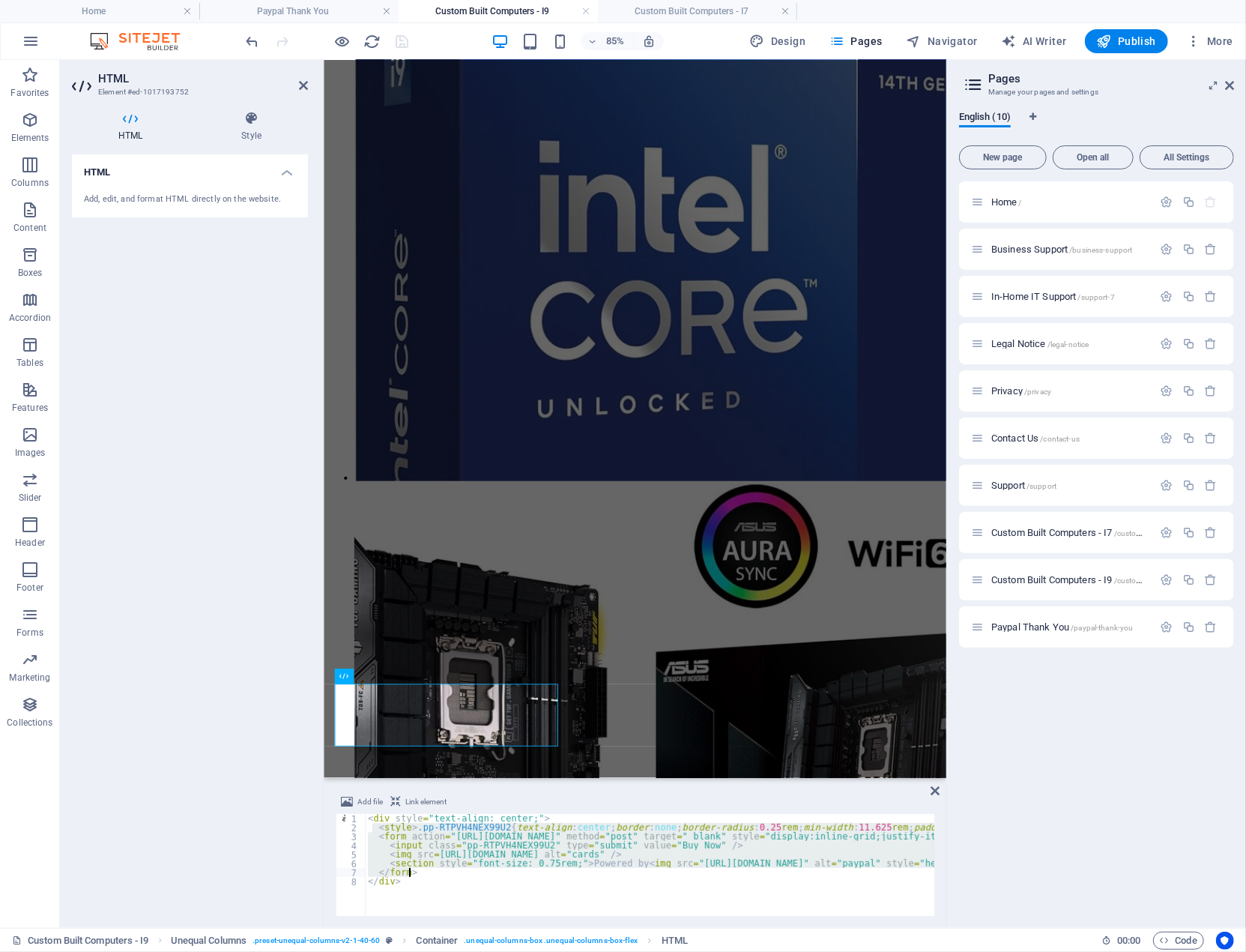
drag, startPoint x: 373, startPoint y: 828, endPoint x: 422, endPoint y: 873, distance: 66.5
click at [422, 873] on div "< div style = "text-align: center;" > < style > .pp-RTPVH4NEX99U2 { text-align …" at bounding box center [1037, 872] width 1346 height 117
type textarea "</form>"
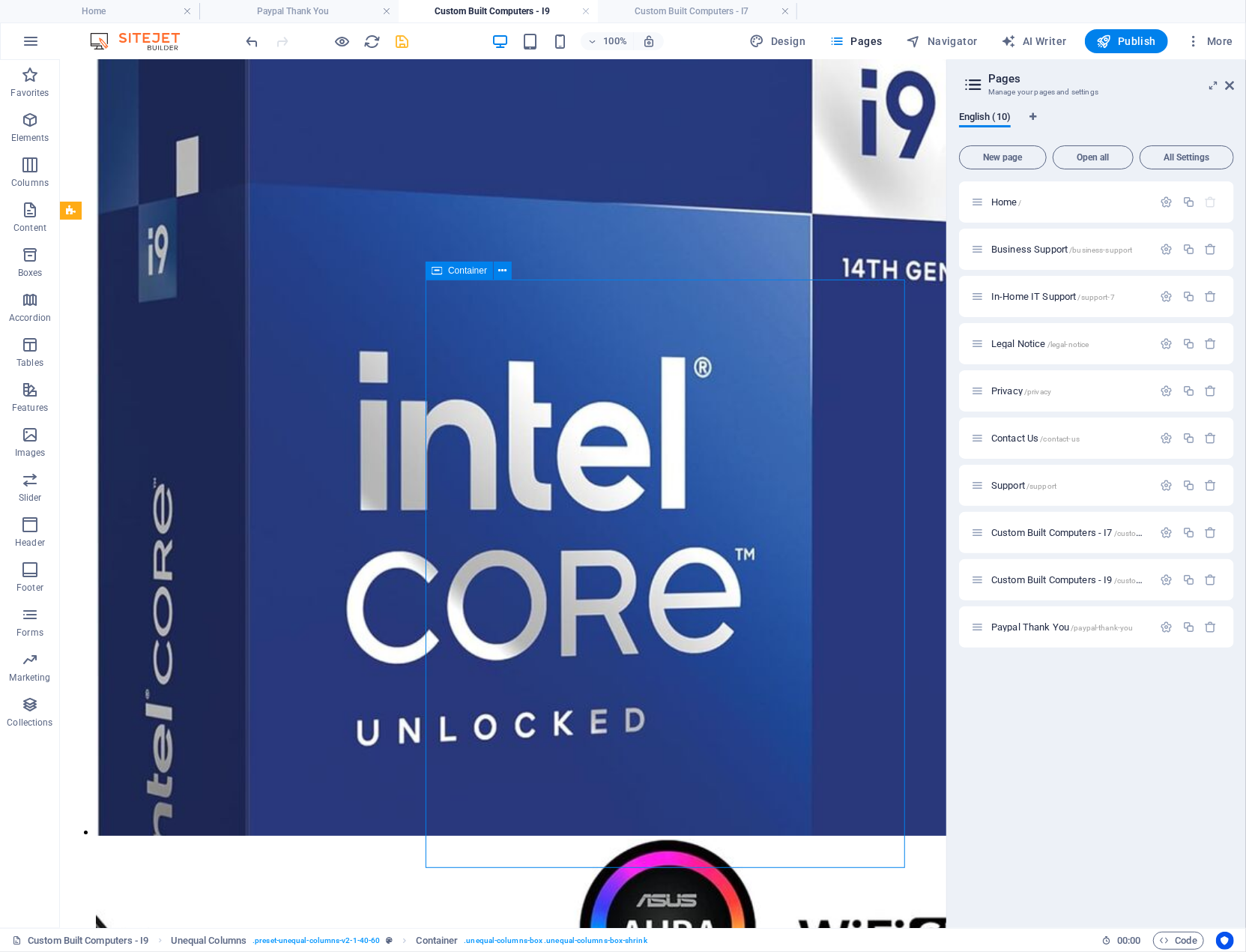
scroll to position [3347, 0]
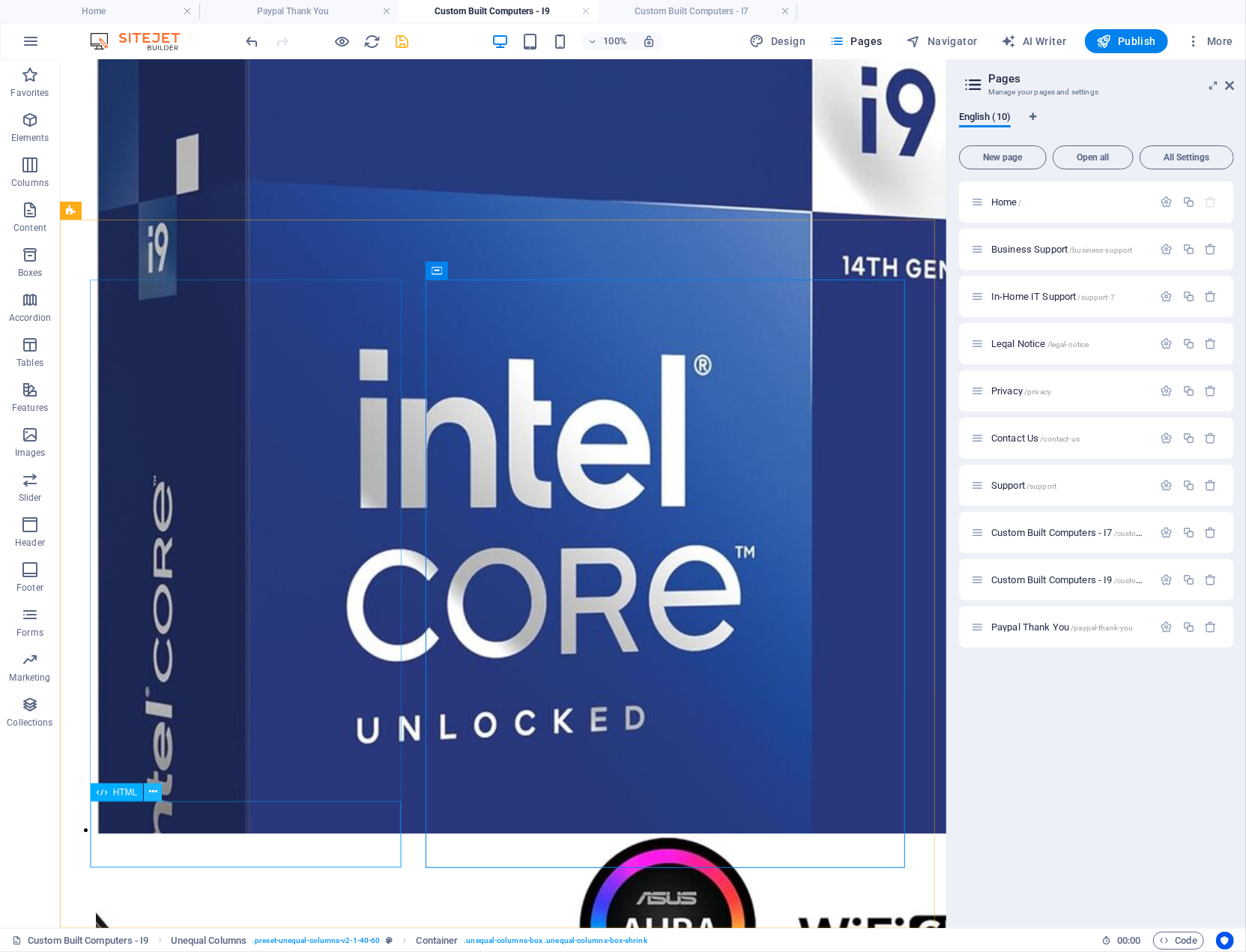
click at [154, 791] on icon at bounding box center [153, 792] width 9 height 16
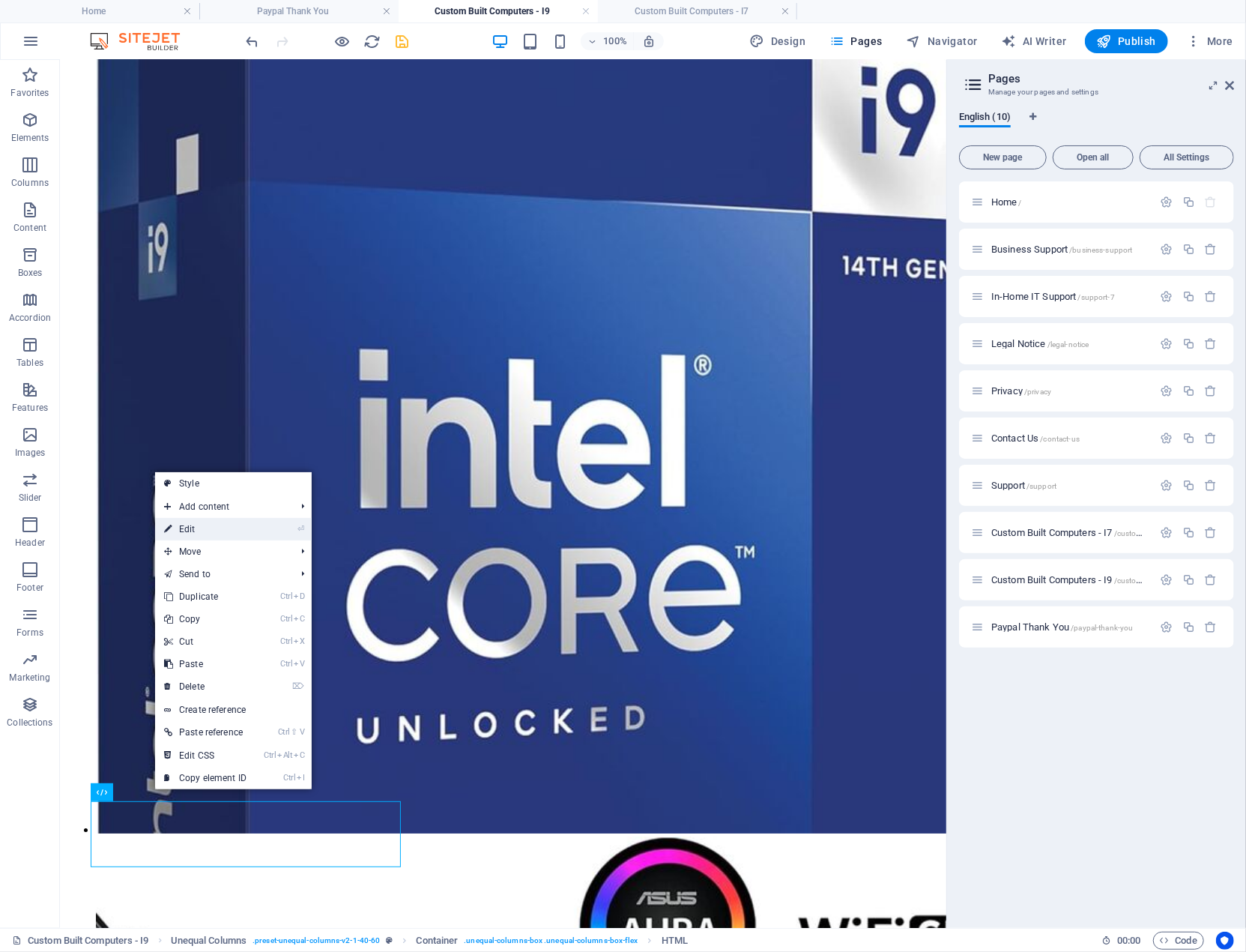
click at [177, 525] on link "⏎ Edit" at bounding box center [206, 529] width 100 height 23
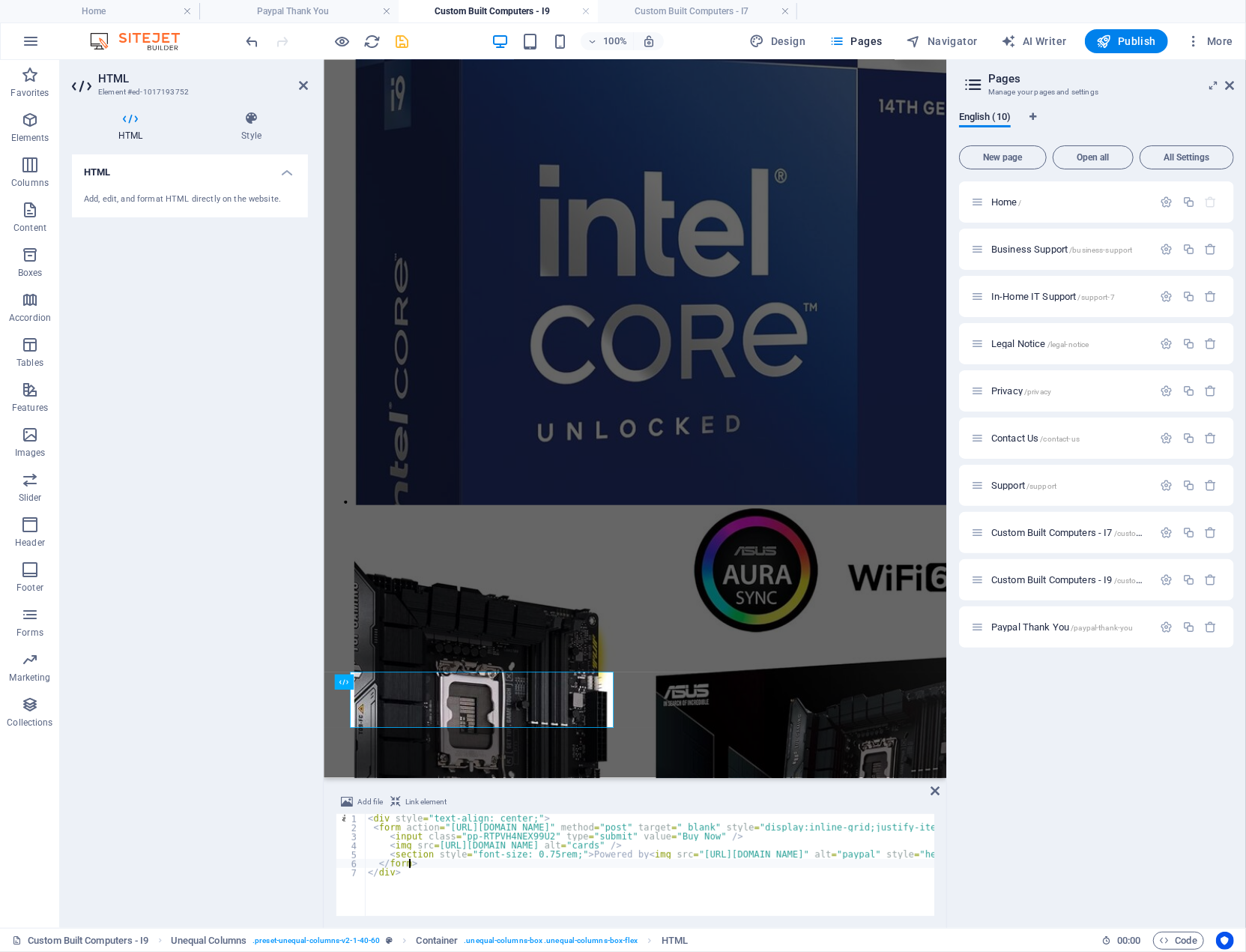
scroll to position [3368, 0]
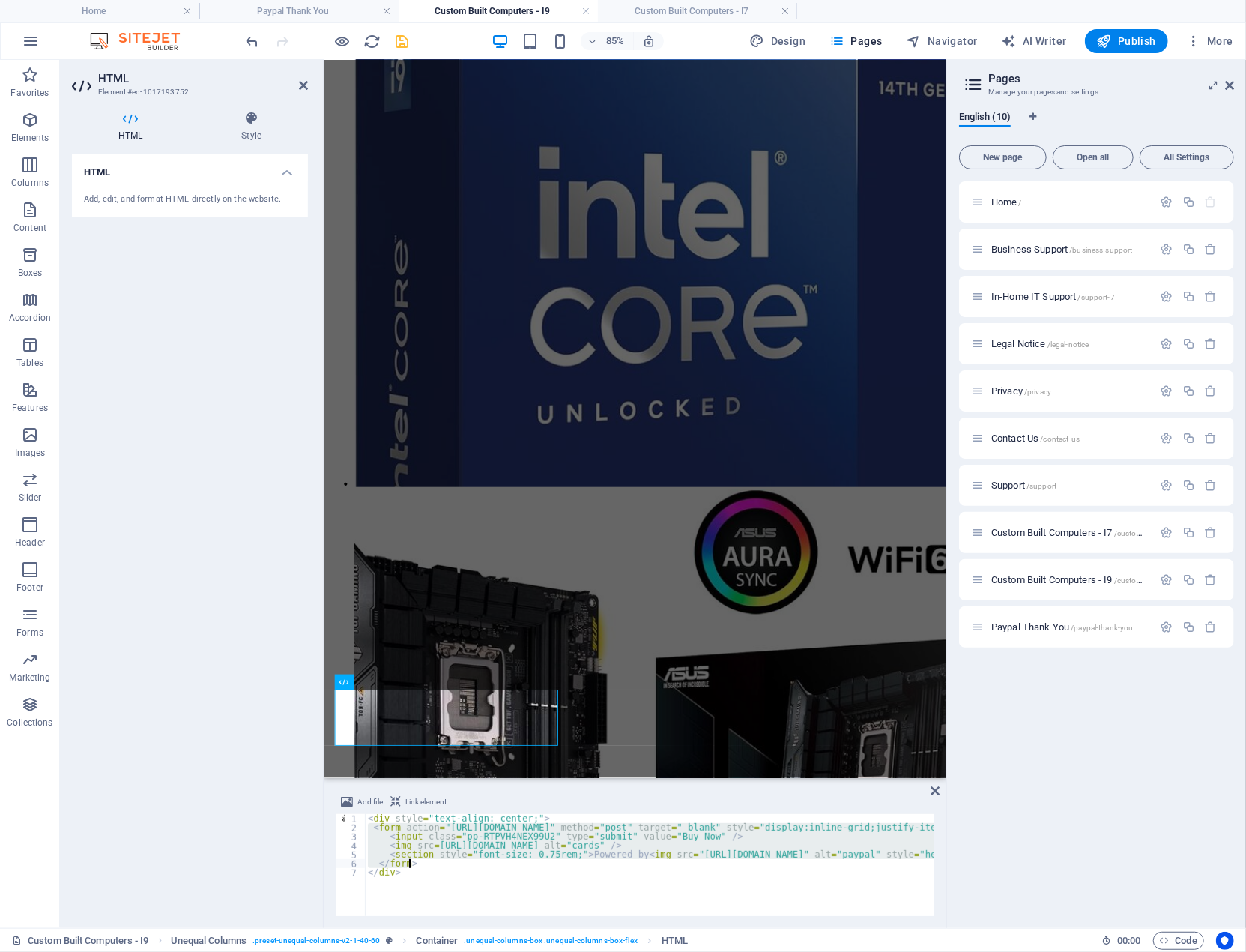
drag, startPoint x: 369, startPoint y: 829, endPoint x: 426, endPoint y: 863, distance: 66.4
click at [426, 863] on div "< div style = "text-align: center;" > < form action = "https://www.paypal.com/n…" at bounding box center [854, 872] width 978 height 117
type textarea "</form>"
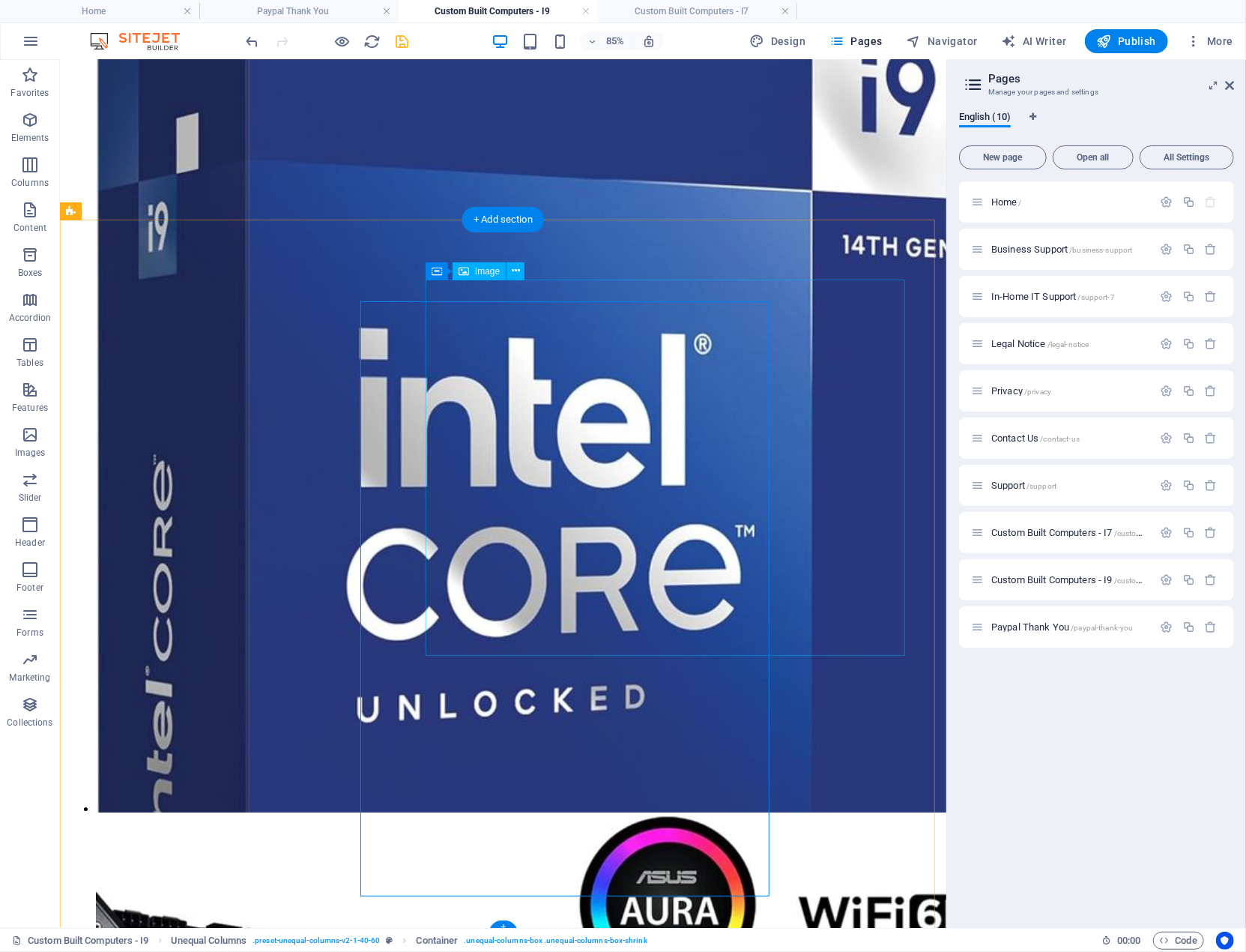
scroll to position [3347, 0]
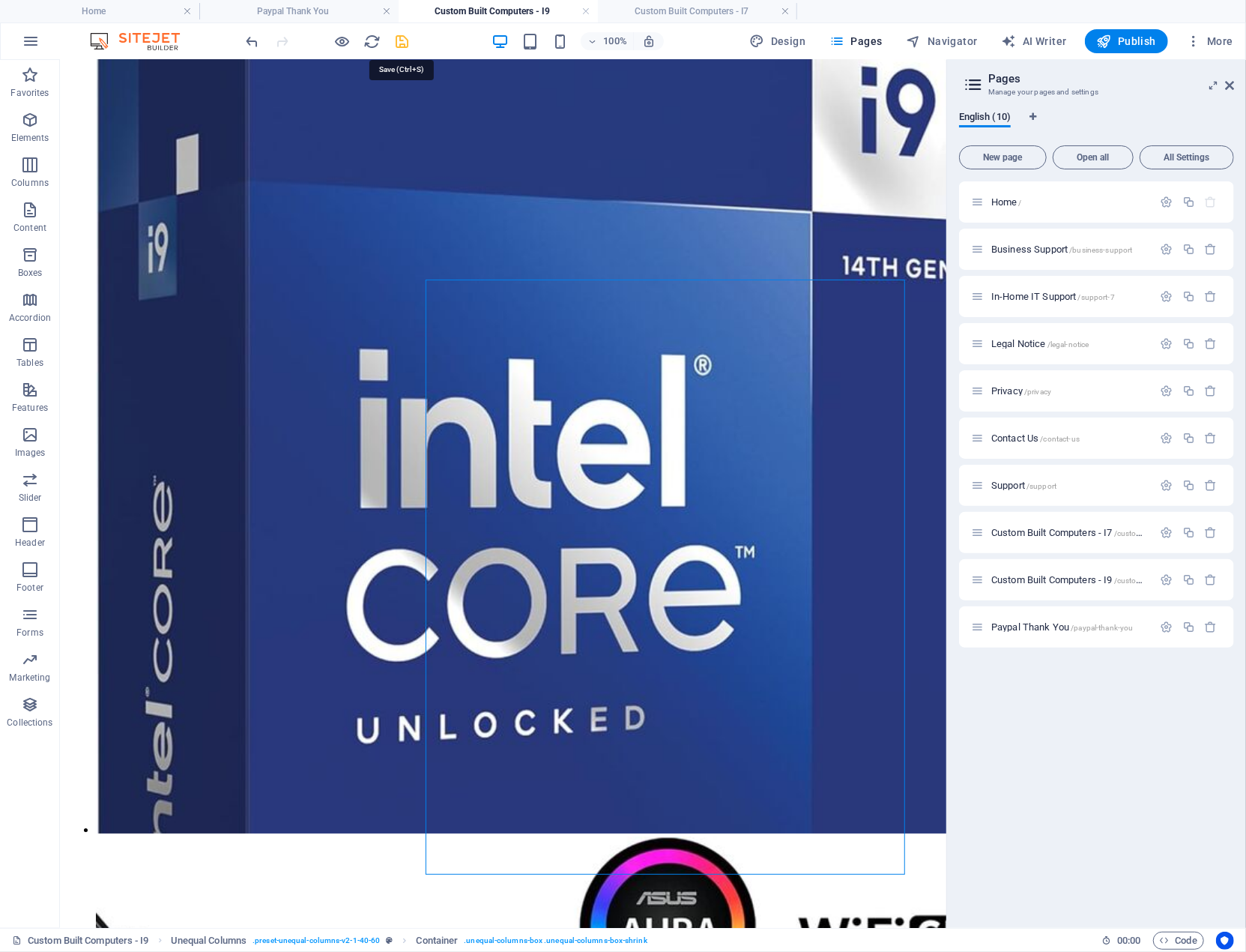
click at [405, 42] on icon "save" at bounding box center [403, 42] width 17 height 17
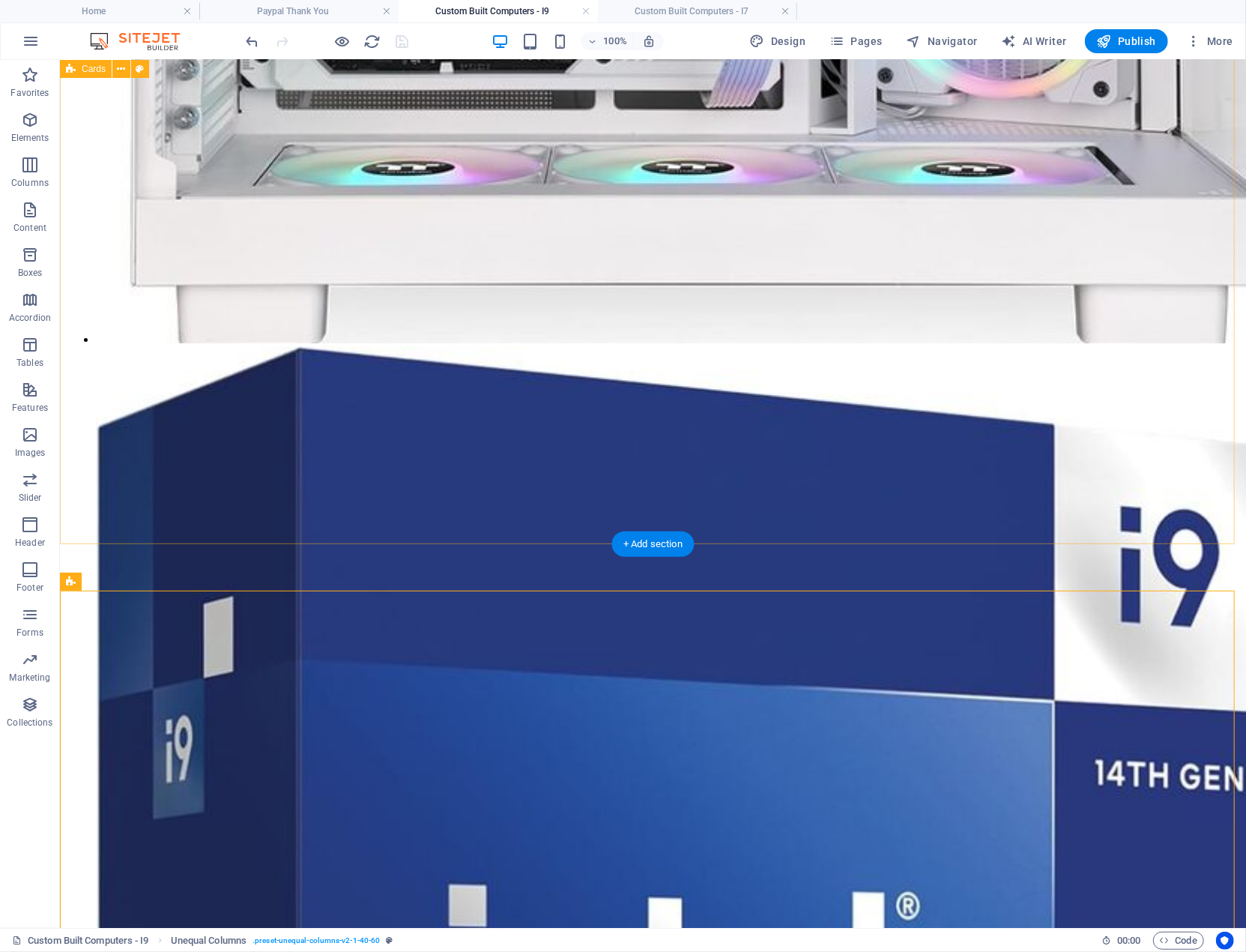
scroll to position [3121, 0]
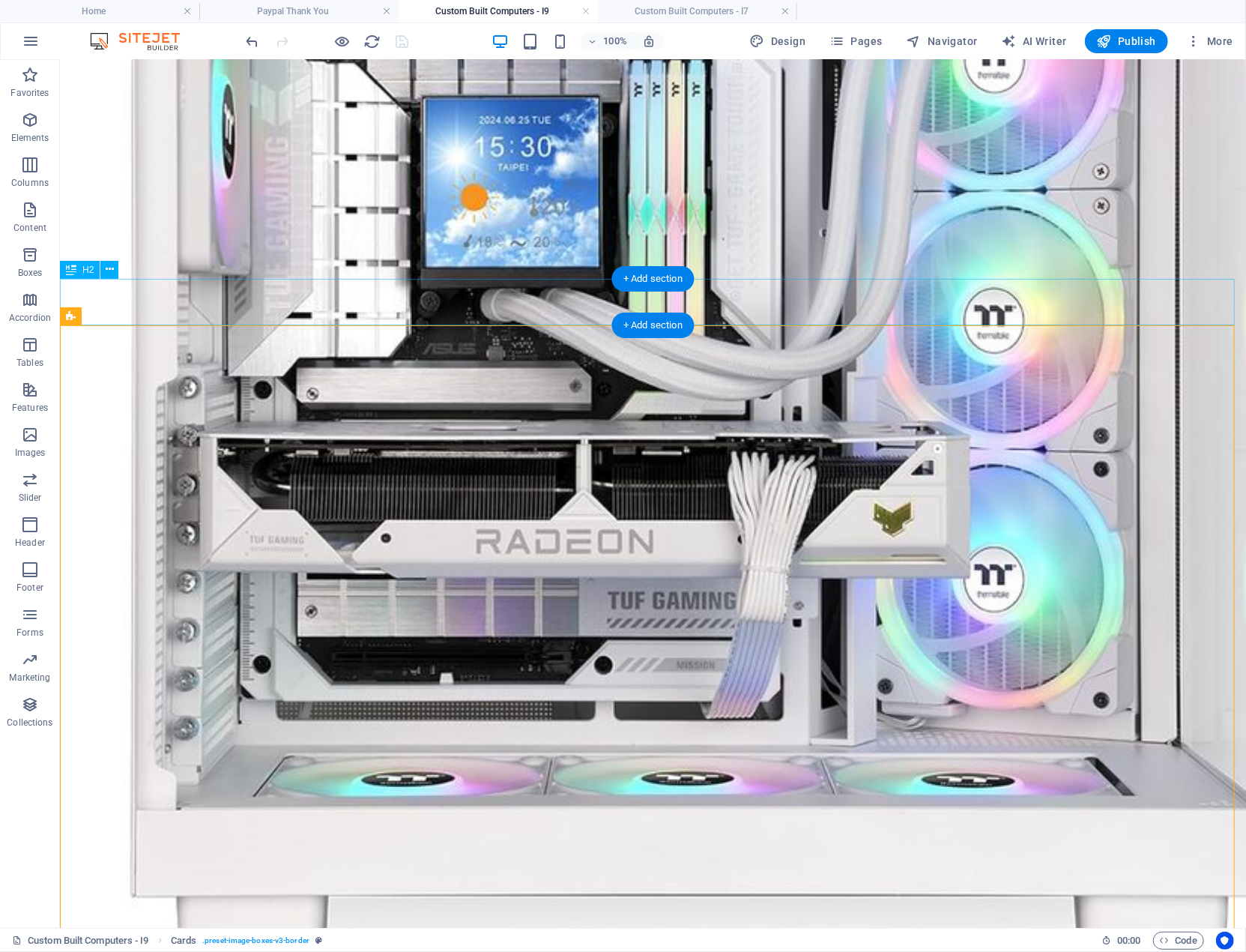
scroll to position [2297, 0]
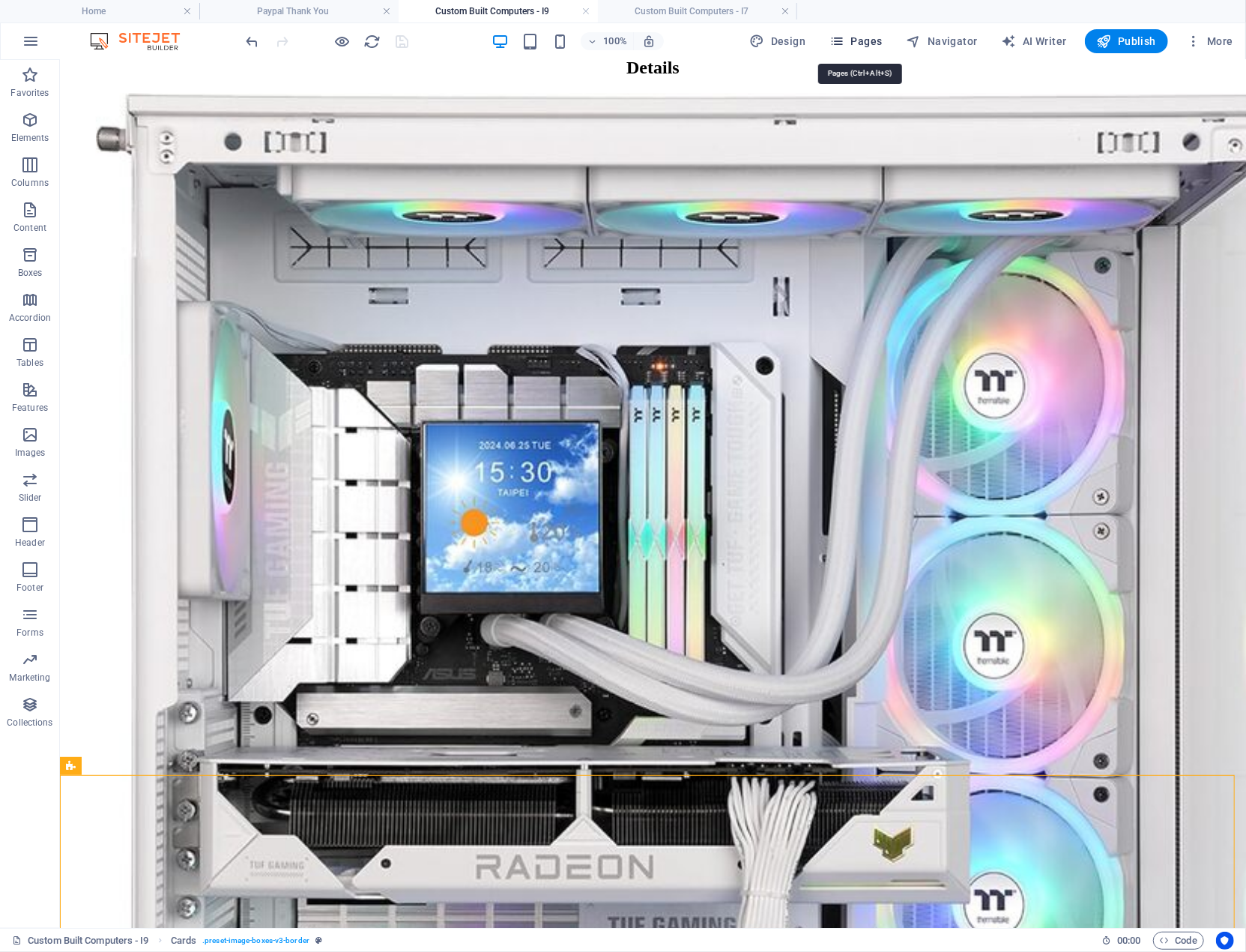
click at [866, 38] on span "Pages" at bounding box center [855, 41] width 53 height 15
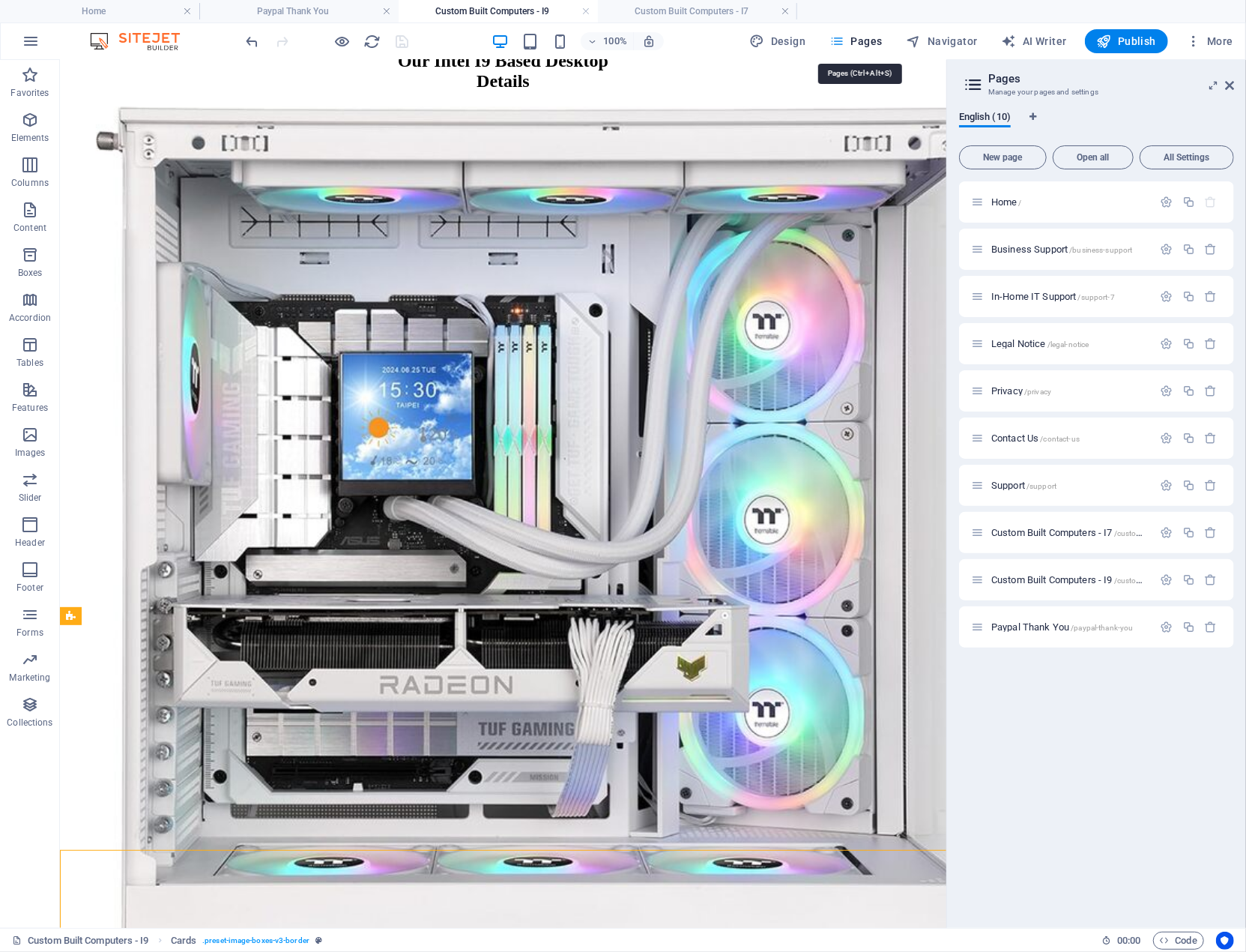
scroll to position [2222, 0]
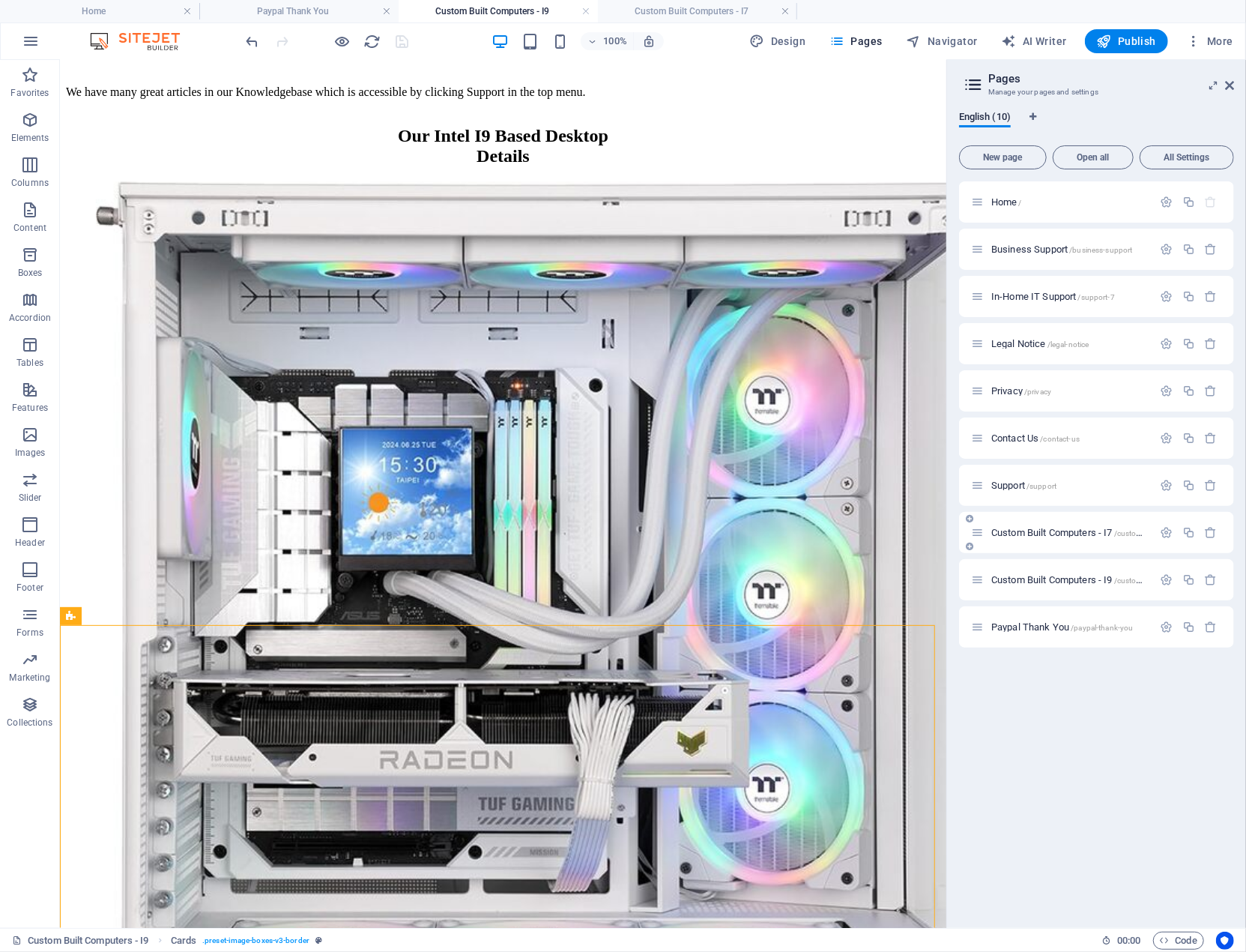
click at [1067, 532] on span "Custom Built Computers - I7 /custom-built-computers-i7" at bounding box center [1100, 532] width 217 height 11
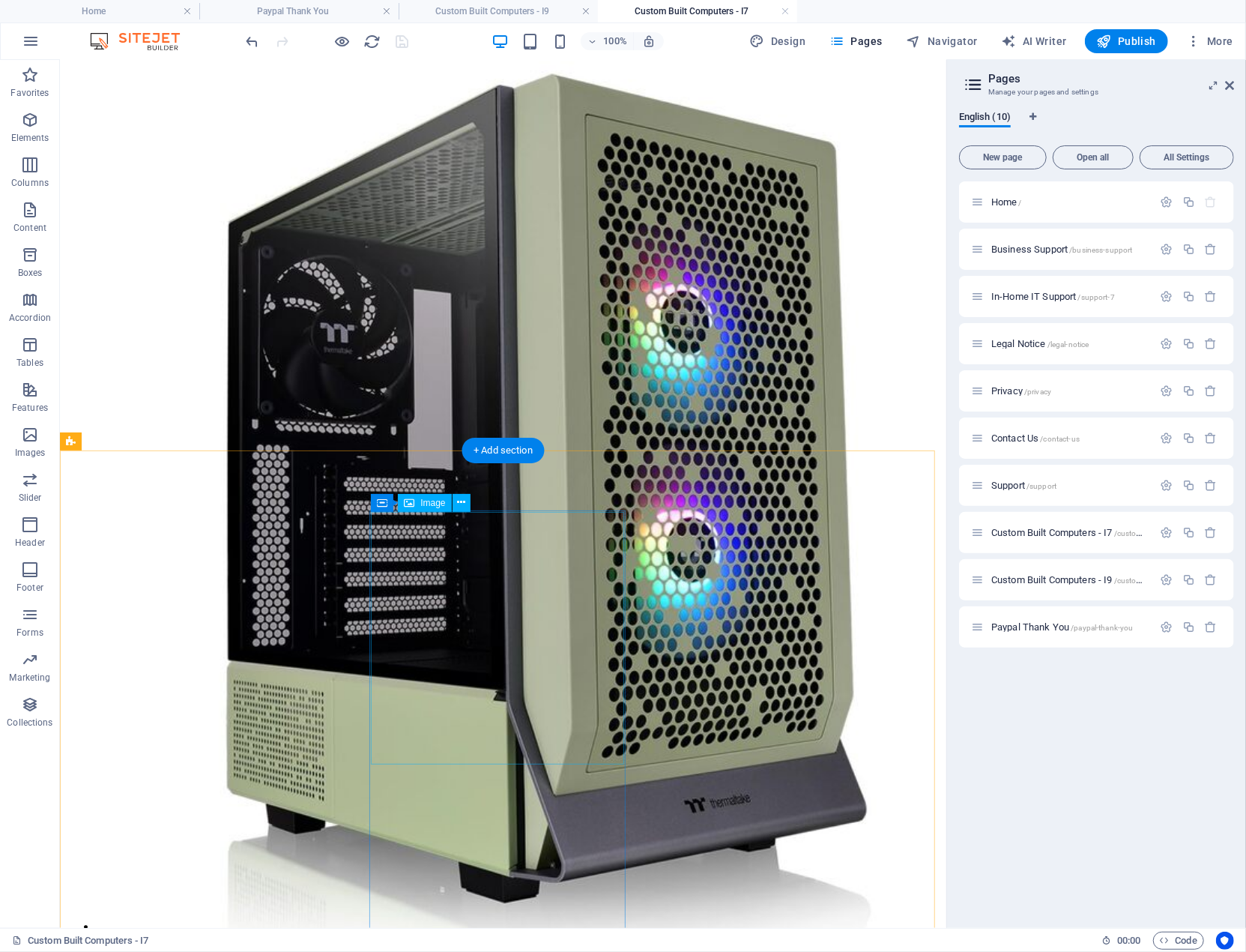
scroll to position [2514, 0]
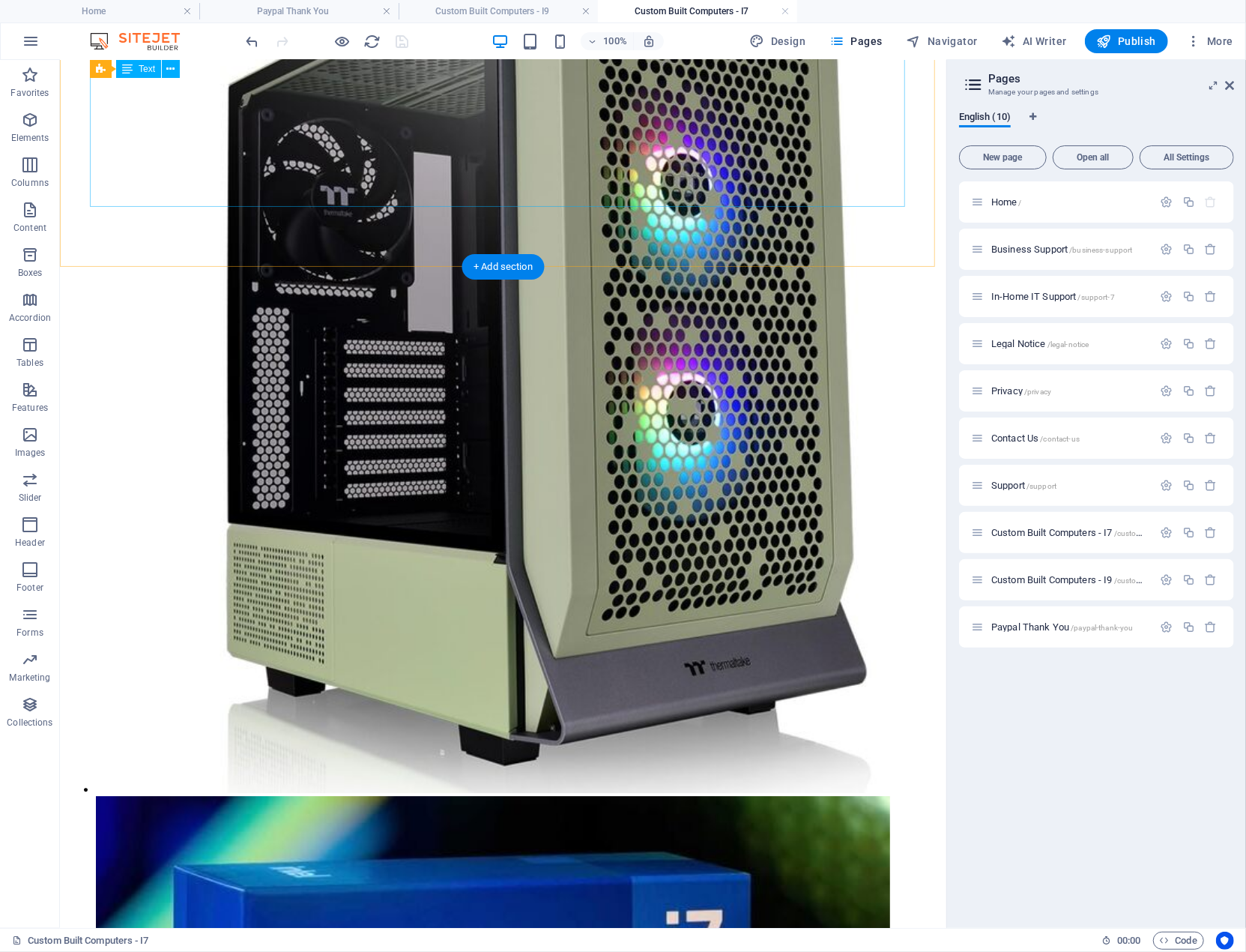
click at [1140, 38] on span "Publish" at bounding box center [1126, 41] width 59 height 15
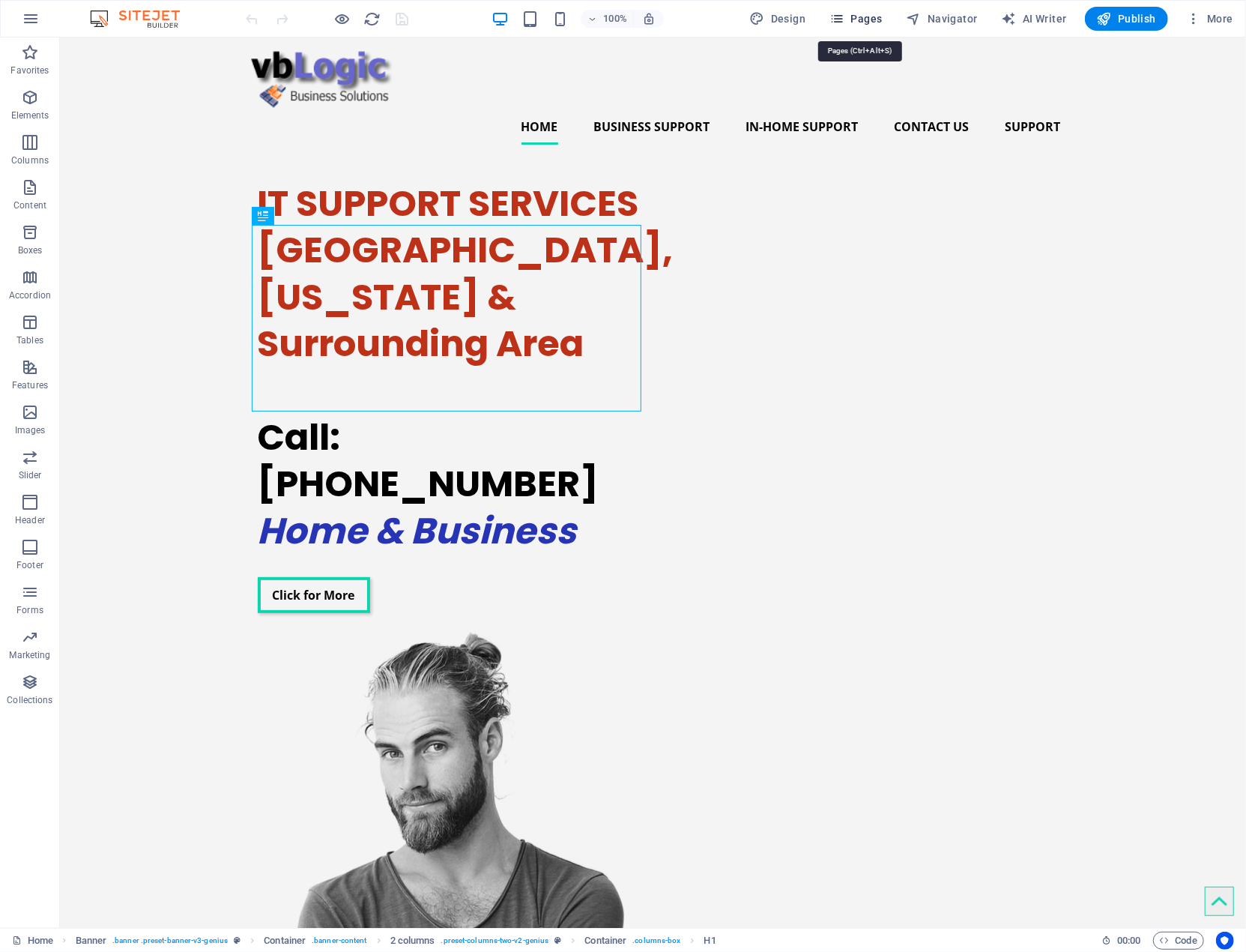
click at [876, 13] on span "Pages" at bounding box center [855, 18] width 53 height 15
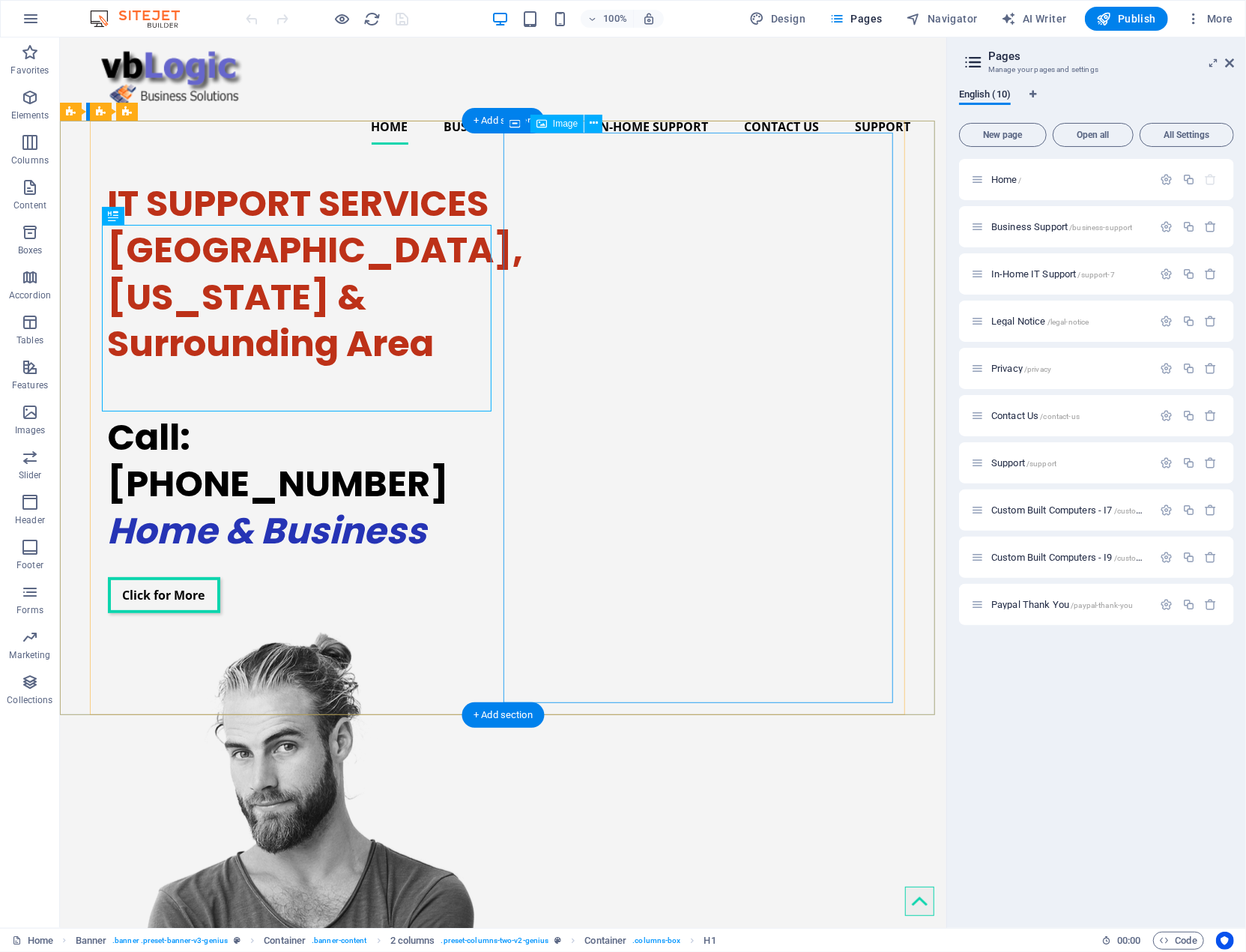
click at [497, 630] on figure at bounding box center [302, 915] width 390 height 571
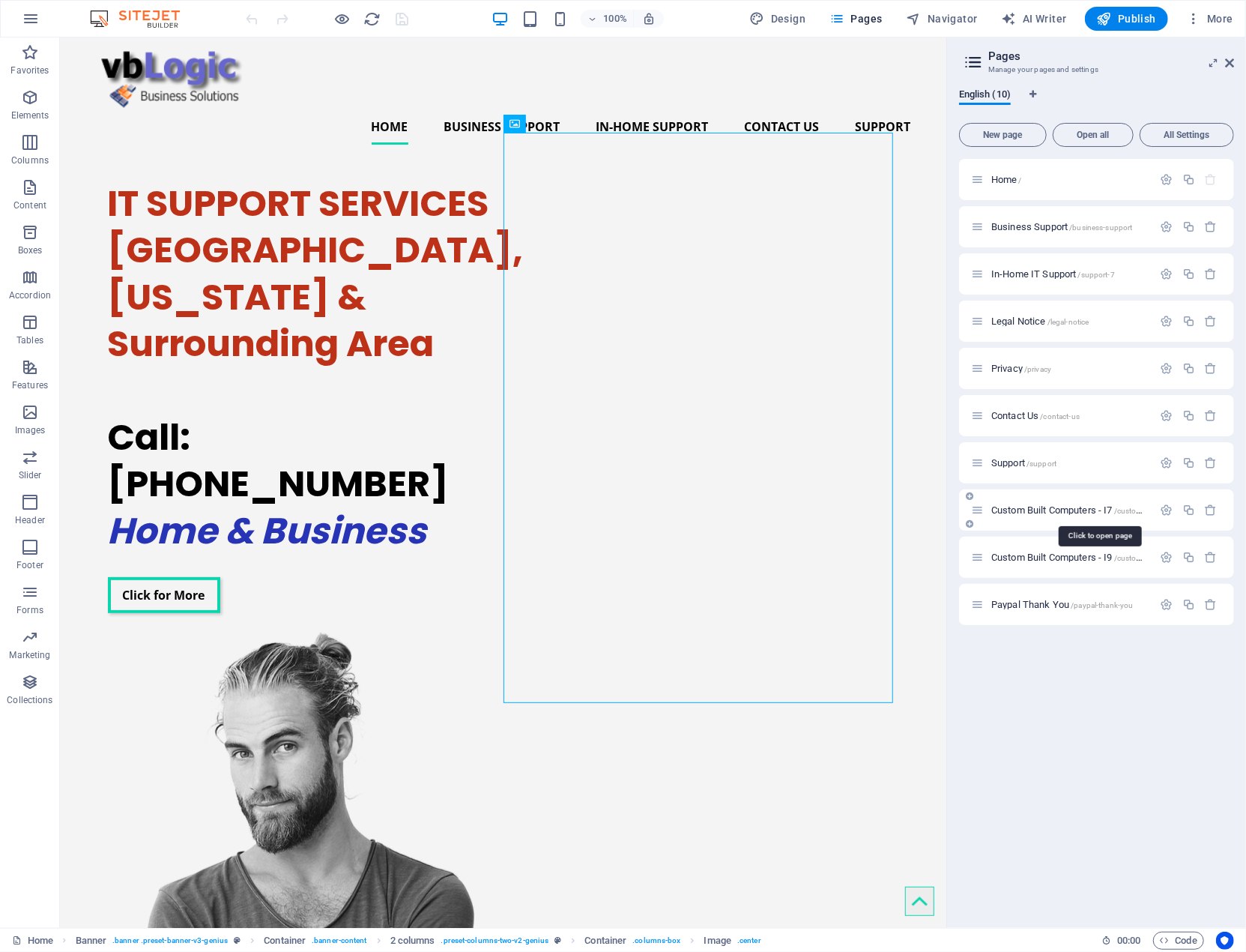
click at [1062, 508] on span "Custom Built Computers - I7 /custom-built-computers-i7" at bounding box center [1100, 510] width 217 height 11
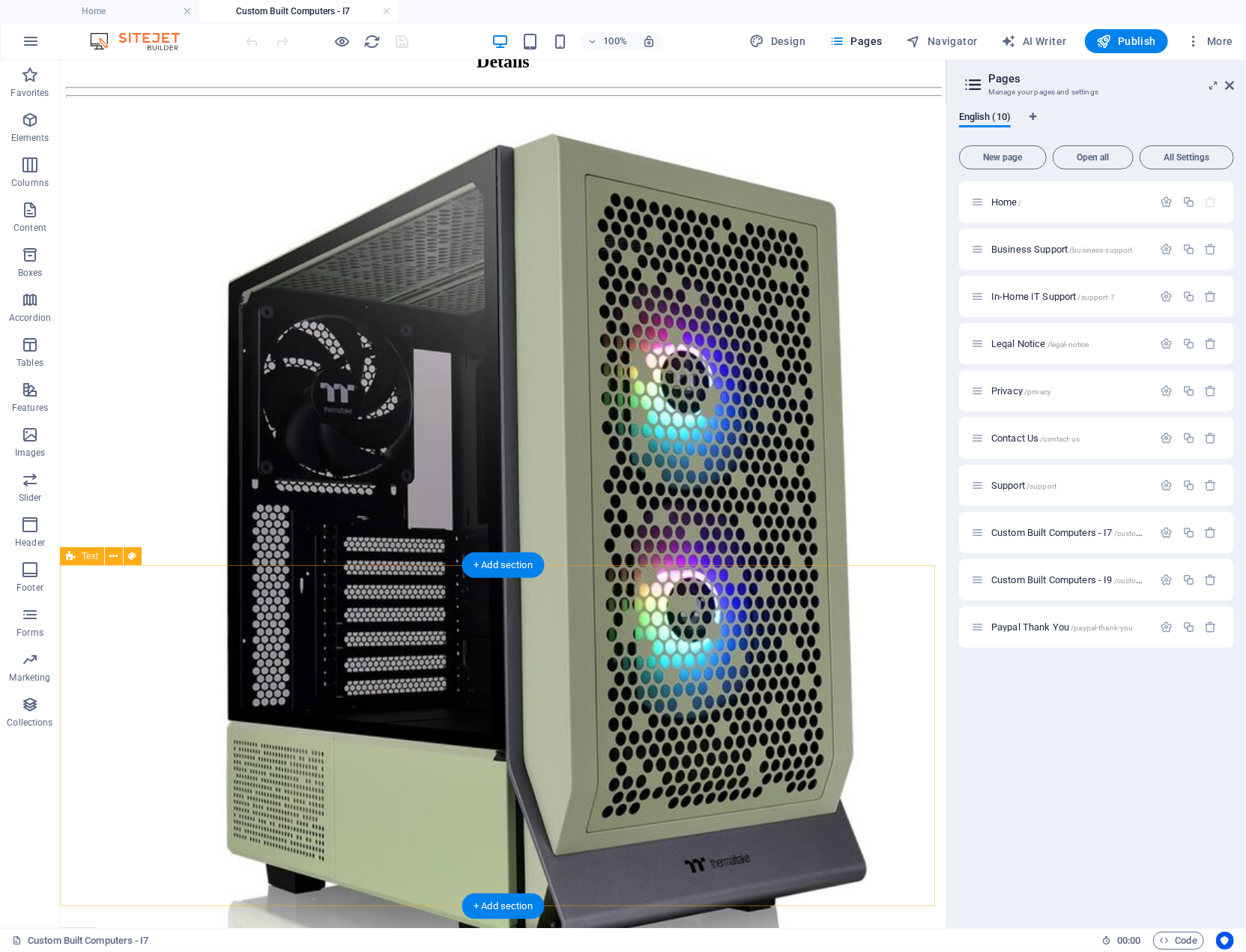
scroll to position [2514, 0]
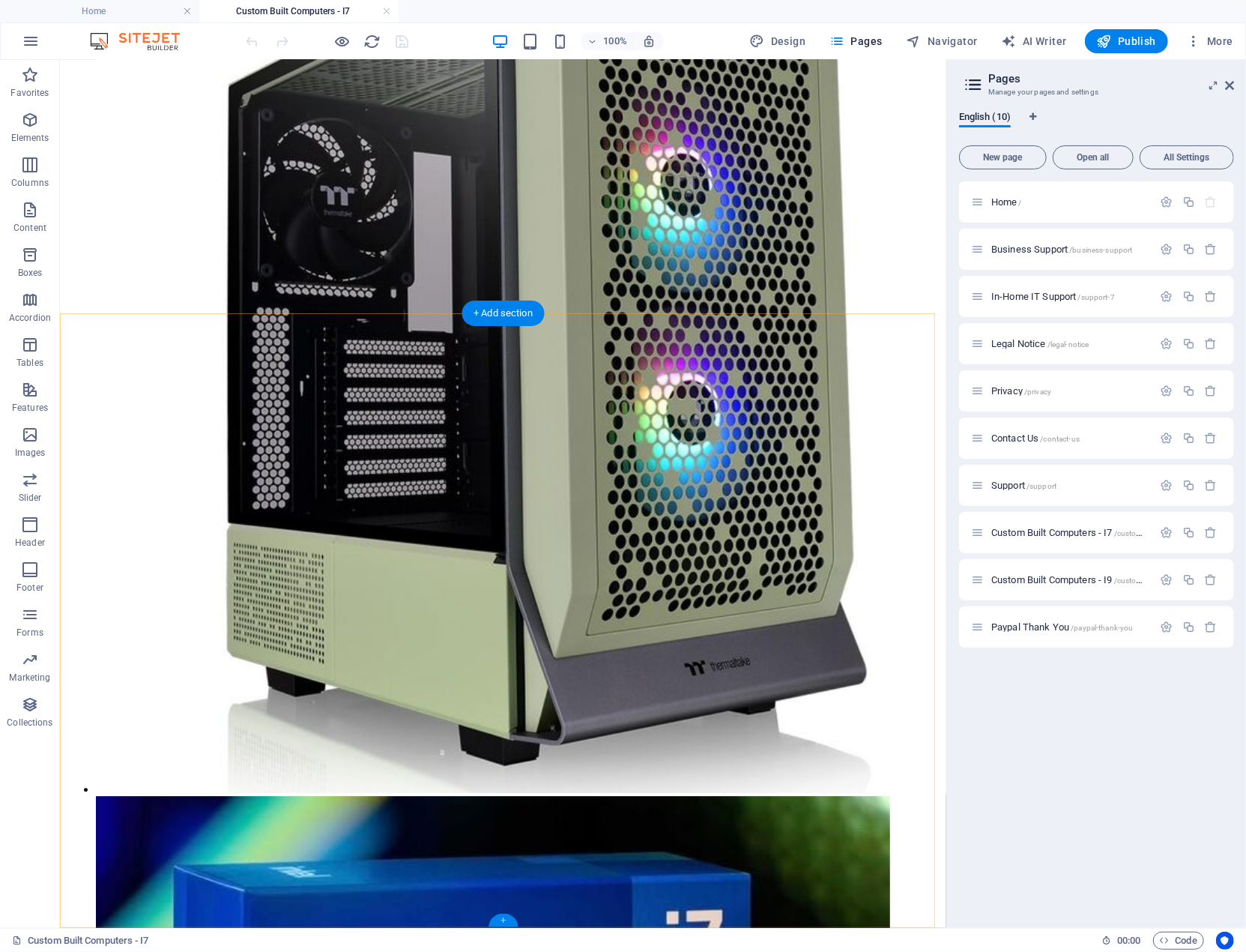
click at [504, 917] on div "+" at bounding box center [503, 920] width 29 height 13
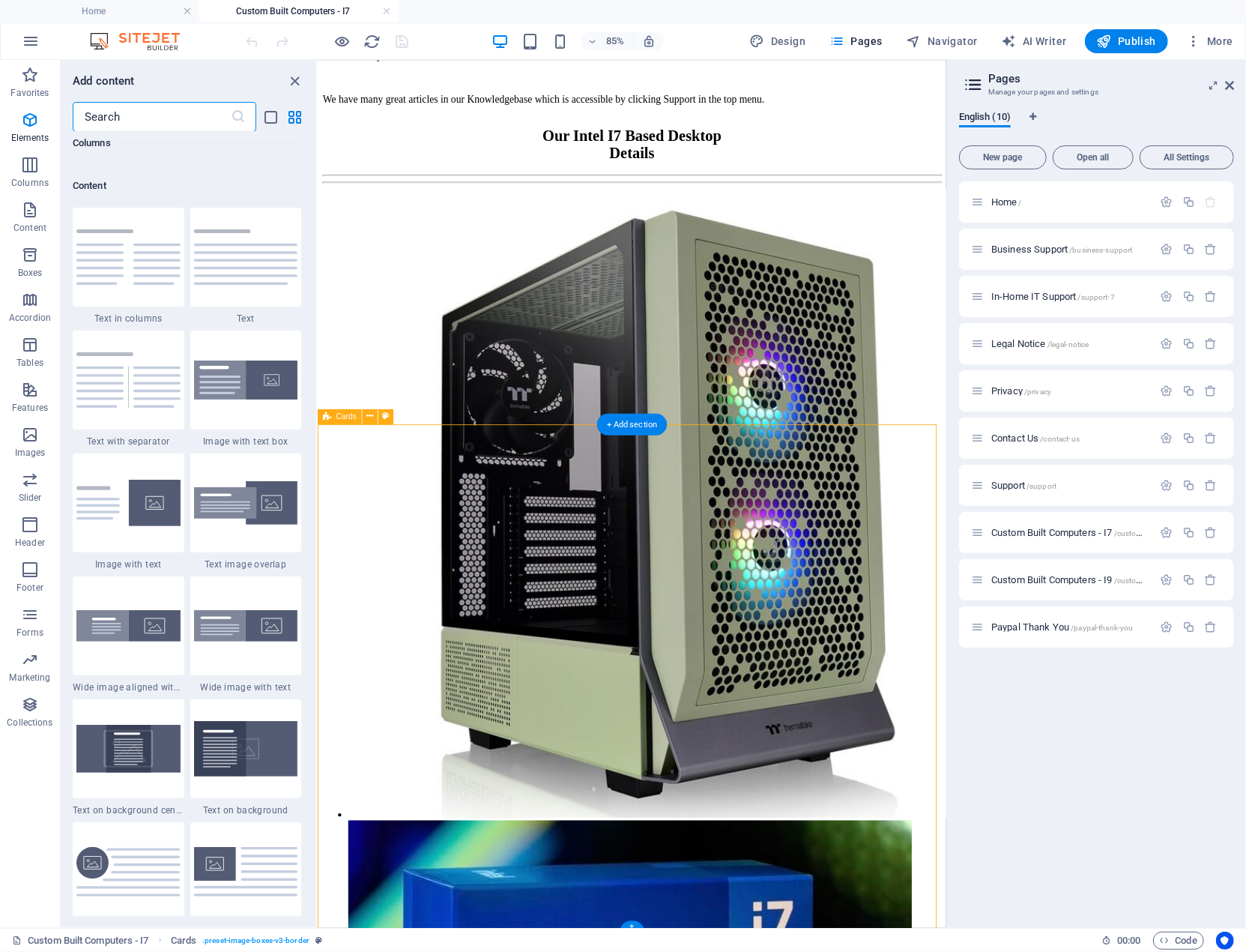
scroll to position [2623, 0]
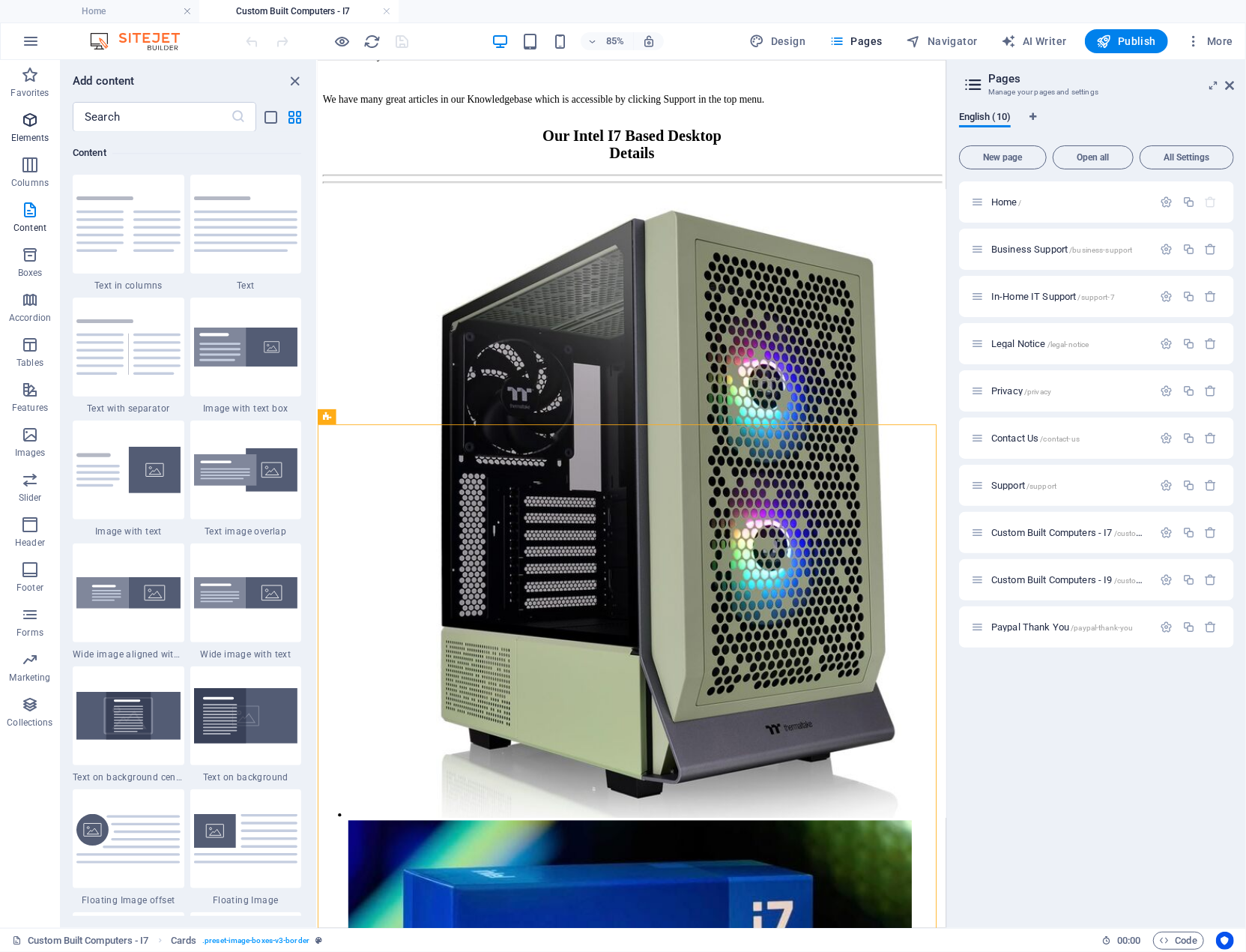
click at [37, 129] on span "Elements" at bounding box center [30, 129] width 60 height 36
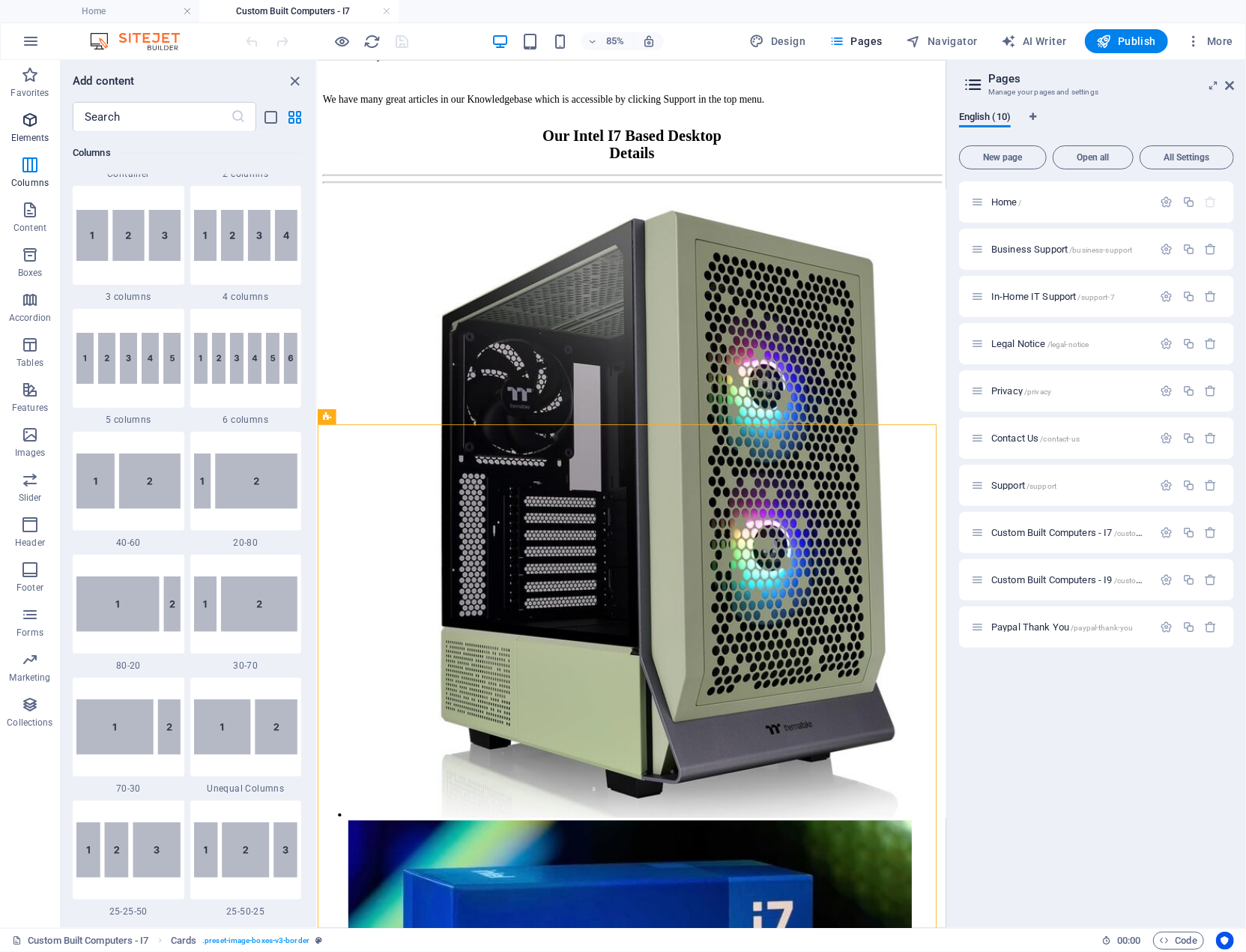
scroll to position [159, 0]
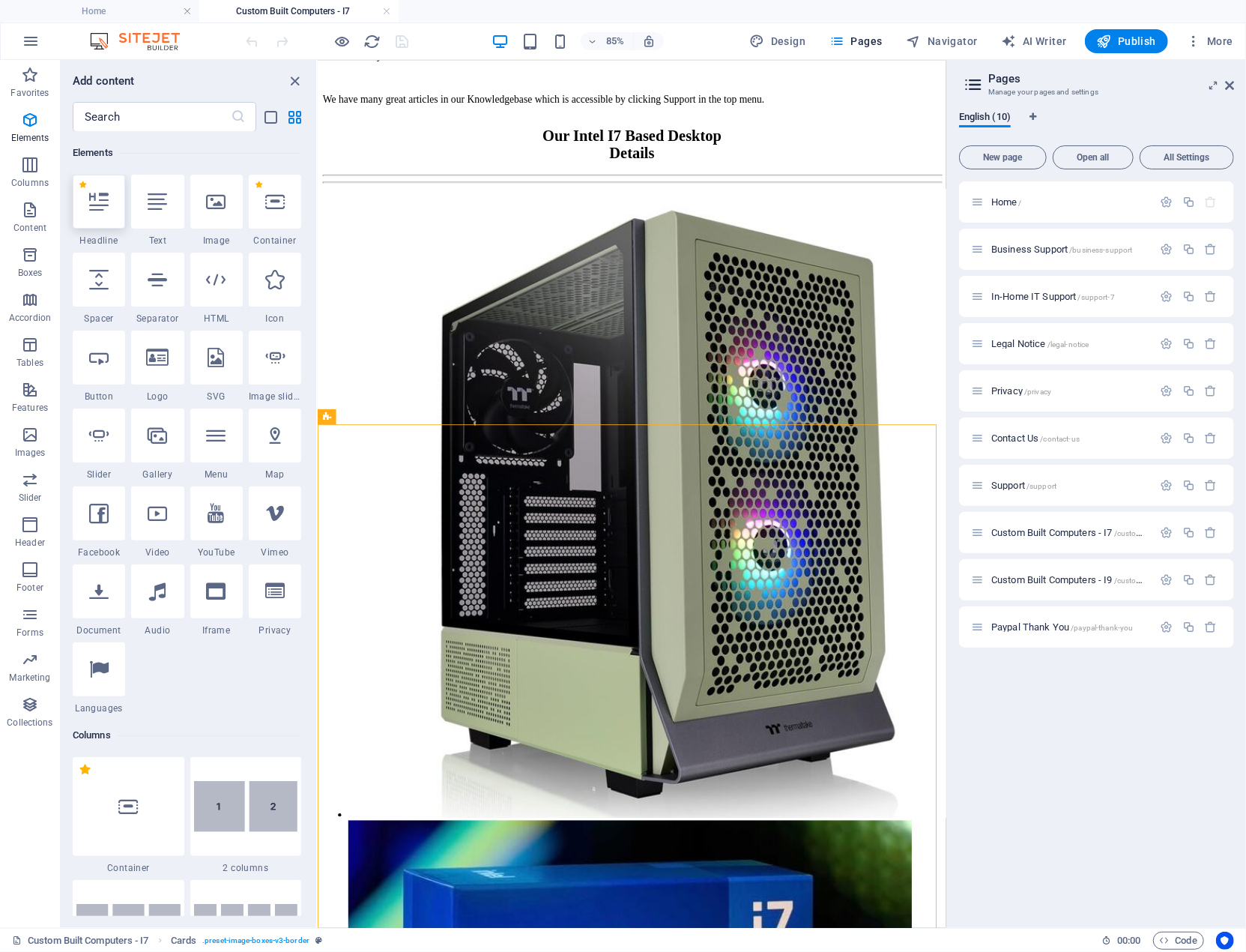
click at [86, 208] on div at bounding box center [99, 202] width 53 height 54
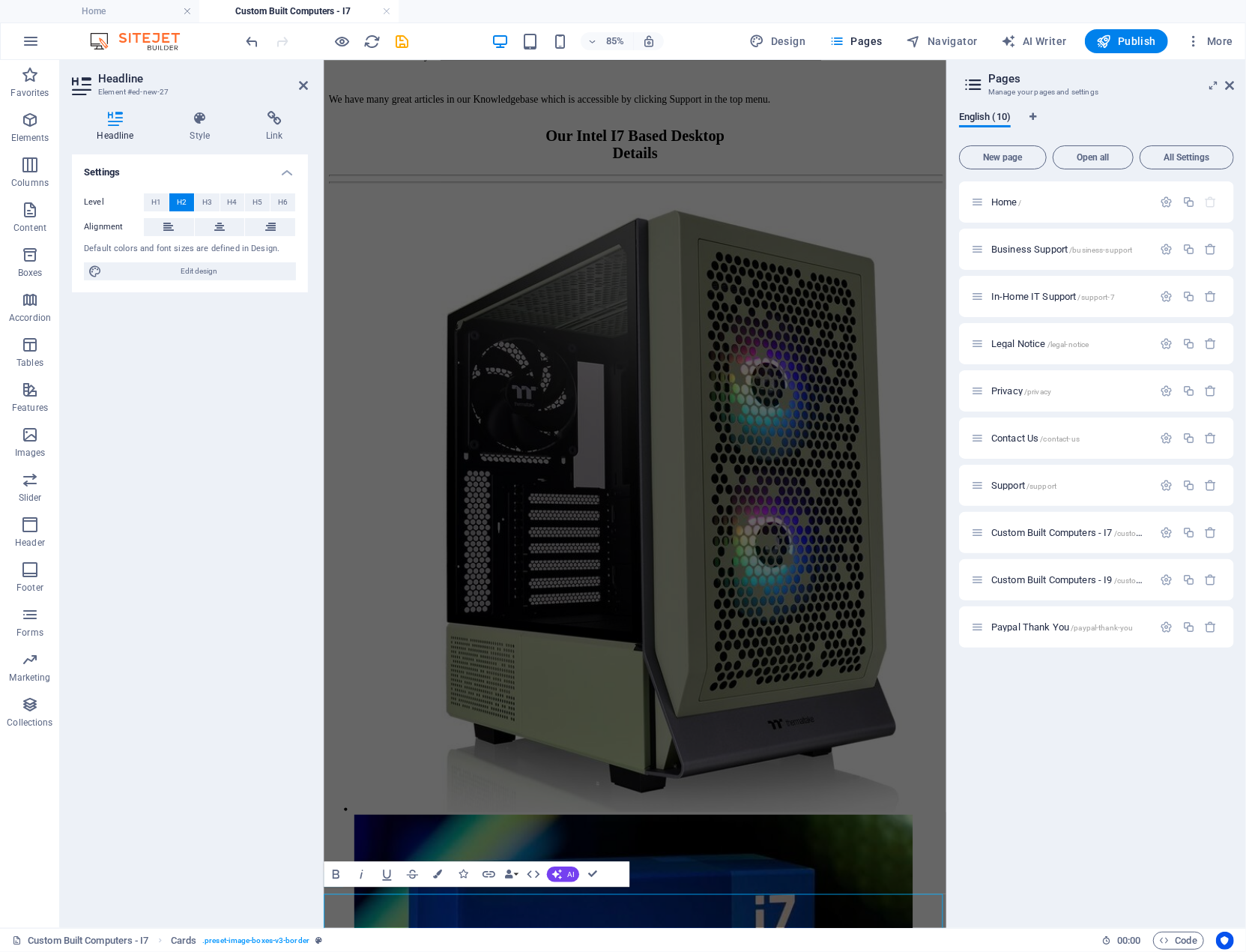
scroll to position [2480, 0]
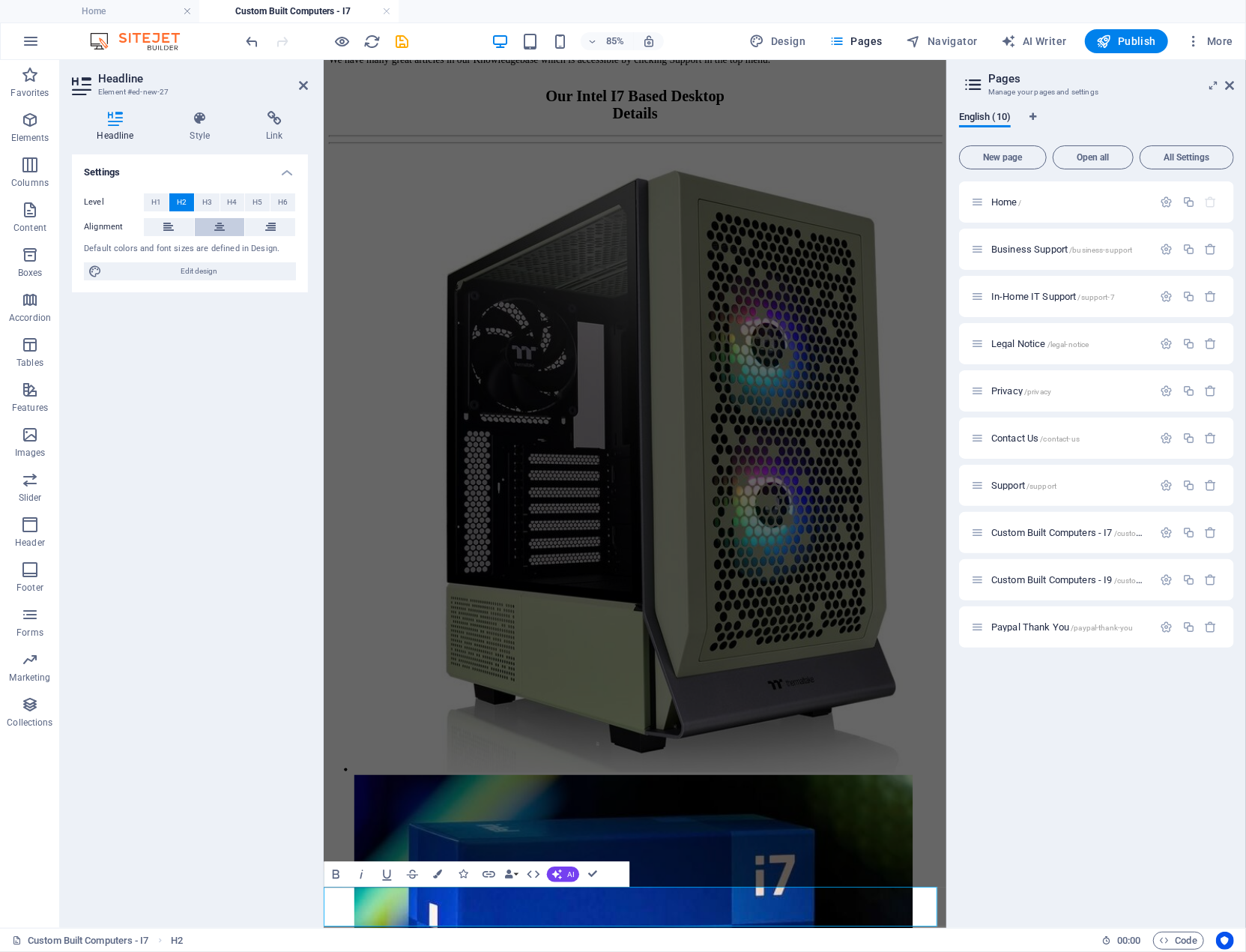
click at [220, 224] on icon at bounding box center [219, 227] width 10 height 18
click at [659, 933] on div "Custom Built Computers - I7 H2" at bounding box center [551, 940] width 1078 height 18
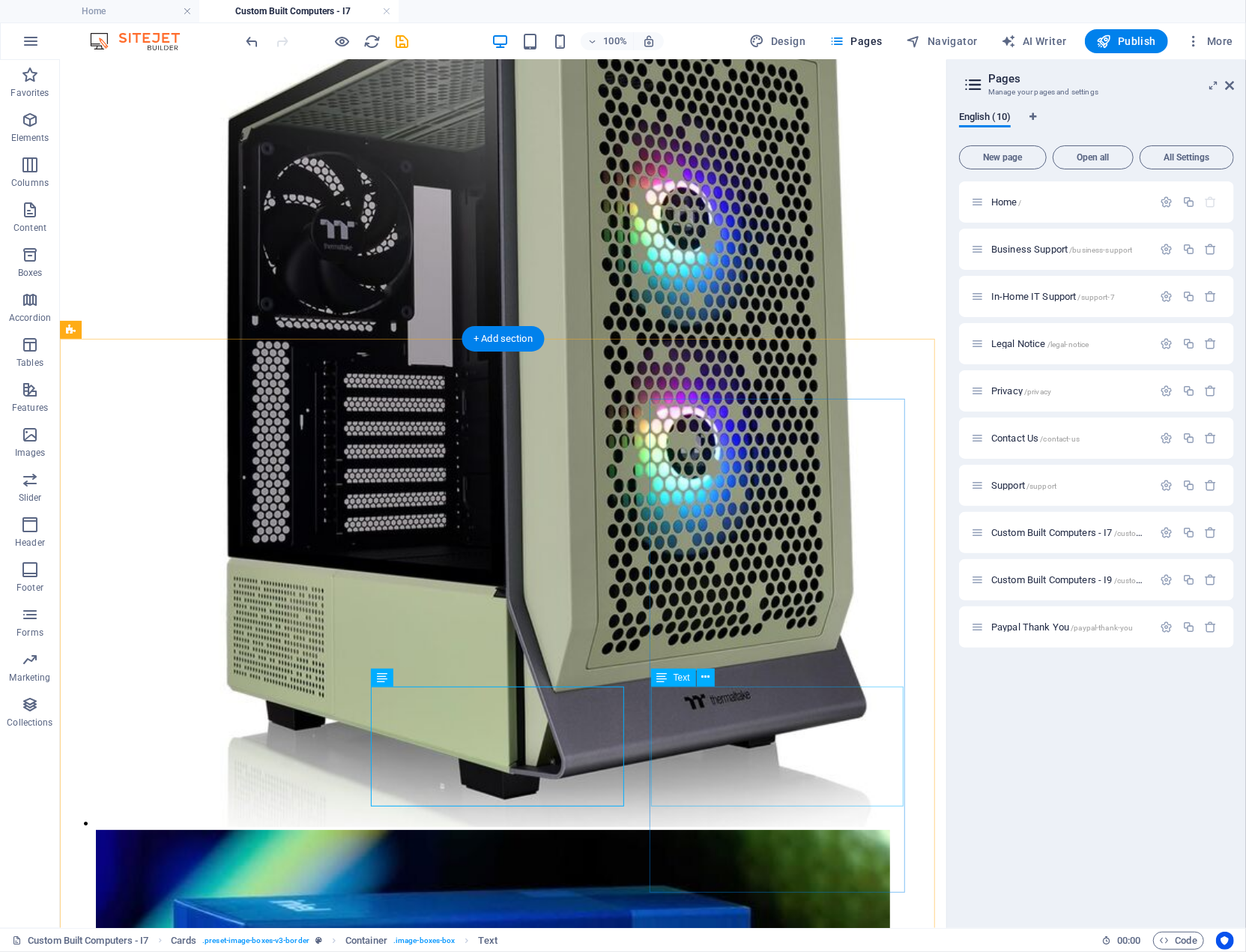
scroll to position [2562, 0]
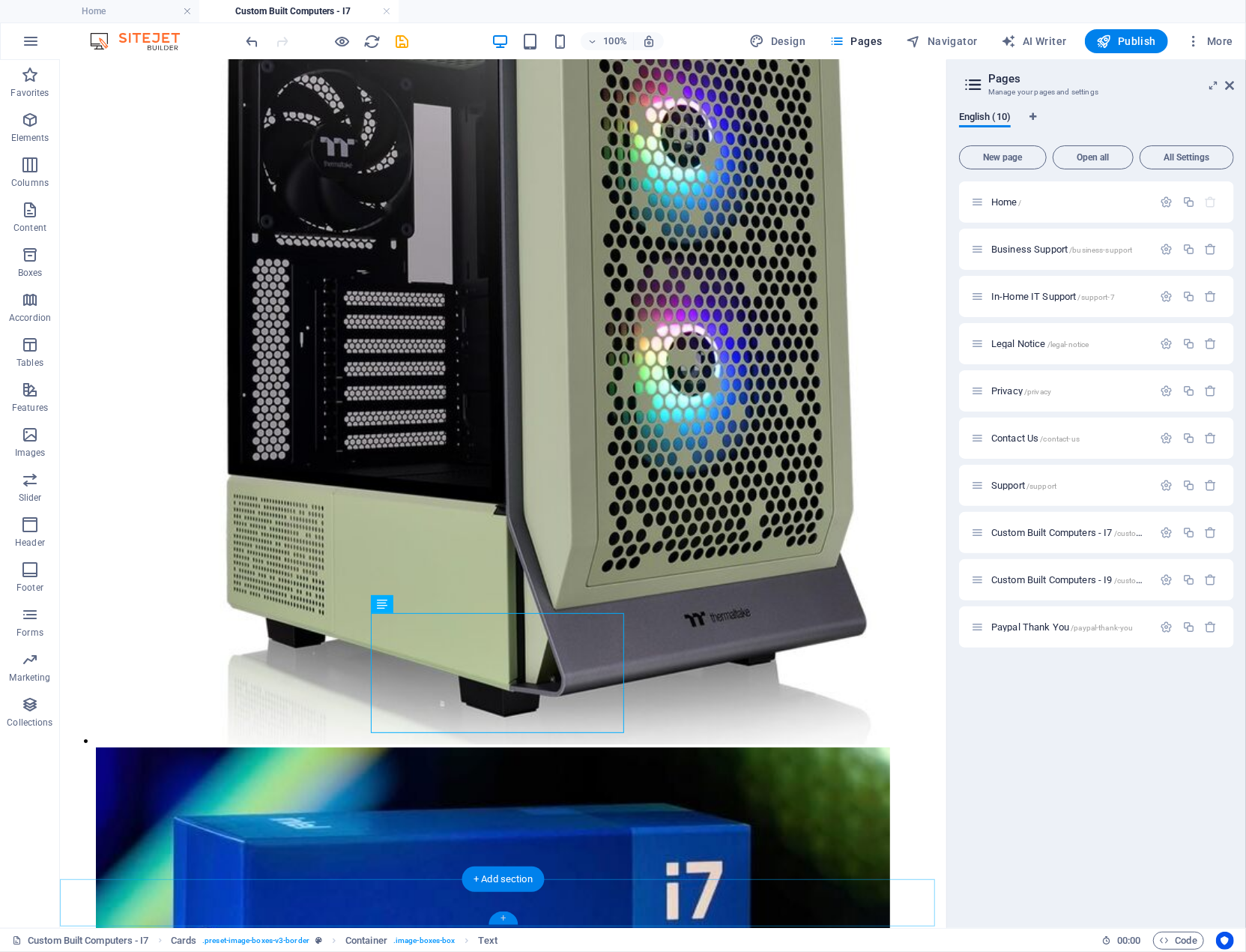
click at [504, 921] on div "+" at bounding box center [503, 917] width 29 height 13
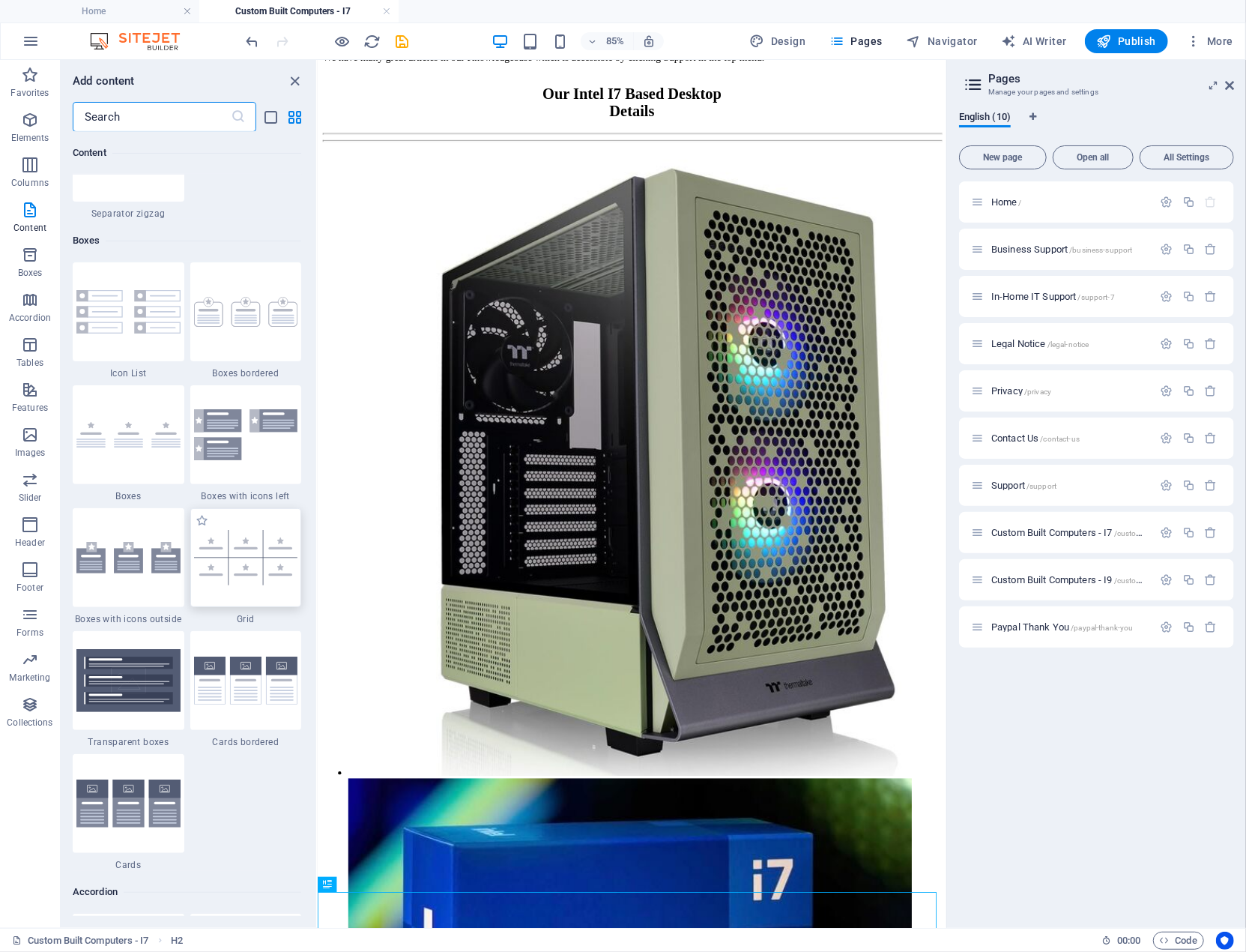
scroll to position [4272, 0]
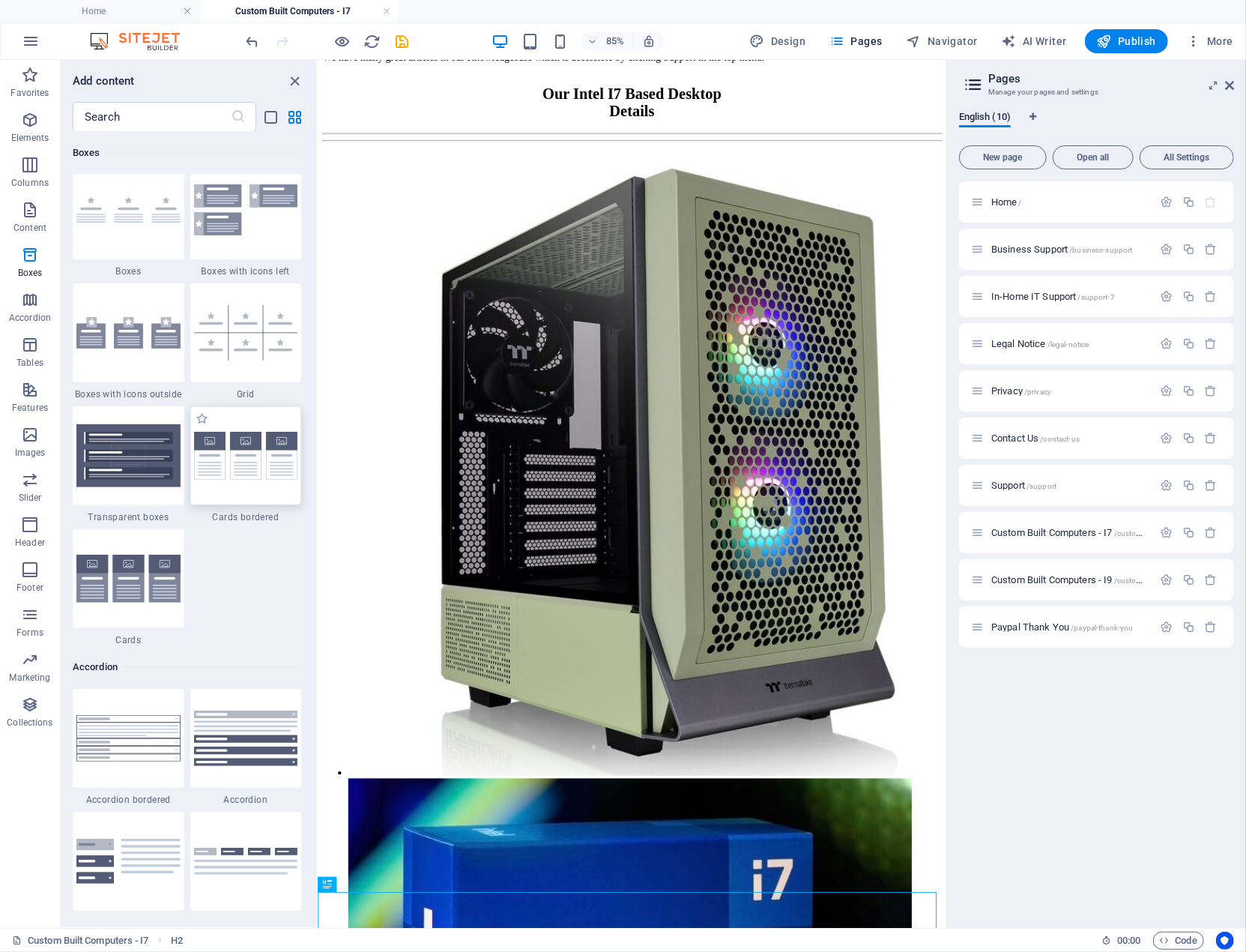
click at [257, 462] on img at bounding box center [246, 456] width 104 height 49
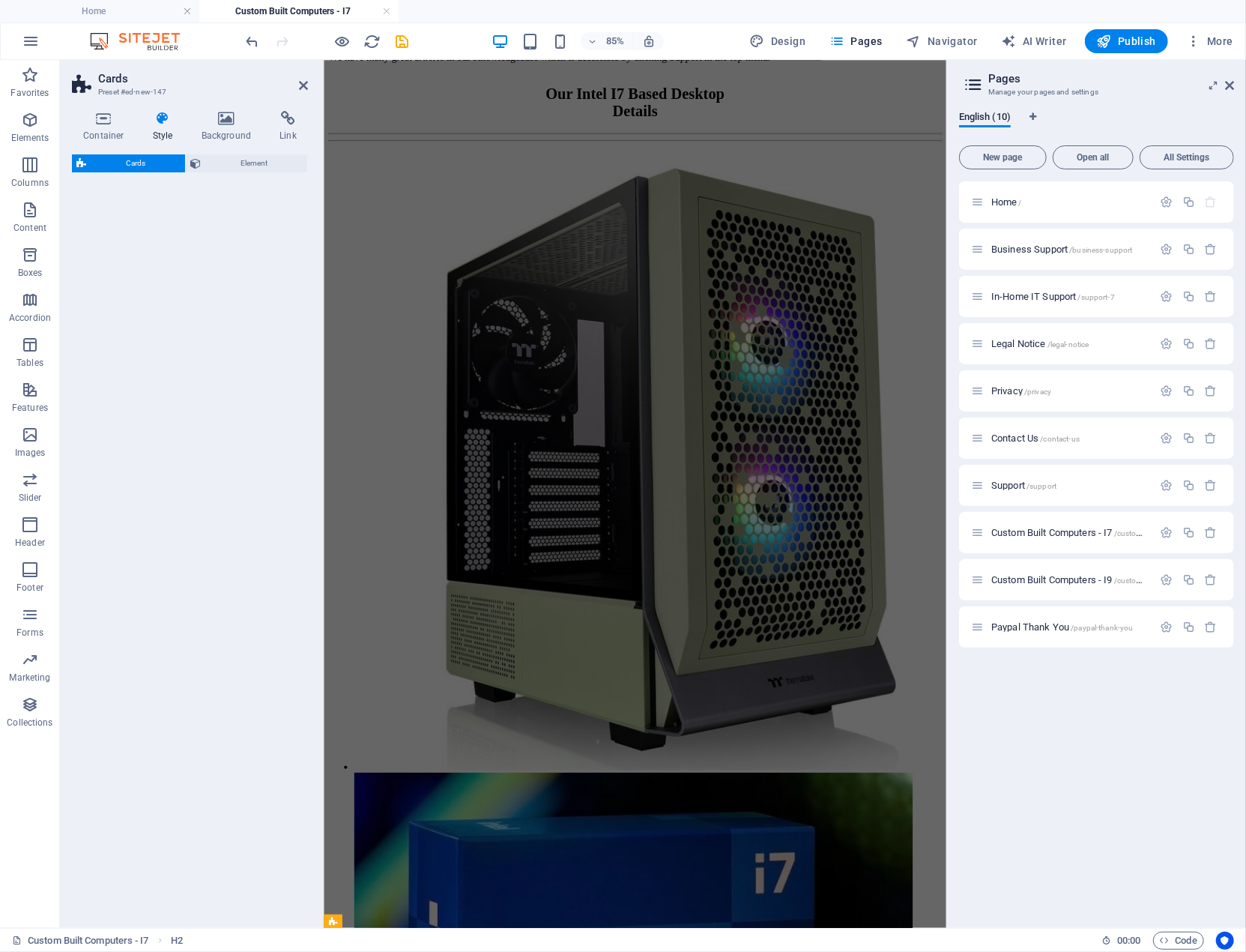
scroll to position [2476, 0]
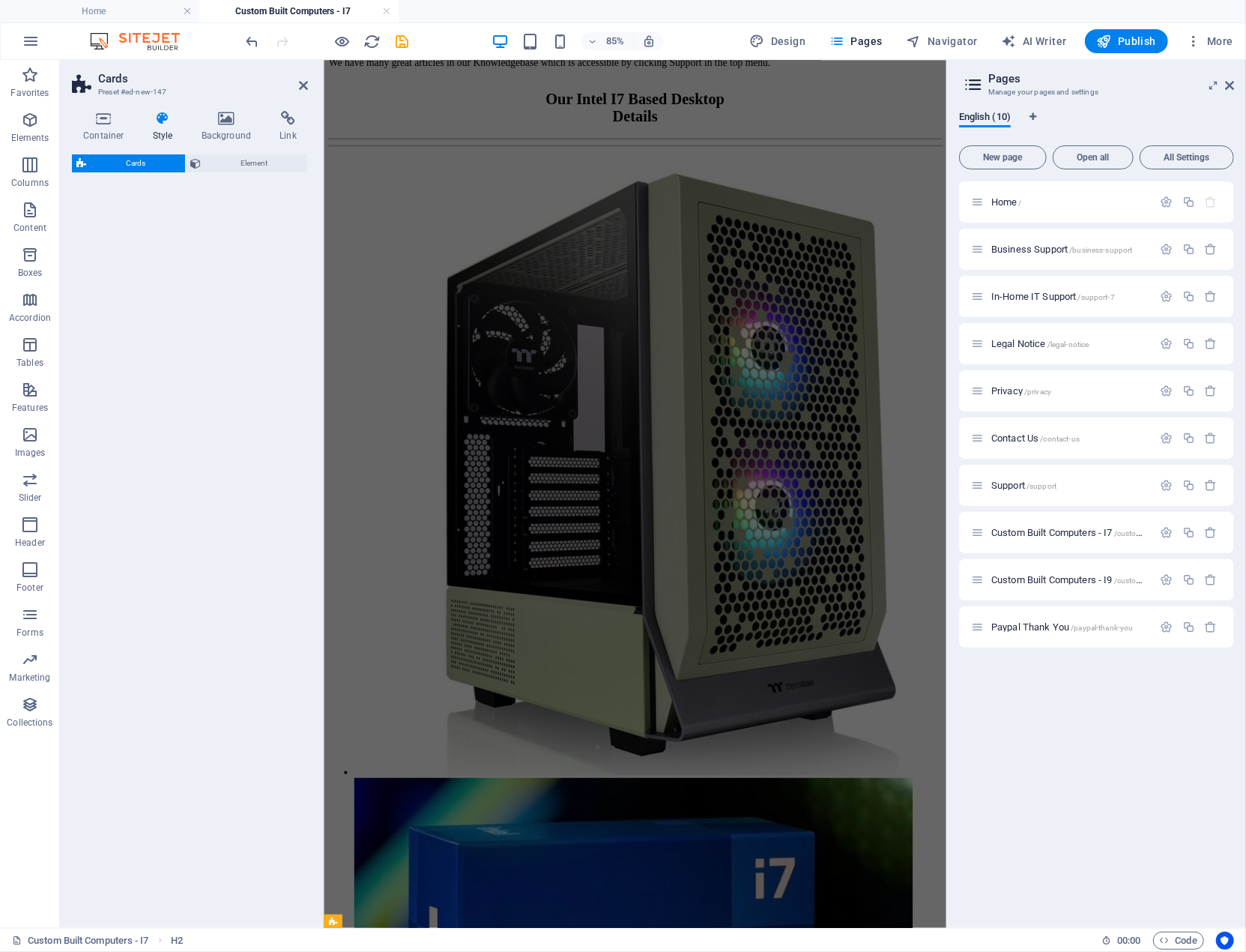
select select "rem"
select select "preset-image-boxes-v3-border"
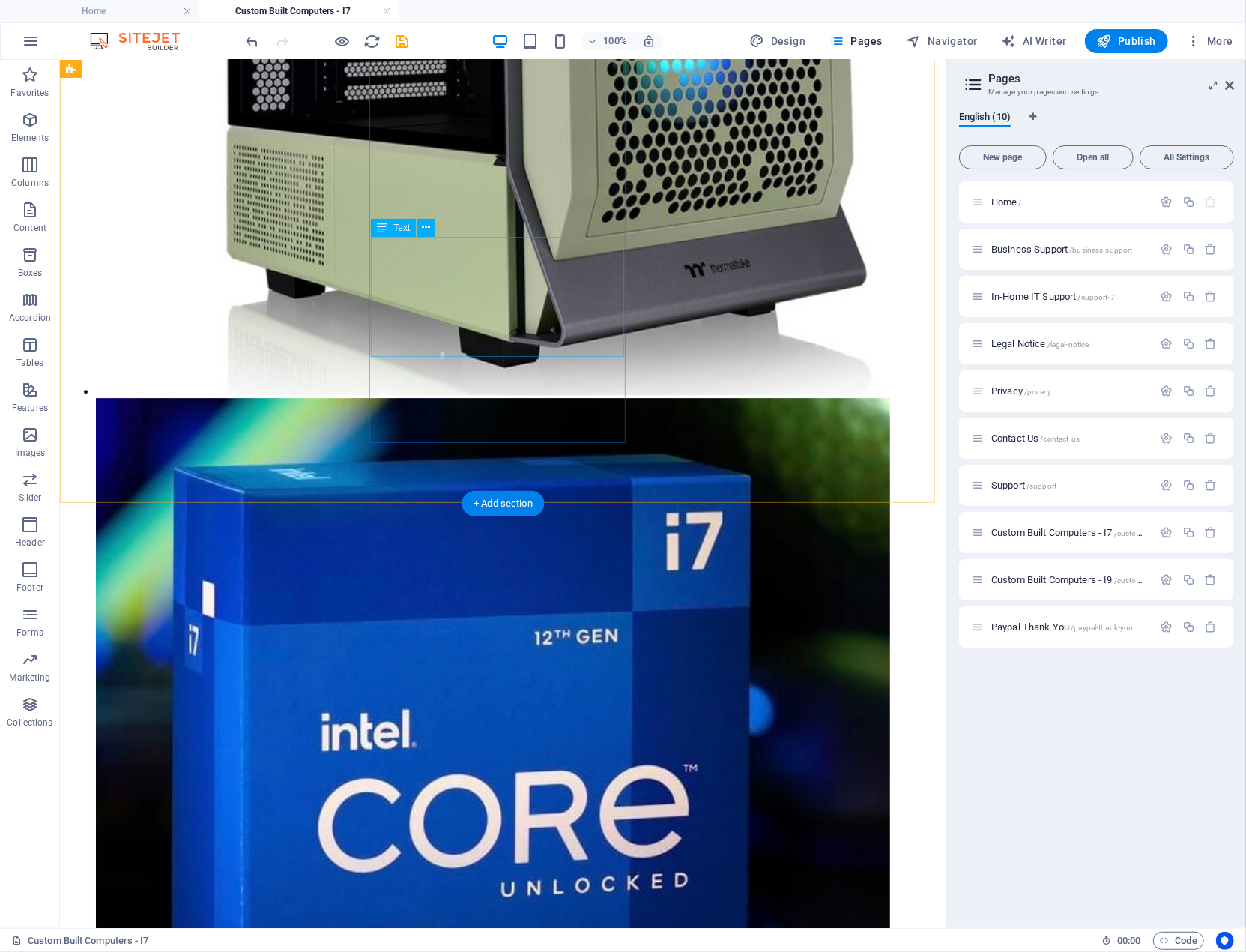
scroll to position [2960, 0]
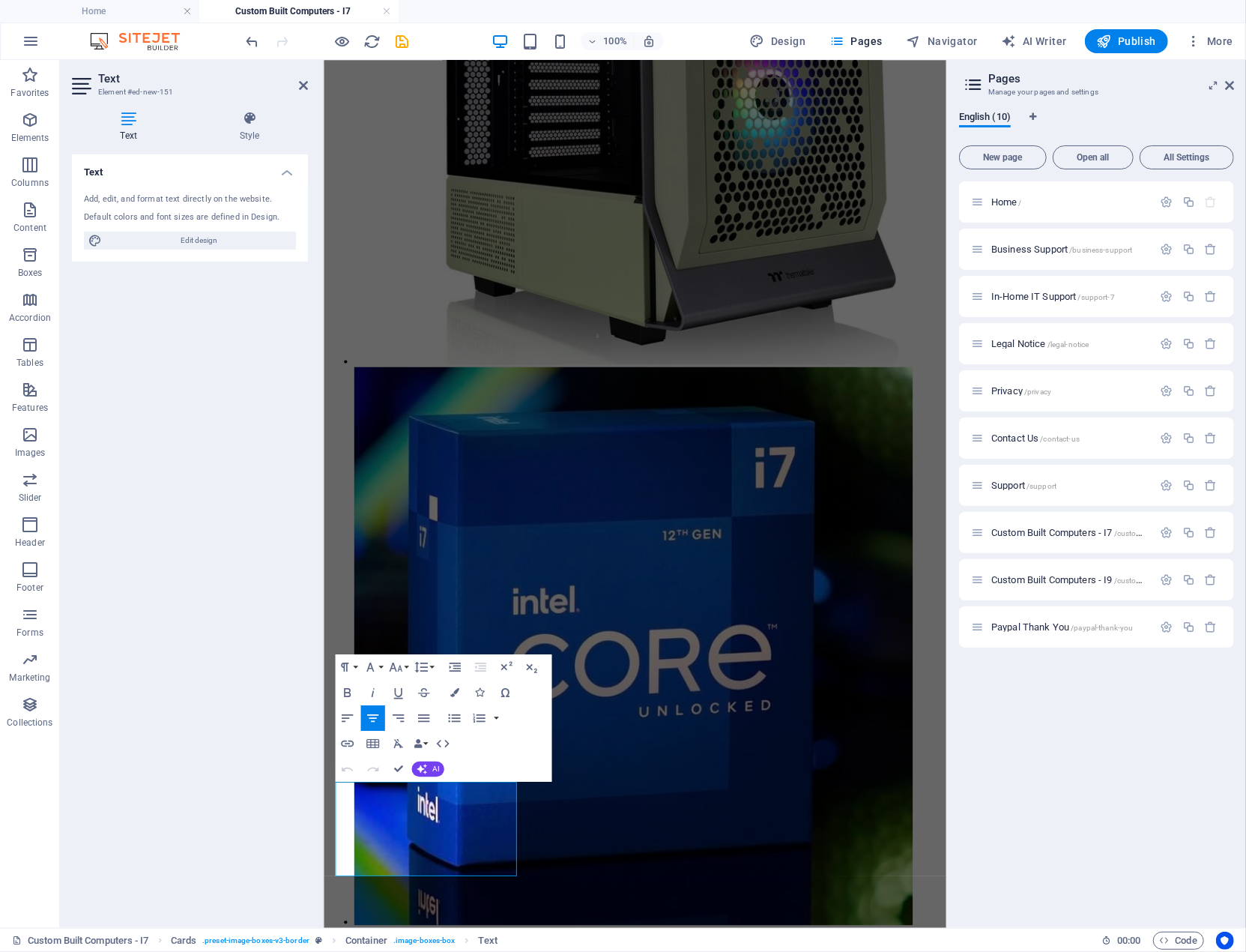
scroll to position [2873, 0]
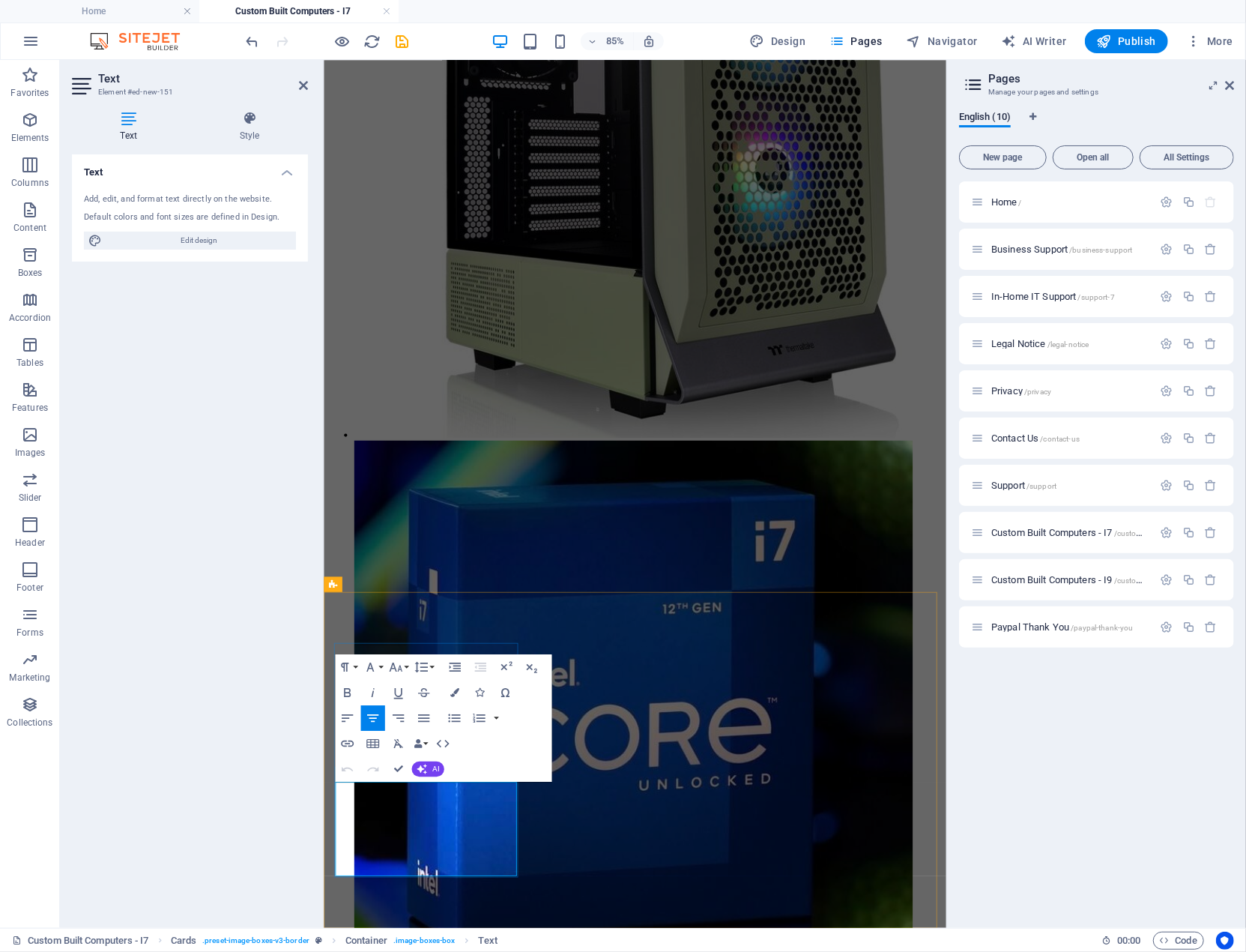
click at [31, 124] on icon "button" at bounding box center [30, 119] width 18 height 18
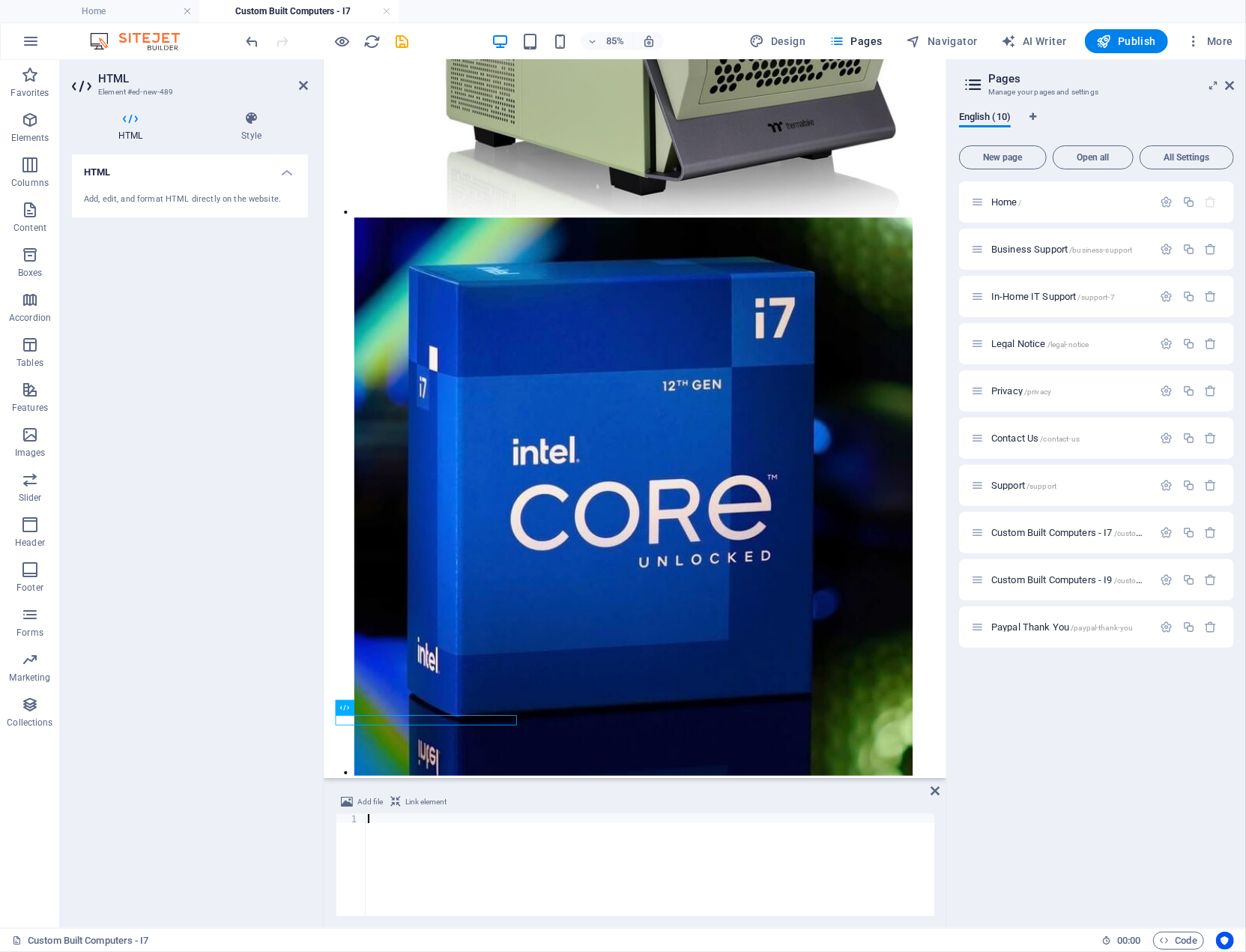
scroll to position [2984, 0]
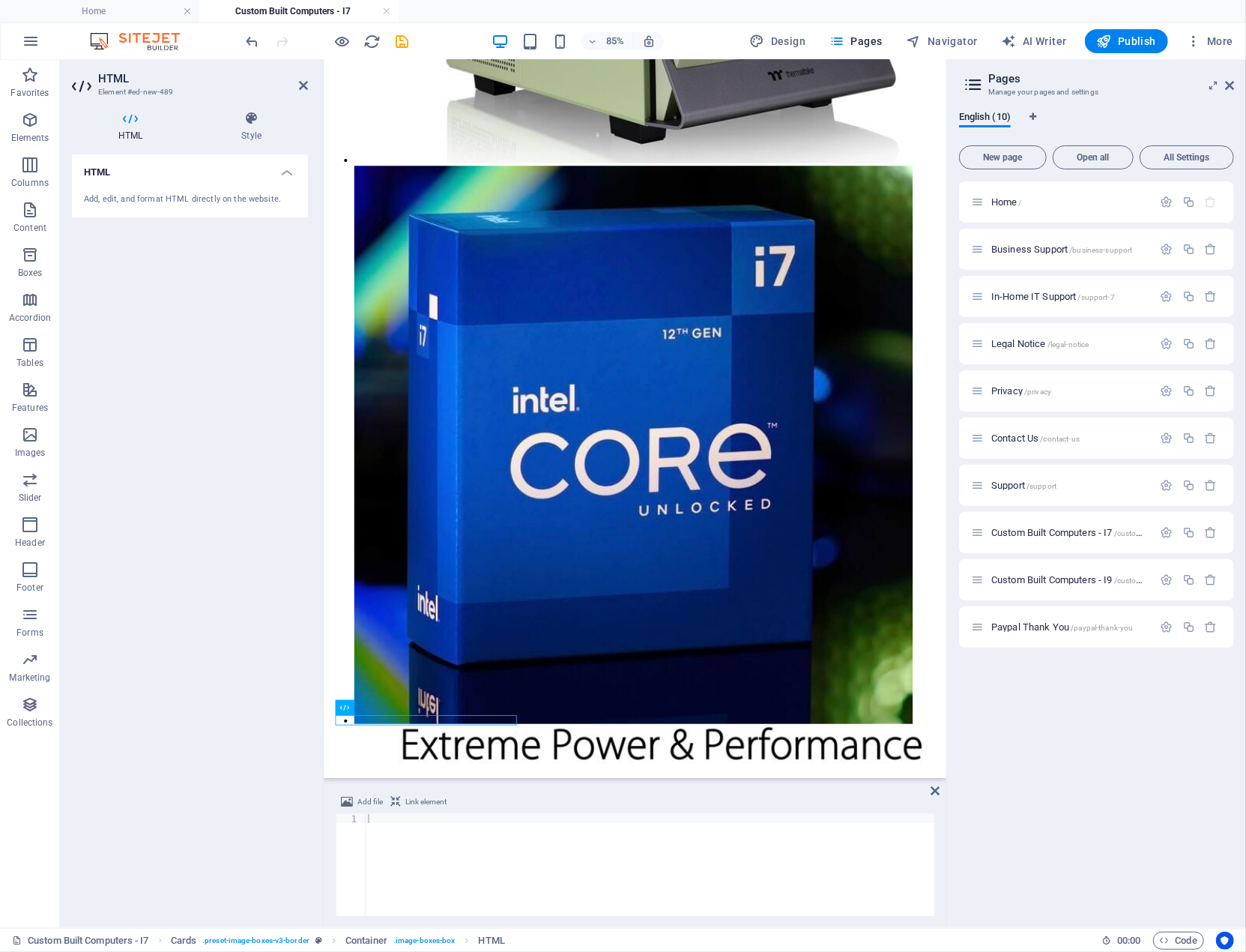
click at [384, 820] on div at bounding box center [650, 874] width 570 height 120
paste textarea "</div>"
type textarea "</div>"
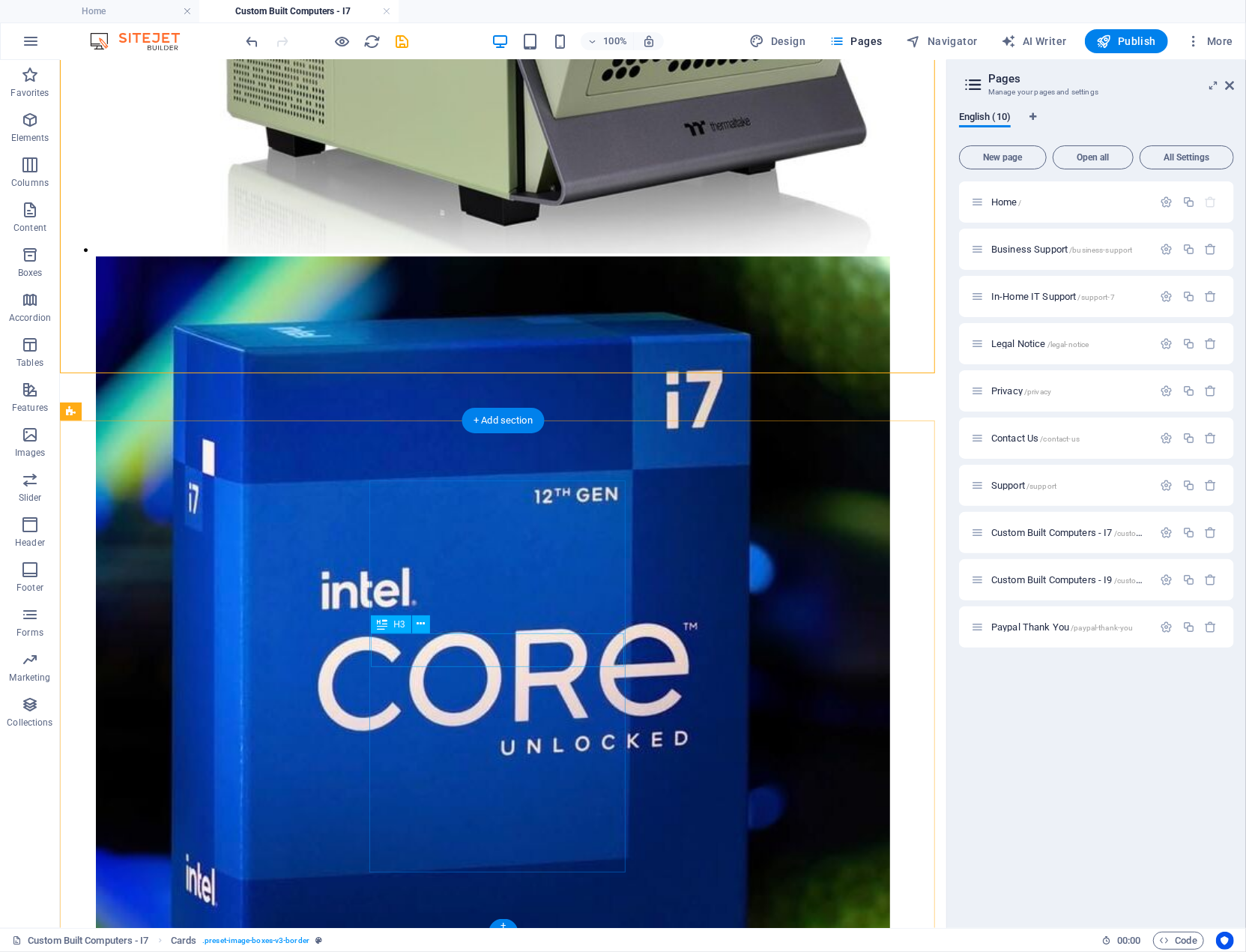
scroll to position [3073, 0]
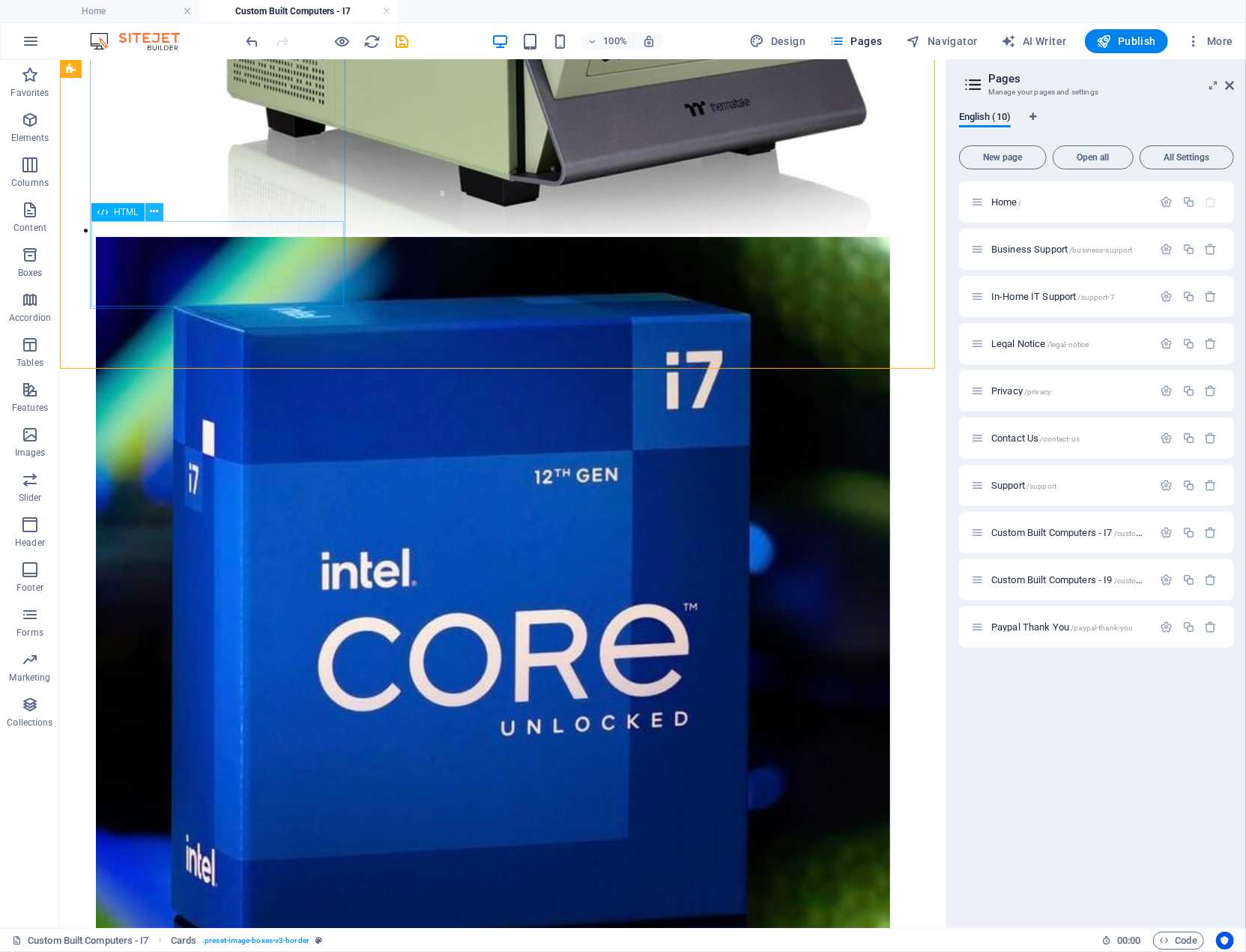
click at [152, 209] on icon at bounding box center [154, 212] width 9 height 16
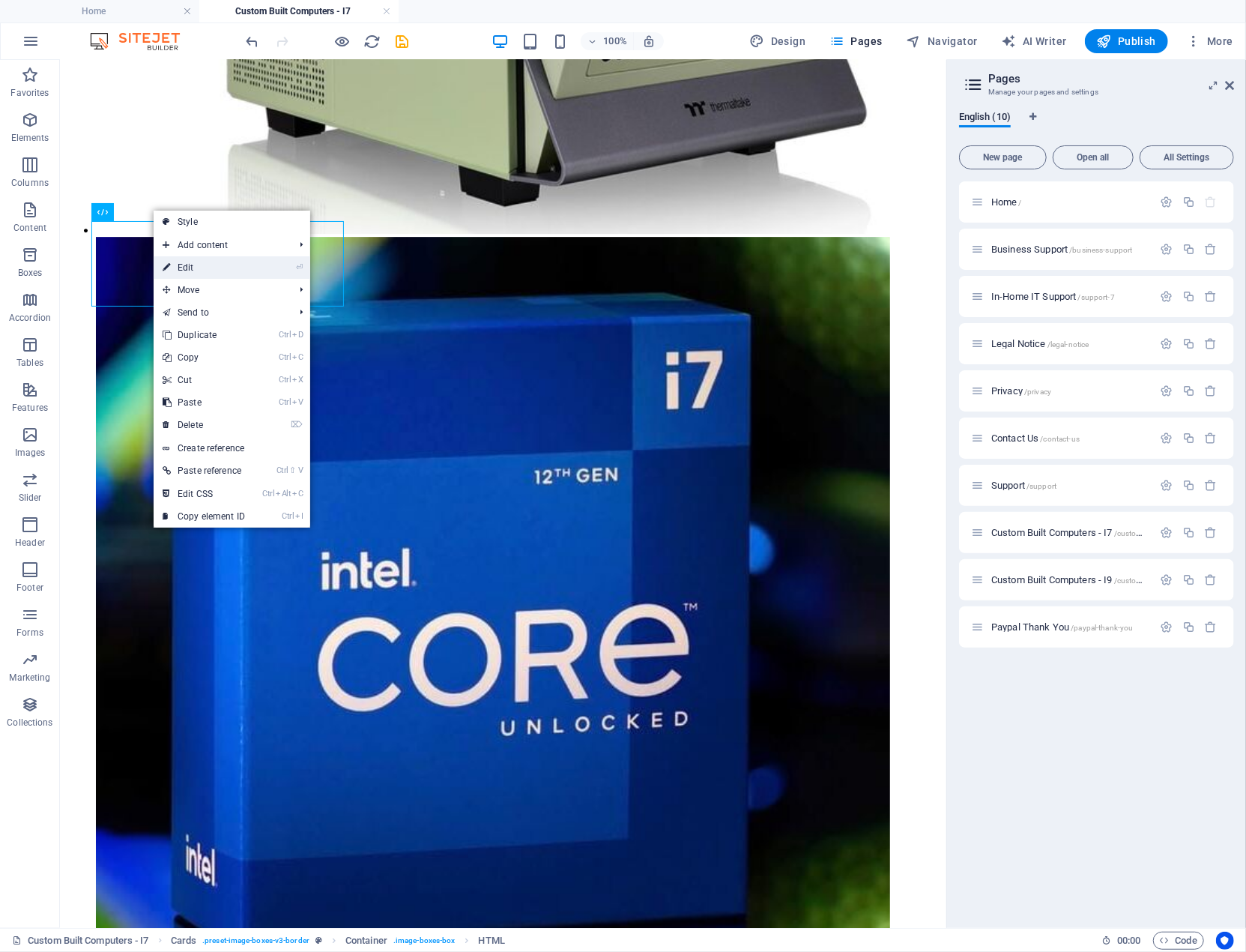
click at [188, 267] on link "⏎ Edit" at bounding box center [204, 268] width 100 height 23
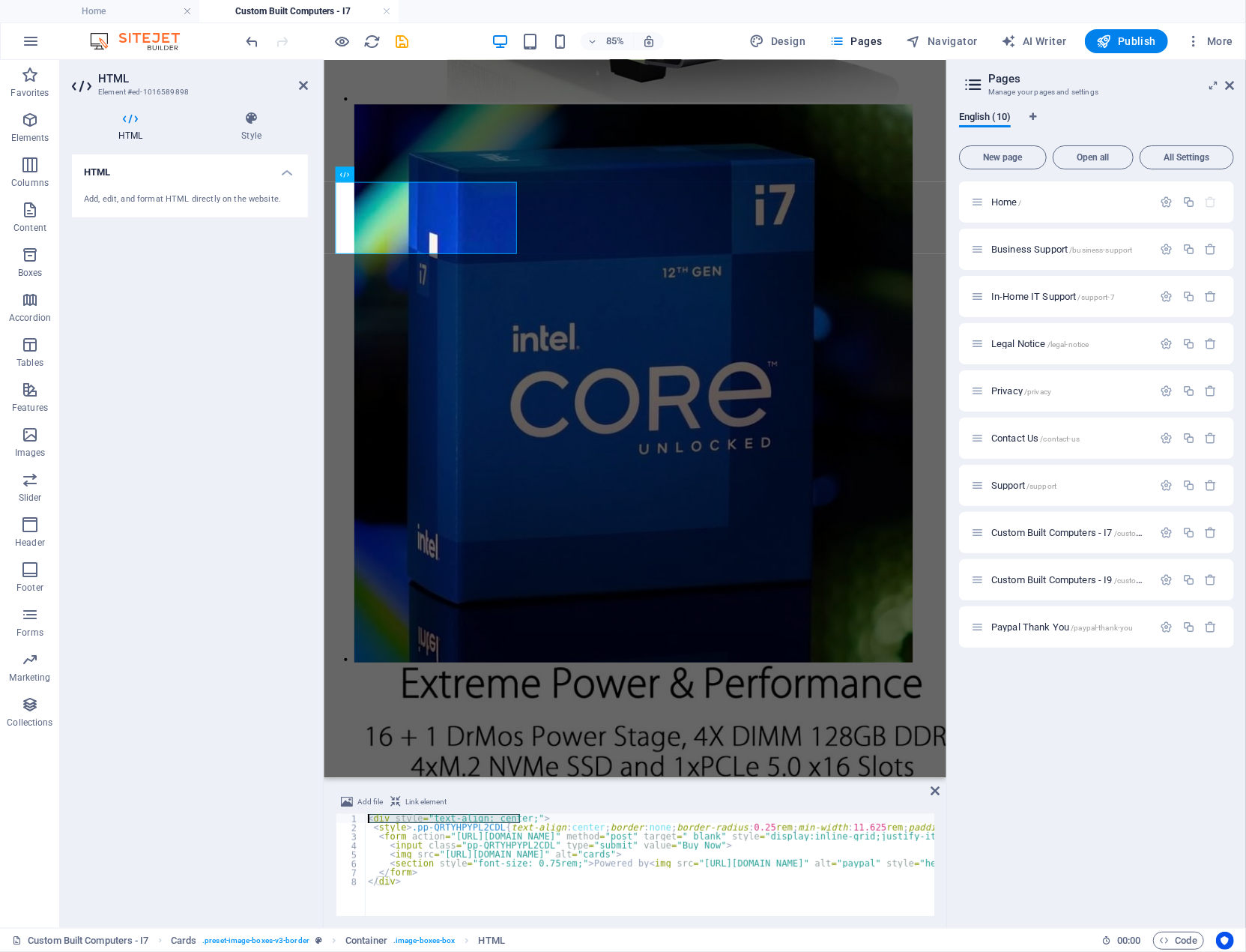
drag, startPoint x: 529, startPoint y: 819, endPoint x: 366, endPoint y: 819, distance: 163.0
click at [366, 819] on div "< div style = "text-align: center;" > < style > .pp-QRTYHPYPL2CDL { text-align …" at bounding box center [1035, 872] width 1341 height 117
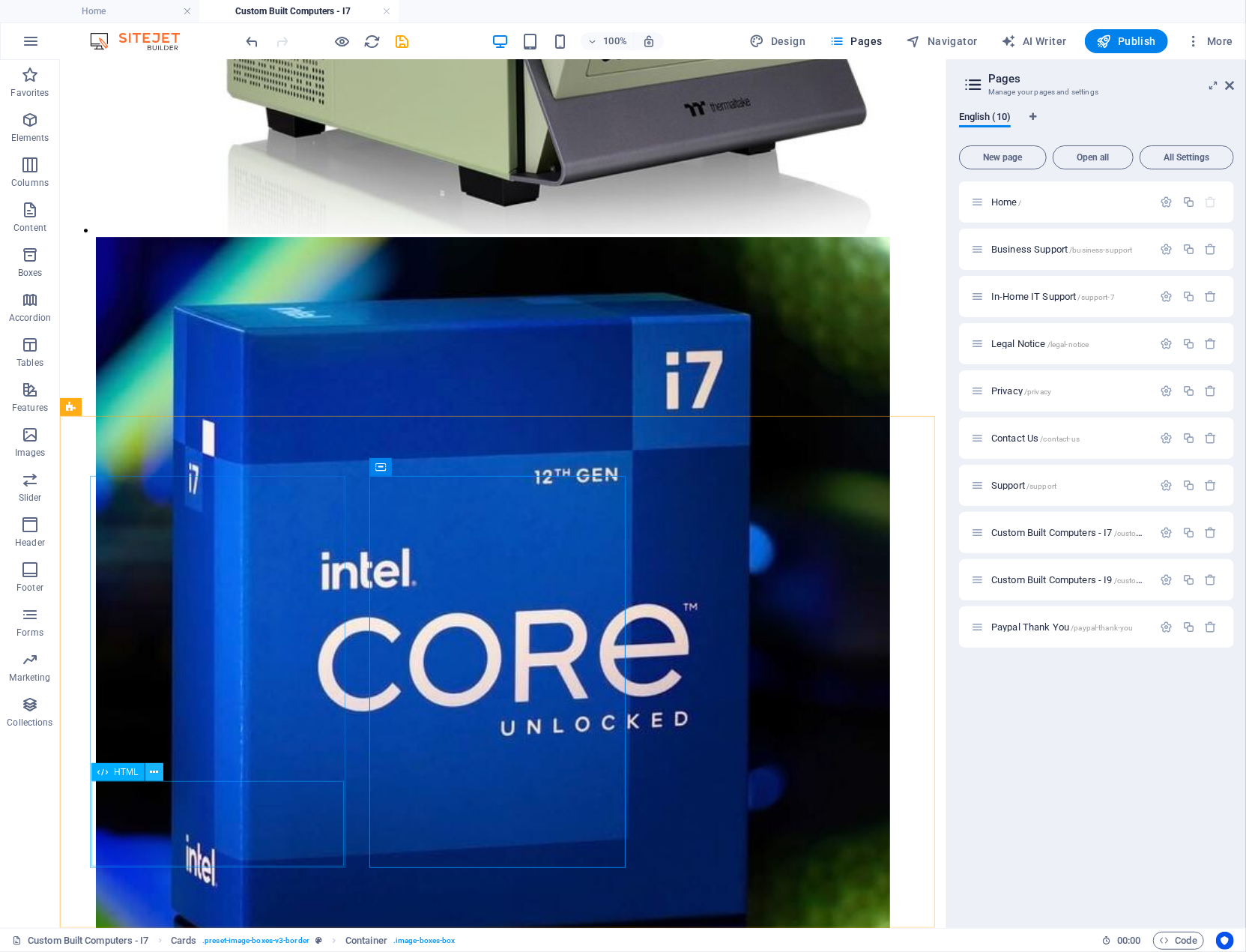
click at [152, 770] on icon at bounding box center [154, 772] width 9 height 16
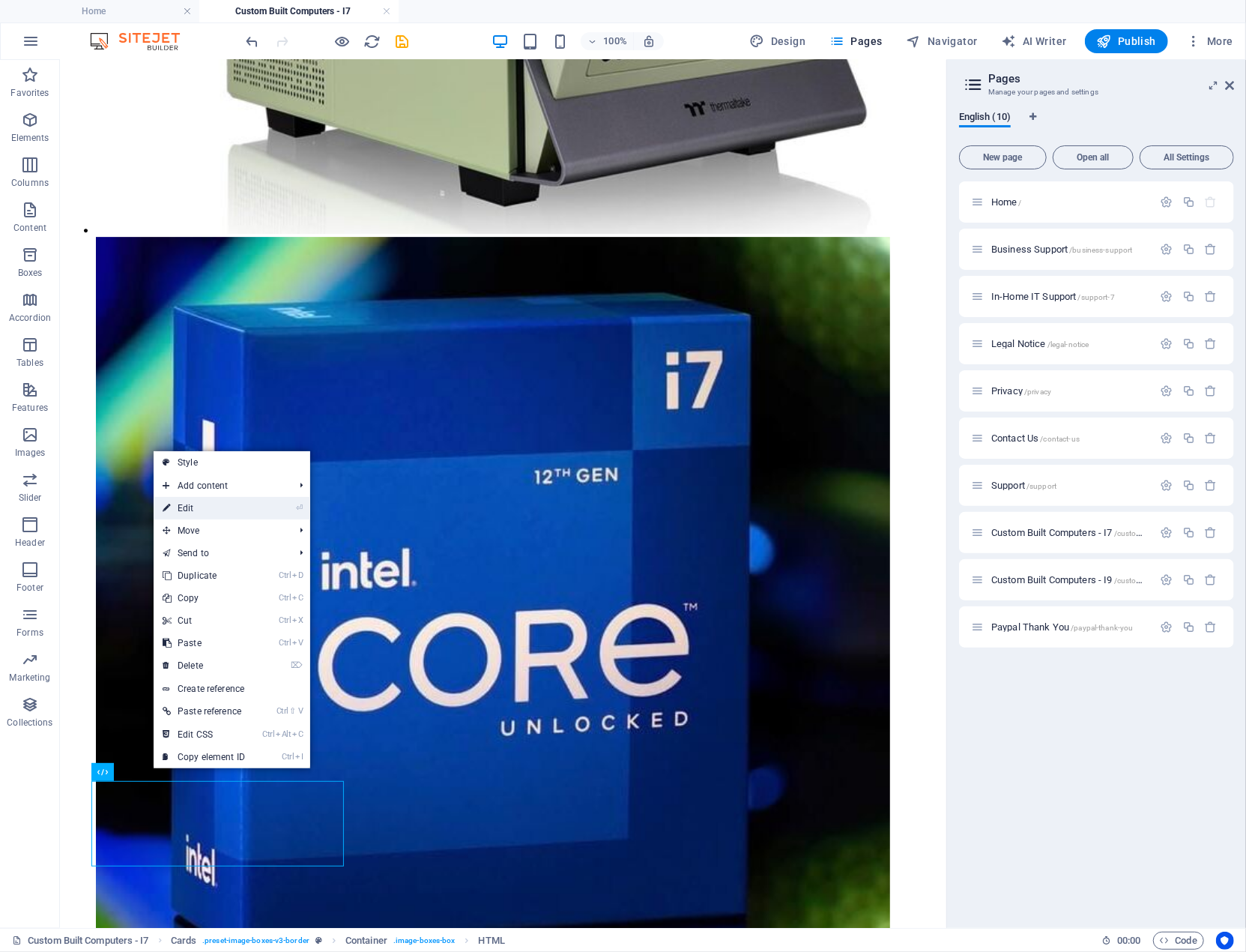
click at [184, 509] on link "⏎ Edit" at bounding box center [204, 508] width 100 height 23
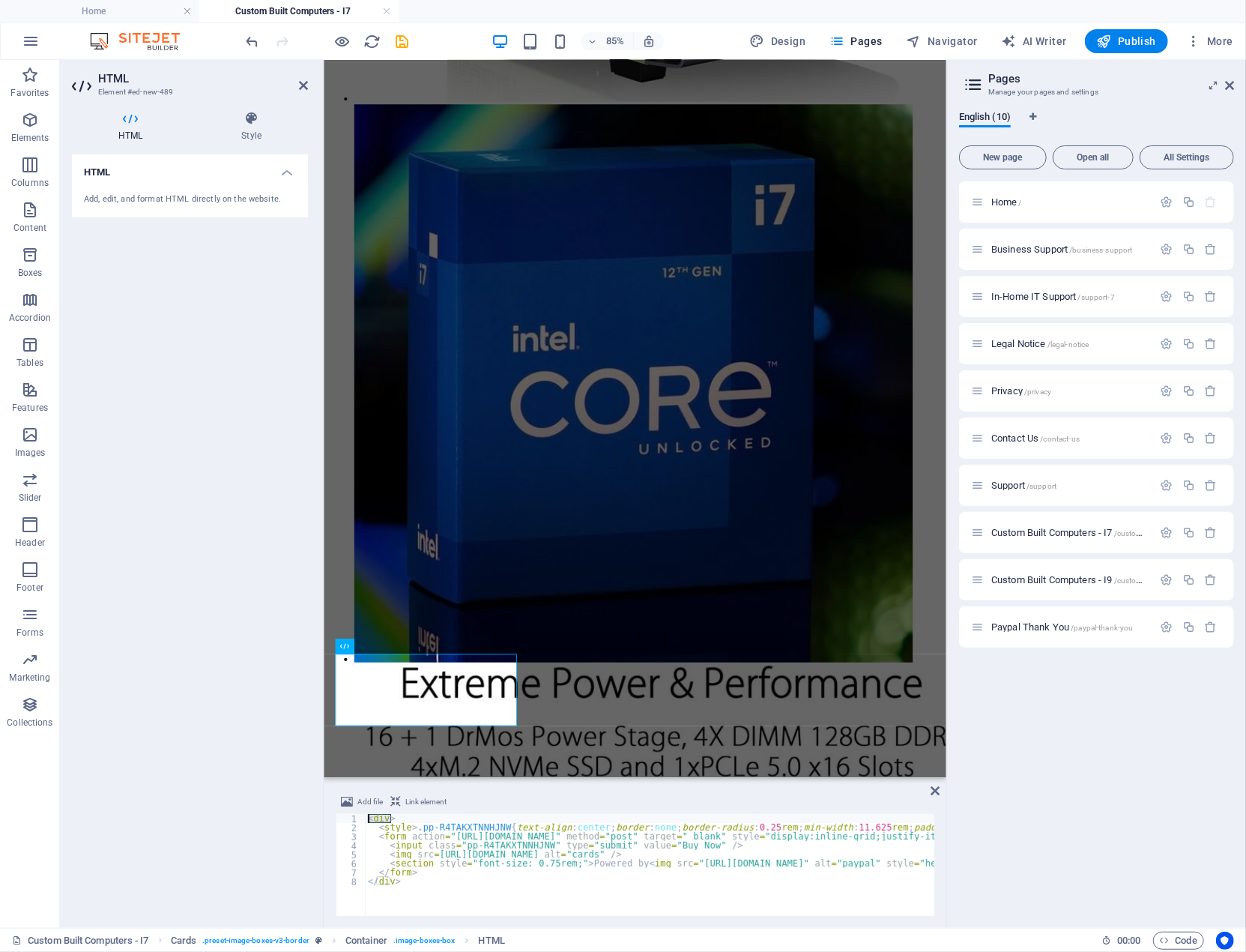
drag, startPoint x: 397, startPoint y: 818, endPoint x: 366, endPoint y: 821, distance: 31.1
click at [366, 821] on div "< div > < style > .pp-R4TAKXTNNHJNW { text-align : center ; border : none ; bor…" at bounding box center [1037, 874] width 1346 height 120
paste textarea "style="text-align: center;""
type textarea "<div style="text-align: center;">"
click at [1015, 823] on div "Home / Business Support /business-support In-Home IT Support /support-7 Legal N…" at bounding box center [1097, 549] width 275 height 735
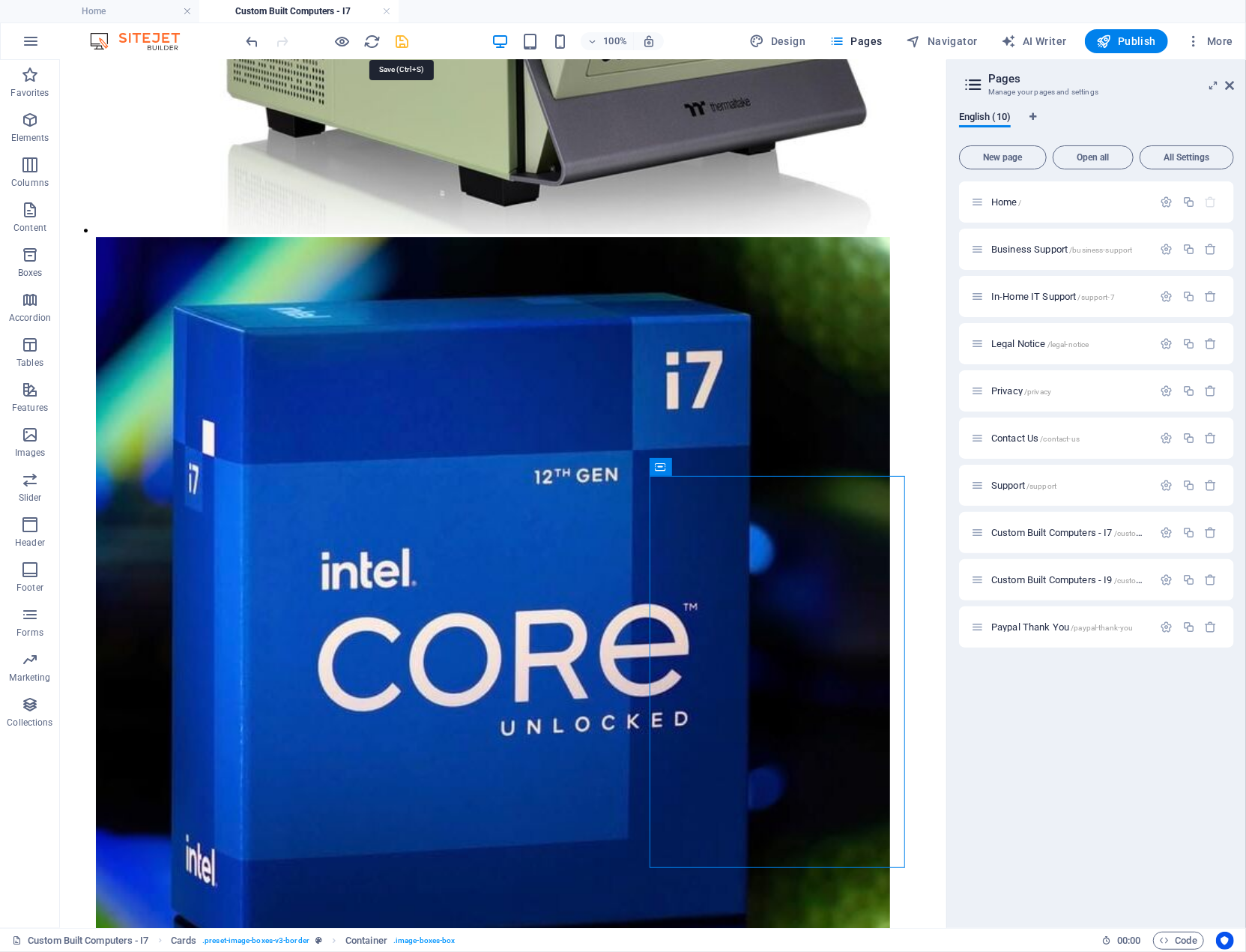
click at [401, 40] on icon "save" at bounding box center [403, 42] width 17 height 17
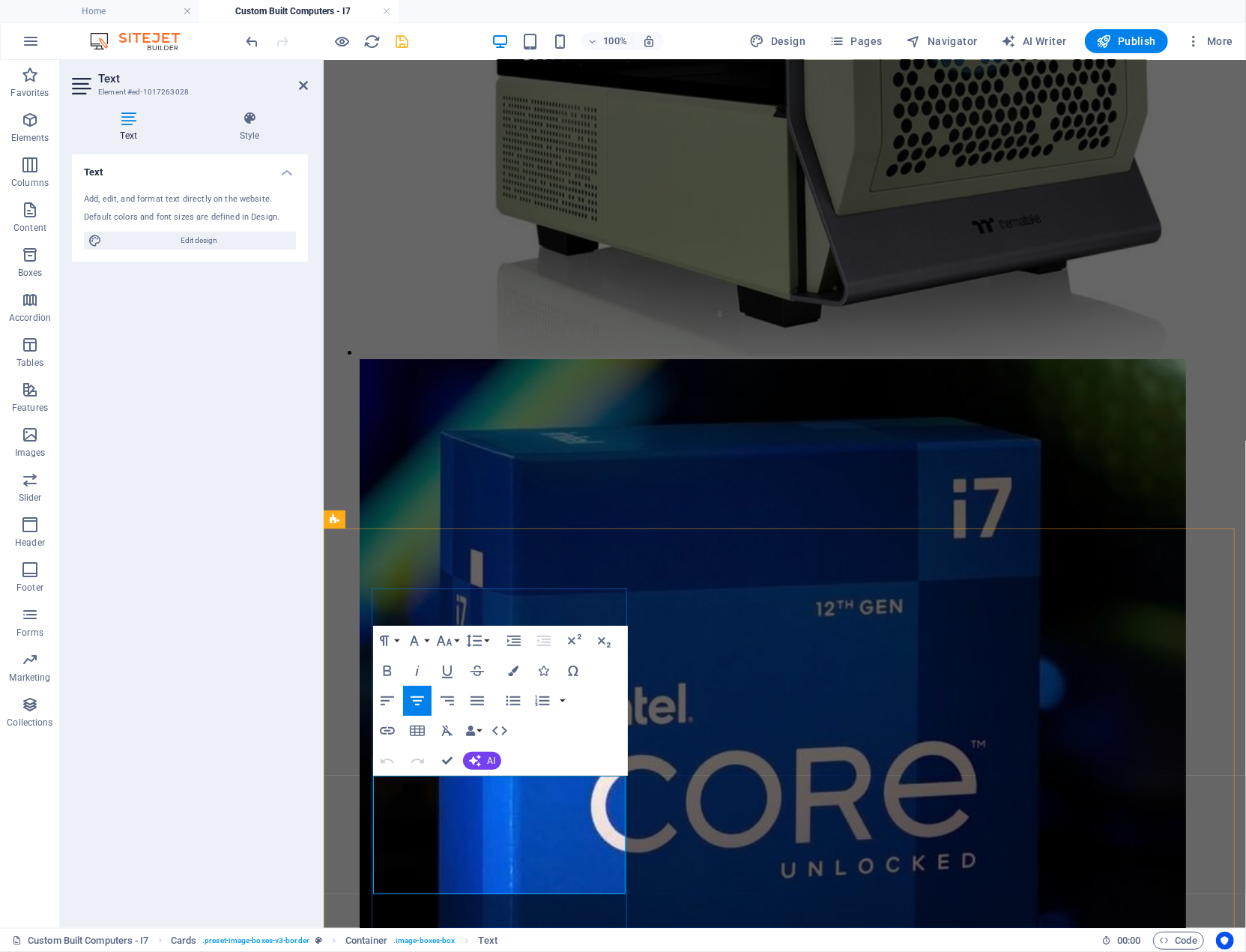
drag, startPoint x: 569, startPoint y: 848, endPoint x: 417, endPoint y: 785, distance: 164.5
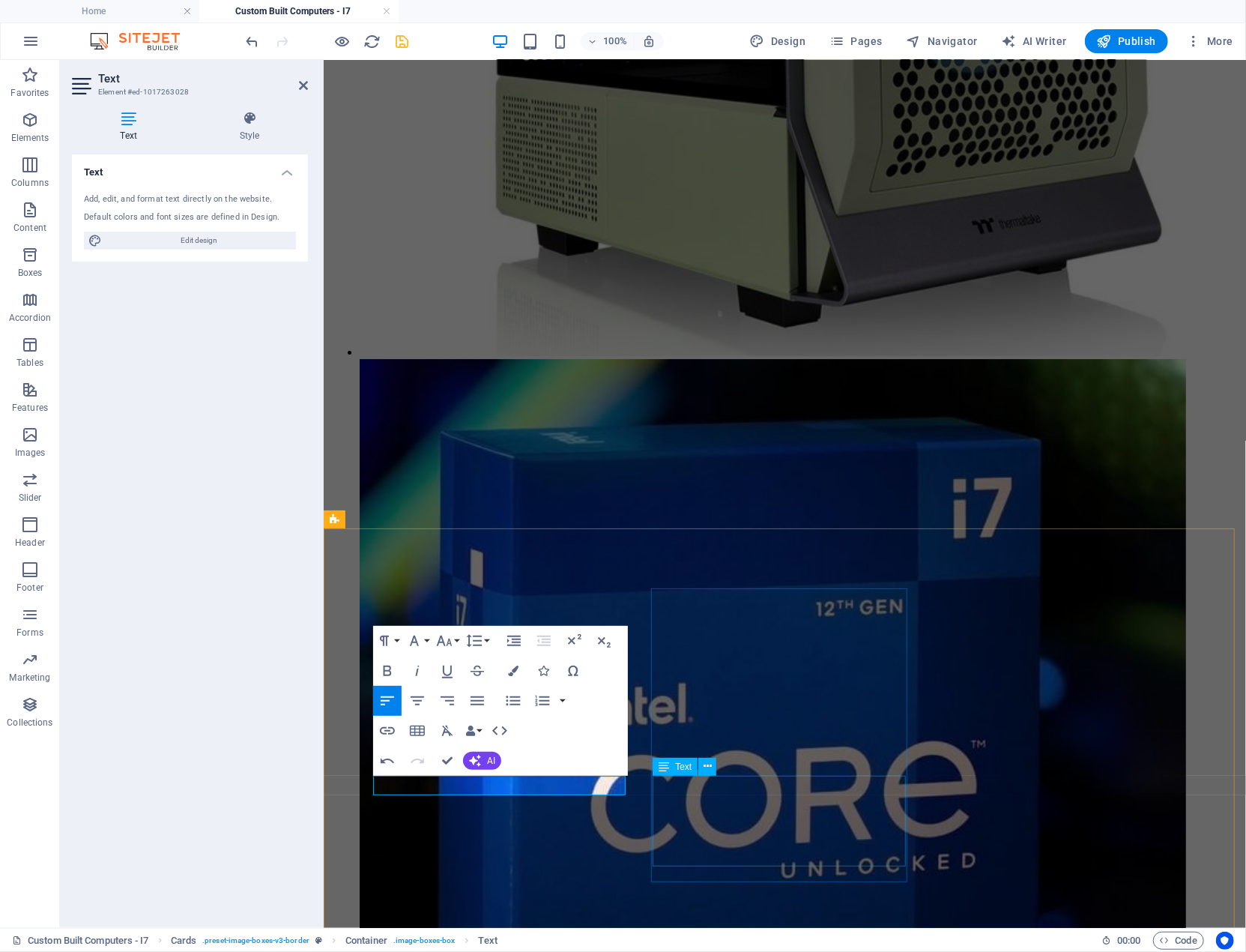
click at [724, 761] on div "Text" at bounding box center [690, 768] width 74 height 19
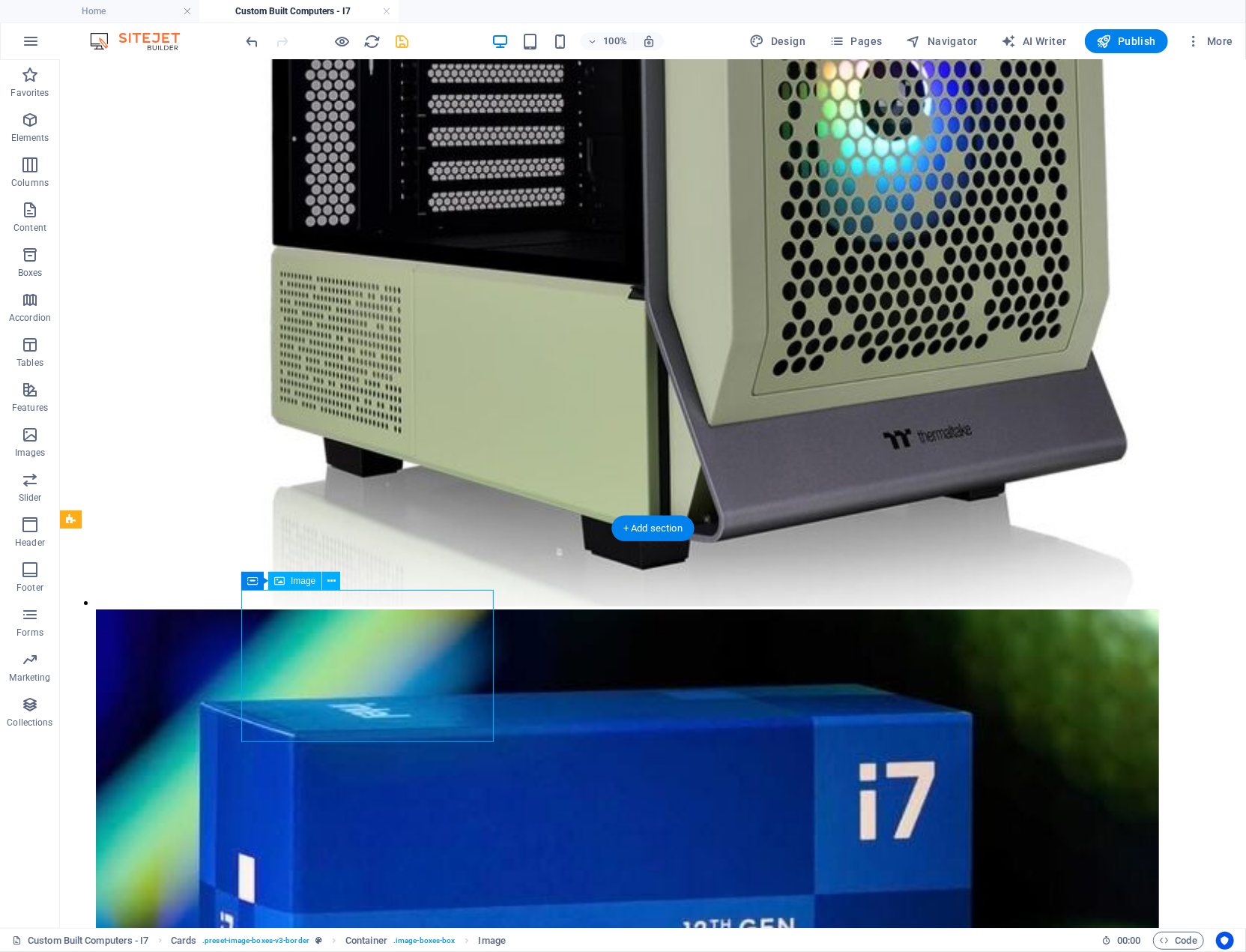
select select "%"
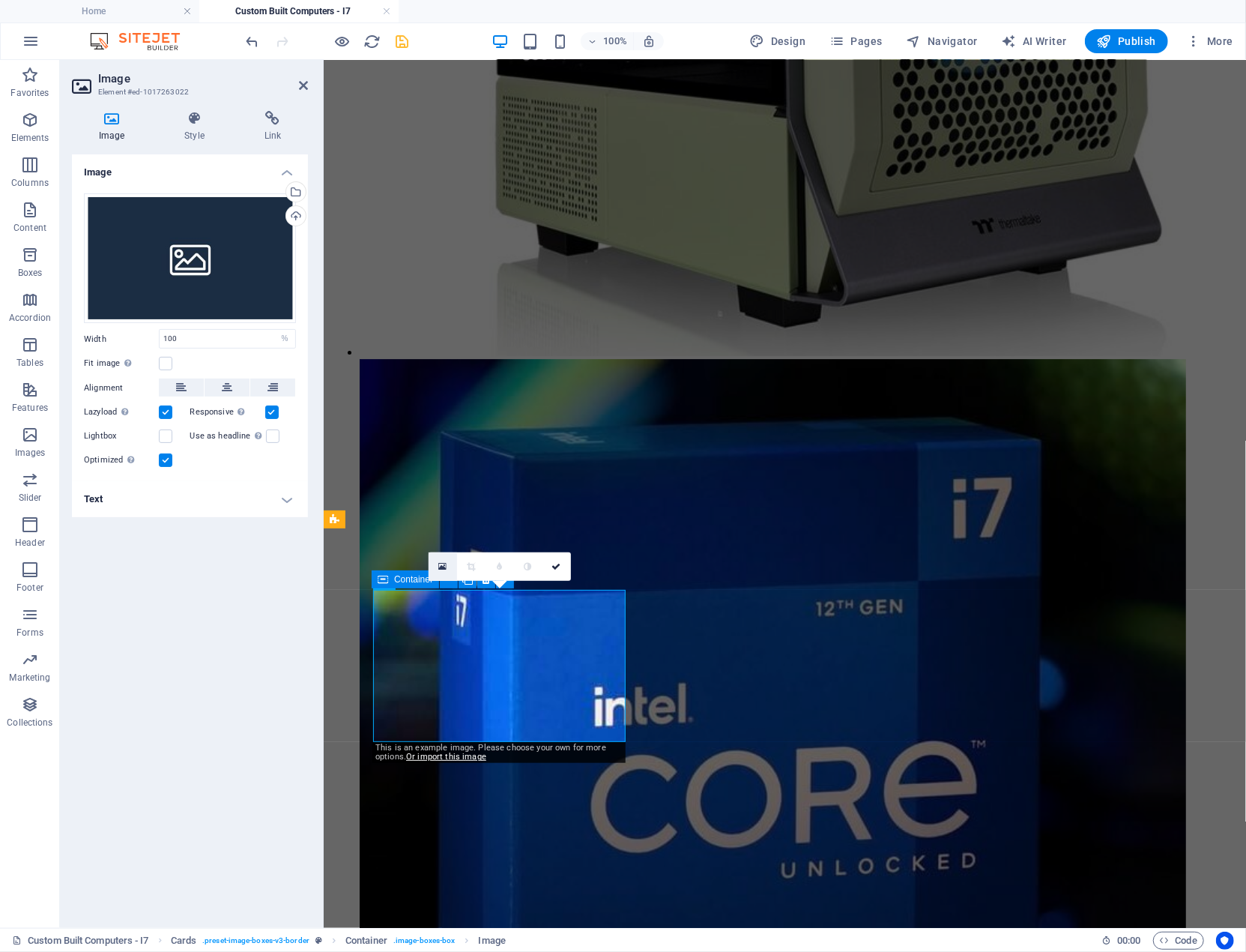
click at [443, 564] on icon at bounding box center [443, 566] width 9 height 10
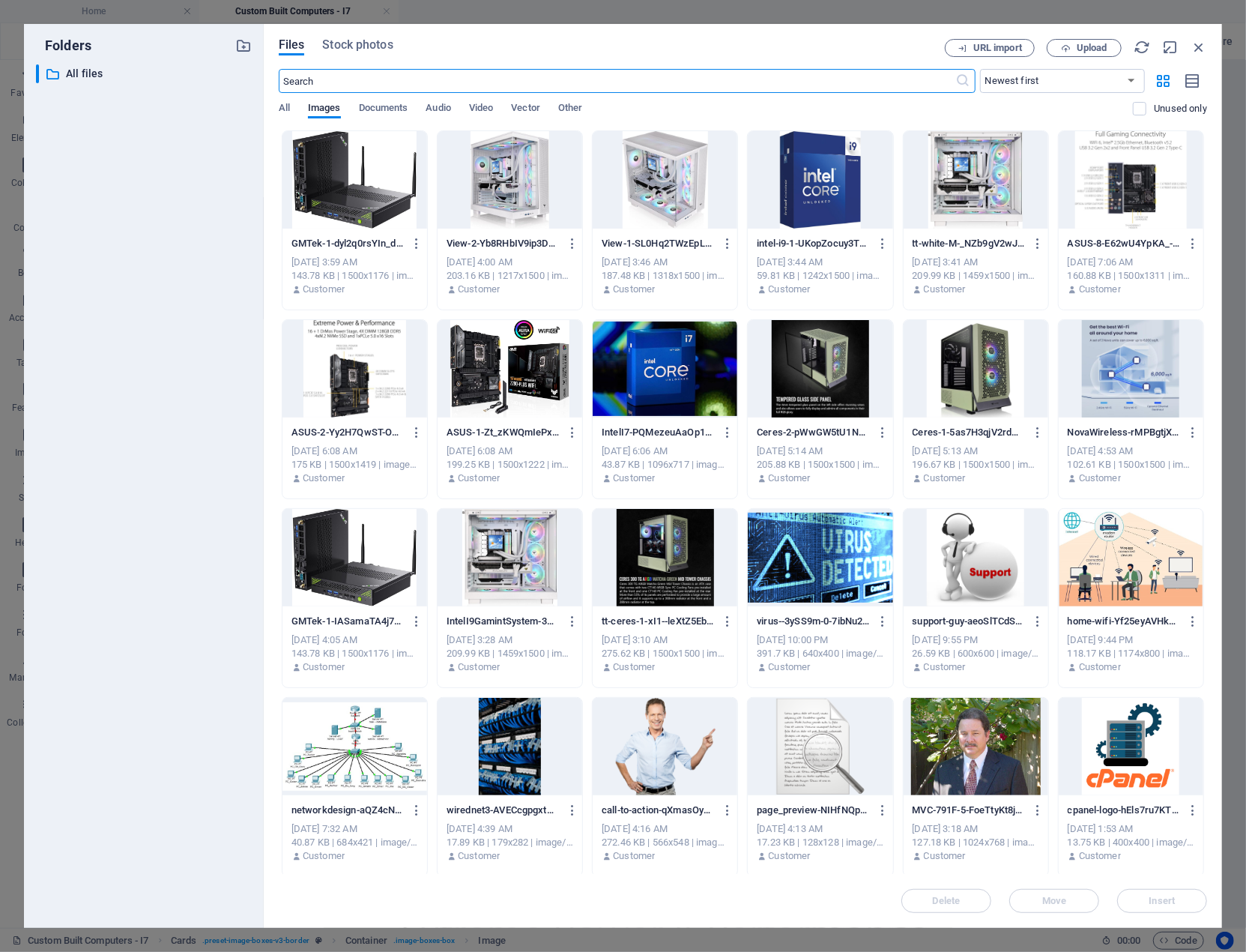
scroll to position [2999, 0]
click at [1109, 47] on span "Upload" at bounding box center [1084, 48] width 61 height 9
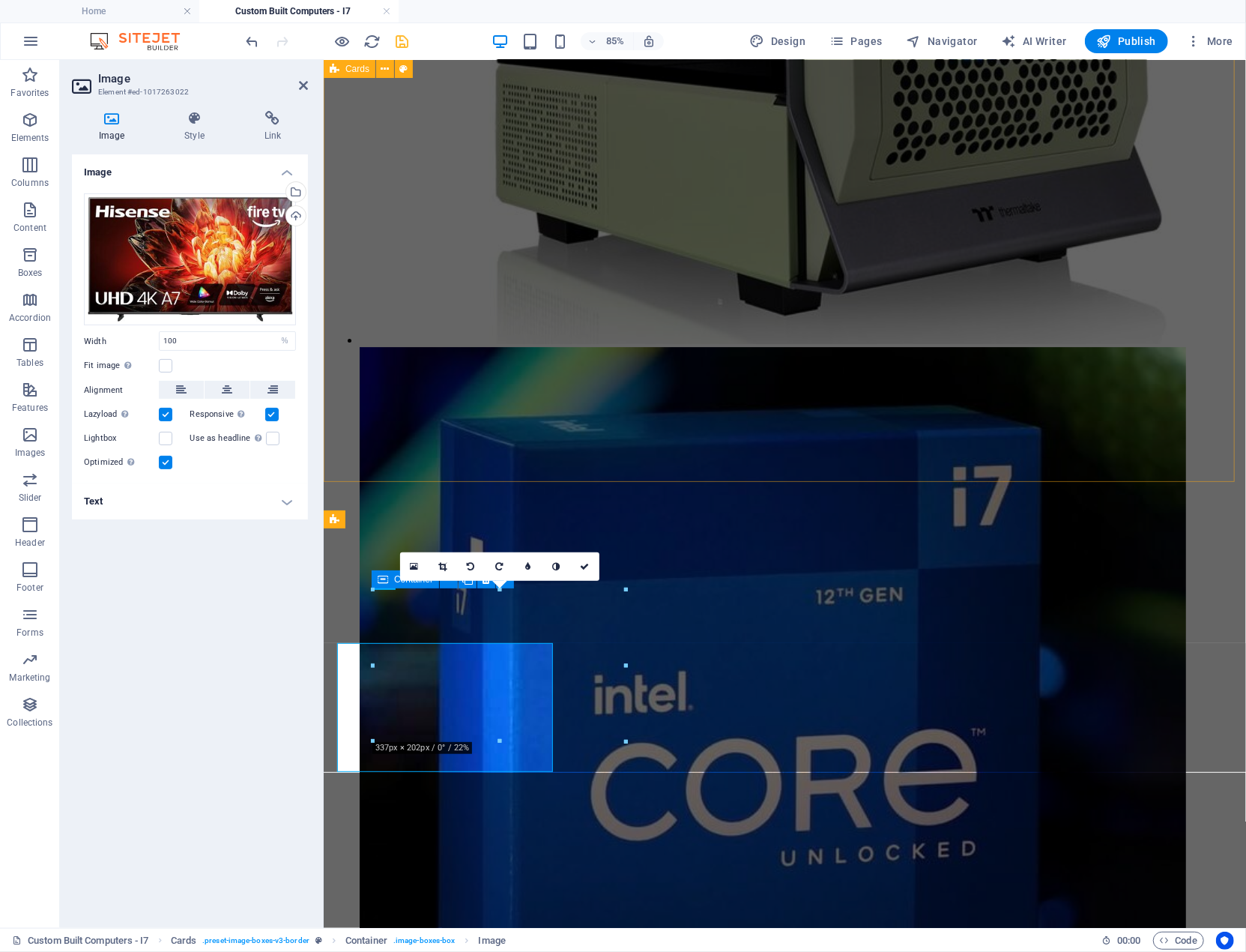
scroll to position [2986, 0]
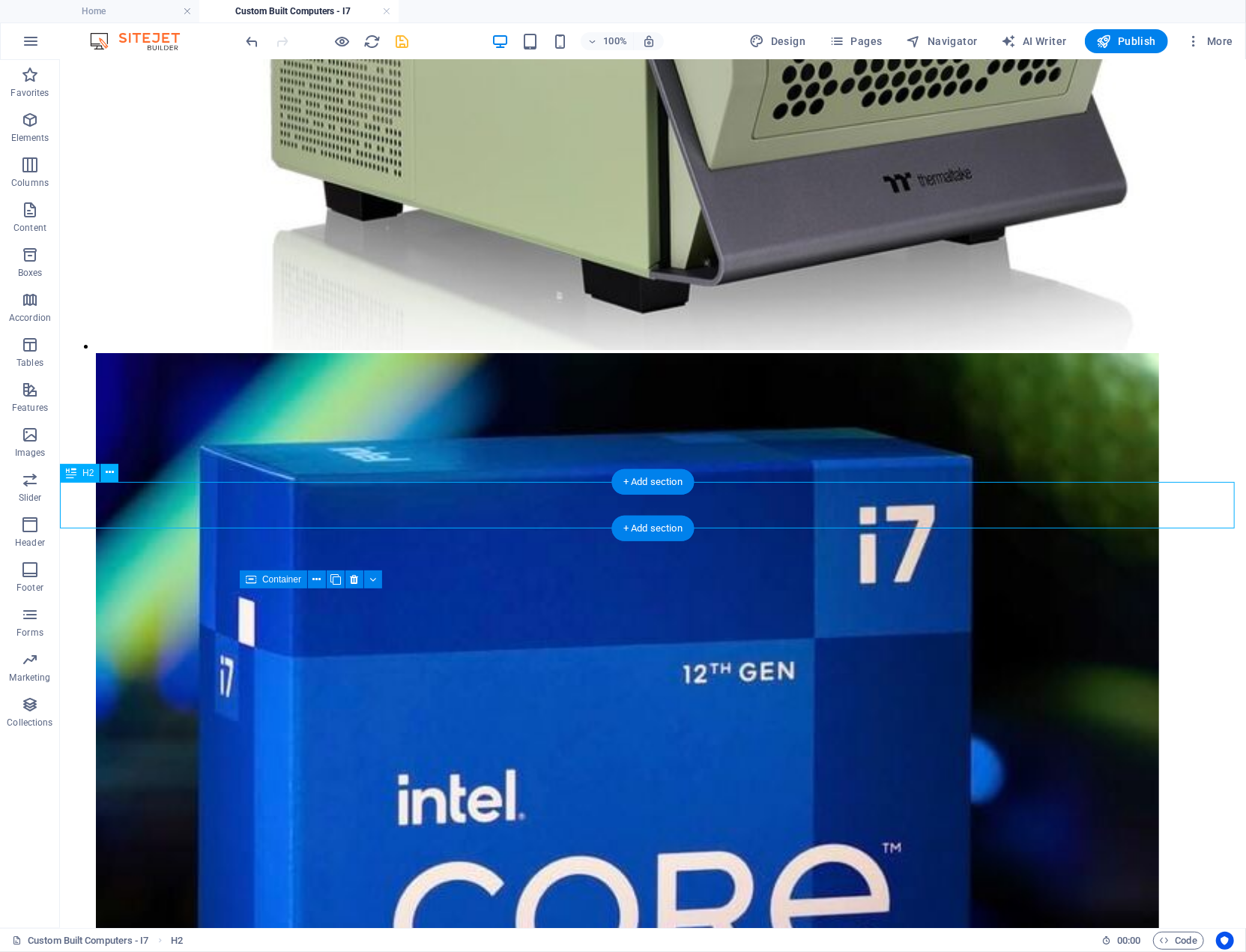
scroll to position [3281, 0]
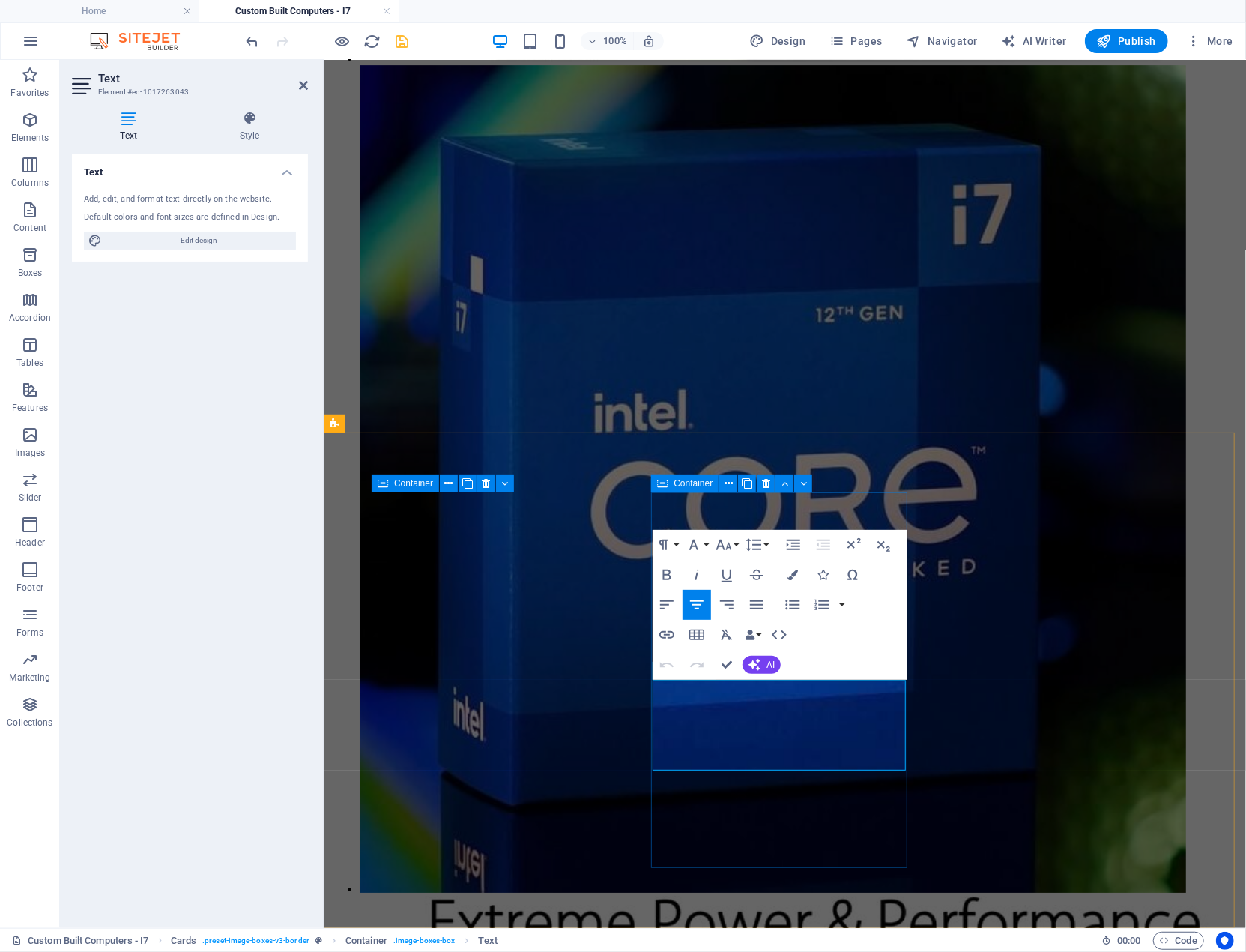
scroll to position [3083, 0]
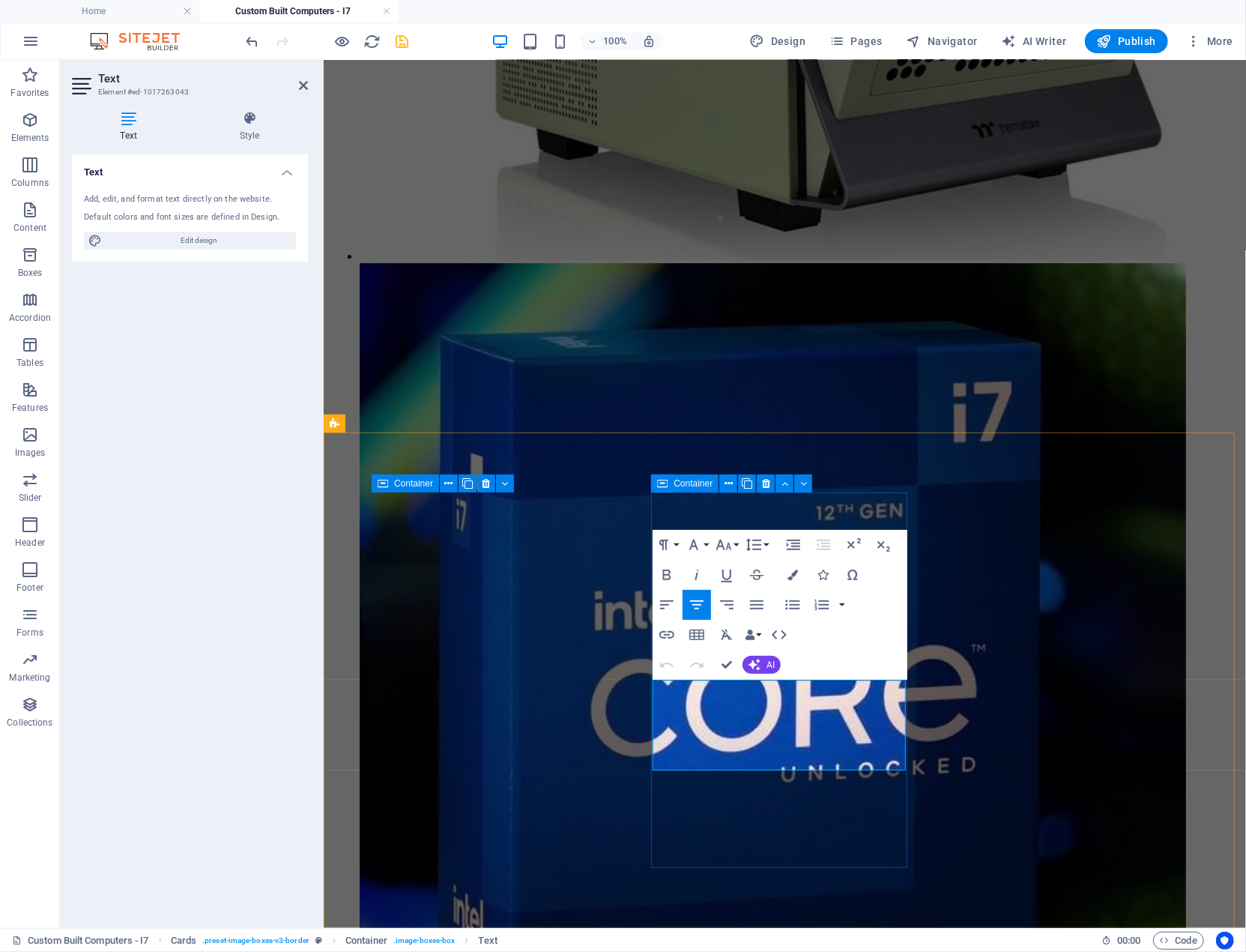
drag, startPoint x: 853, startPoint y: 751, endPoint x: 698, endPoint y: 693, distance: 165.5
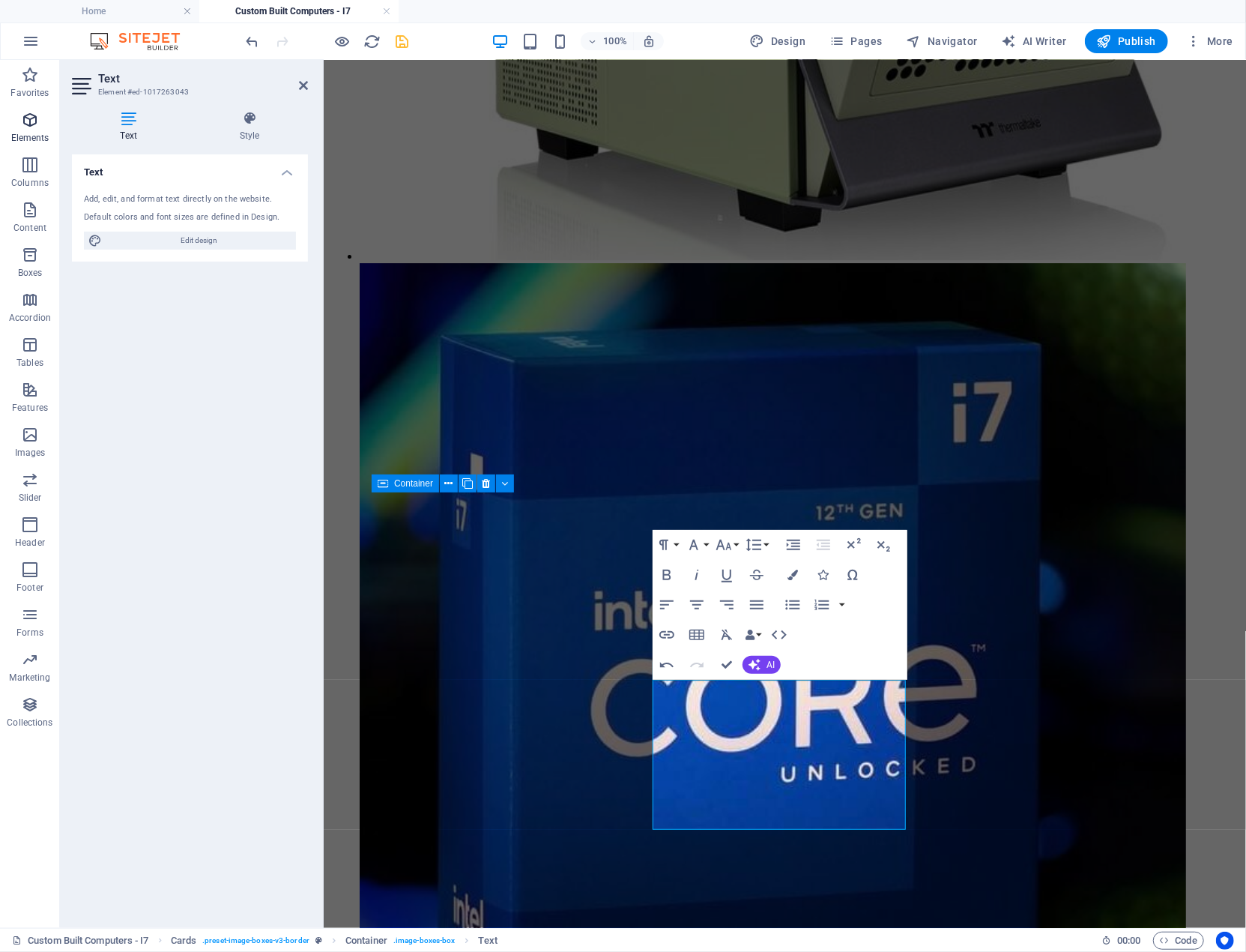
click at [31, 123] on icon "button" at bounding box center [30, 119] width 18 height 18
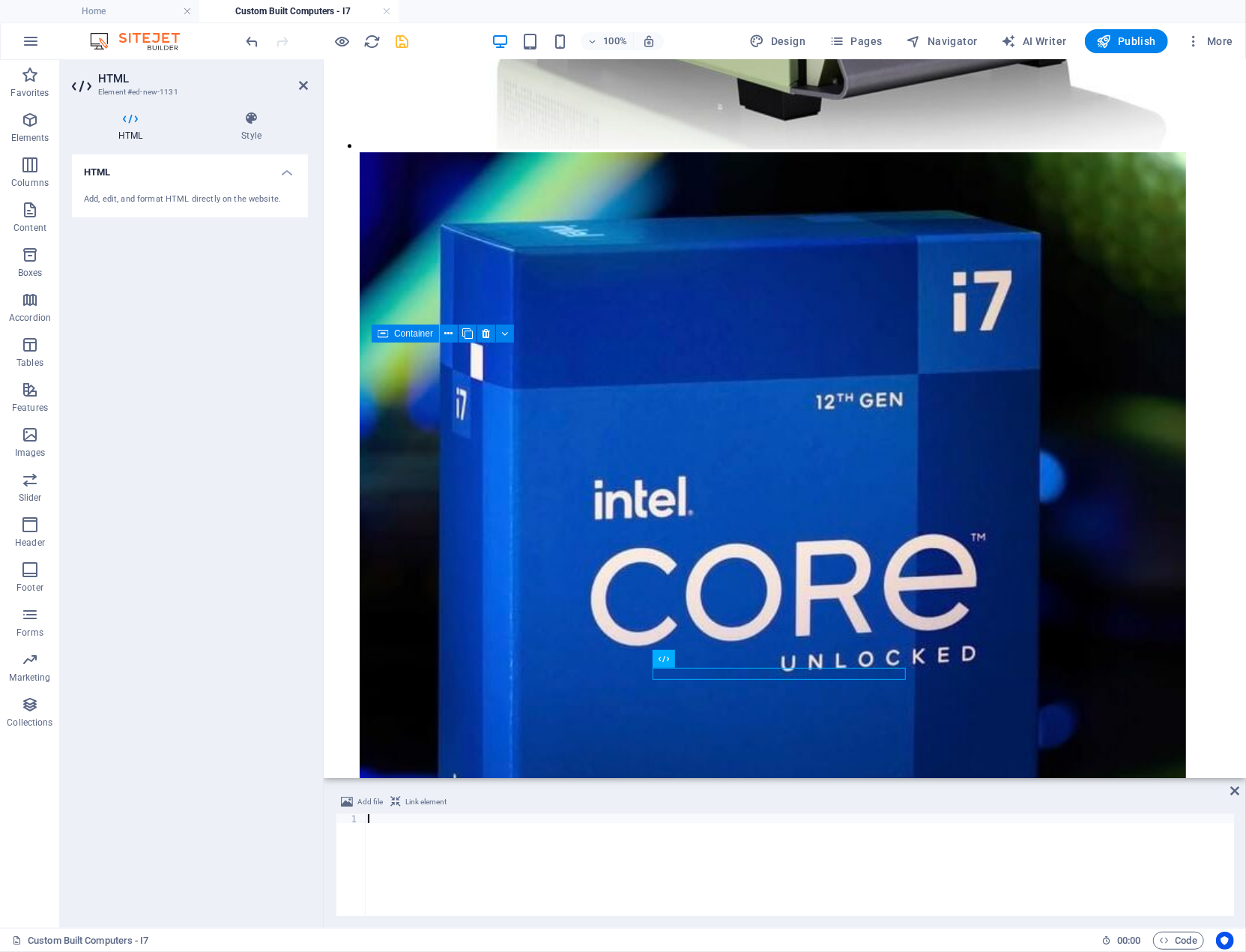
scroll to position [3217, 0]
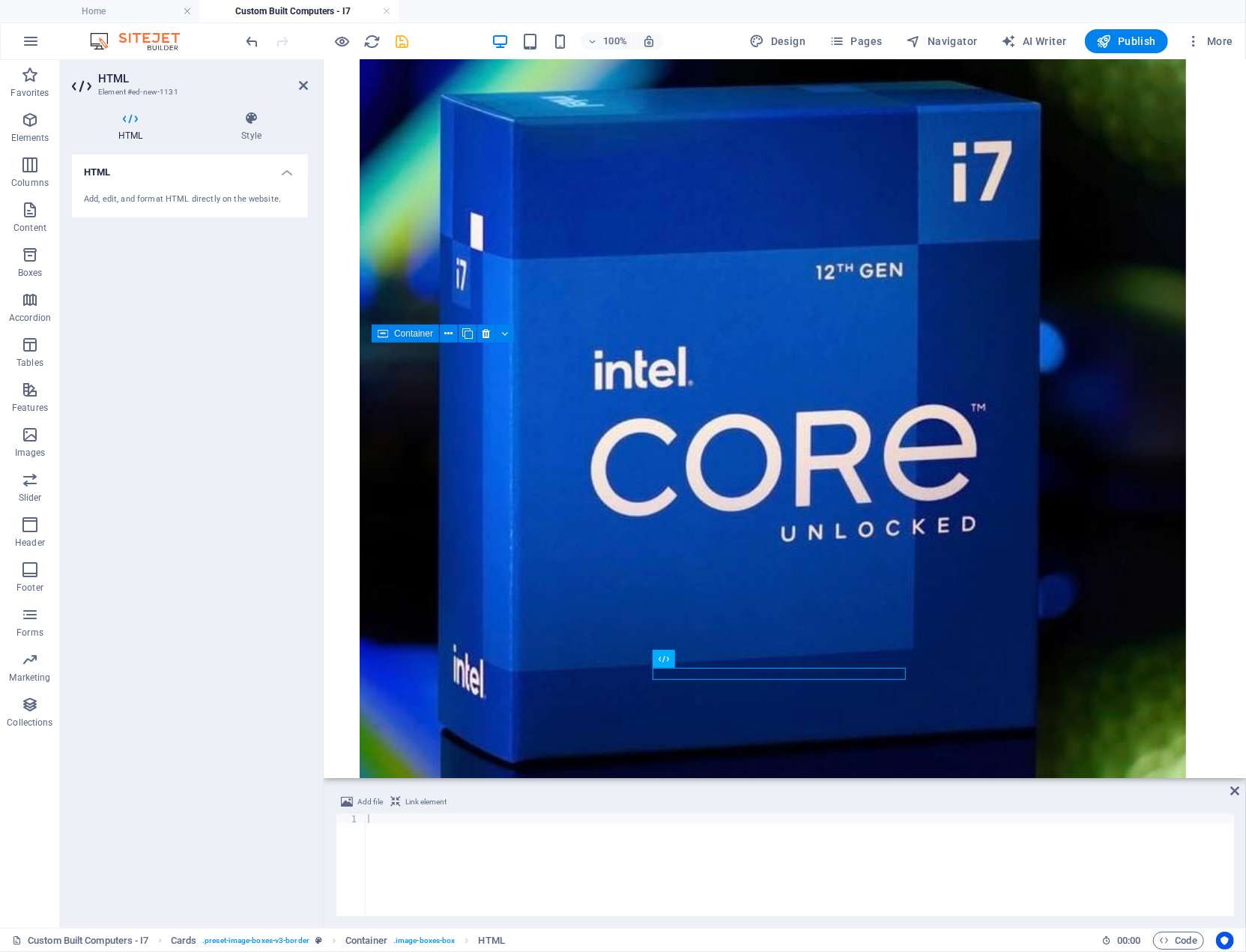
click at [377, 819] on div at bounding box center [800, 874] width 869 height 120
paste textarea "</div>"
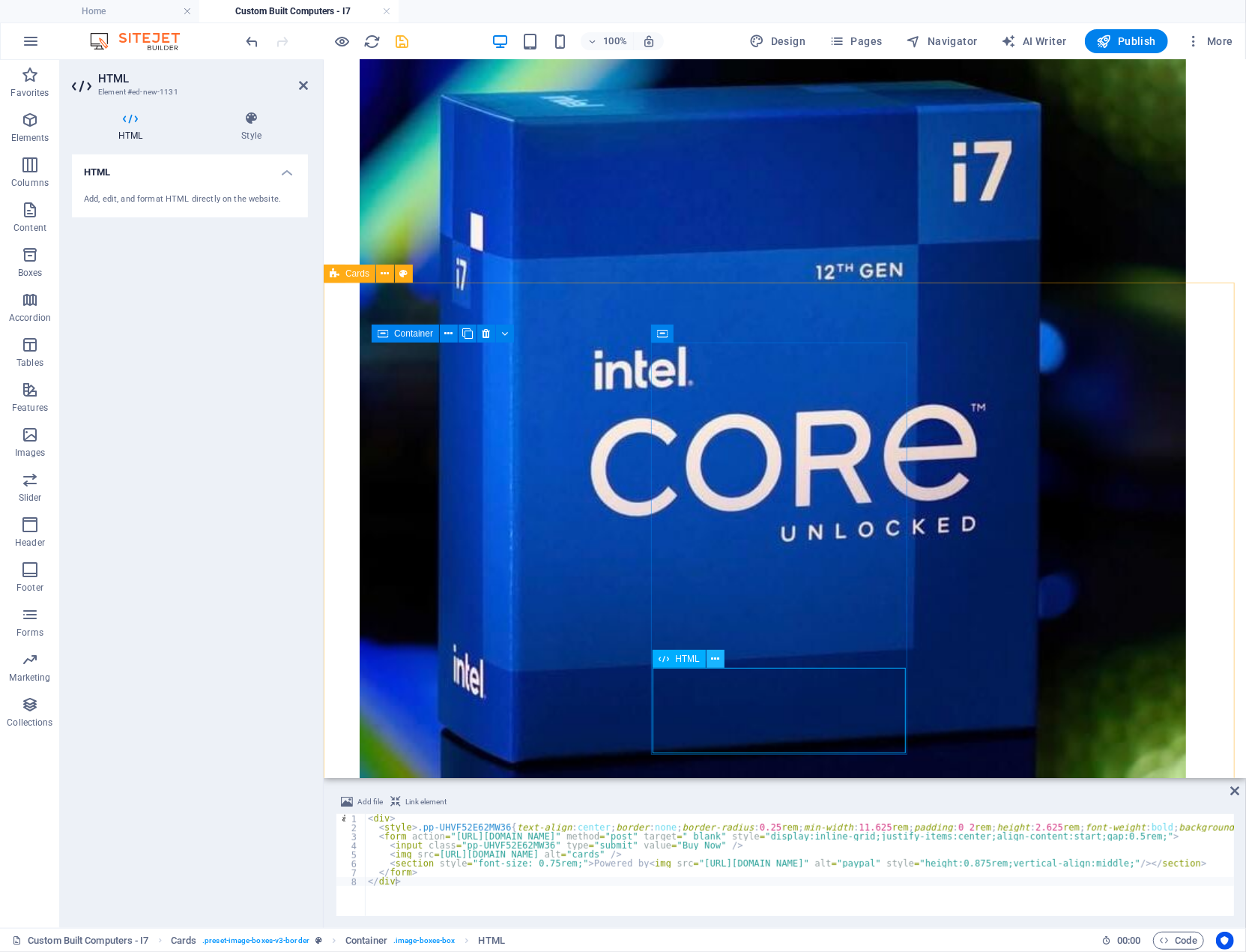
click at [712, 659] on icon at bounding box center [715, 659] width 9 height 16
click at [395, 844] on div "< div > < style > .pp-UHVF52E62MW36 { text-align : center ; border : none ; bor…" at bounding box center [1037, 874] width 1346 height 120
drag, startPoint x: 400, startPoint y: 819, endPoint x: 342, endPoint y: 824, distance: 58.2
click at [365, 823] on div "<input class="pp-UHVF52E62MW36" type="submit" value="Buy Now" /> 1 2 3 4 5 6 7 …" at bounding box center [785, 865] width 898 height 102
paste textarea "style="text-align: center;""
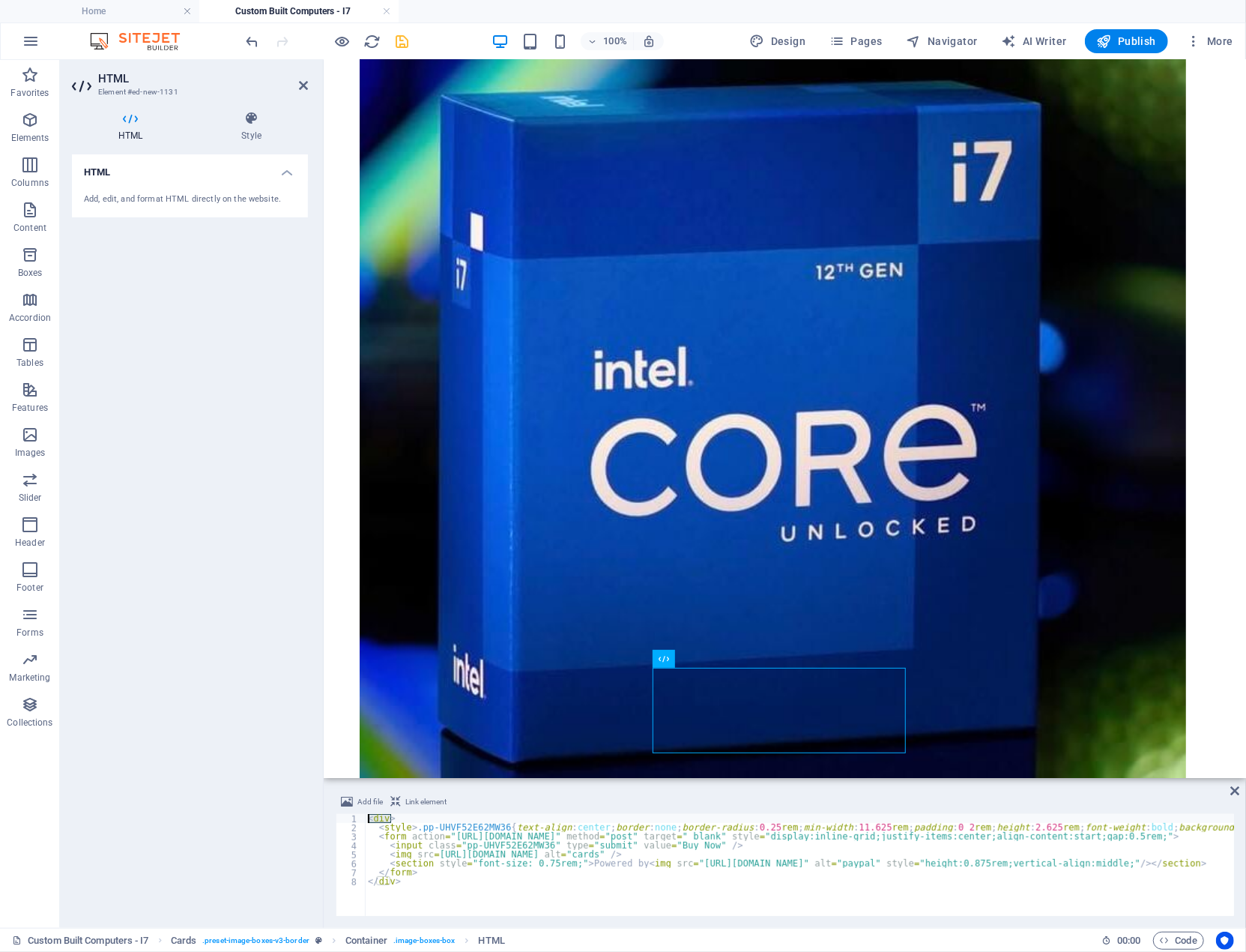
type textarea "<div style="text-align: center;">"
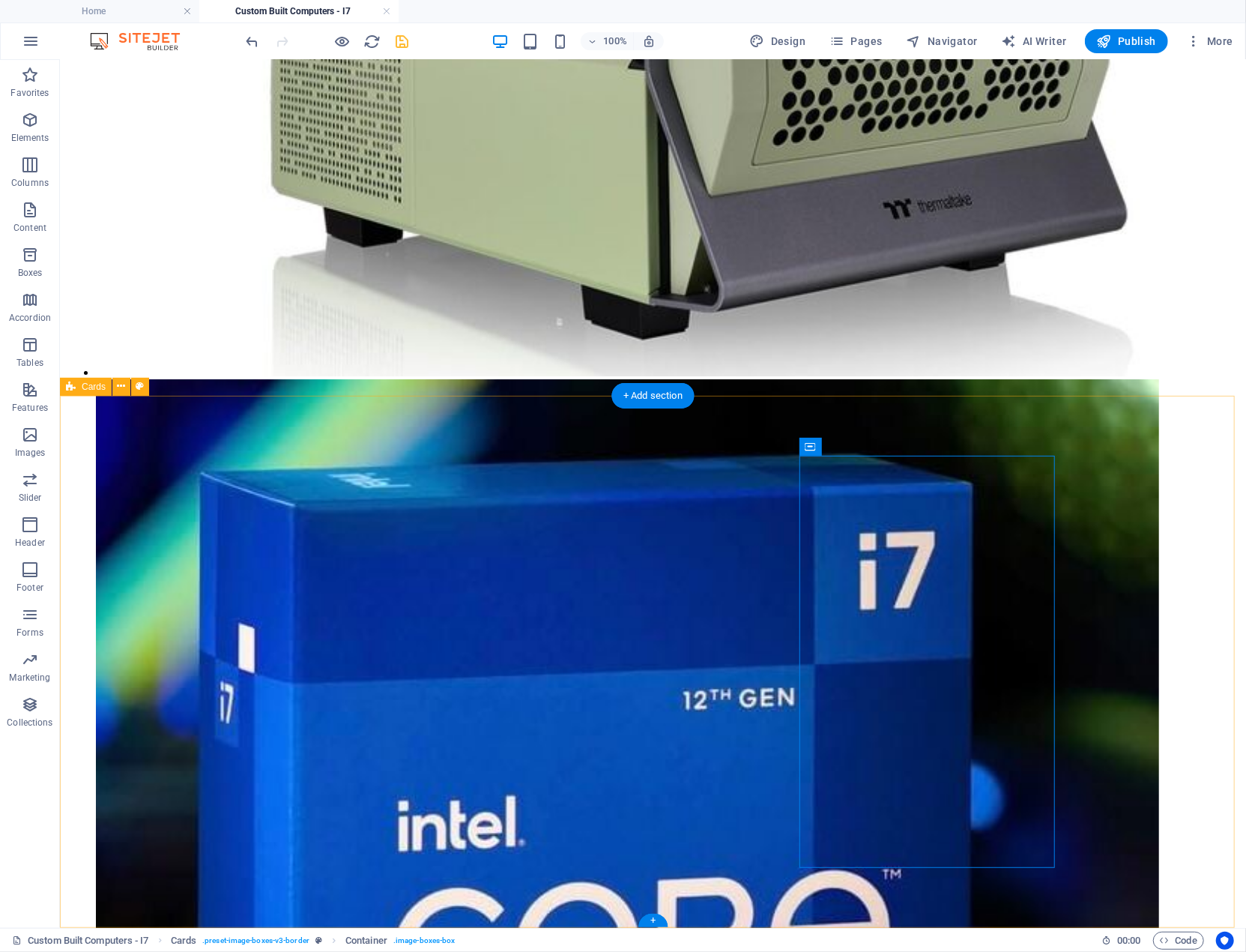
scroll to position [3318, 0]
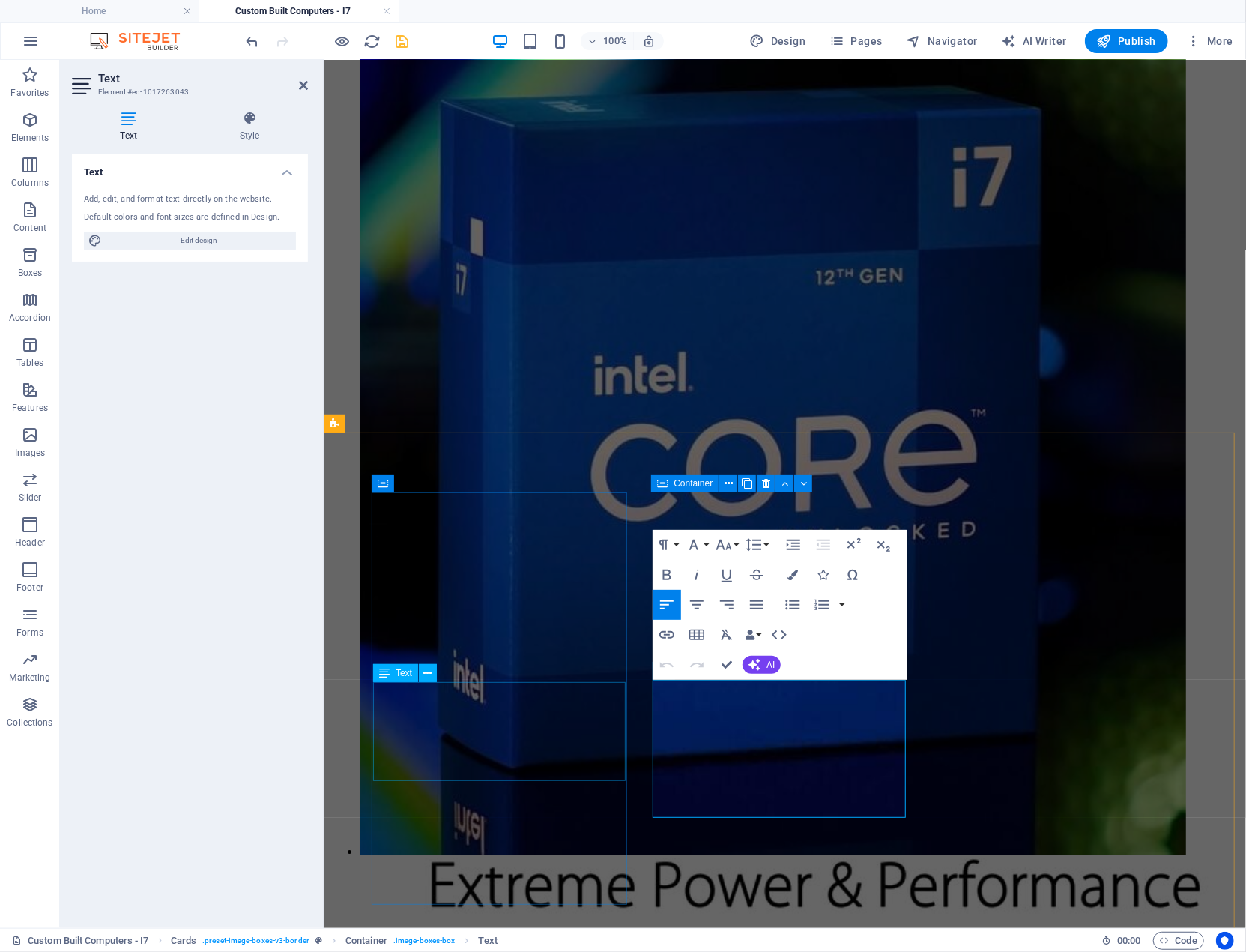
scroll to position [3083, 0]
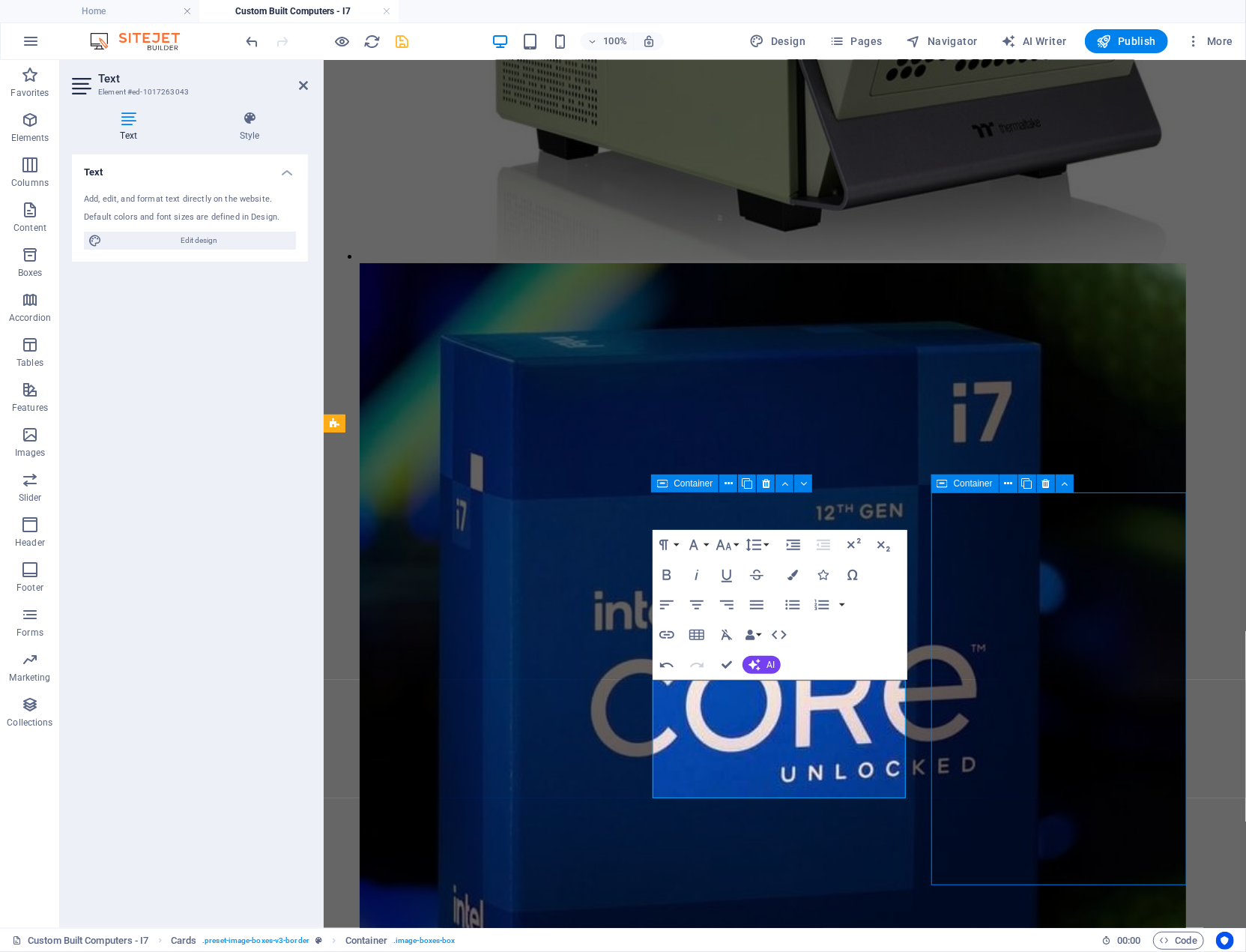
scroll to position [3281, 0]
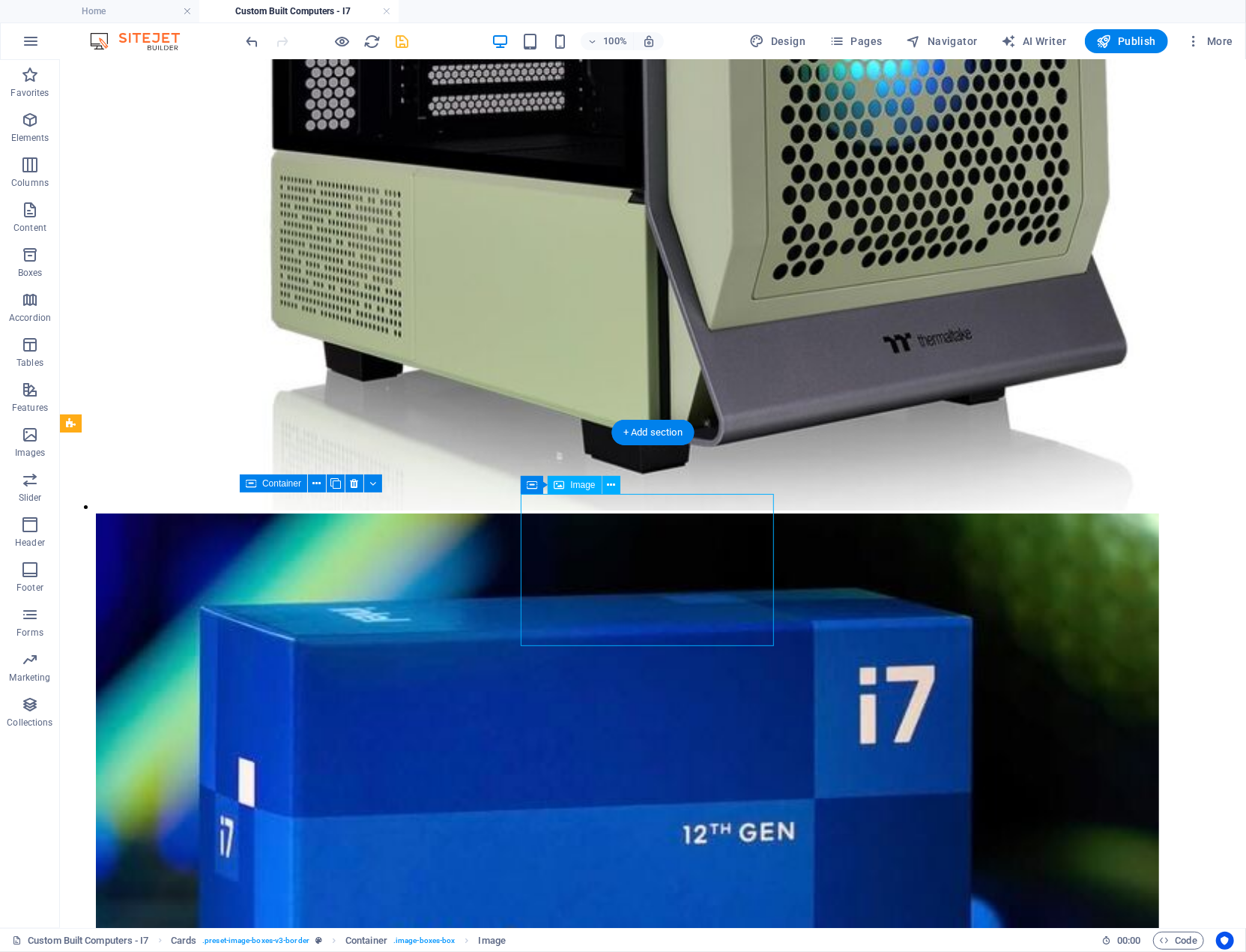
select select "%"
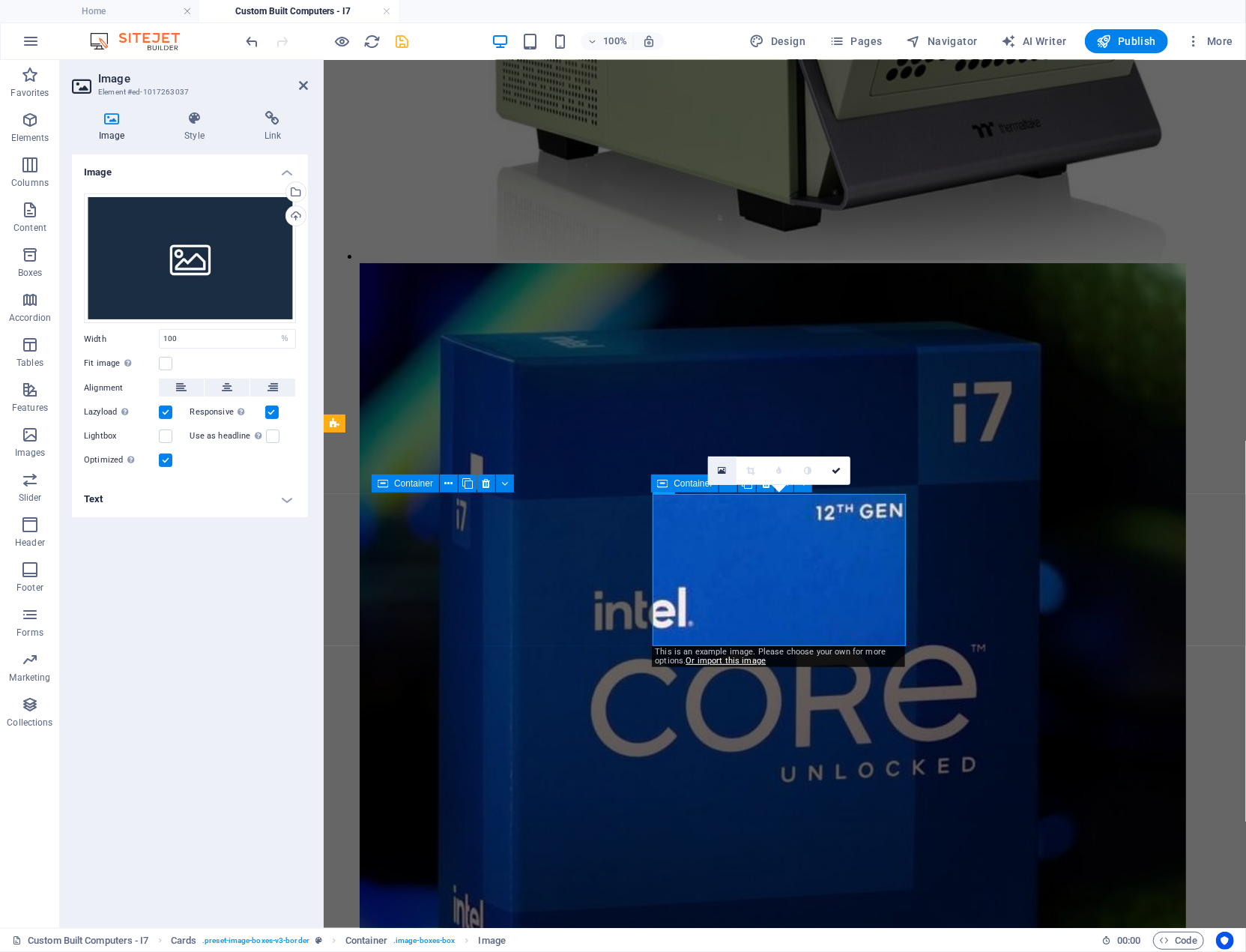
click at [723, 469] on icon at bounding box center [722, 470] width 9 height 10
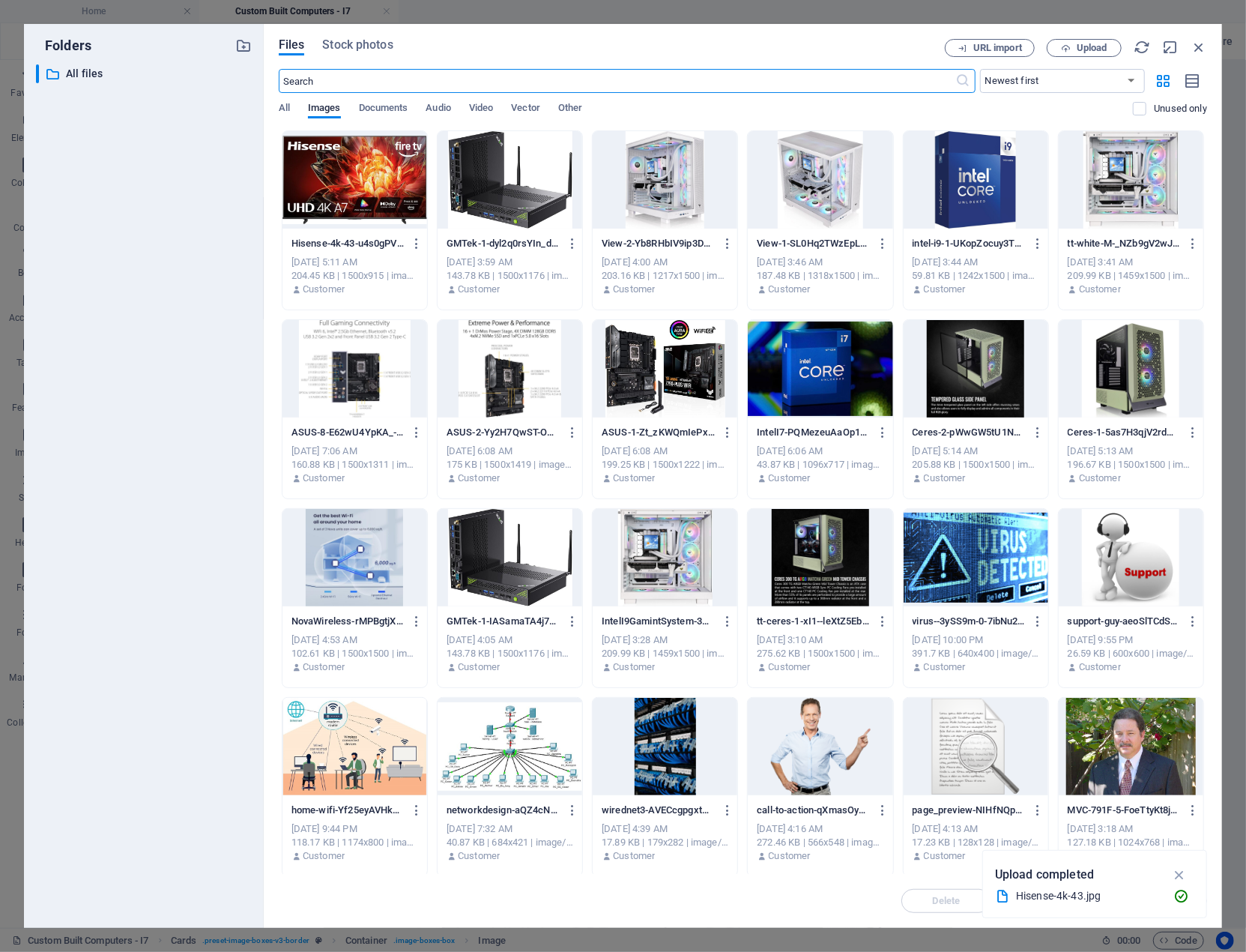
scroll to position [3021, 0]
click at [1105, 48] on span "Upload" at bounding box center [1092, 47] width 31 height 9
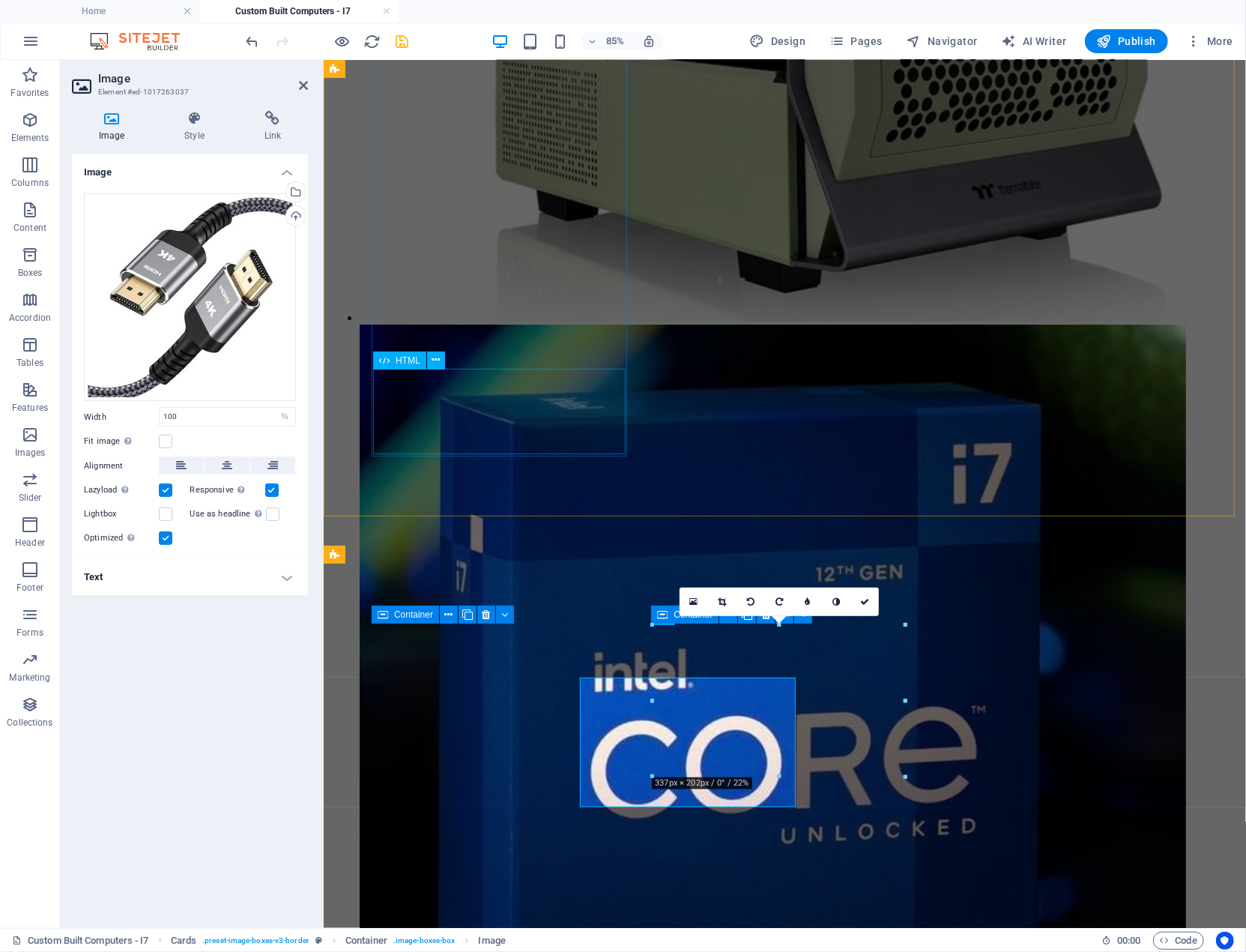
scroll to position [2952, 0]
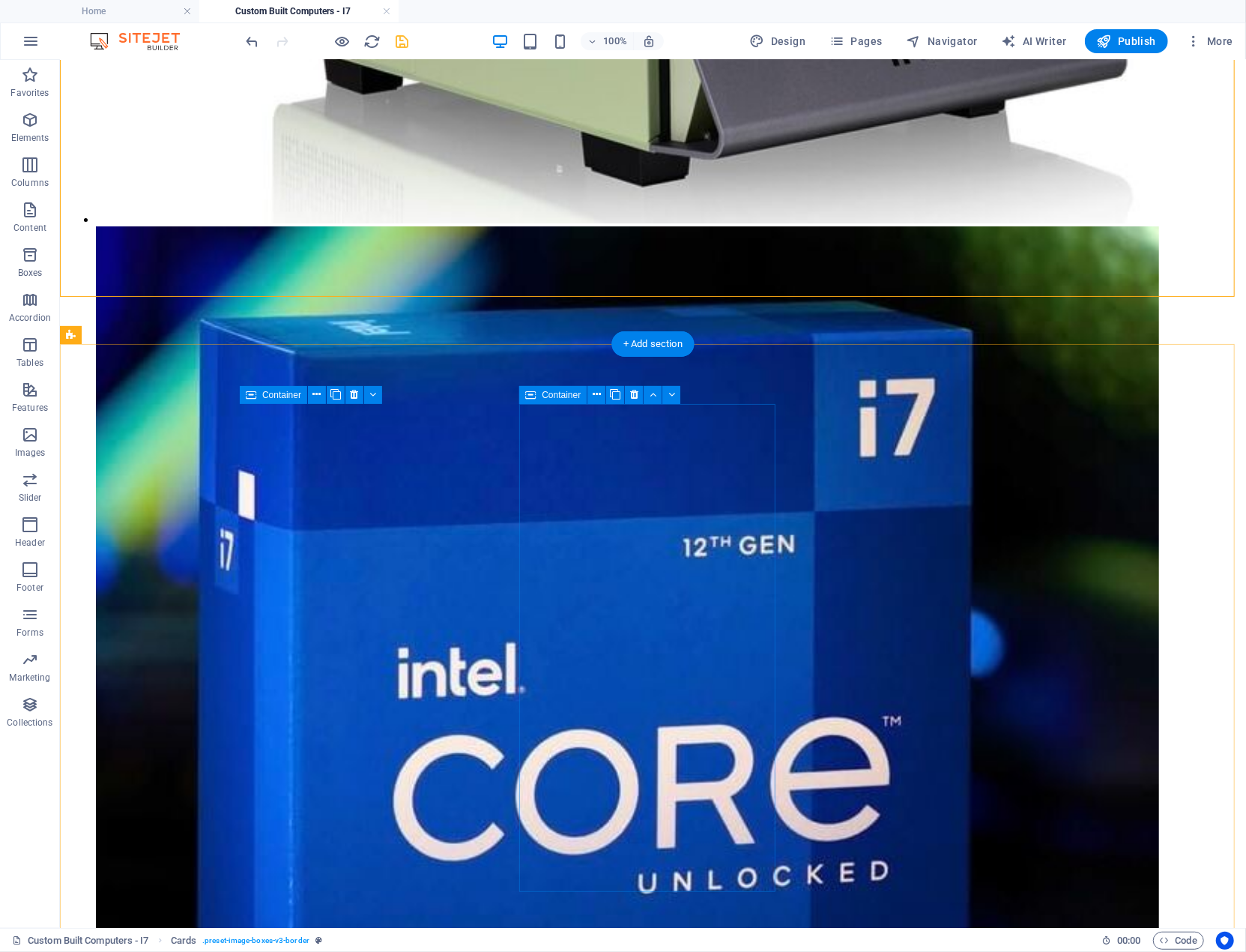
scroll to position [3394, 0]
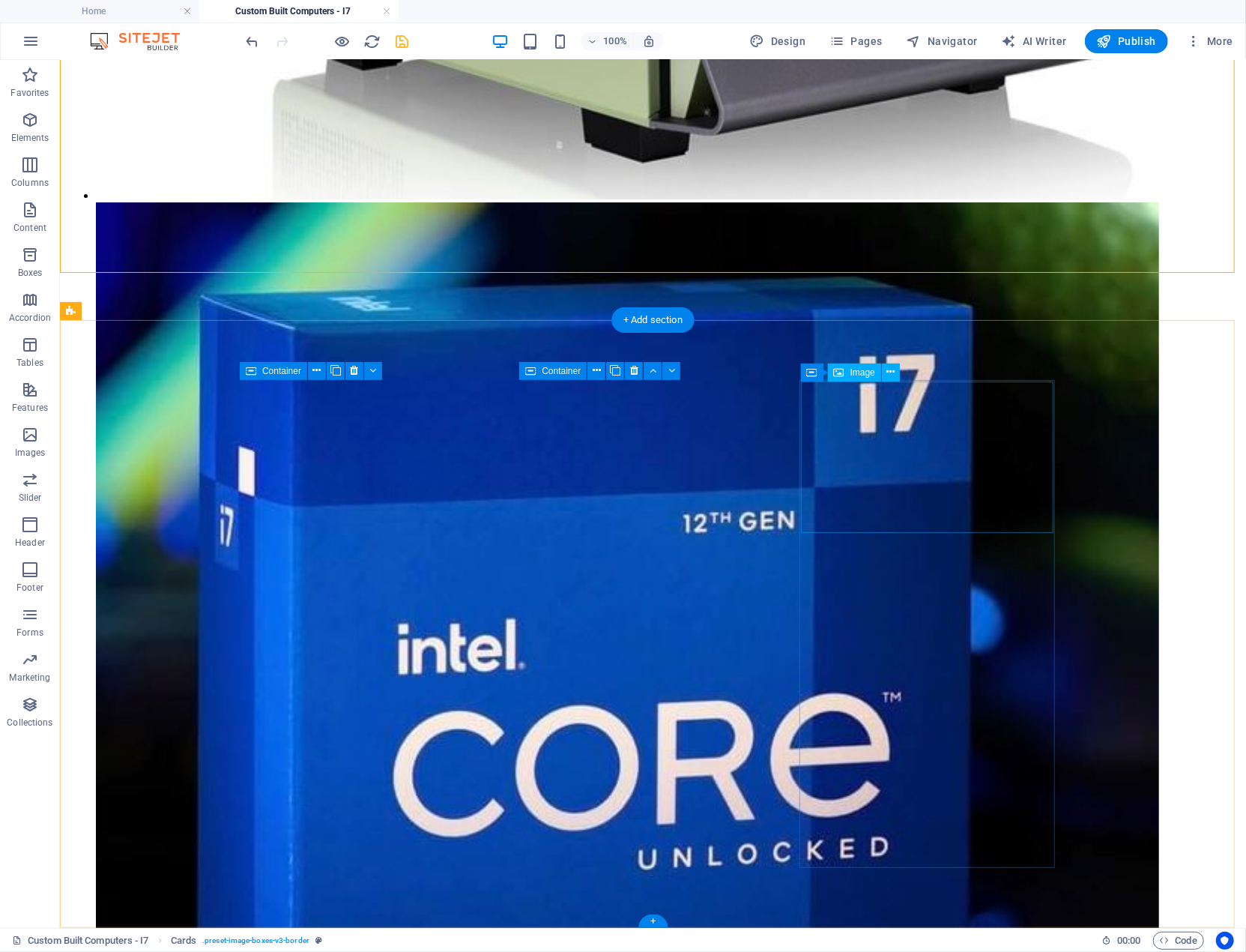
select select "%"
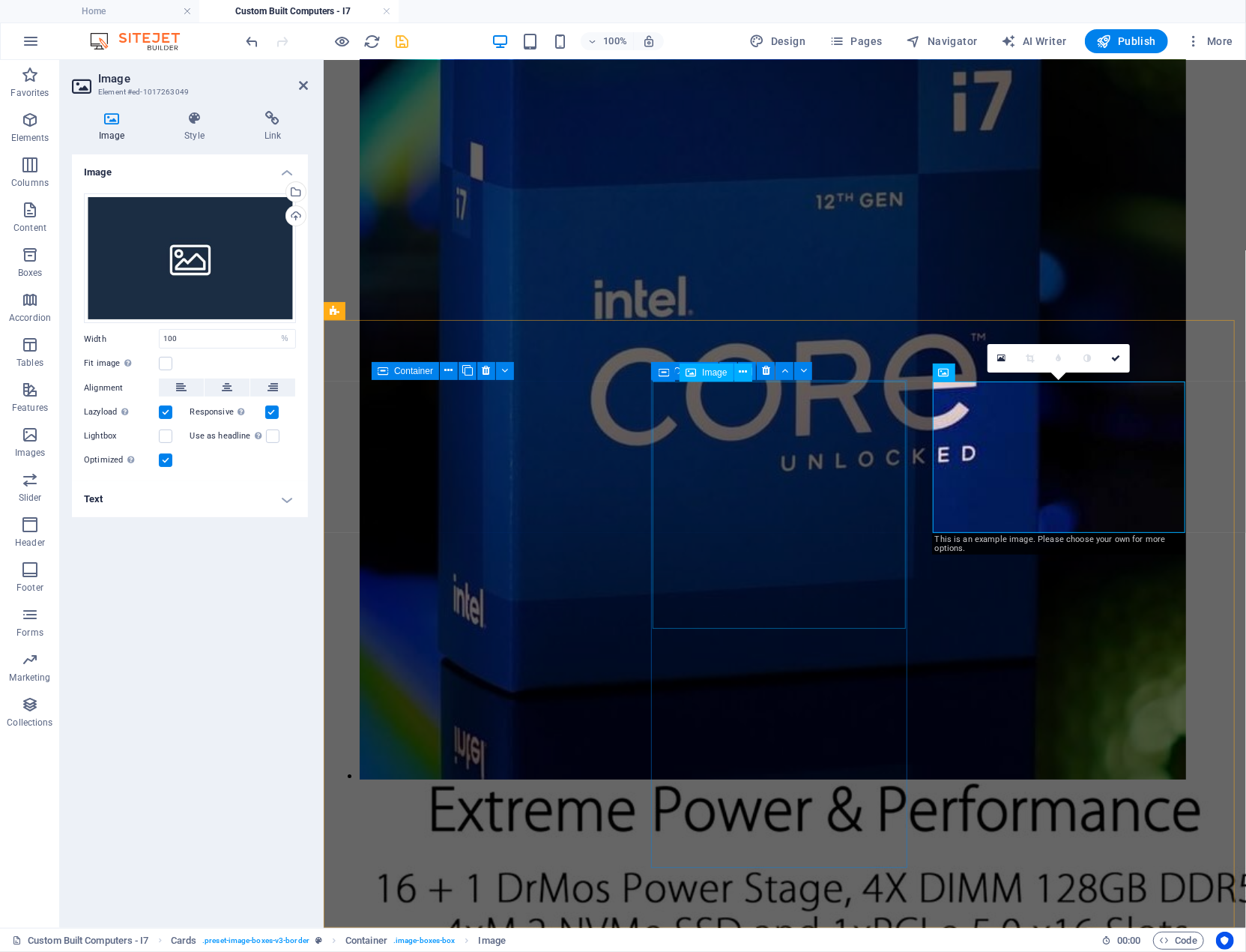
scroll to position [3196, 0]
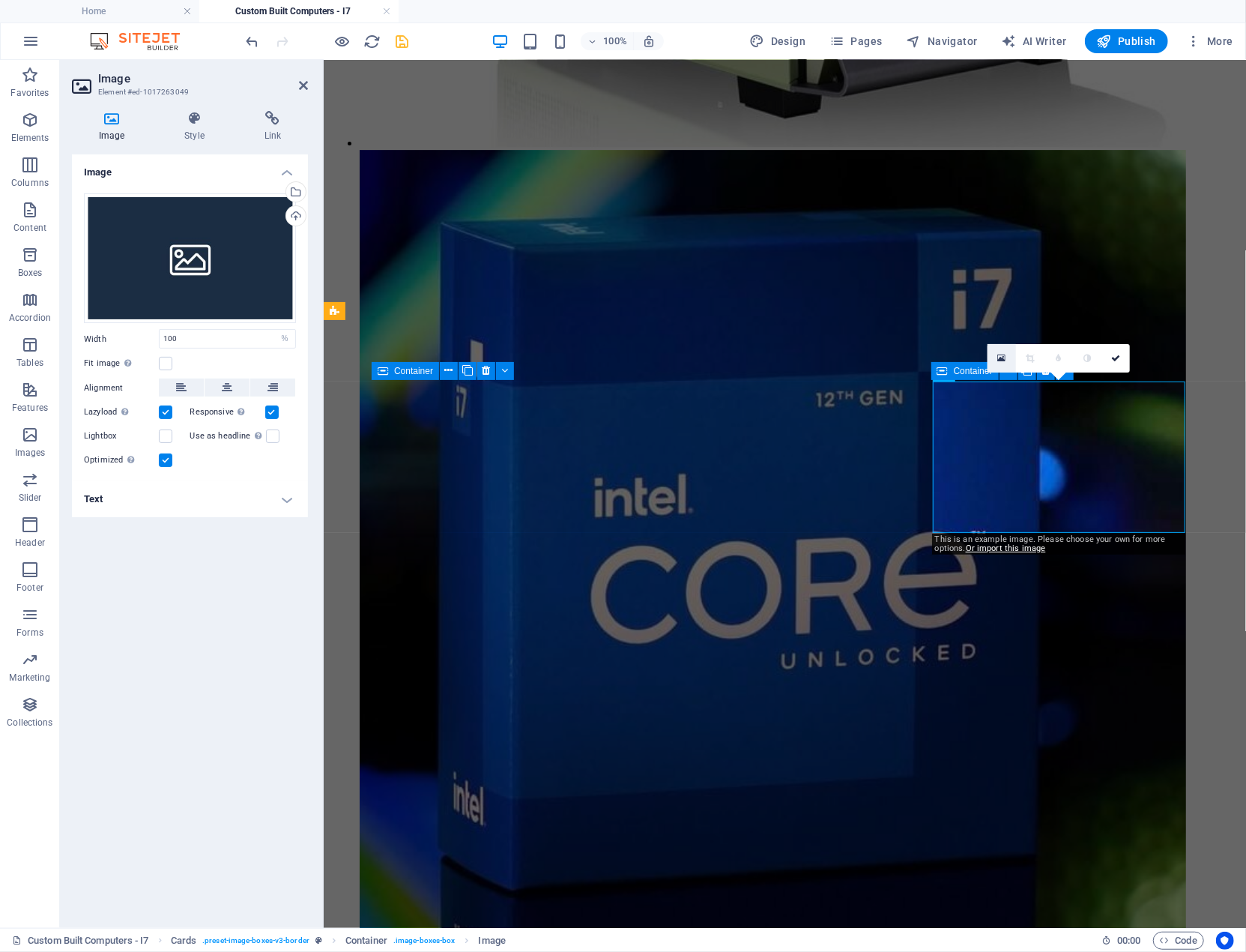
click at [1000, 358] on icon at bounding box center [1002, 358] width 9 height 10
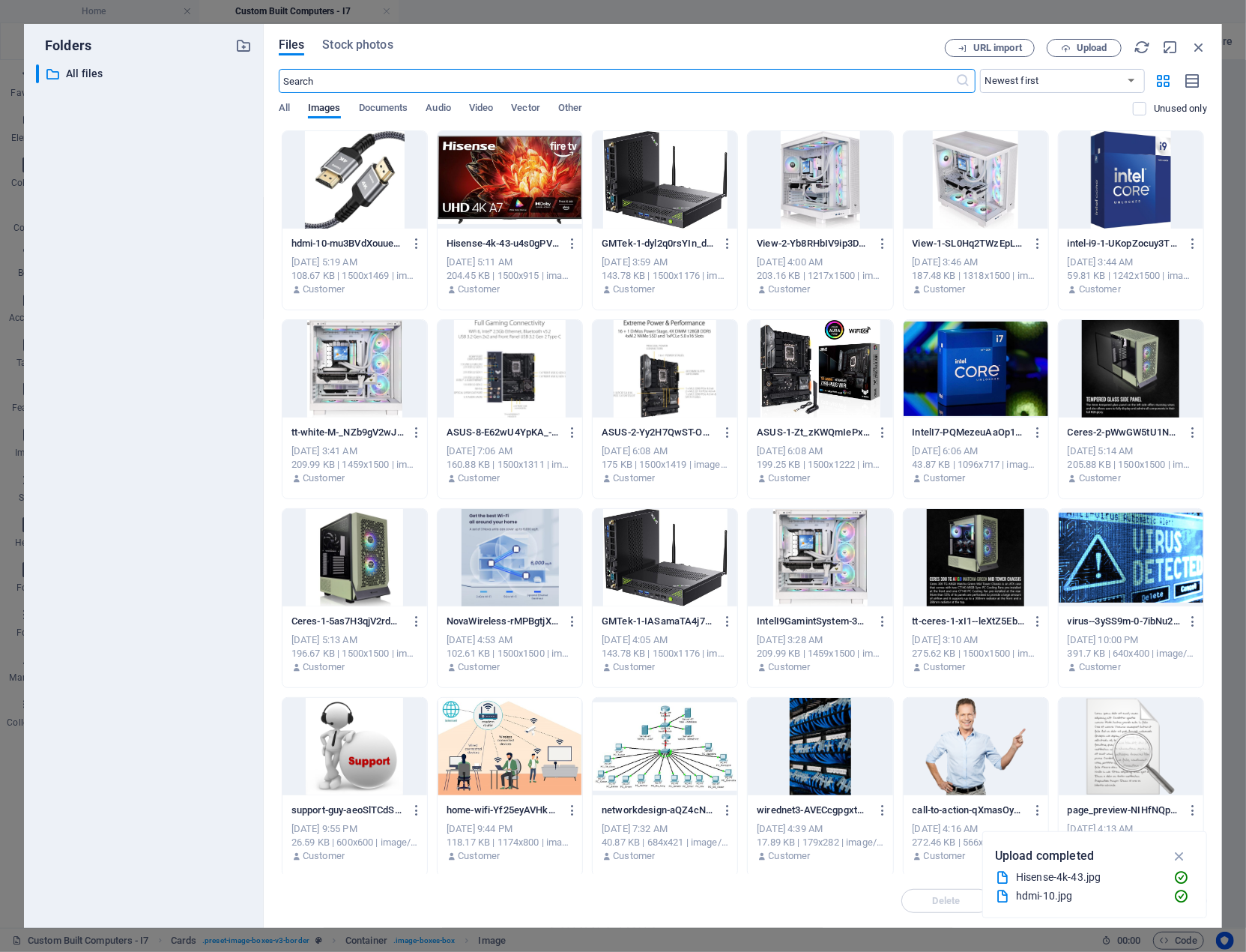
scroll to position [3079, 0]
click at [1096, 45] on span "Upload" at bounding box center [1092, 47] width 31 height 9
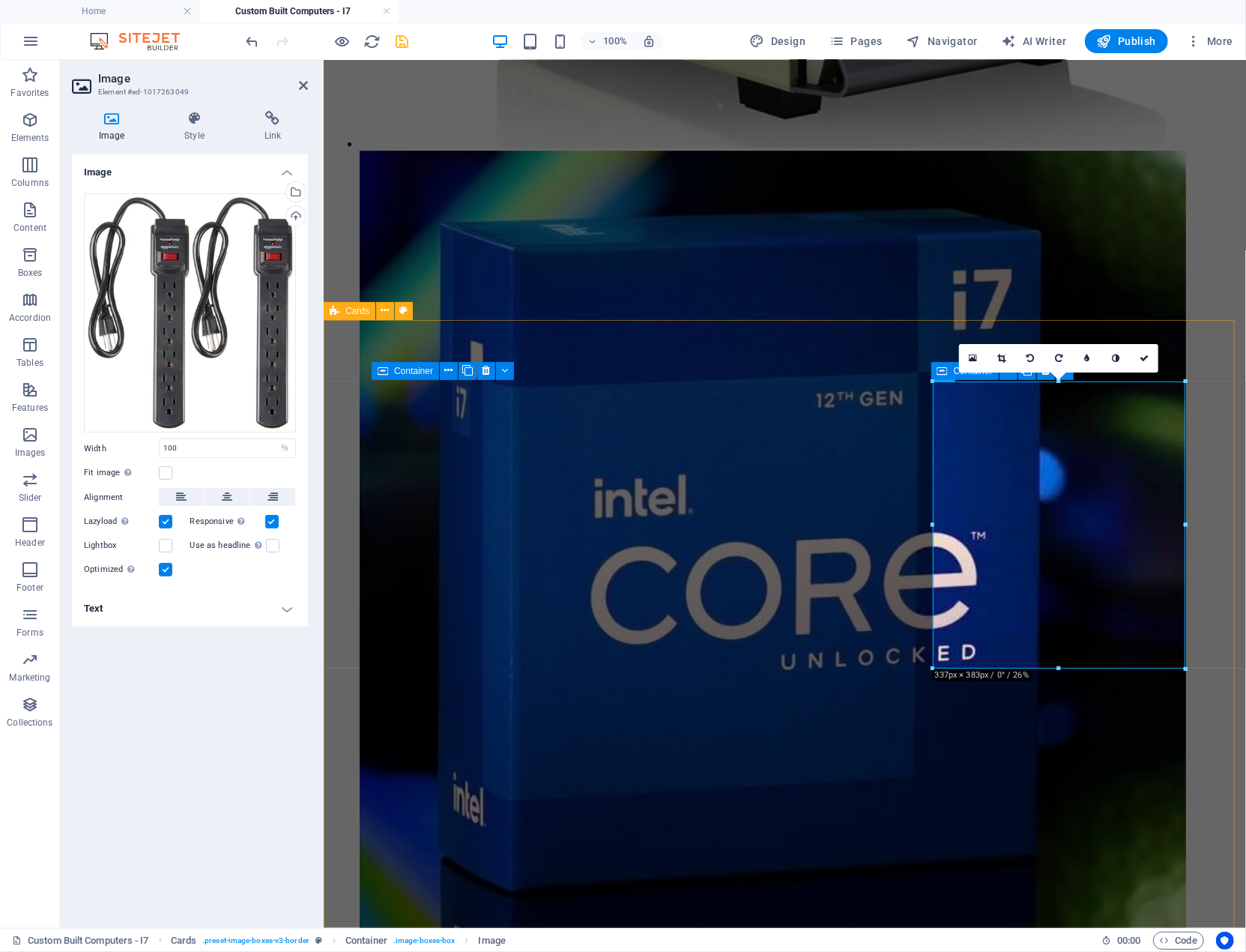
scroll to position [3196, 0]
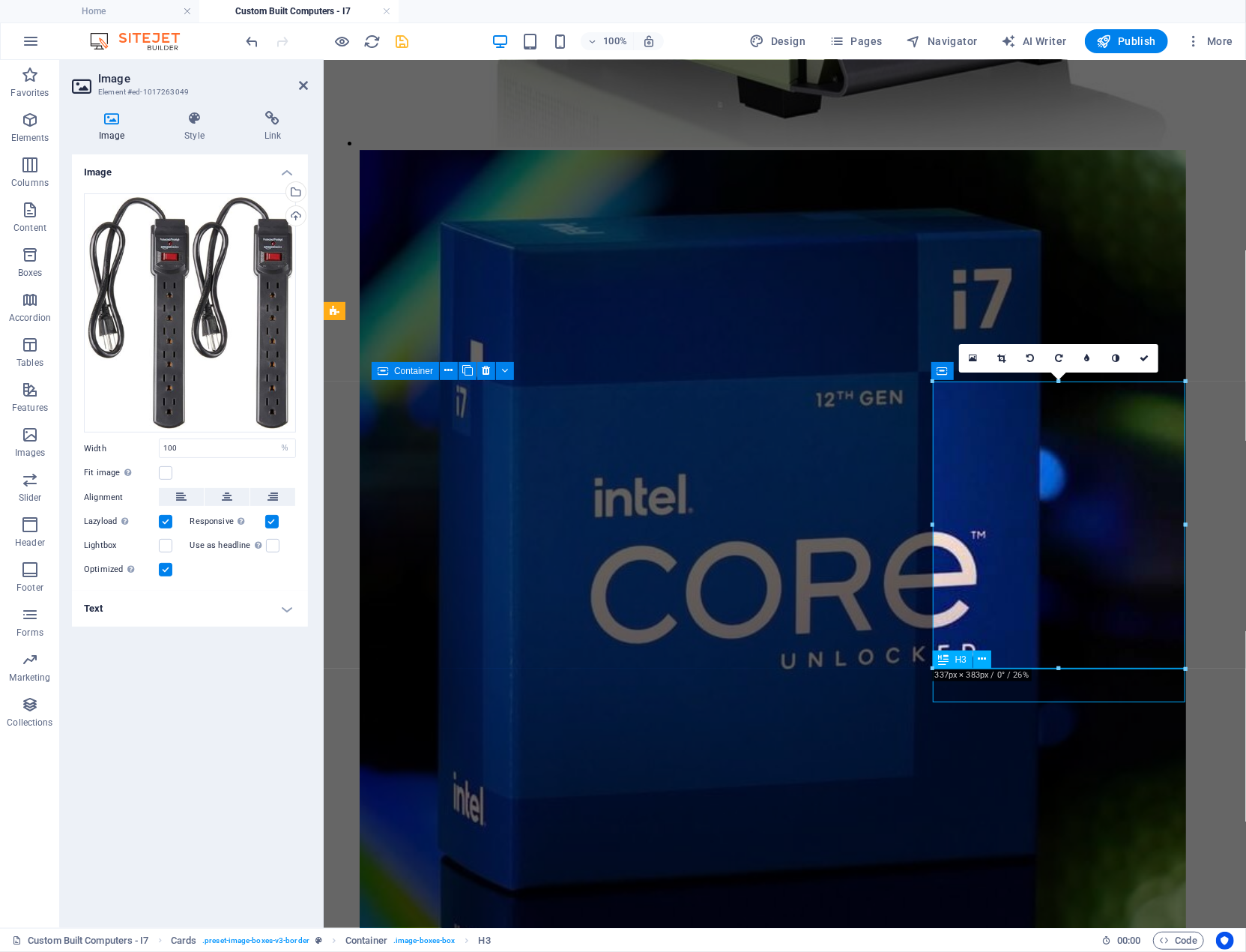
select select "rem"
select select "preset-image-boxes-v3-border"
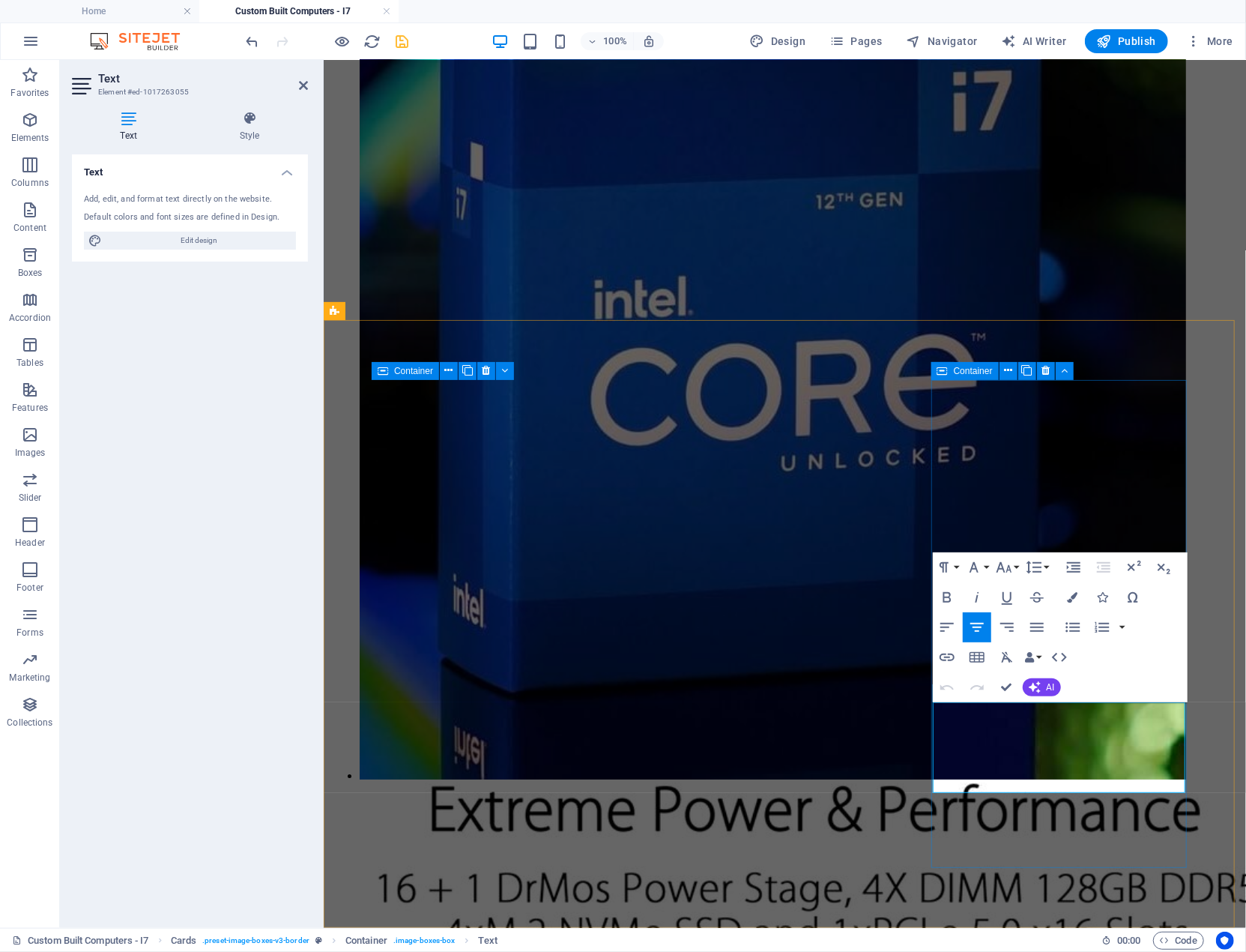
scroll to position [3196, 0]
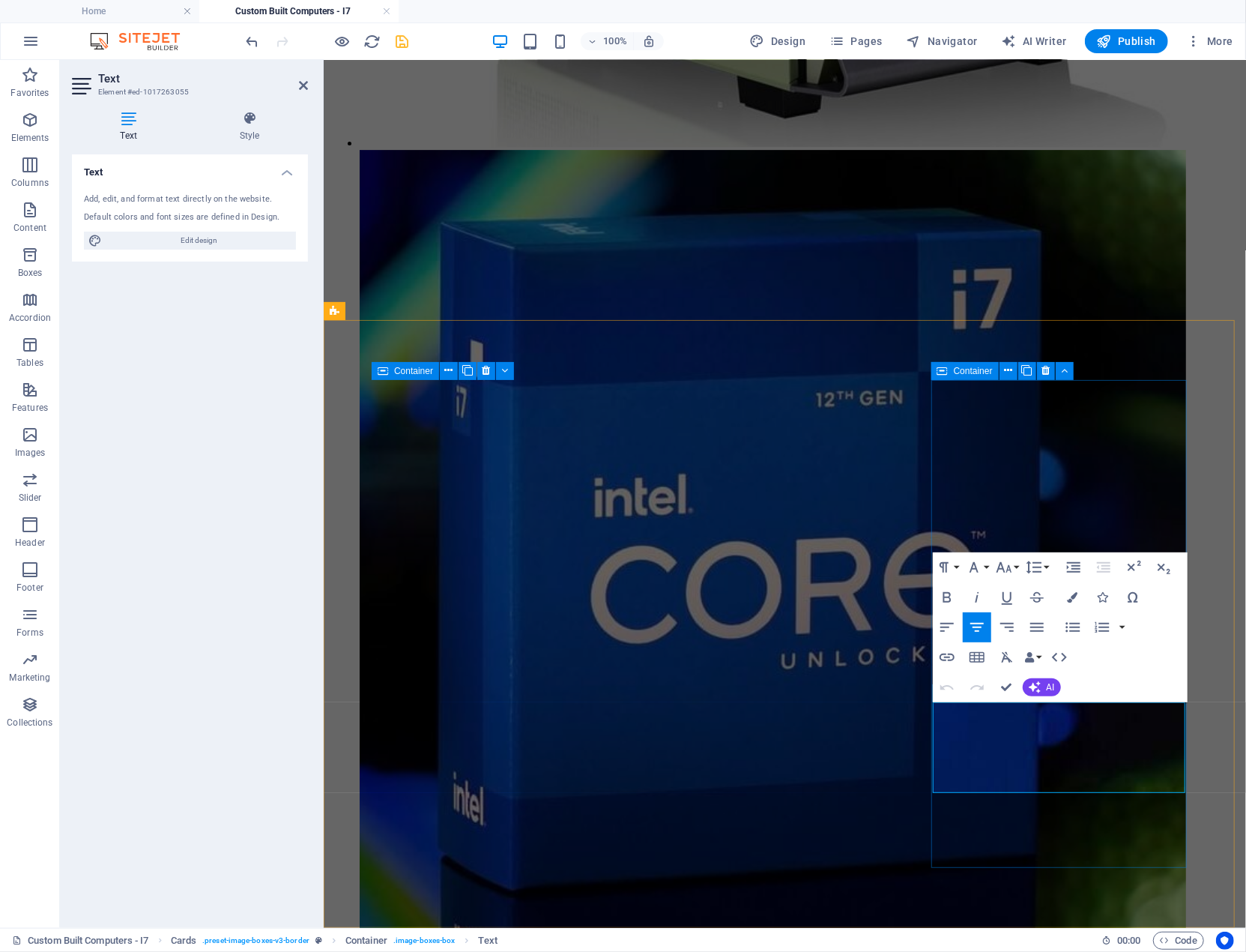
drag, startPoint x: 1137, startPoint y: 771, endPoint x: 978, endPoint y: 717, distance: 167.9
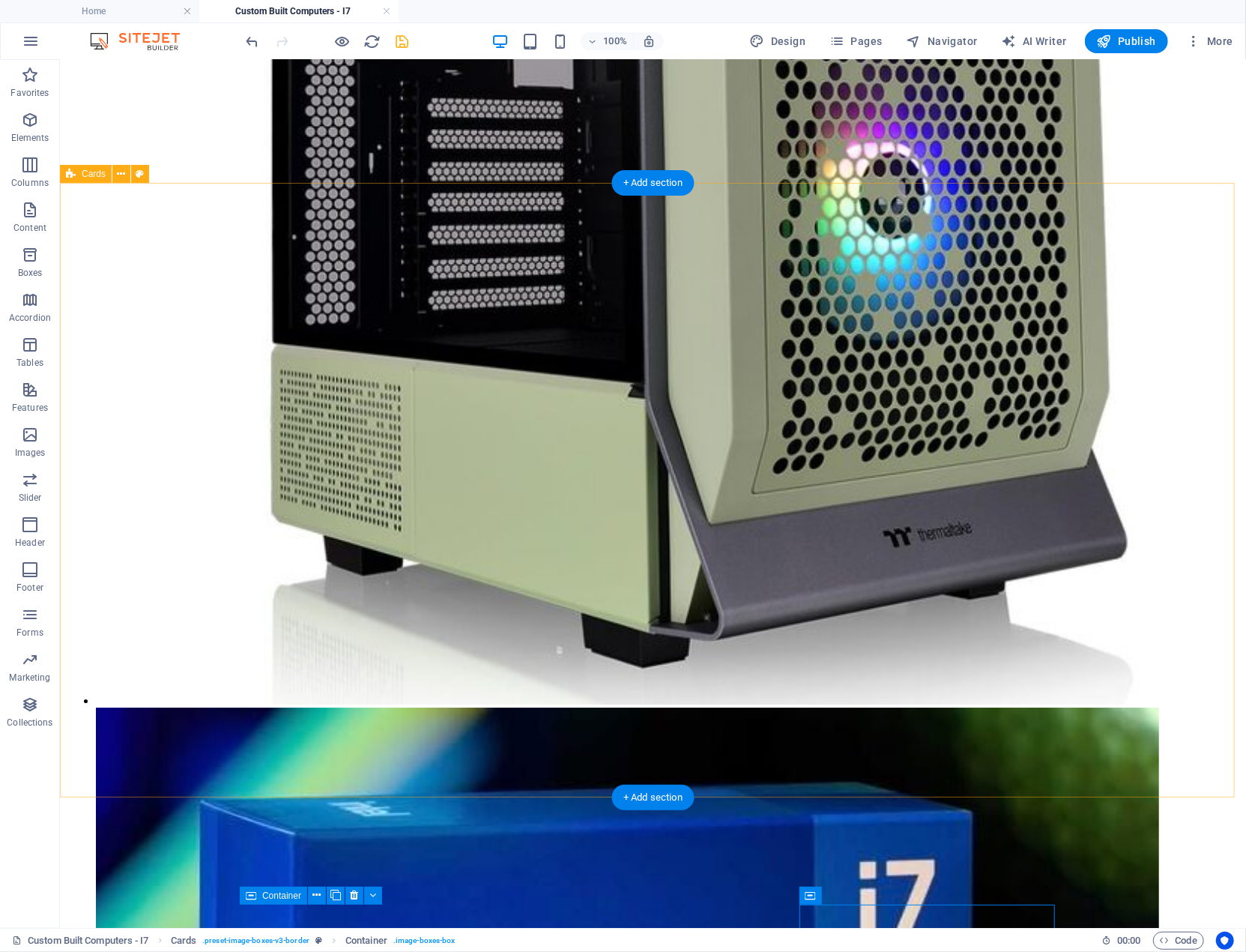
scroll to position [2869, 0]
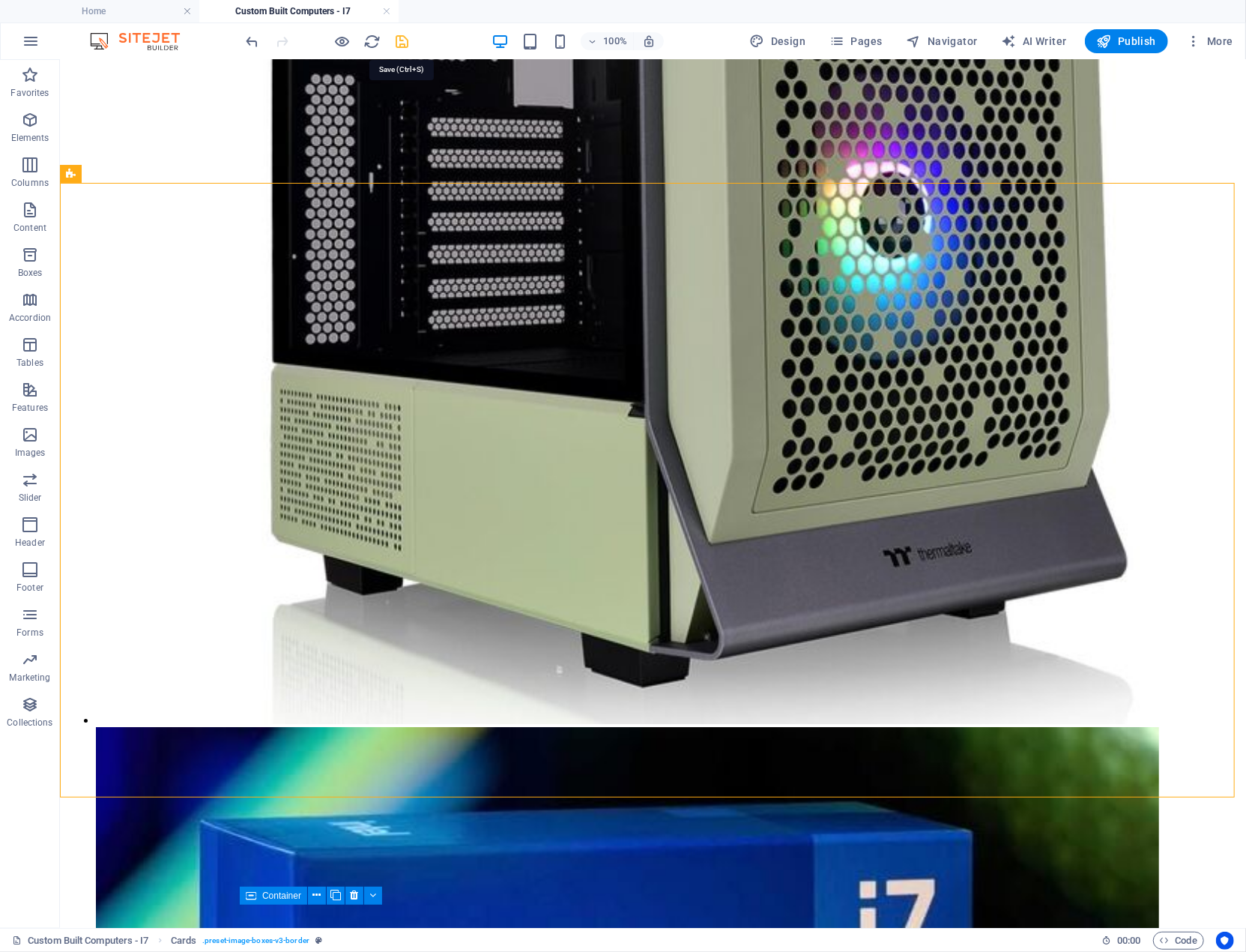
click at [397, 35] on icon "save" at bounding box center [403, 42] width 17 height 17
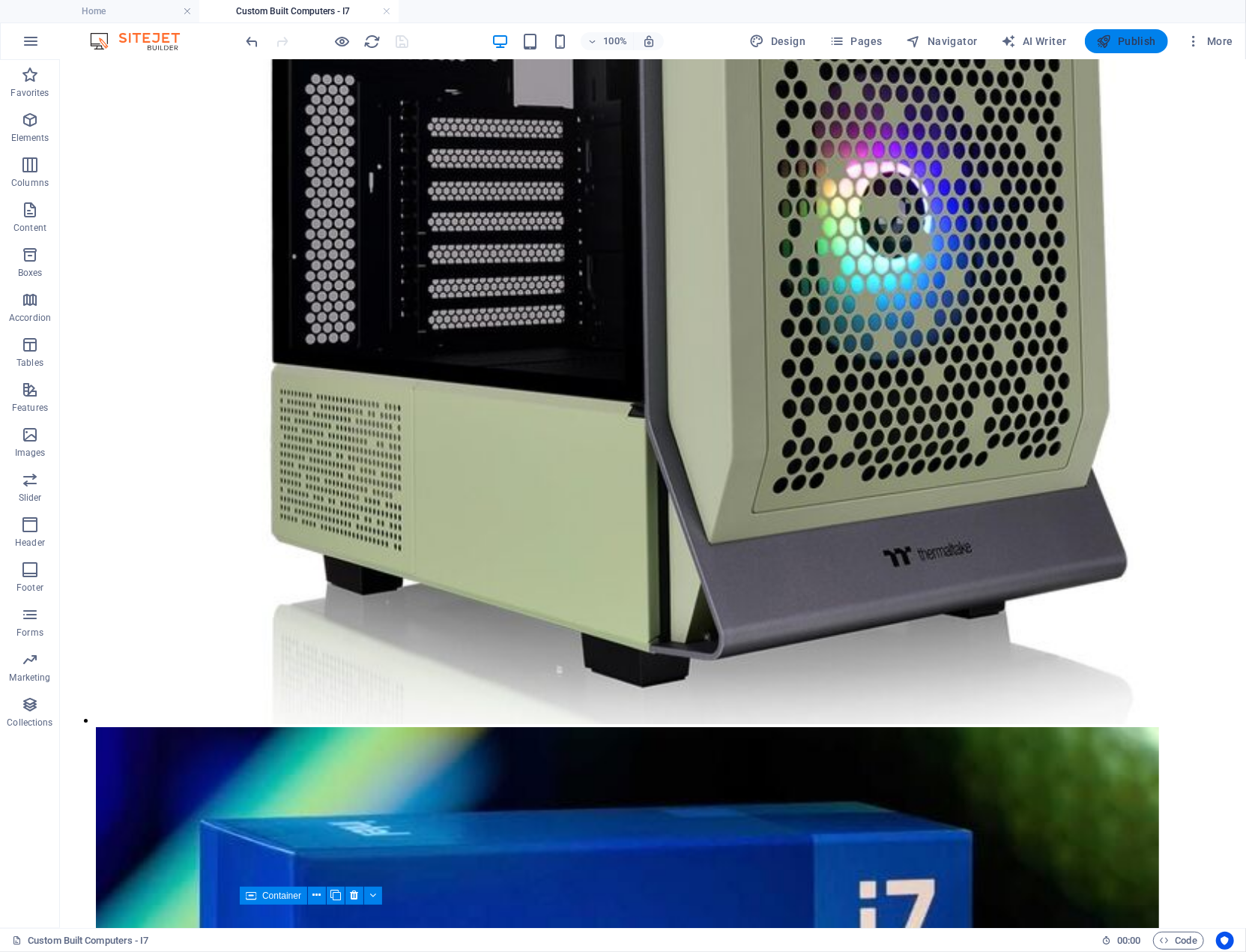
click at [1140, 42] on span "Publish" at bounding box center [1126, 41] width 59 height 15
